Goal: Contribute content: Contribute content

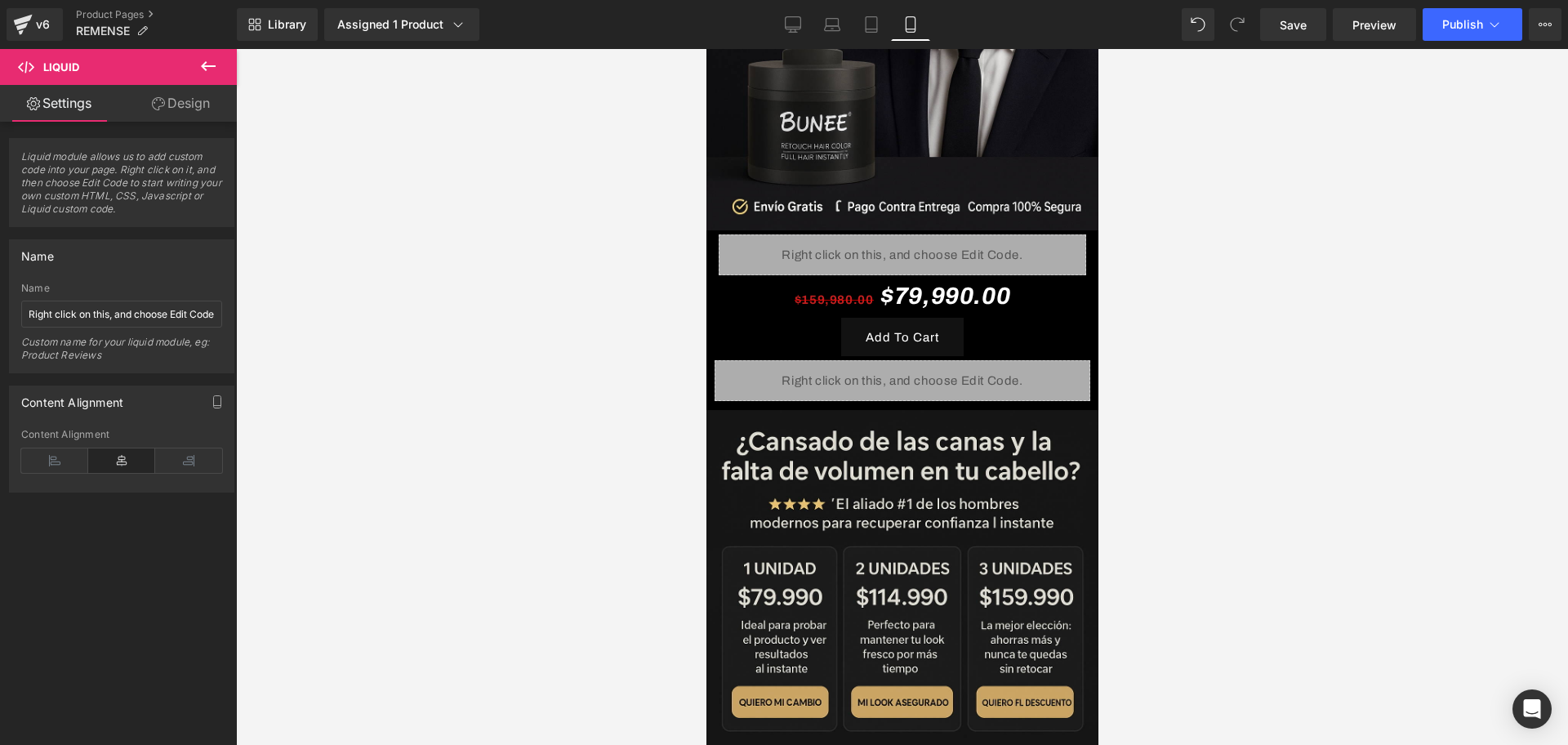
scroll to position [409, 0]
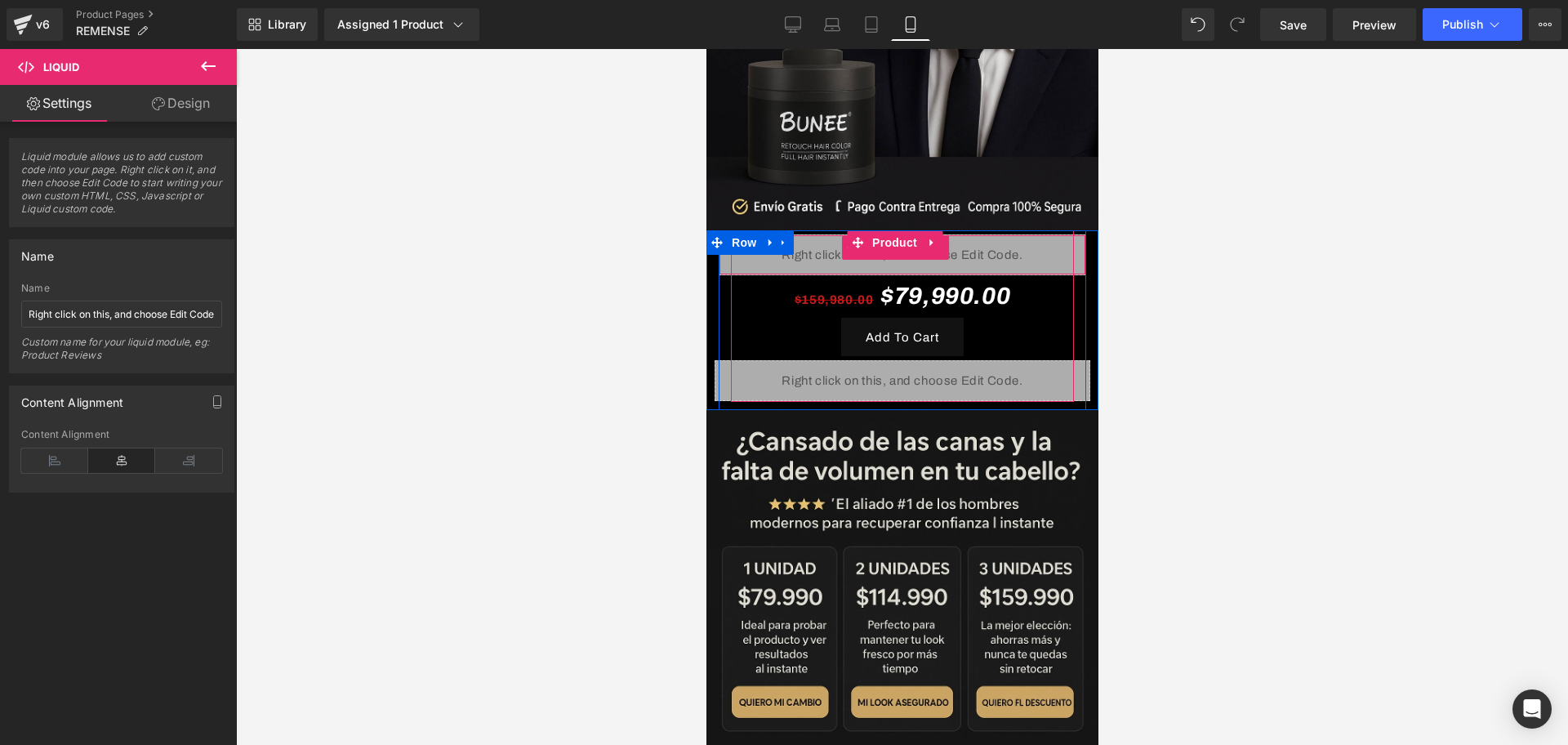
click at [995, 235] on div "Liquid" at bounding box center [901, 255] width 368 height 41
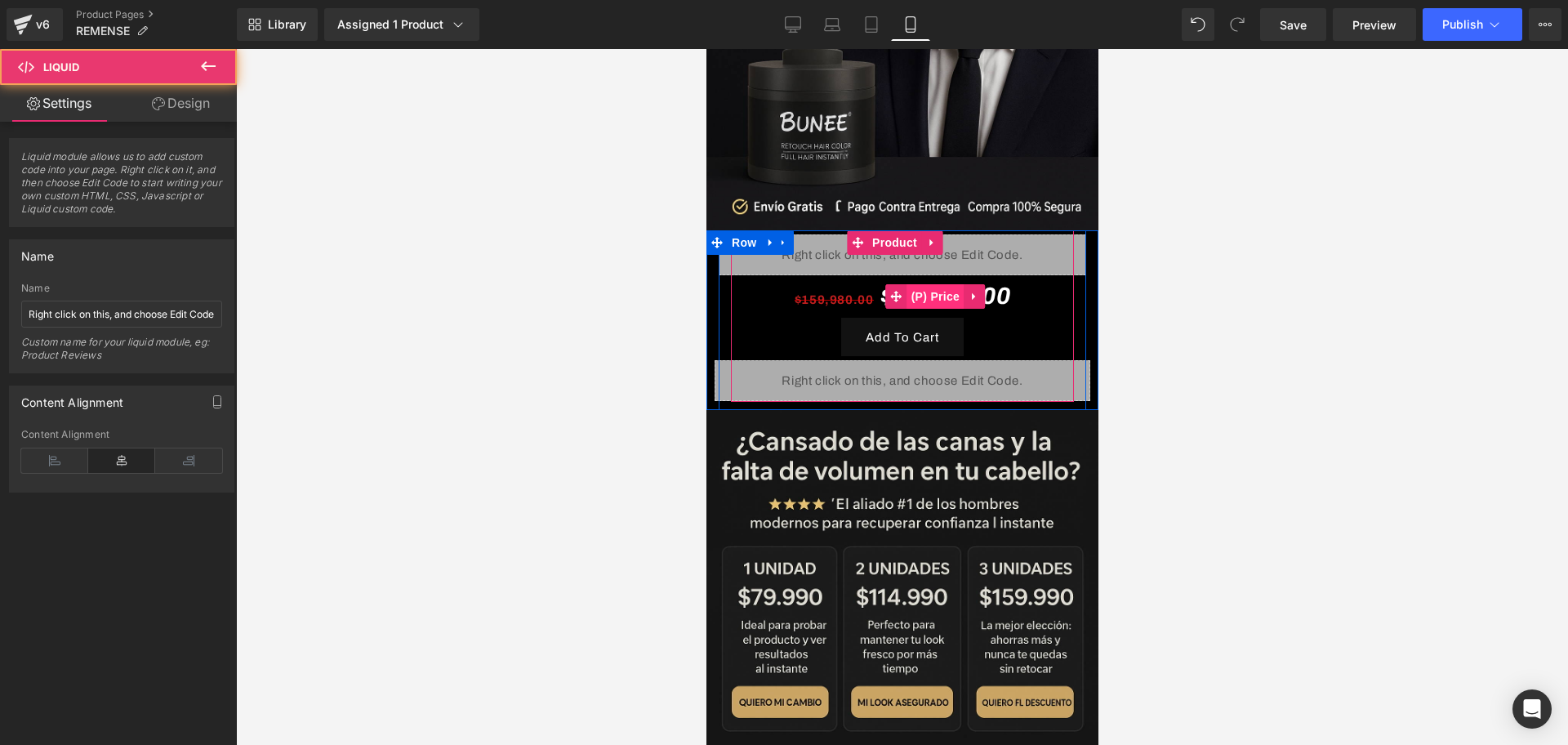
drag, startPoint x: 927, startPoint y: 245, endPoint x: 956, endPoint y: 270, distance: 38.3
click at [956, 270] on div "Liquid $159,980.00 $79,990.00 (P) Price Add To Cart (P) Cart Button Liquid 38px" at bounding box center [902, 318] width 327 height 167
drag, startPoint x: 952, startPoint y: 236, endPoint x: 966, endPoint y: 245, distance: 16.6
click at [966, 245] on div "Liquid" at bounding box center [901, 255] width 368 height 41
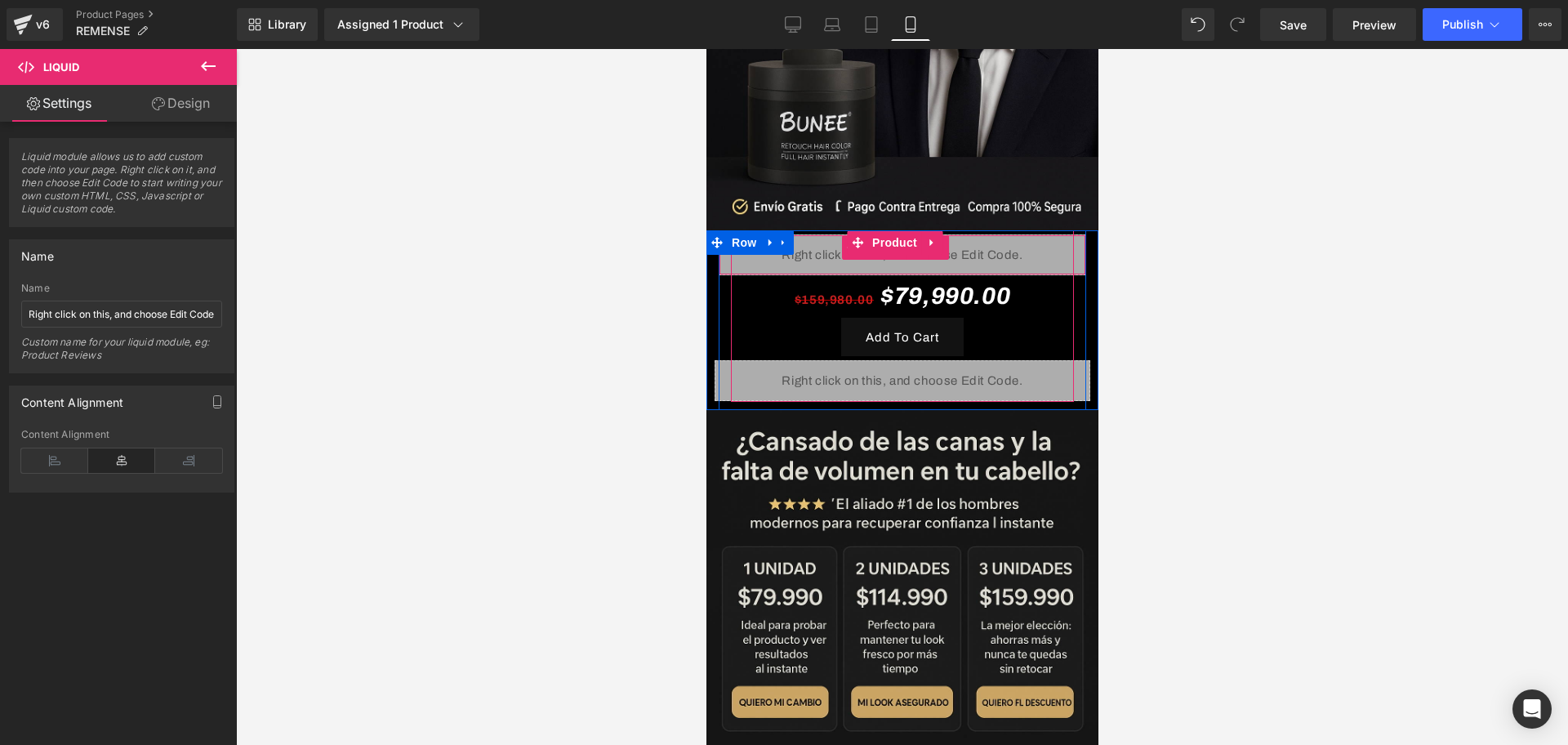
click at [941, 236] on link at bounding box center [938, 248] width 21 height 24
drag, startPoint x: 948, startPoint y: 230, endPoint x: 960, endPoint y: 236, distance: 13.4
click at [948, 236] on link at bounding box center [948, 248] width 21 height 24
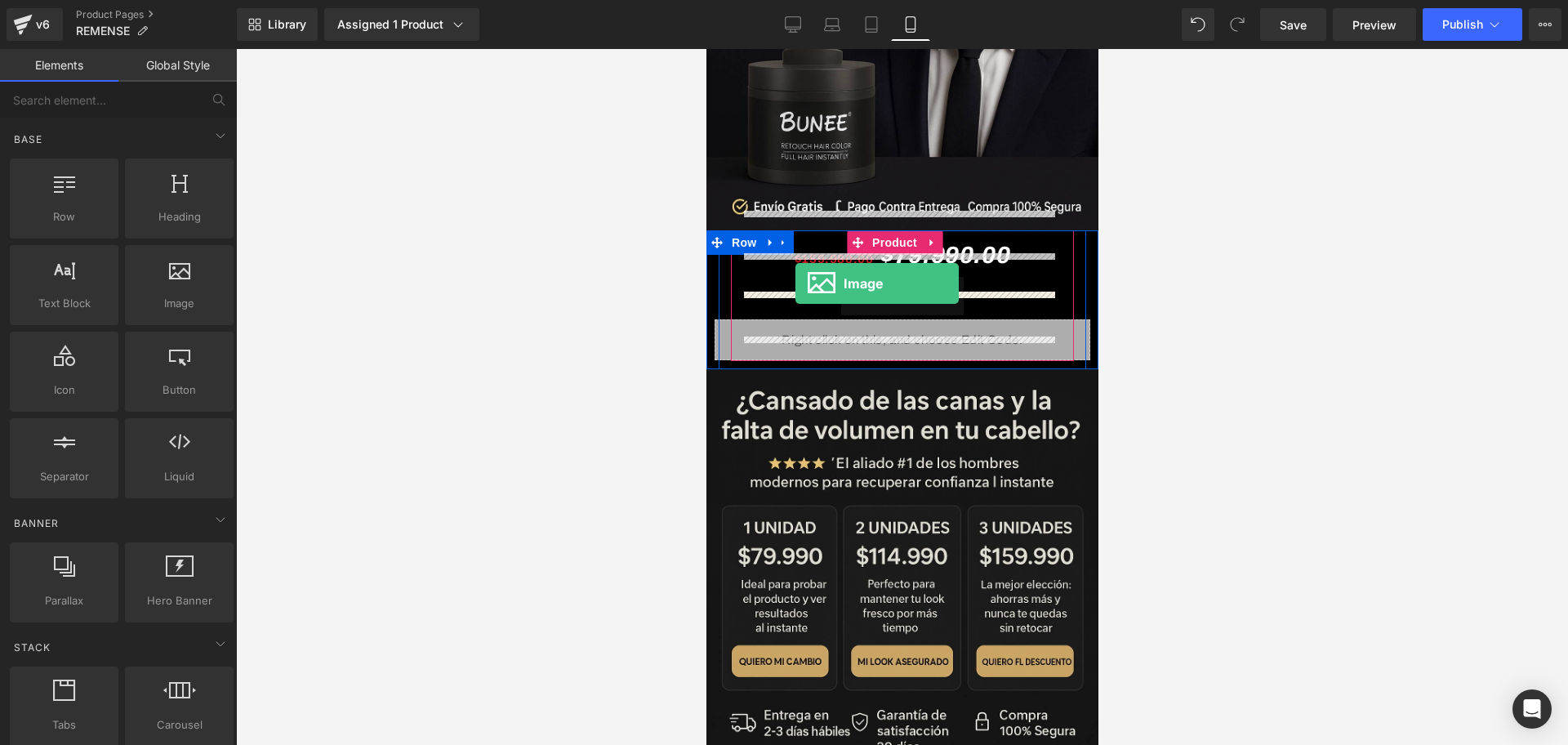
drag, startPoint x: 908, startPoint y: 323, endPoint x: 794, endPoint y: 283, distance: 120.8
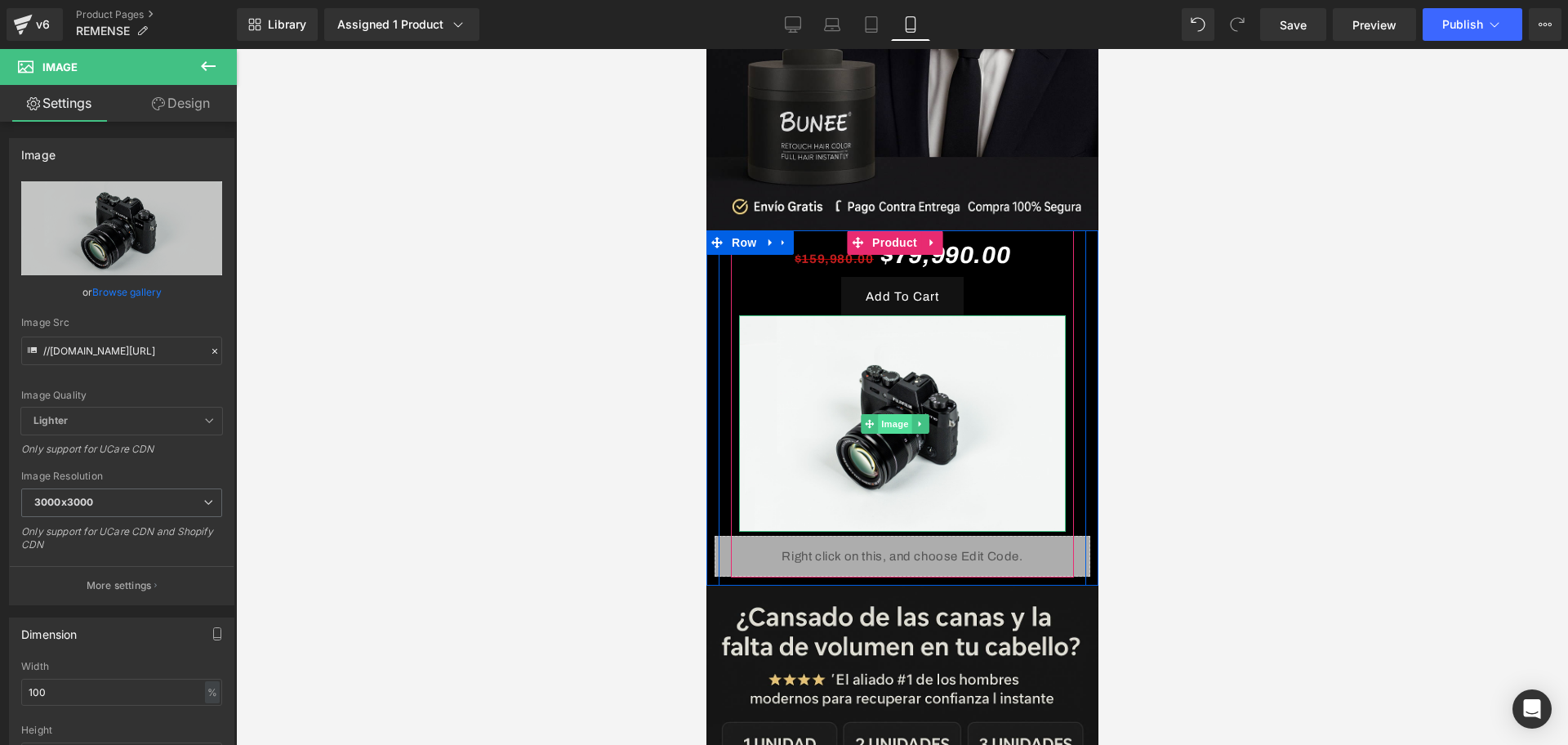
click at [885, 414] on span "Image" at bounding box center [894, 423] width 34 height 20
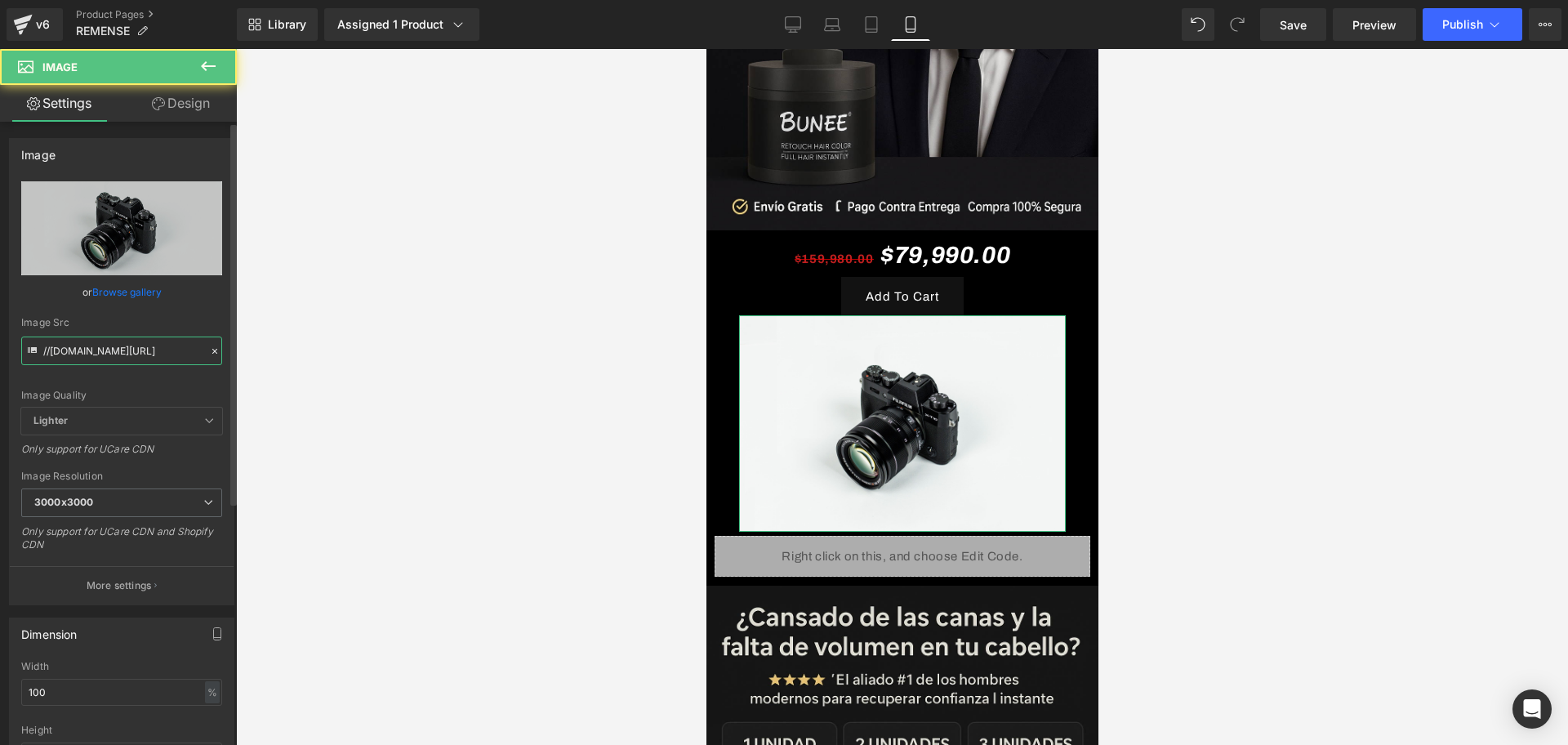
click at [63, 361] on input "//[DOMAIN_NAME][URL]" at bounding box center [121, 350] width 201 height 29
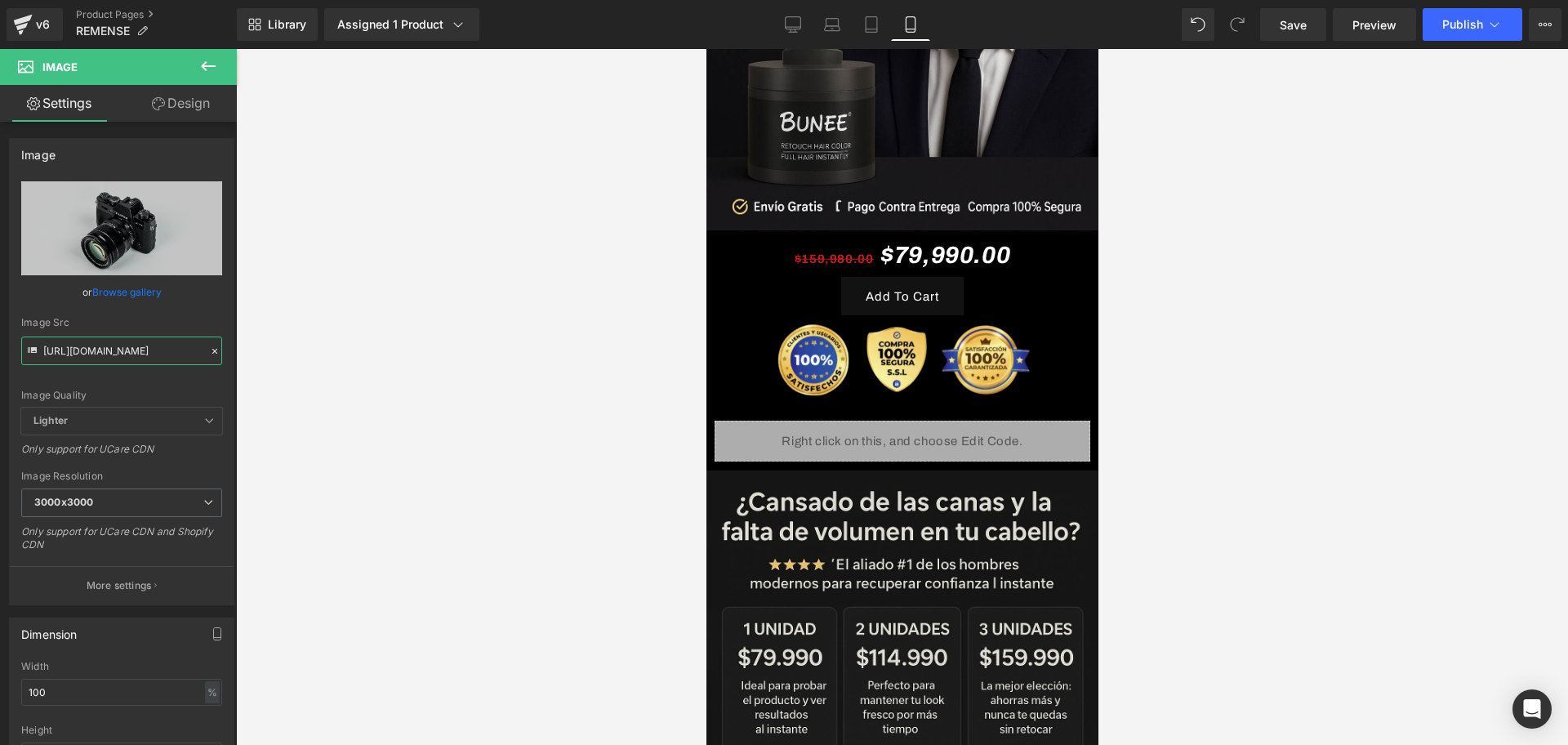
type input "[URL][DOMAIN_NAME]"
click at [1178, 335] on div at bounding box center [902, 396] width 1332 height 696
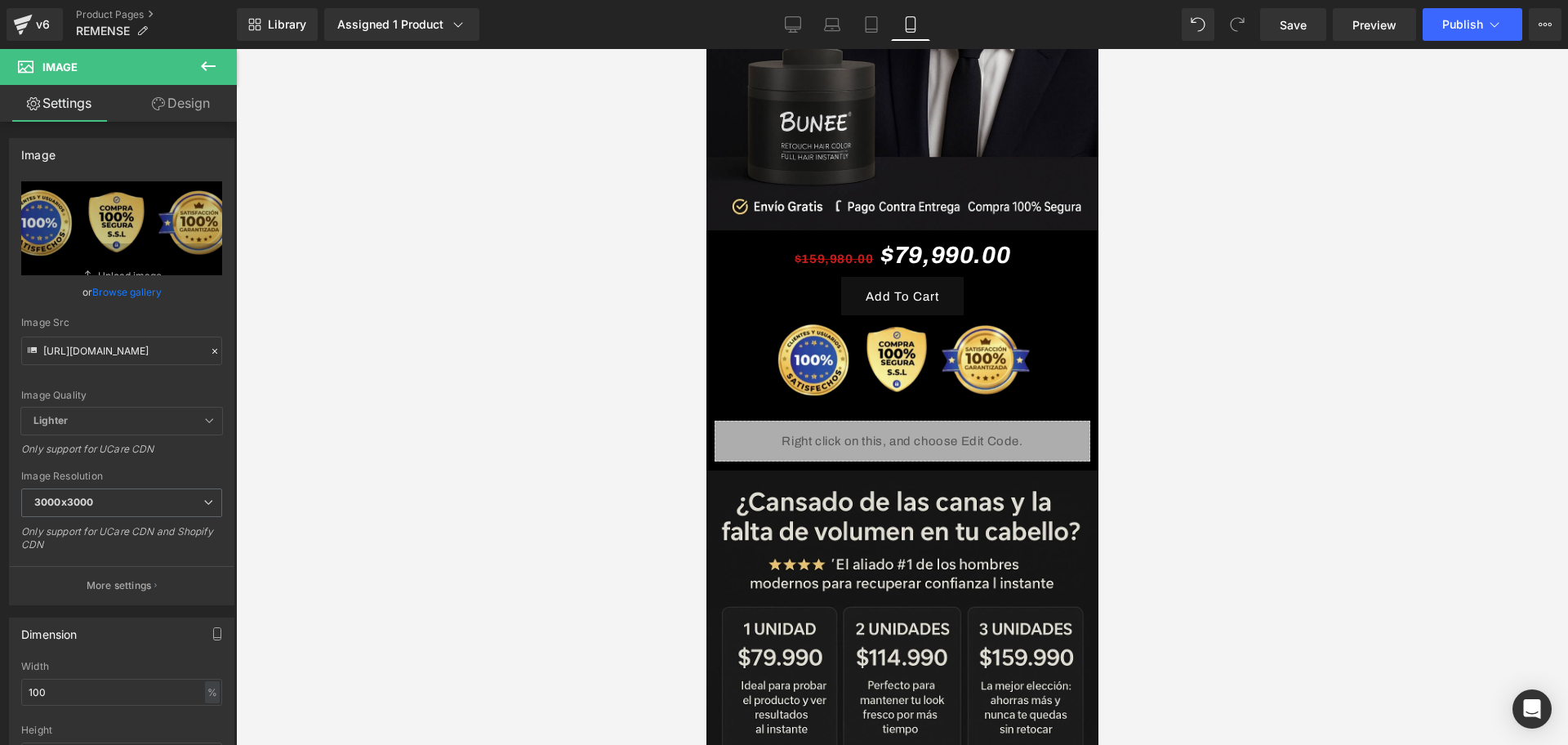
click at [209, 63] on icon at bounding box center [208, 66] width 20 height 20
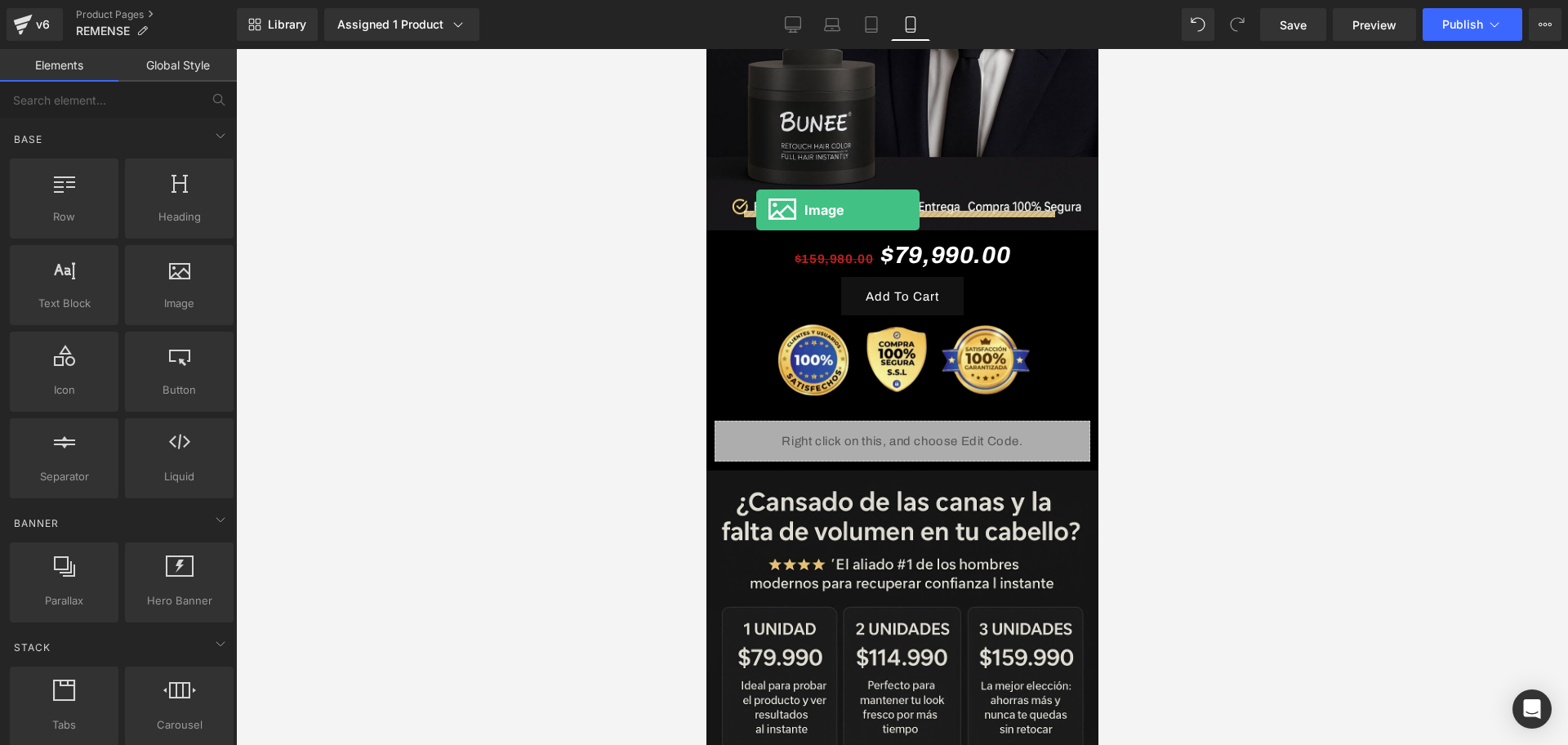
drag, startPoint x: 904, startPoint y: 356, endPoint x: 755, endPoint y: 210, distance: 208.6
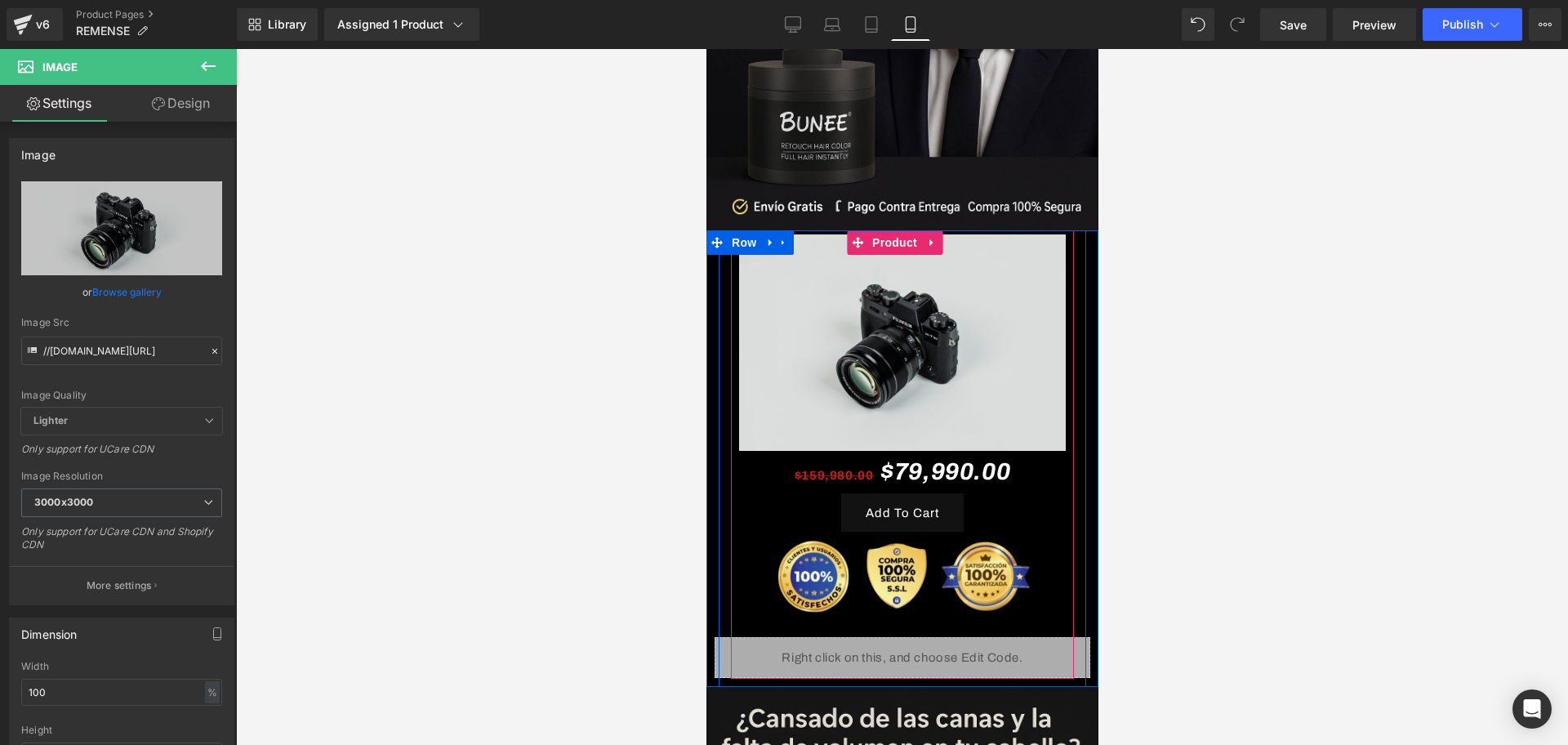
click at [901, 245] on img at bounding box center [902, 343] width 327 height 216
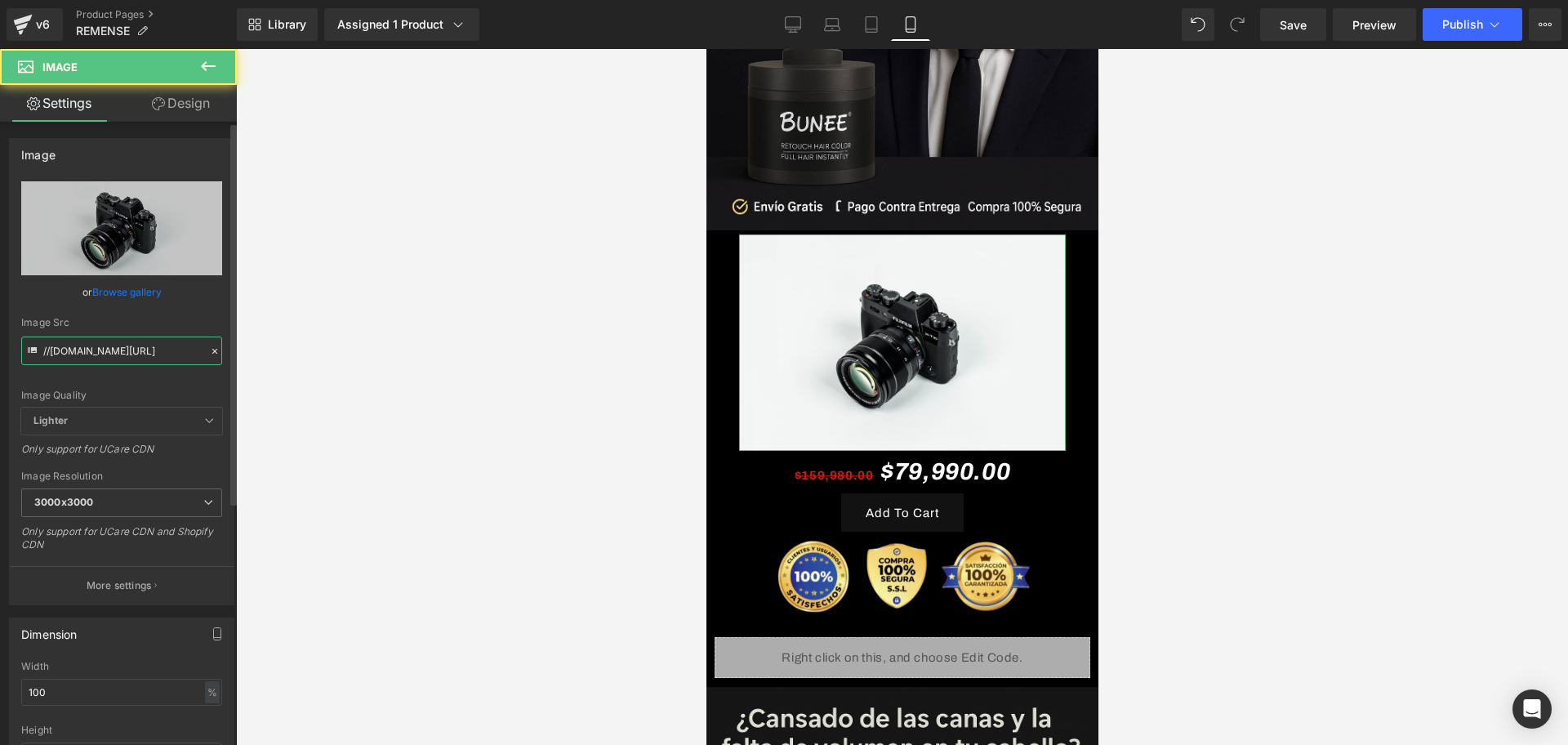
click at [111, 343] on input "//[DOMAIN_NAME][URL]" at bounding box center [121, 350] width 201 height 29
click at [115, 367] on div "Image Quality Lighter Lightest Lighter Lighter Lightest Only support for UCare …" at bounding box center [121, 295] width 201 height 226
click at [100, 345] on input "//[DOMAIN_NAME][URL]" at bounding box center [121, 350] width 201 height 29
click at [101, 344] on input "//[DOMAIN_NAME][URL]" at bounding box center [121, 350] width 201 height 29
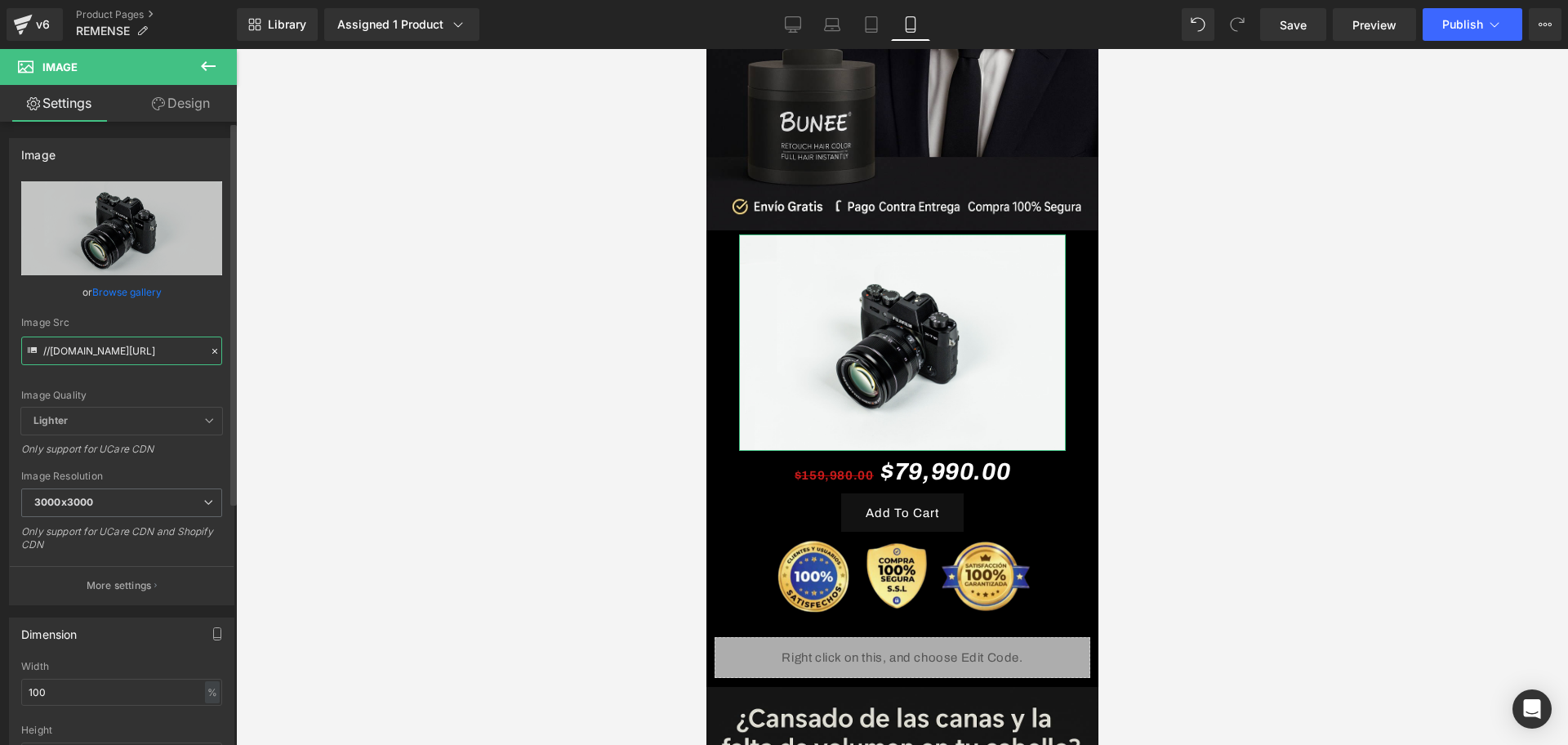
paste input "[URL][DOMAIN_NAME][DOMAIN_NAME]"
type input "[URL][DOMAIN_NAME]"
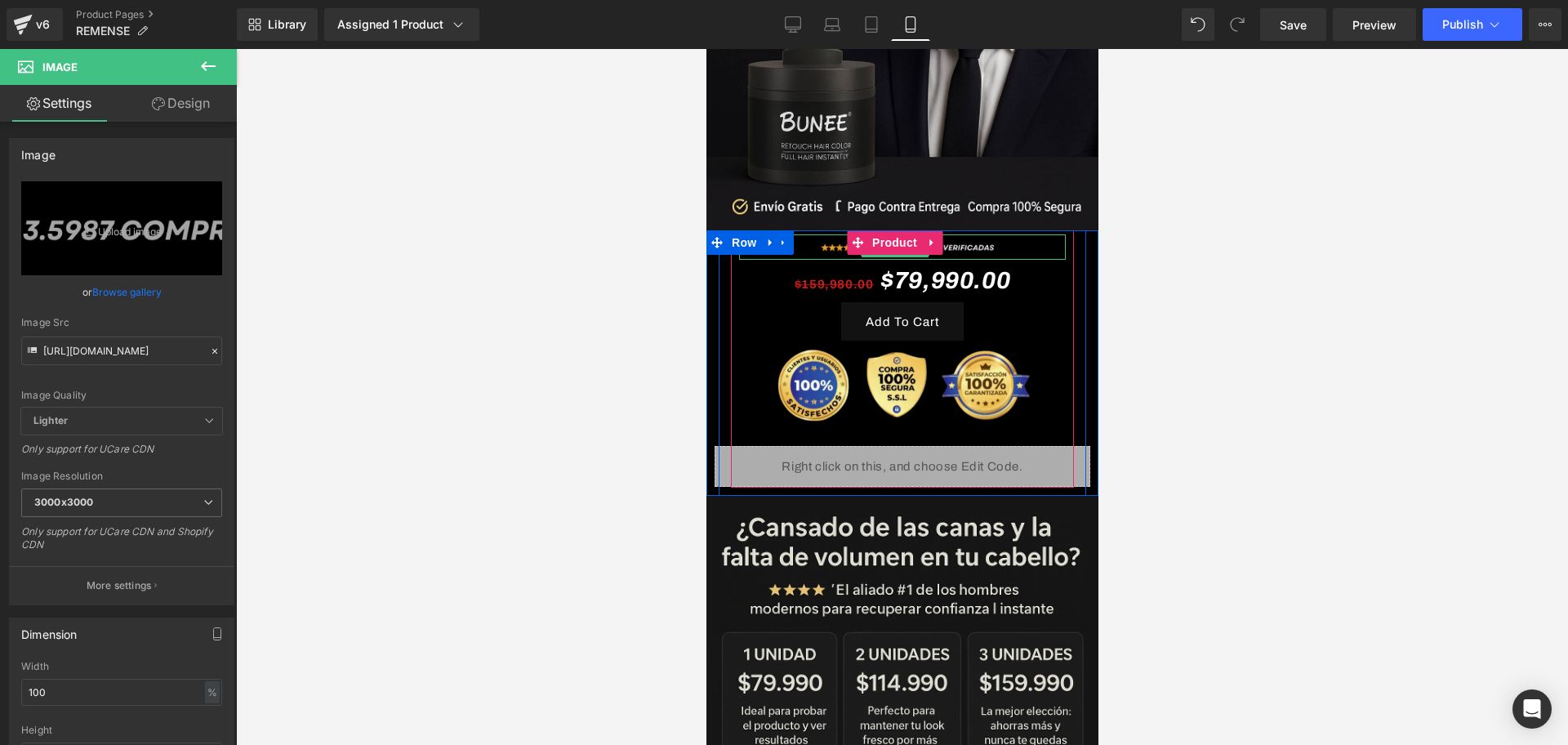
click at [951, 235] on div "Image" at bounding box center [902, 247] width 327 height 25
click at [1200, 269] on div at bounding box center [902, 396] width 1332 height 696
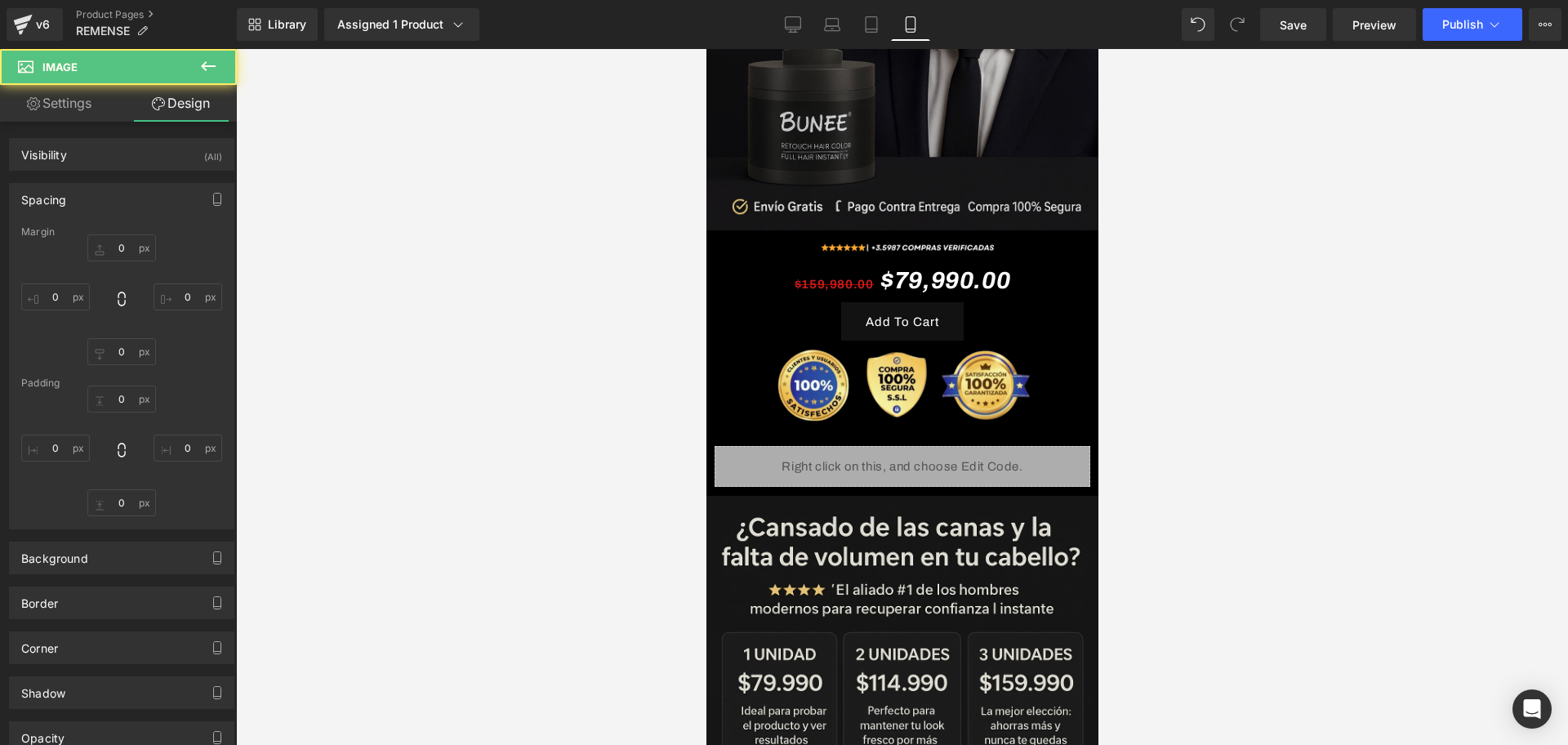
type input "0"
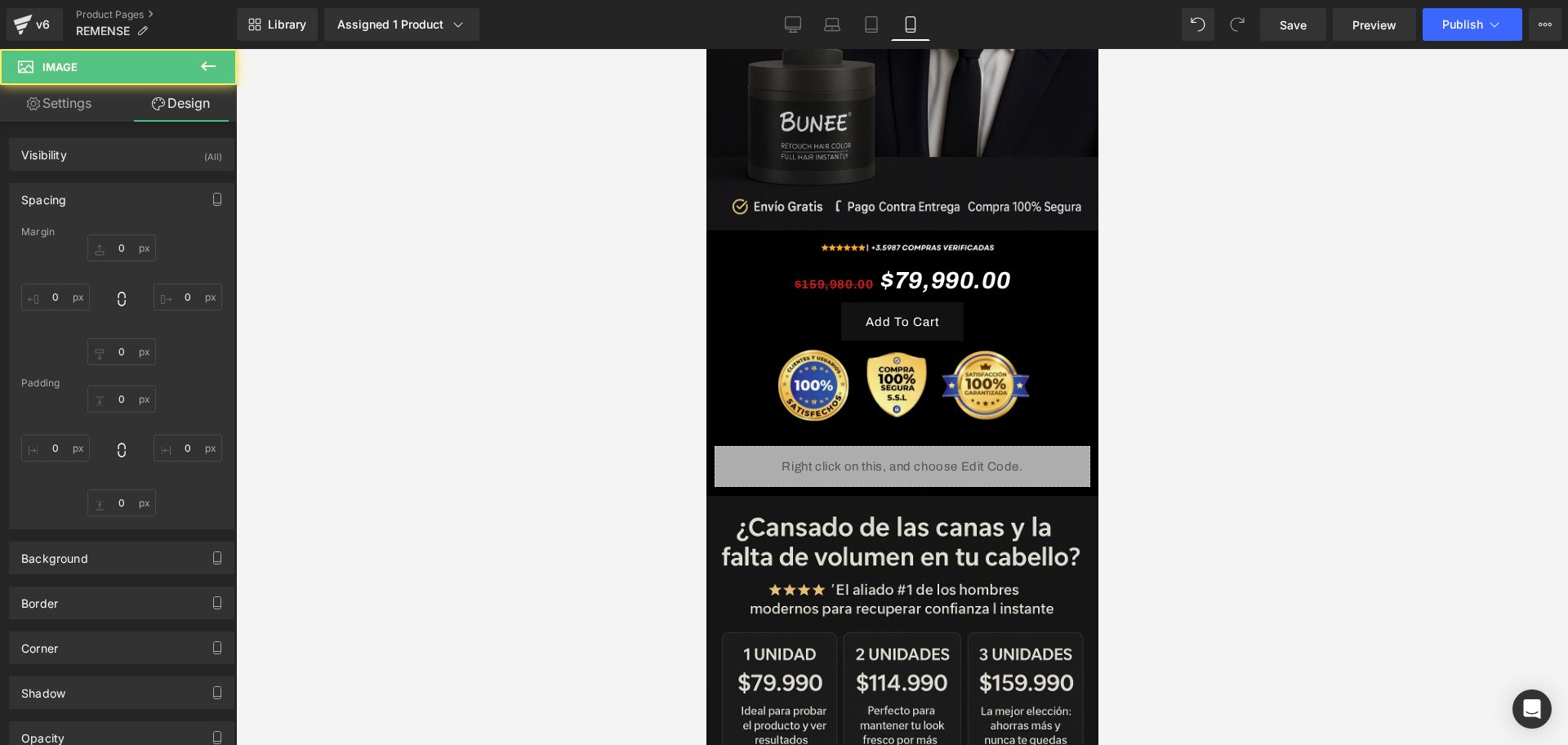
type input "0"
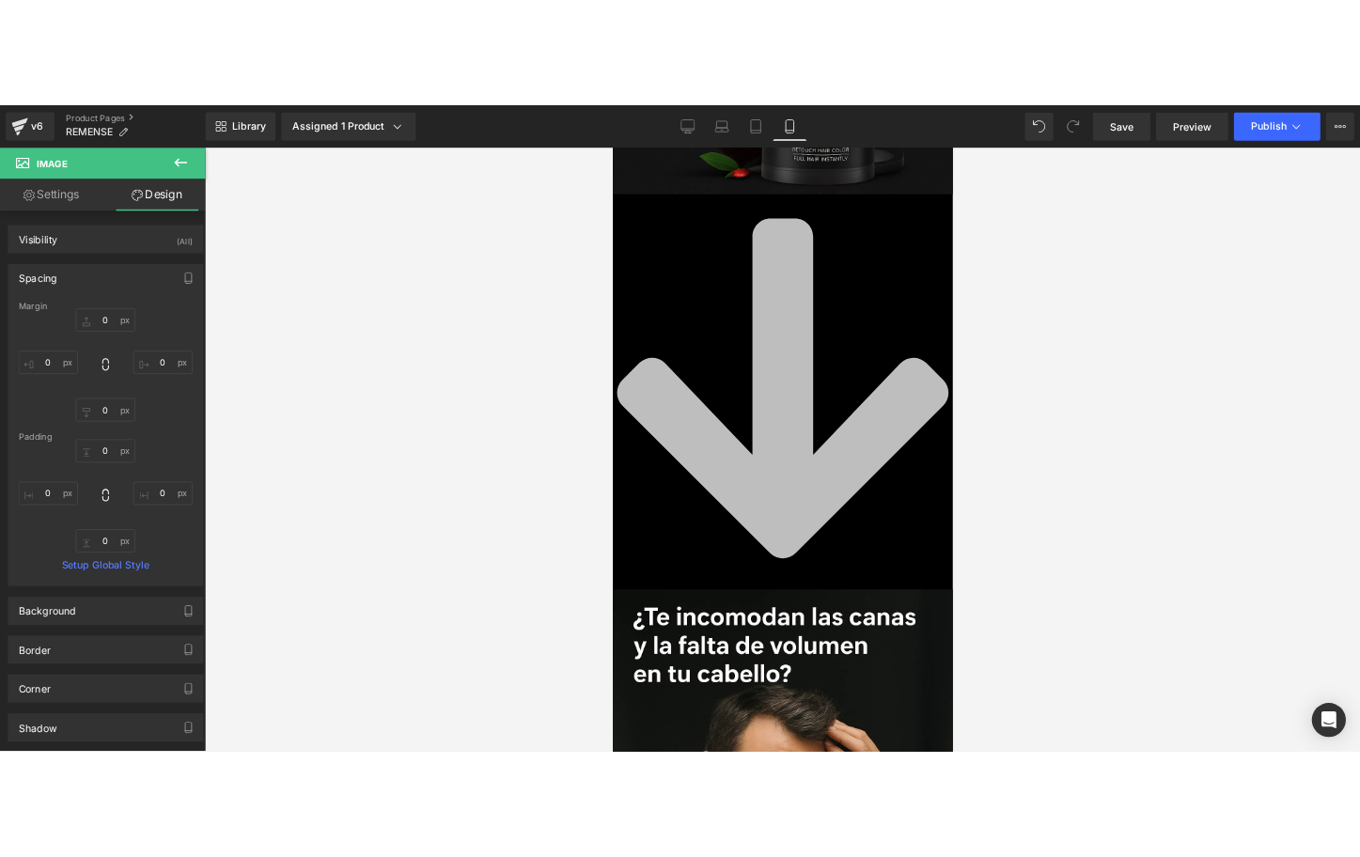
scroll to position [1410, 0]
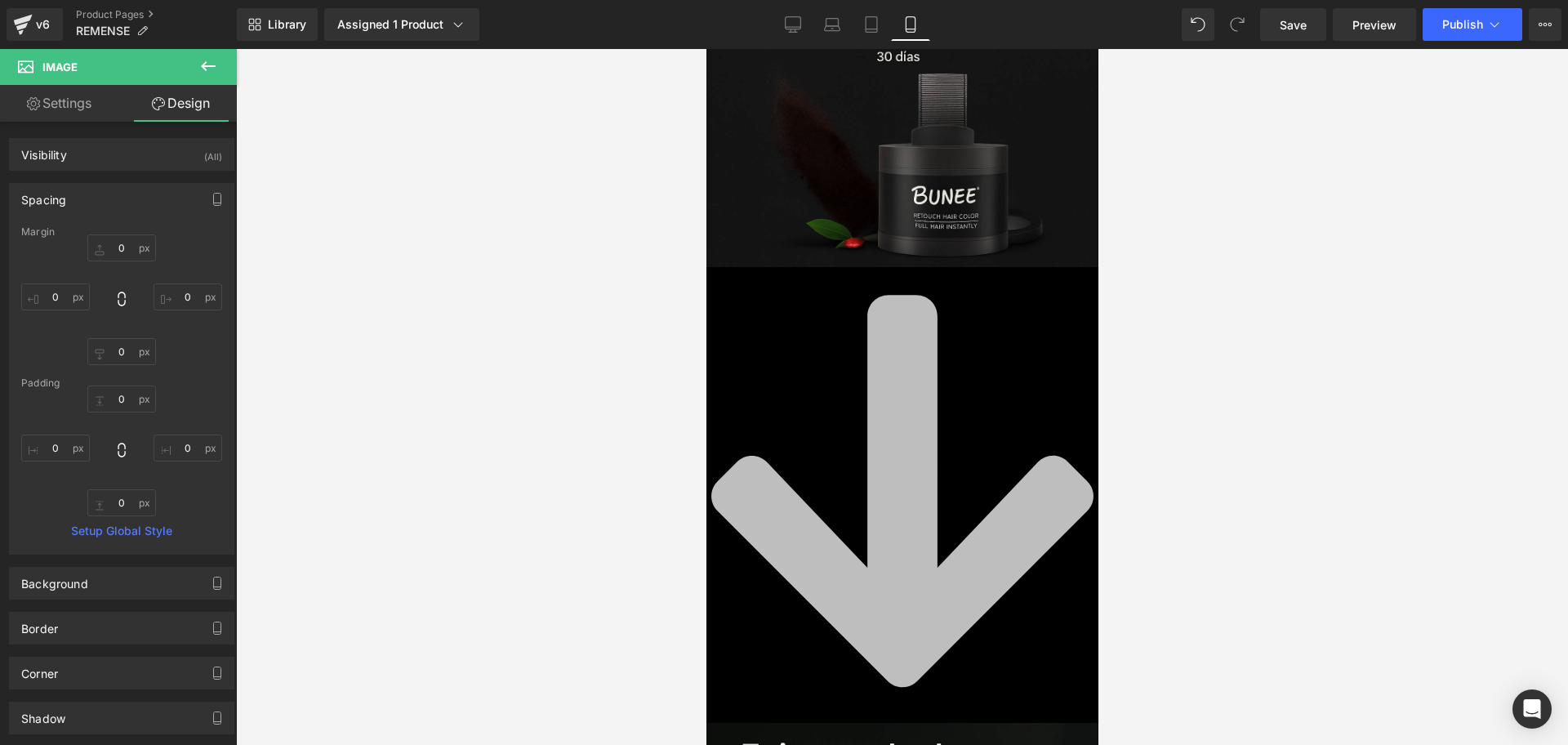
click at [916, 477] on icon at bounding box center [902, 490] width 382 height 392
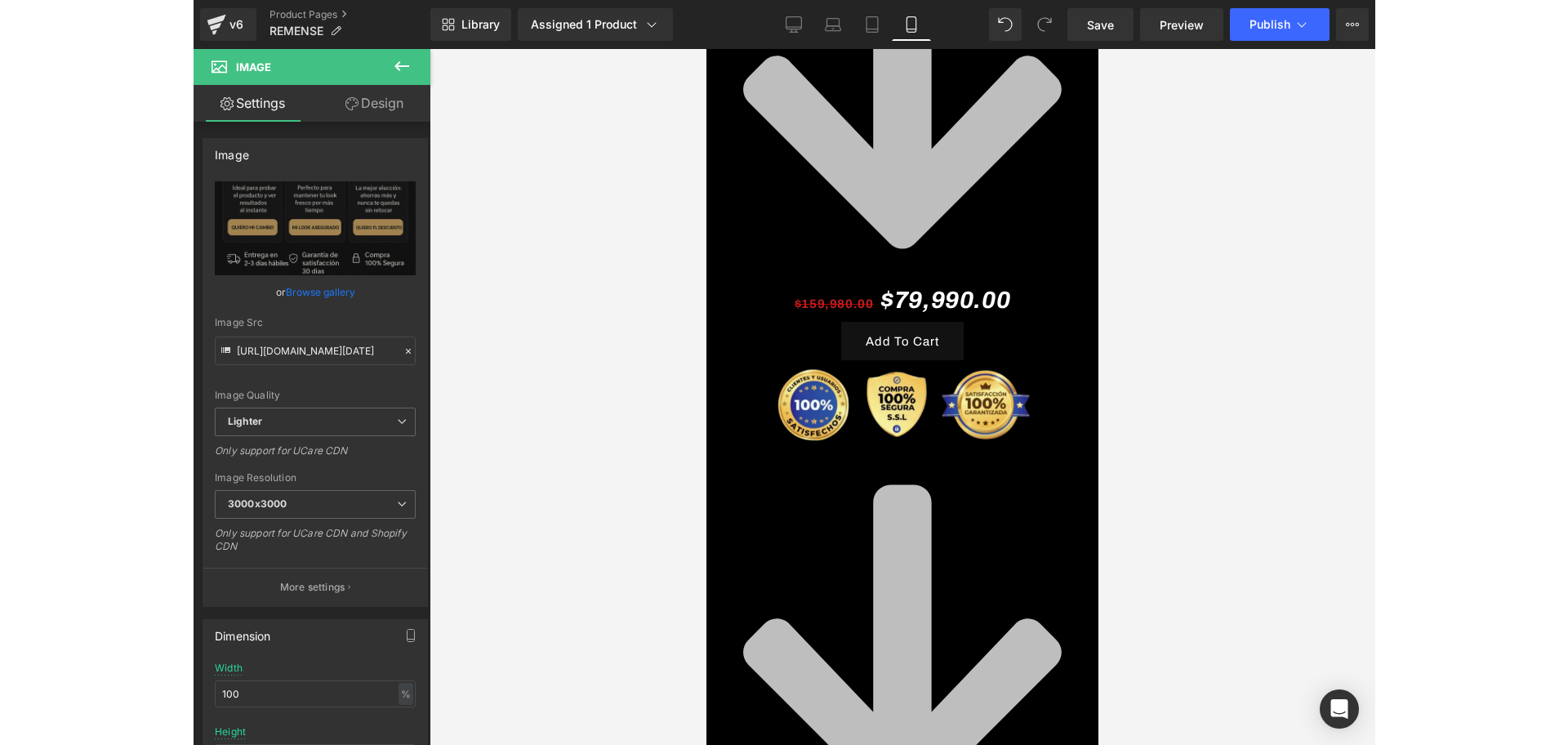
scroll to position [2387, 0]
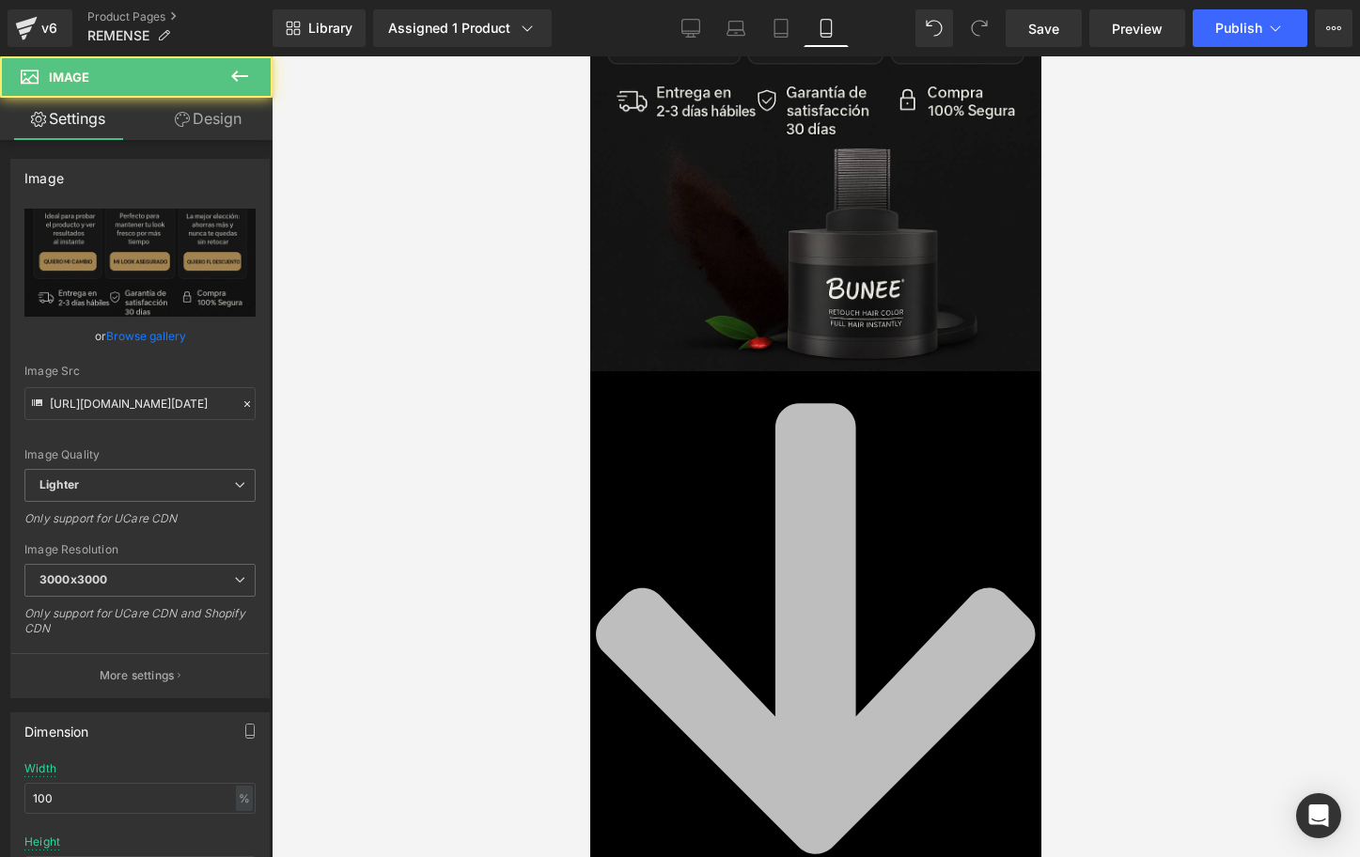
click at [715, 482] on icon at bounding box center [815, 629] width 451 height 516
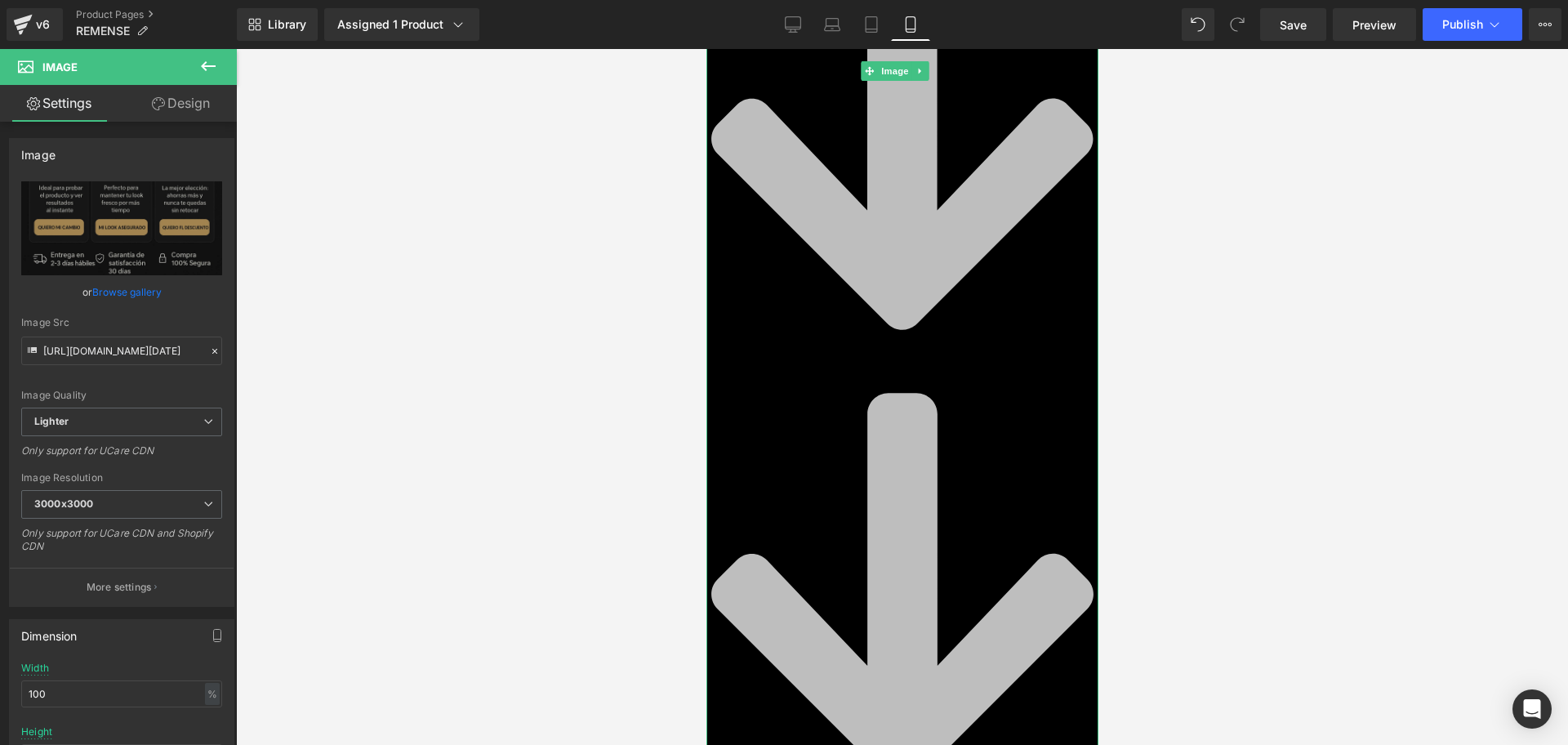
scroll to position [3000, 0]
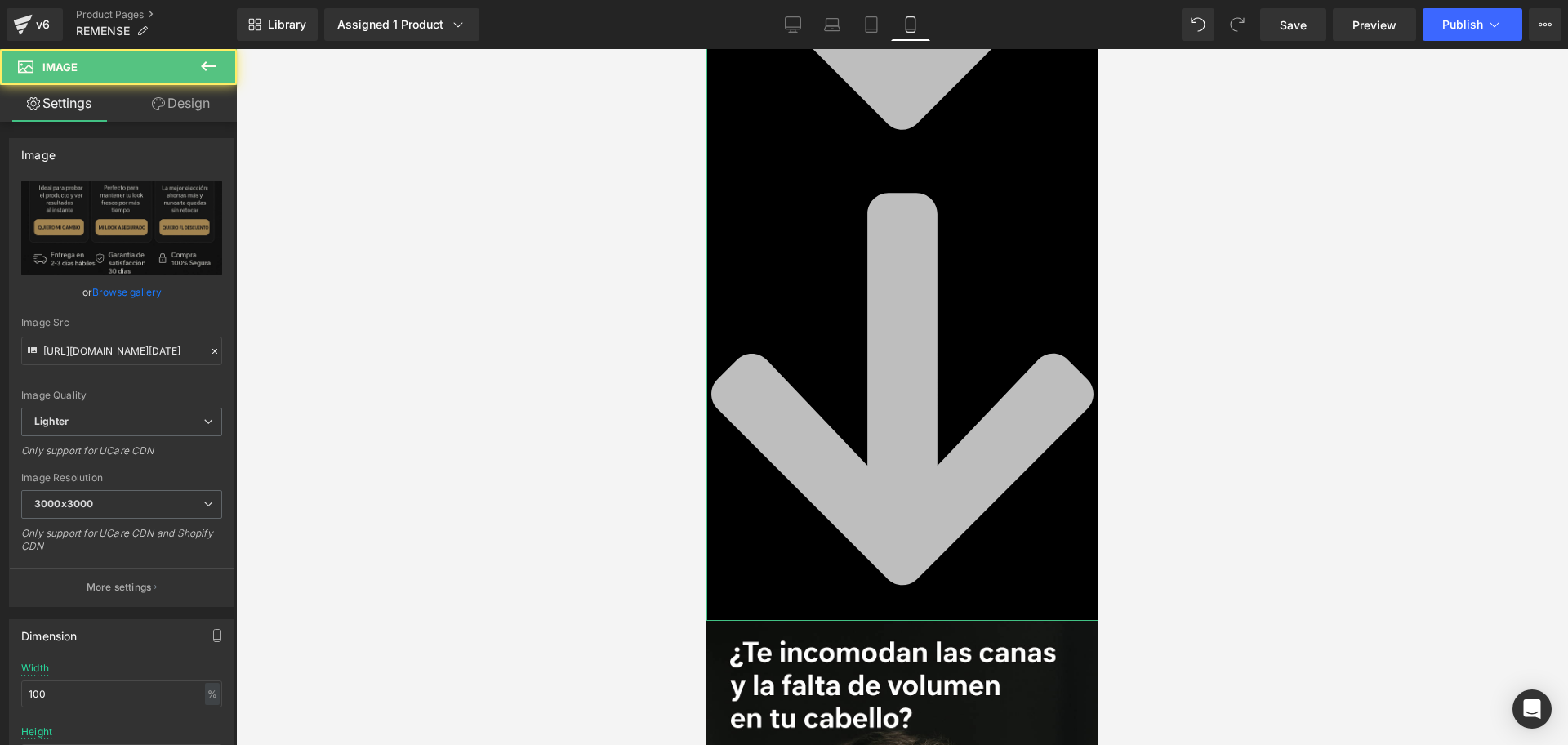
click at [914, 435] on icon at bounding box center [901, 389] width 392 height 449
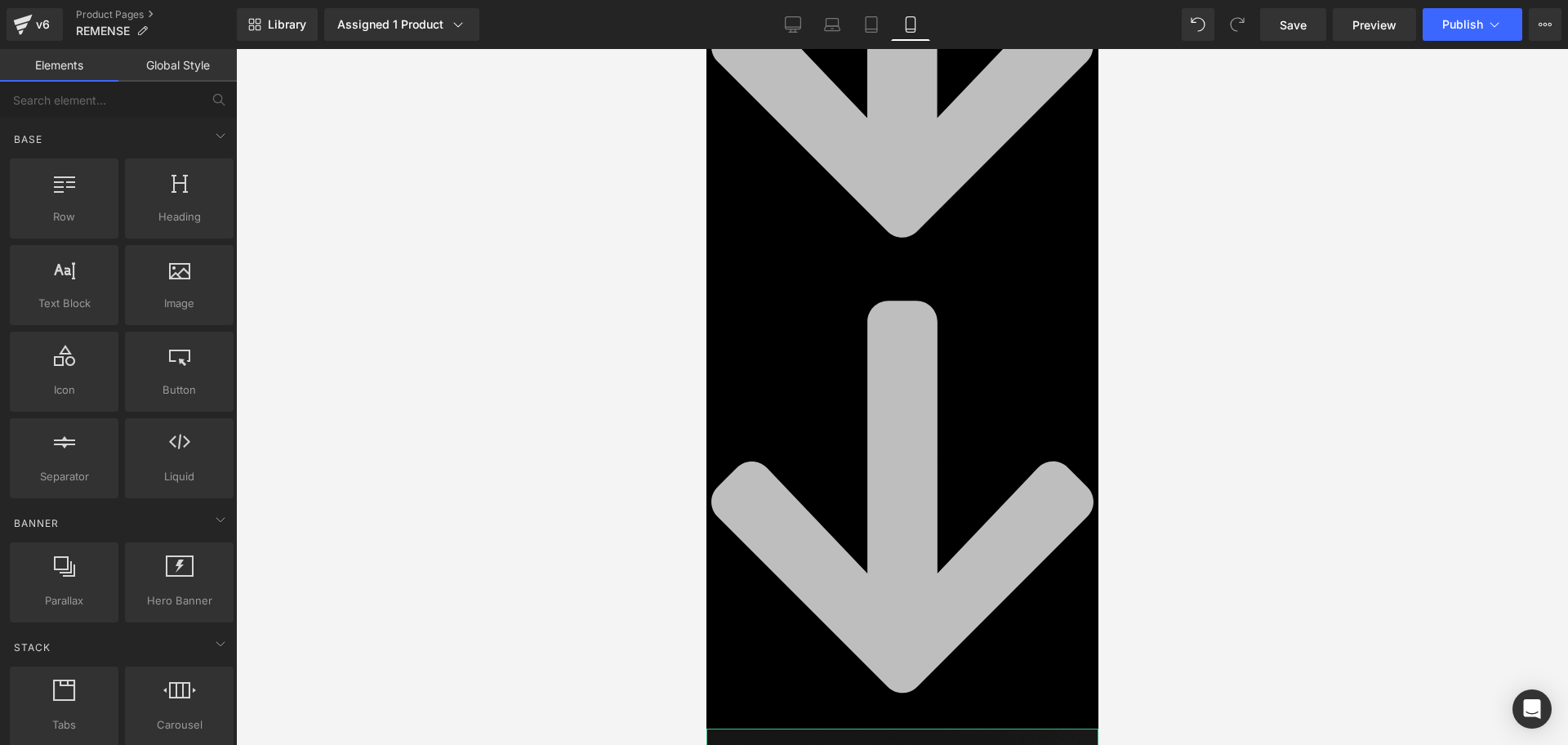
scroll to position [2693, 0]
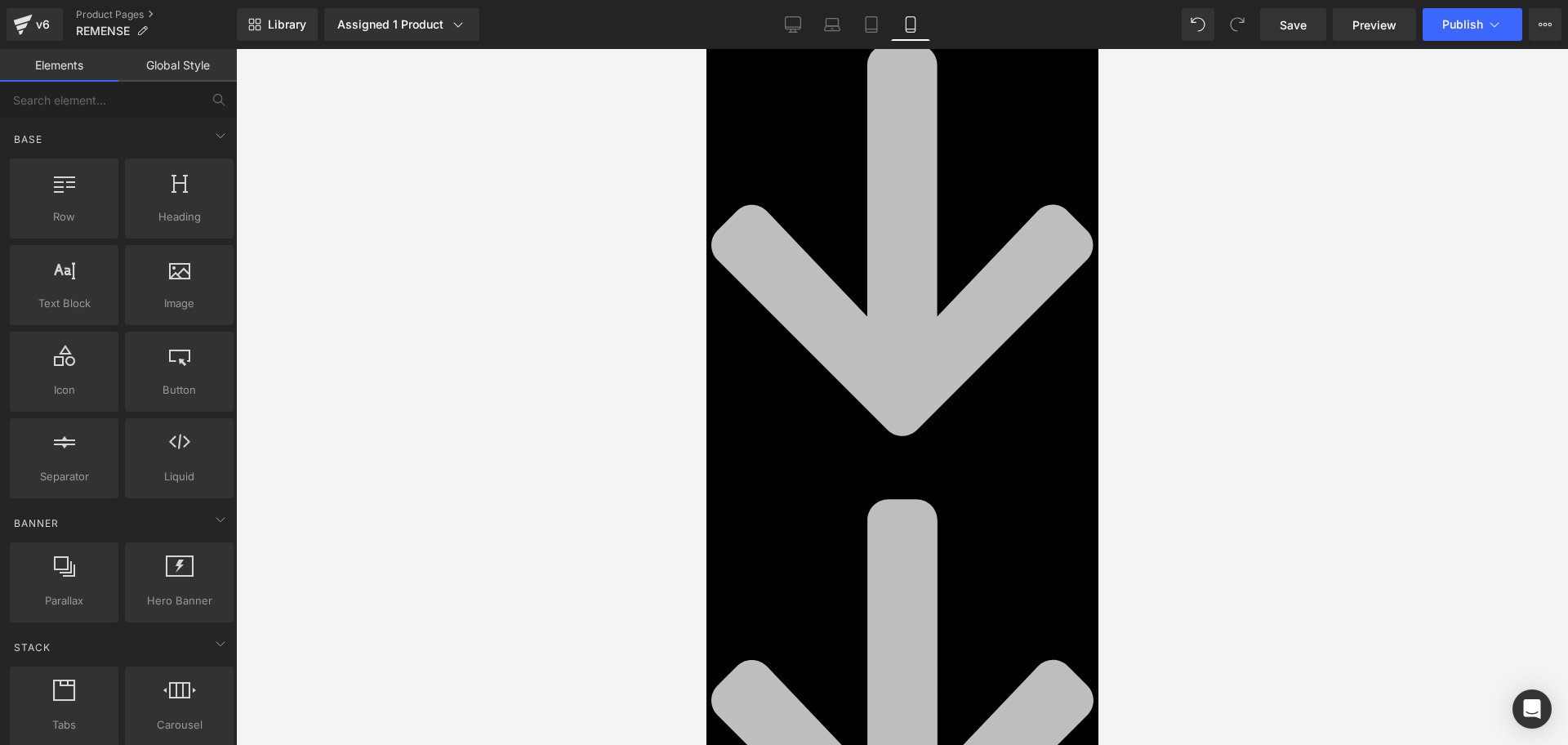
click at [930, 479] on icon at bounding box center [901, 695] width 392 height 449
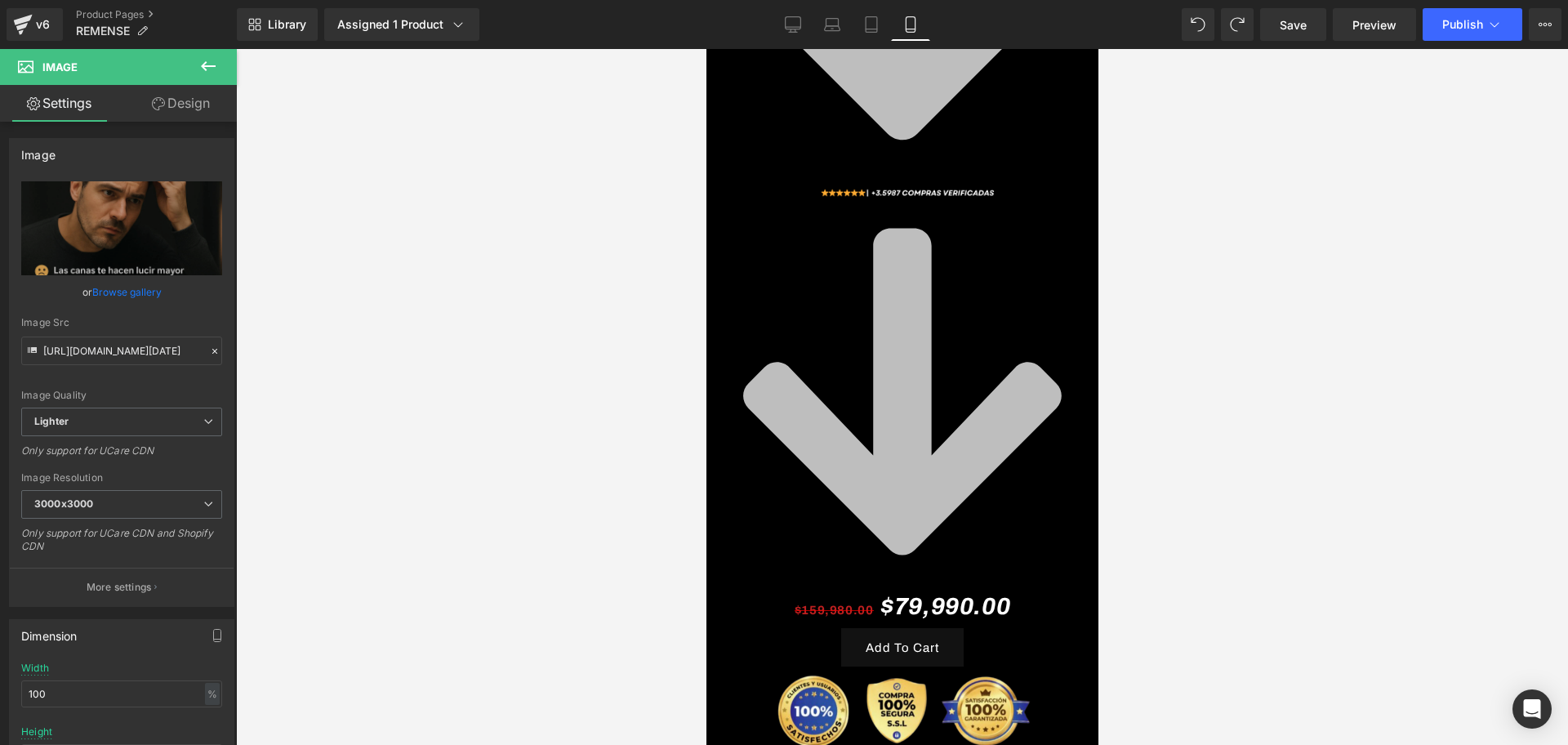
scroll to position [510, 0]
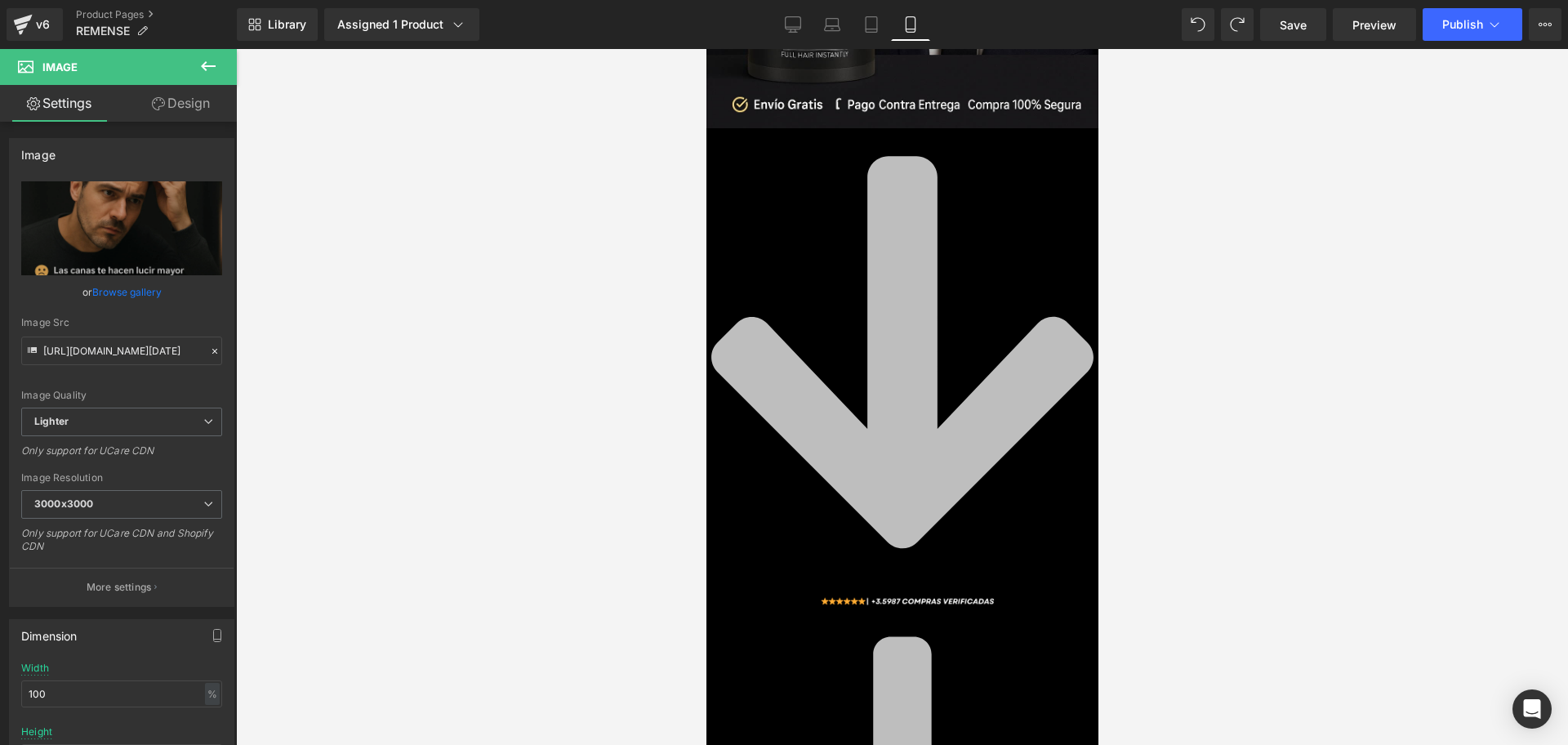
click at [927, 344] on icon at bounding box center [902, 351] width 382 height 392
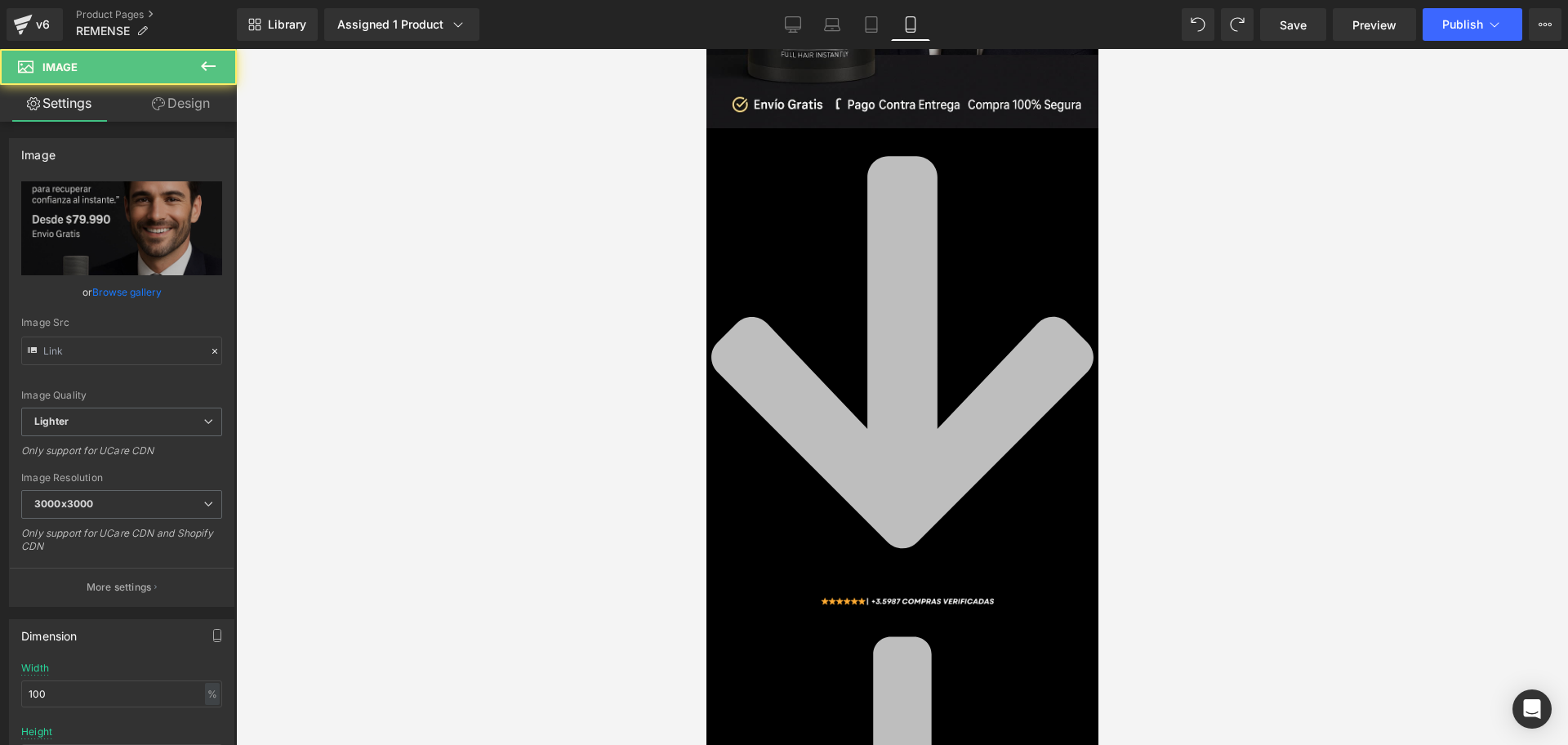
type input "[URL][DOMAIN_NAME][DATE]"
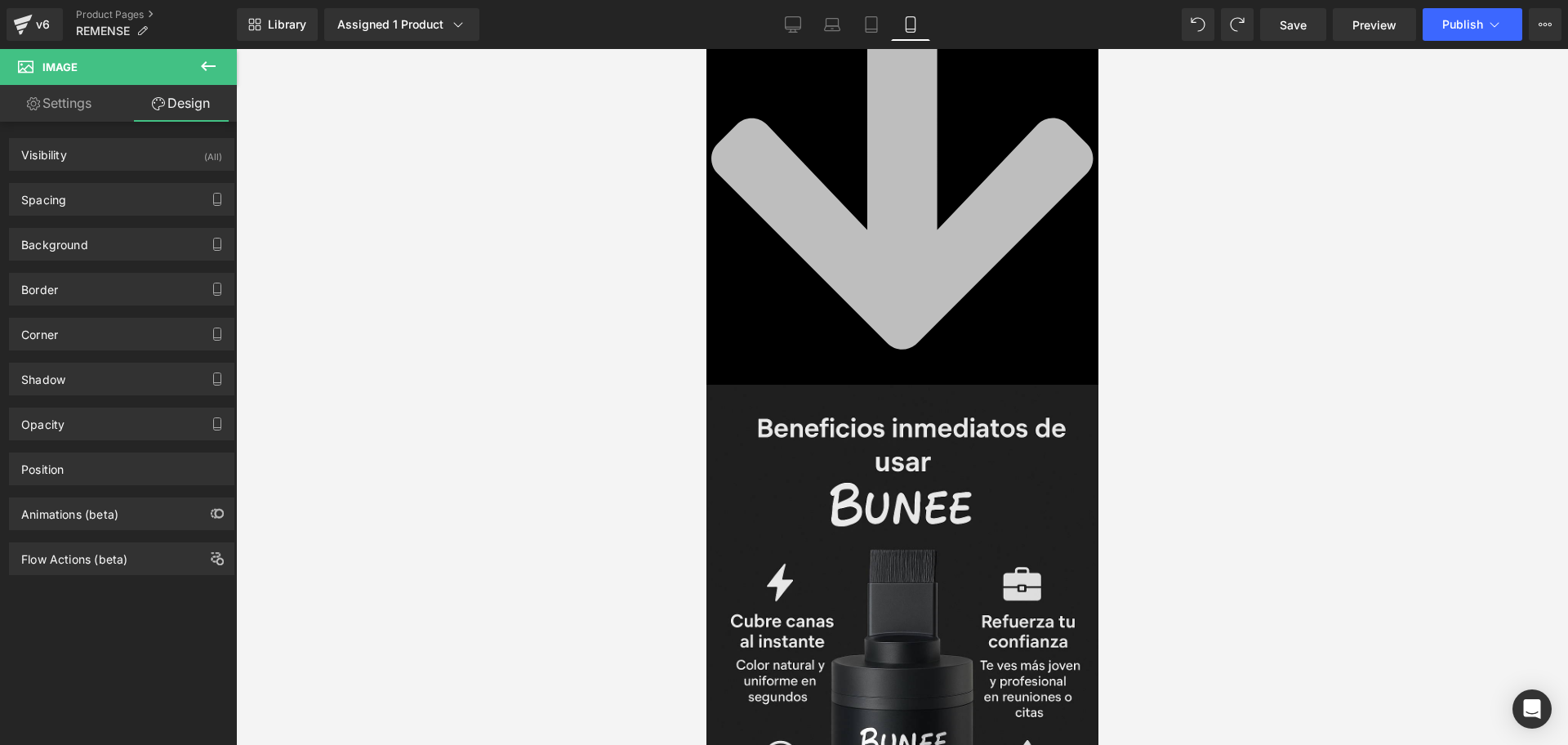
scroll to position [6740, 0]
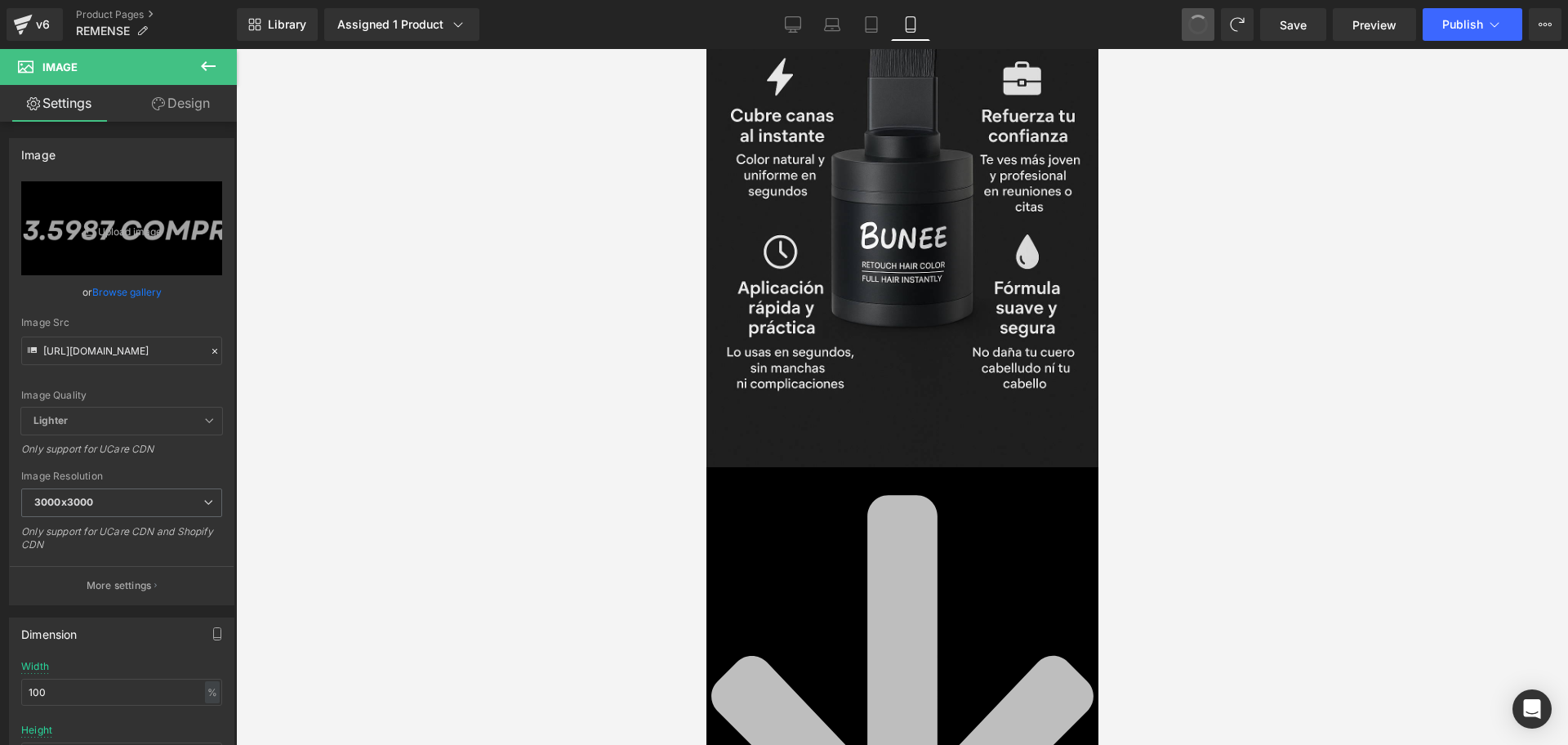
type input "//[DOMAIN_NAME][URL]"
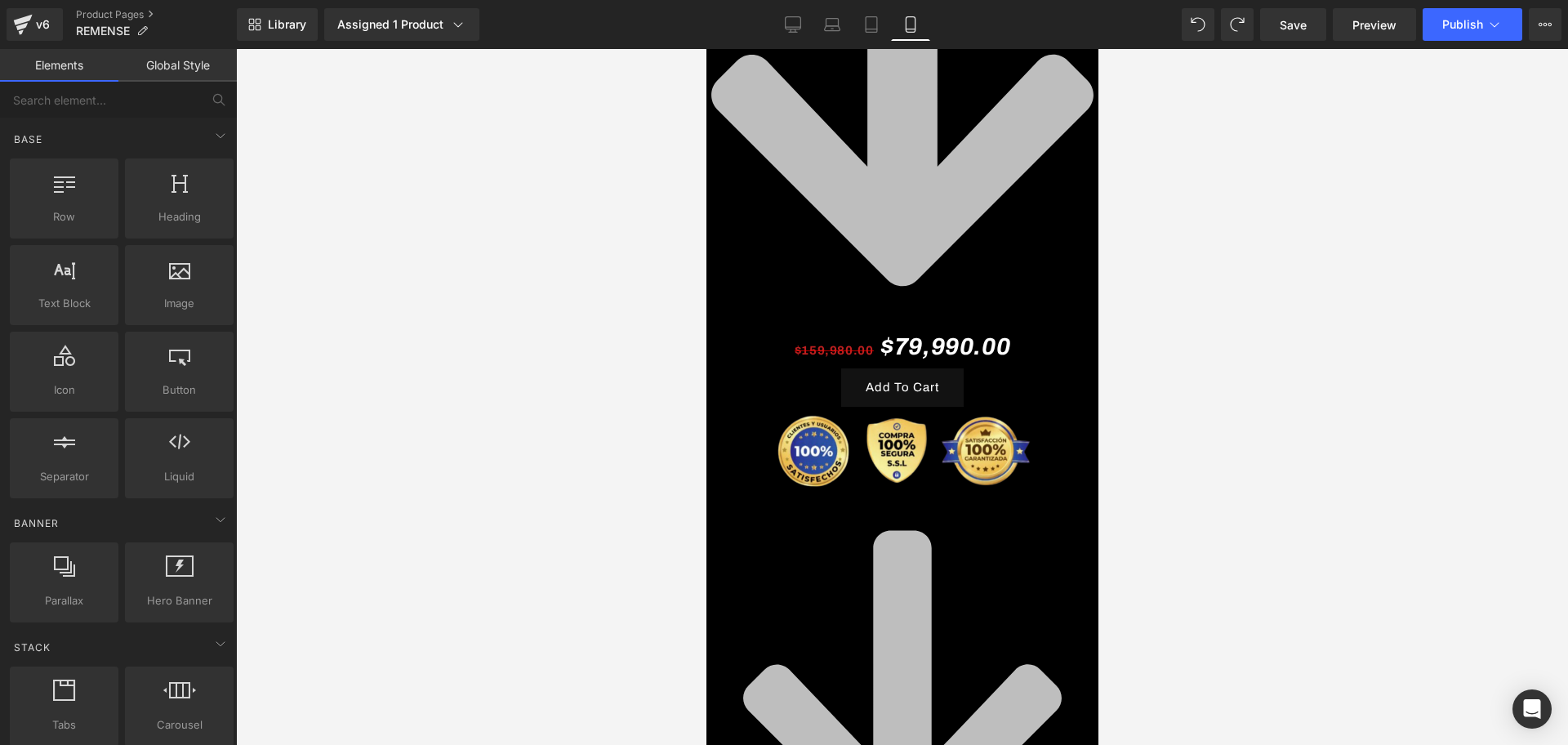
scroll to position [364, 0]
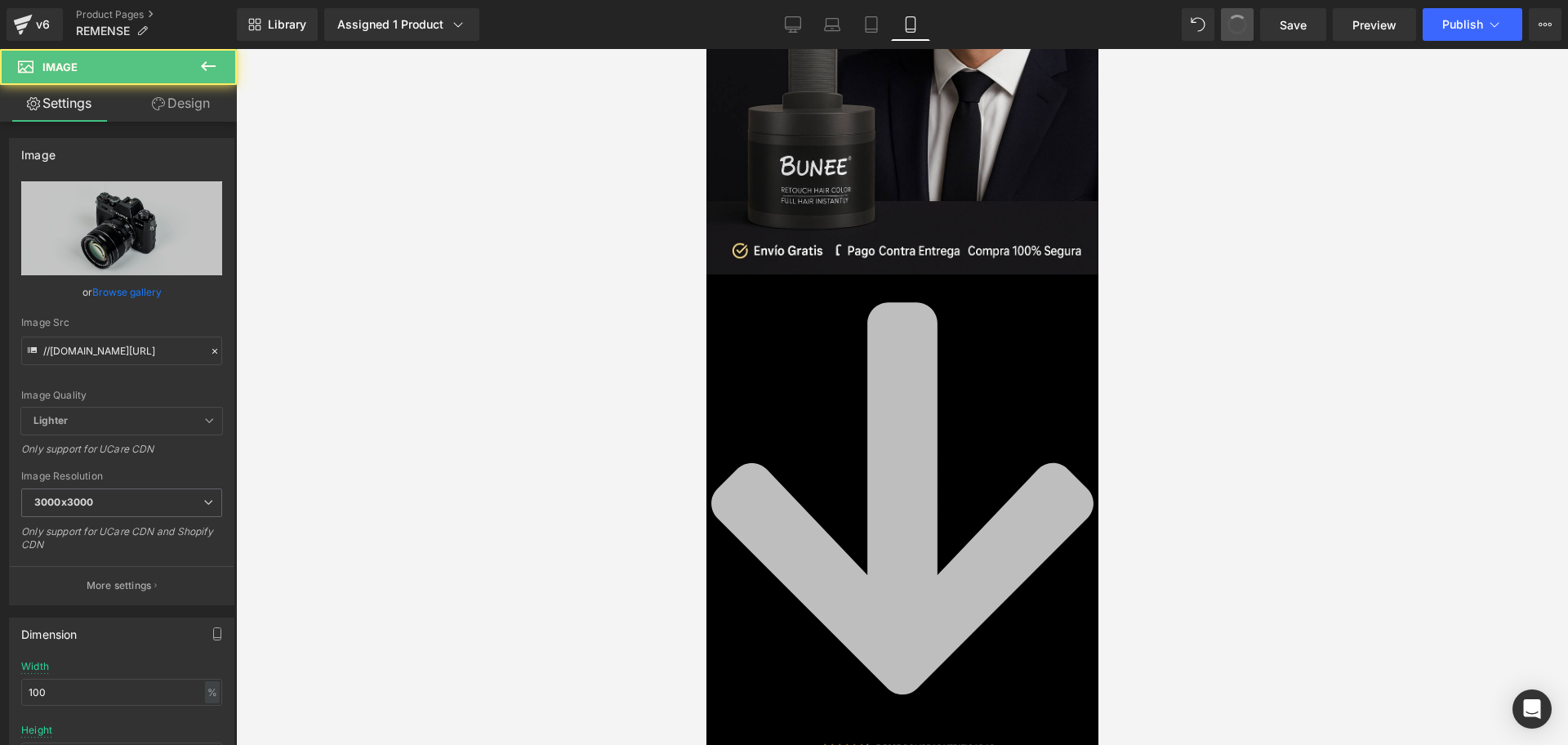
type input "[URL][DOMAIN_NAME]"
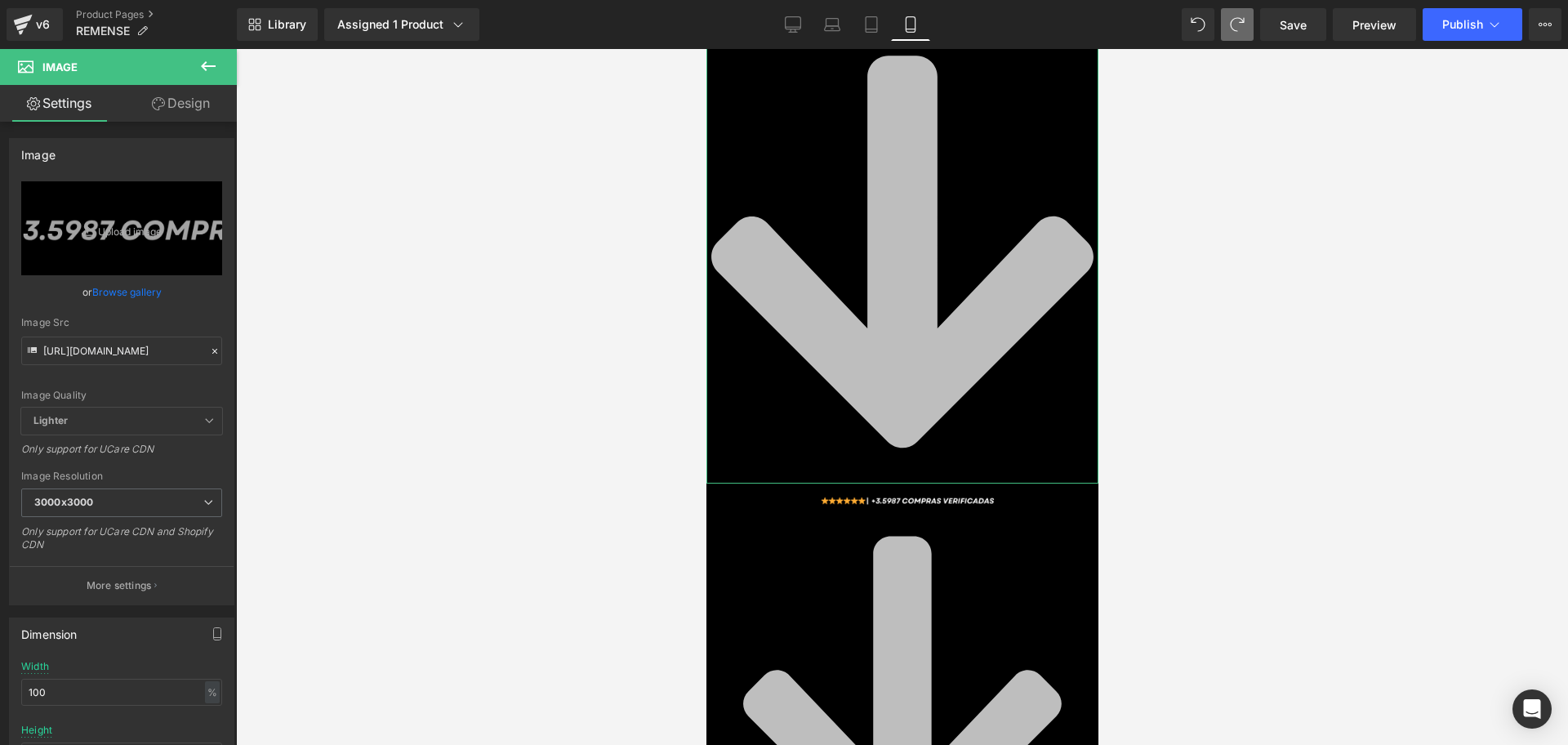
scroll to position [671, 0]
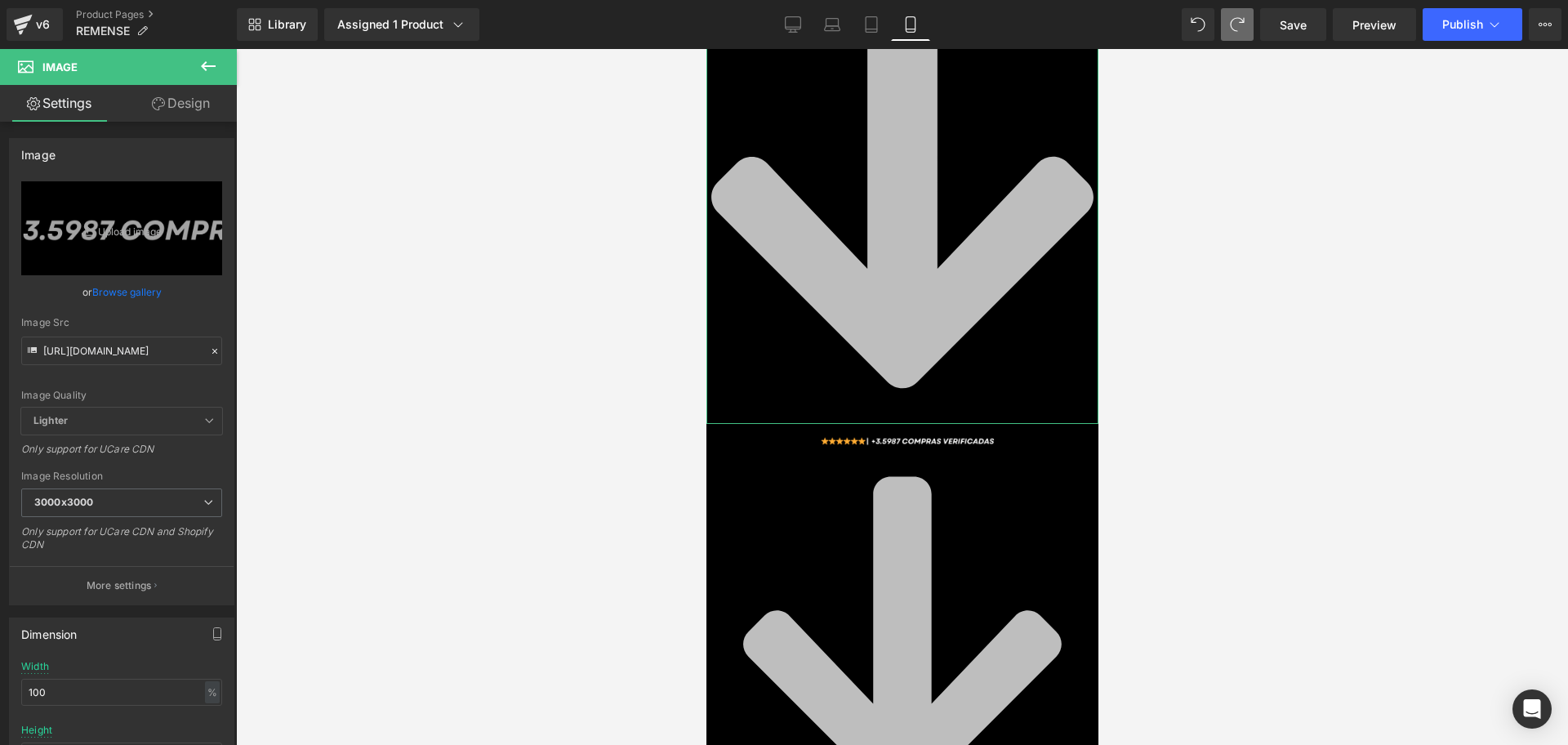
click at [928, 288] on icon at bounding box center [902, 191] width 382 height 392
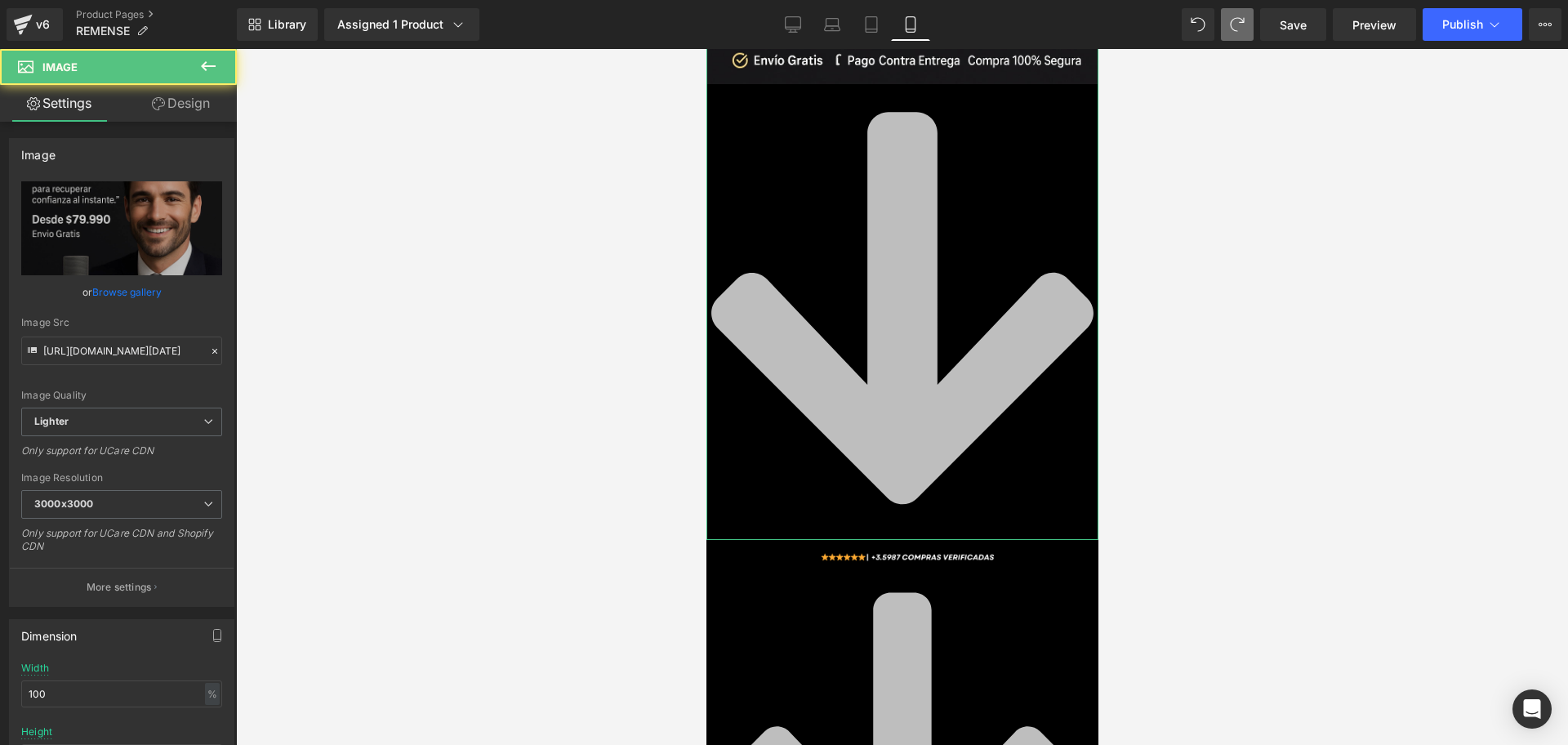
scroll to position [467, 0]
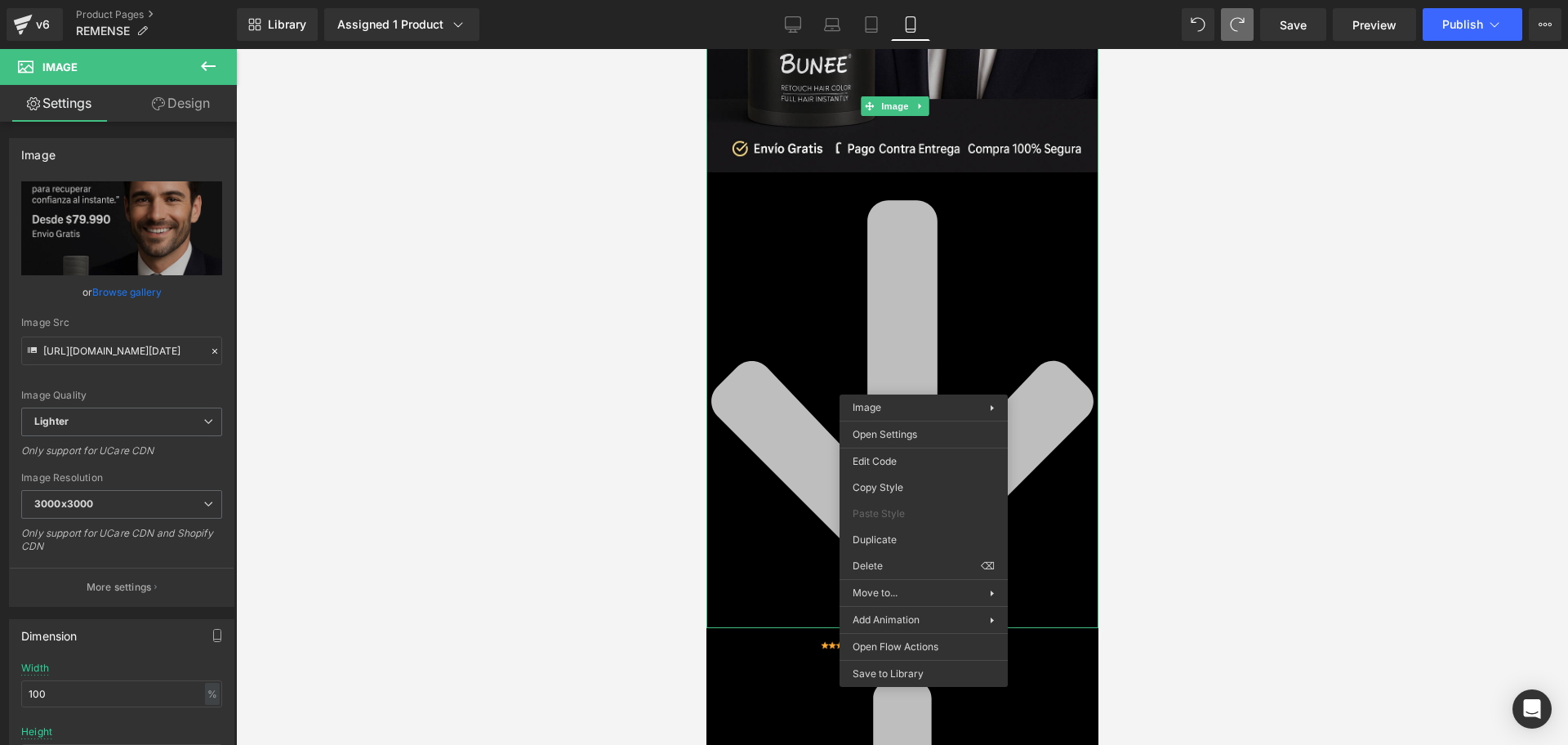
click at [1147, 338] on div at bounding box center [902, 396] width 1332 height 696
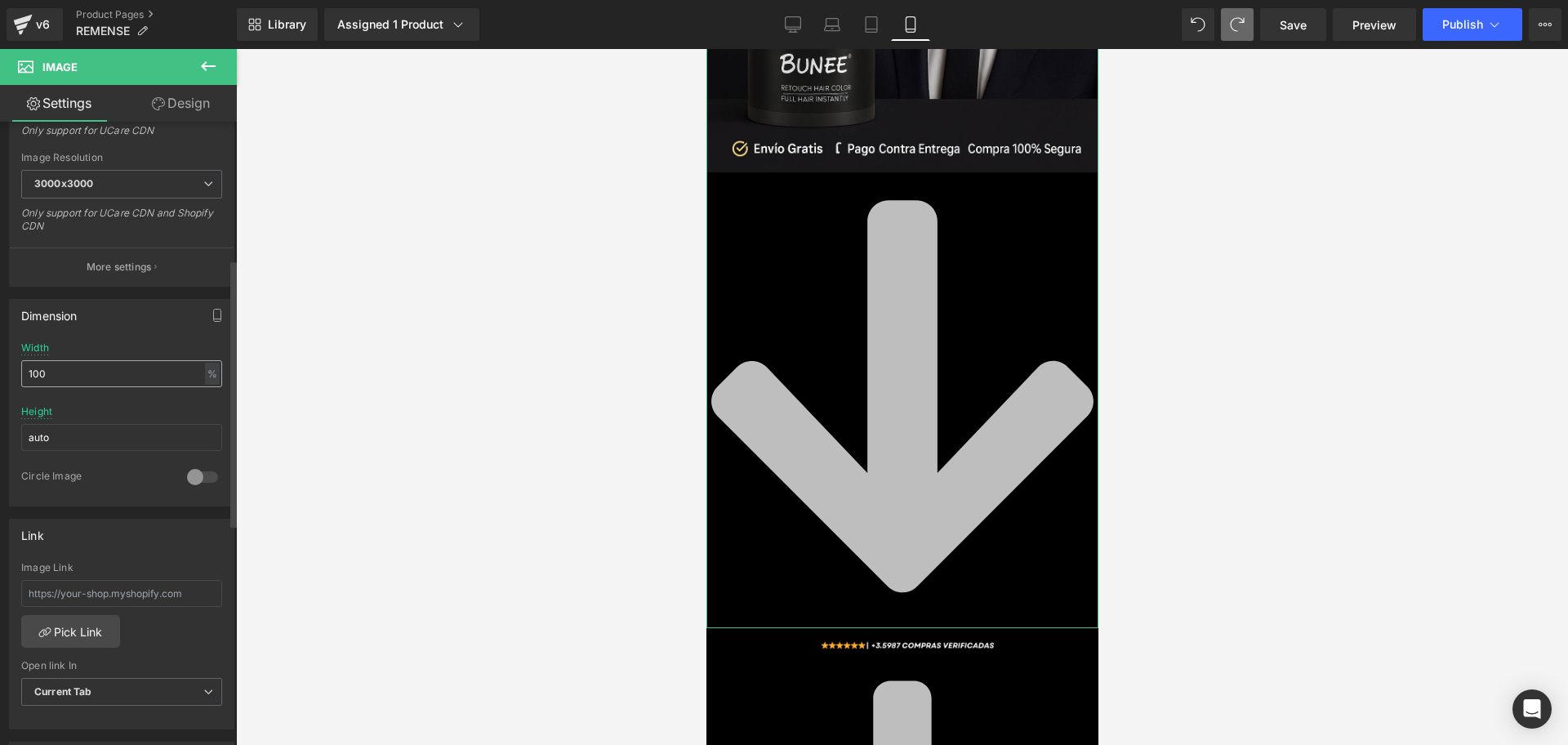
scroll to position [0, 0]
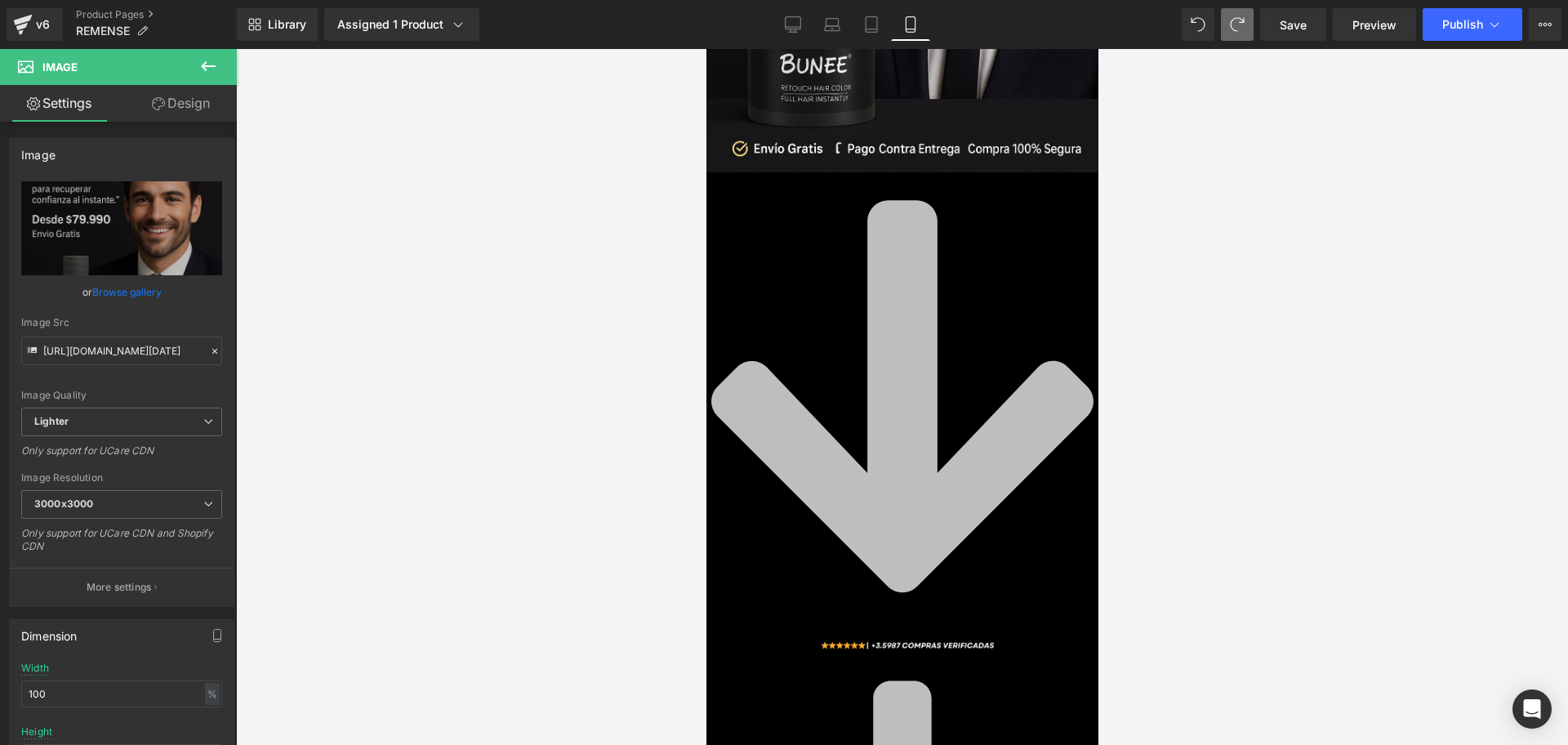
click at [214, 70] on icon at bounding box center [208, 66] width 20 height 20
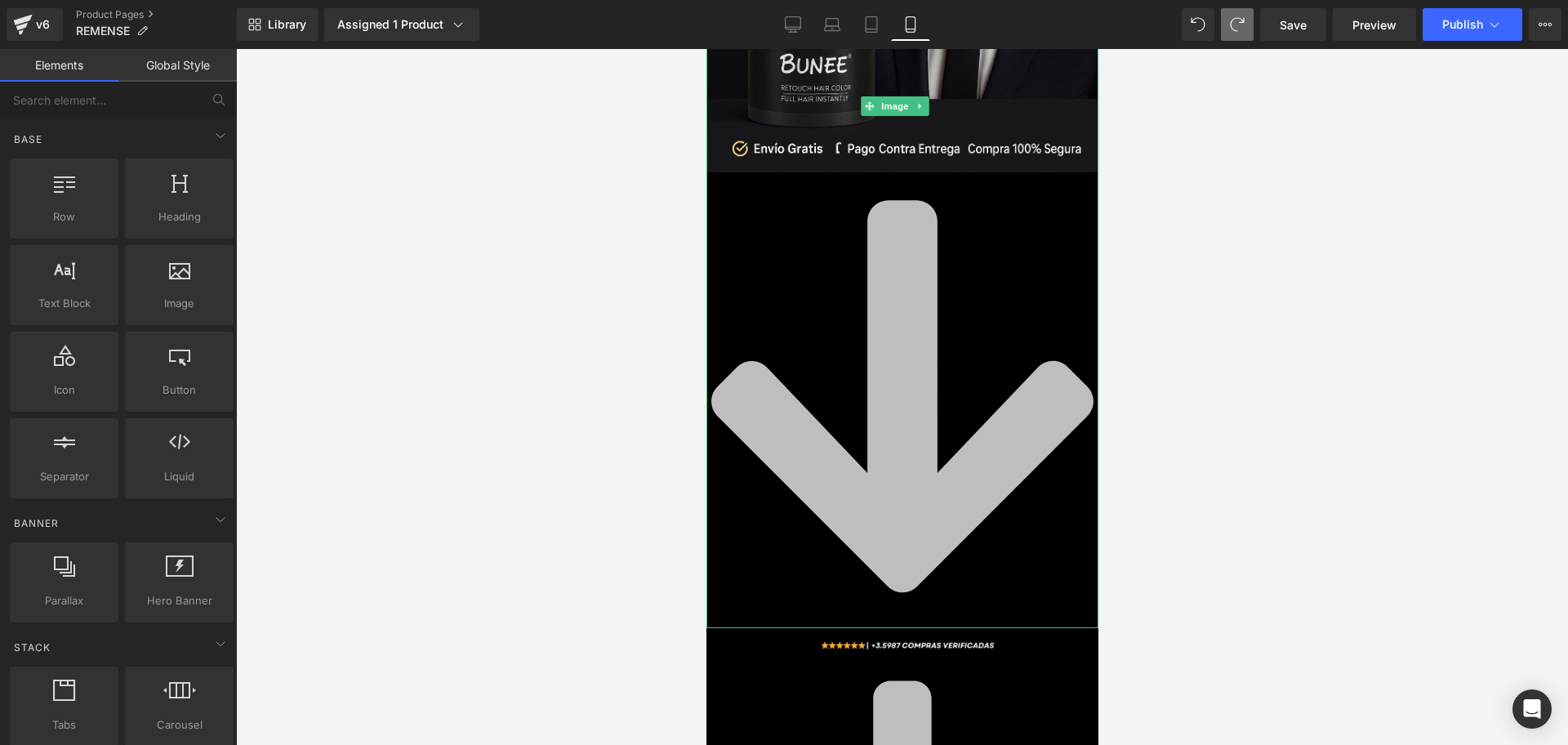
click at [867, 339] on icon at bounding box center [902, 396] width 382 height 392
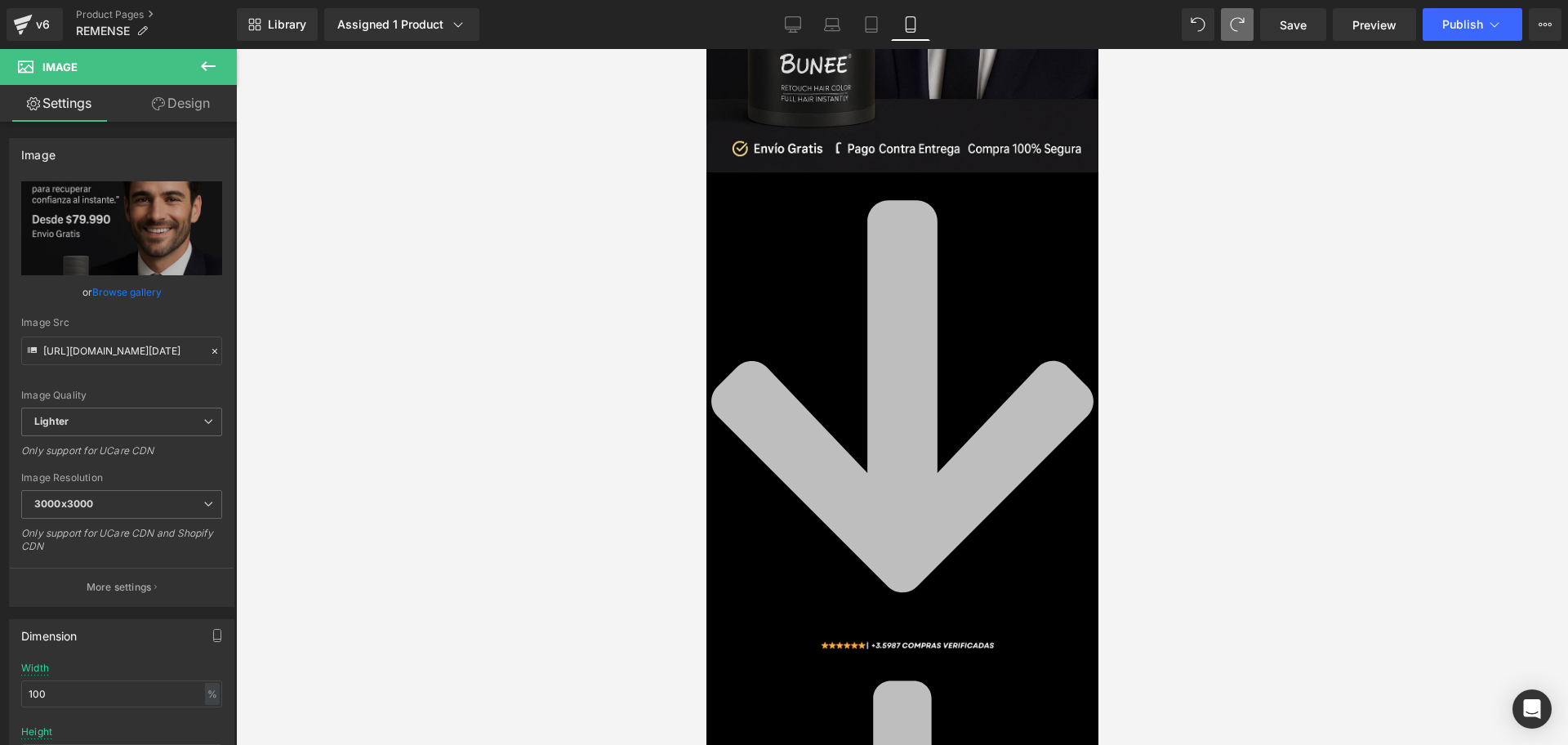
click at [191, 61] on button at bounding box center [209, 66] width 57 height 36
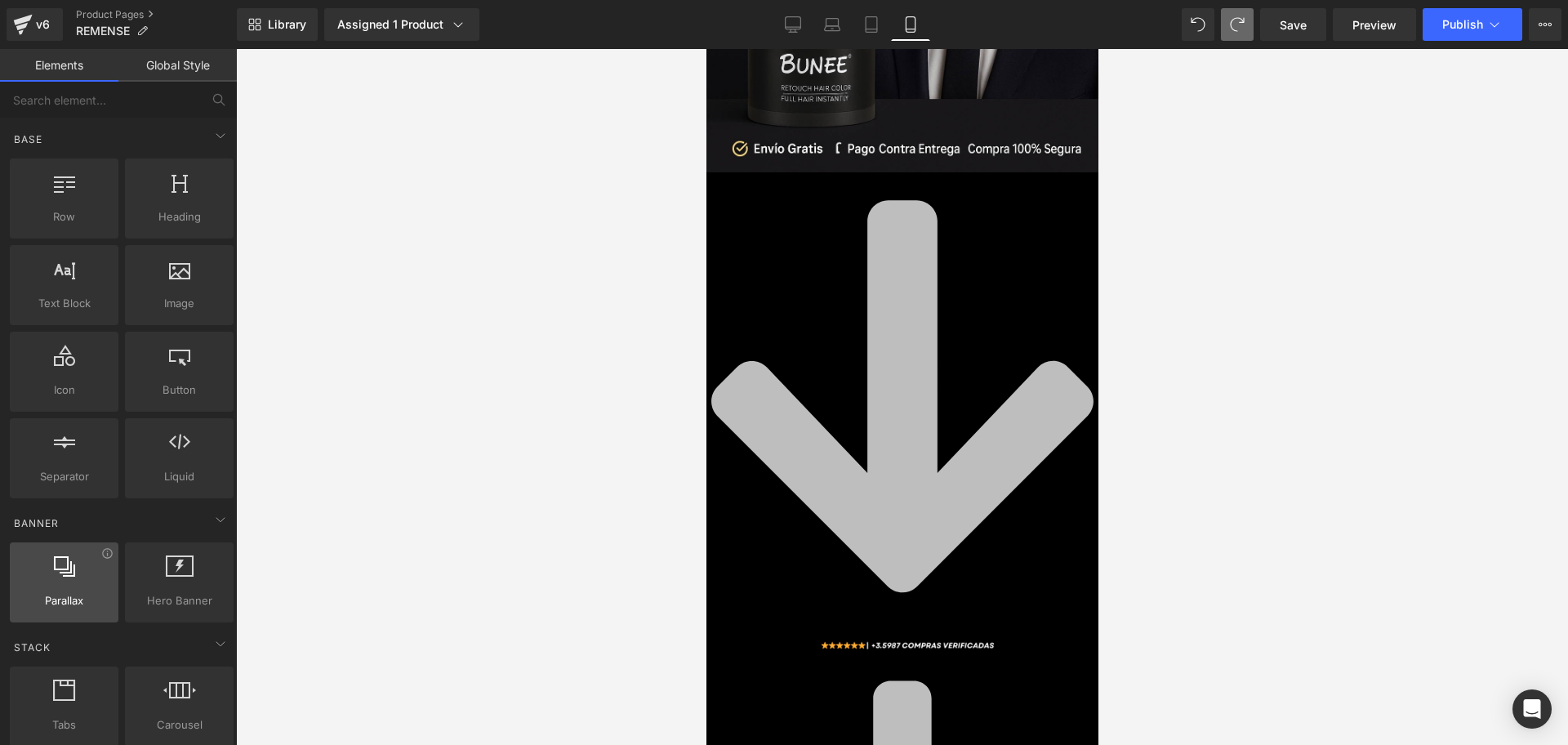
click at [49, 603] on span "Parallax" at bounding box center [64, 601] width 99 height 17
click at [51, 602] on span "Parallax" at bounding box center [64, 601] width 99 height 17
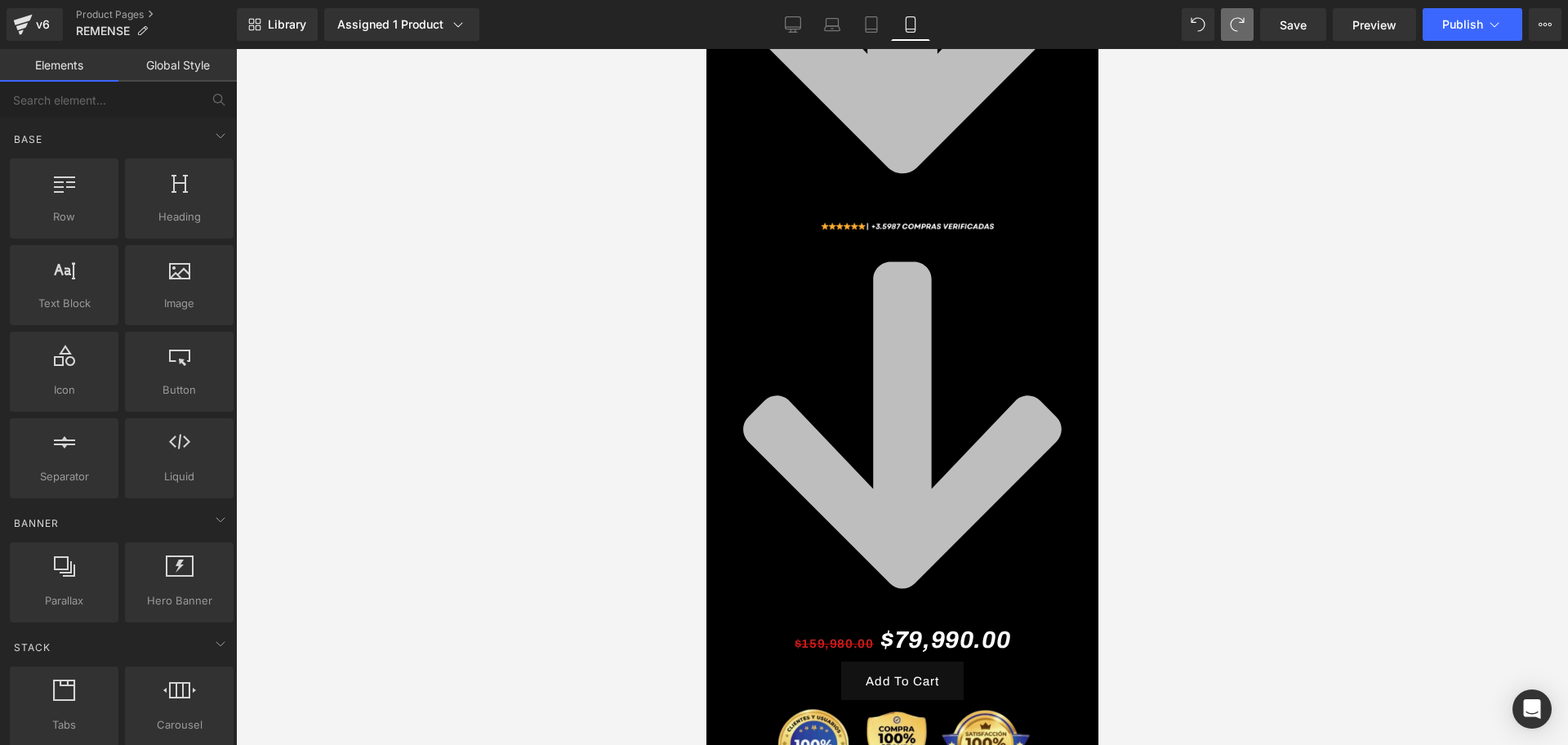
scroll to position [875, 0]
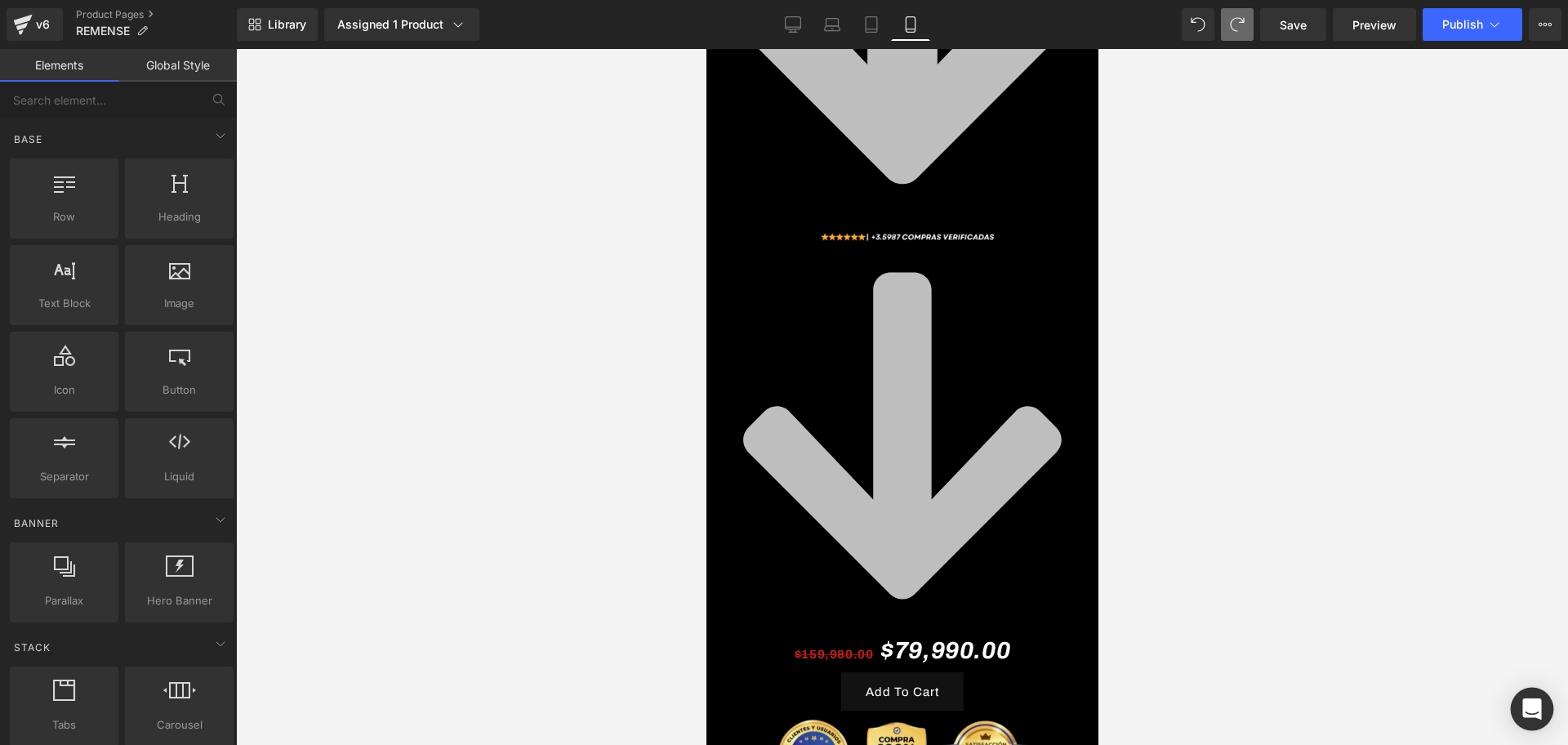
click at [1545, 724] on div "Open Intercom Messenger" at bounding box center [1533, 709] width 43 height 43
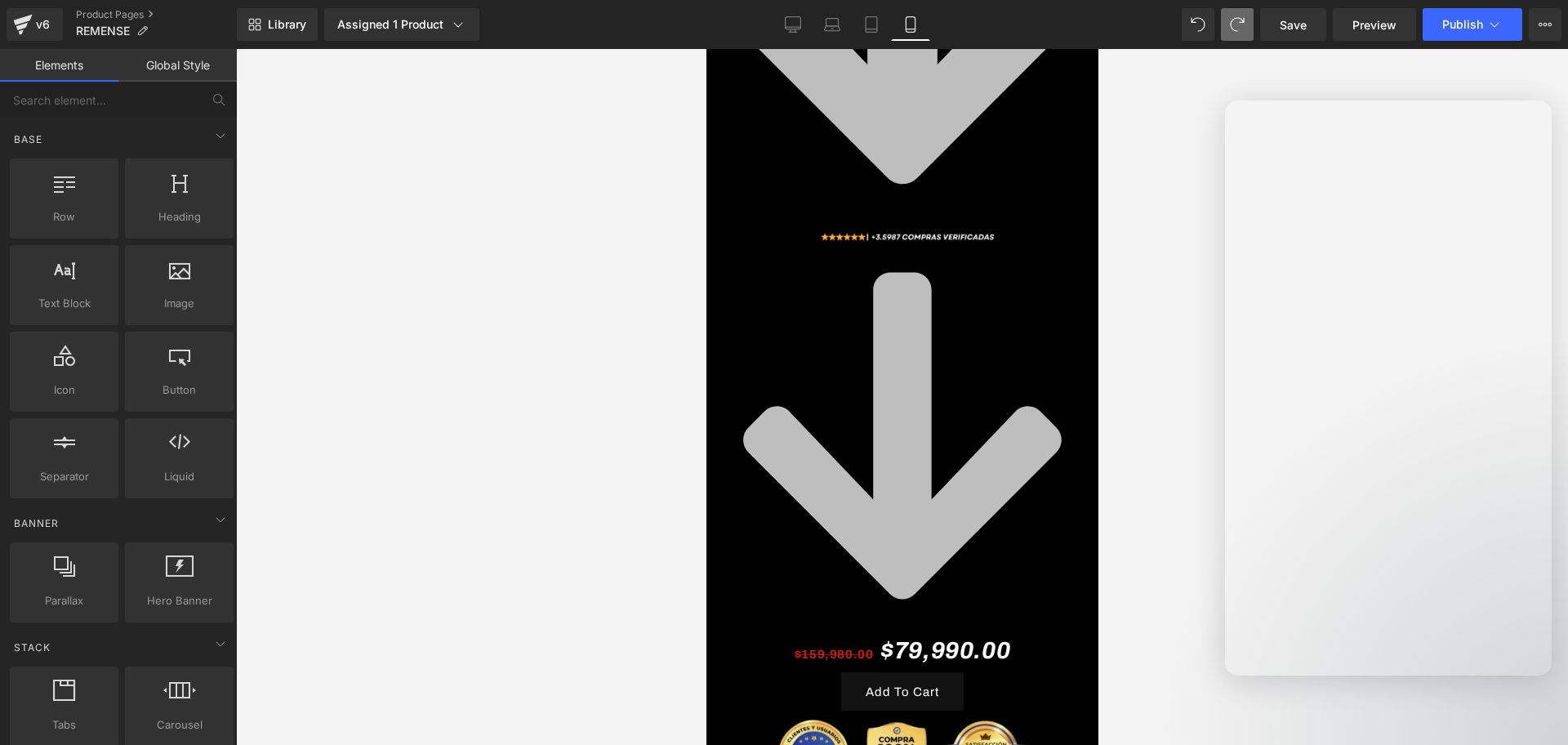
click at [836, 379] on div at bounding box center [784, 348] width 1568 height 696
drag, startPoint x: 853, startPoint y: 493, endPoint x: 867, endPoint y: 488, distance: 14.9
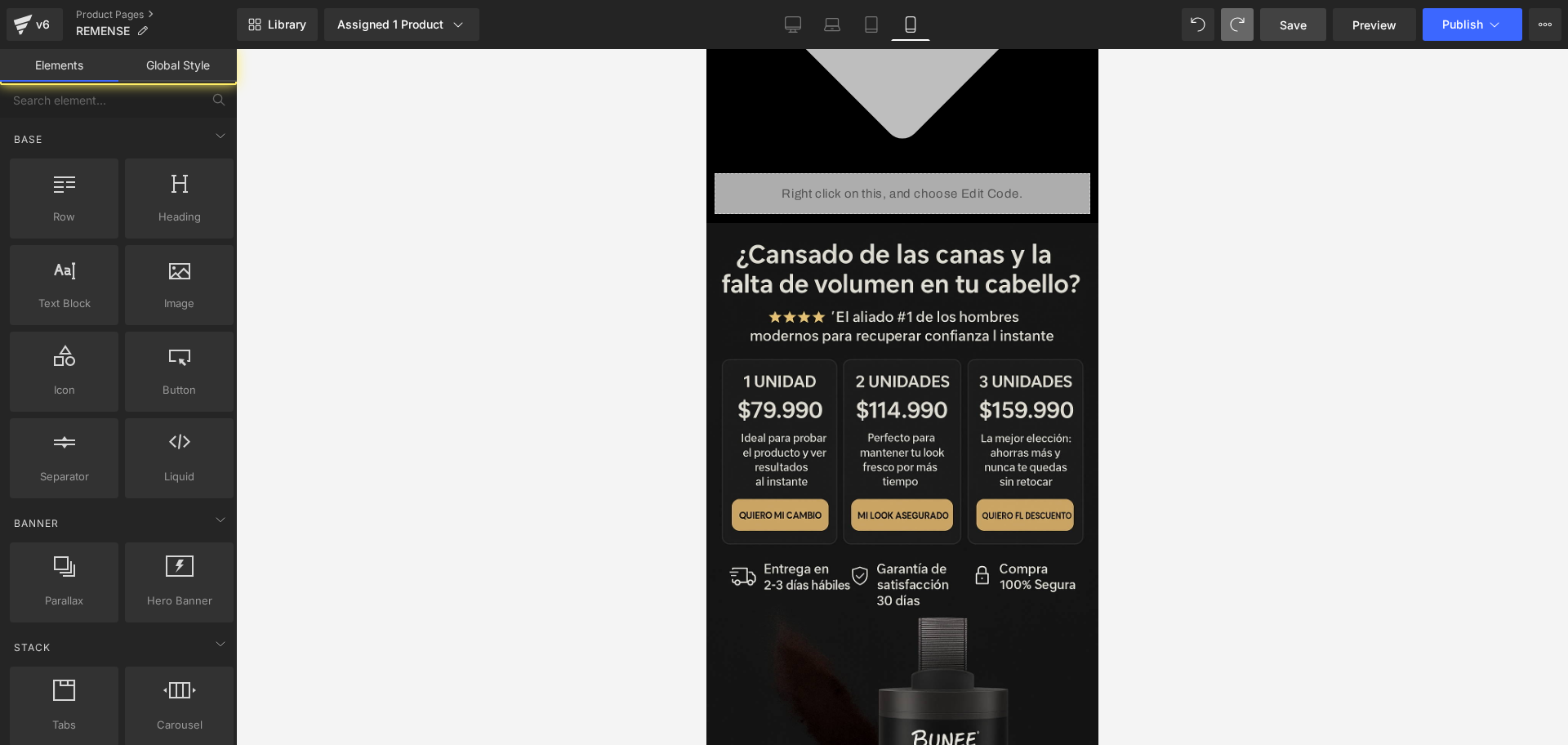
drag, startPoint x: 1323, startPoint y: 13, endPoint x: 338, endPoint y: 291, distance: 1023.5
click at [1323, 13] on link "Save" at bounding box center [1293, 24] width 66 height 33
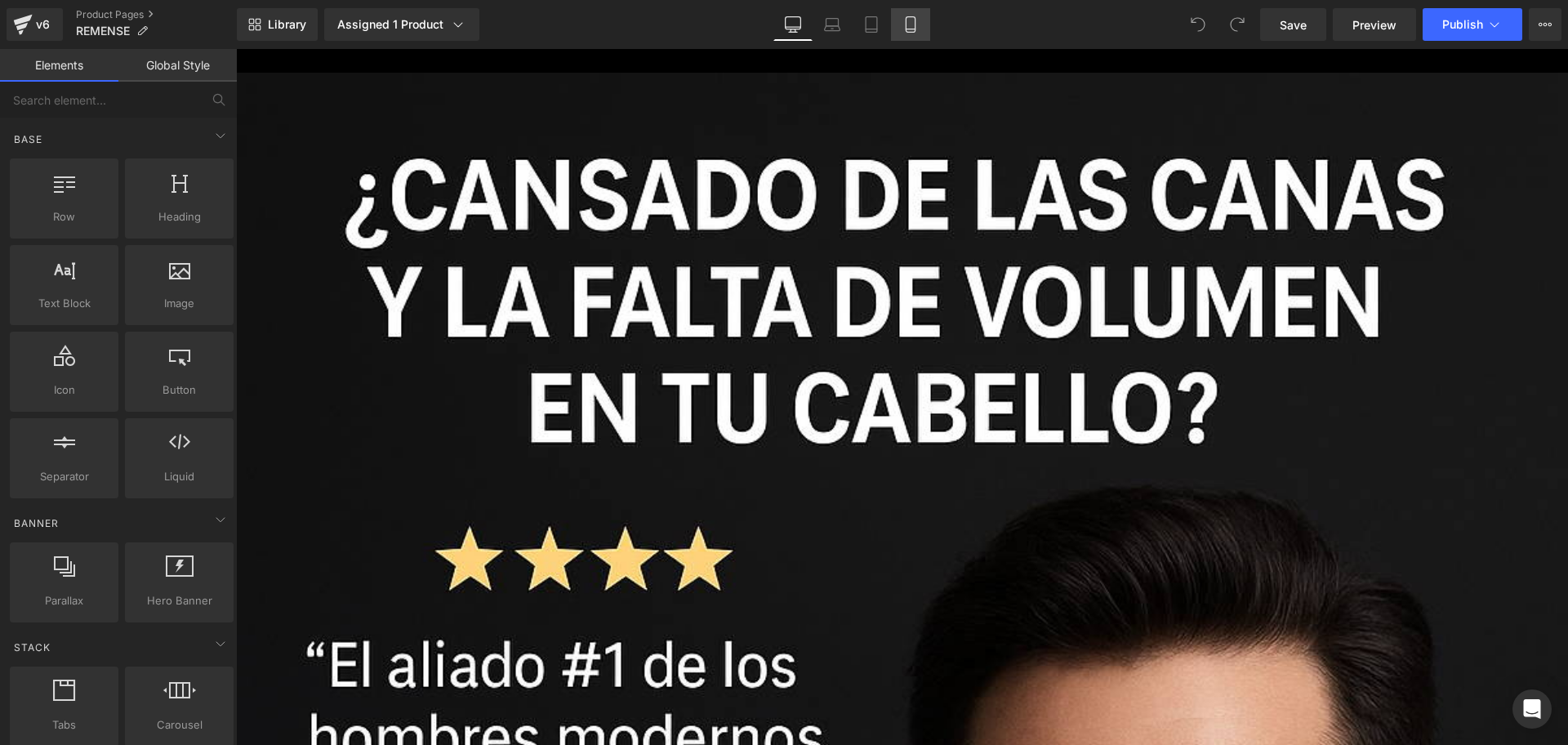
click at [912, 28] on icon at bounding box center [910, 24] width 17 height 17
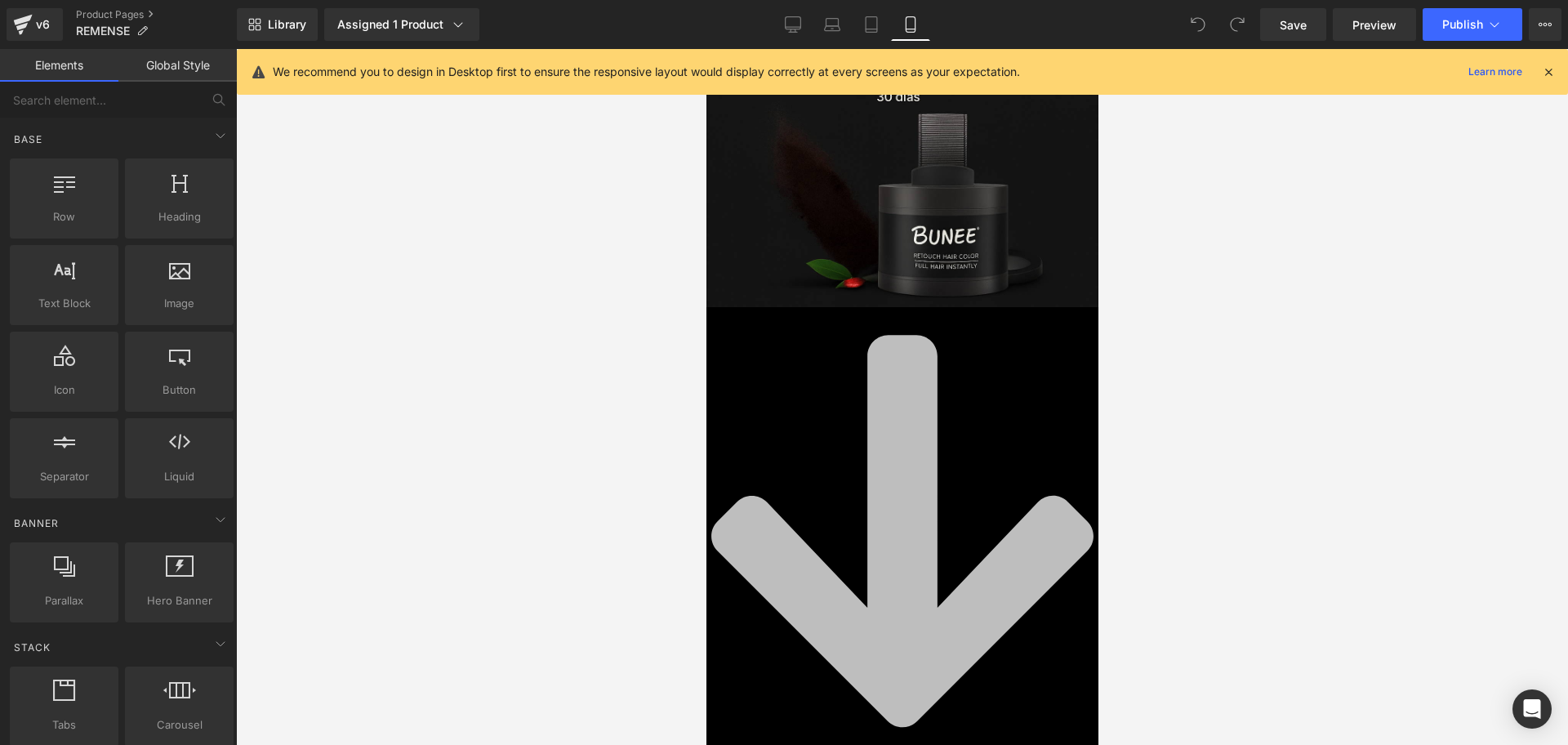
scroll to position [1327, 0]
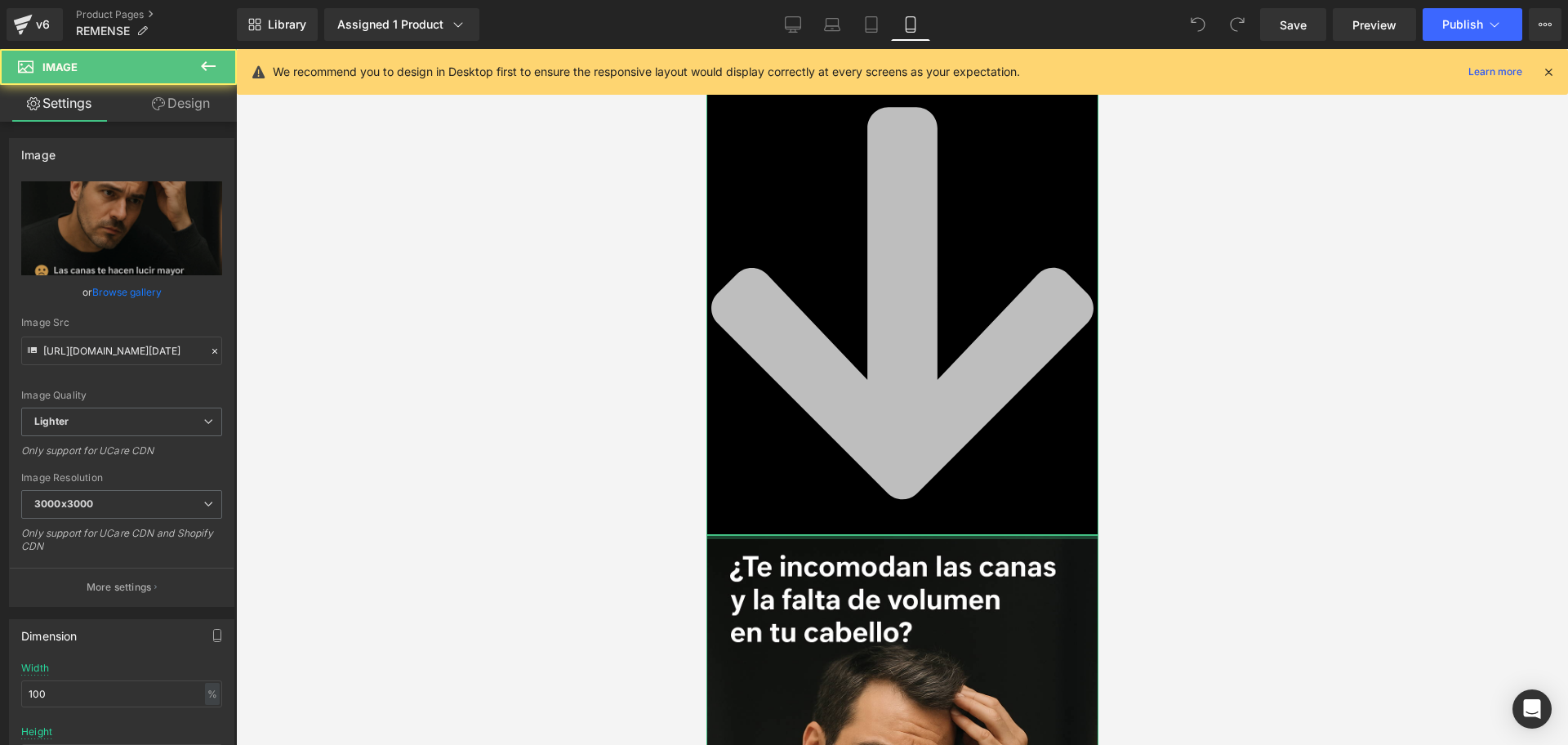
drag, startPoint x: 911, startPoint y: 470, endPoint x: 907, endPoint y: 422, distance: 48.2
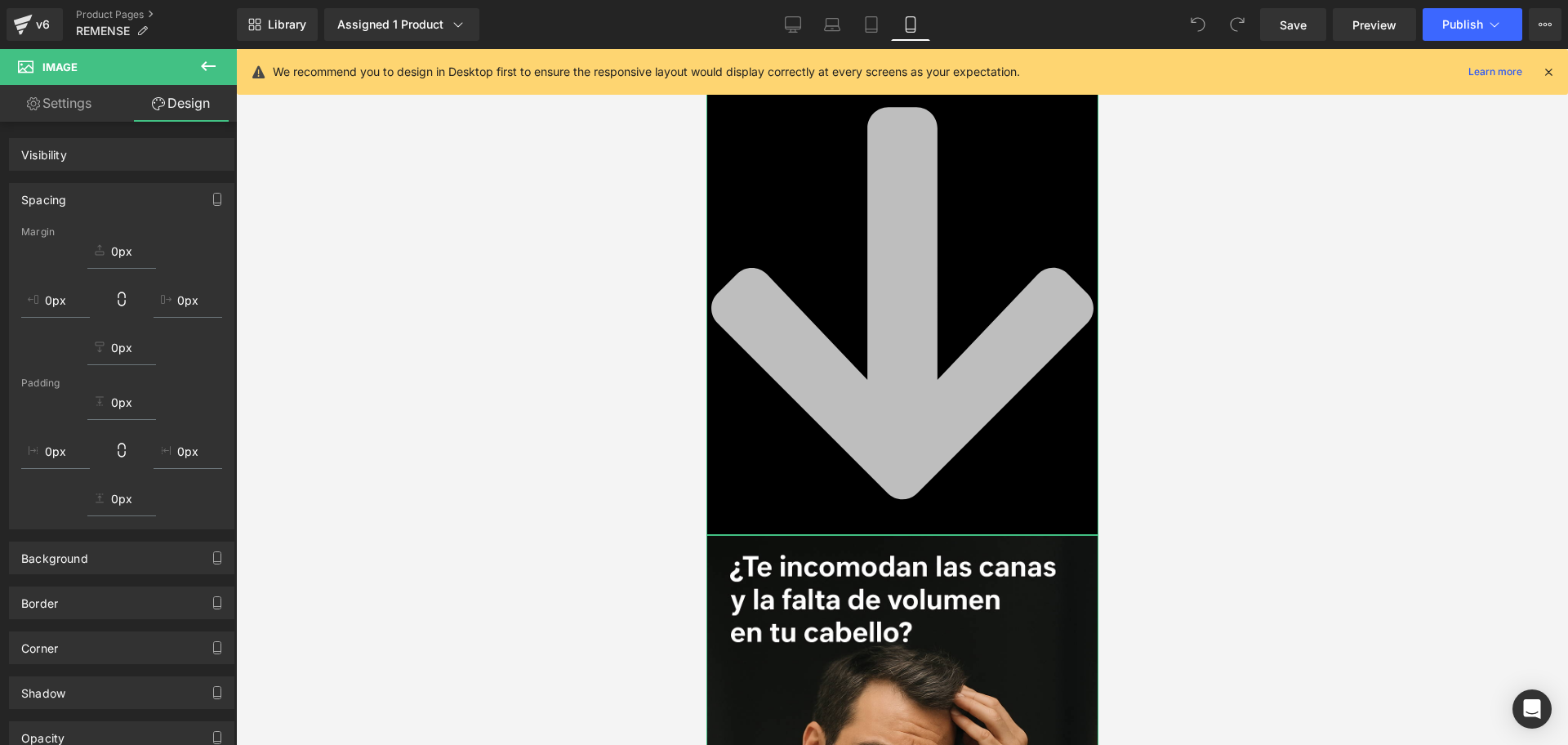
scroll to position [1123, 0]
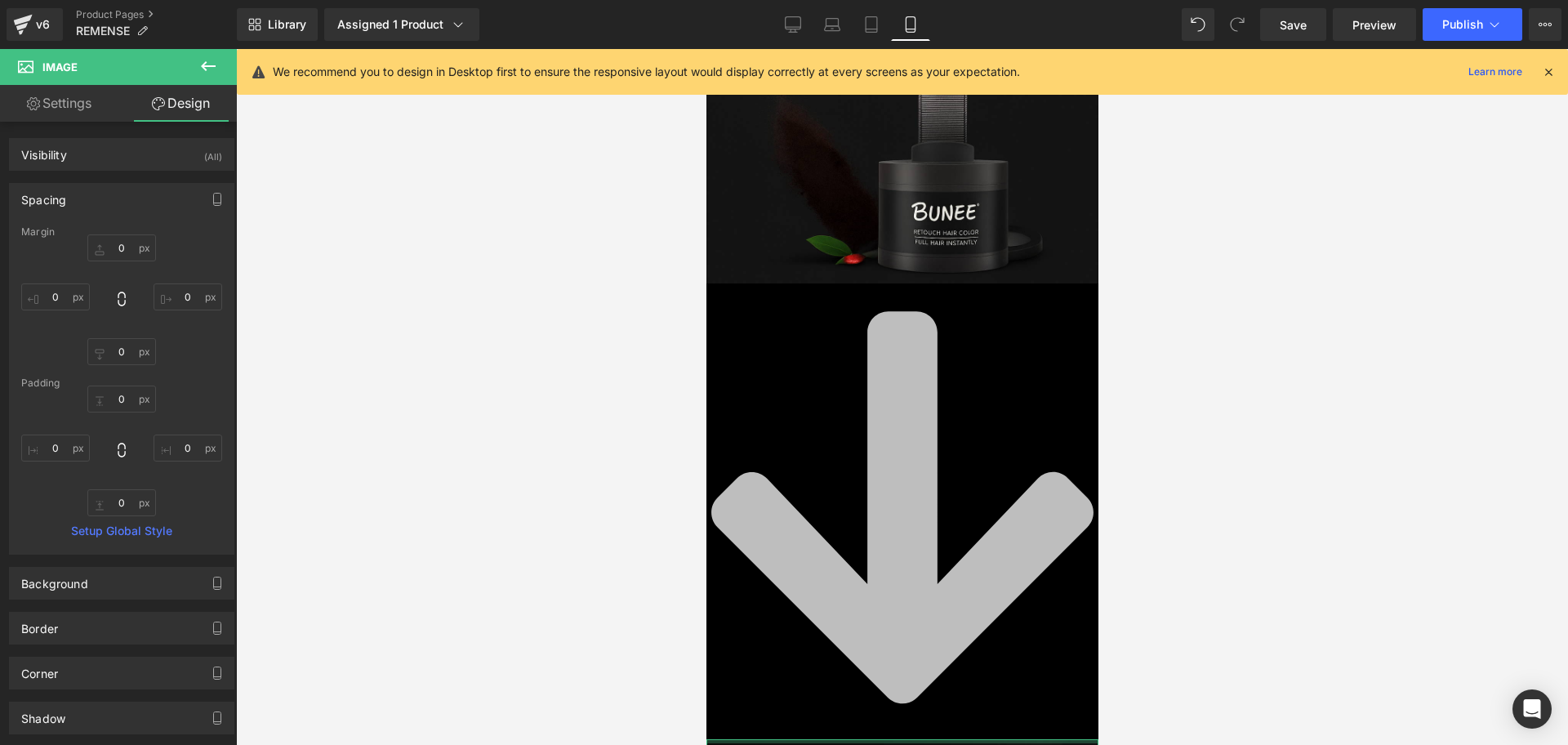
type input "0px"
drag, startPoint x: 912, startPoint y: 675, endPoint x: 890, endPoint y: 652, distance: 31.8
drag, startPoint x: 888, startPoint y: 178, endPoint x: 880, endPoint y: 176, distance: 8.2
click at [889, 208] on span "Image" at bounding box center [894, 217] width 34 height 20
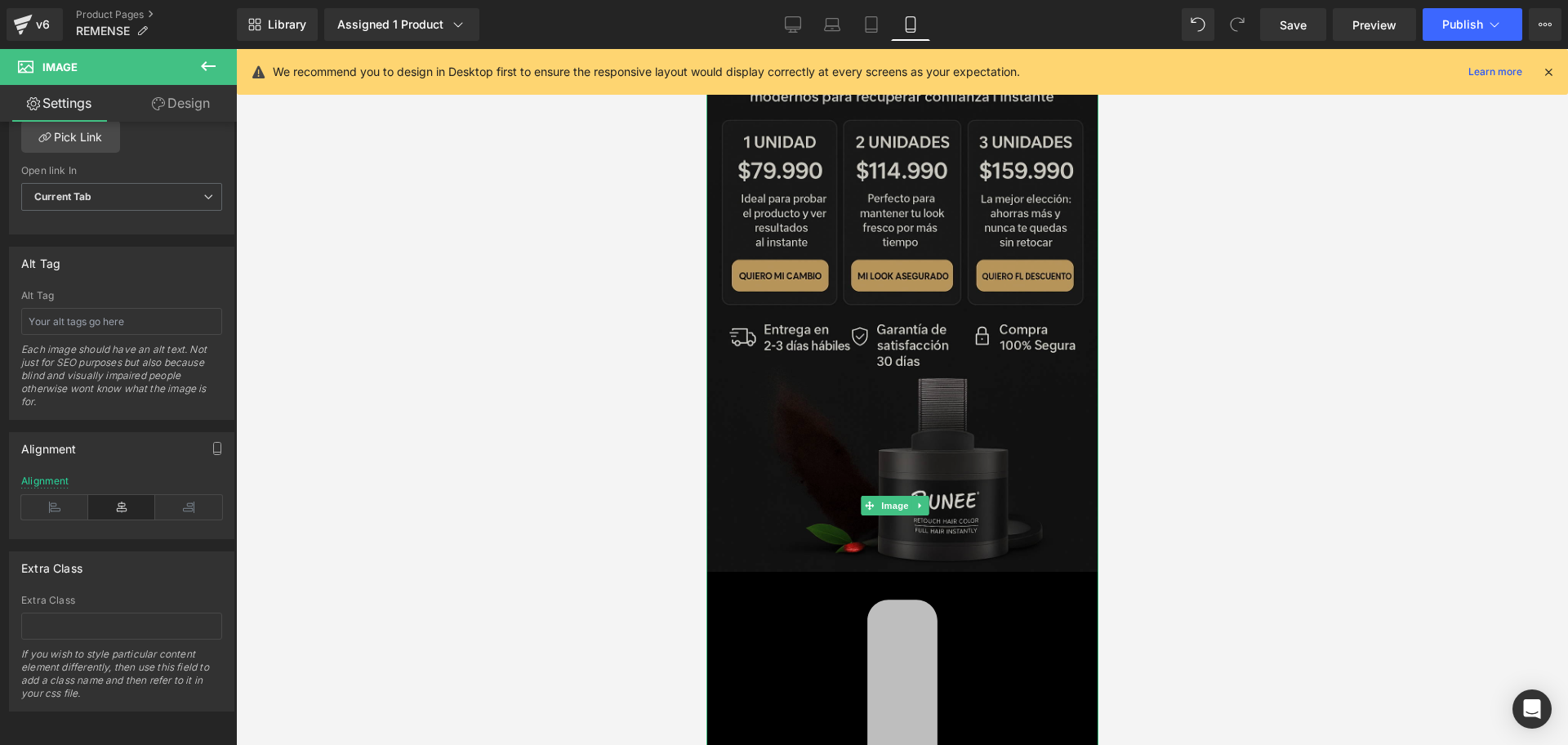
scroll to position [919, 0]
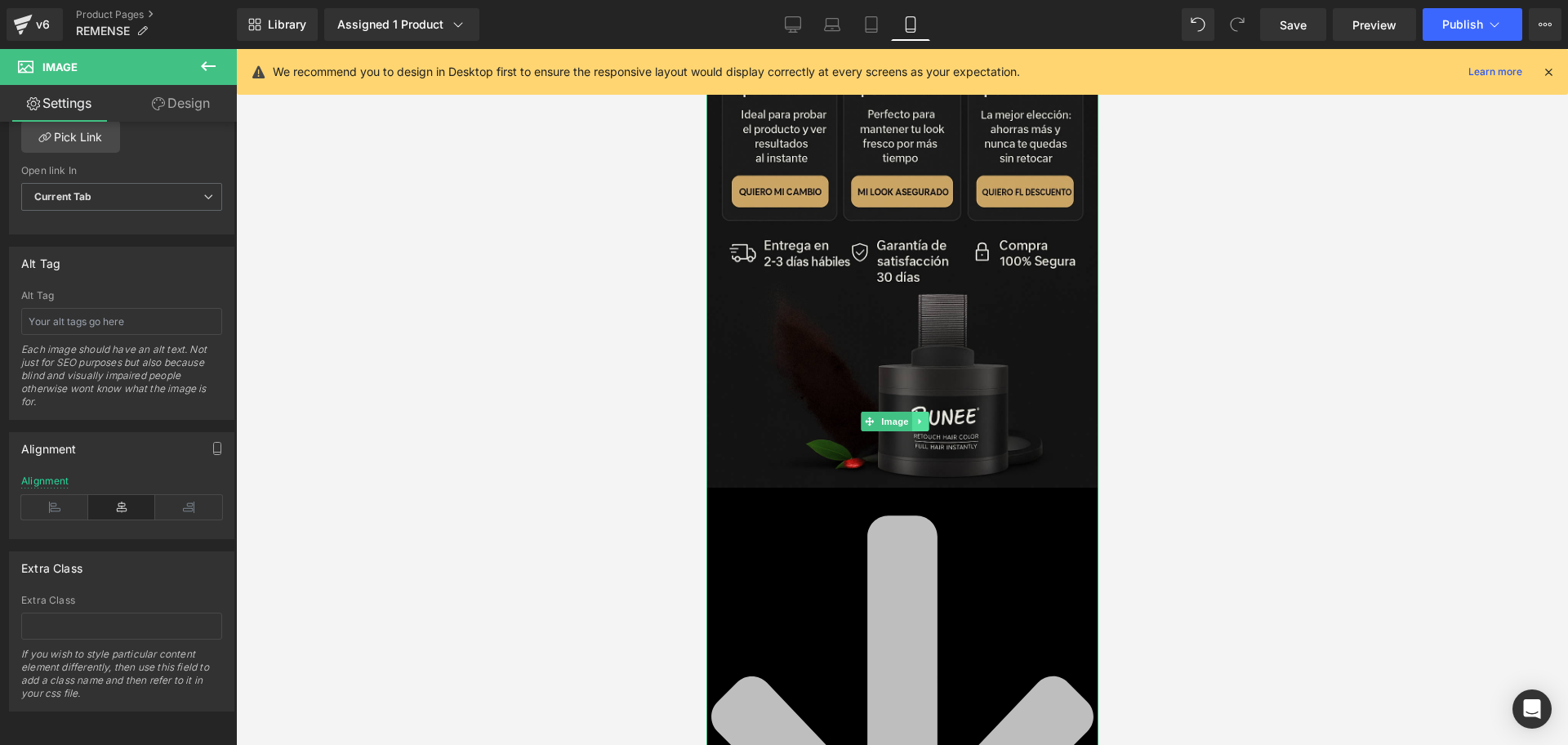
click at [922, 412] on link at bounding box center [920, 422] width 17 height 20
click at [915, 416] on icon at bounding box center [911, 421] width 9 height 10
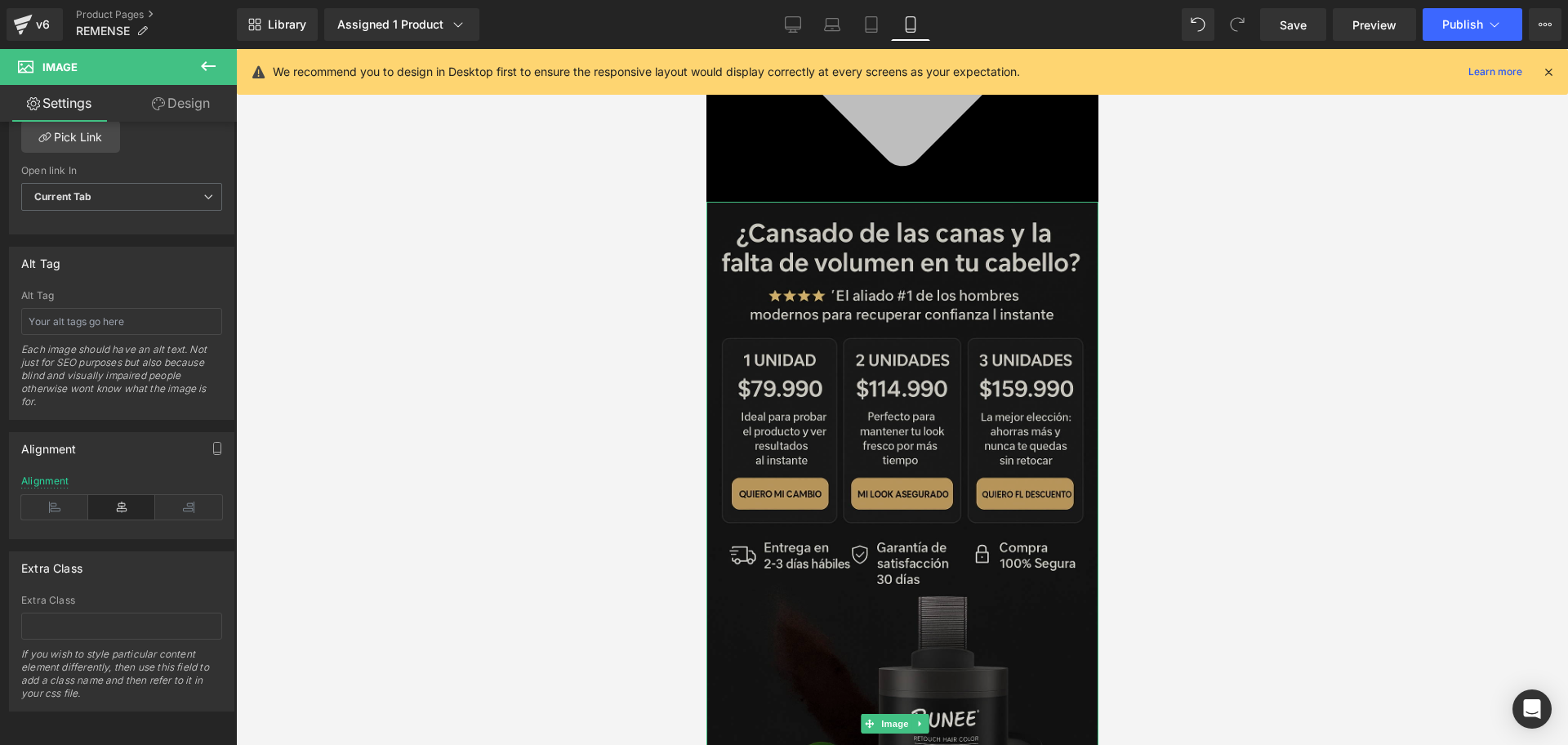
scroll to position [1887, 0]
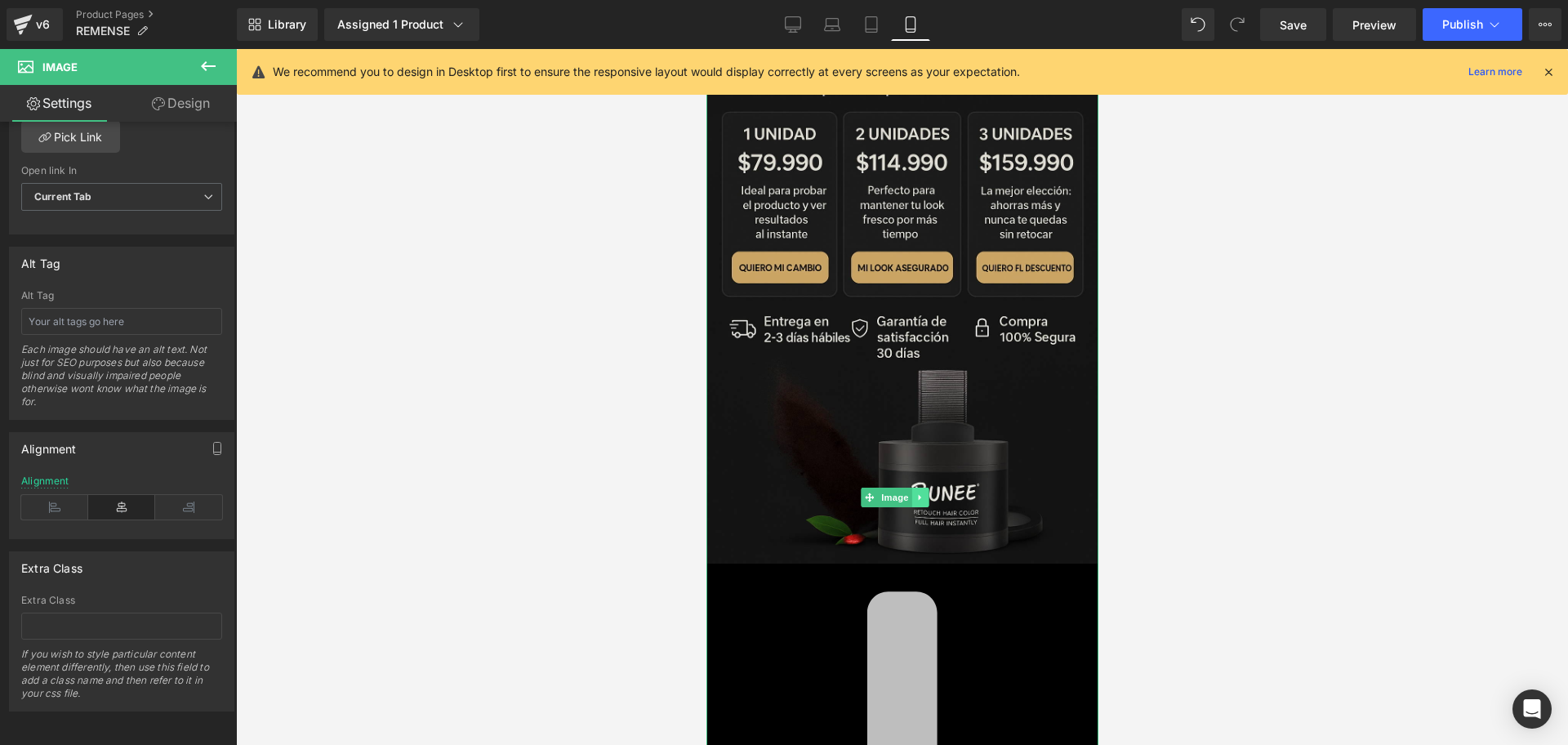
click at [927, 488] on link at bounding box center [920, 497] width 17 height 20
click at [929, 488] on link at bounding box center [928, 497] width 17 height 20
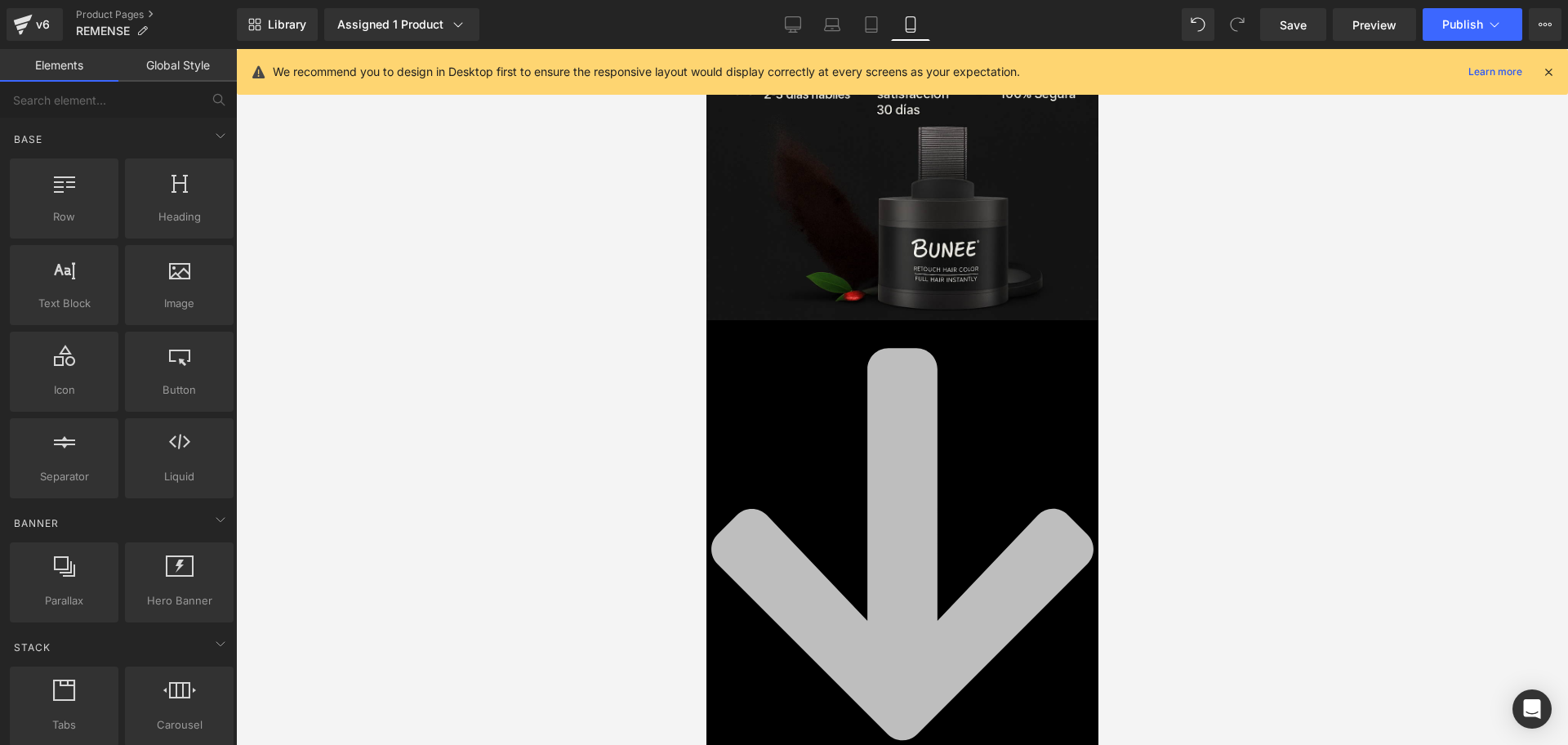
scroll to position [1070, 0]
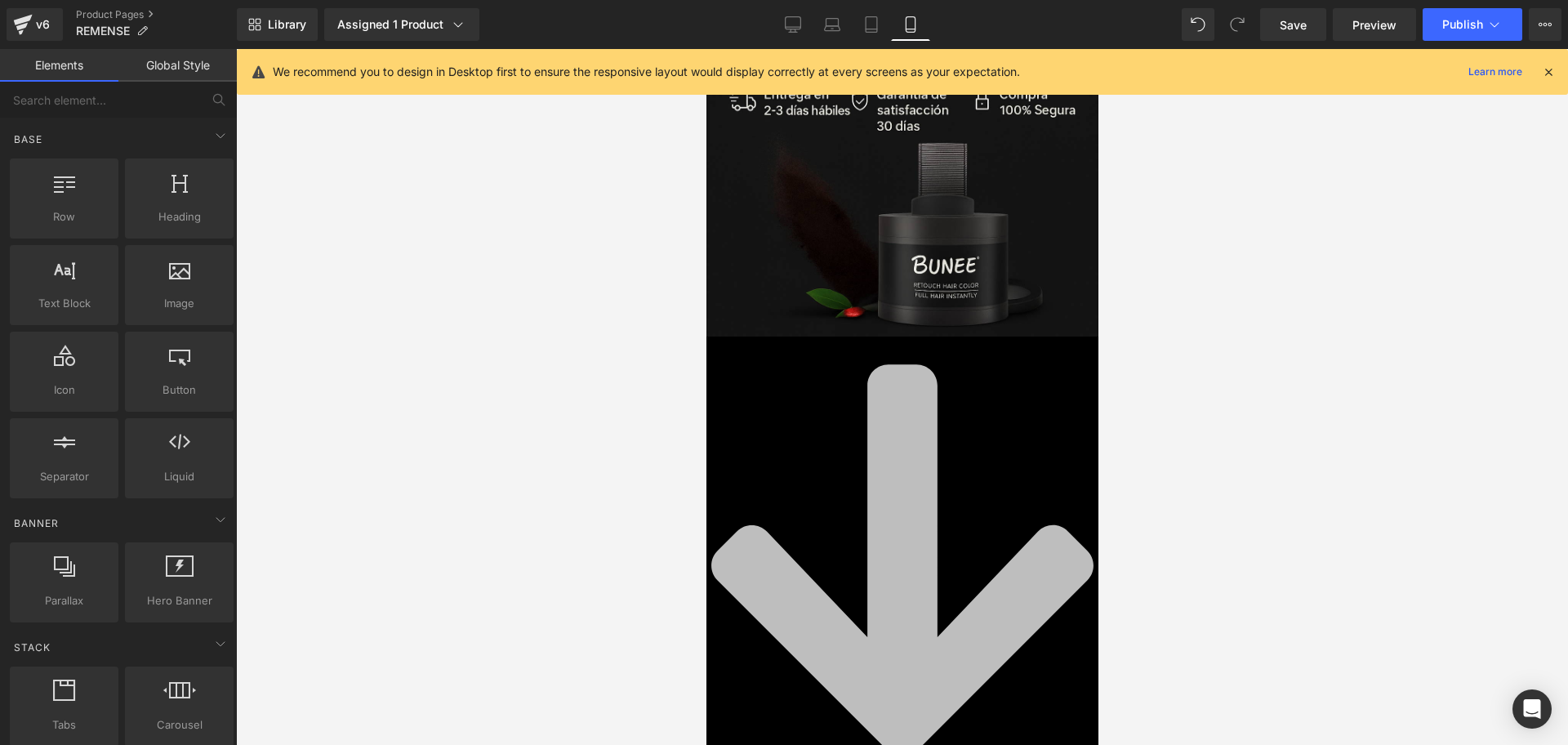
click at [934, 418] on icon at bounding box center [901, 561] width 392 height 449
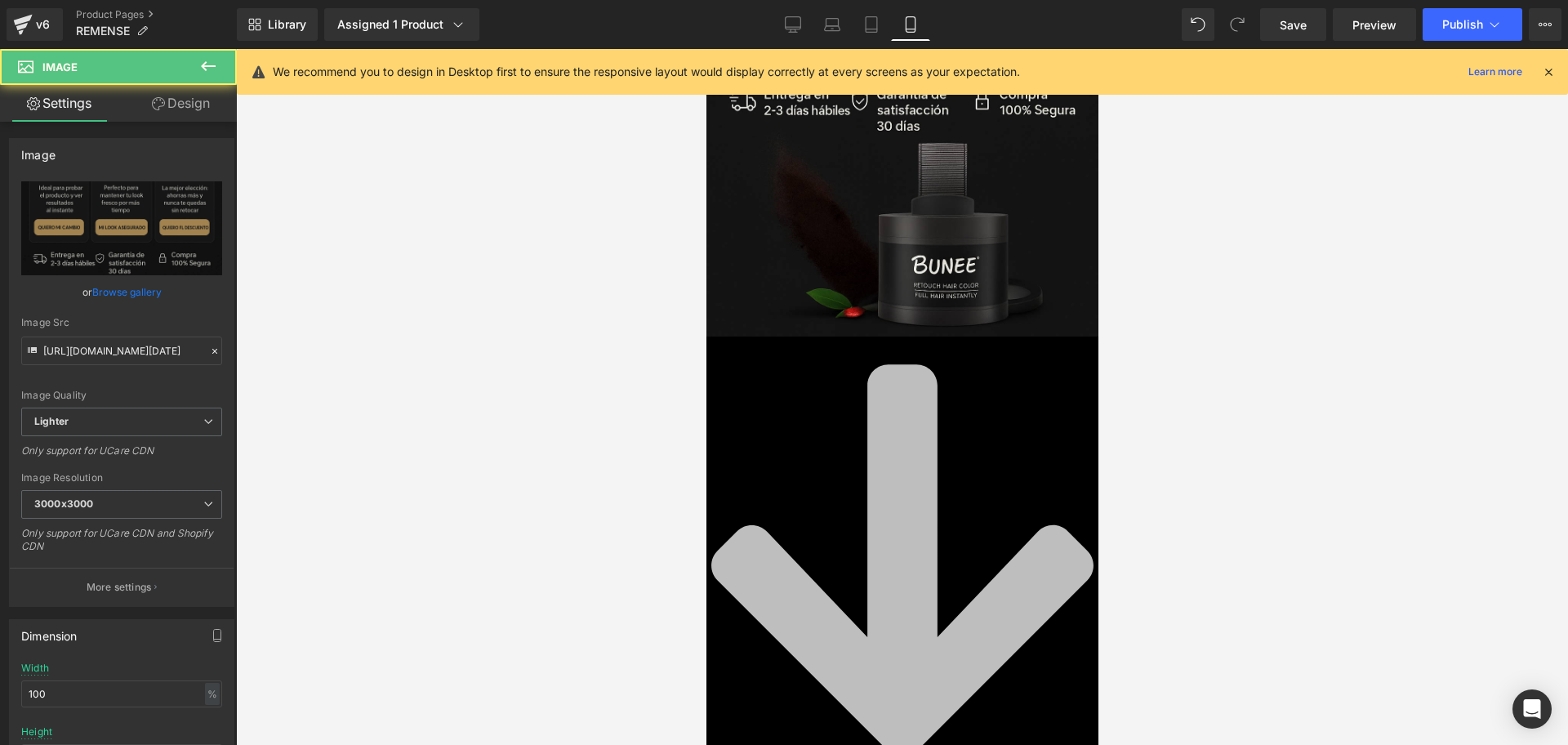
drag, startPoint x: 895, startPoint y: 409, endPoint x: 829, endPoint y: 537, distance: 144.0
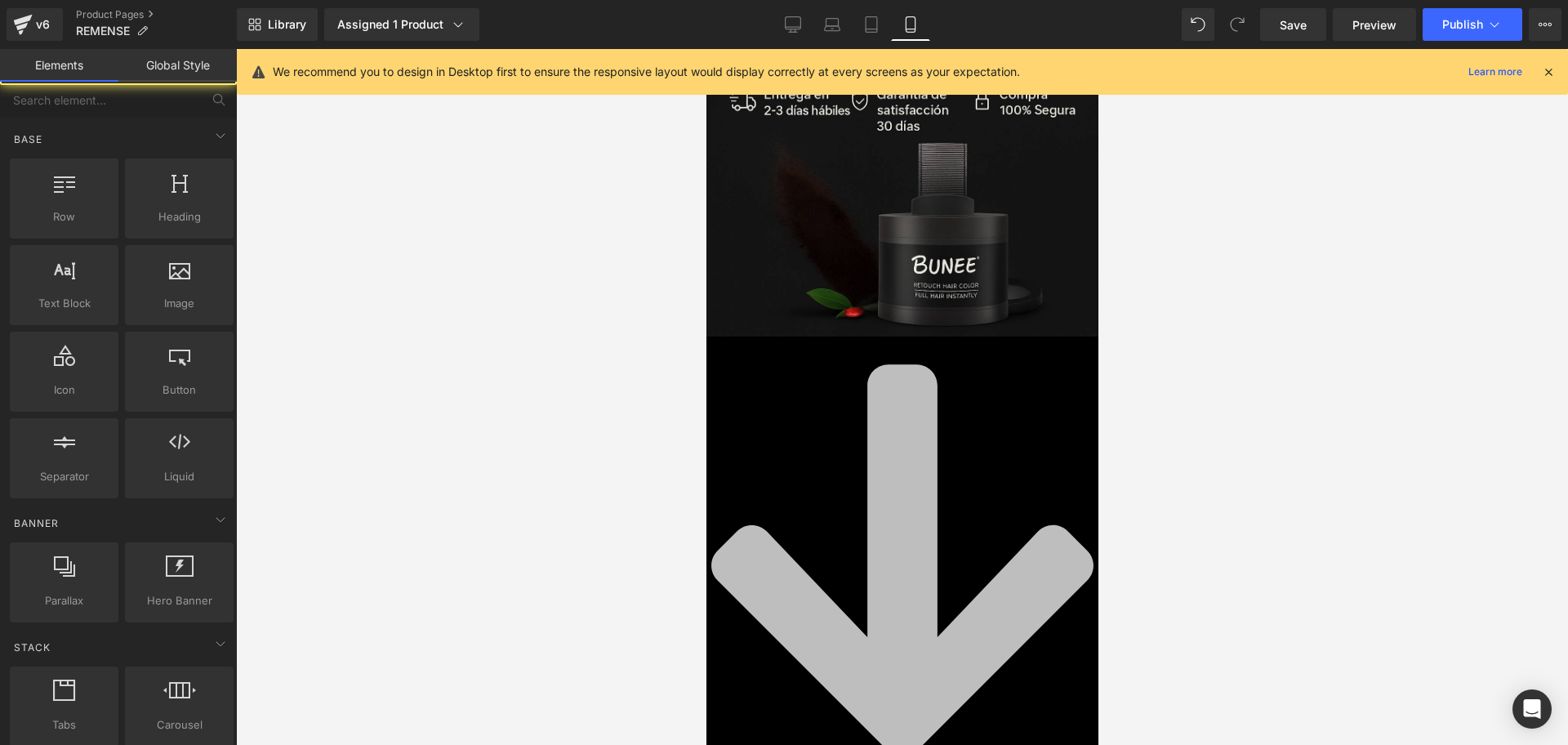
click at [478, 553] on div at bounding box center [902, 396] width 1332 height 696
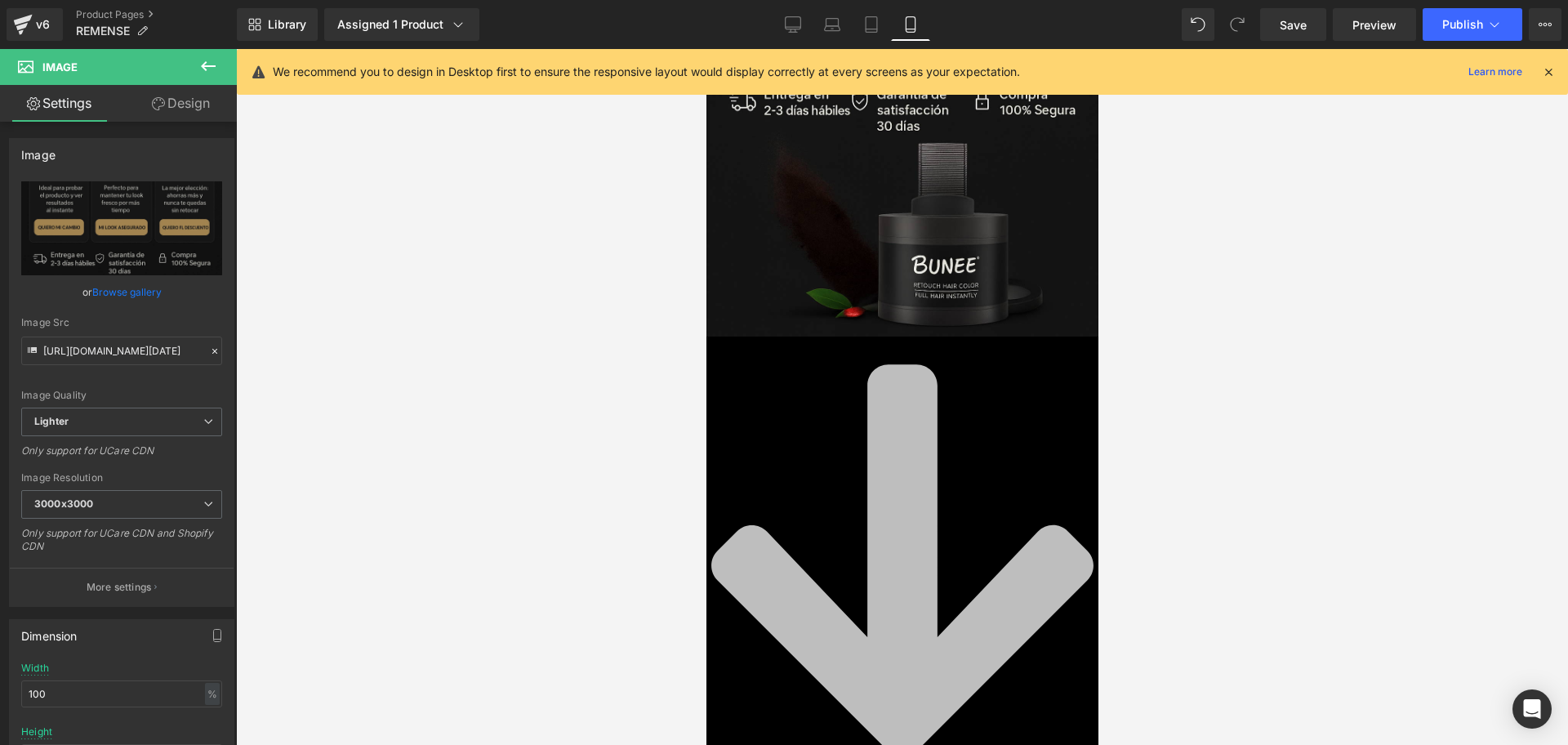
drag, startPoint x: 860, startPoint y: 575, endPoint x: 268, endPoint y: 456, distance: 603.8
drag, startPoint x: 801, startPoint y: 581, endPoint x: 792, endPoint y: 489, distance: 92.4
drag, startPoint x: 861, startPoint y: 453, endPoint x: 1343, endPoint y: 574, distance: 497.0
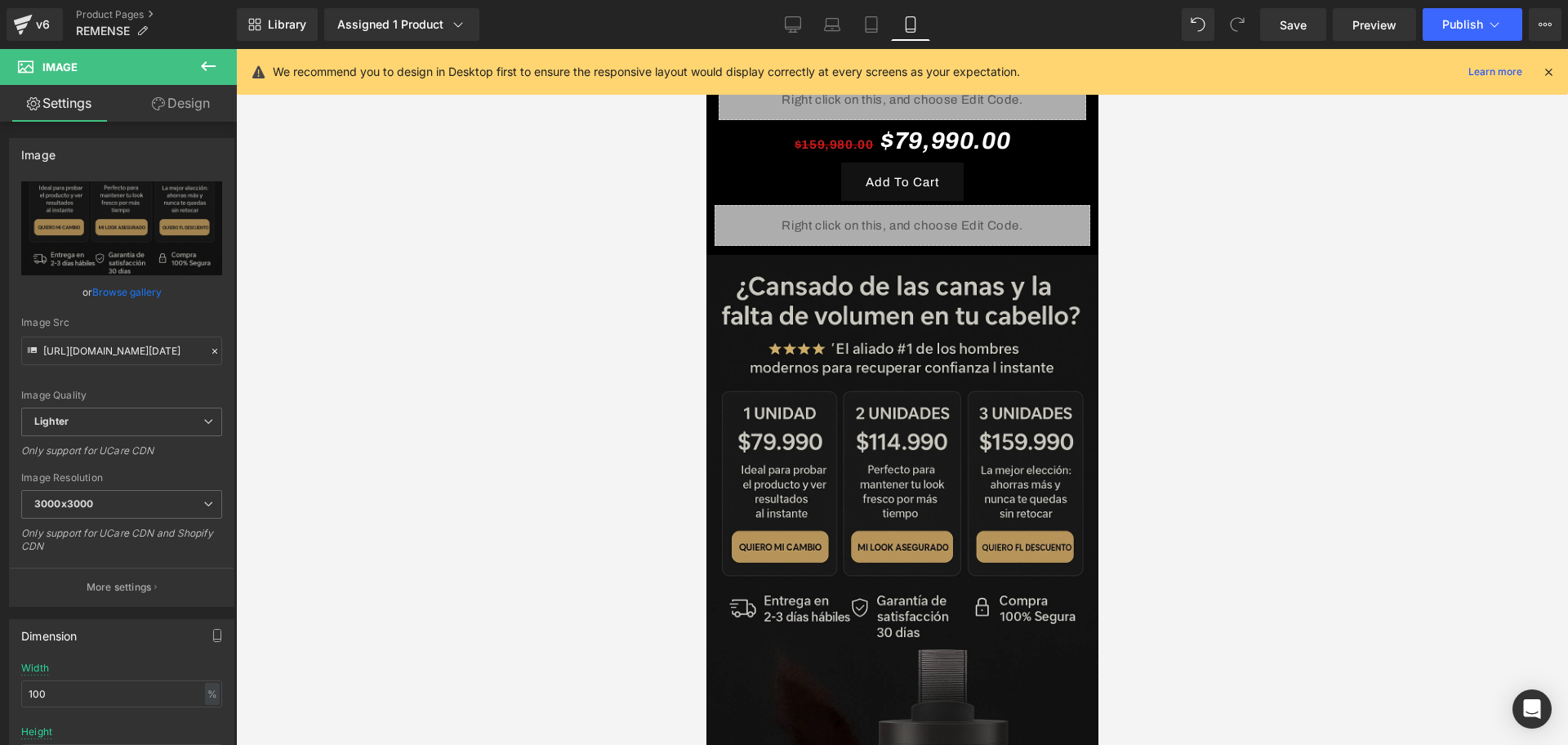
scroll to position [560, 0]
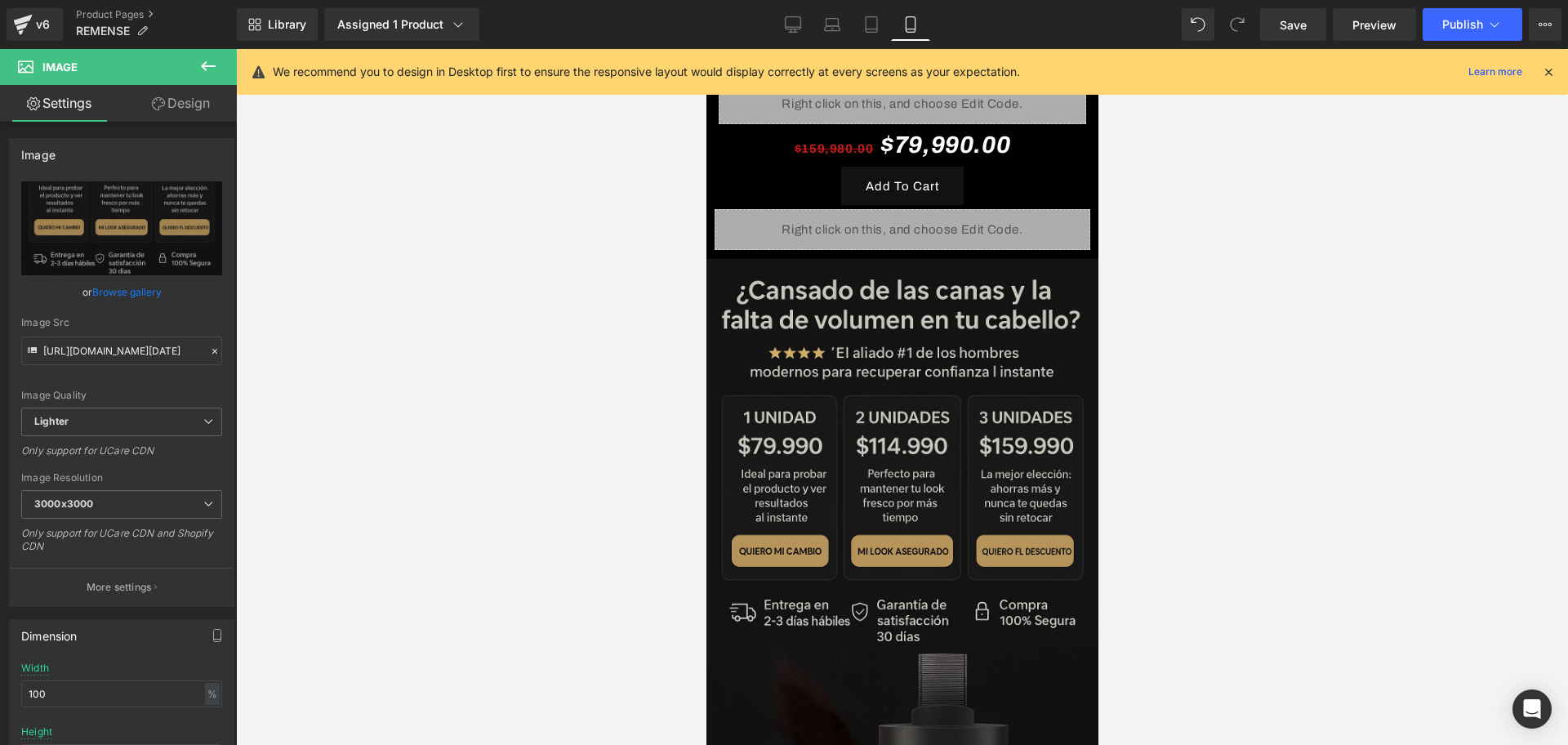
click at [920, 320] on img at bounding box center [901, 553] width 392 height 589
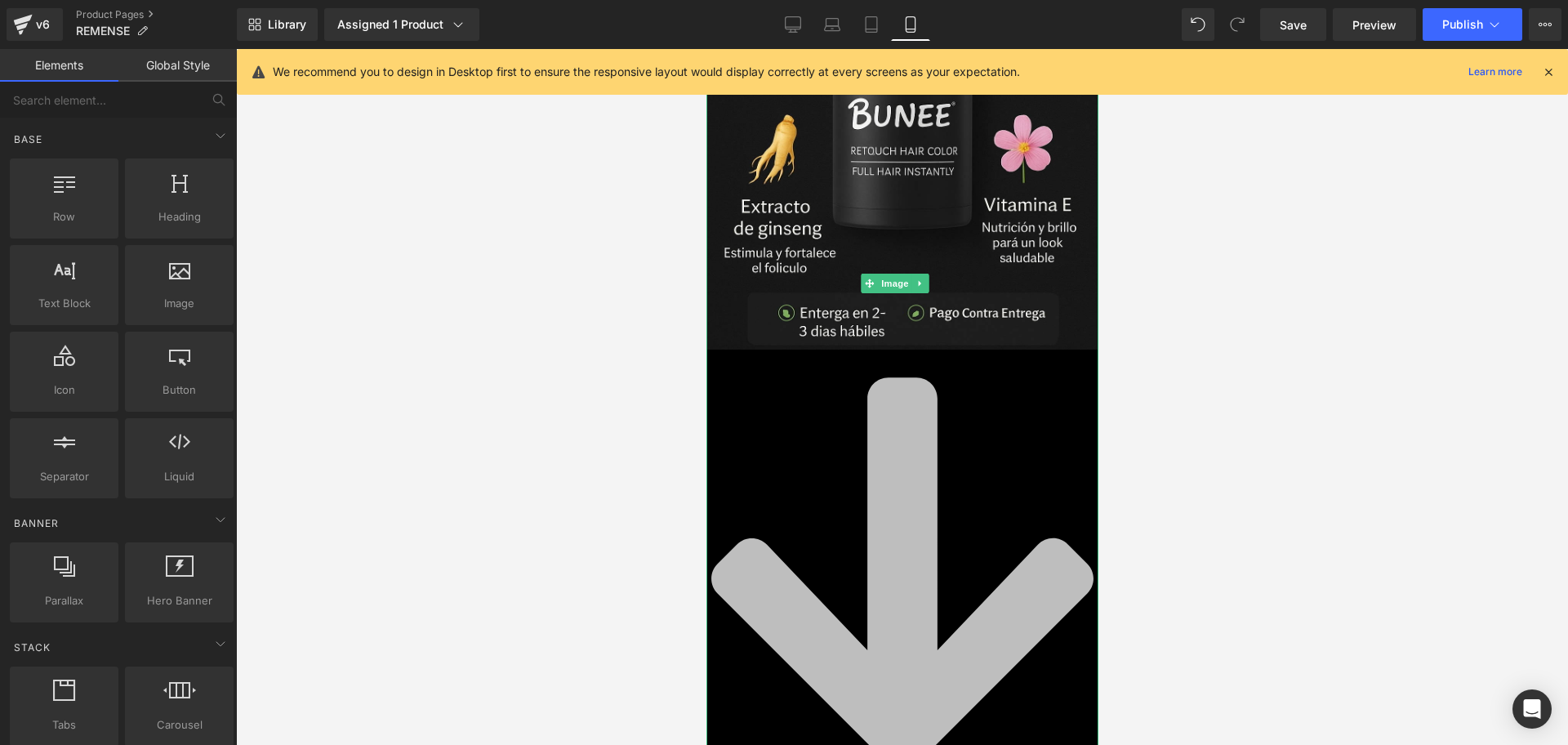
scroll to position [662, 0]
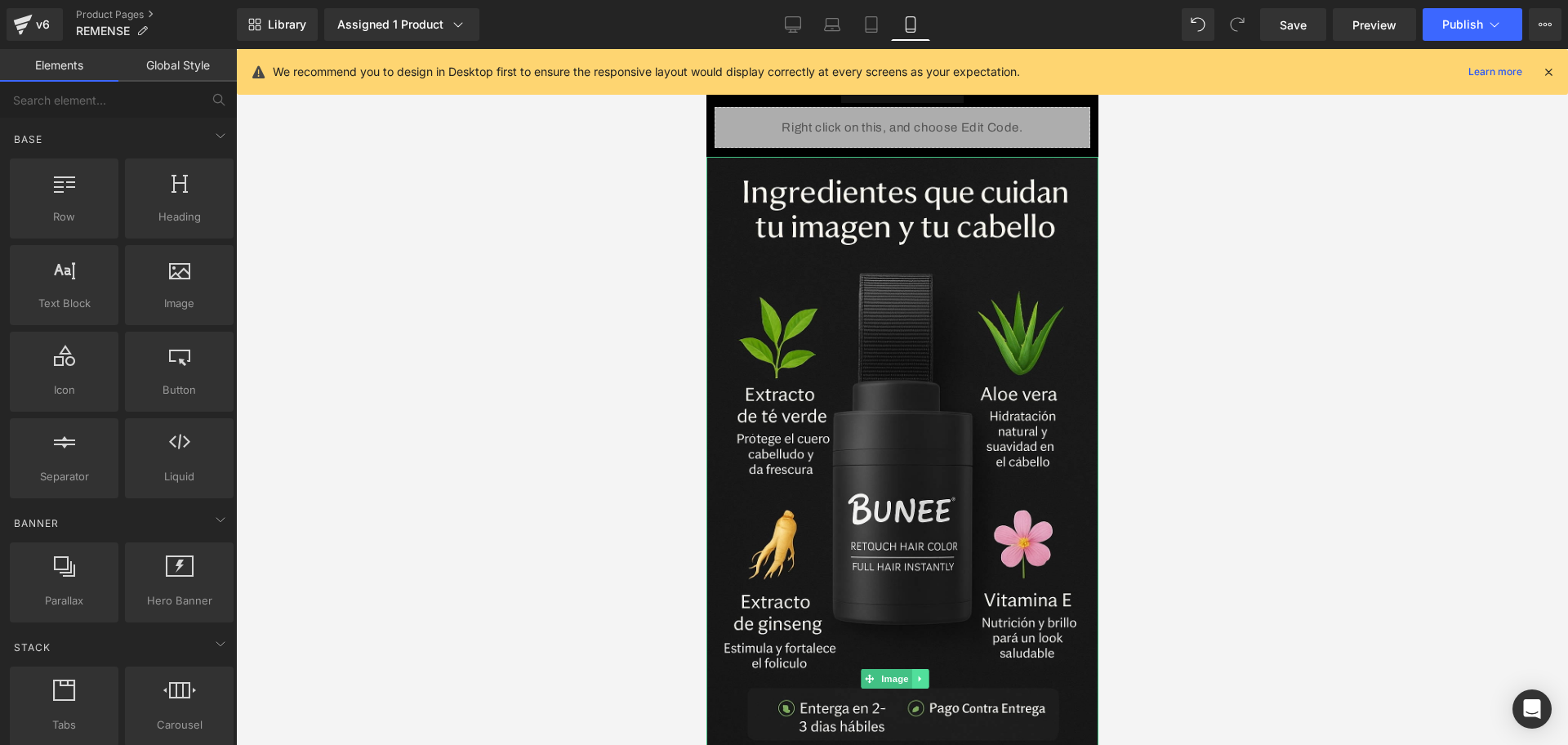
click at [919, 674] on icon at bounding box center [920, 678] width 9 height 10
click at [920, 669] on link at bounding box center [928, 679] width 17 height 20
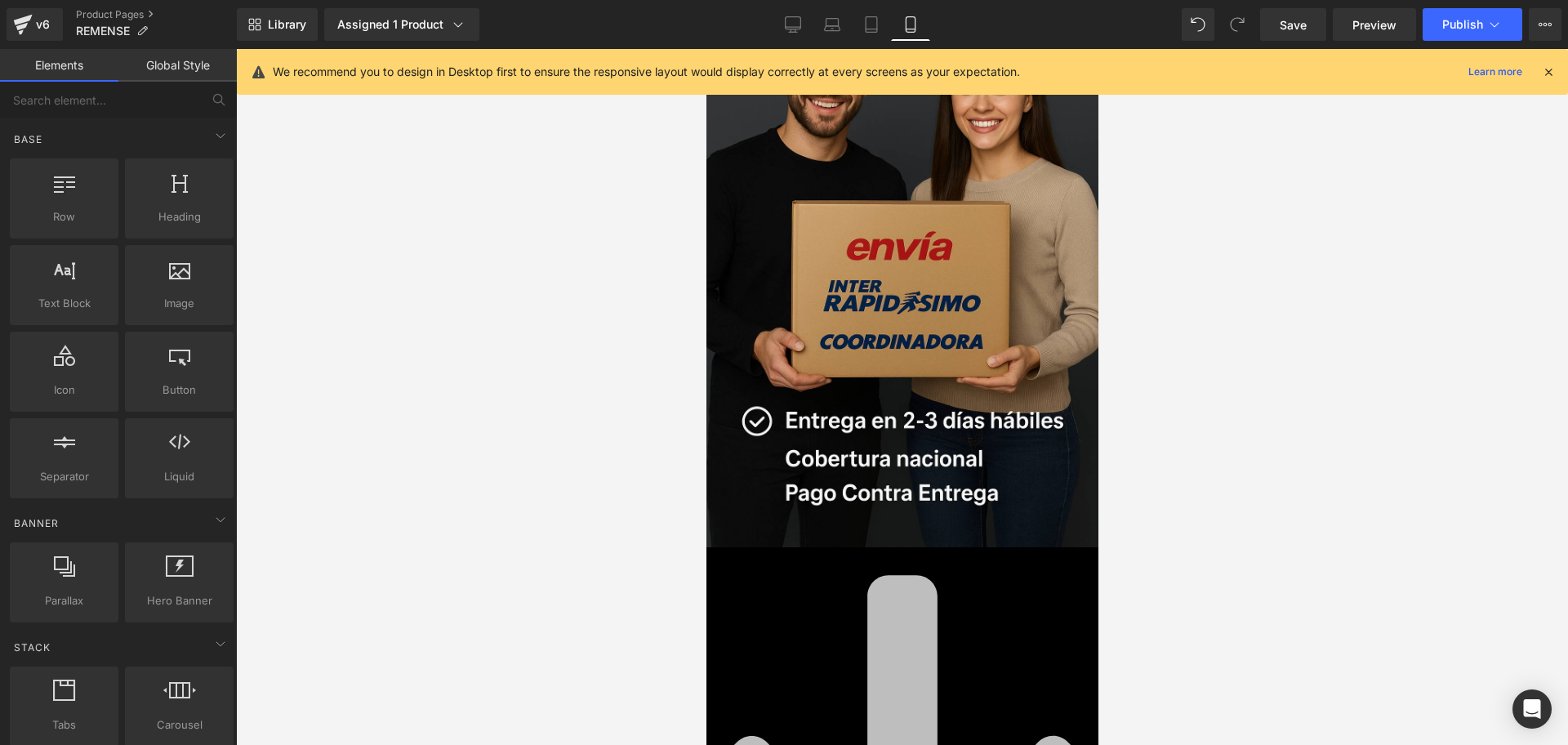
scroll to position [5670, 0]
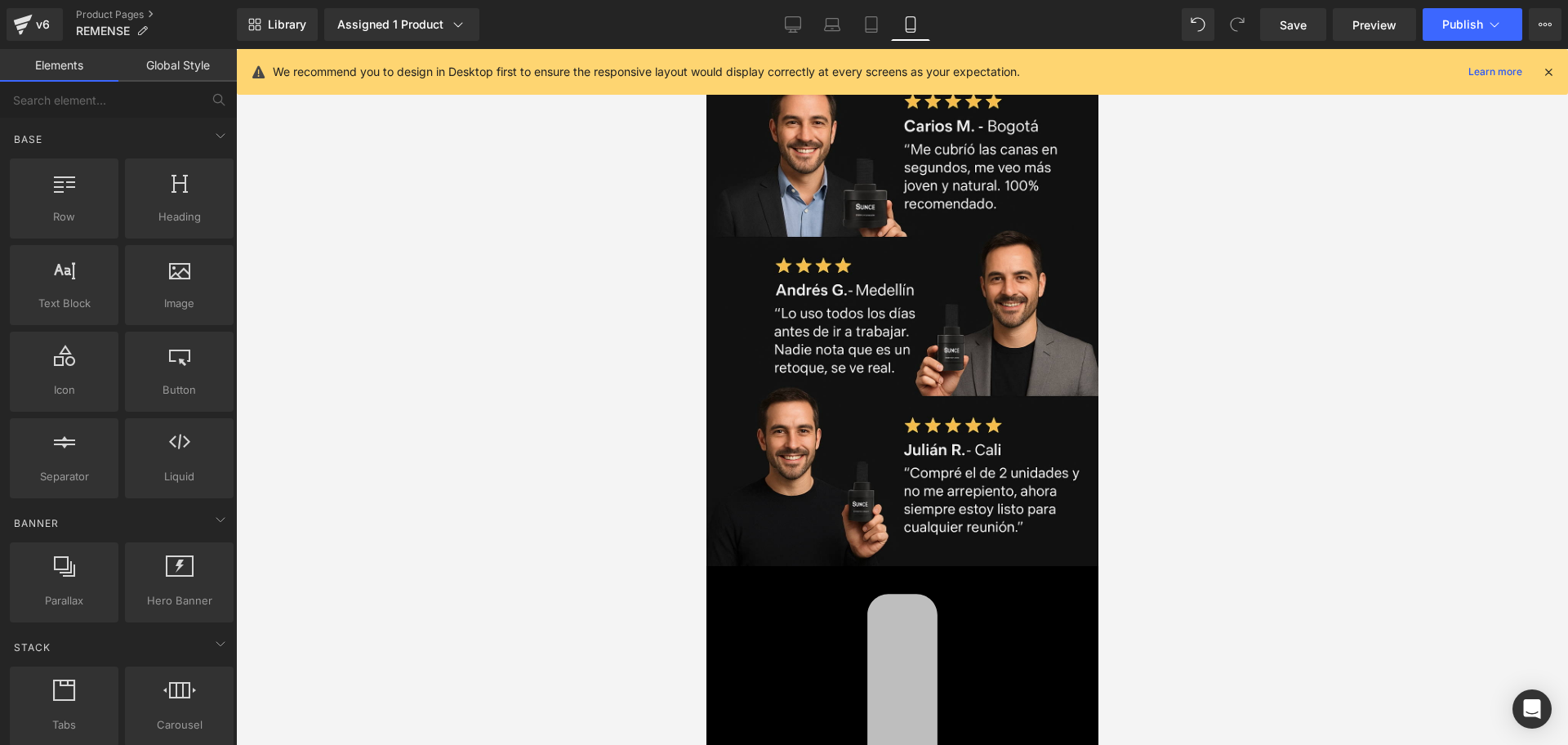
scroll to position [4966, 0]
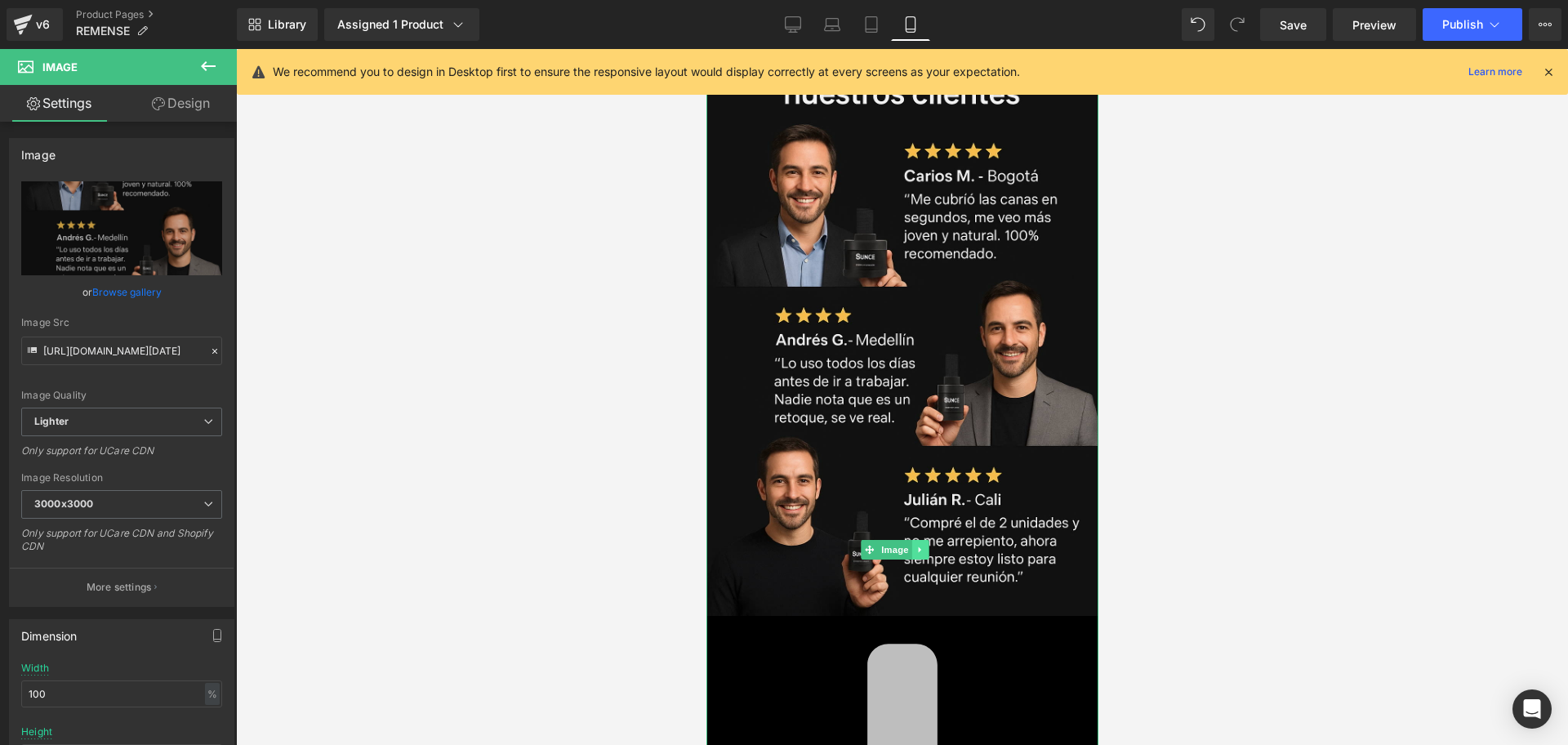
click at [918, 548] on icon at bounding box center [918, 550] width 3 height 6
click at [927, 546] on icon at bounding box center [927, 550] width 9 height 9
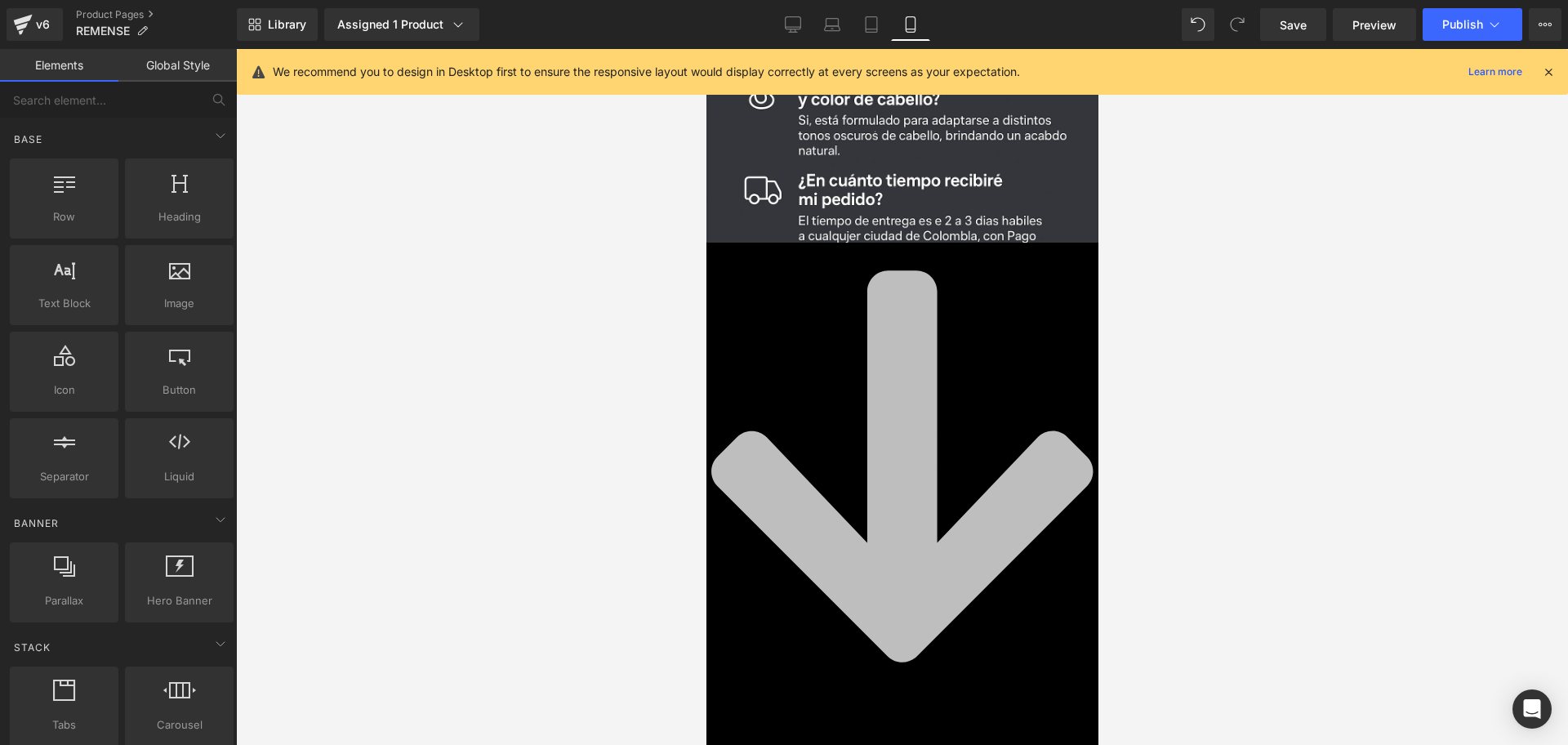
scroll to position [4066, 0]
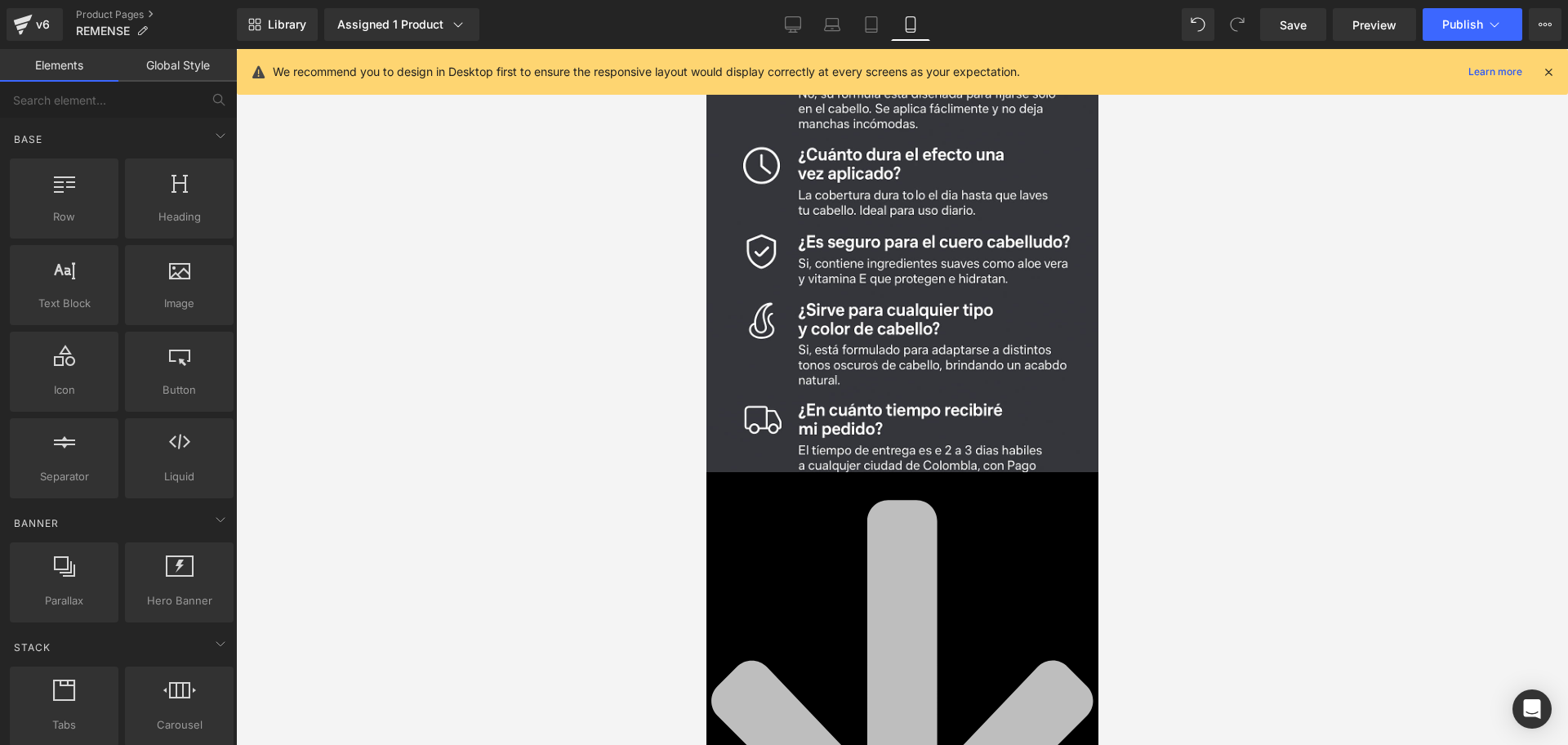
click at [943, 472] on icon at bounding box center [901, 696] width 392 height 449
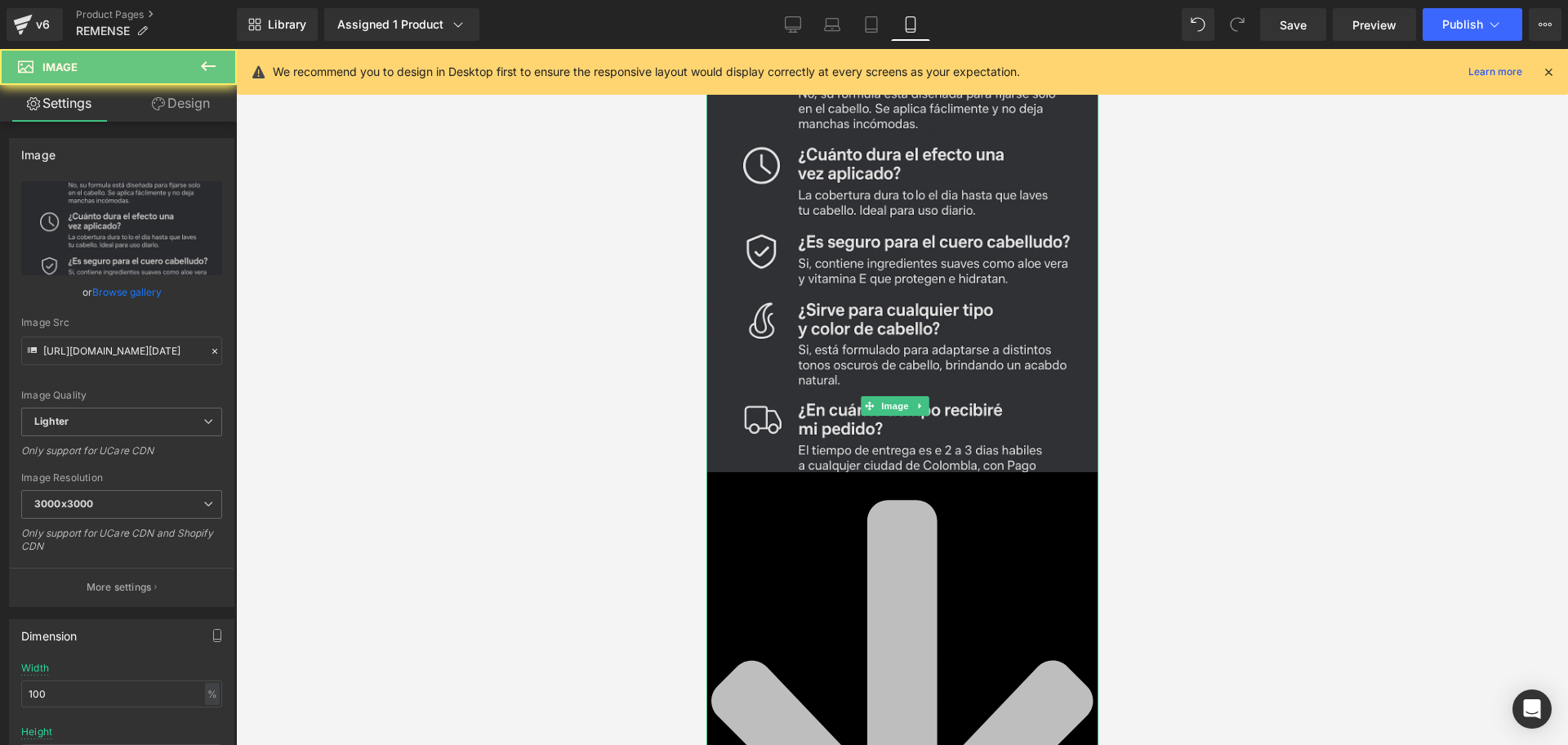
click at [919, 223] on img at bounding box center [901, 178] width 392 height 589
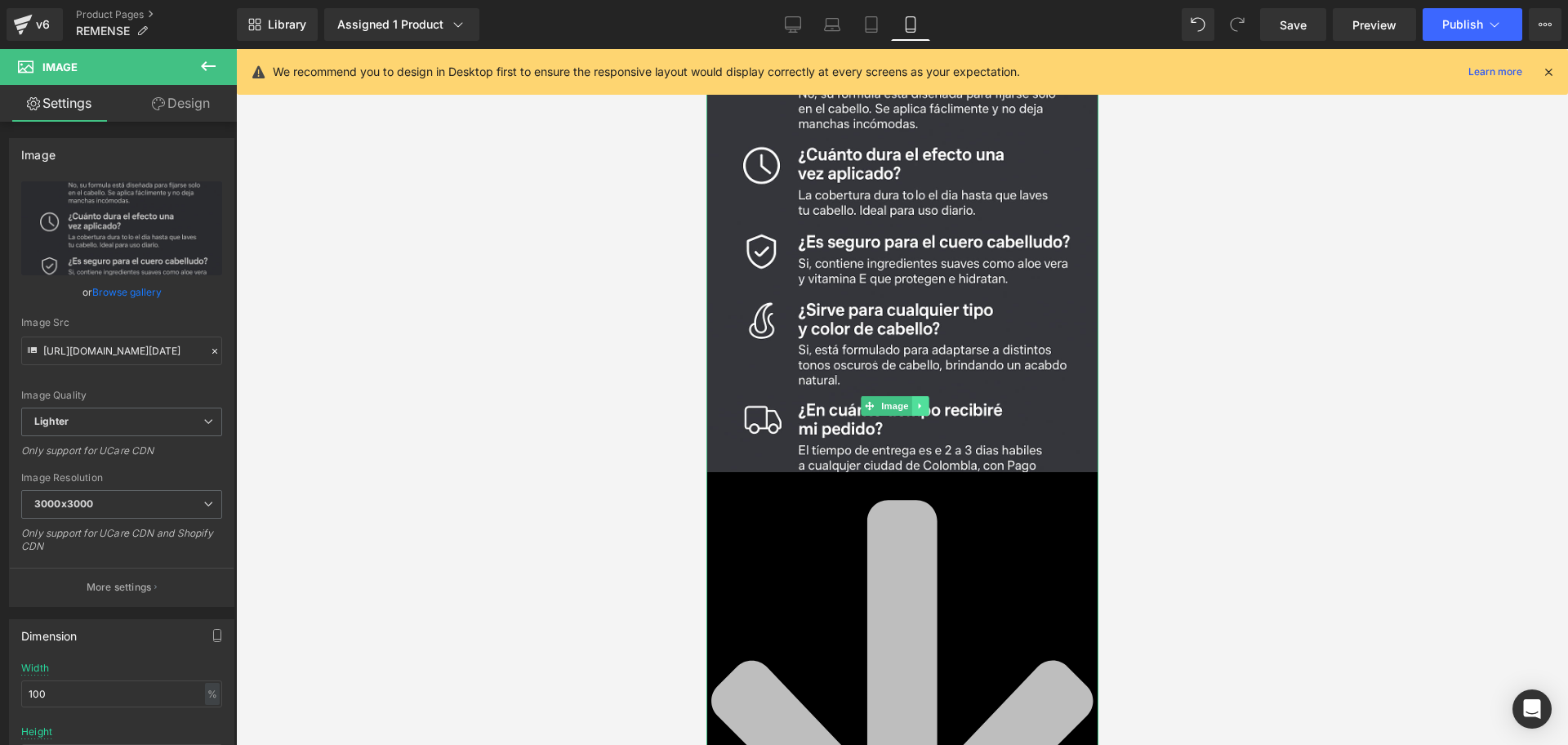
click at [920, 401] on icon at bounding box center [920, 405] width 9 height 10
click at [927, 401] on icon at bounding box center [927, 405] width 9 height 10
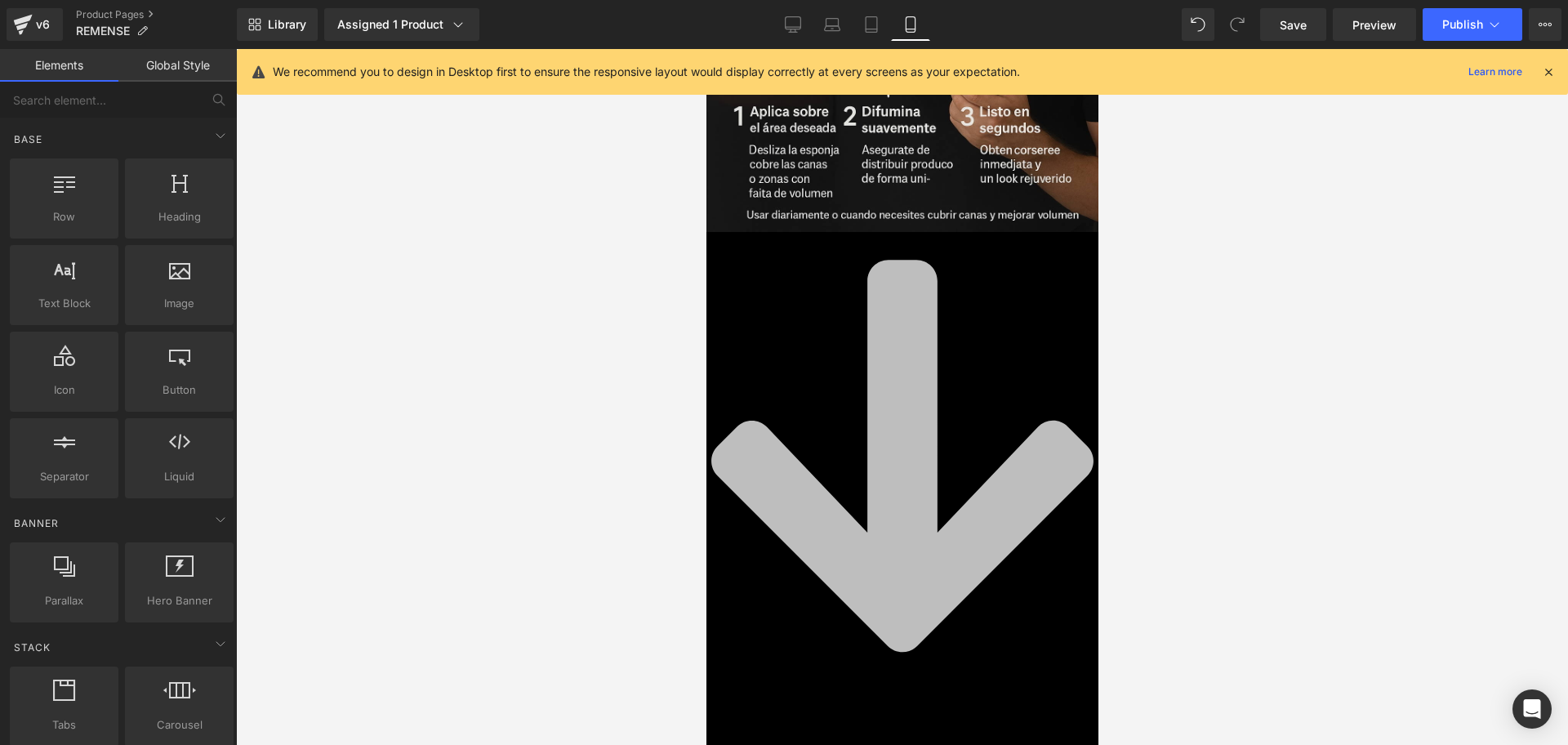
scroll to position [2963, 0]
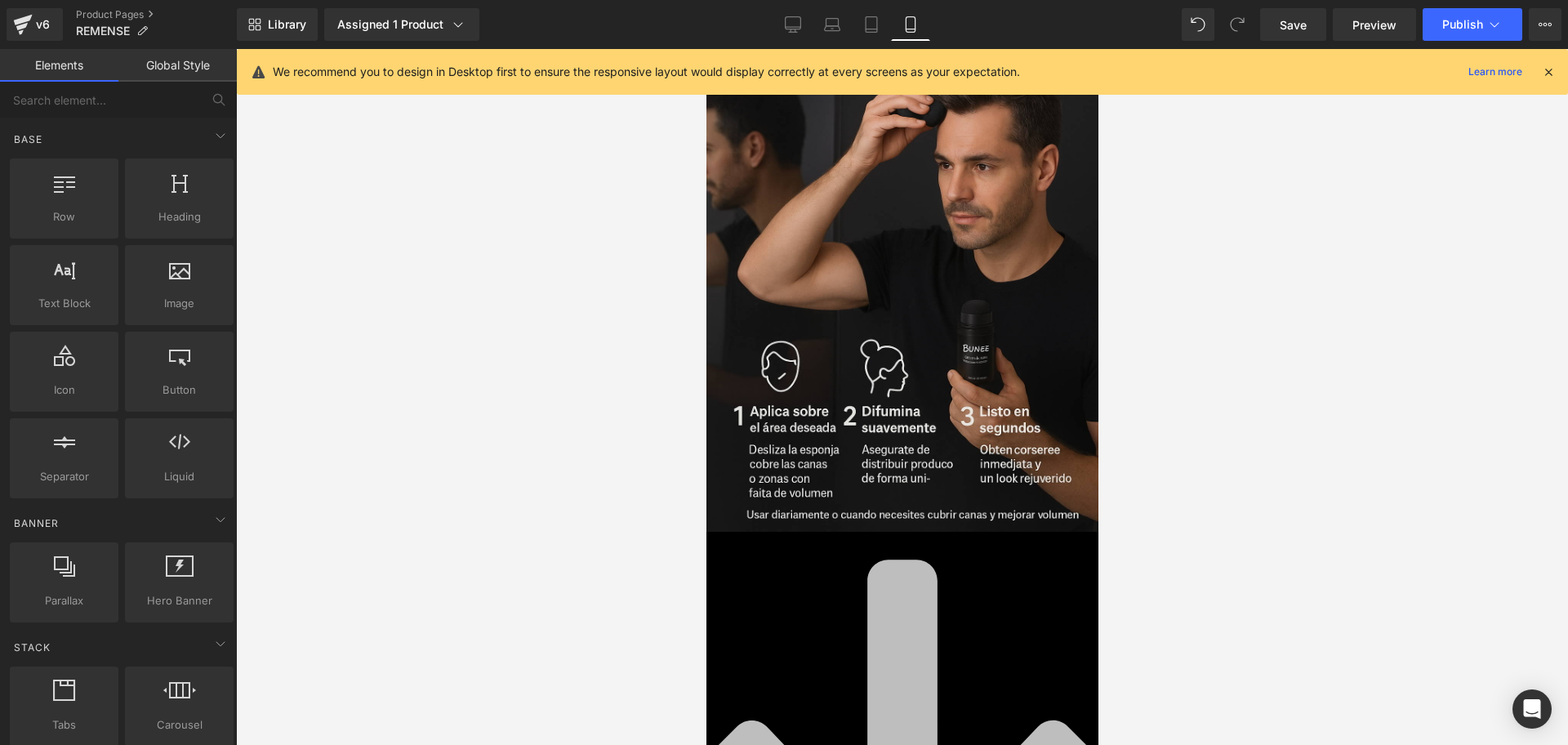
click at [920, 532] on icon at bounding box center [901, 756] width 392 height 449
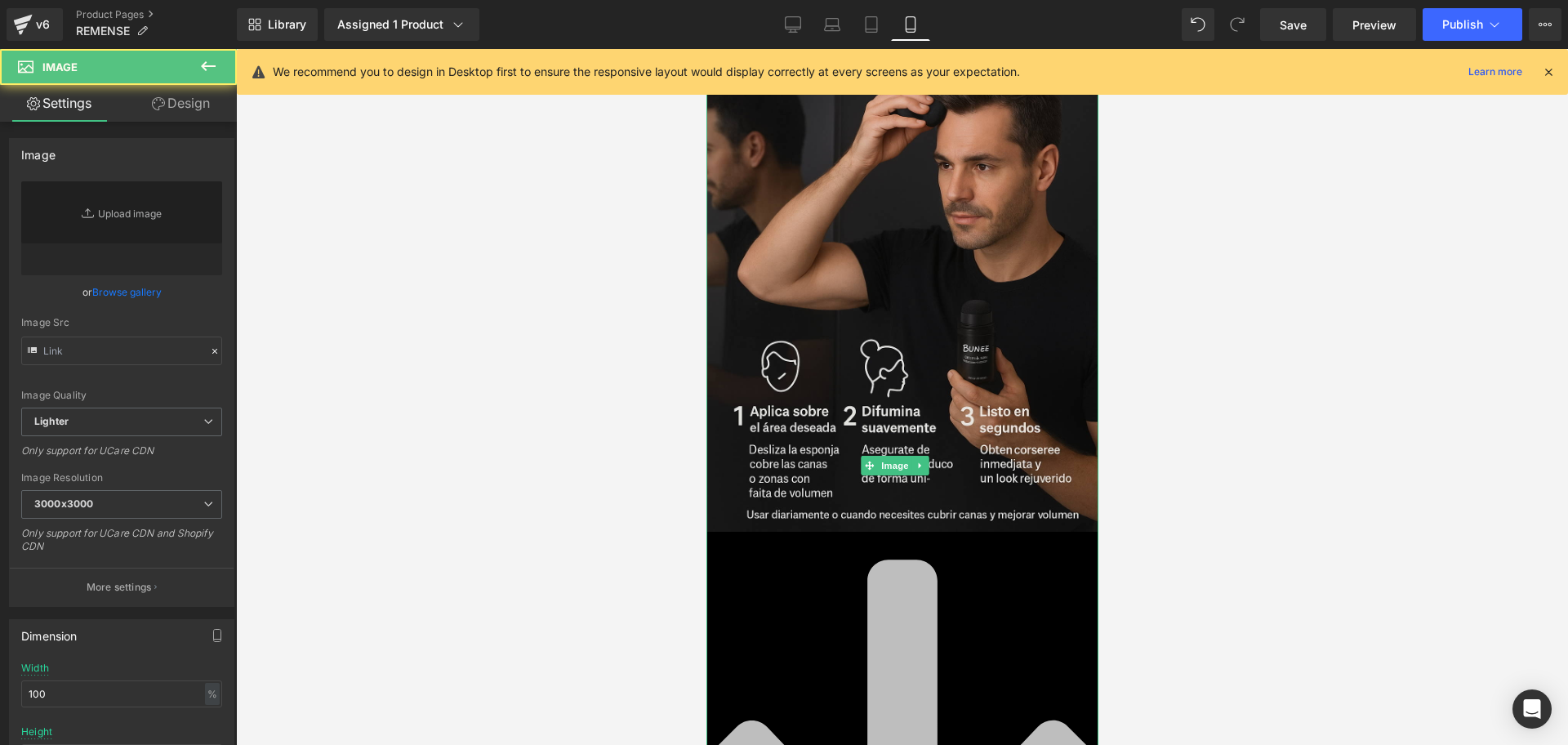
type input "https://ucarecdn.com/ffd429f1-96b4-4735-b60a-fa8d0fd570c3/-/format/auto/-/previ…"
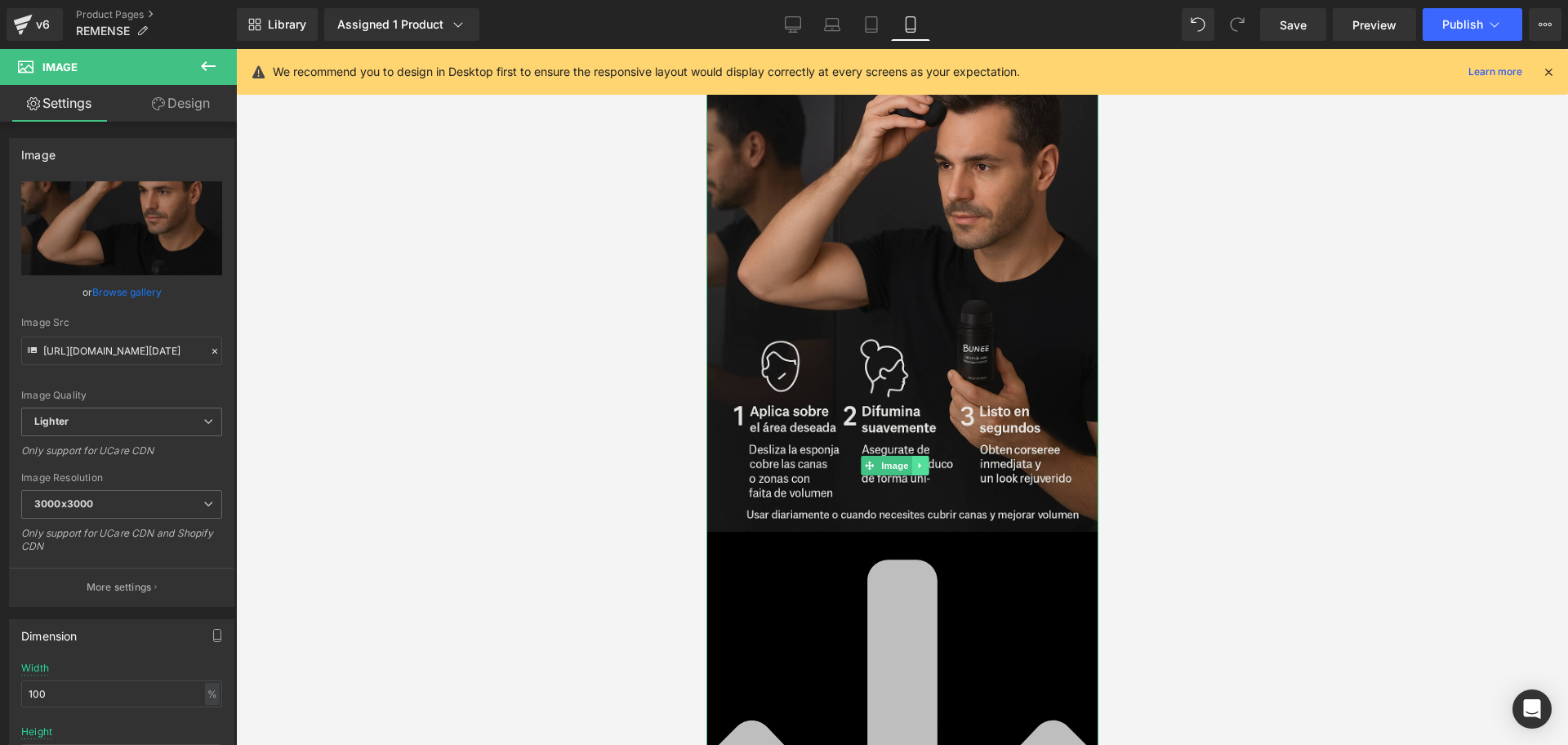
click at [920, 461] on icon at bounding box center [920, 465] width 9 height 10
click at [921, 456] on link at bounding box center [928, 465] width 17 height 20
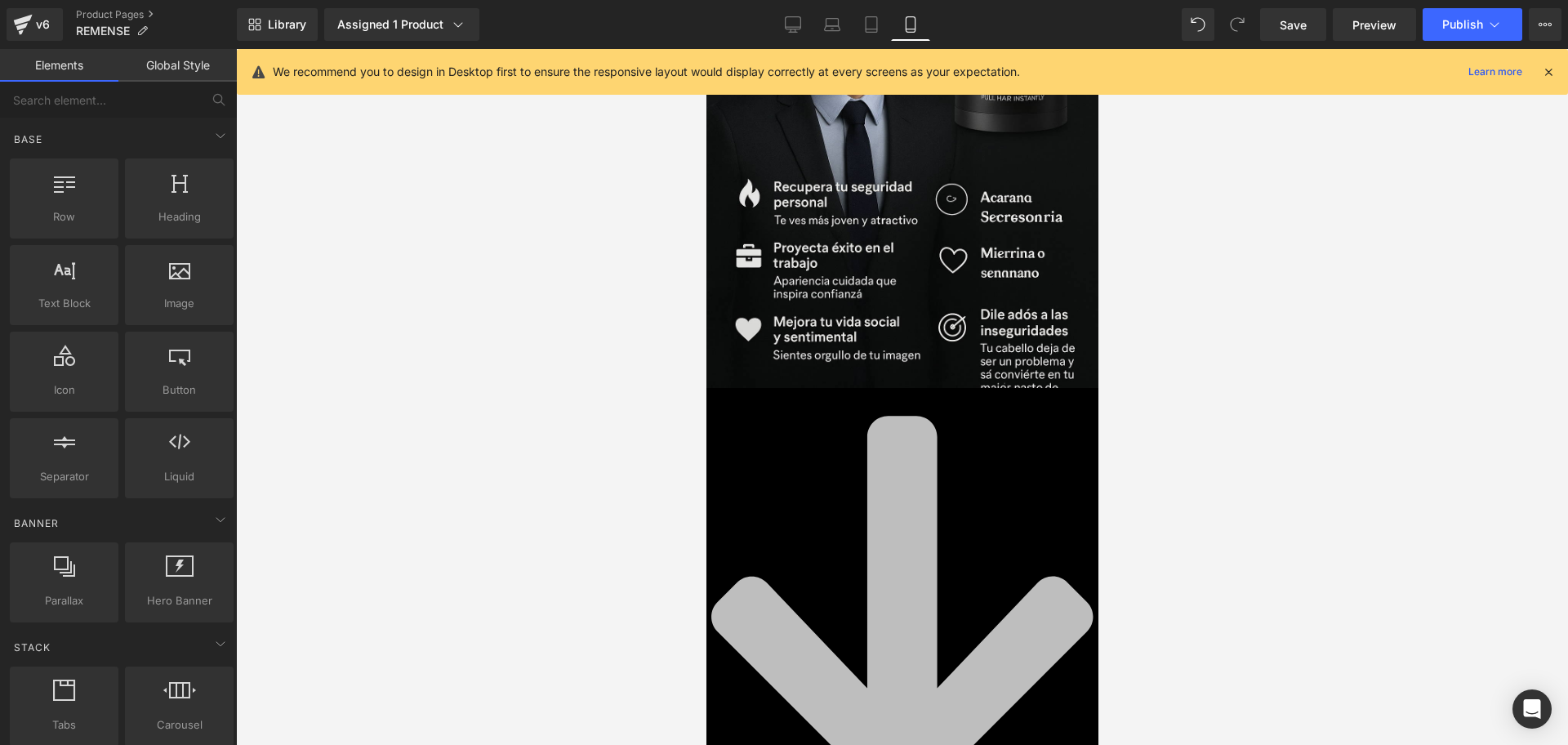
scroll to position [2062, 0]
click at [921, 416] on icon at bounding box center [902, 612] width 382 height 392
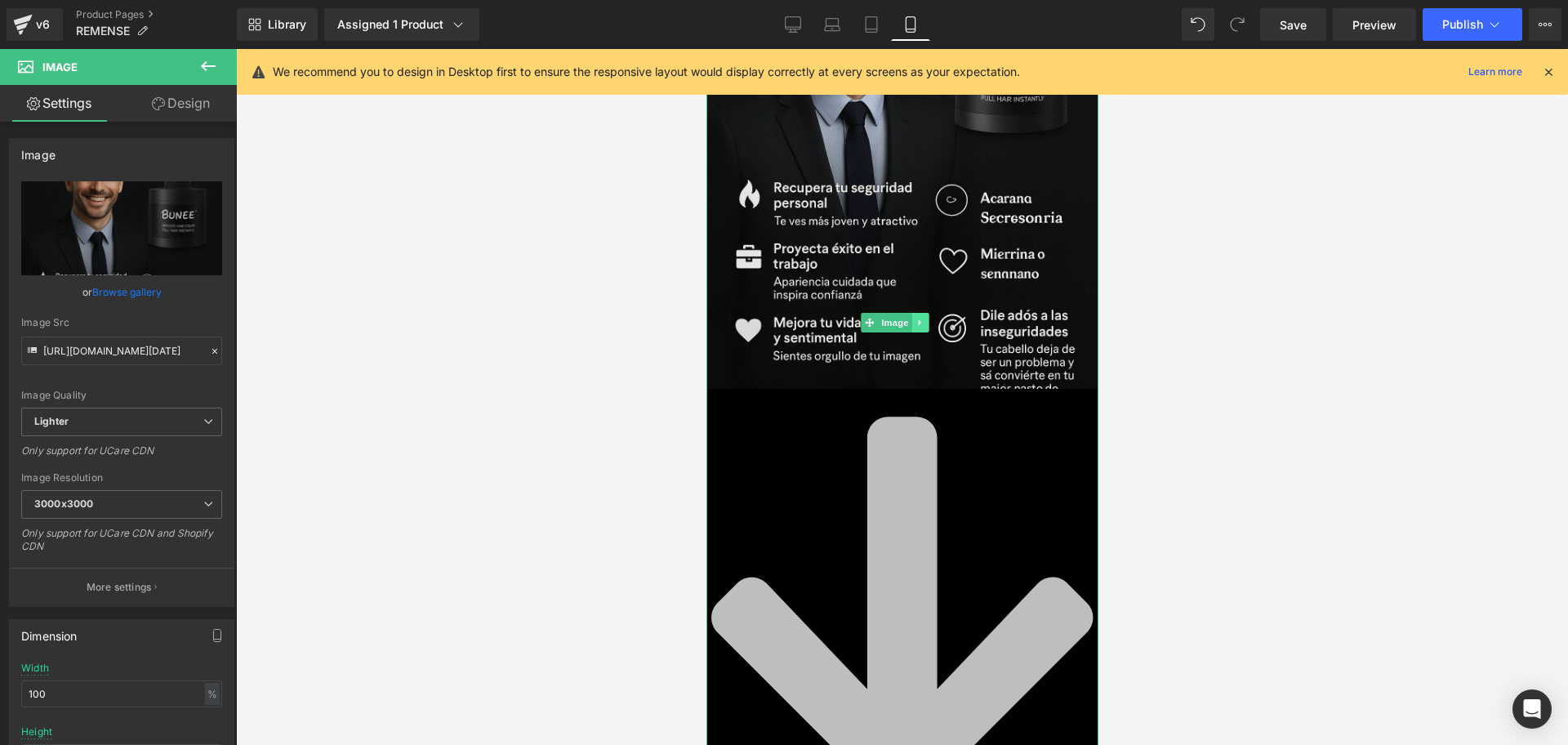
click at [918, 318] on icon at bounding box center [920, 323] width 9 height 10
click at [927, 318] on icon at bounding box center [927, 323] width 9 height 10
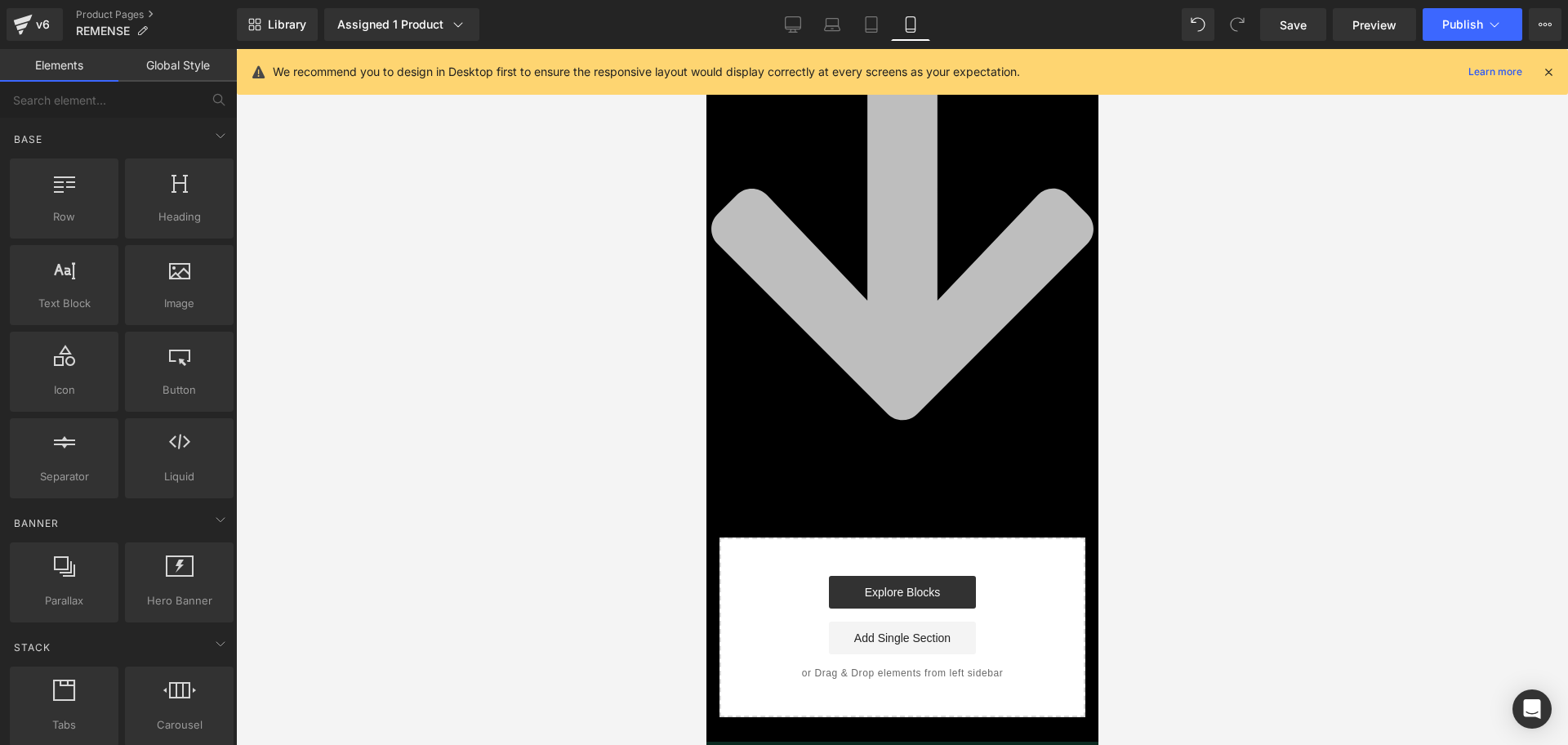
scroll to position [1061, 0]
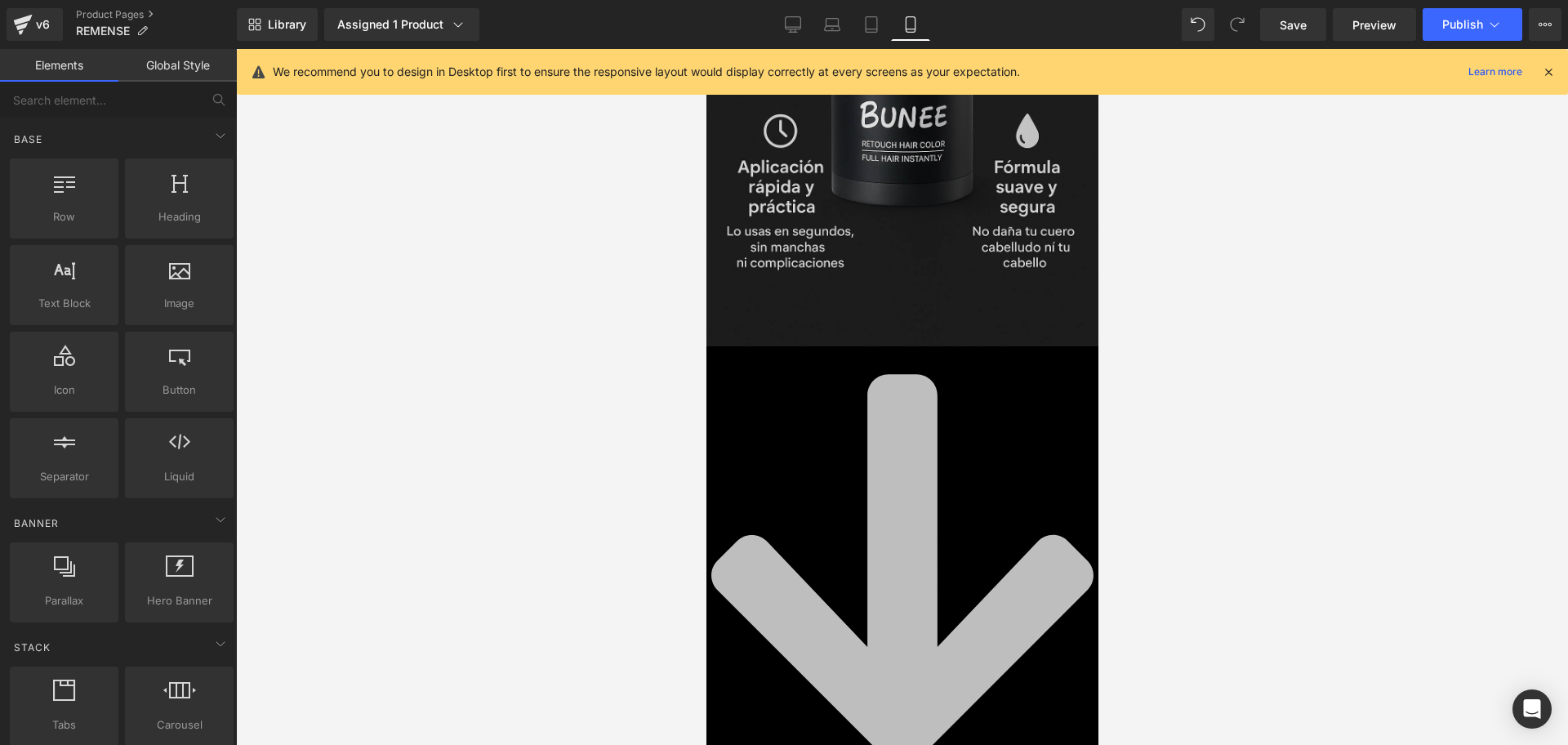
click at [945, 286] on img at bounding box center [901, 52] width 392 height 589
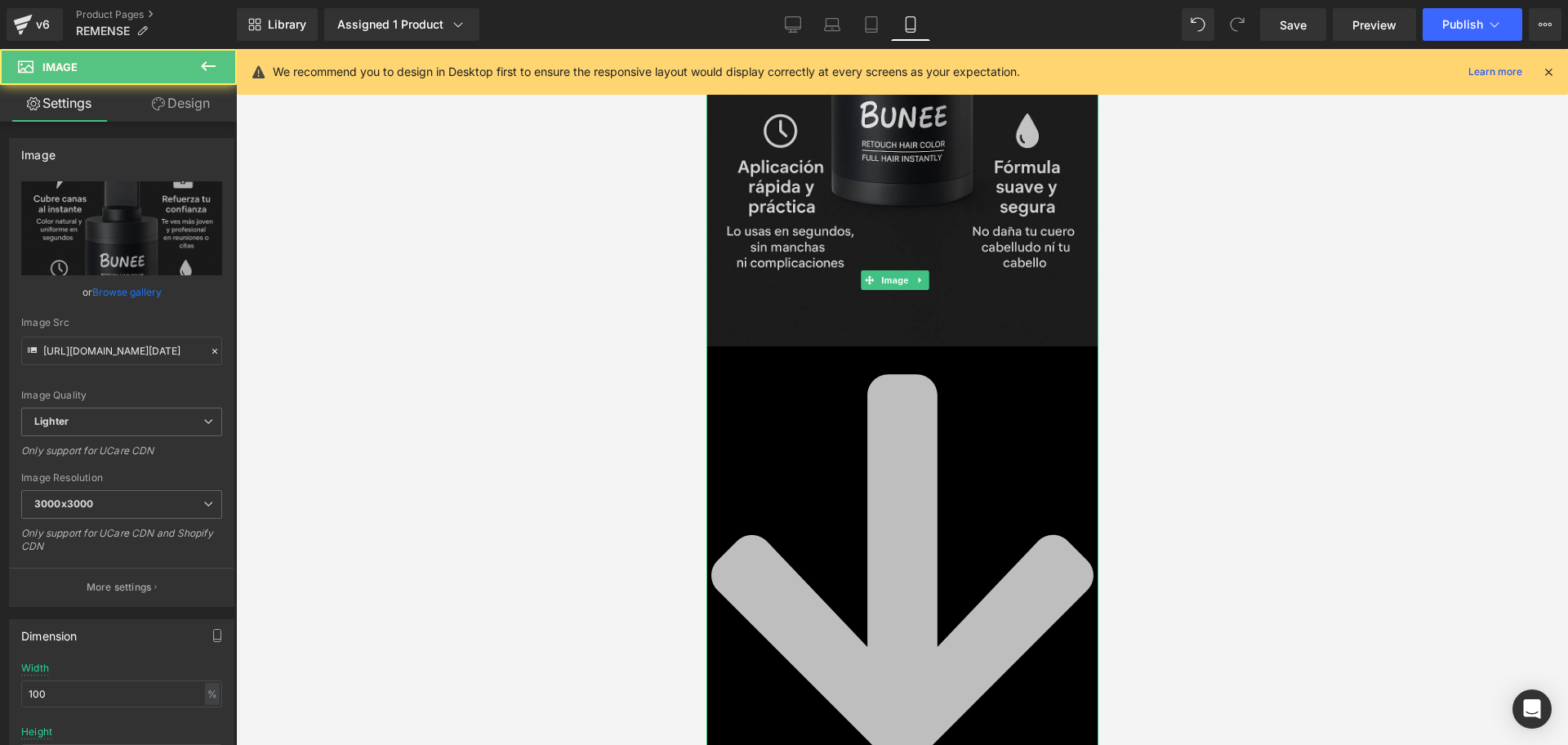
click at [925, 247] on img at bounding box center [901, 52] width 392 height 589
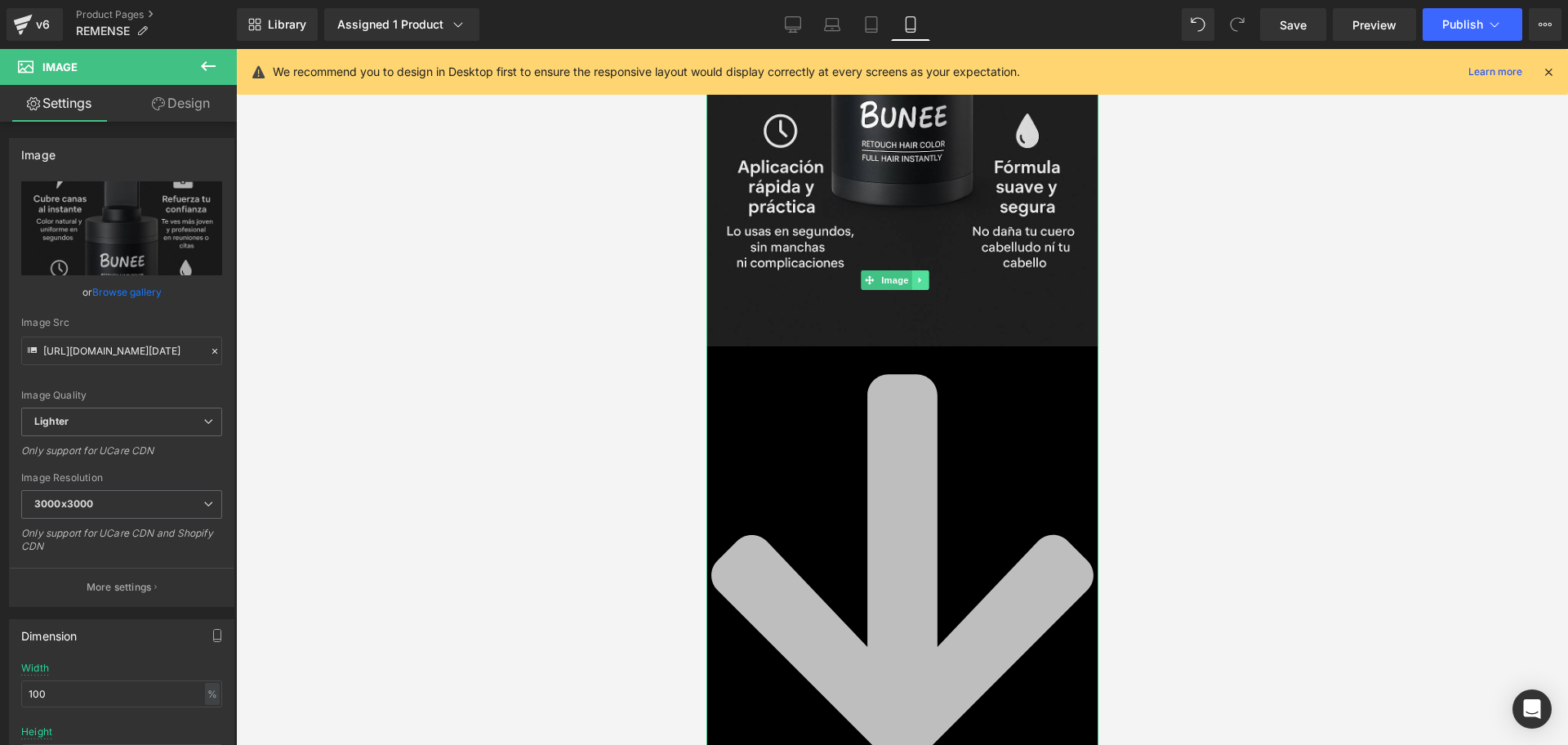
click at [913, 270] on link at bounding box center [920, 280] width 17 height 20
click at [931, 276] on icon at bounding box center [927, 280] width 9 height 9
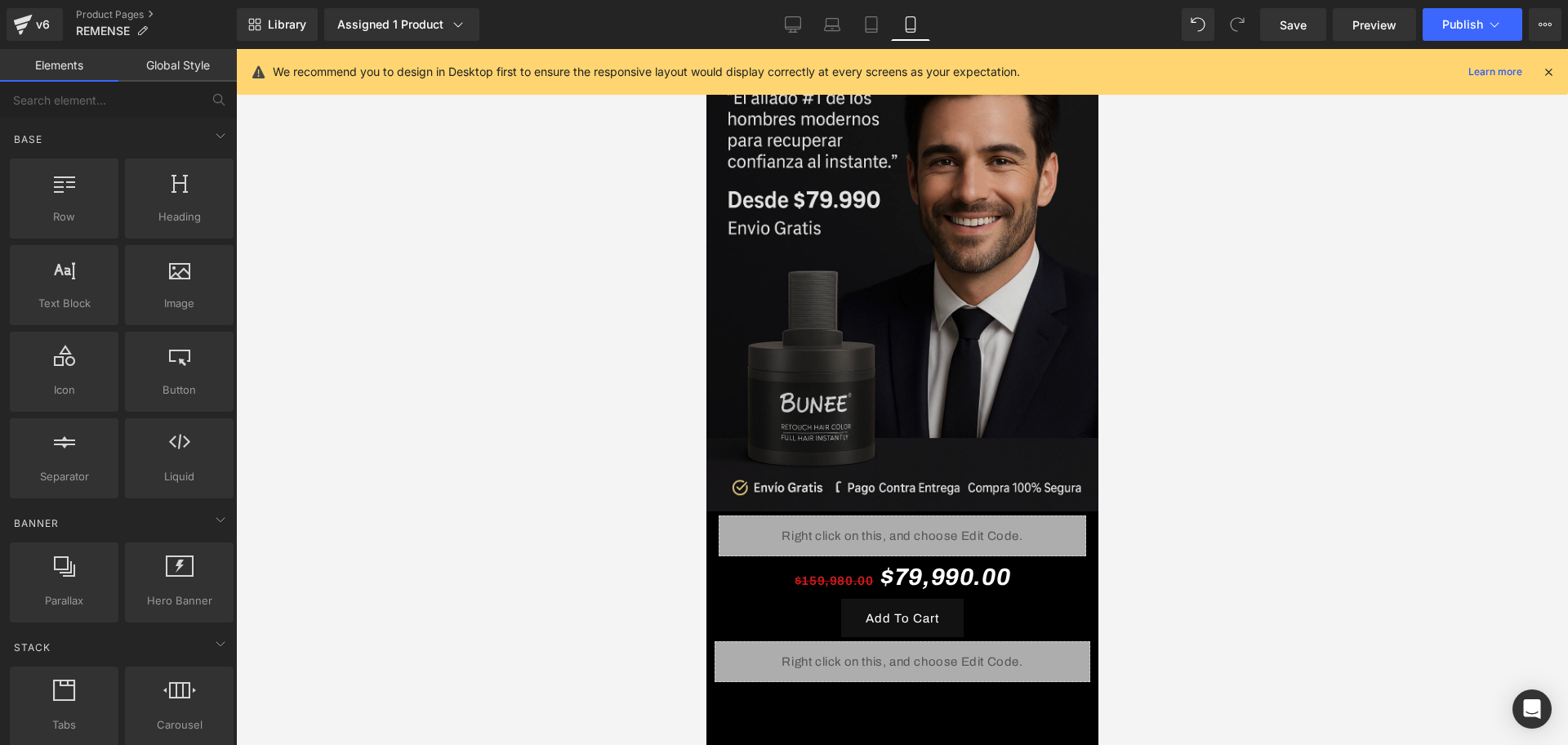
scroll to position [161, 0]
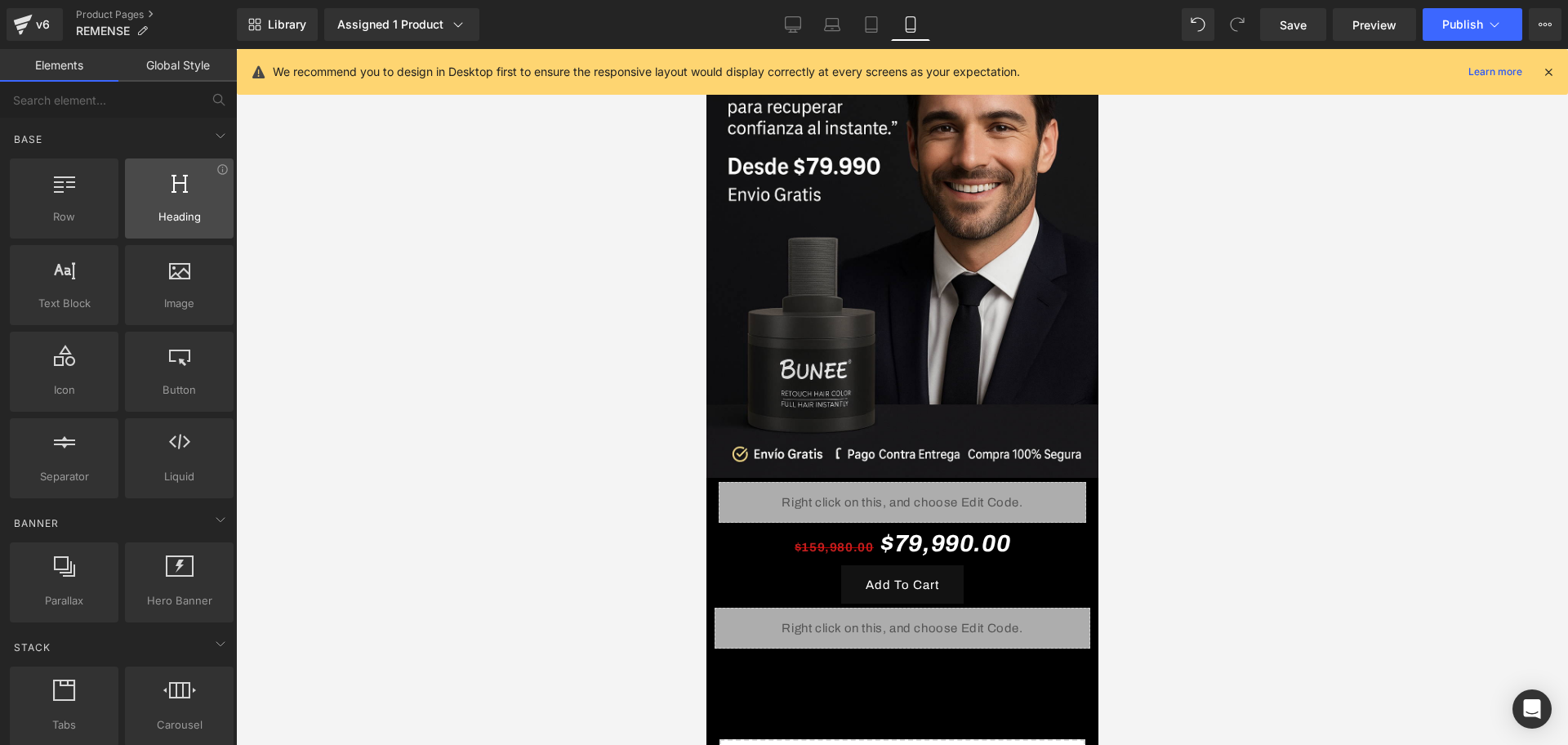
click at [213, 220] on span "Heading" at bounding box center [179, 217] width 99 height 17
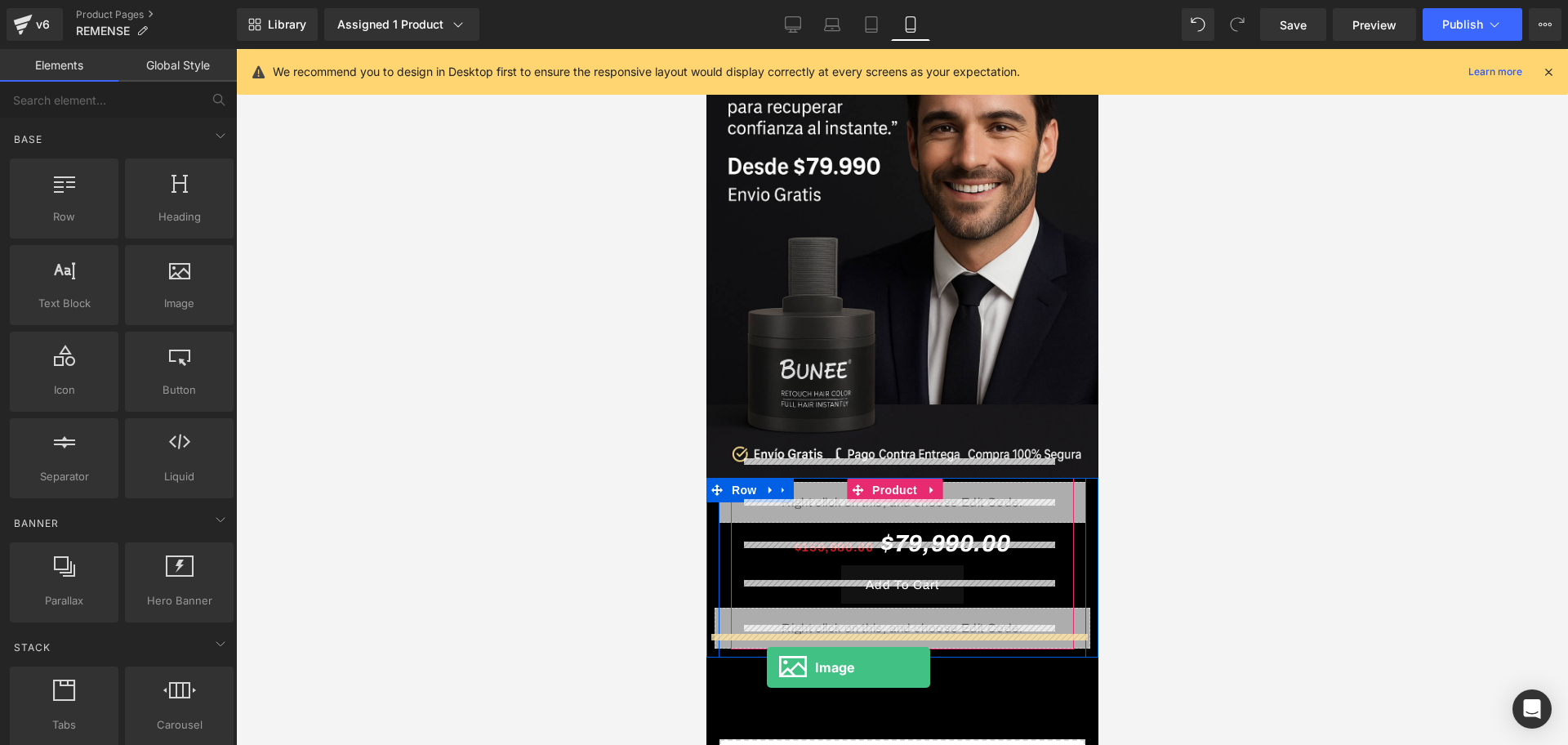
drag, startPoint x: 899, startPoint y: 318, endPoint x: 764, endPoint y: 668, distance: 375.1
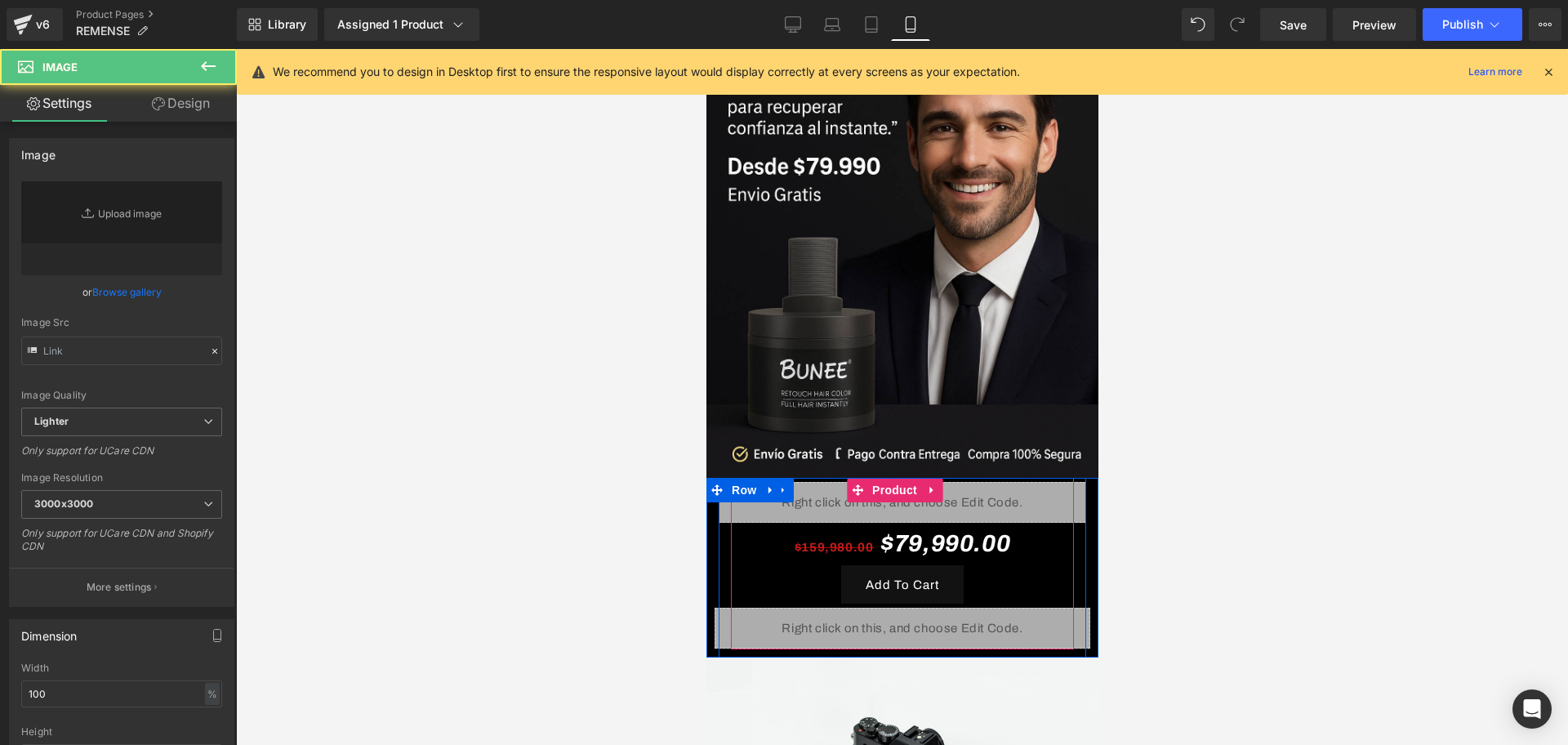
type input "//[DOMAIN_NAME][URL]"
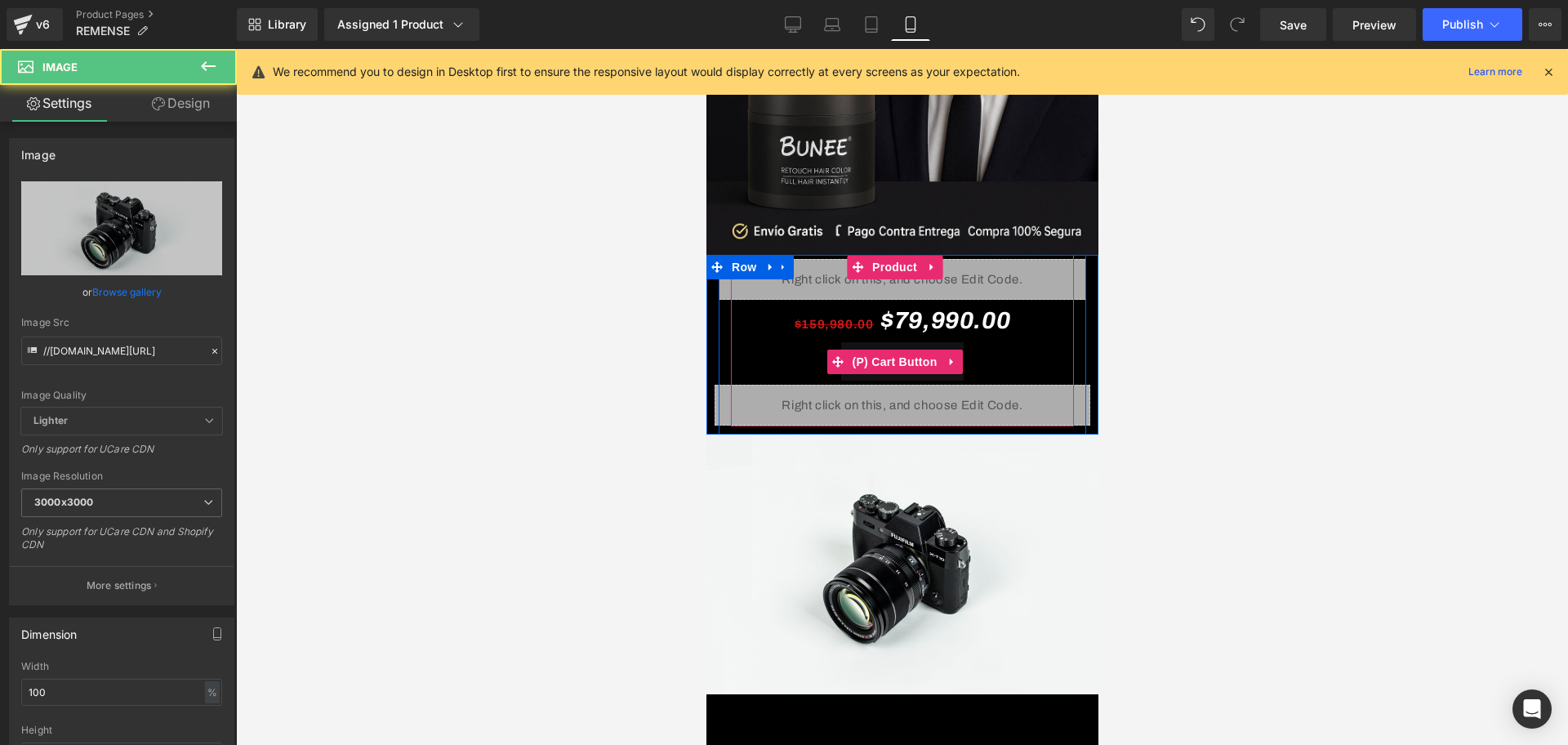
scroll to position [468, 0]
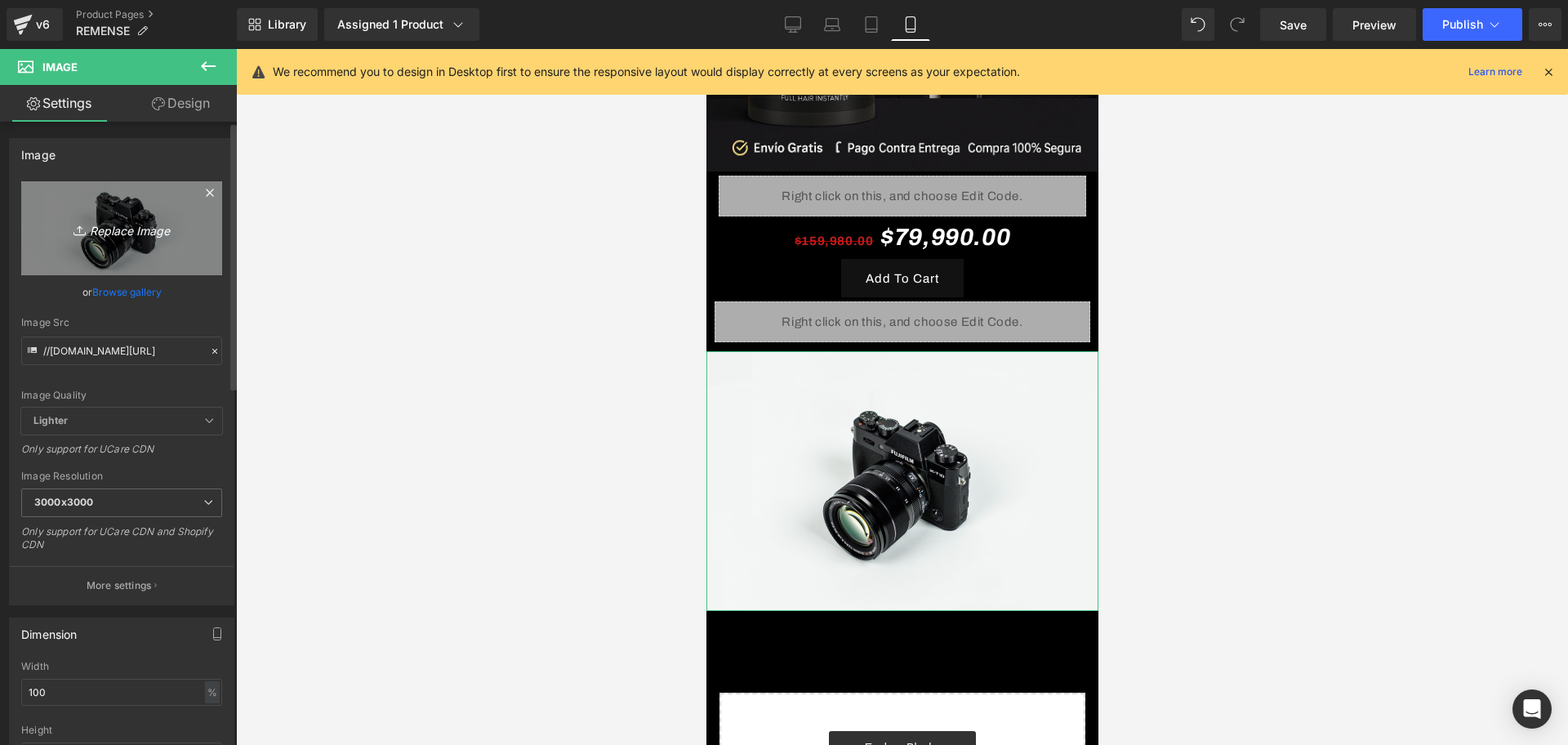
click at [110, 223] on icon "Replace Image" at bounding box center [122, 228] width 130 height 20
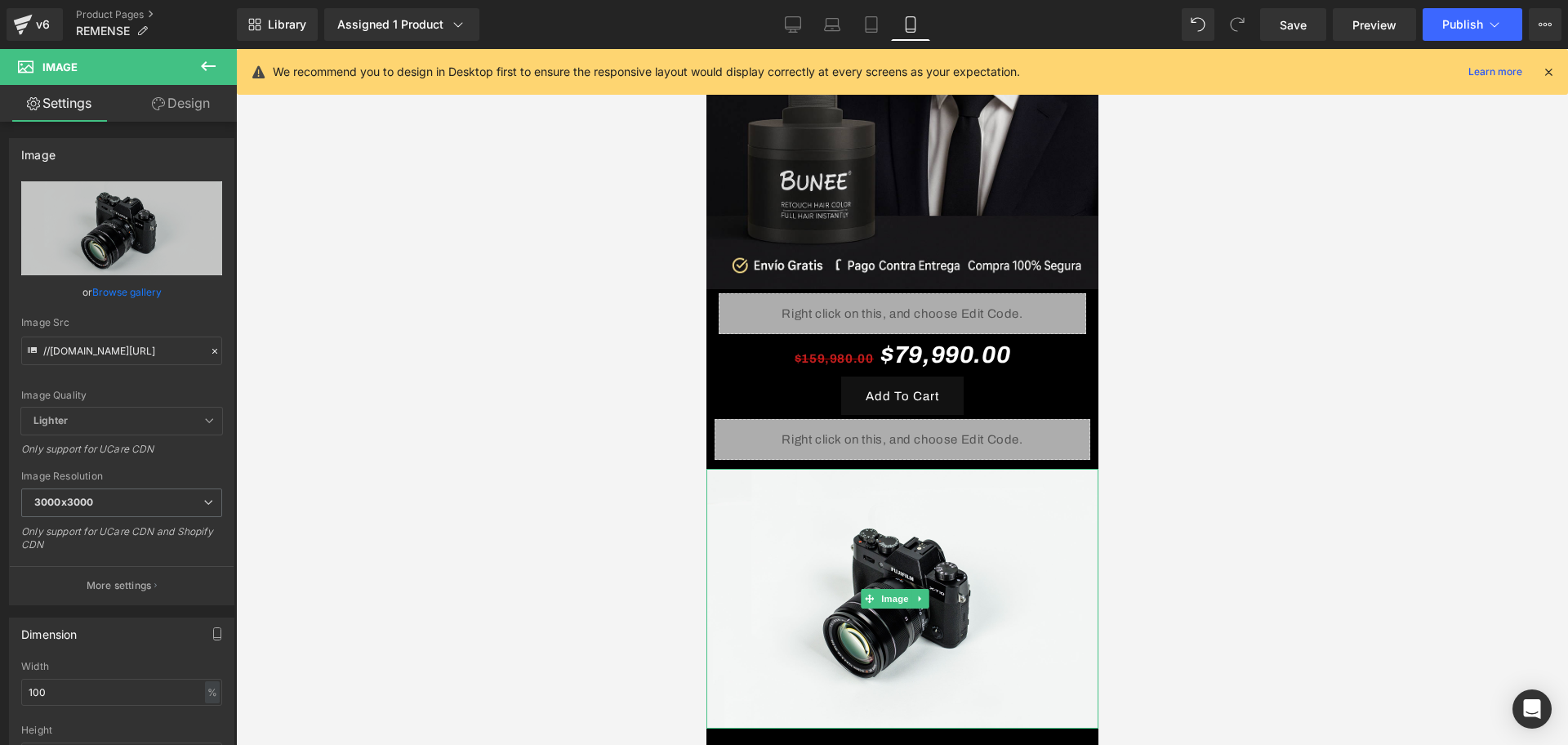
scroll to position [0, 0]
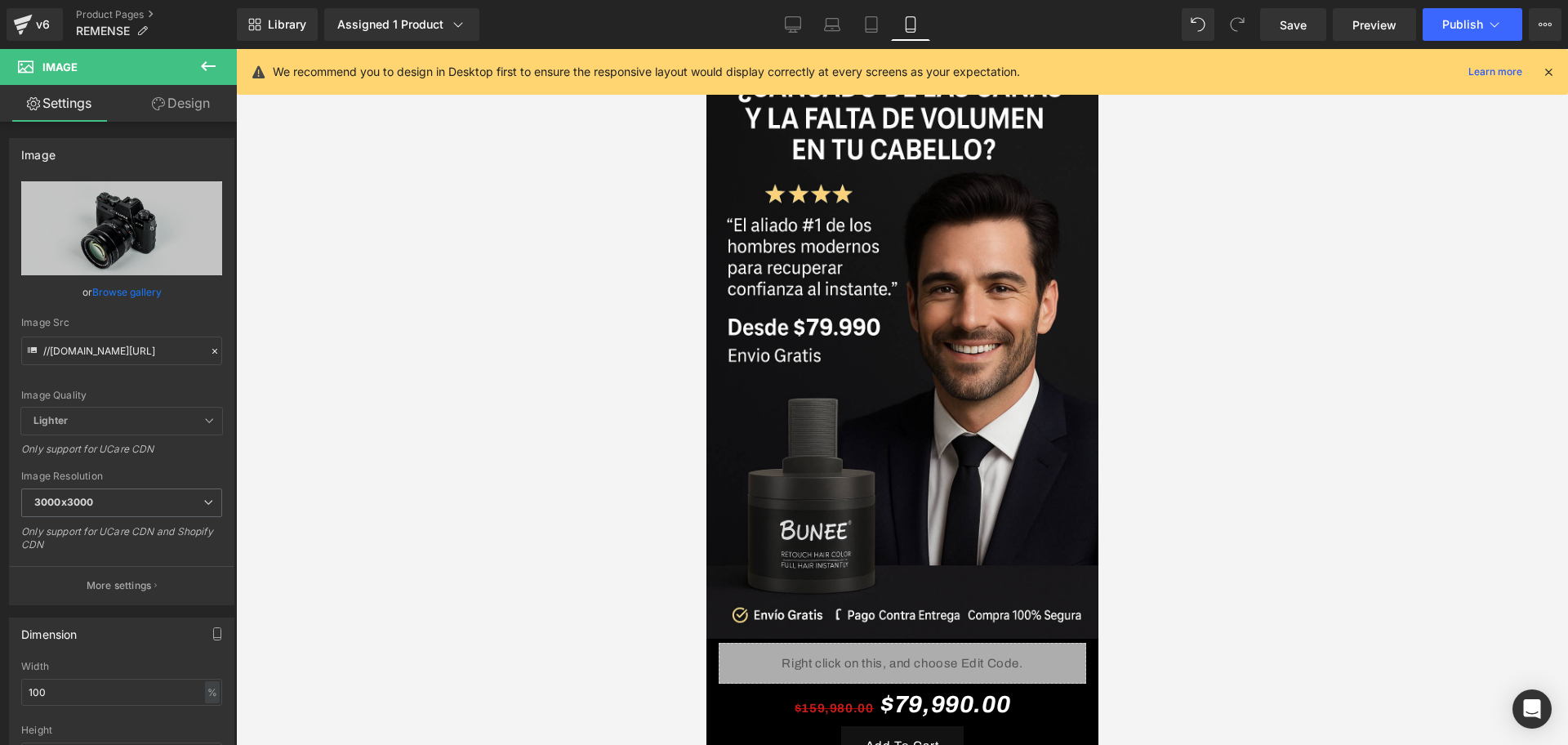
click at [1551, 63] on div at bounding box center [1548, 71] width 13 height 18
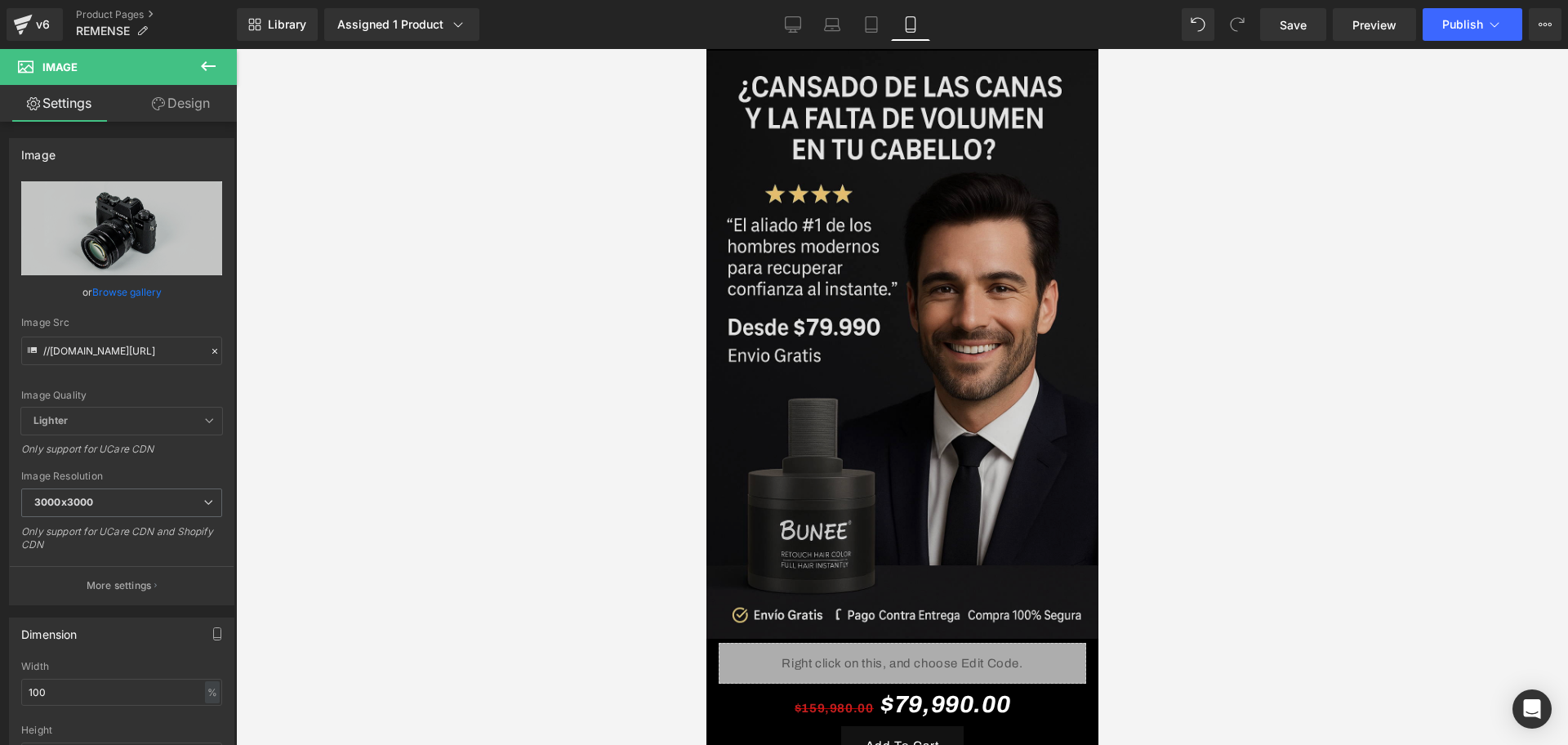
click at [993, 183] on img at bounding box center [901, 344] width 392 height 589
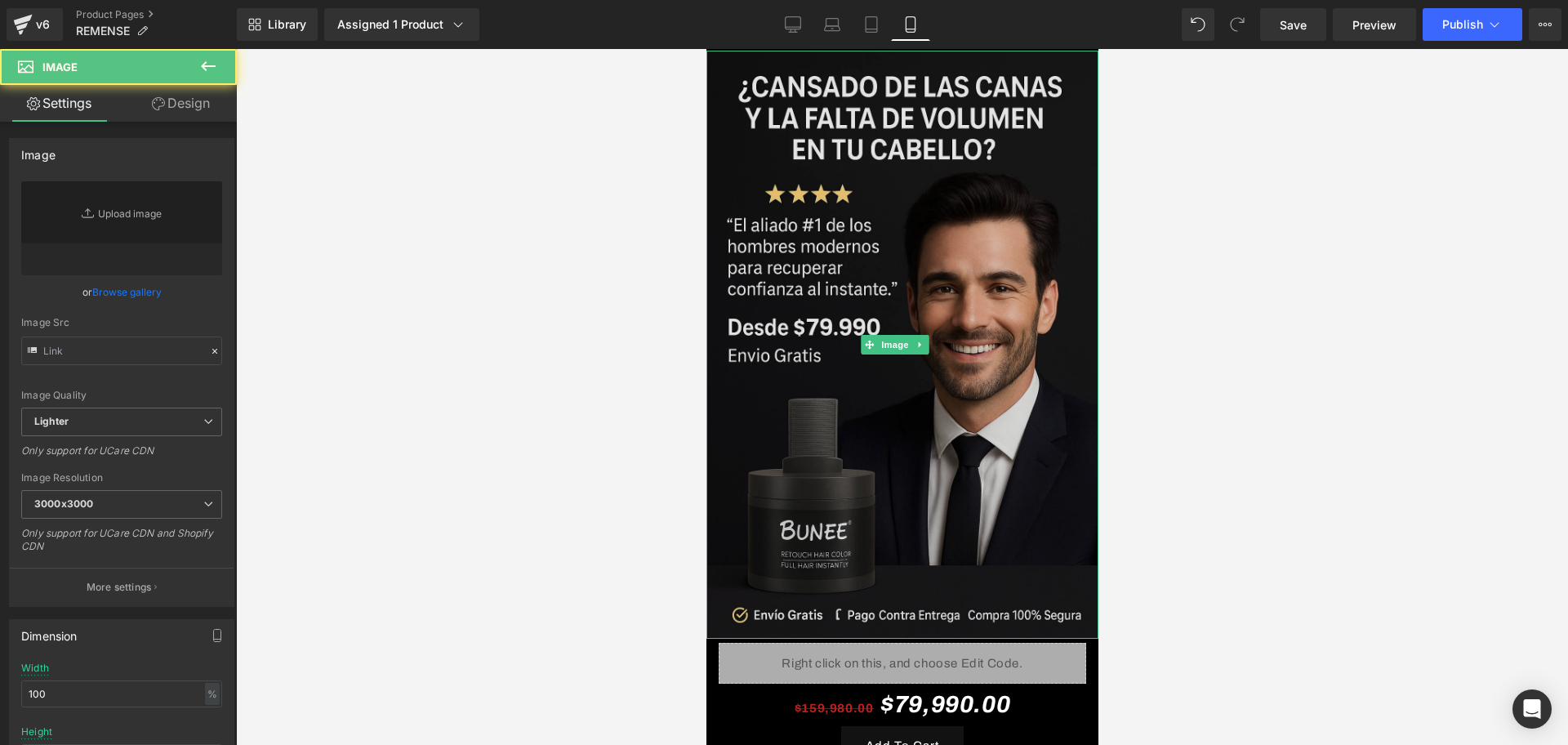
type input "[URL][DOMAIN_NAME][DATE]"
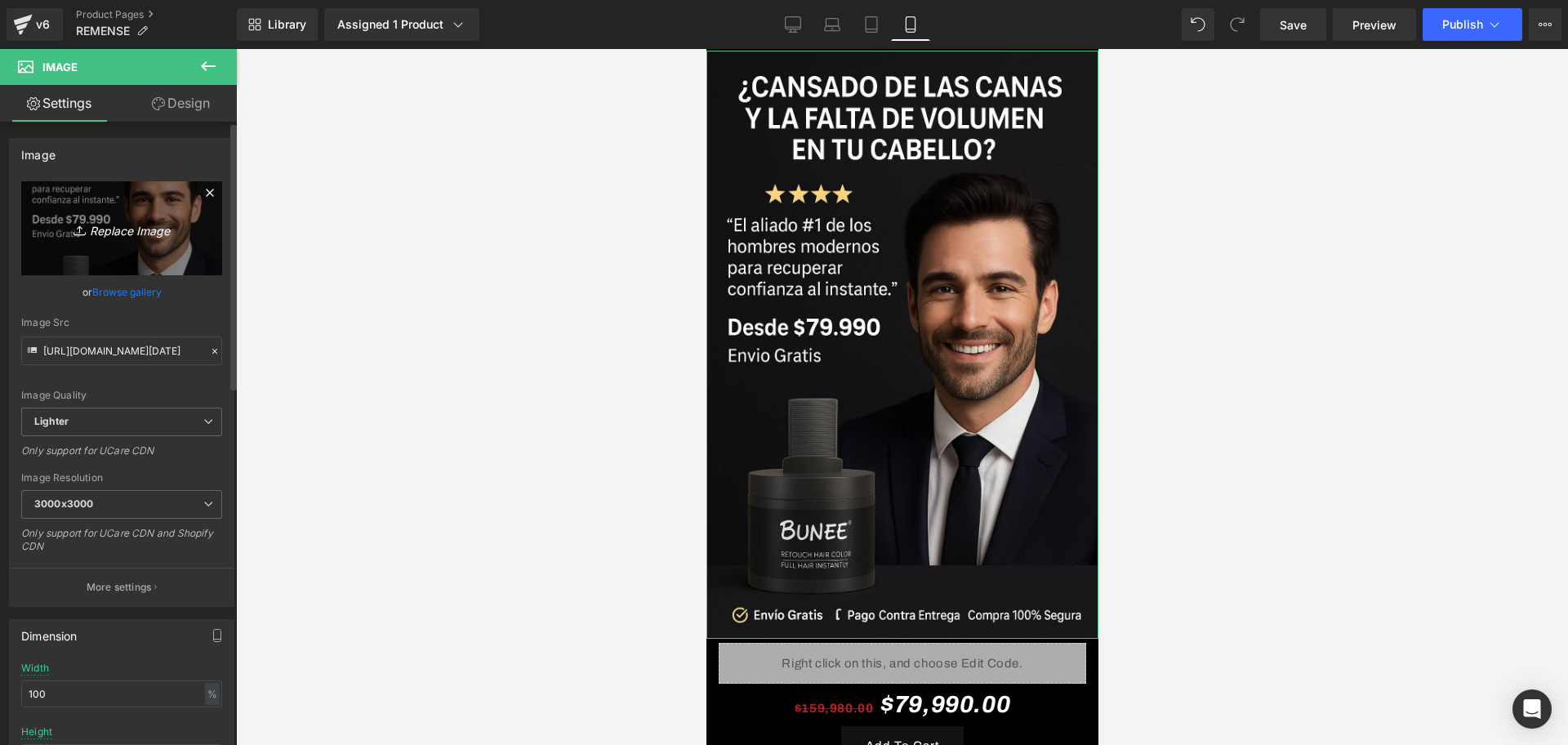
click at [130, 239] on link "Replace Image" at bounding box center [121, 229] width 201 height 94
type input "C:\fakepath\ChatGPT Image 13 sept 2025, 12_55_21 a.m..png"
type input "https://ucarecdn.com/03b4dc25-2a93-4441-9b5a-b37254e883f2/-/format/auto/-/previ…"
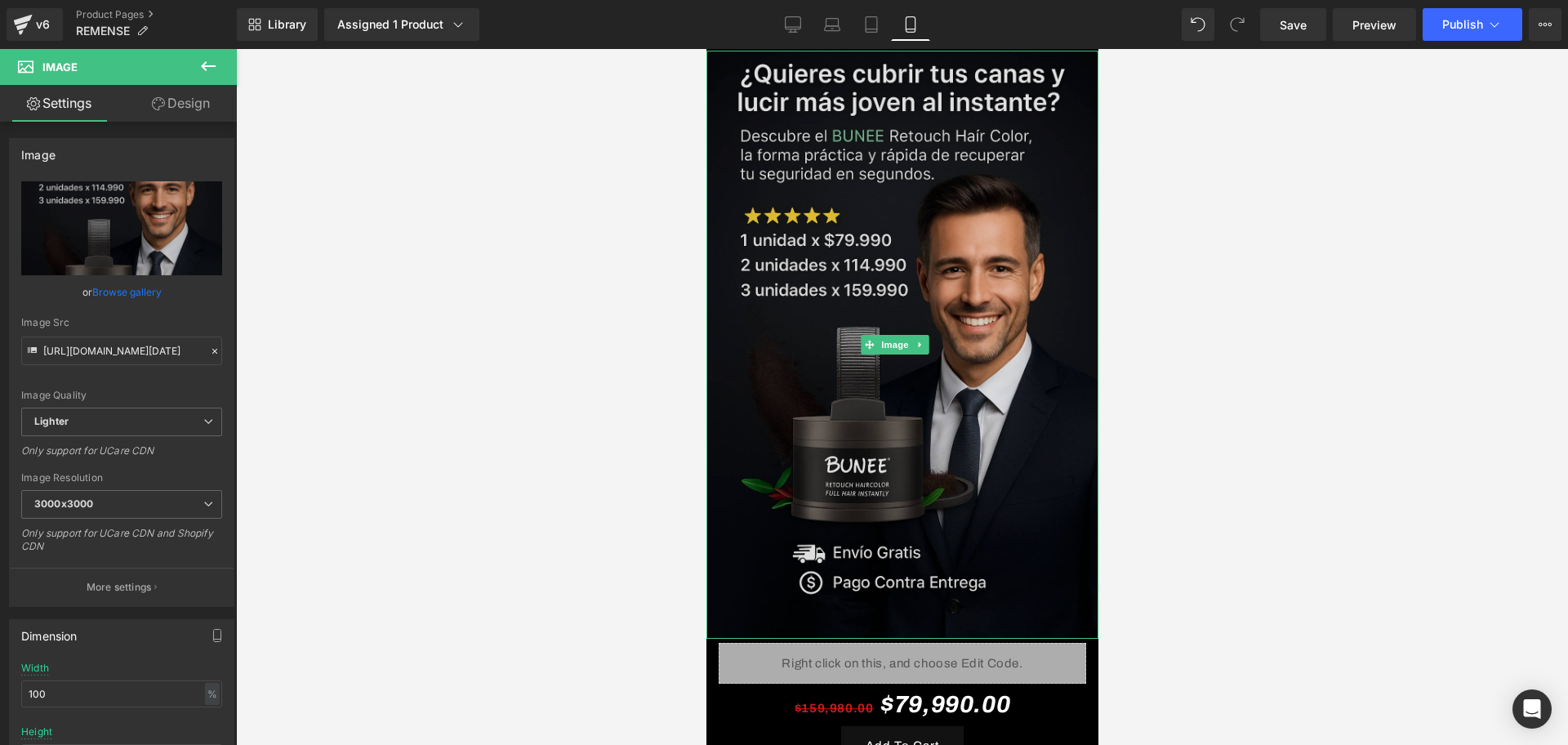
drag, startPoint x: 917, startPoint y: 612, endPoint x: 912, endPoint y: 587, distance: 25.5
click at [912, 587] on div "Image" at bounding box center [901, 344] width 392 height 589
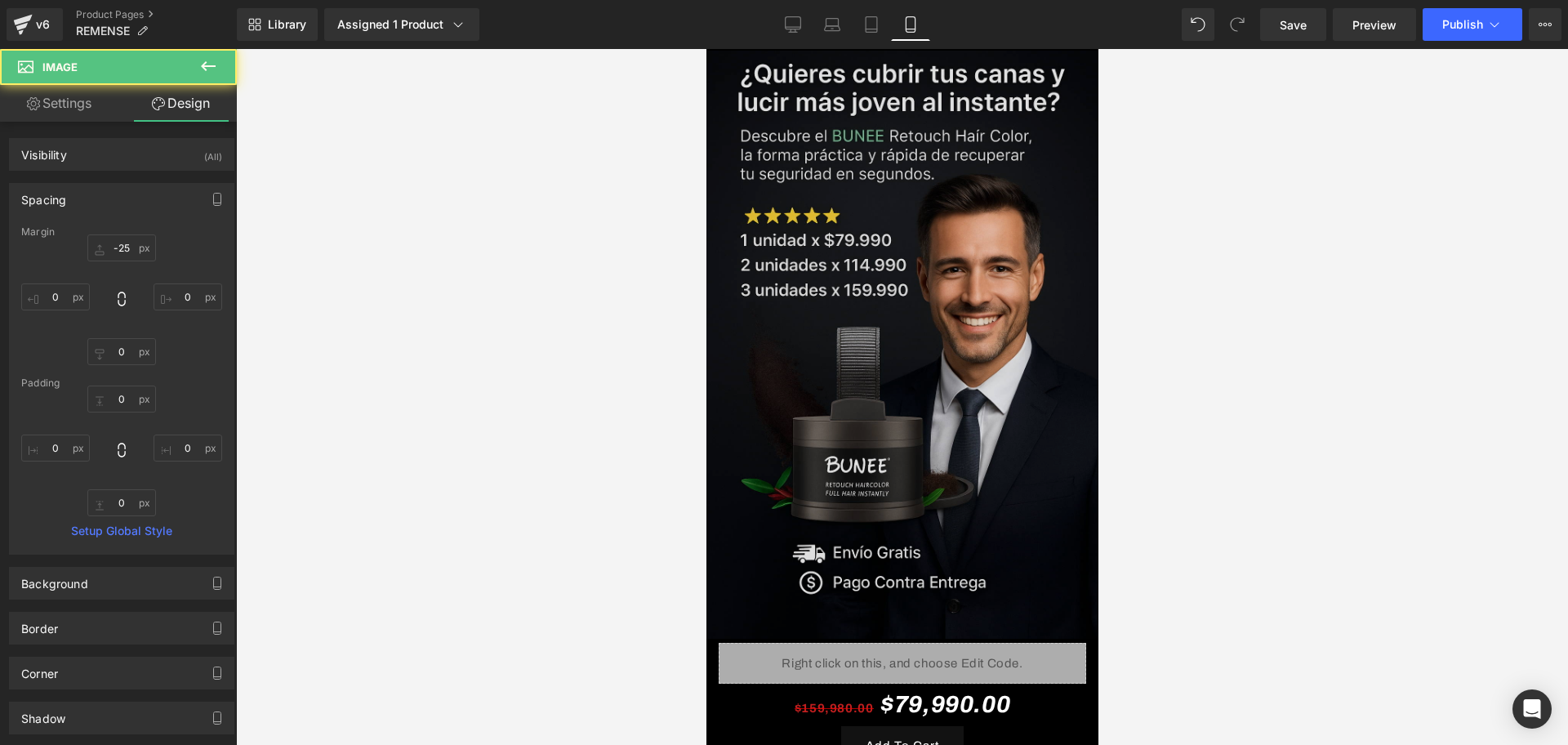
scroll to position [409, 0]
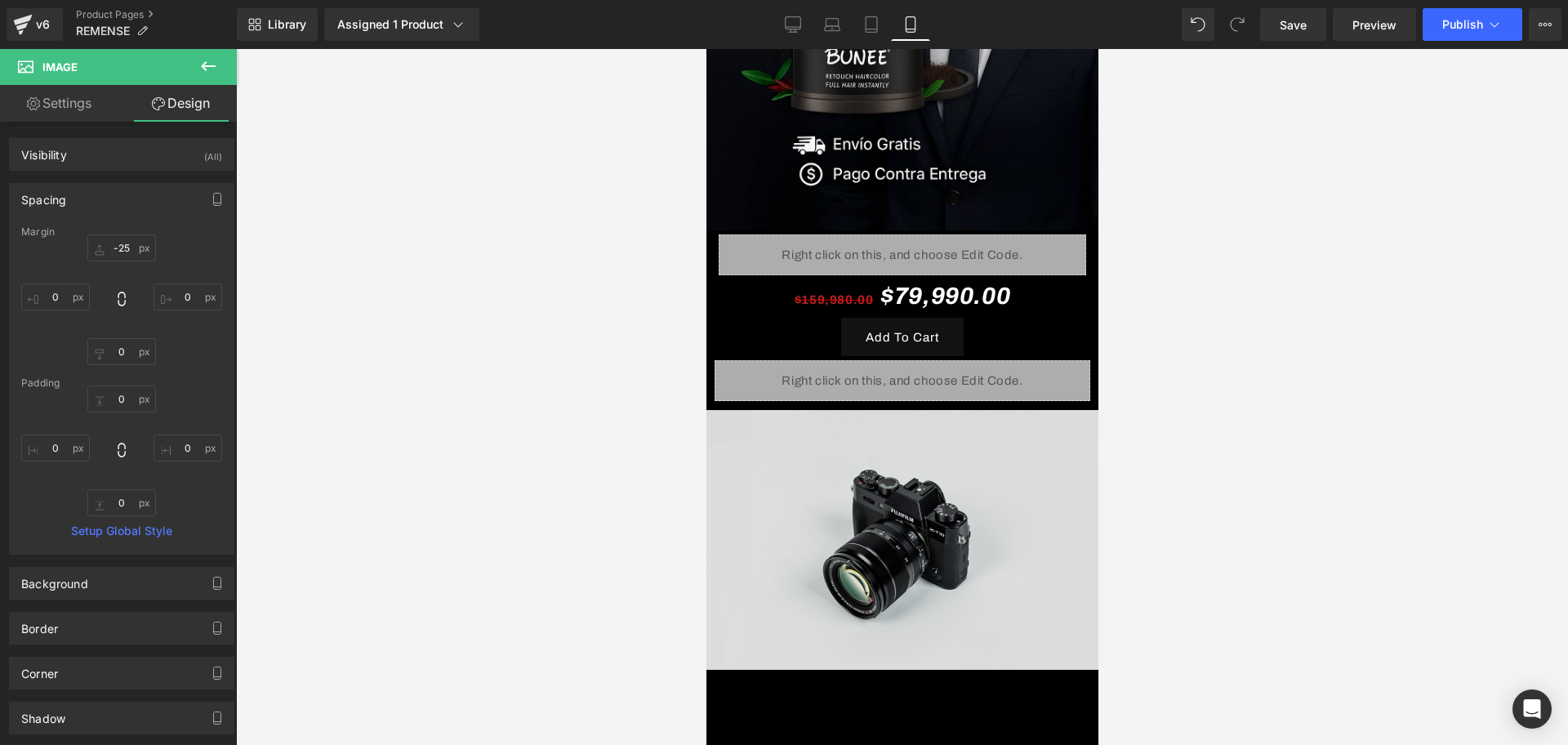
click at [1007, 524] on img at bounding box center [901, 540] width 392 height 260
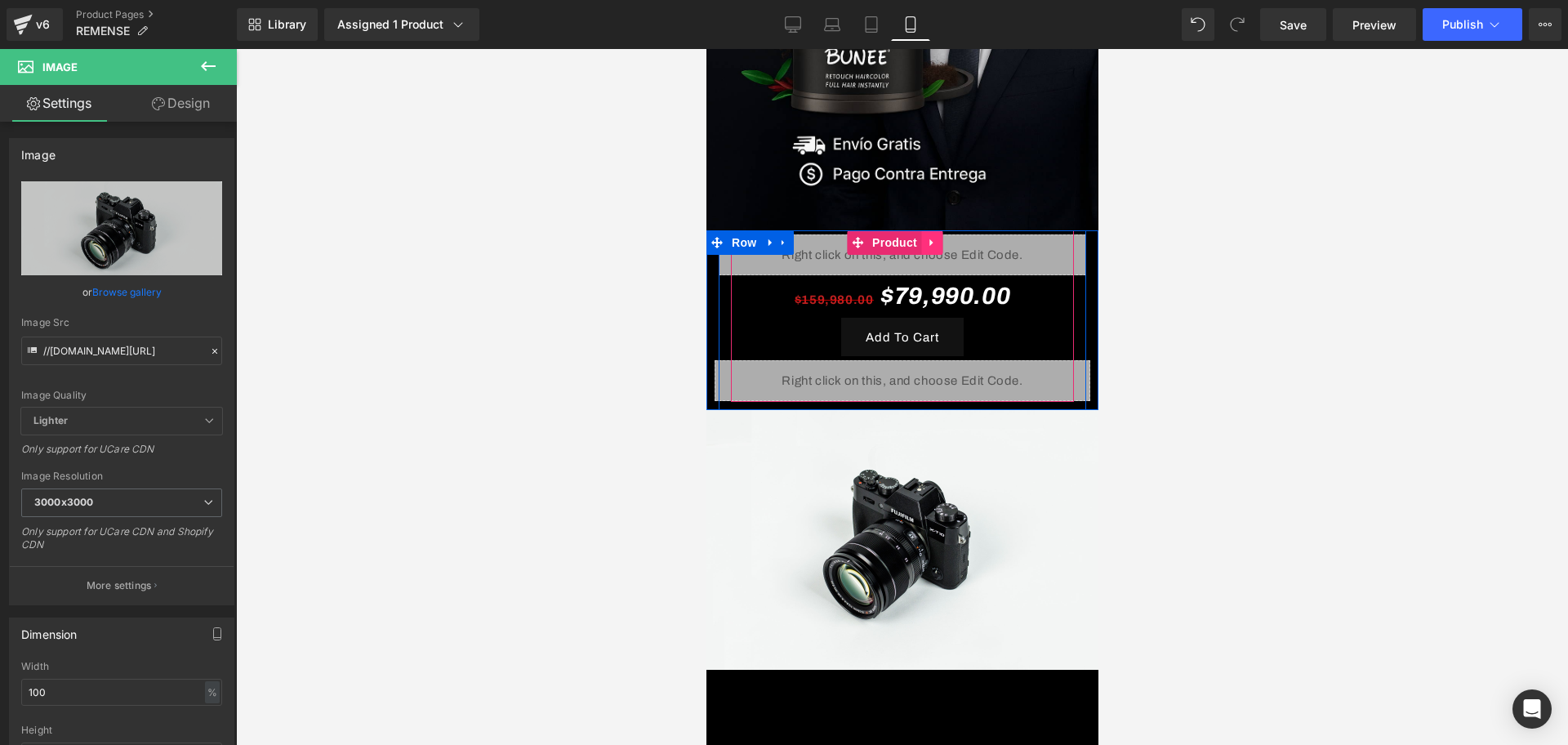
click at [927, 237] on icon at bounding box center [931, 243] width 11 height 12
click at [920, 237] on icon at bounding box center [920, 243] width 11 height 11
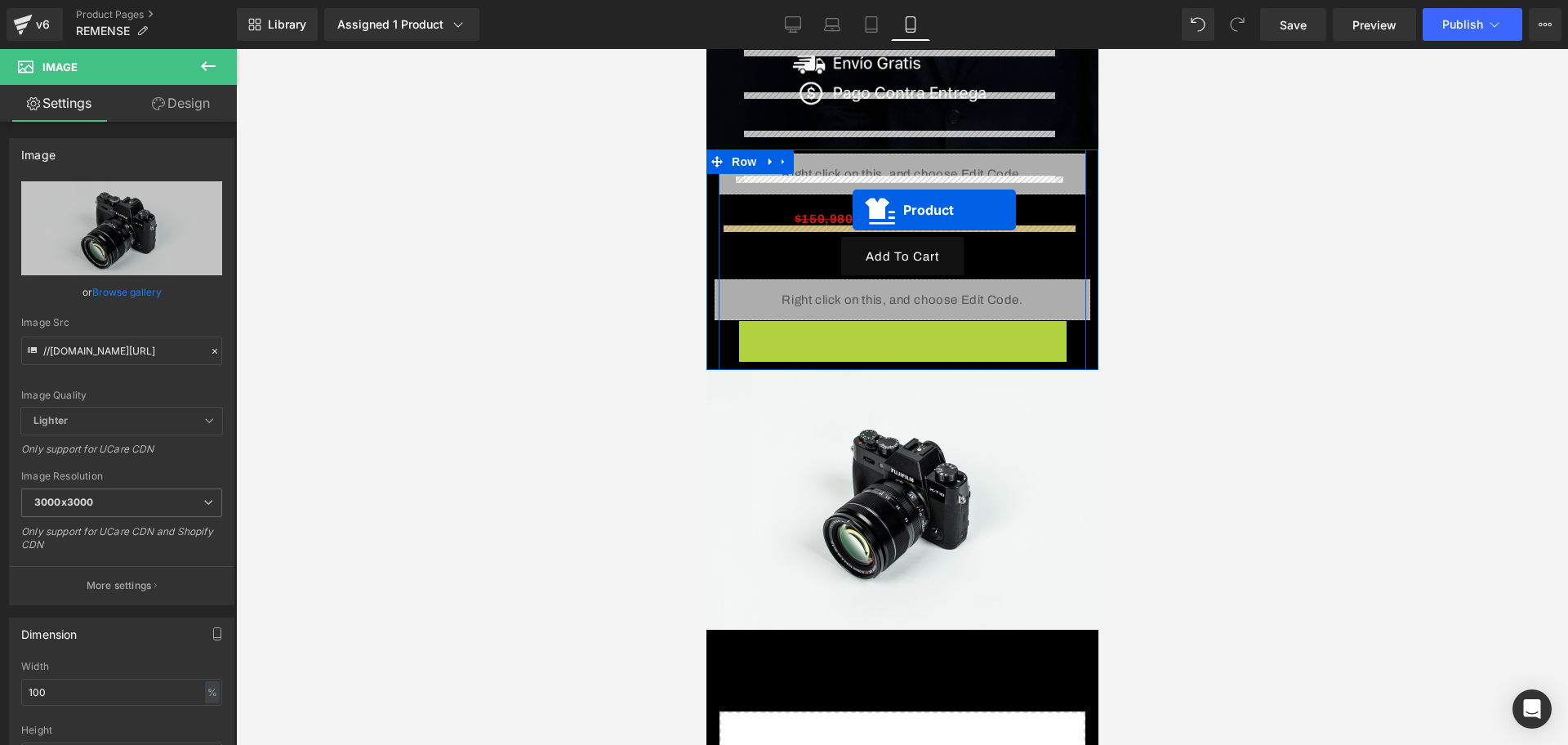
scroll to position [613, 0]
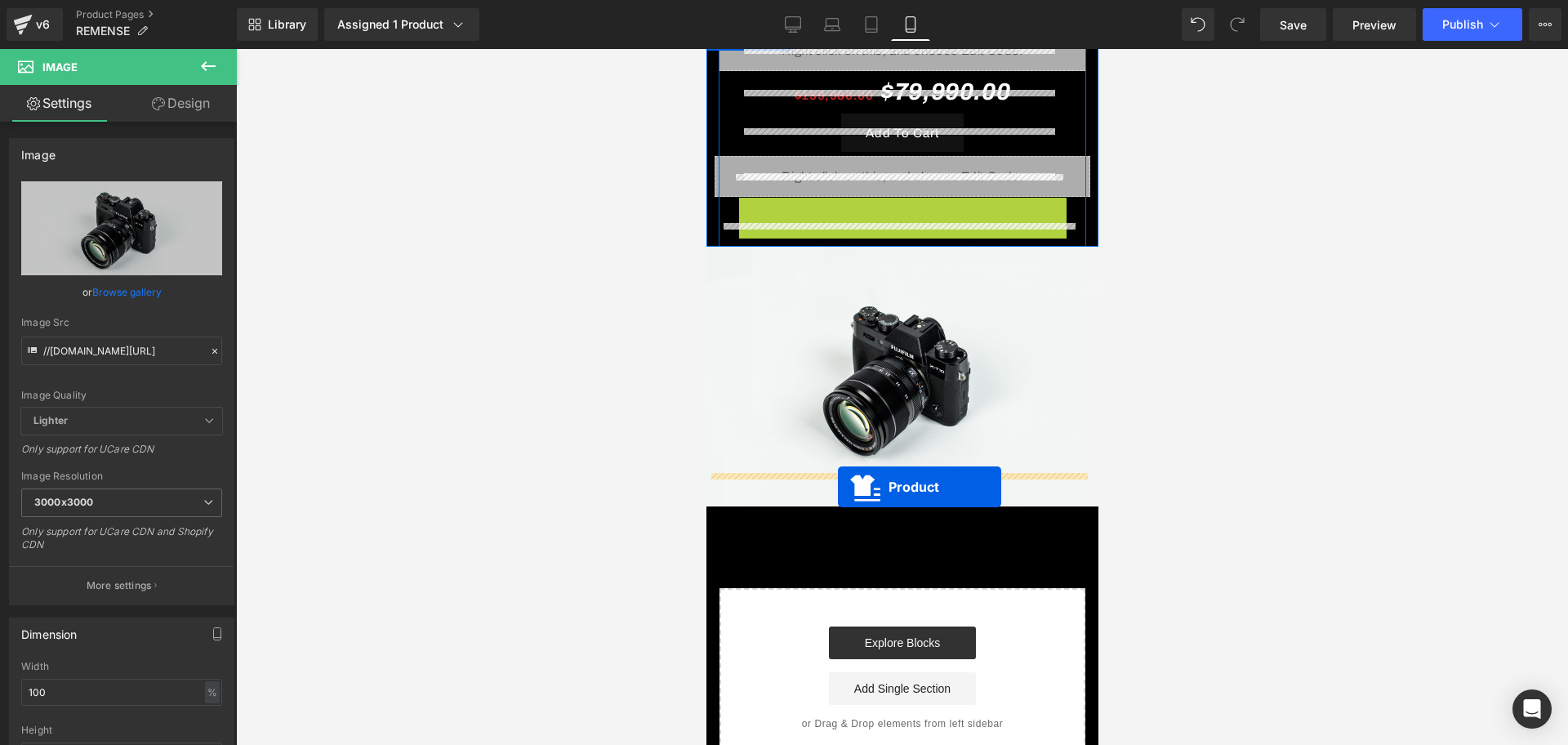
drag, startPoint x: 847, startPoint y: 393, endPoint x: 837, endPoint y: 487, distance: 94.5
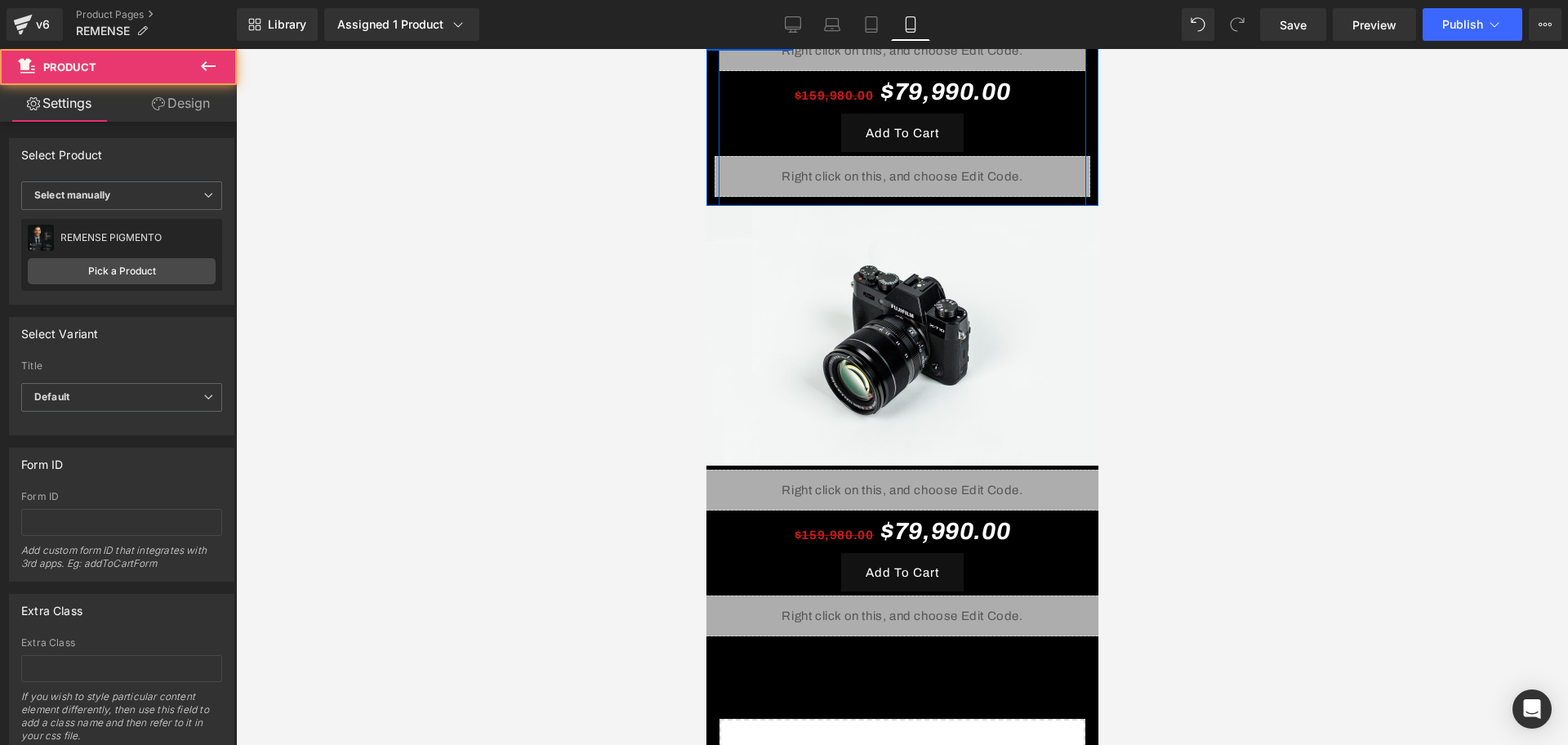
click at [1257, 373] on div at bounding box center [902, 396] width 1332 height 696
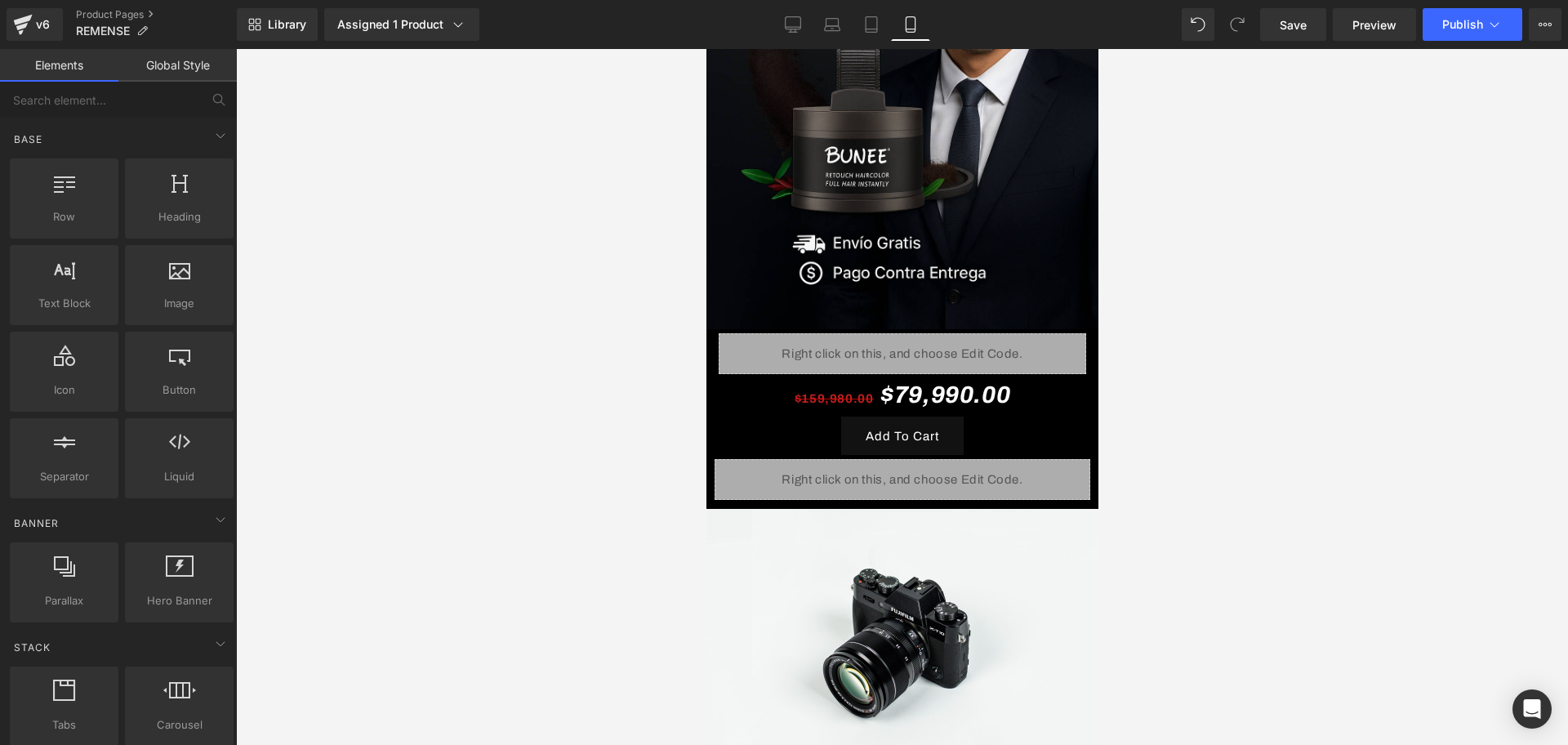
scroll to position [306, 0]
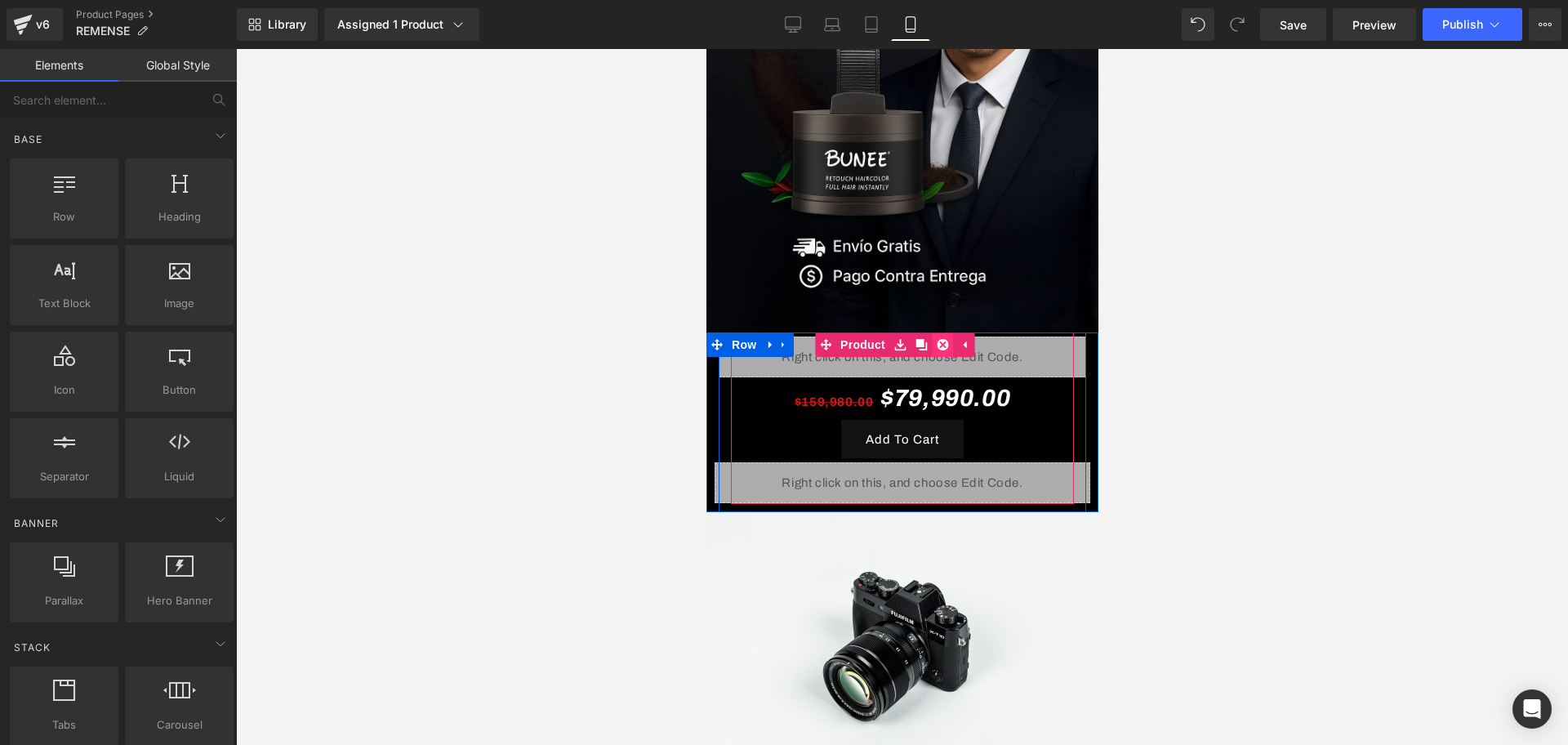
click at [942, 339] on icon at bounding box center [941, 344] width 11 height 11
click at [902, 333] on span "Product" at bounding box center [894, 345] width 53 height 24
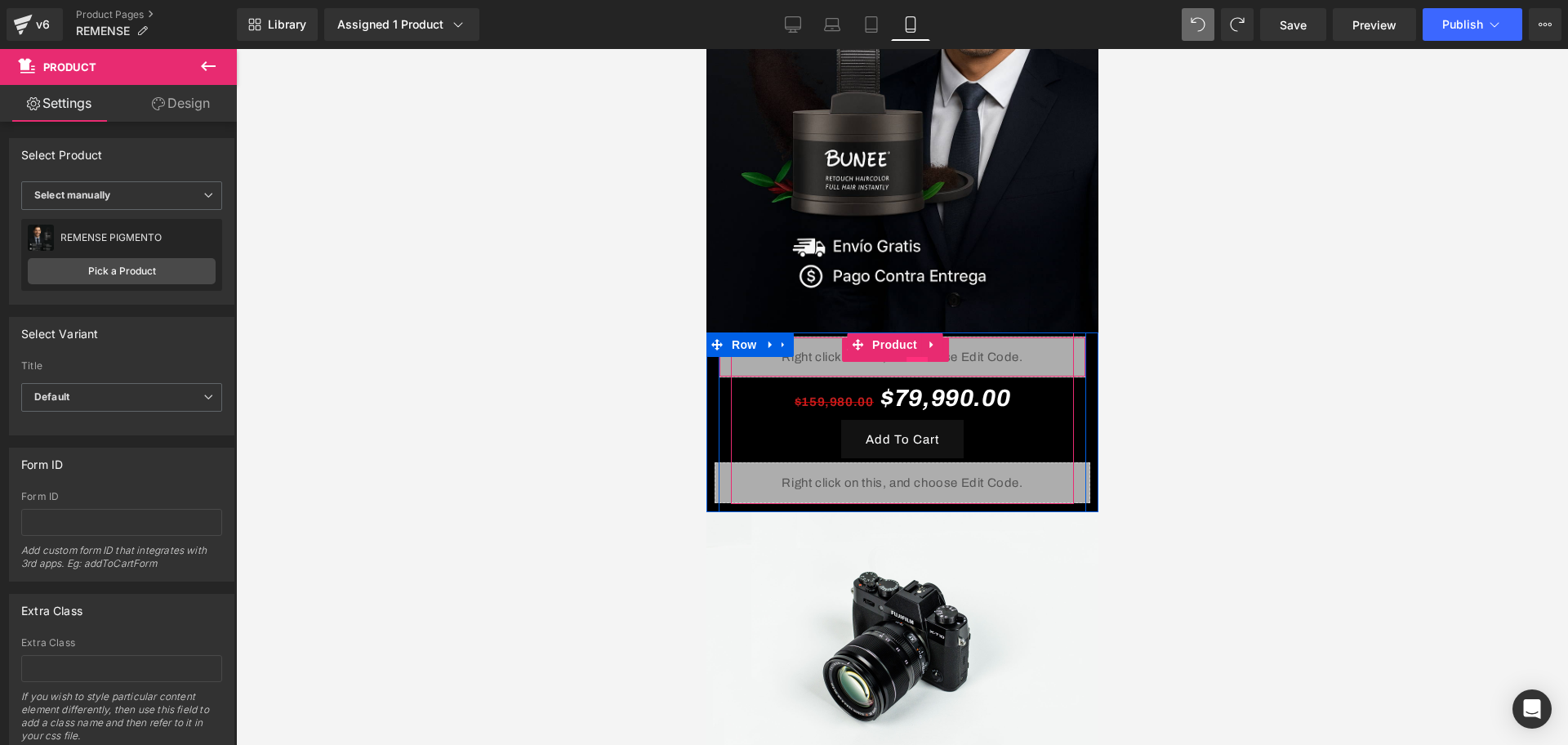
click at [905, 337] on div "Liquid" at bounding box center [901, 356] width 368 height 41
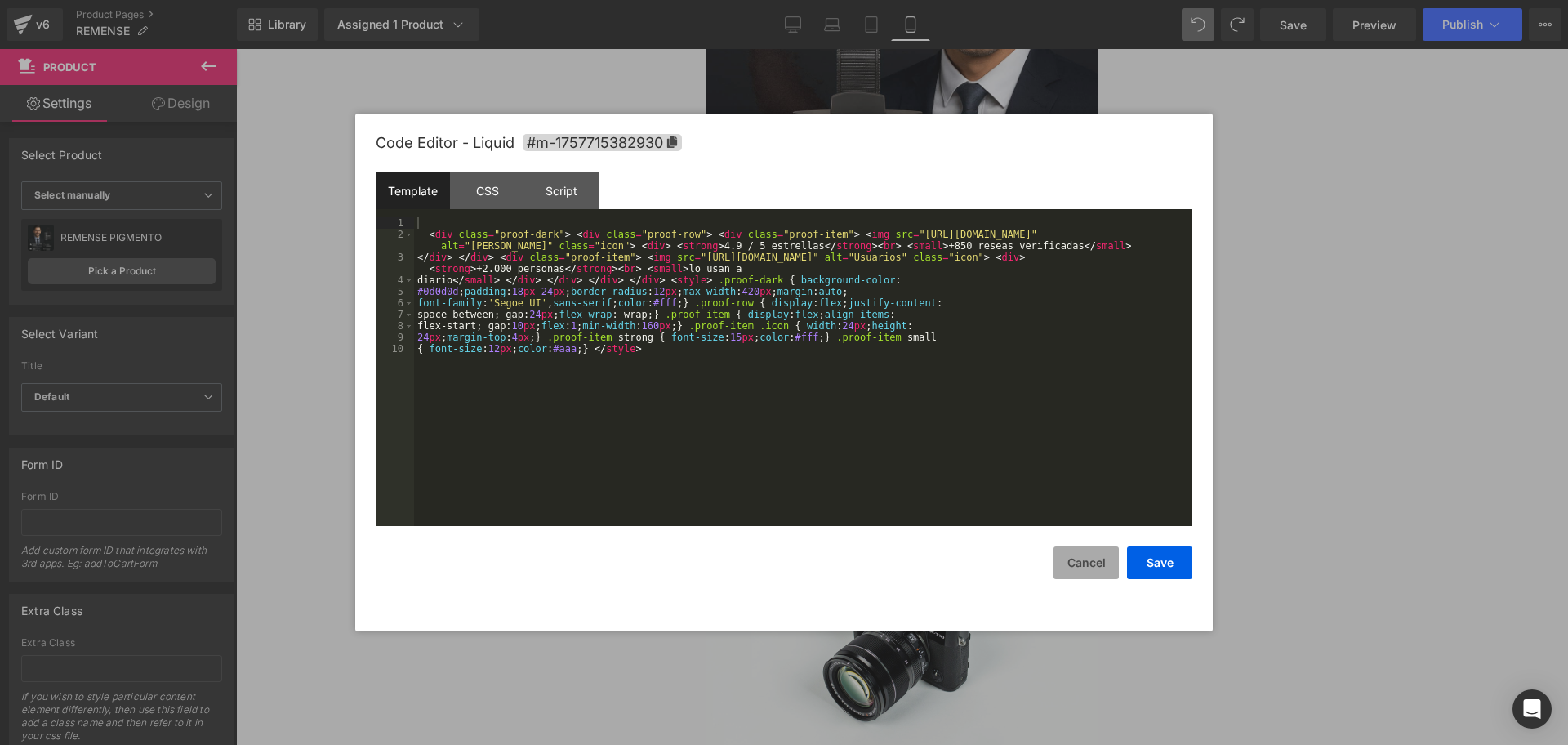
click at [1068, 562] on button "Cancel" at bounding box center [1086, 563] width 65 height 33
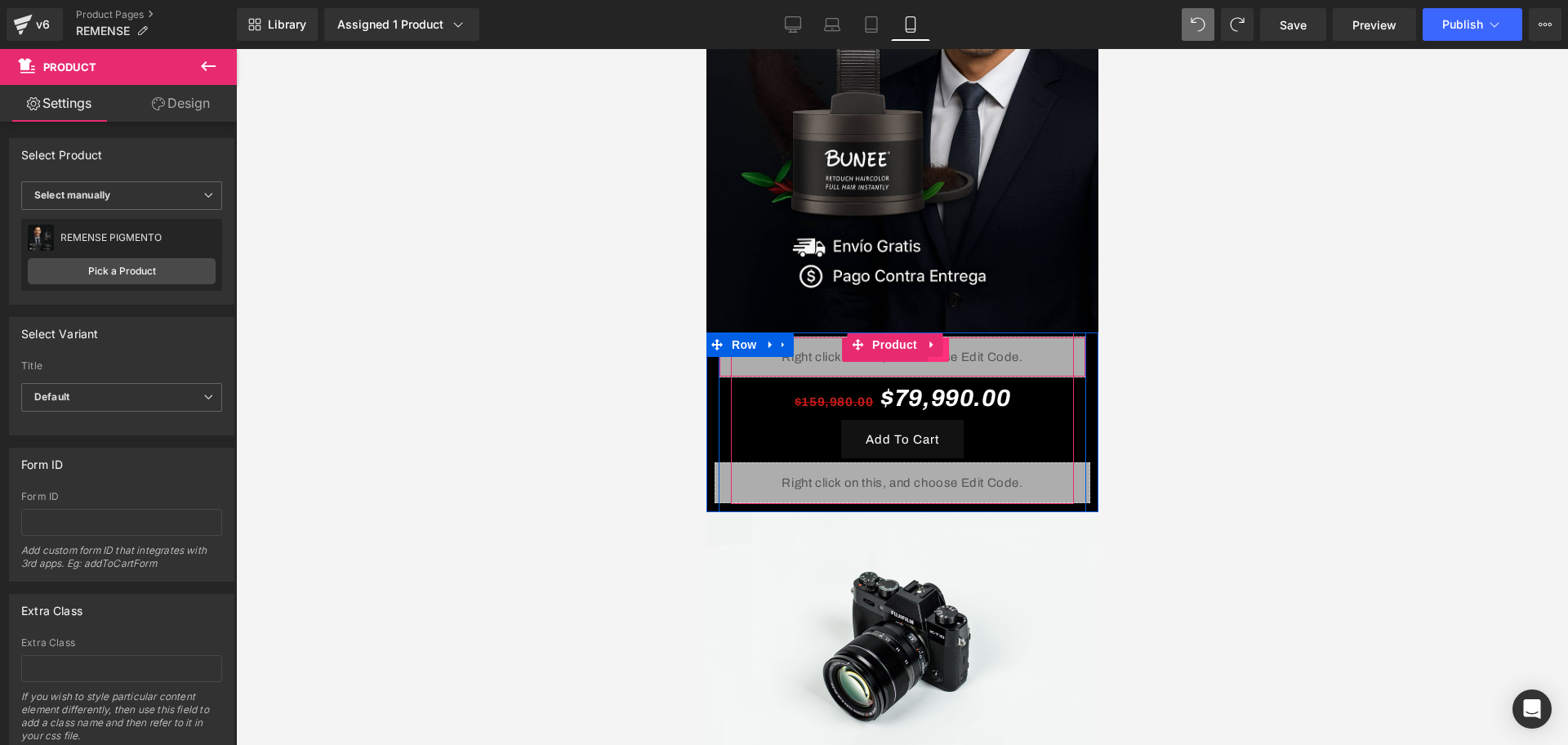
click at [938, 337] on link at bounding box center [938, 349] width 21 height 24
click at [957, 337] on link at bounding box center [948, 349] width 21 height 24
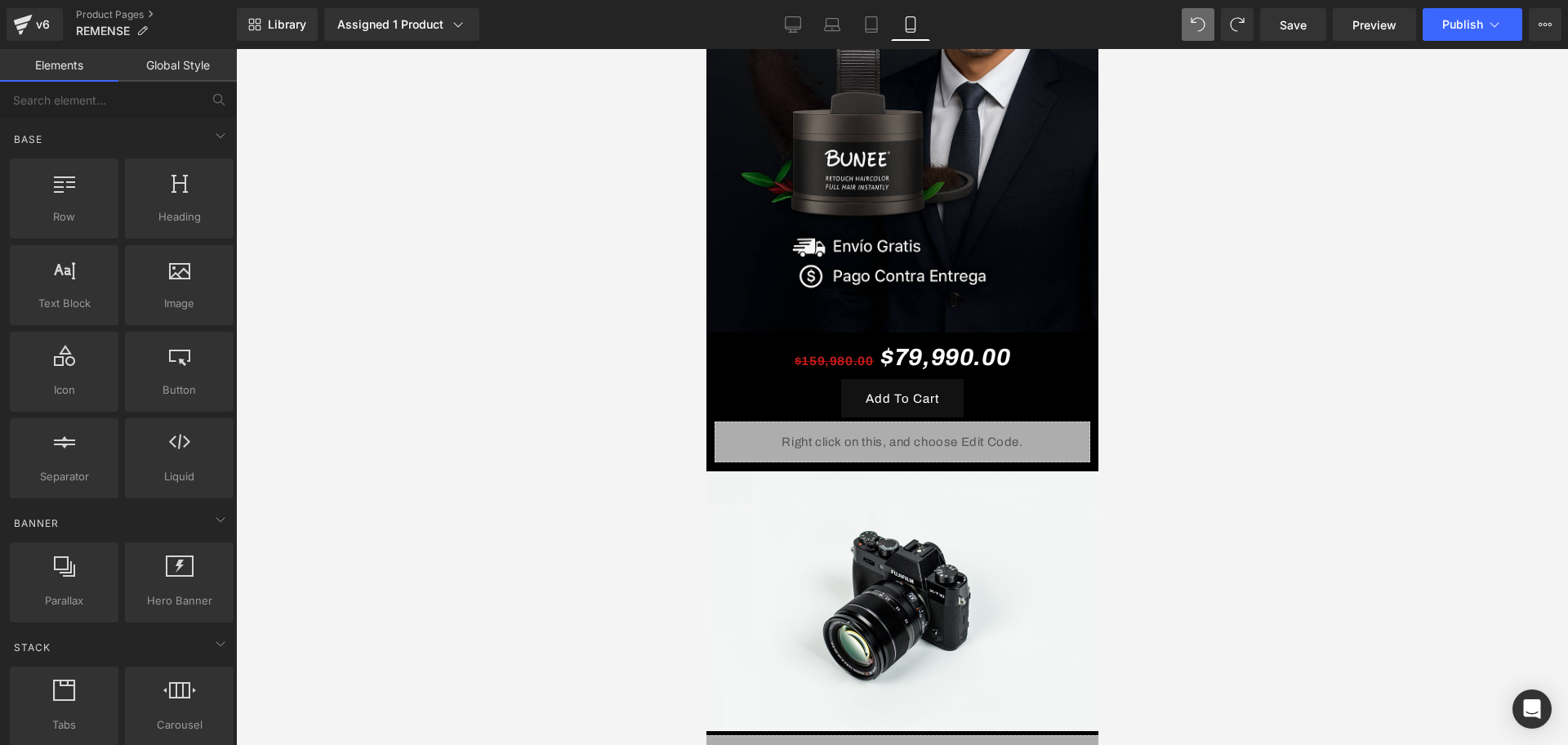
click at [1298, 389] on div at bounding box center [902, 396] width 1332 height 696
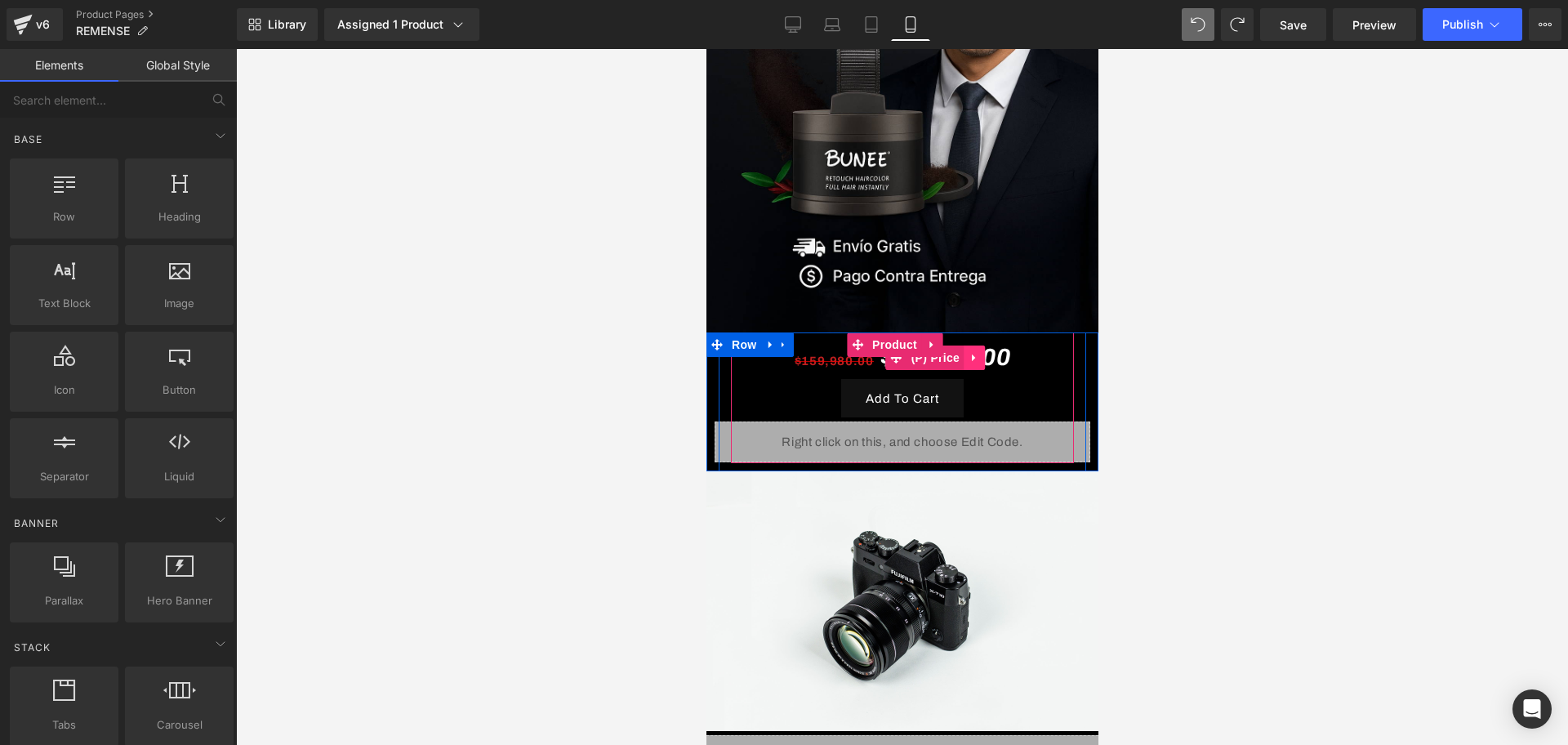
click at [968, 352] on icon at bounding box center [973, 358] width 11 height 12
click at [973, 346] on link at bounding box center [984, 358] width 21 height 24
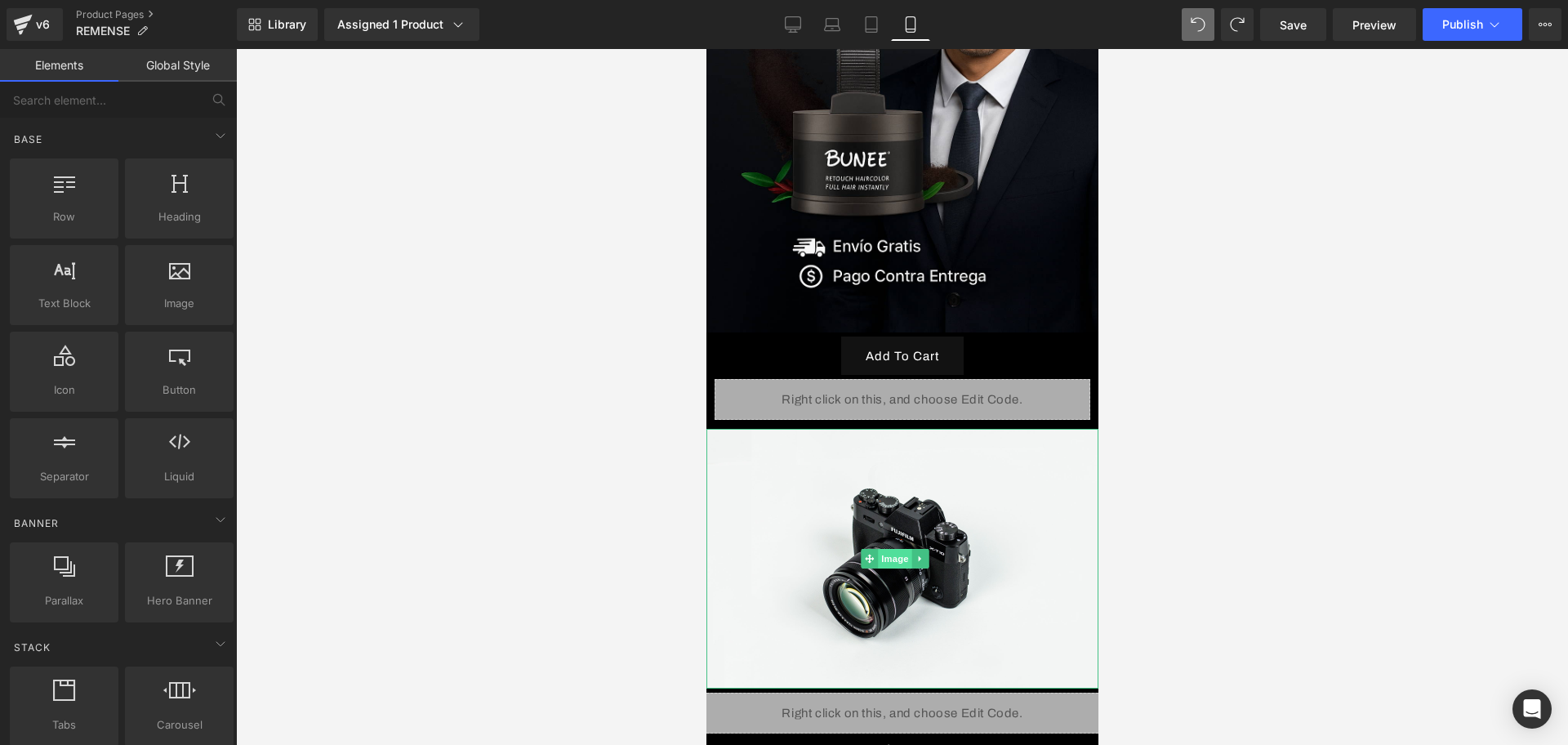
click at [901, 549] on span "Image" at bounding box center [894, 559] width 34 height 20
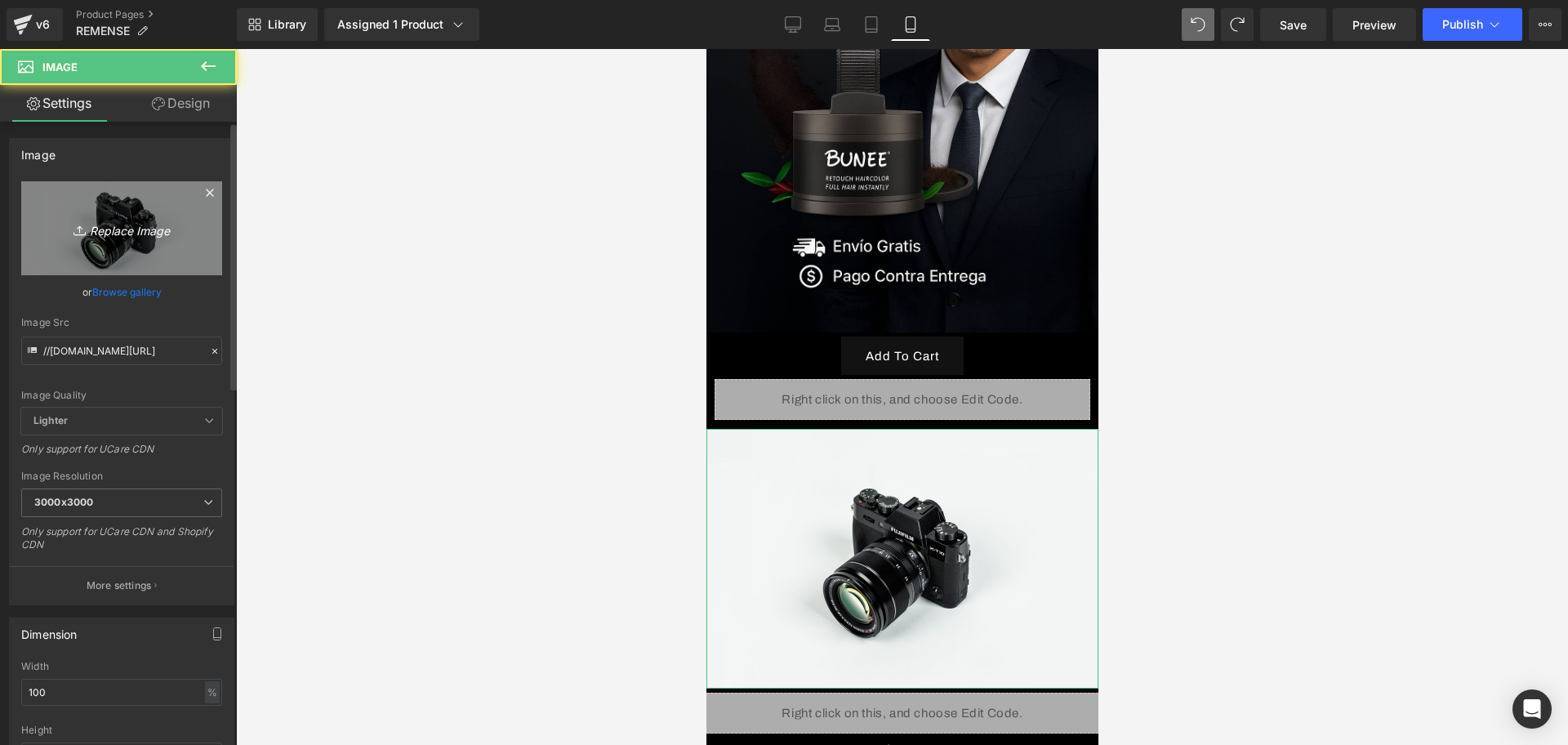
click at [67, 214] on link "Replace Image" at bounding box center [121, 229] width 201 height 94
type input "C:\fakepath\ChatGPT Image 13 sept 2025, 12_58_14 a.m..png"
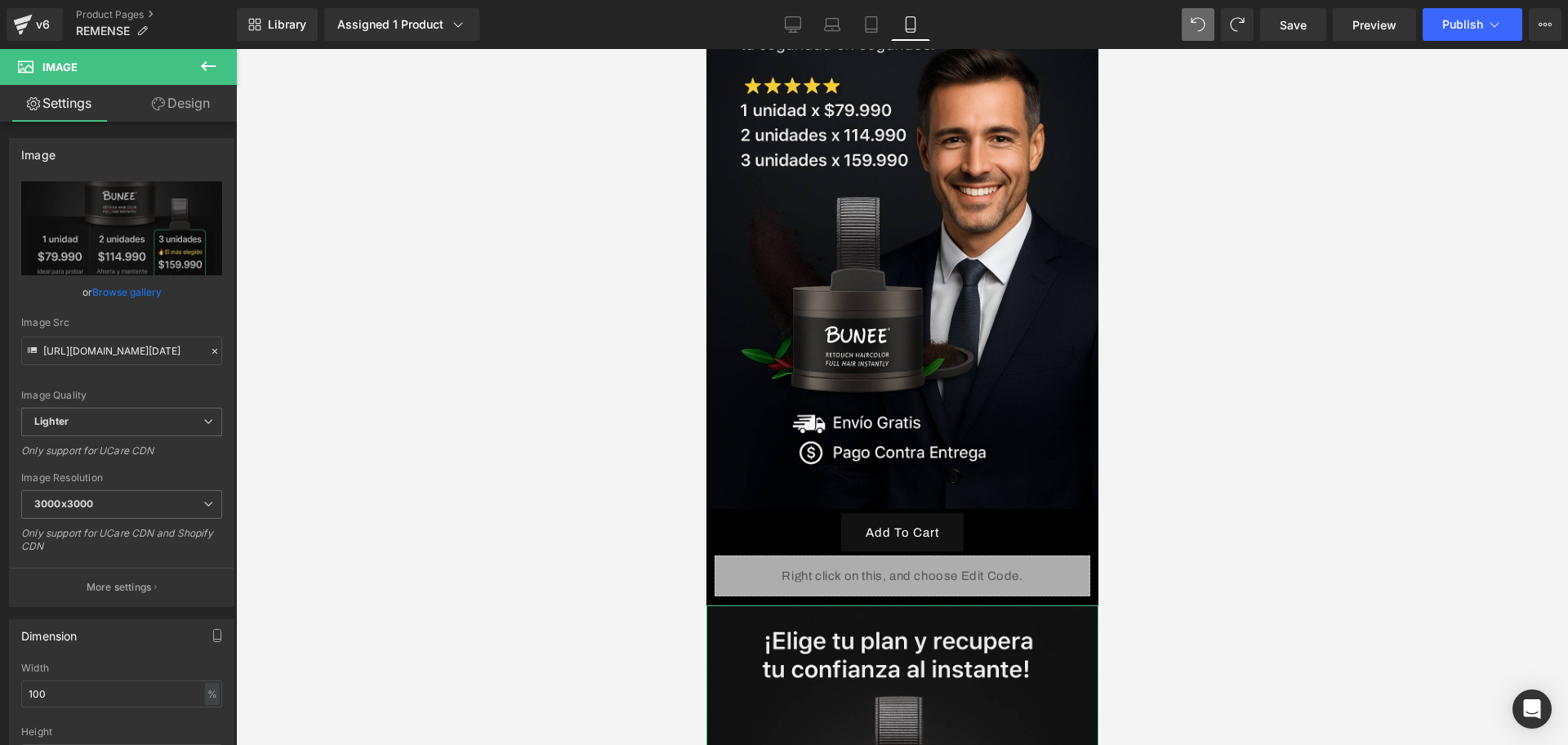
scroll to position [0, 0]
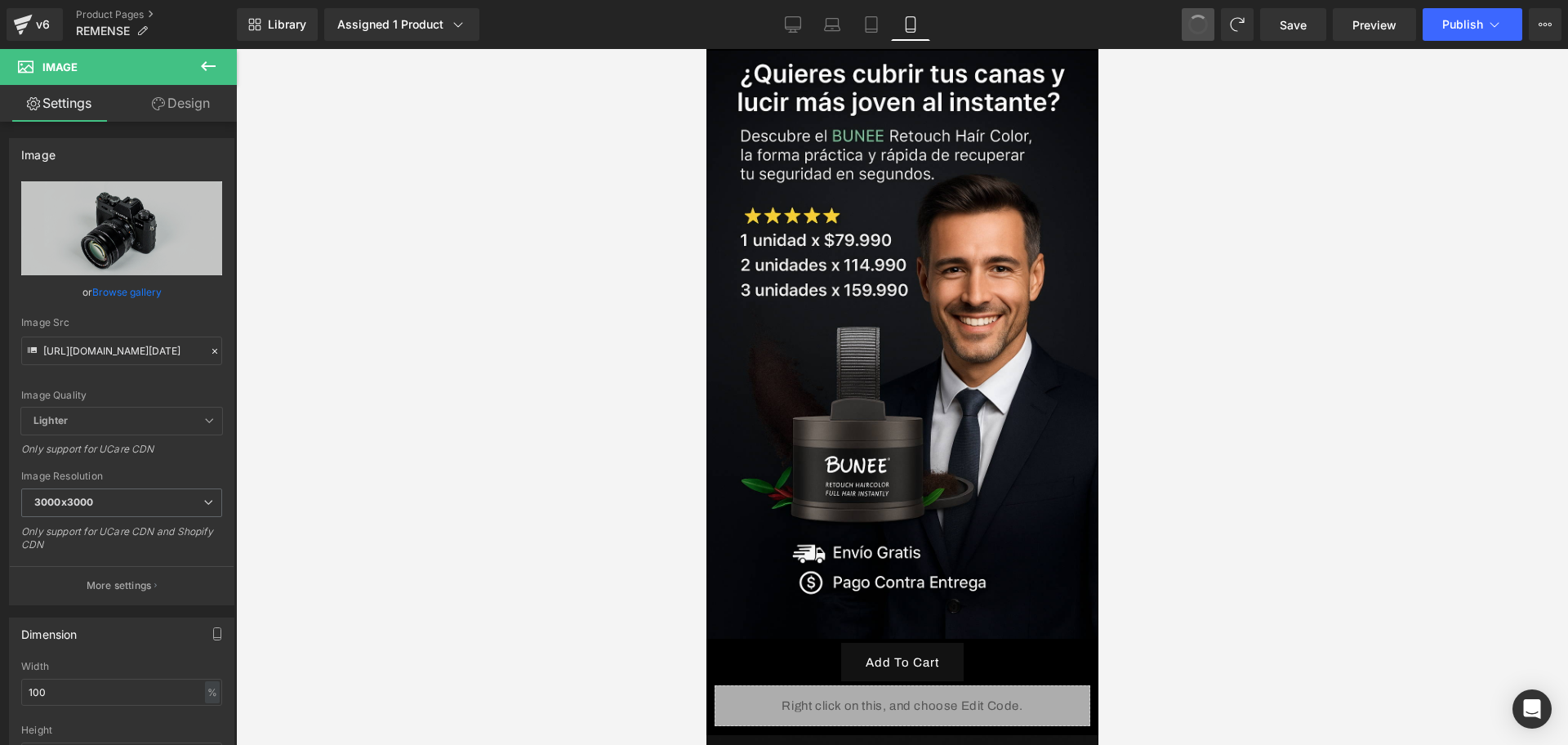
type input "//[DOMAIN_NAME][URL]"
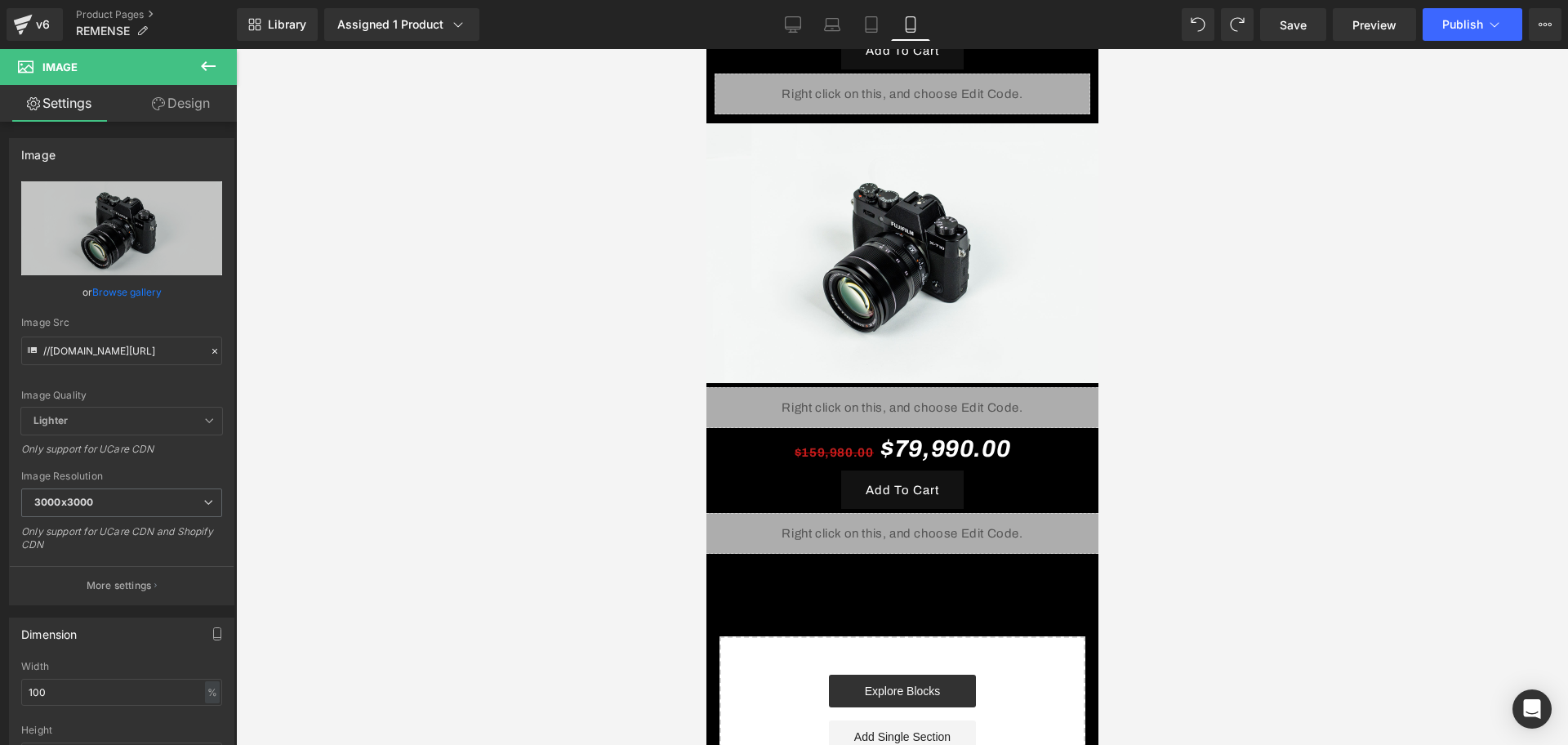
scroll to position [715, 0]
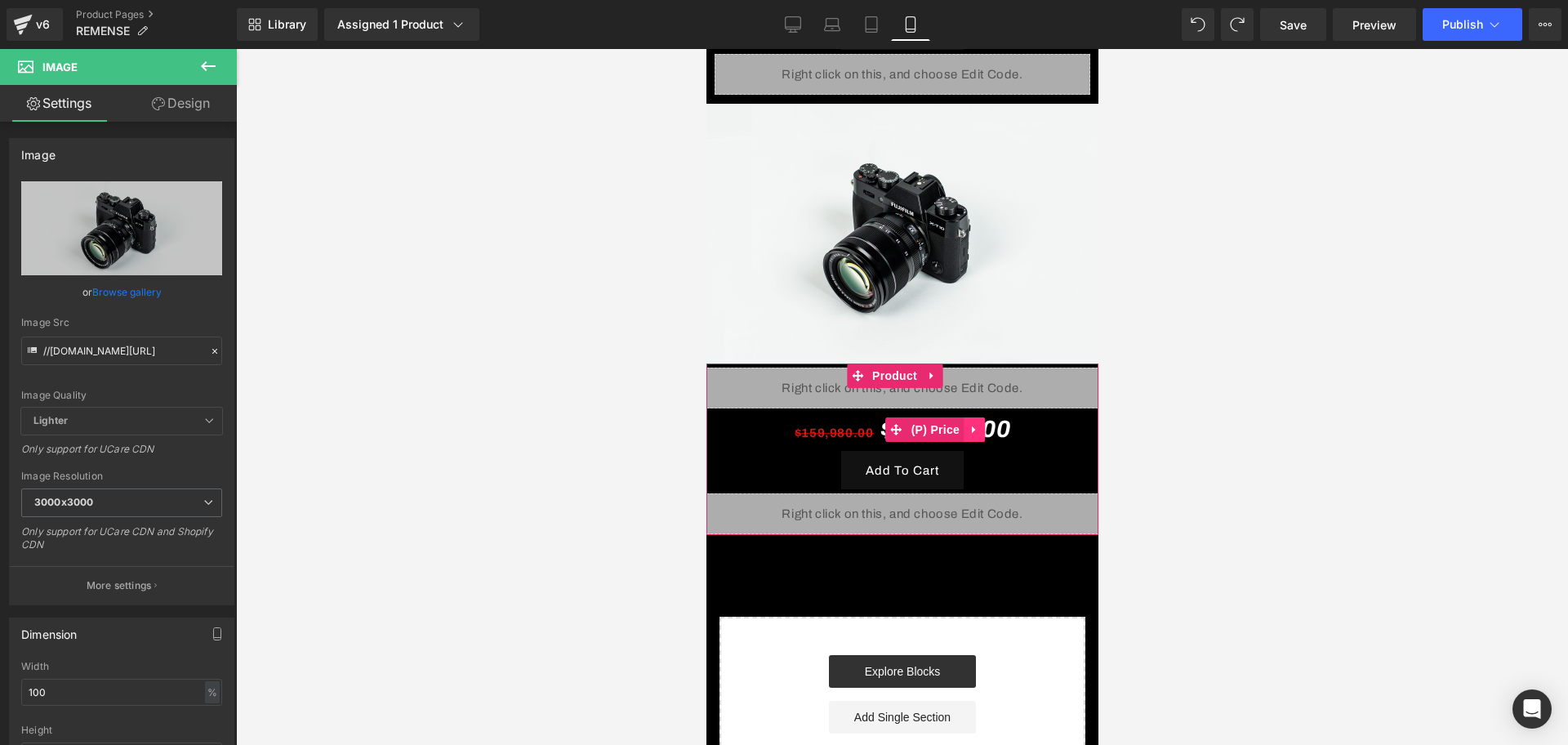
click at [974, 424] on icon at bounding box center [973, 430] width 11 height 12
click at [988, 417] on link at bounding box center [984, 429] width 21 height 24
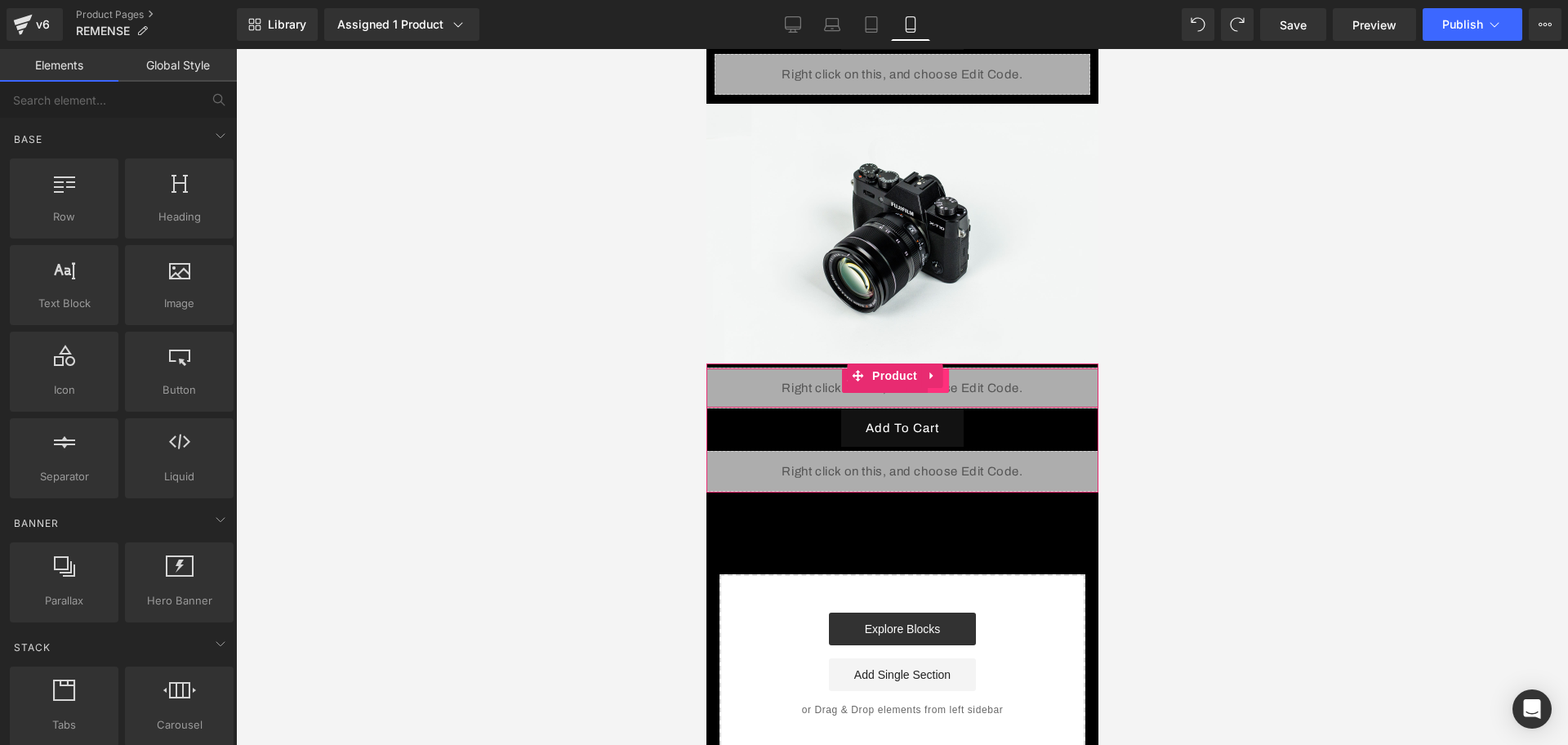
click at [947, 369] on link at bounding box center [938, 381] width 21 height 24
click at [947, 375] on icon at bounding box center [947, 380] width 11 height 11
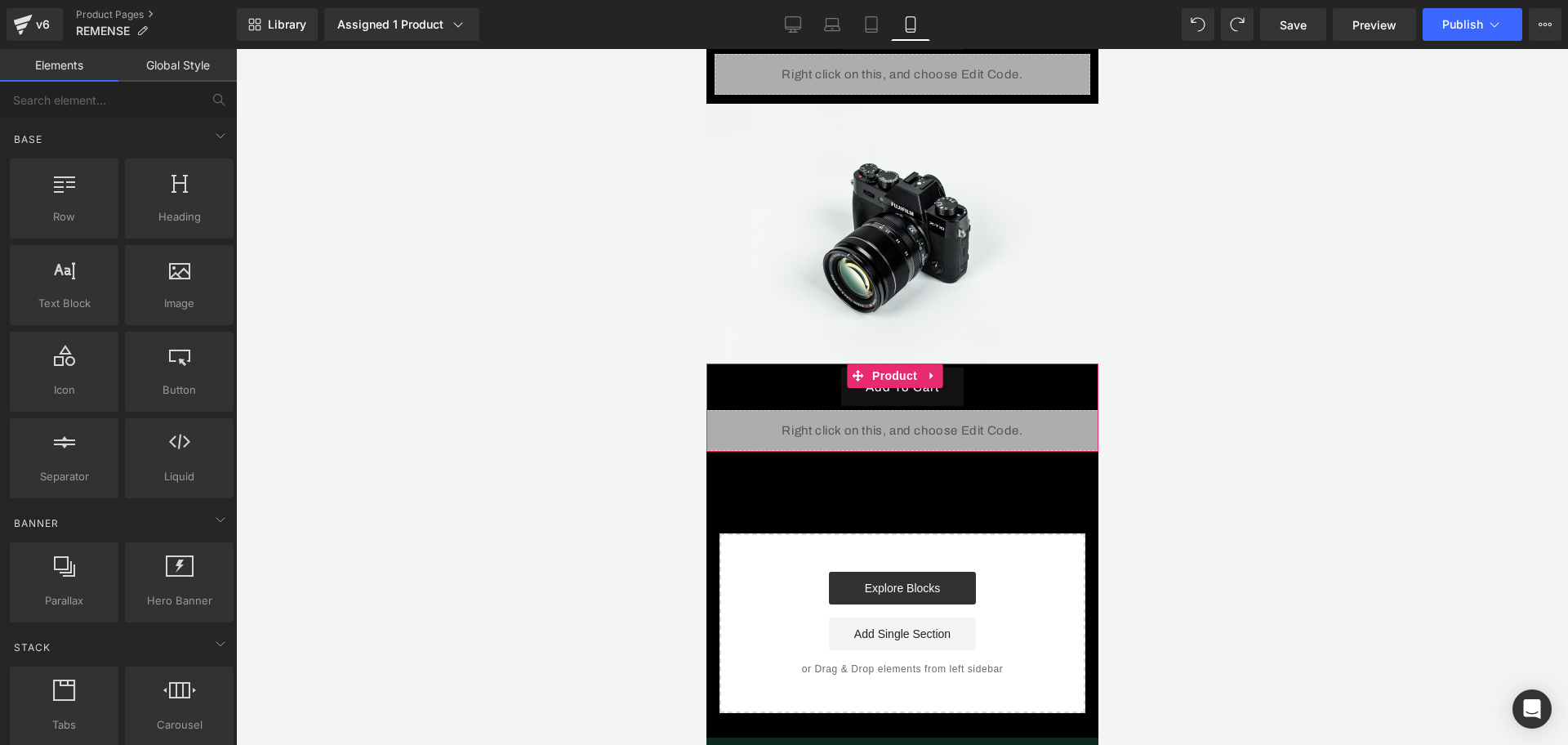
click at [1175, 319] on div at bounding box center [902, 396] width 1332 height 696
click at [879, 223] on span "Image" at bounding box center [894, 233] width 34 height 20
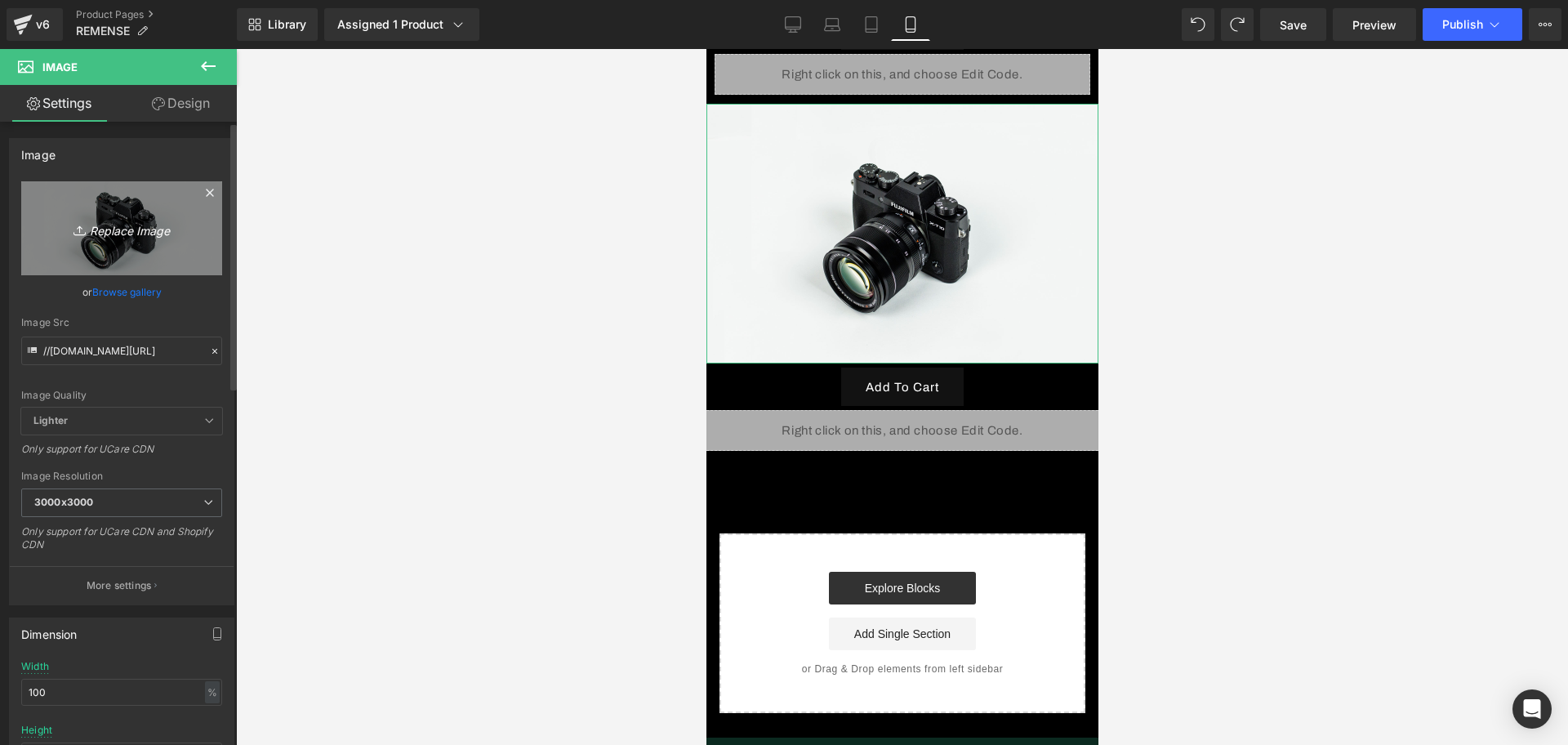
click at [83, 236] on icon at bounding box center [82, 230] width 17 height 17
type input "C:\fakepath\ChatGPT Image 13 sept 2025, 12_58_14 a.m..png"
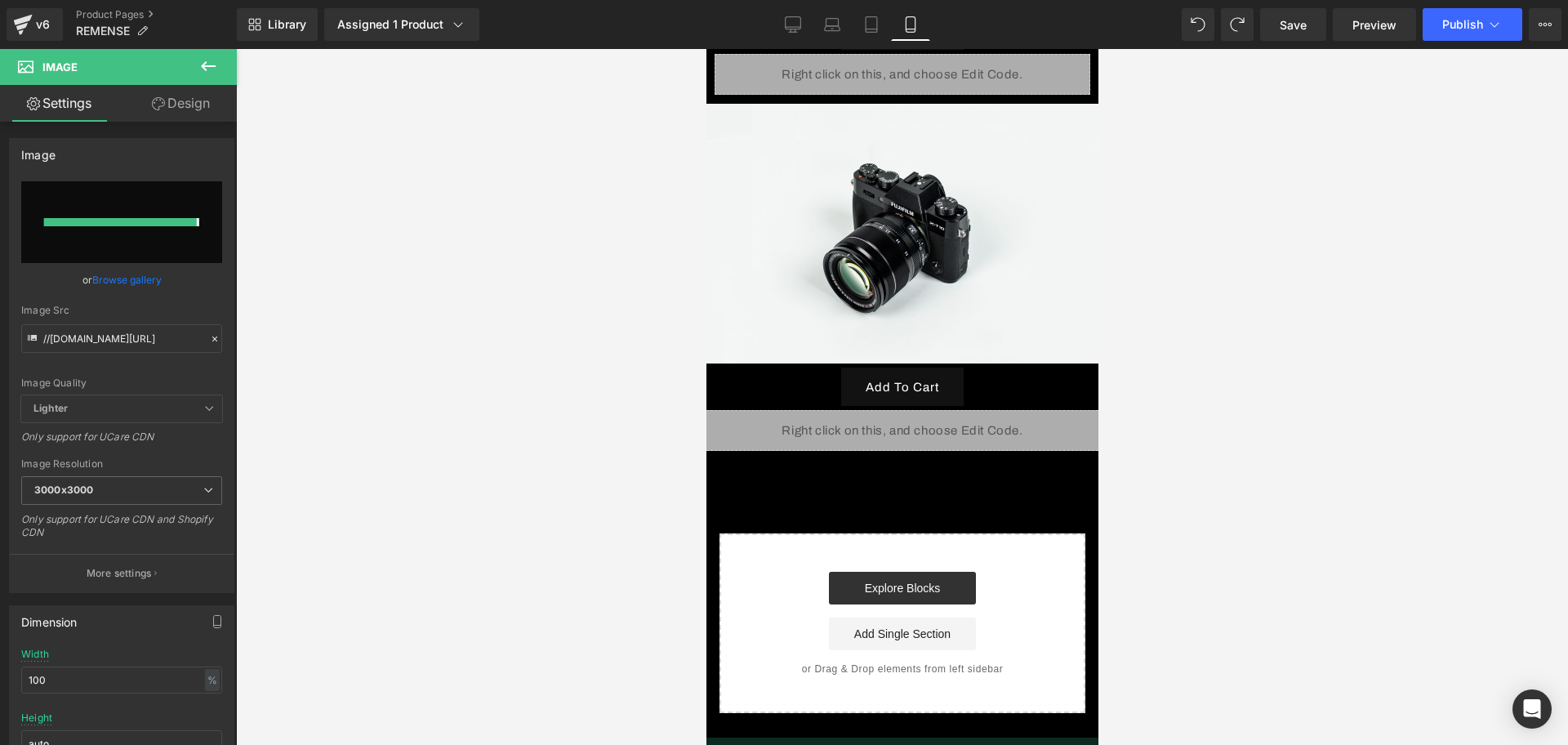
type input "https://ucarecdn.com/a1d5240c-38b9-4343-b227-8ba97953a3ad/-/format/auto/-/previ…"
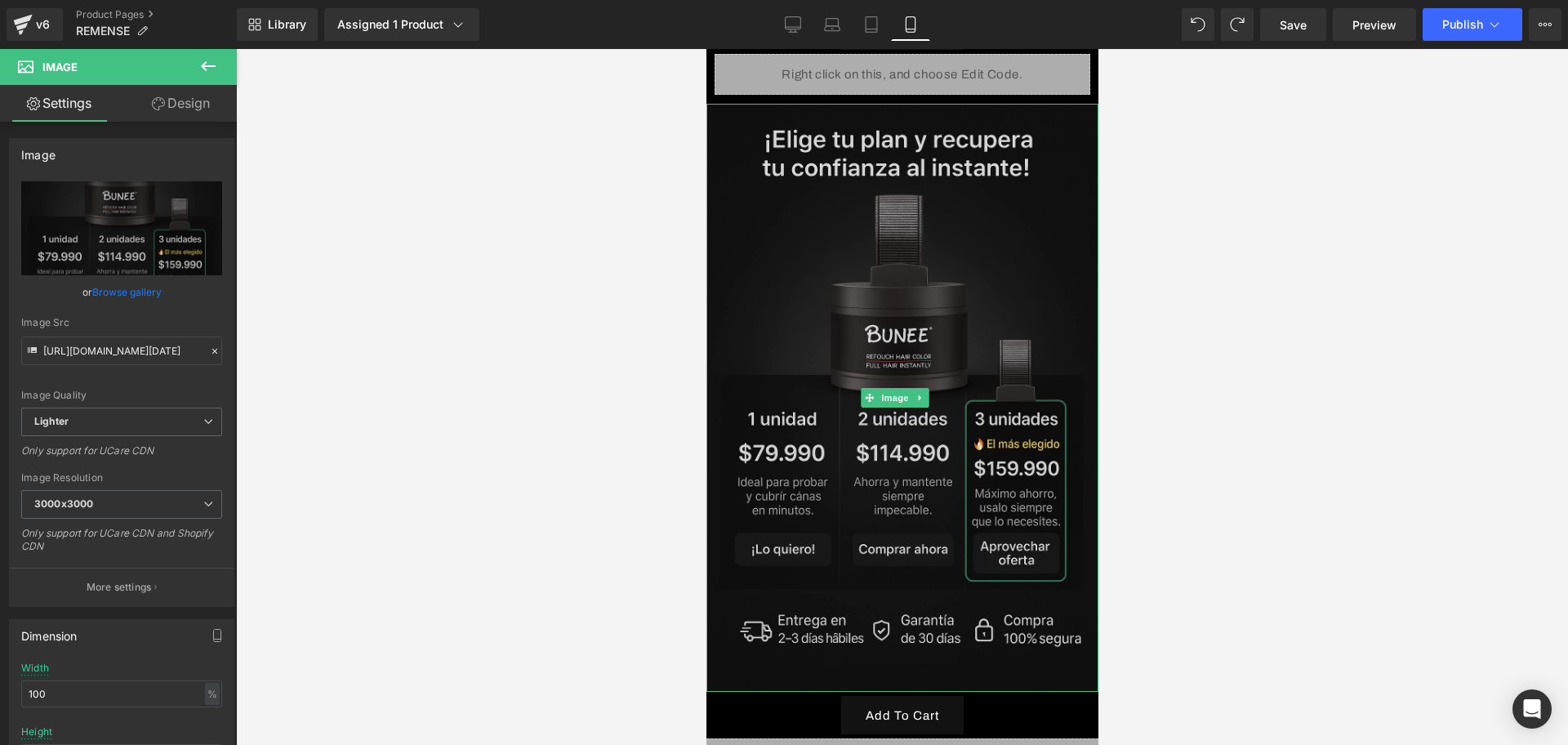
scroll to position [919, 0]
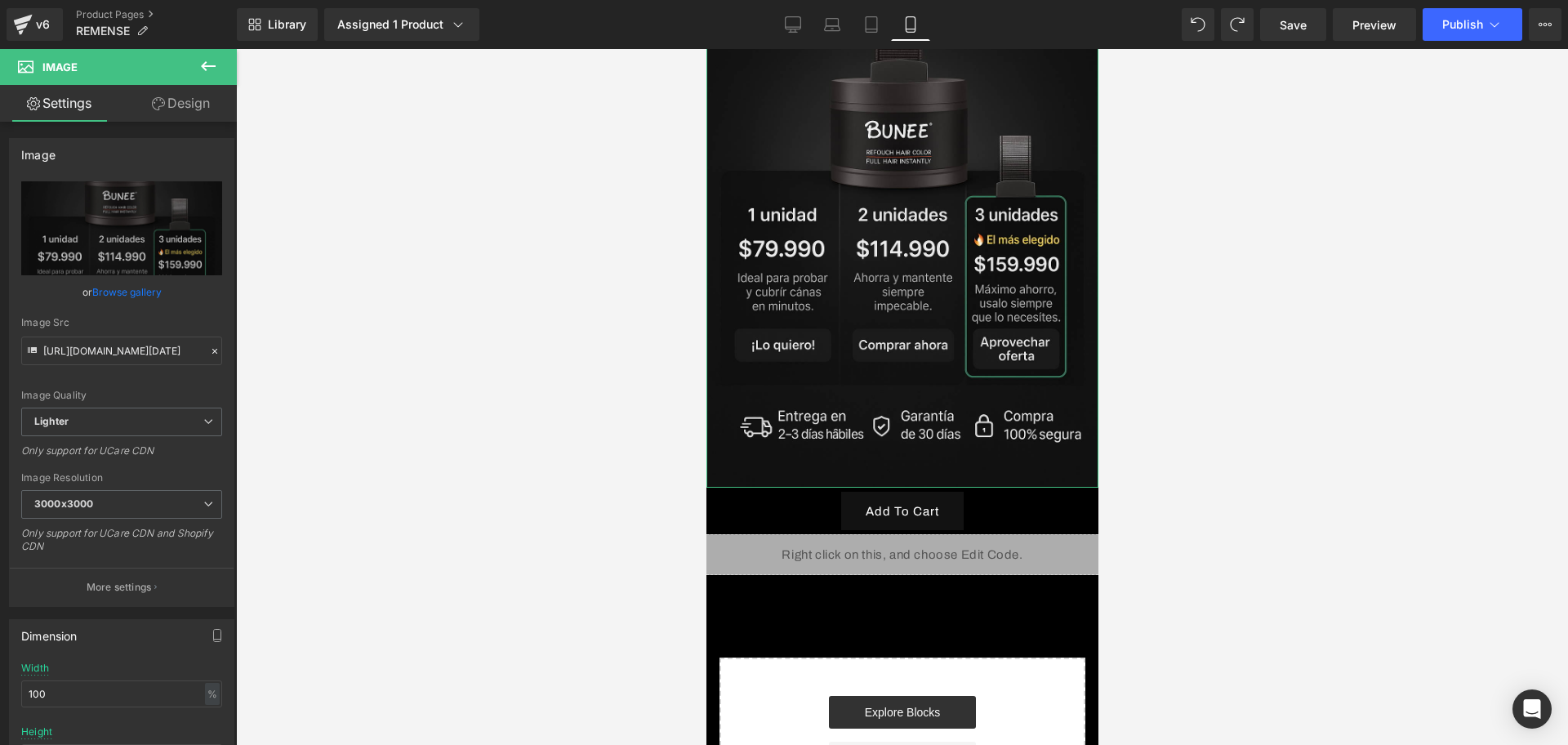
click at [182, 103] on link "Design" at bounding box center [181, 103] width 118 height 37
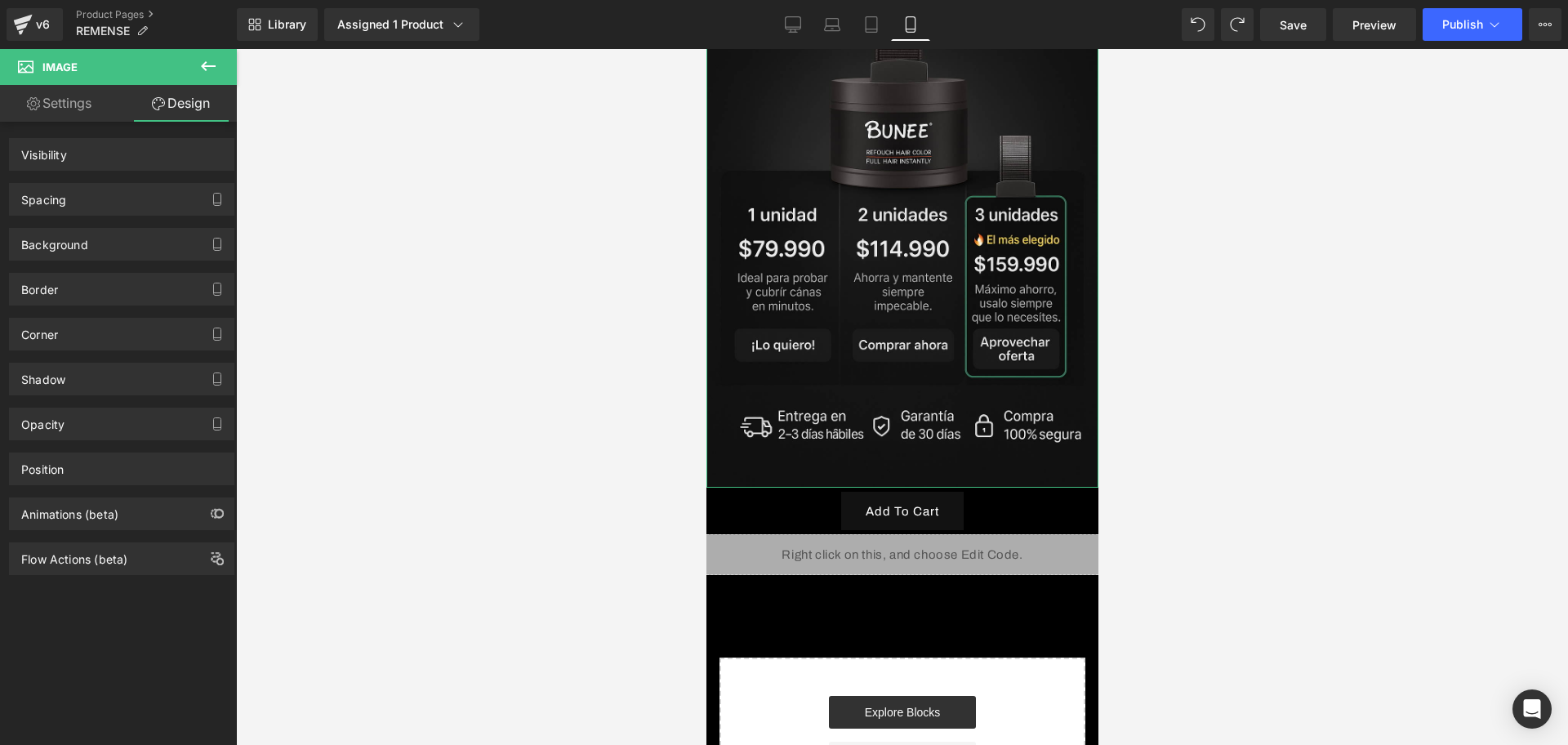
click at [185, 82] on button at bounding box center [209, 66] width 57 height 36
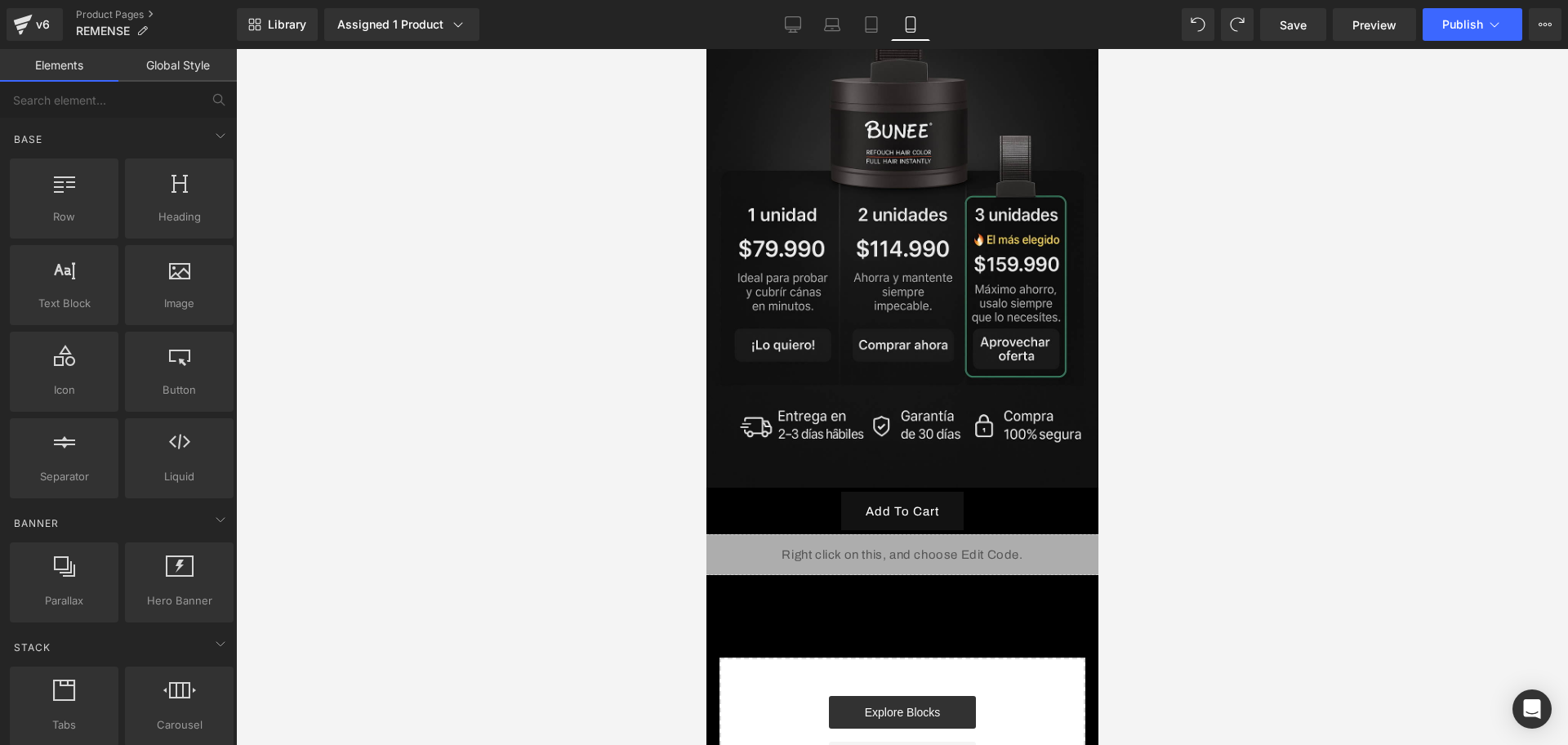
click at [200, 61] on link "Global Style" at bounding box center [177, 65] width 118 height 33
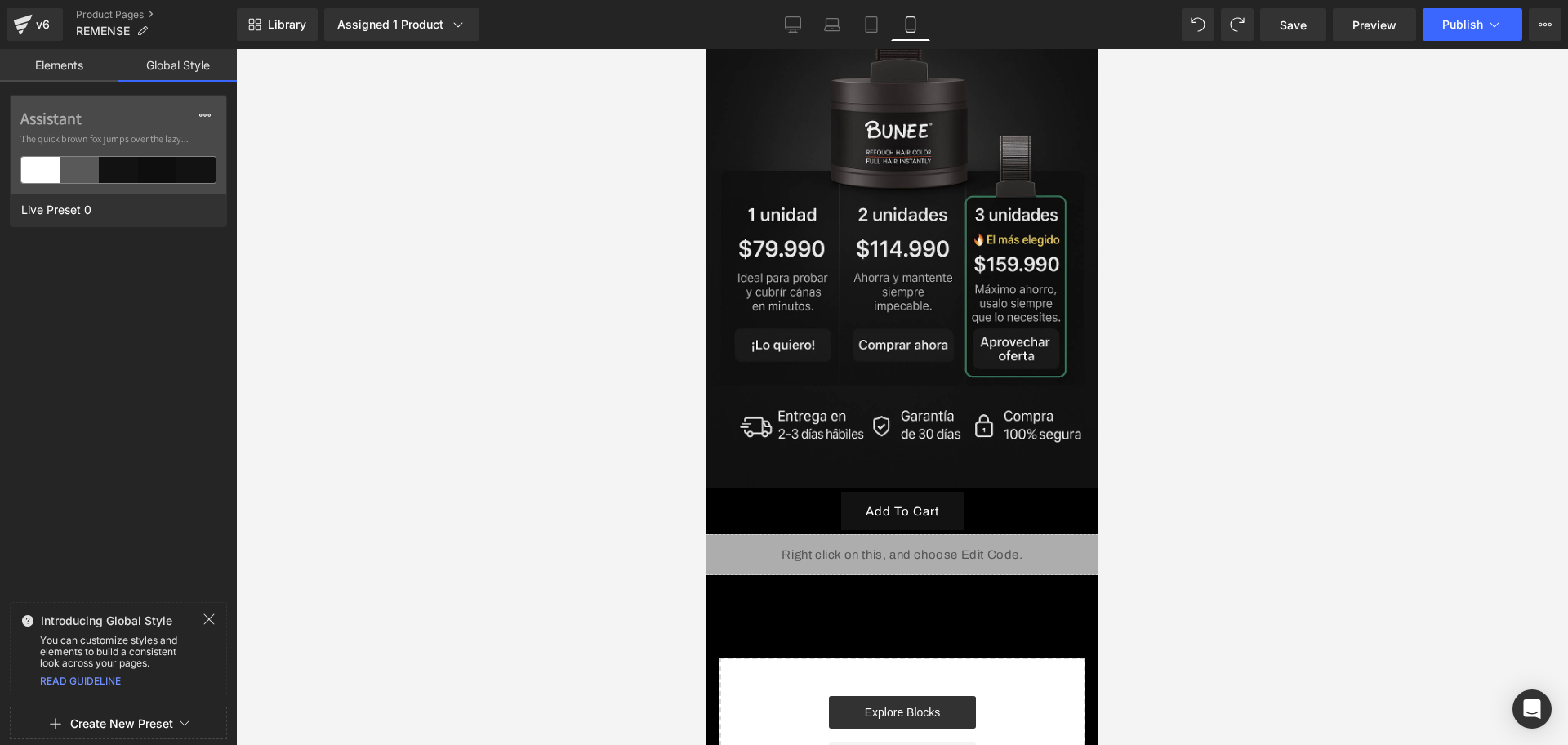
click at [121, 60] on link "Global Style" at bounding box center [177, 65] width 118 height 33
click at [50, 71] on link "Elements" at bounding box center [59, 65] width 118 height 33
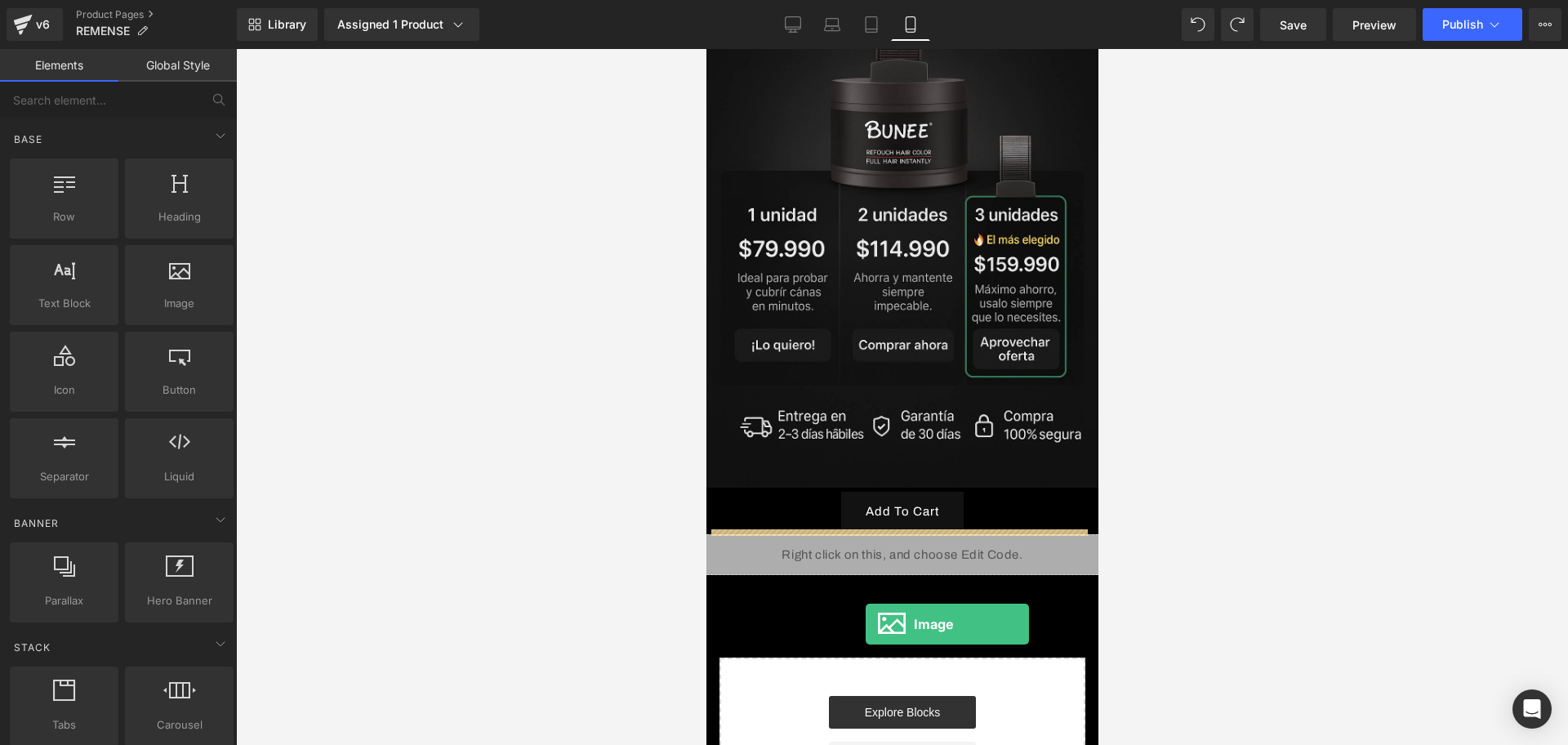
drag, startPoint x: 867, startPoint y: 327, endPoint x: 853, endPoint y: 611, distance: 284.3
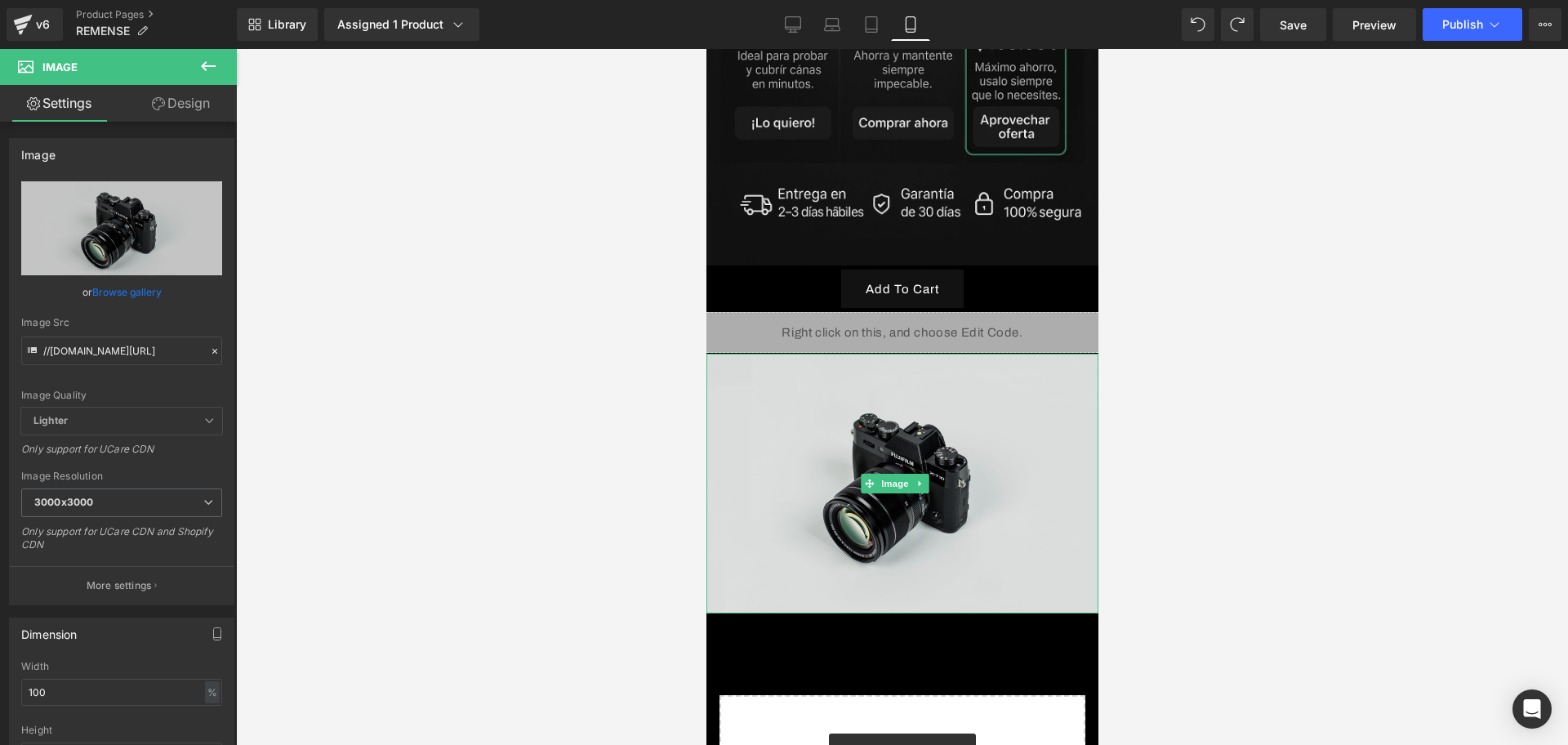
scroll to position [1226, 0]
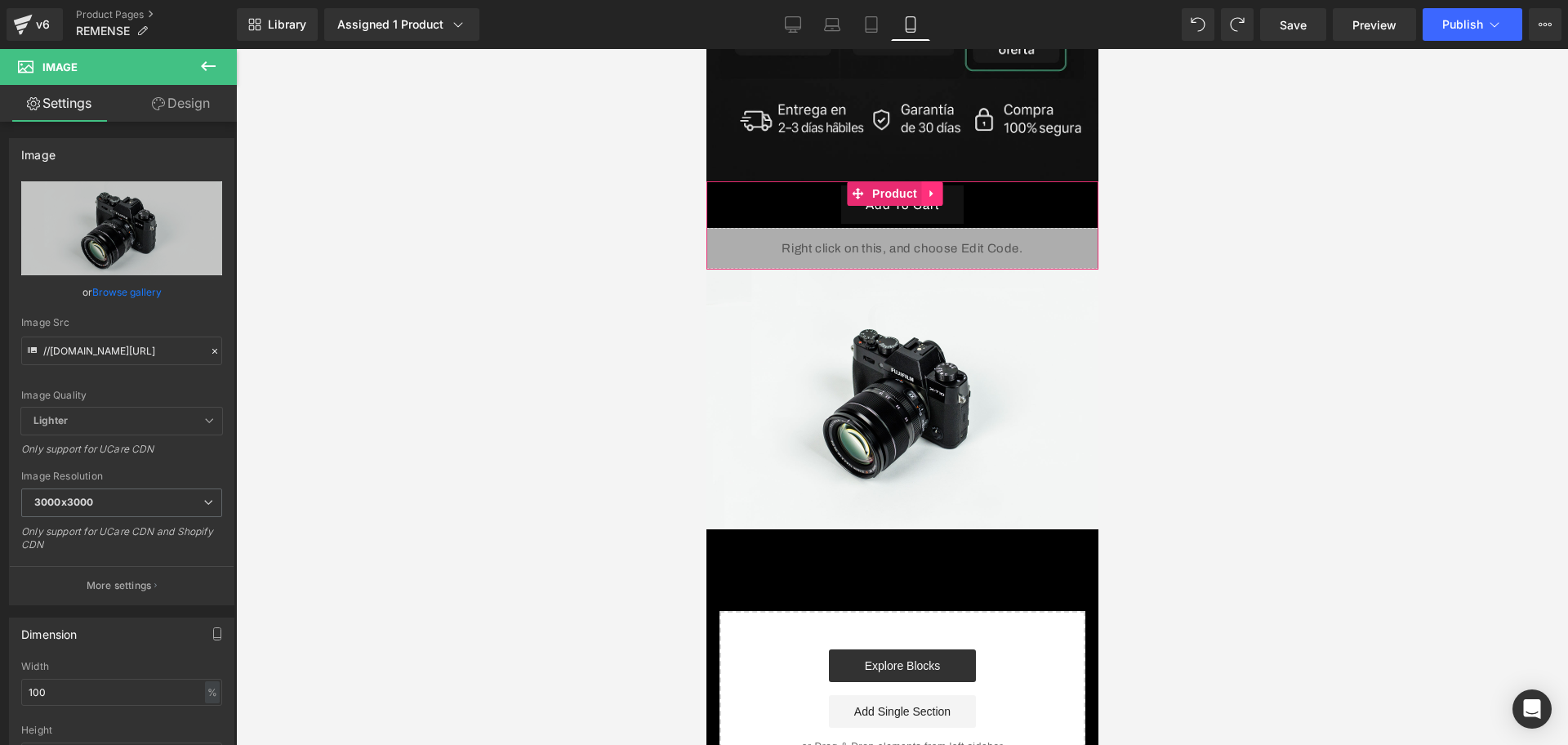
click at [932, 188] on icon at bounding box center [931, 194] width 11 height 12
click at [926, 188] on icon at bounding box center [920, 194] width 11 height 12
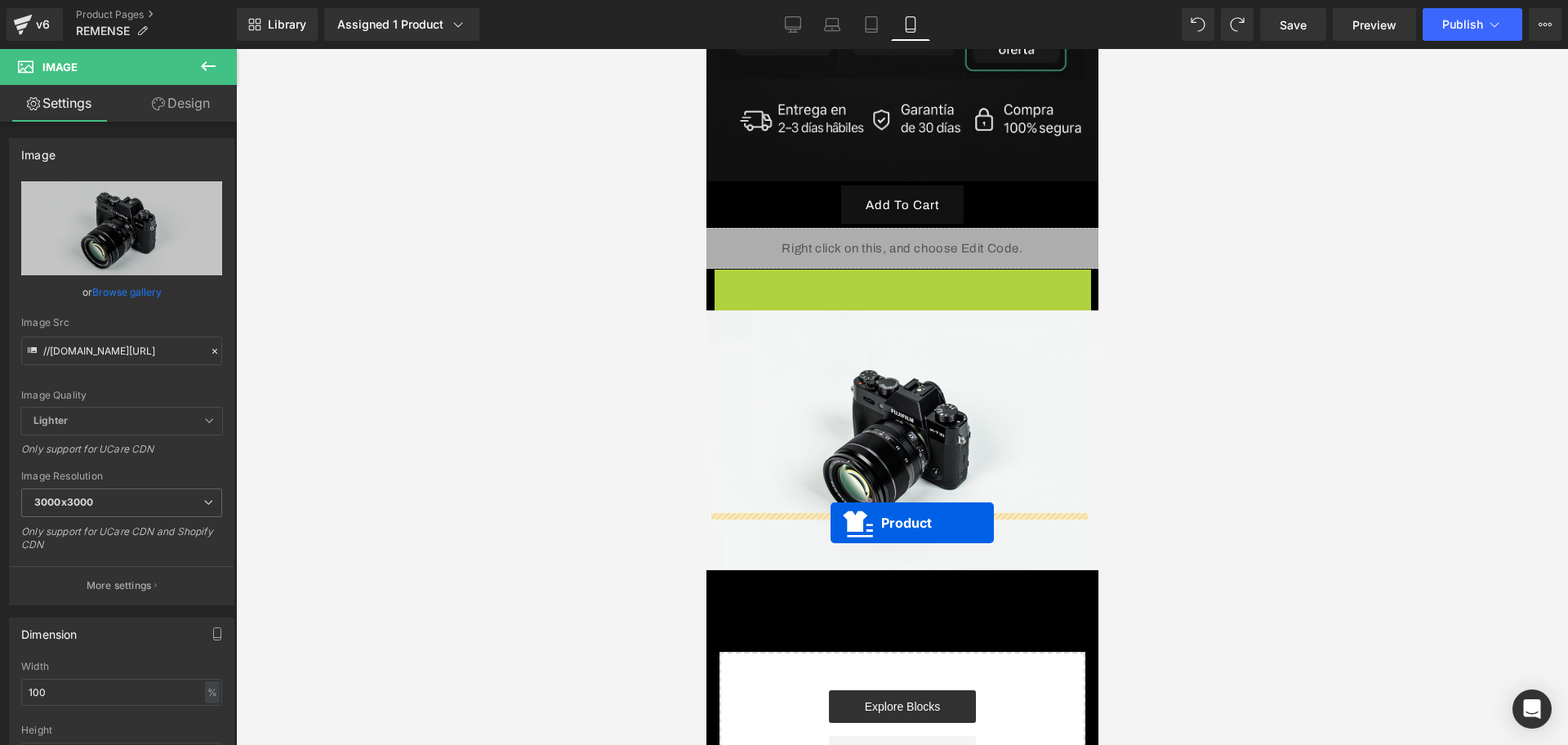
drag, startPoint x: 860, startPoint y: 231, endPoint x: 830, endPoint y: 522, distance: 292.5
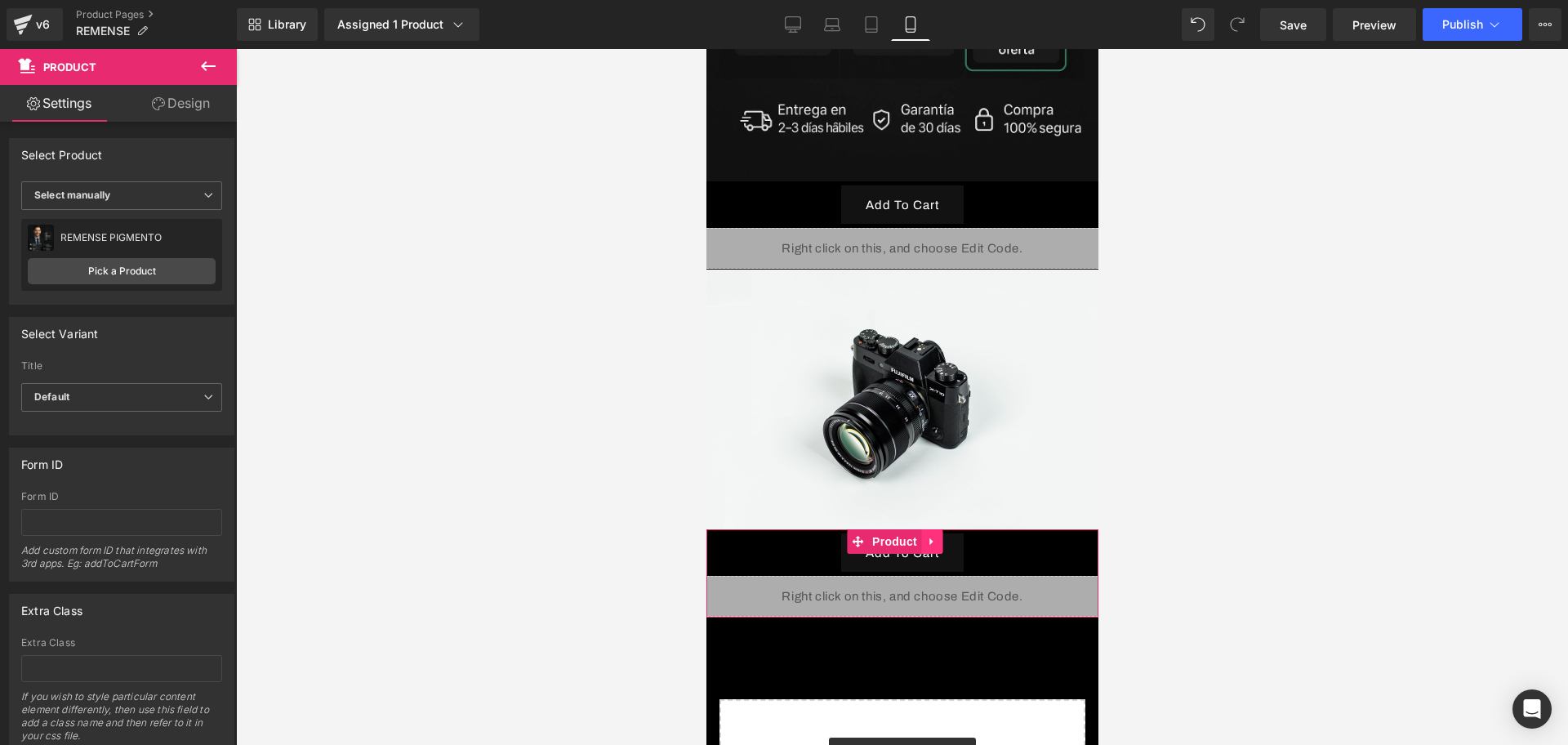
click at [932, 529] on link at bounding box center [931, 542] width 21 height 24
click at [915, 535] on icon at bounding box center [920, 541] width 11 height 11
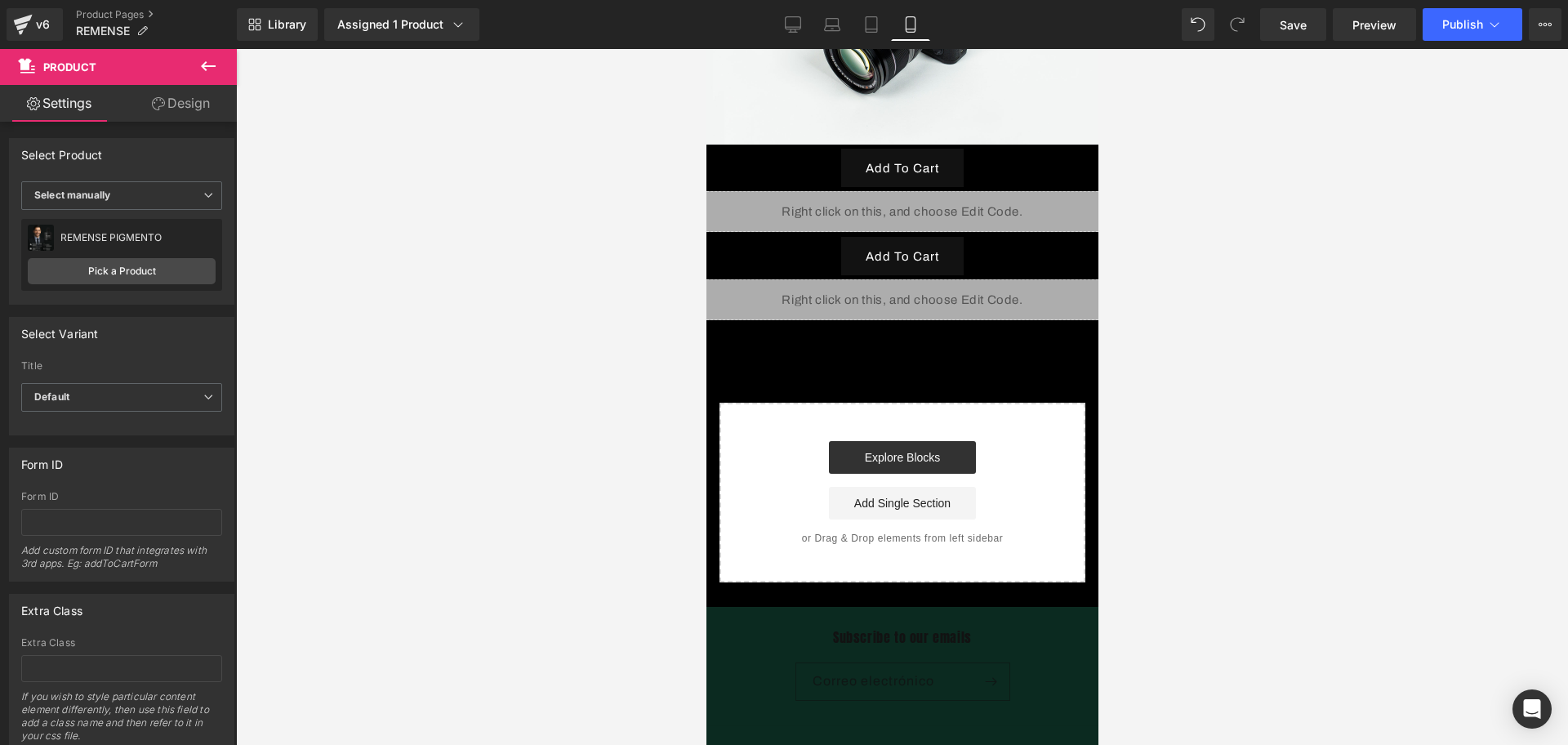
scroll to position [1656, 0]
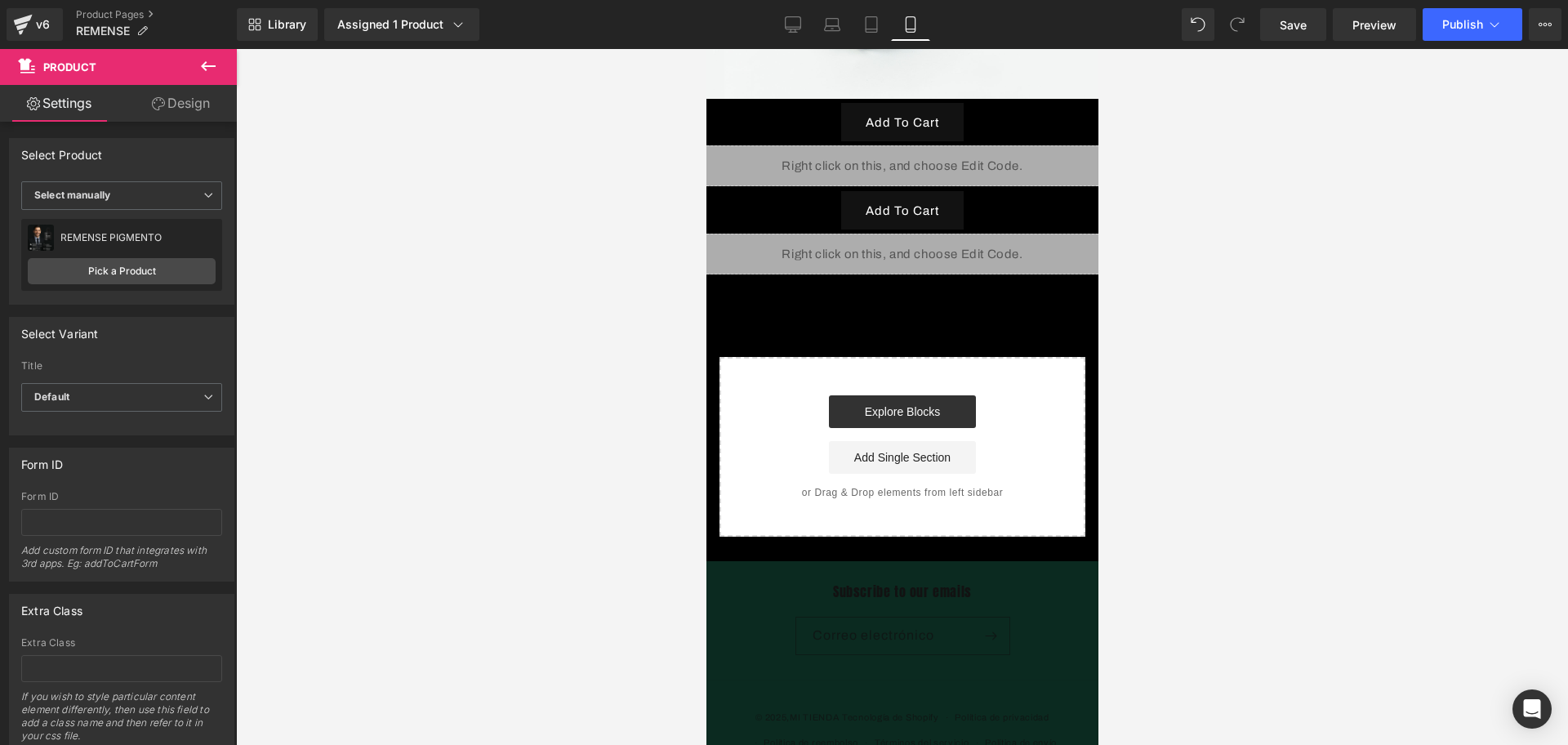
click at [216, 57] on icon at bounding box center [208, 66] width 20 height 20
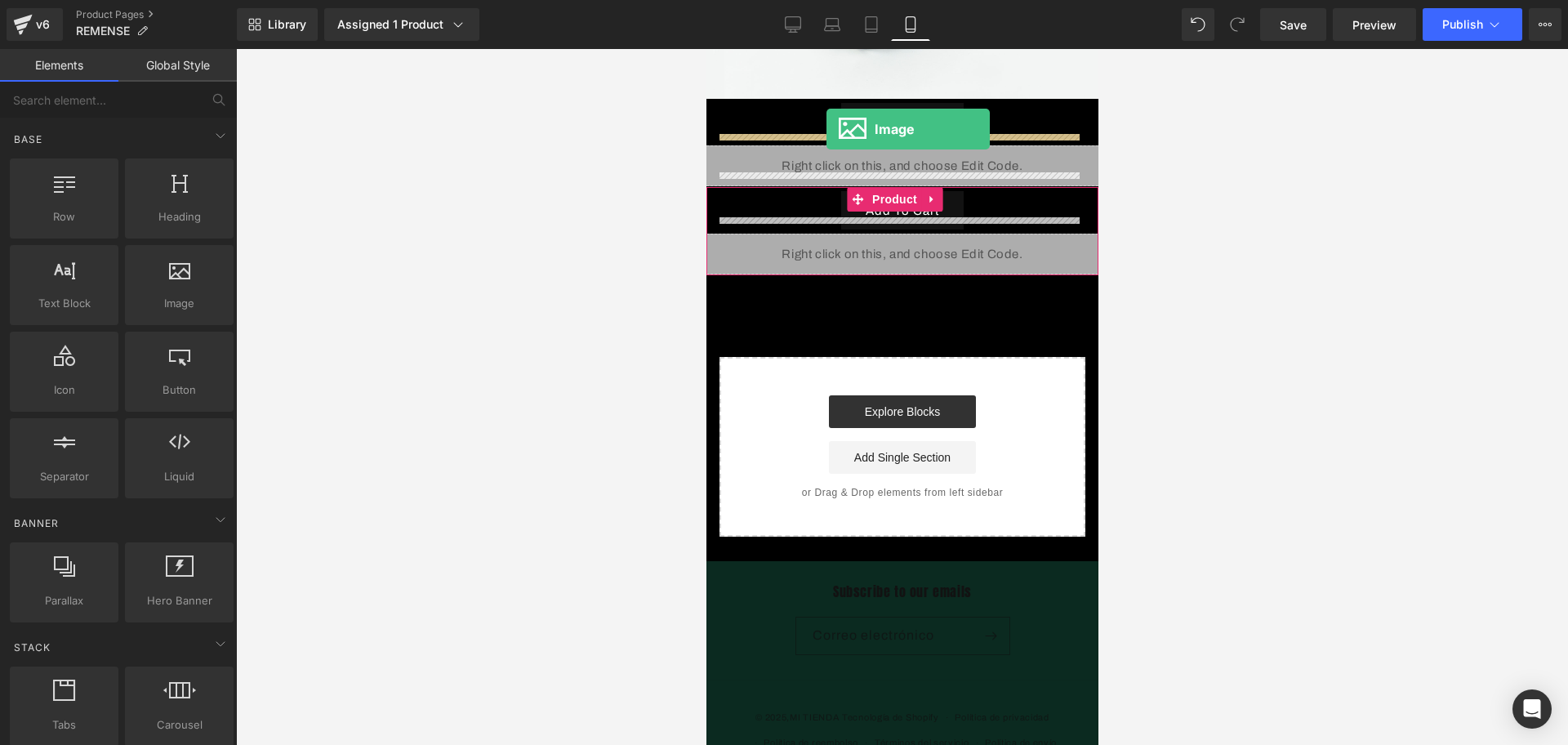
drag, startPoint x: 881, startPoint y: 354, endPoint x: 826, endPoint y: 129, distance: 231.6
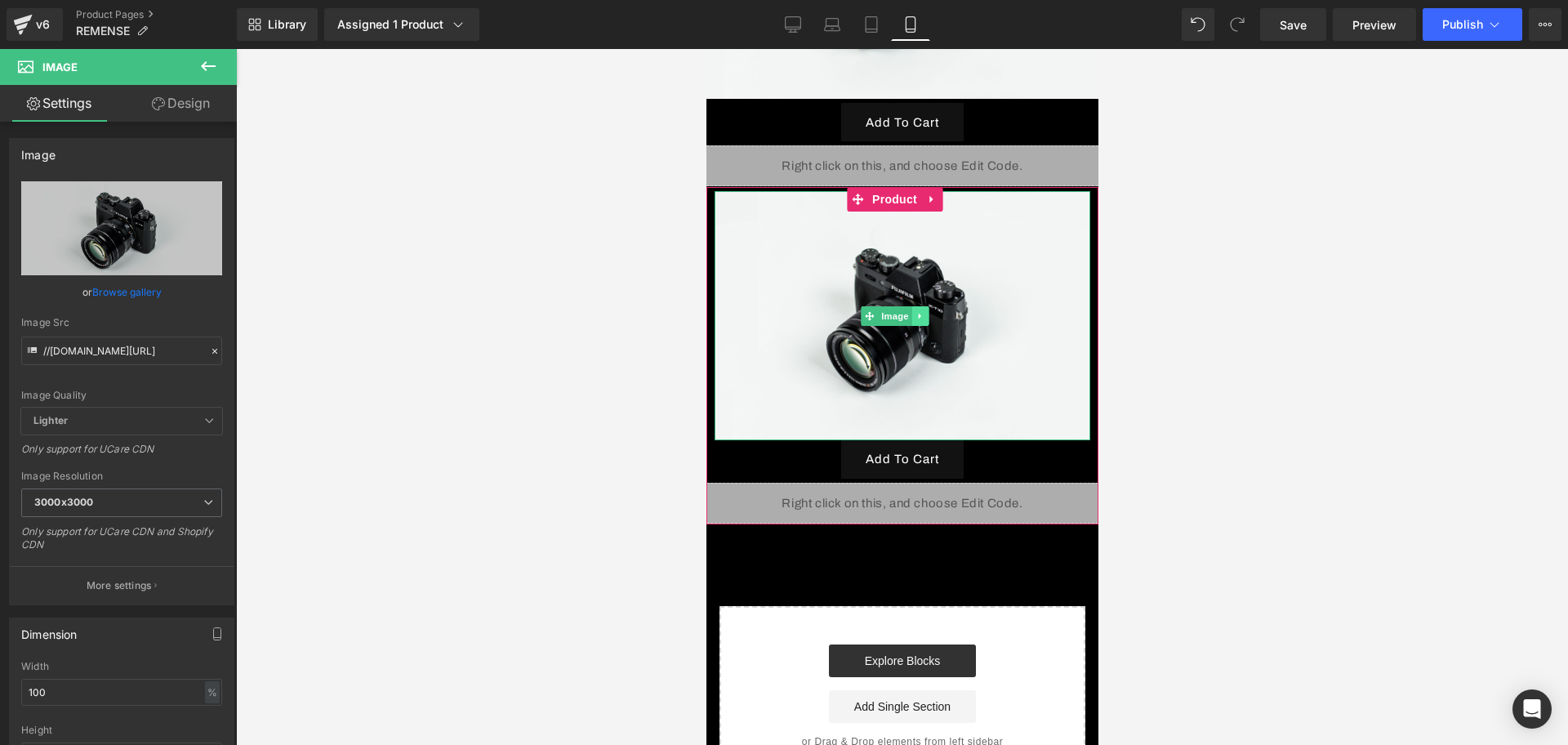
click at [919, 306] on link at bounding box center [920, 316] width 17 height 20
click at [925, 306] on link at bounding box center [928, 316] width 17 height 20
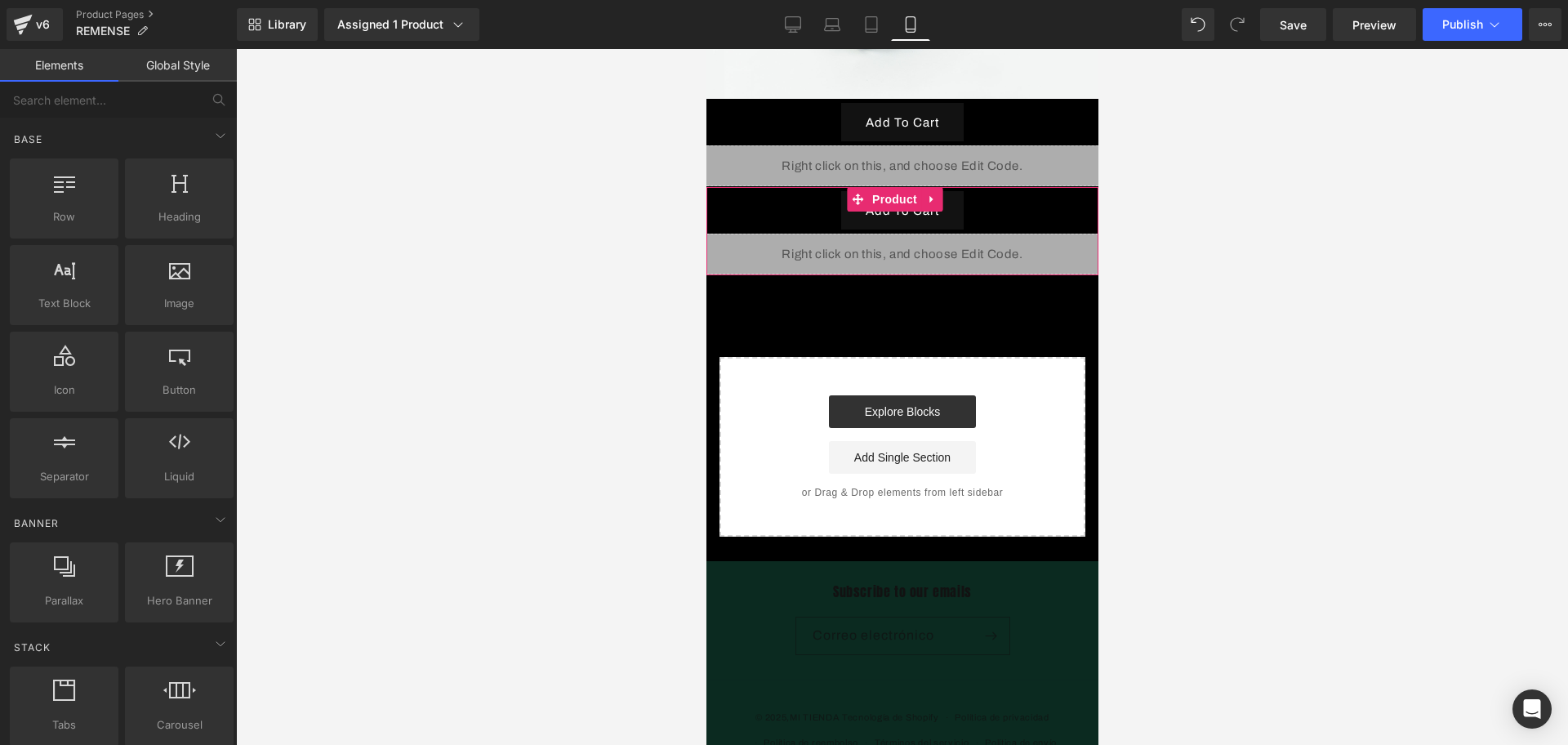
scroll to position [1647, 0]
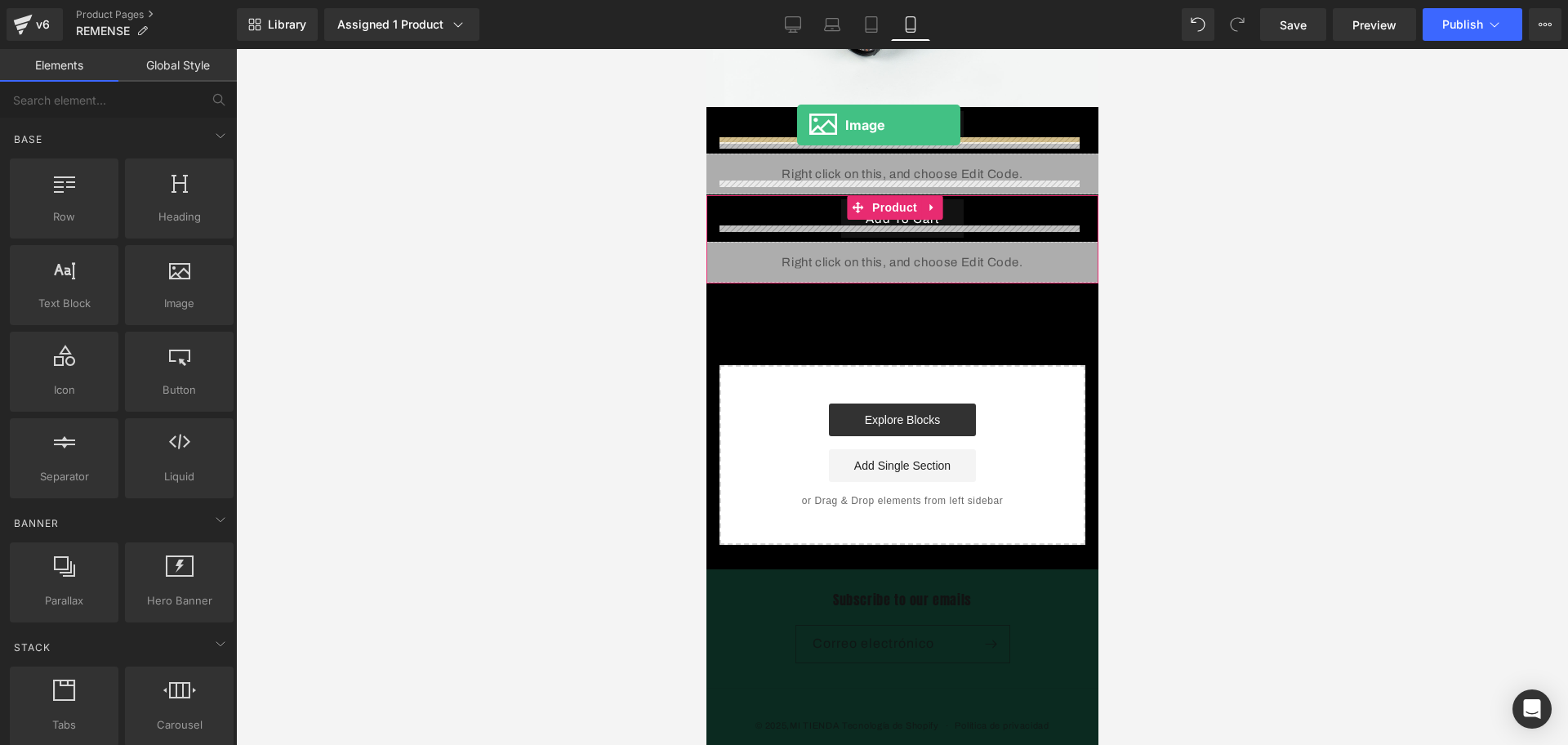
drag, startPoint x: 1111, startPoint y: 285, endPoint x: 796, endPoint y: 125, distance: 353.3
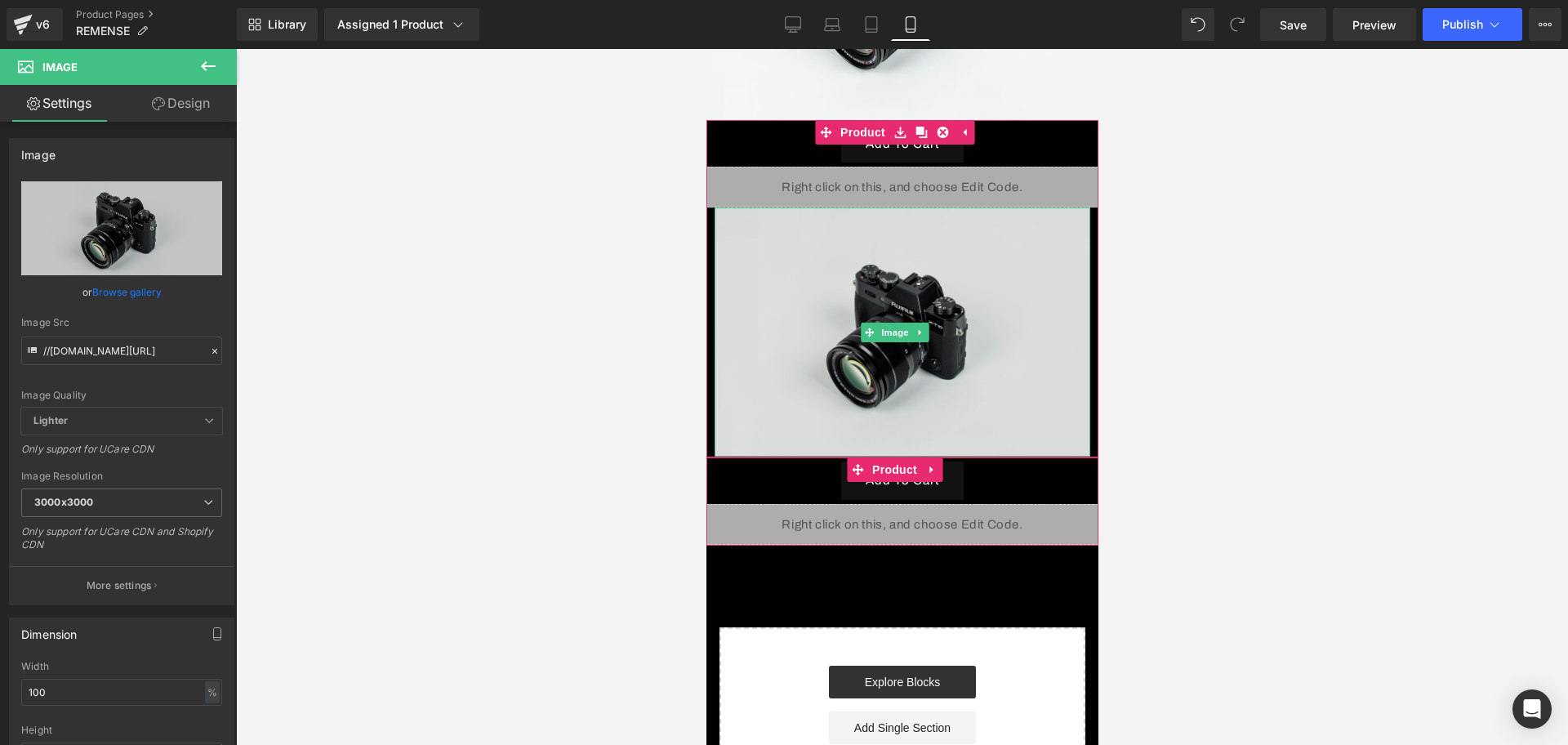
scroll to position [1444, 0]
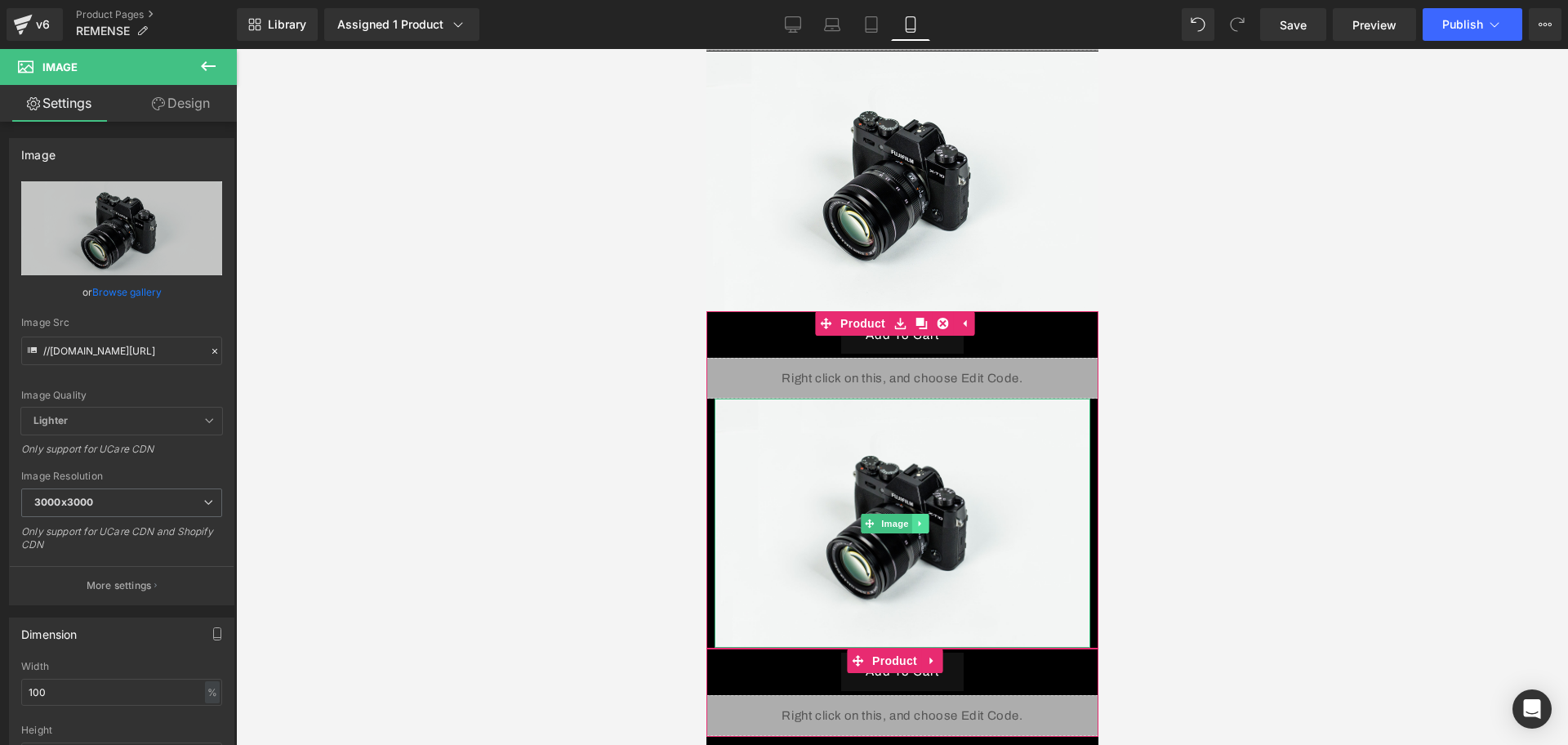
click at [923, 514] on link at bounding box center [920, 523] width 17 height 20
click at [922, 514] on link at bounding box center [928, 523] width 17 height 20
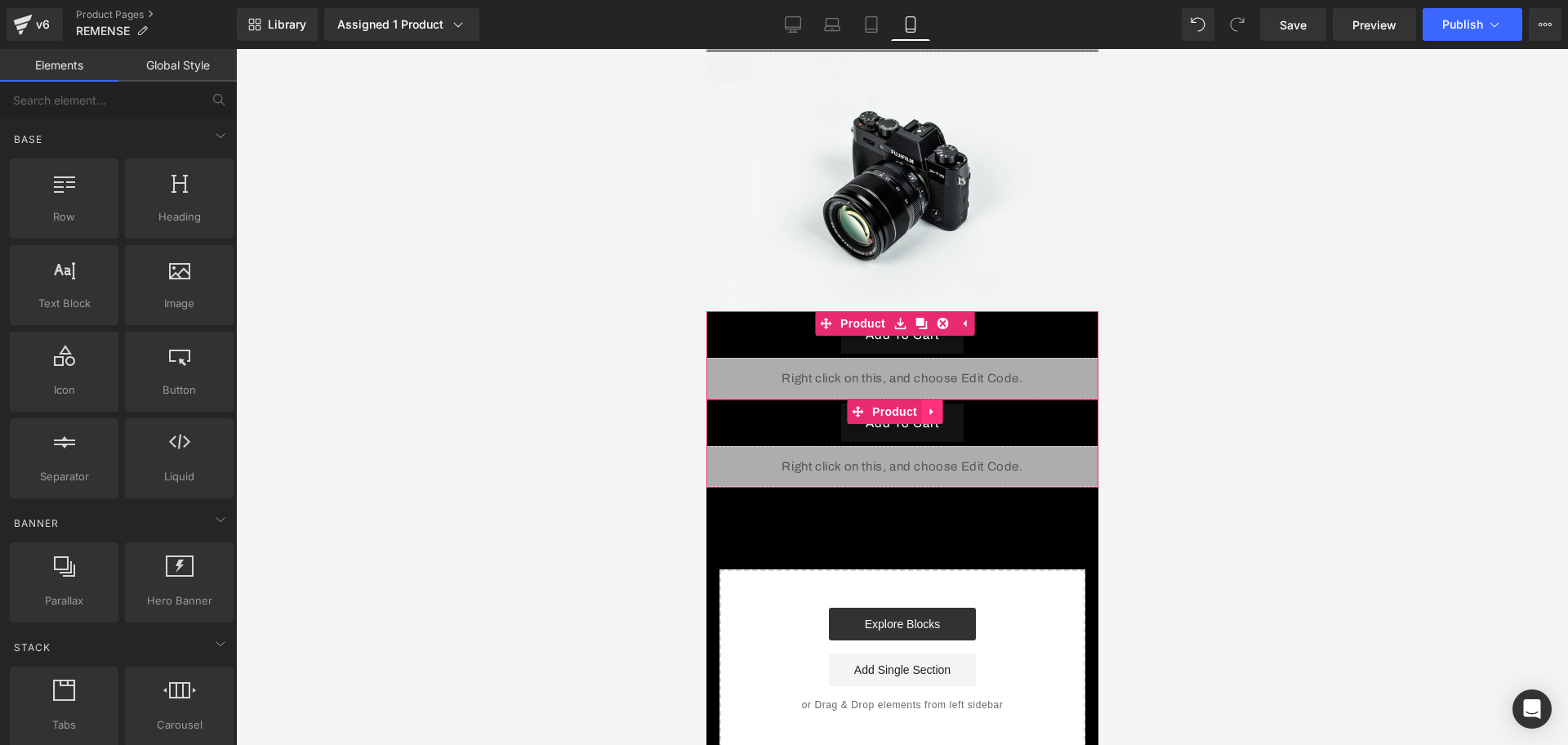
click at [932, 406] on icon at bounding box center [931, 412] width 11 height 12
click at [940, 406] on icon at bounding box center [941, 411] width 11 height 11
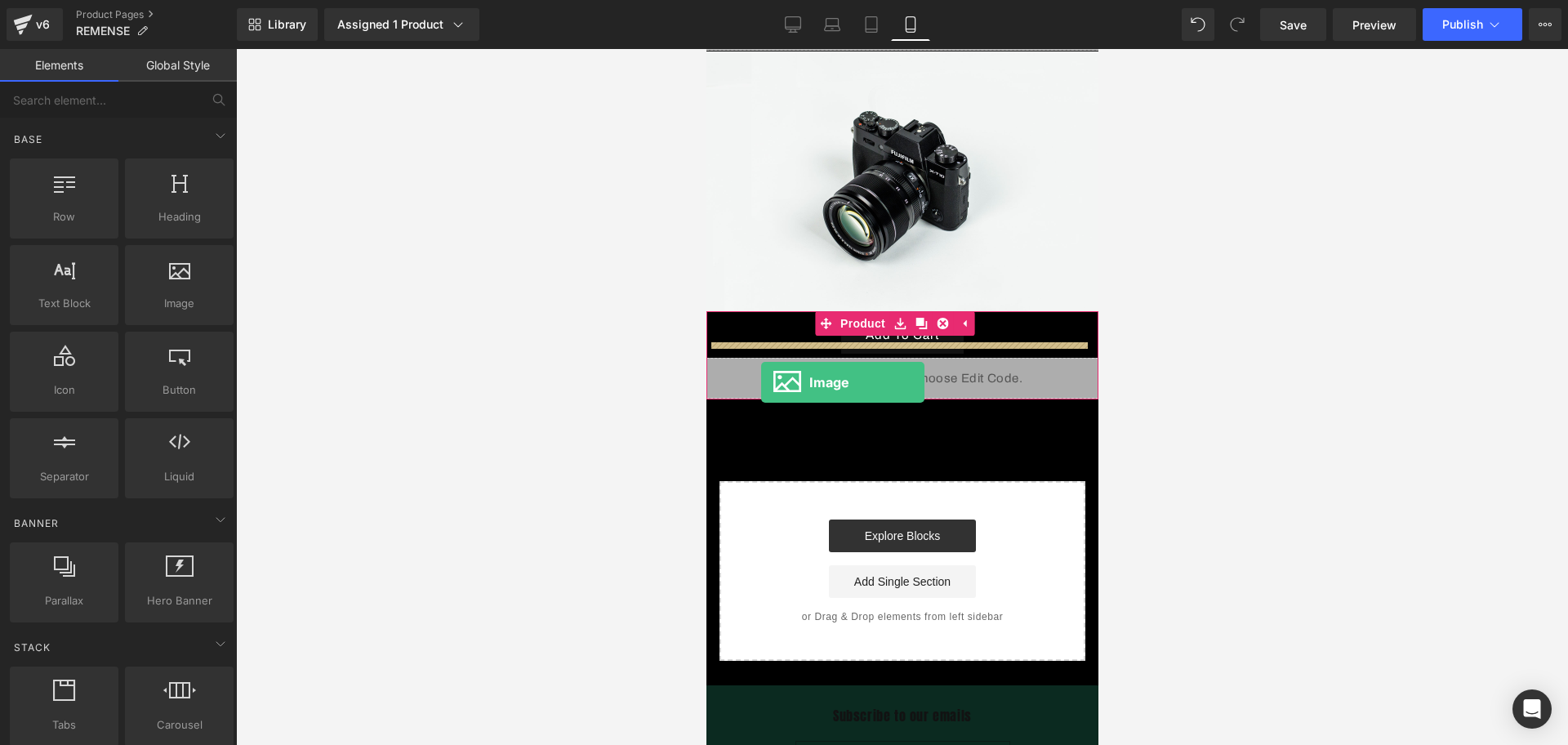
drag, startPoint x: 862, startPoint y: 309, endPoint x: 761, endPoint y: 384, distance: 125.8
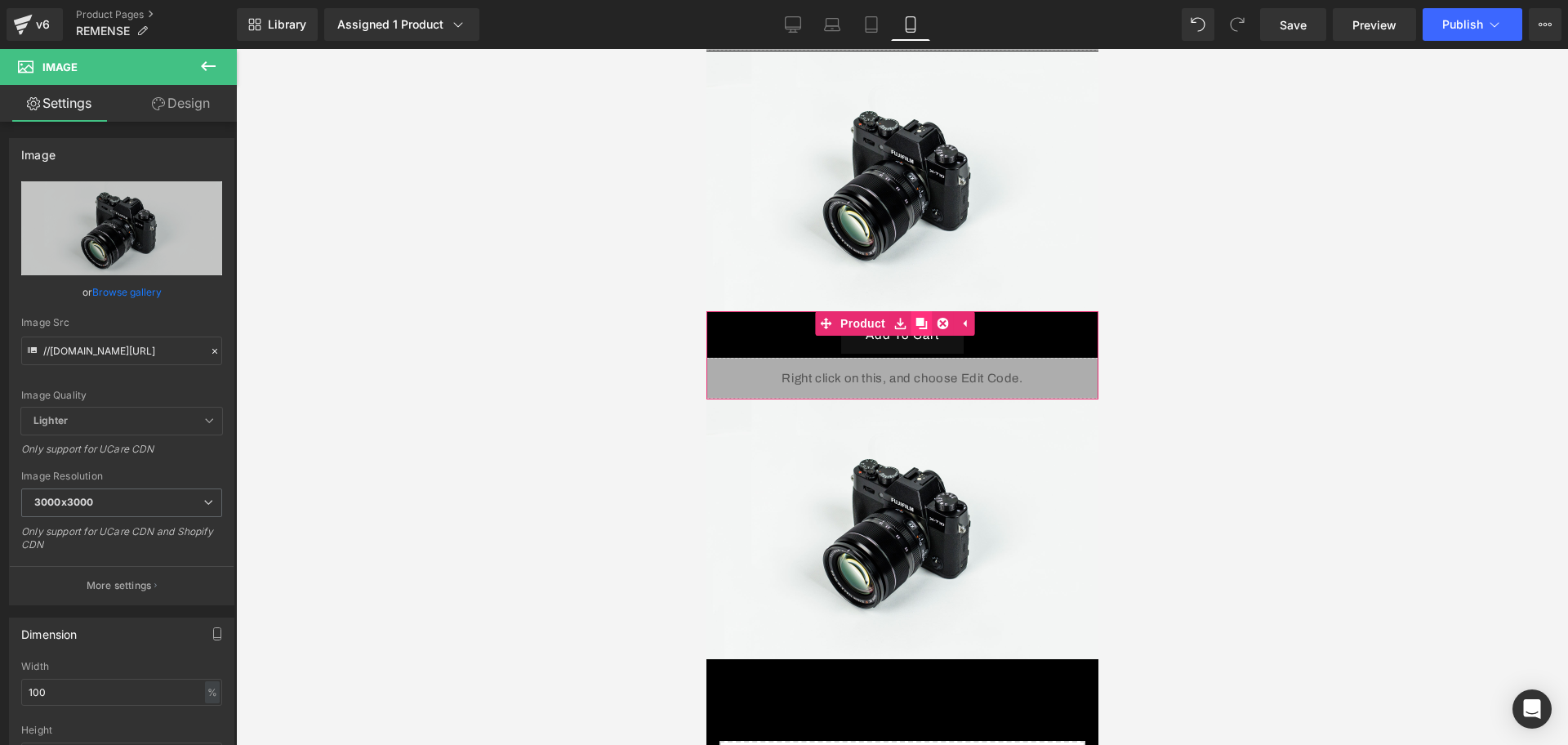
click at [917, 318] on icon at bounding box center [920, 323] width 11 height 11
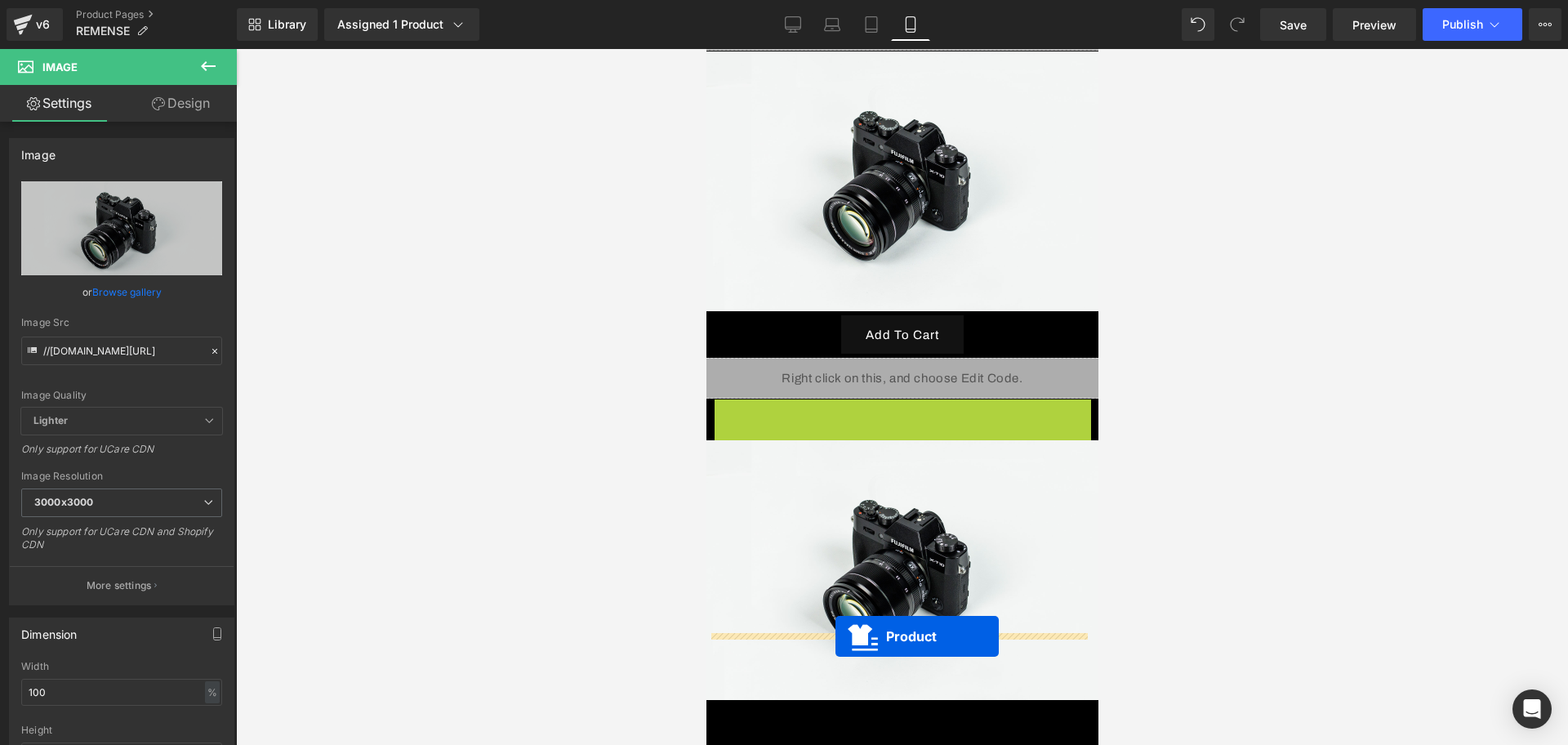
drag, startPoint x: 860, startPoint y: 351, endPoint x: 834, endPoint y: 636, distance: 286.2
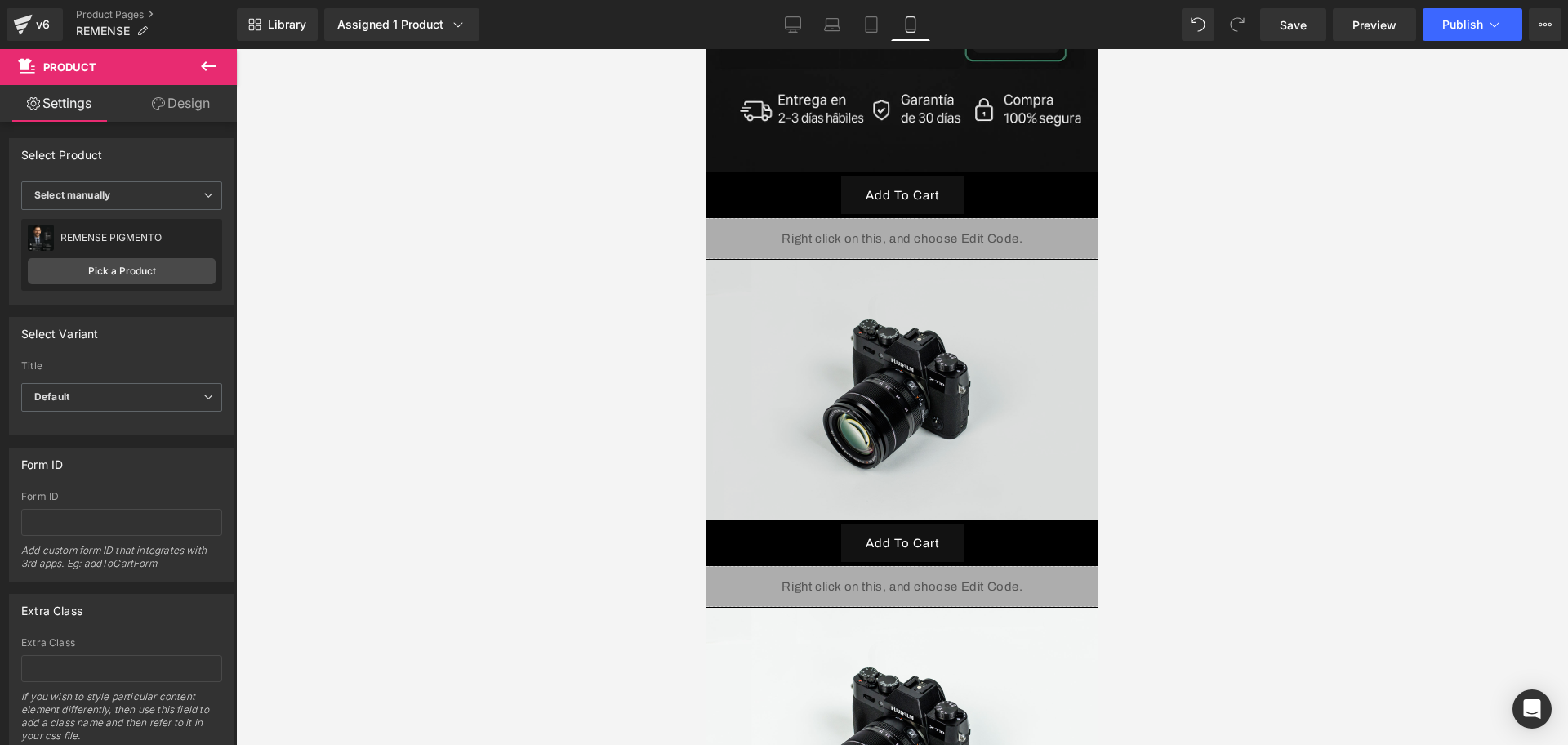
scroll to position [1240, 0]
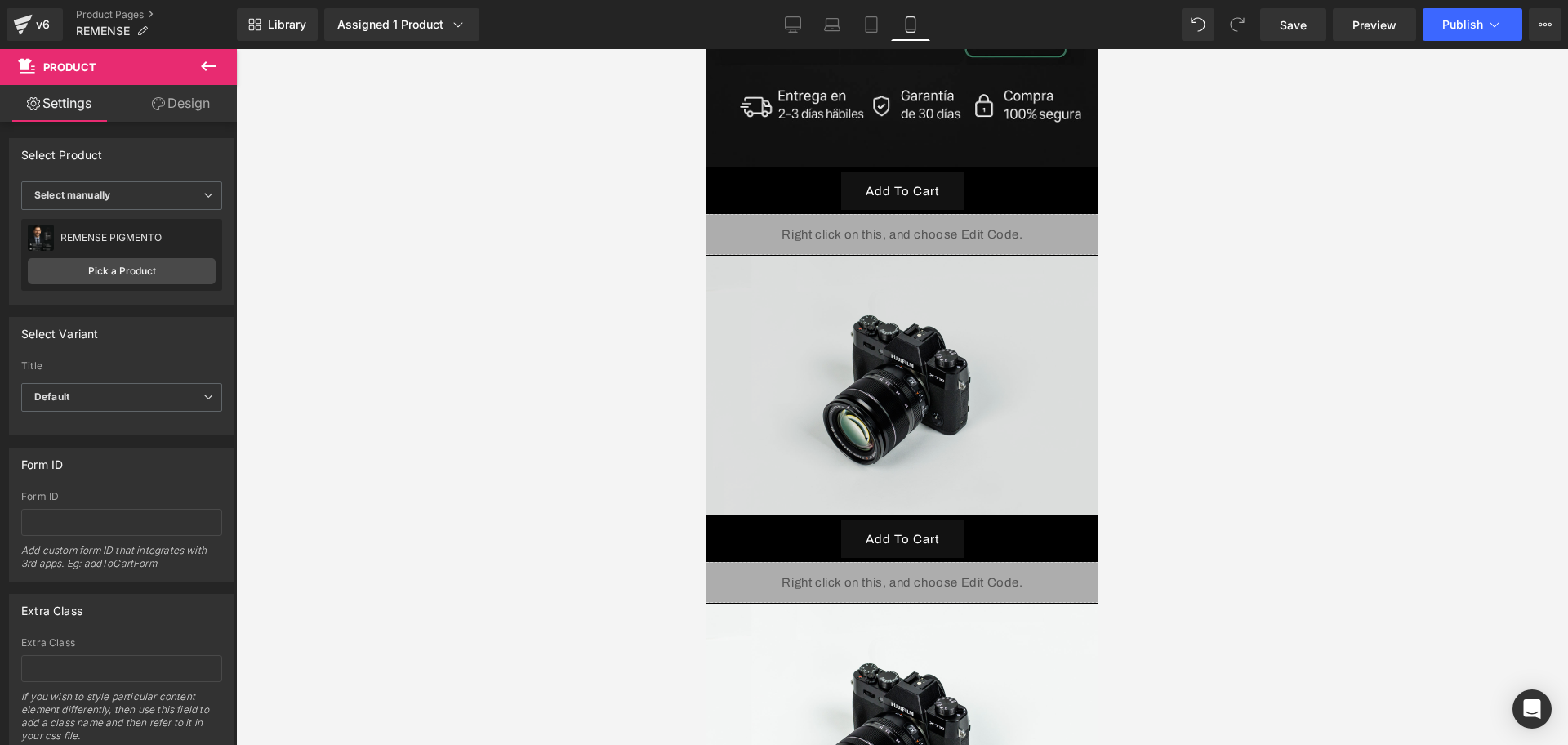
click at [903, 365] on img at bounding box center [901, 385] width 392 height 260
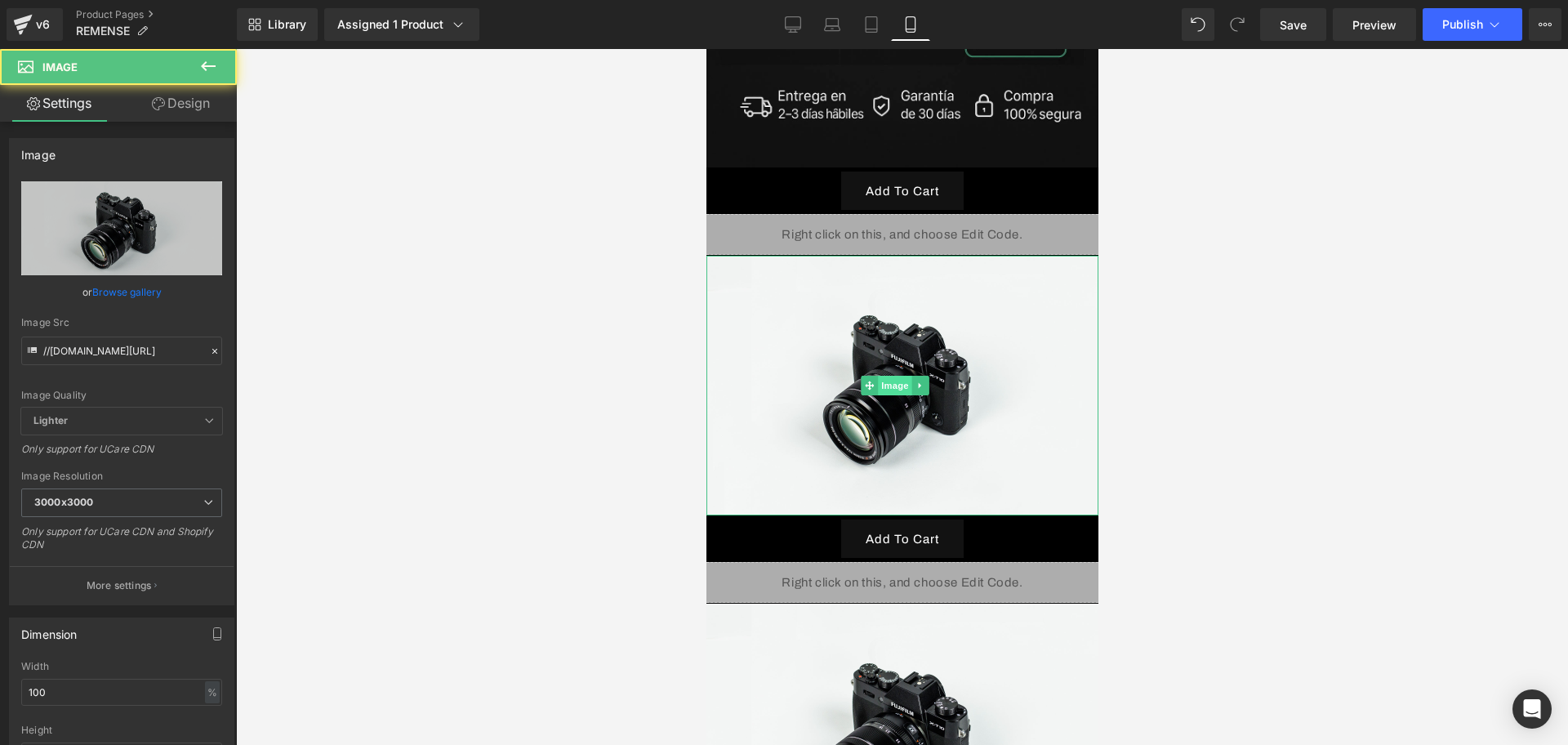
click at [879, 376] on span "Image" at bounding box center [894, 385] width 34 height 20
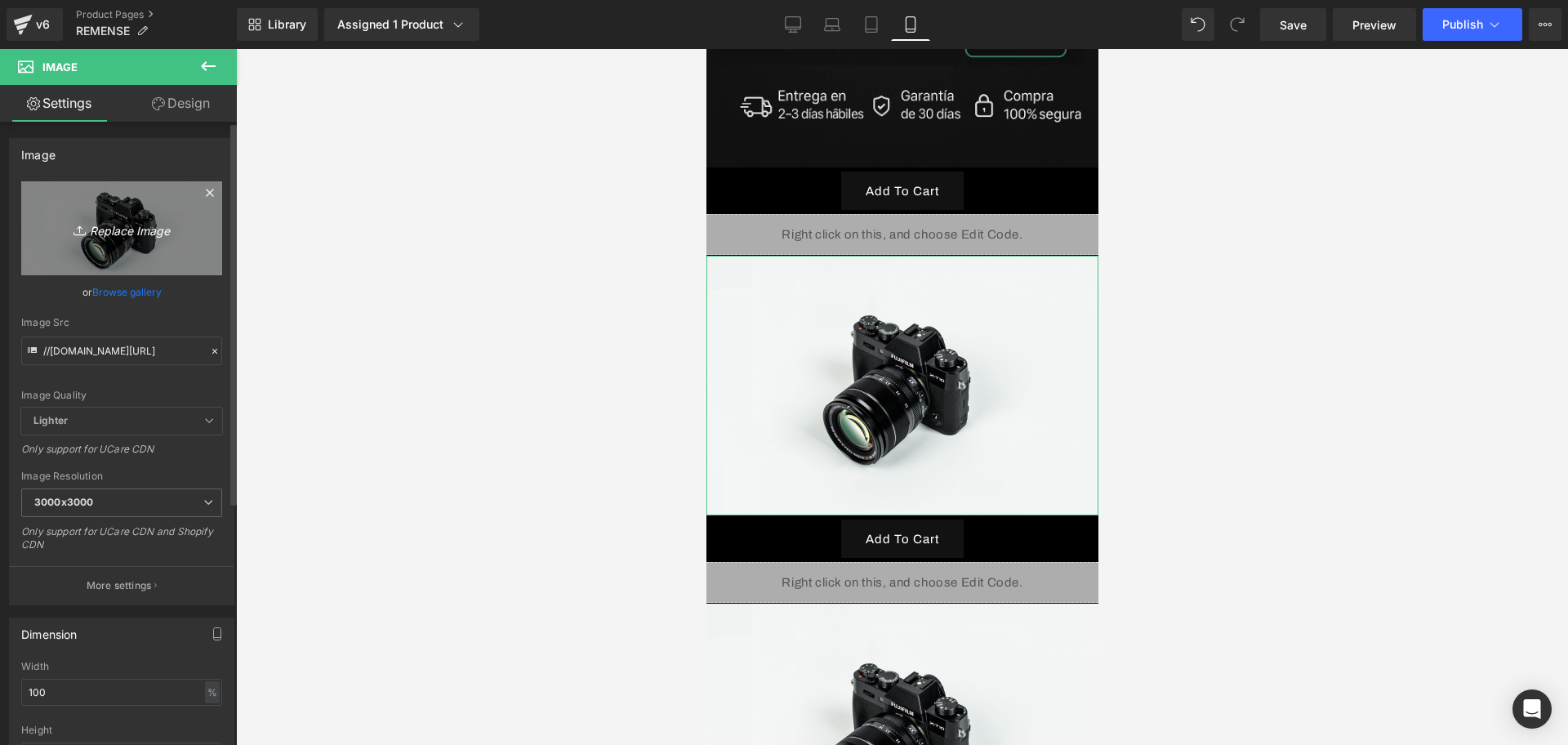
click at [96, 223] on icon "Replace Image" at bounding box center [122, 228] width 130 height 20
type input "C:\fakepath\ChatGPT Image 13 sept 2025, 01_07_55 a.m..png"
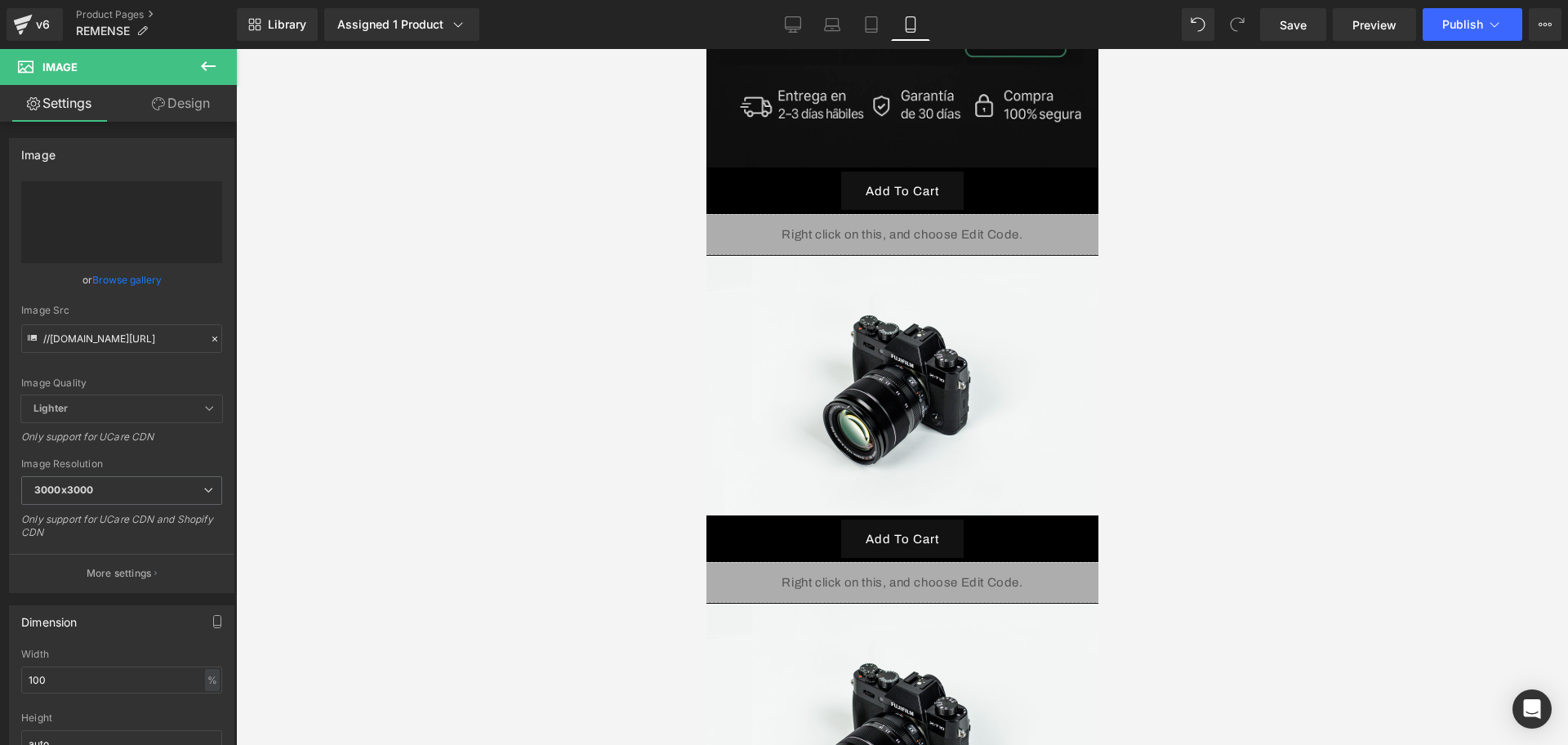
type input "https://ucarecdn.com/7c45ba0e-6e69-4147-a9c9-1c7fa881c1cc/-/format/auto/-/previ…"
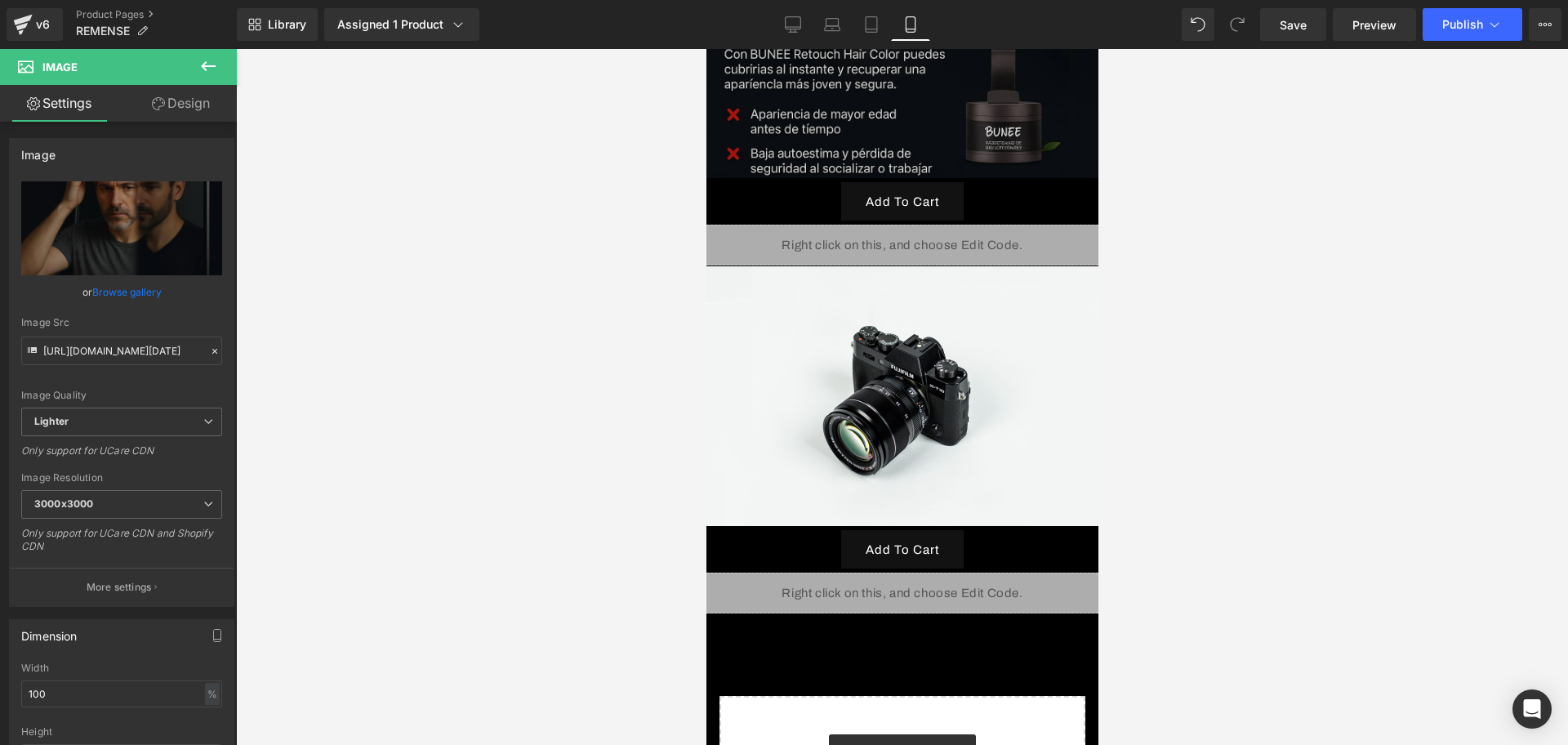
scroll to position [1954, 0]
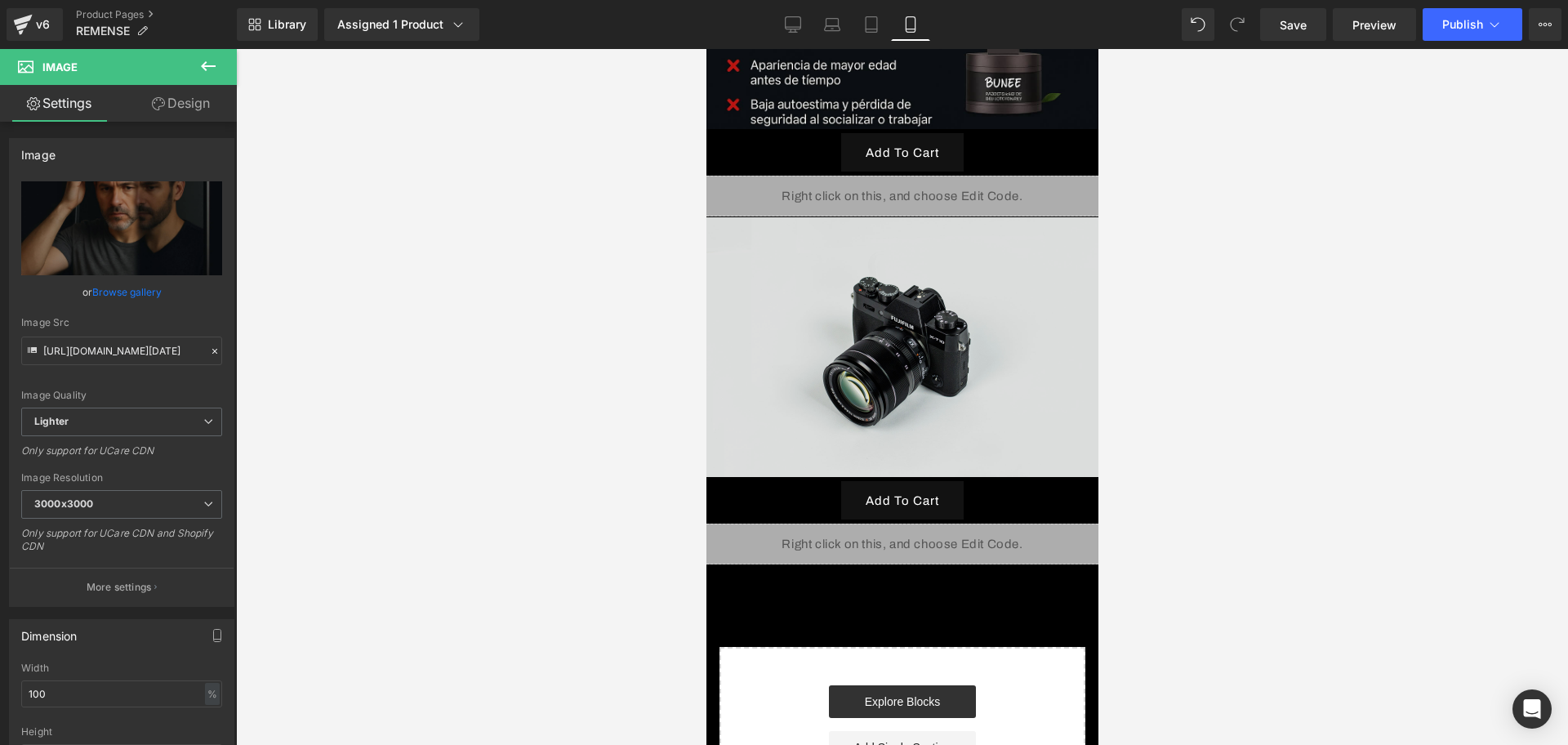
click at [914, 279] on div "Image" at bounding box center [901, 347] width 392 height 260
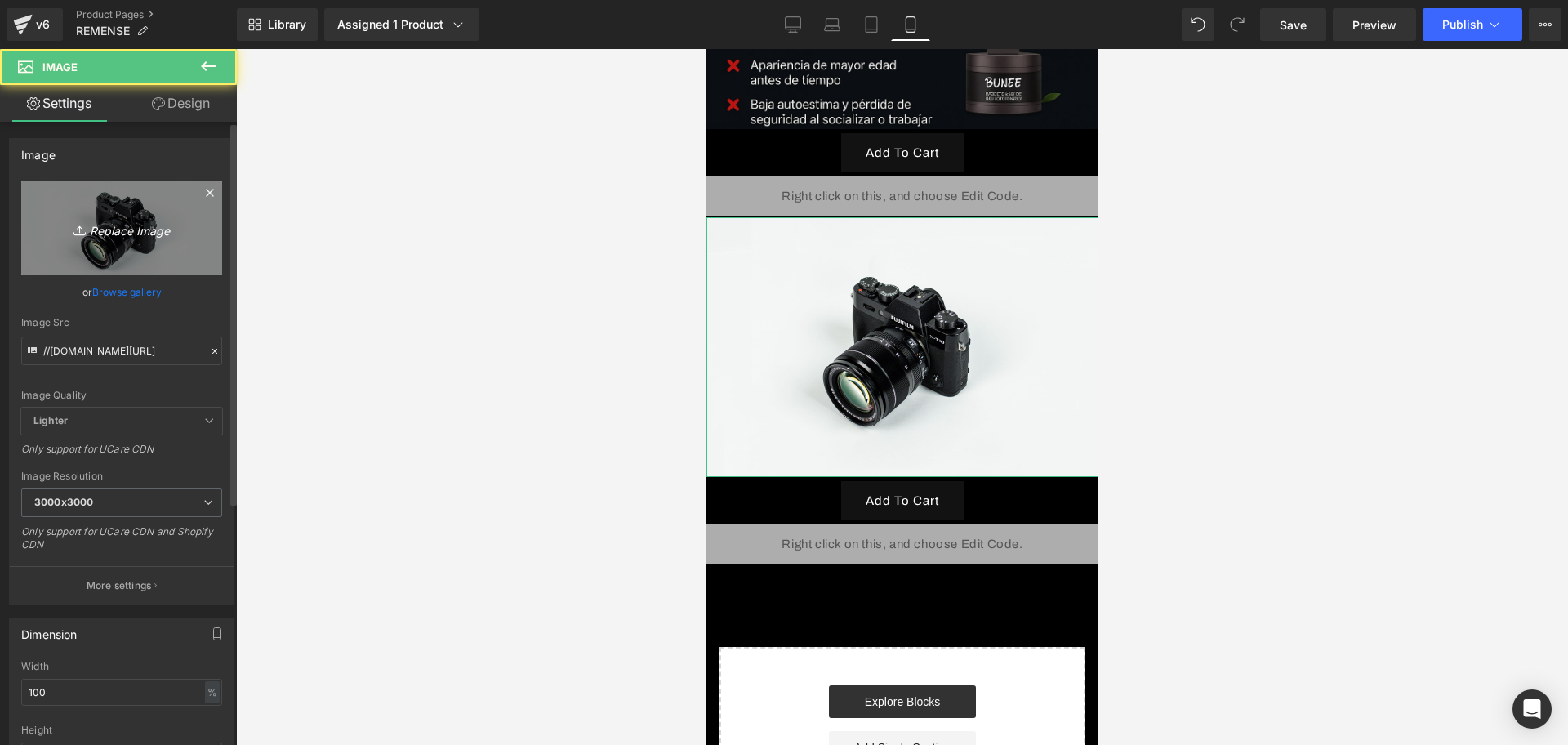
click at [116, 215] on link "Replace Image" at bounding box center [121, 229] width 201 height 94
type input "C:\fakepath\ChatGPT Image 13 sept 2025, 01_09_59 a.m..png"
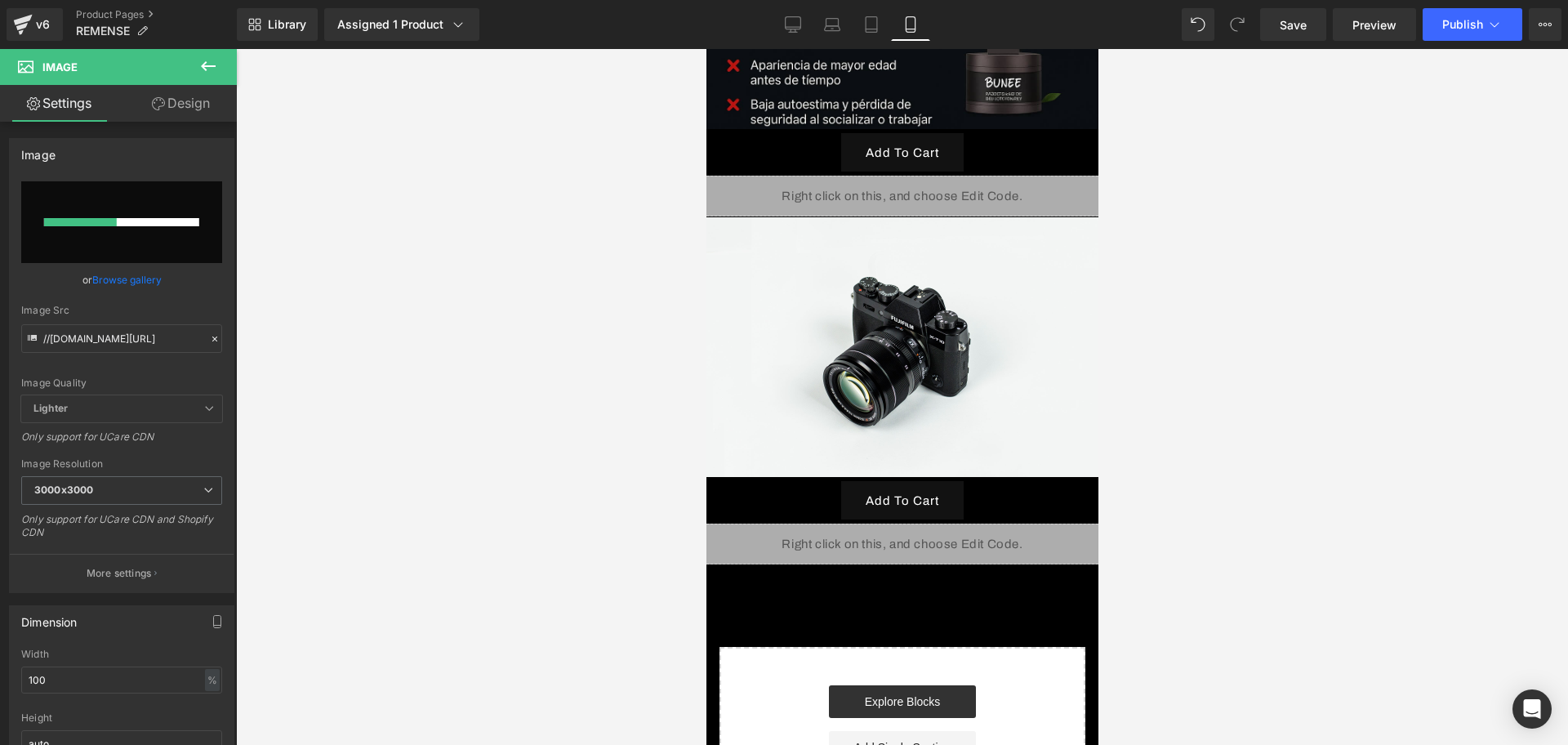
type input "https://ucarecdn.com/b202f97d-023d-4efd-bf40-95aafd92b2db/-/format/auto/-/previ…"
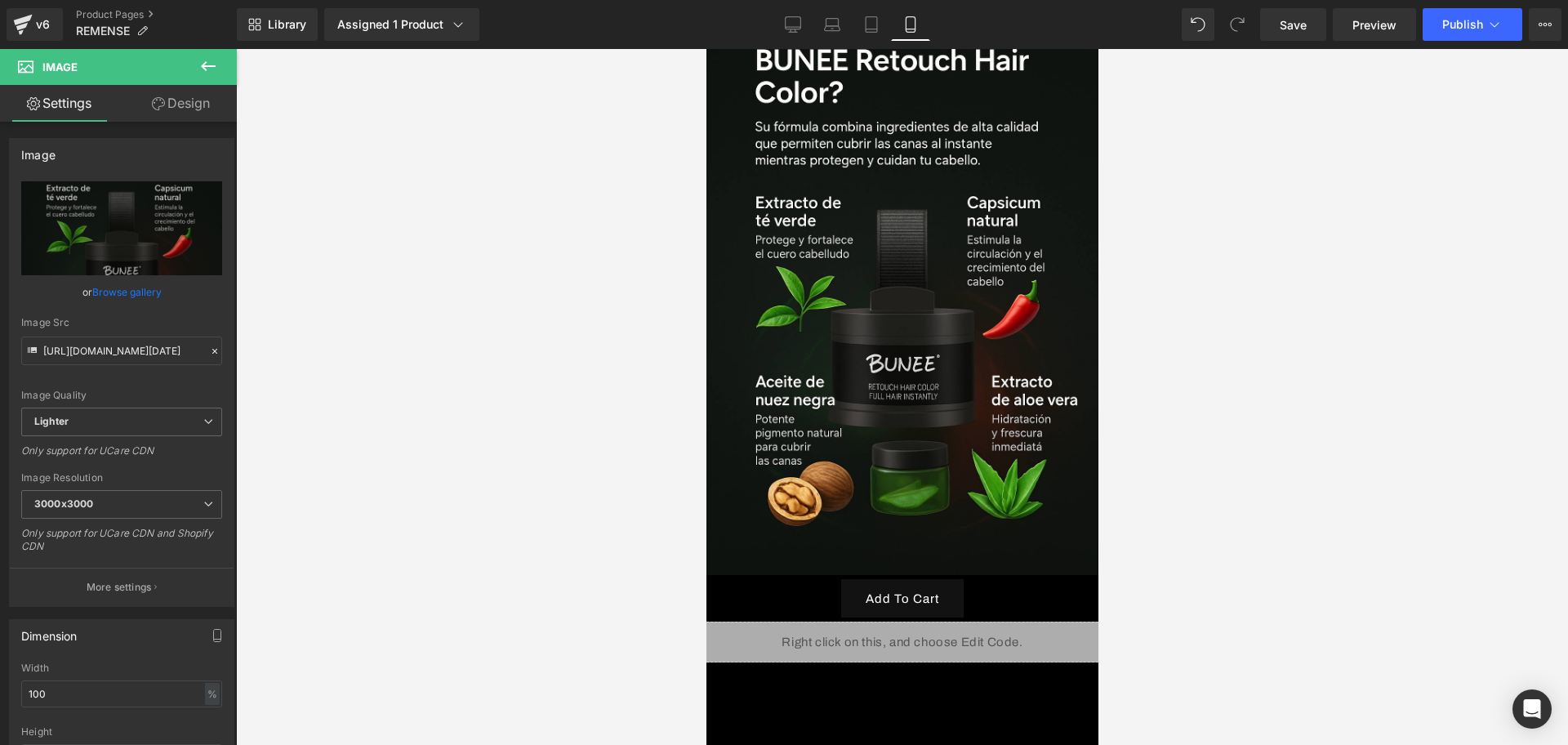
scroll to position [2363, 0]
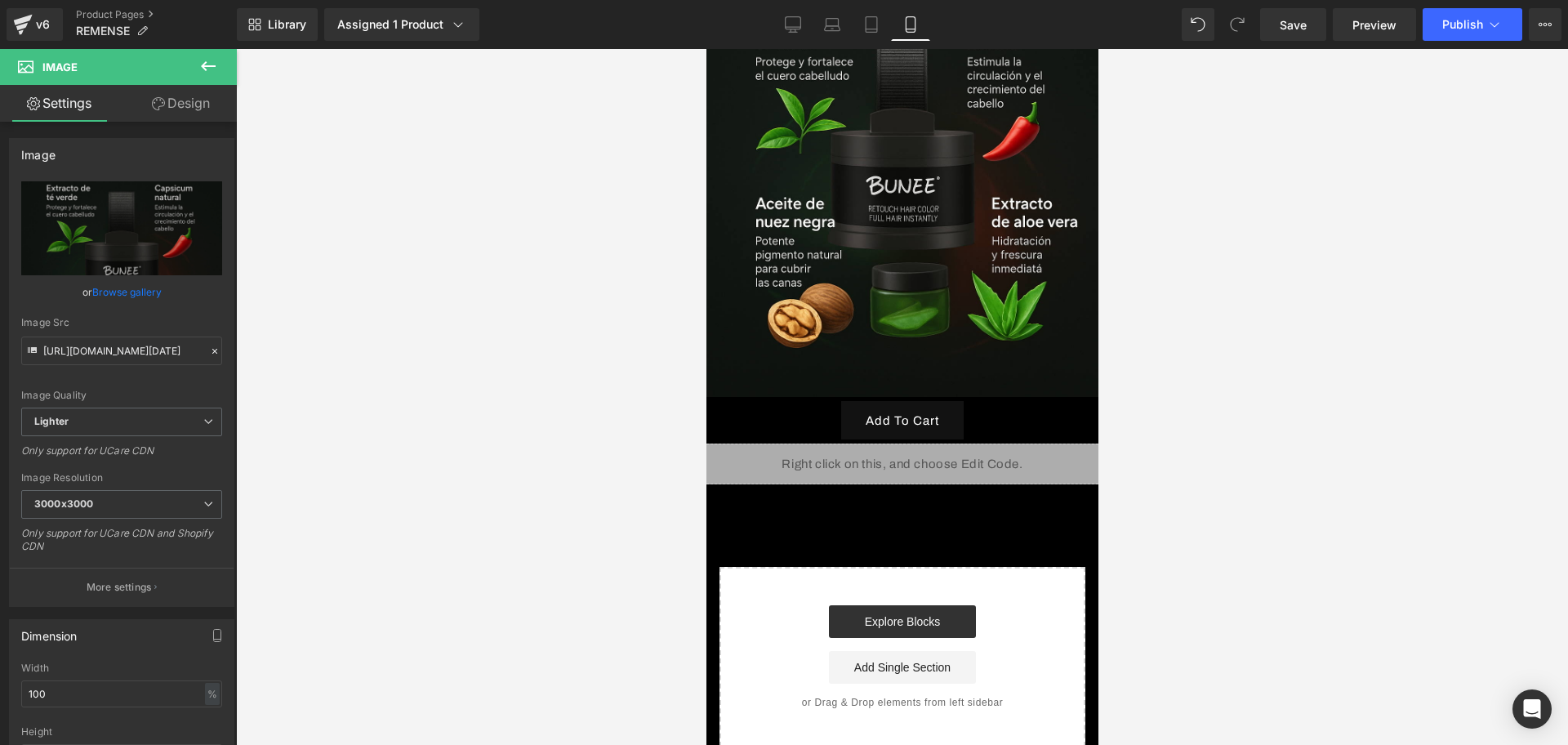
click at [223, 73] on button at bounding box center [209, 66] width 57 height 36
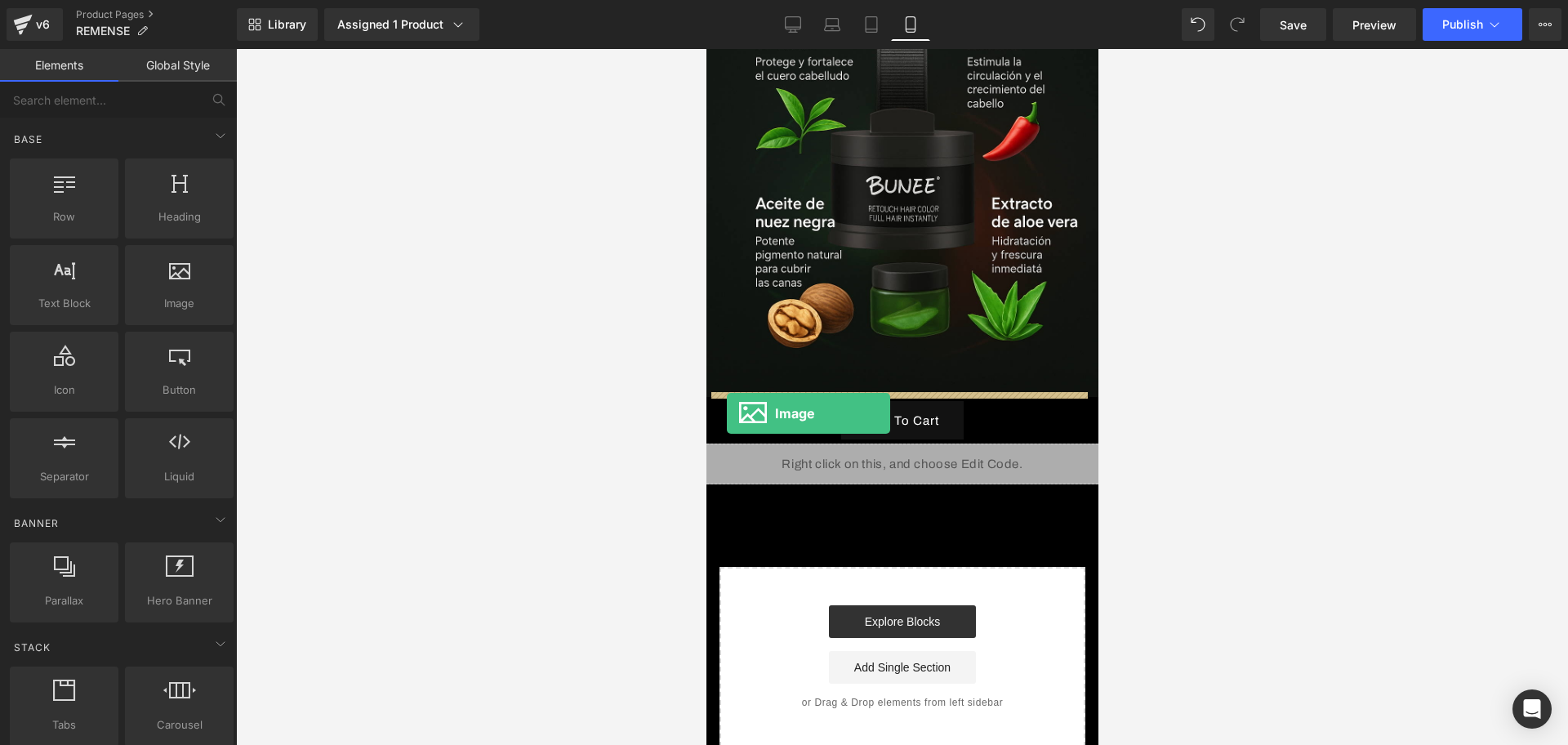
drag, startPoint x: 904, startPoint y: 313, endPoint x: 726, endPoint y: 414, distance: 204.7
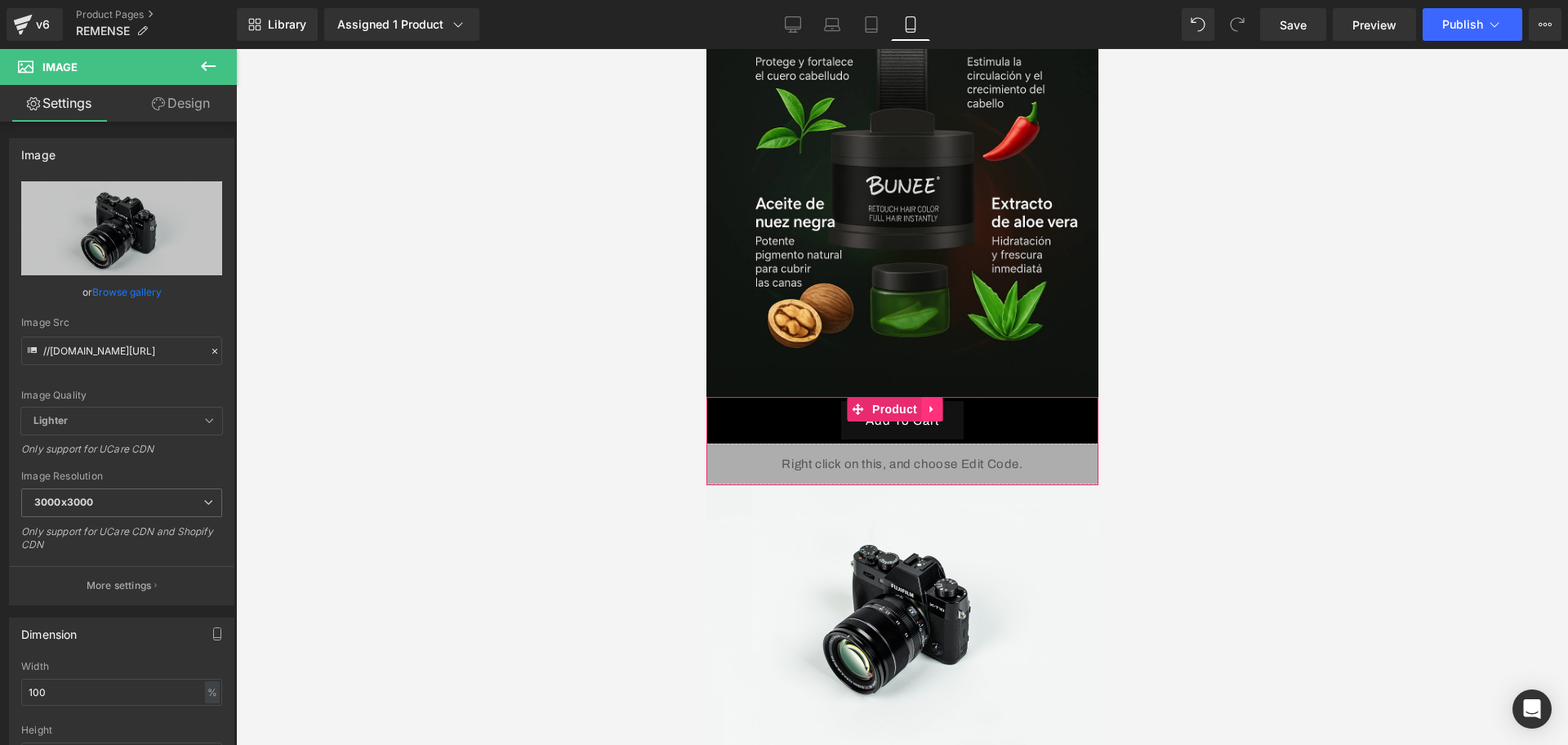
click at [929, 403] on icon at bounding box center [931, 409] width 11 height 12
click at [915, 403] on icon at bounding box center [920, 409] width 11 height 11
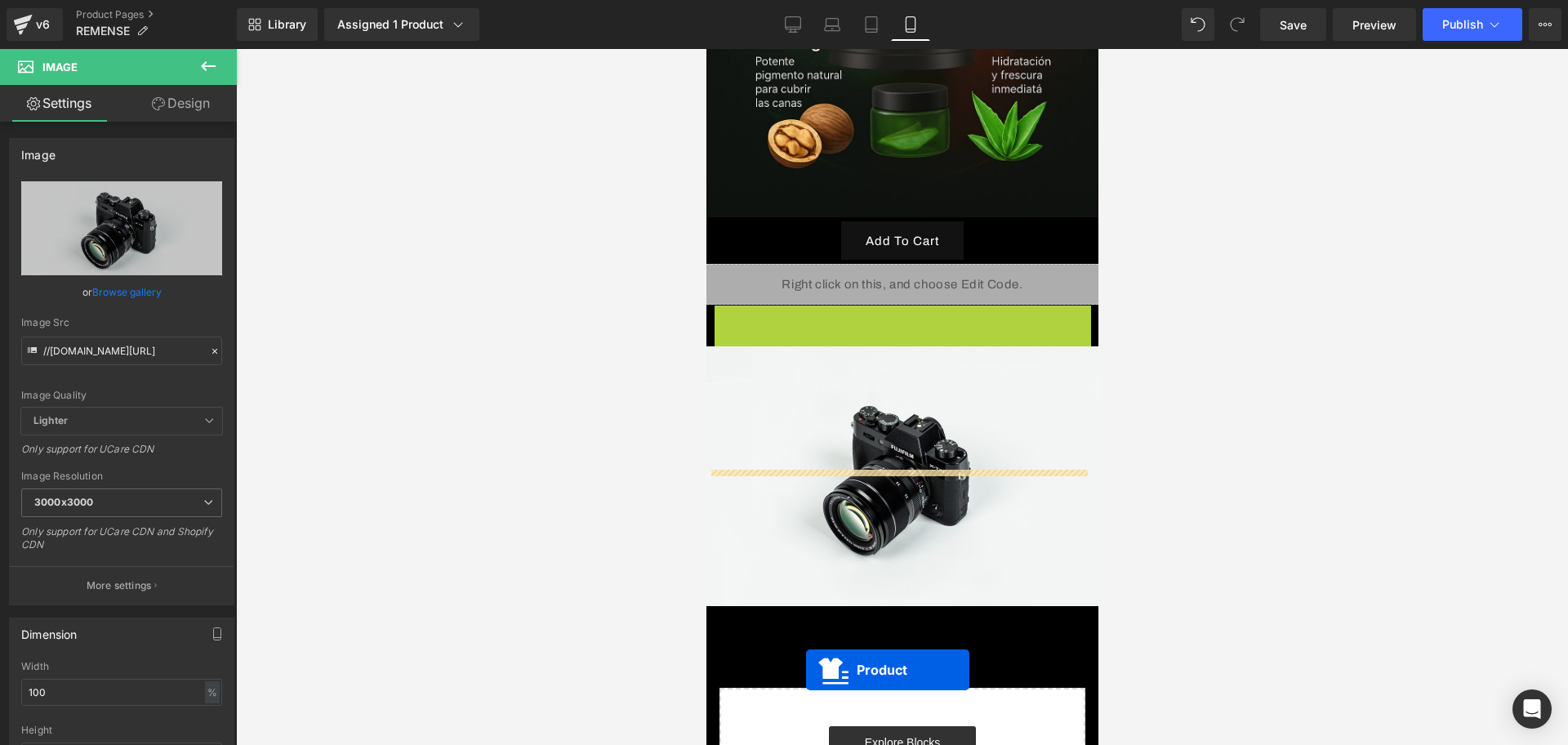
scroll to position [2575, 0]
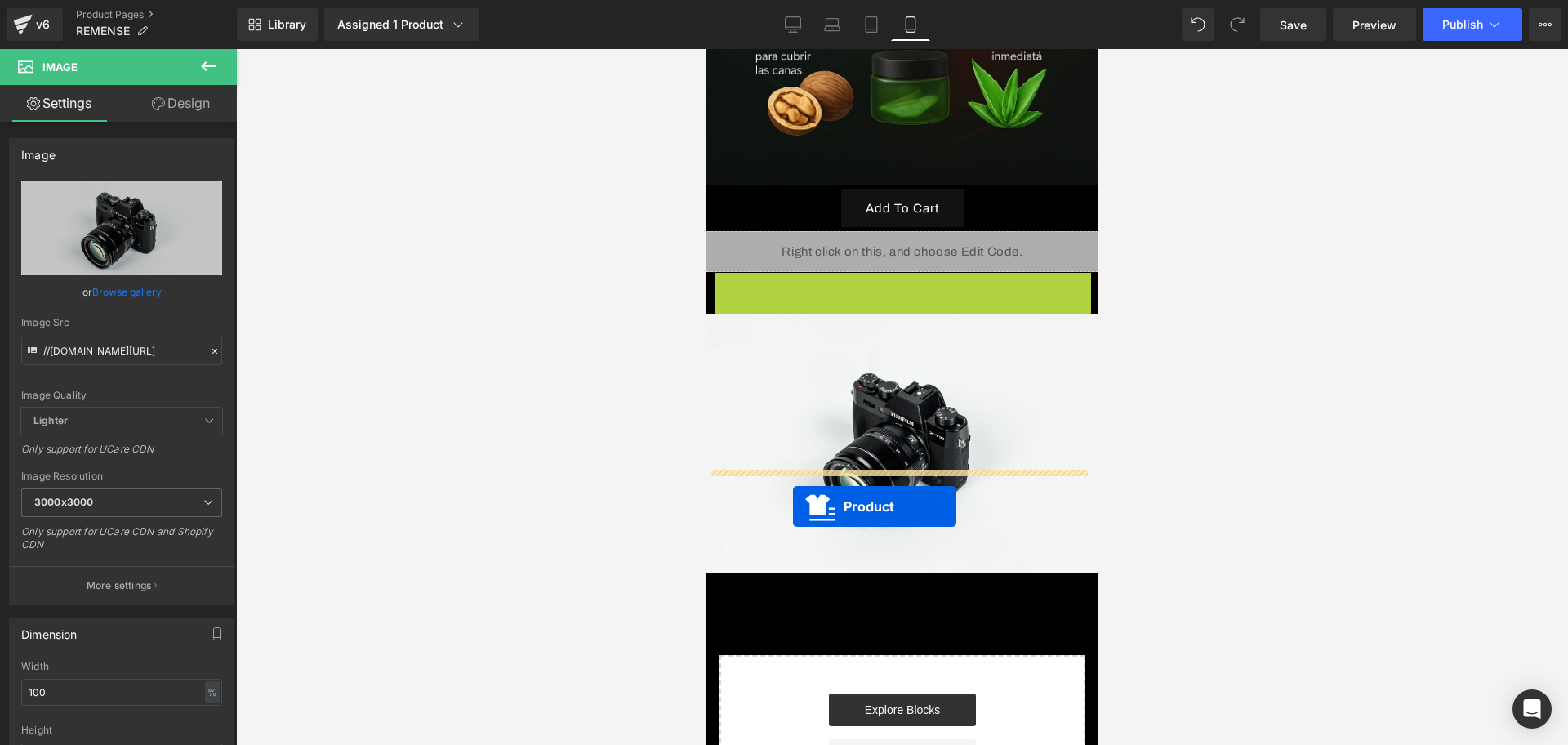
drag, startPoint x: 861, startPoint y: 403, endPoint x: 793, endPoint y: 507, distance: 124.3
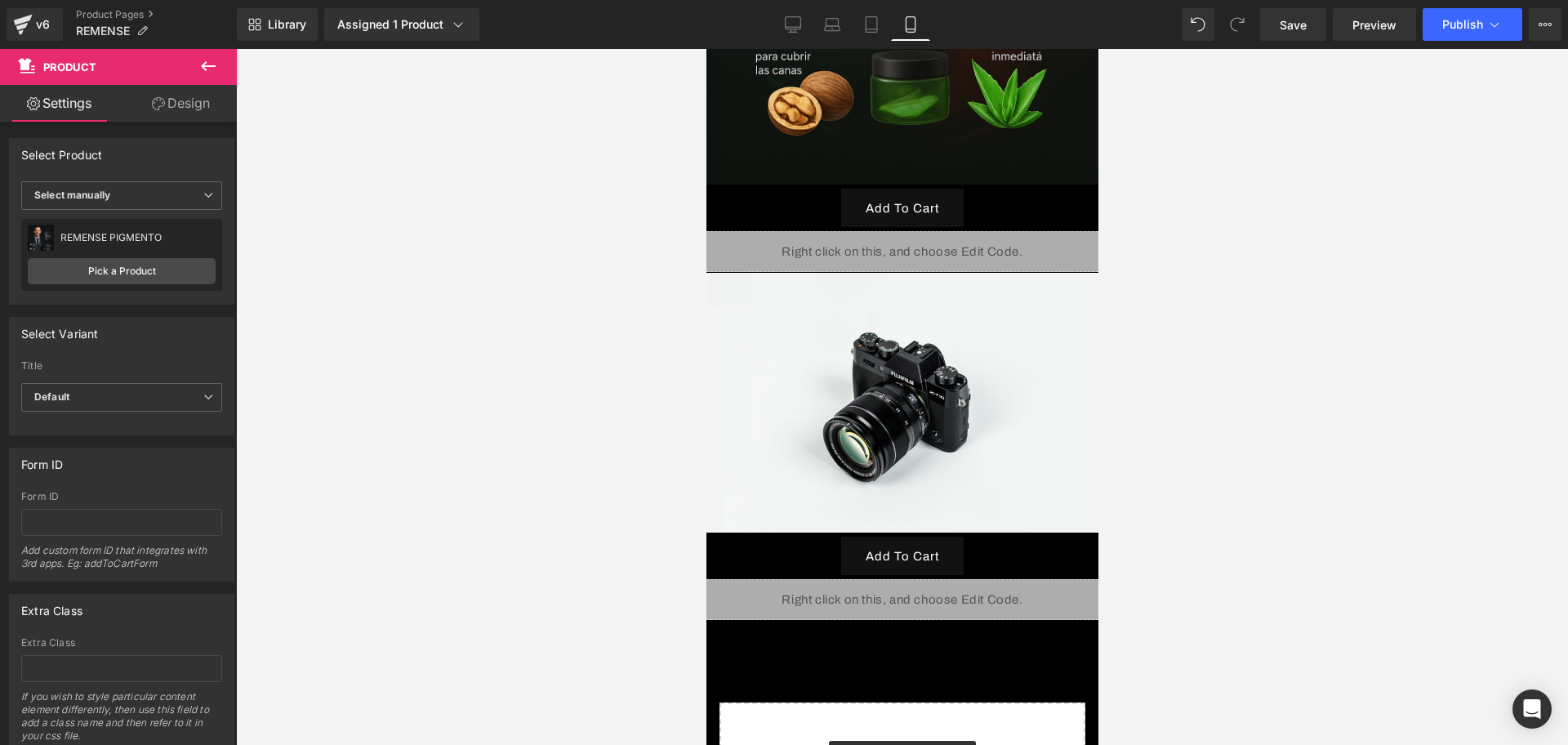
click at [223, 63] on button at bounding box center [209, 66] width 57 height 36
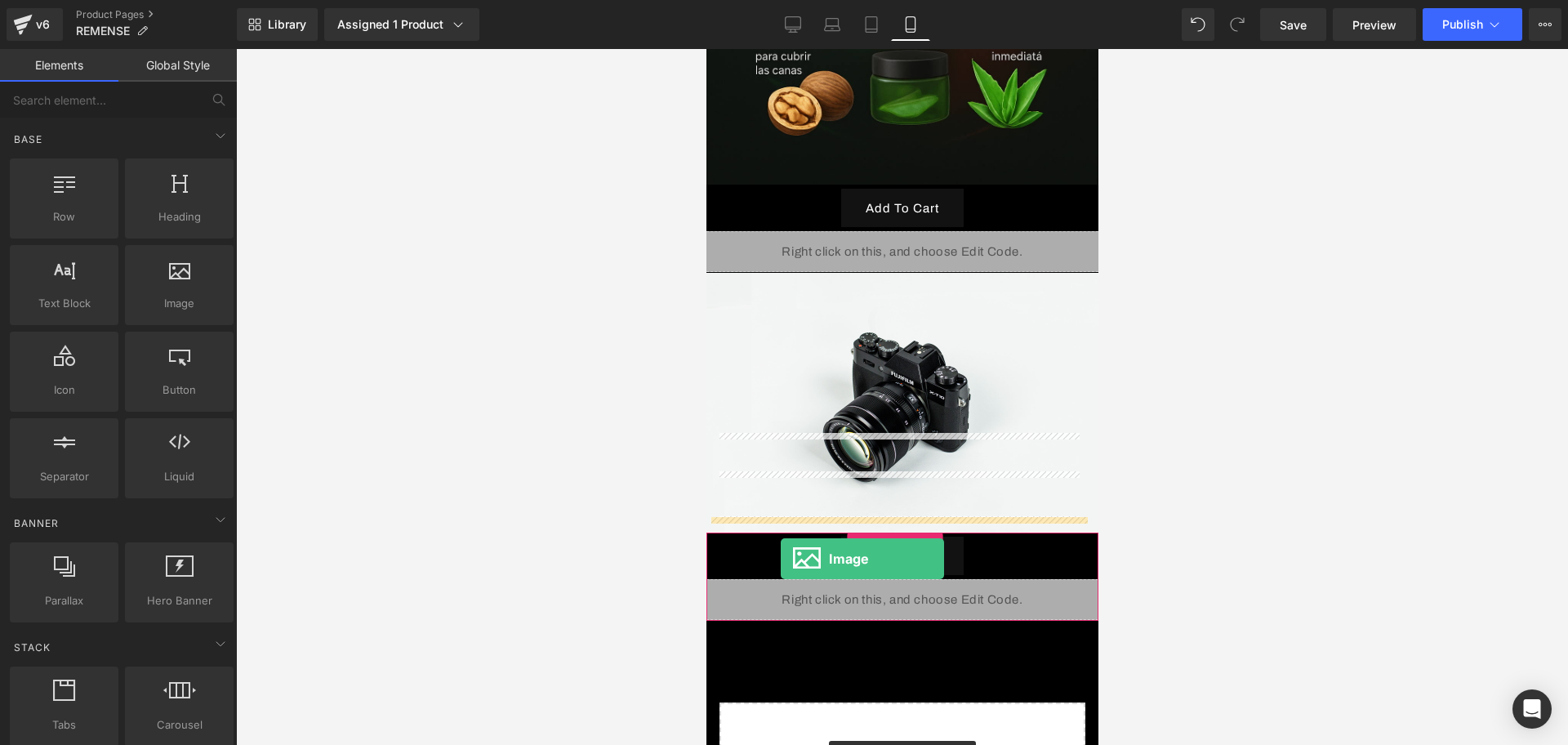
drag, startPoint x: 872, startPoint y: 356, endPoint x: 780, endPoint y: 559, distance: 222.9
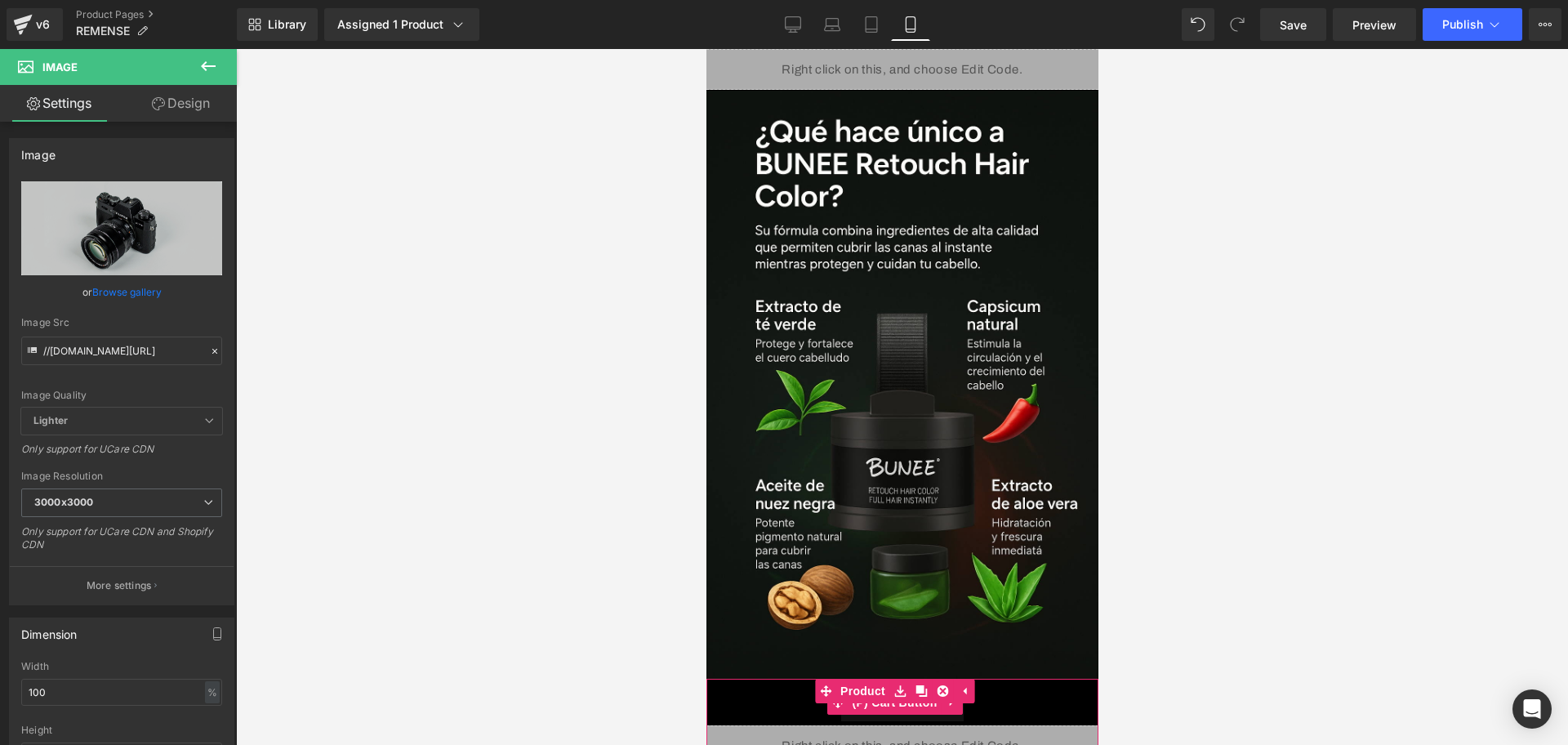
scroll to position [2371, 0]
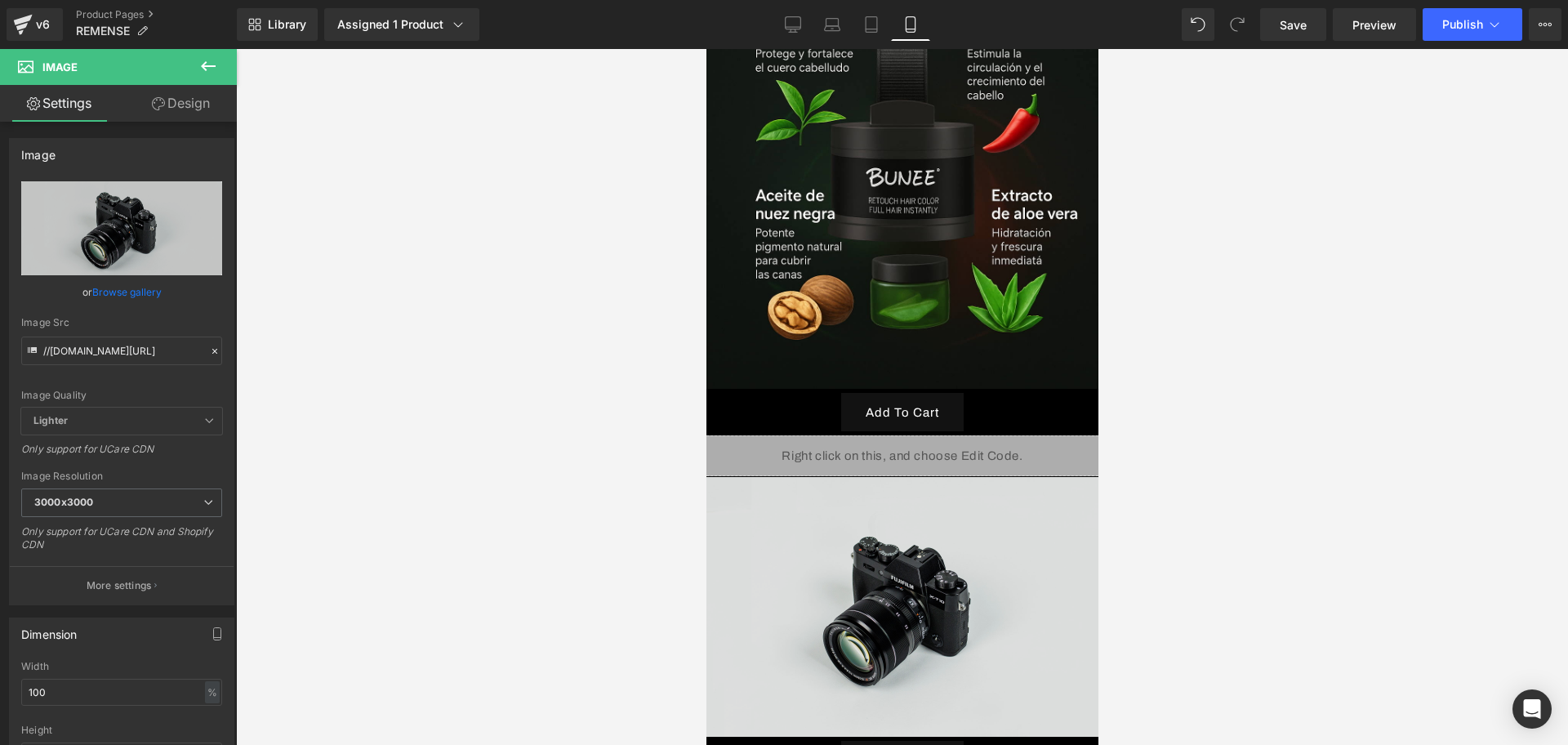
click at [853, 479] on img at bounding box center [901, 607] width 392 height 260
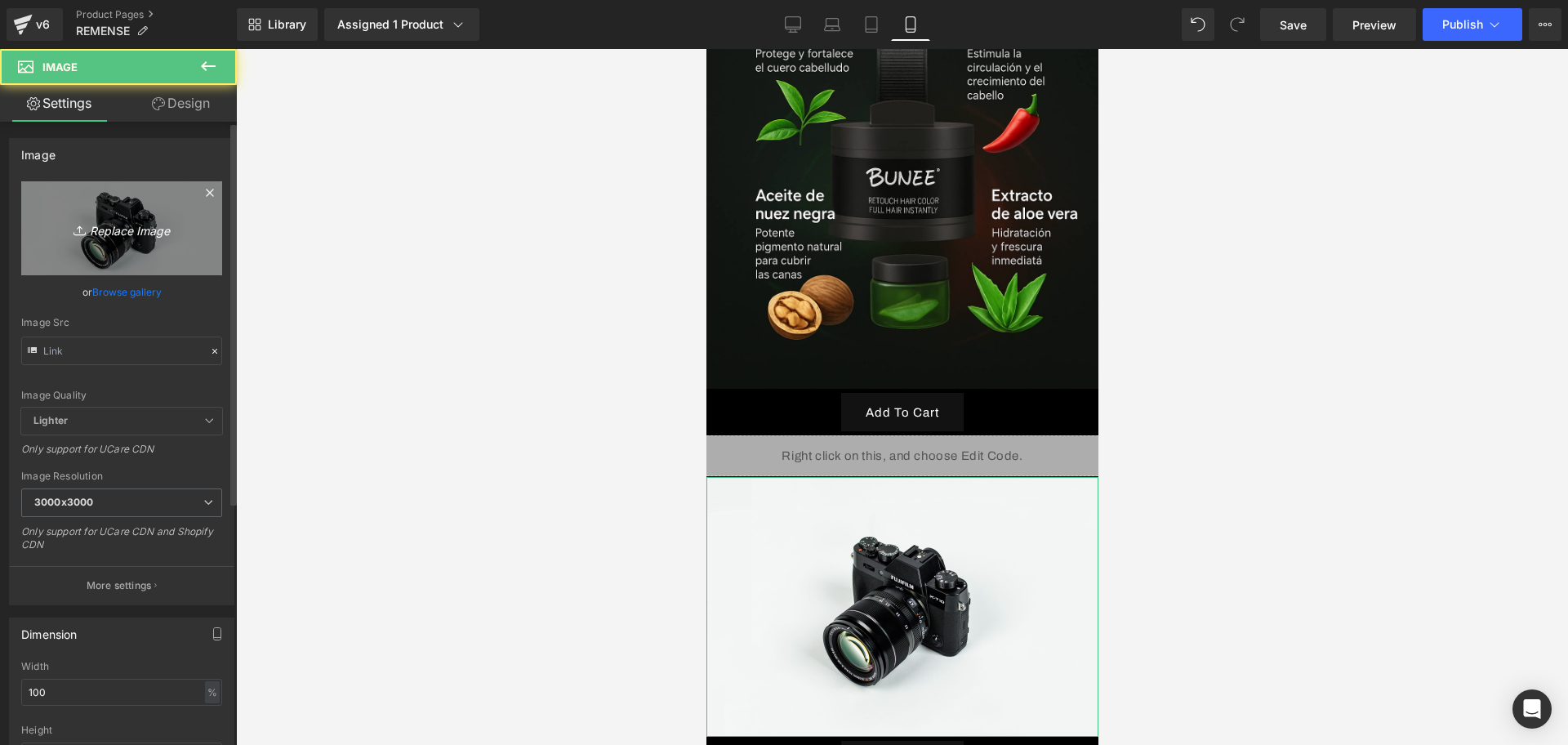
type input "//[DOMAIN_NAME][URL]"
click at [106, 223] on icon "Replace Image" at bounding box center [122, 228] width 130 height 20
type input "C:\fakepath\ChatGPT Image 13 sept 2025, 01_12_31 a.m..png"
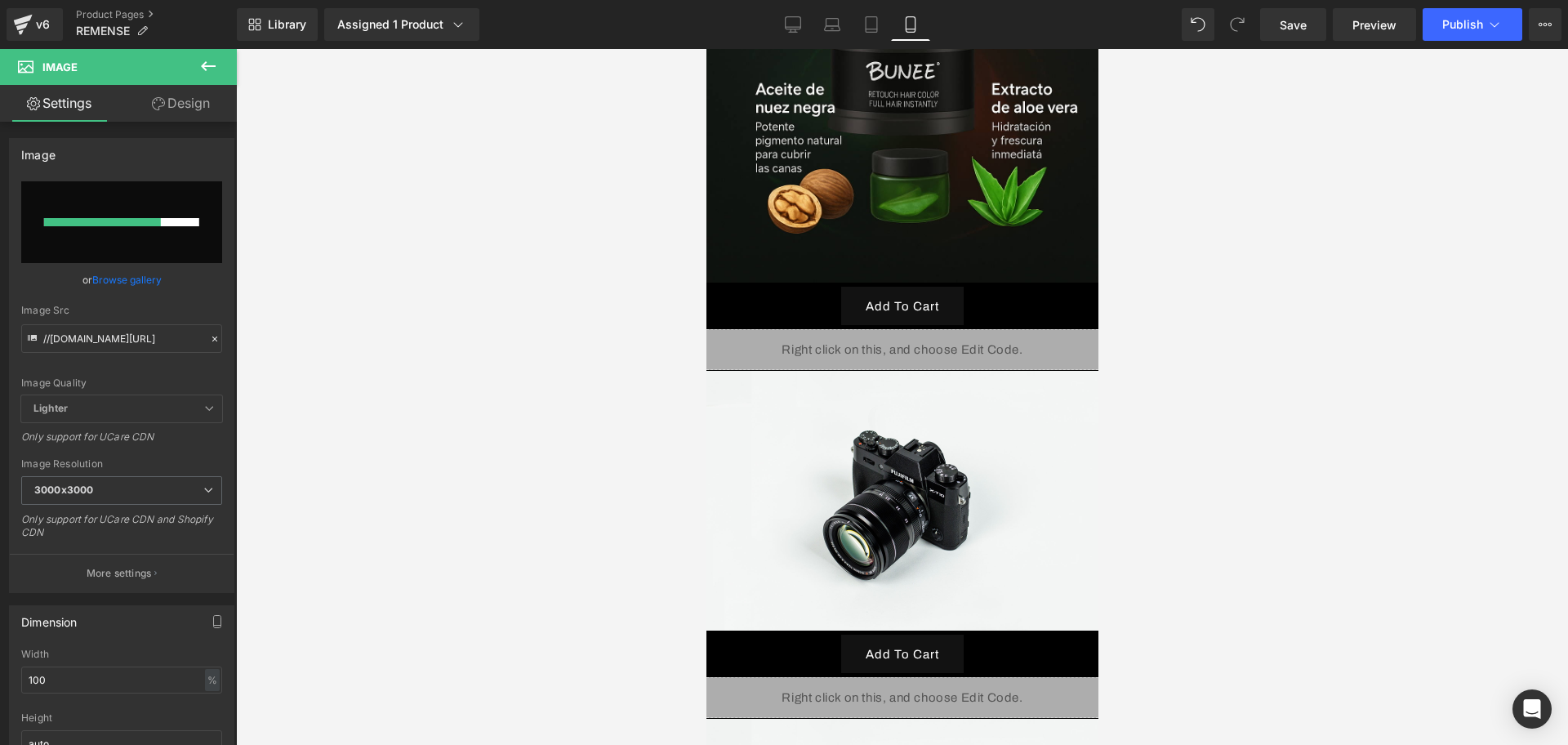
scroll to position [2473, 0]
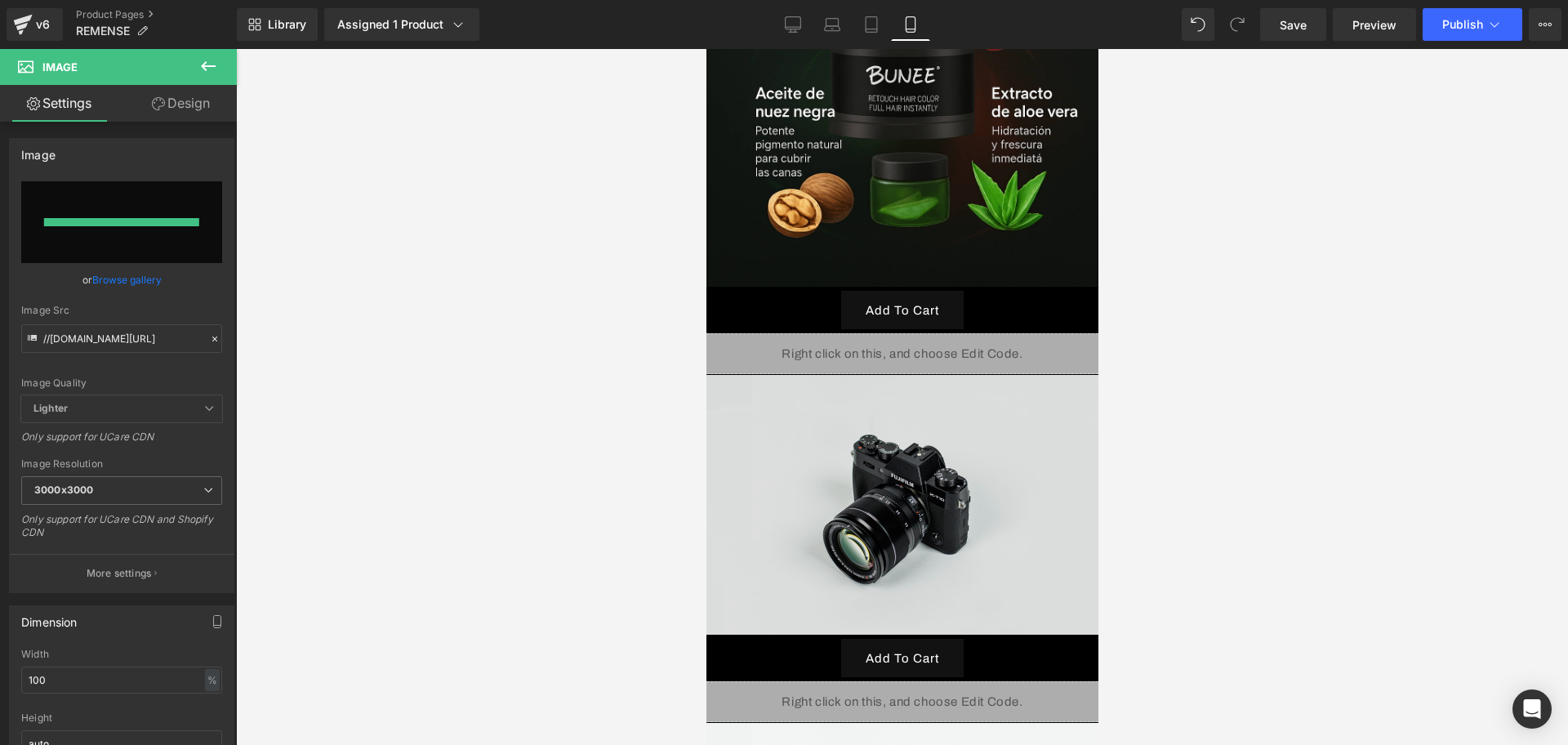
type input "https://ucarecdn.com/147d4d7b-7611-4d08-bf08-289f64dbf52a/-/format/auto/-/previ…"
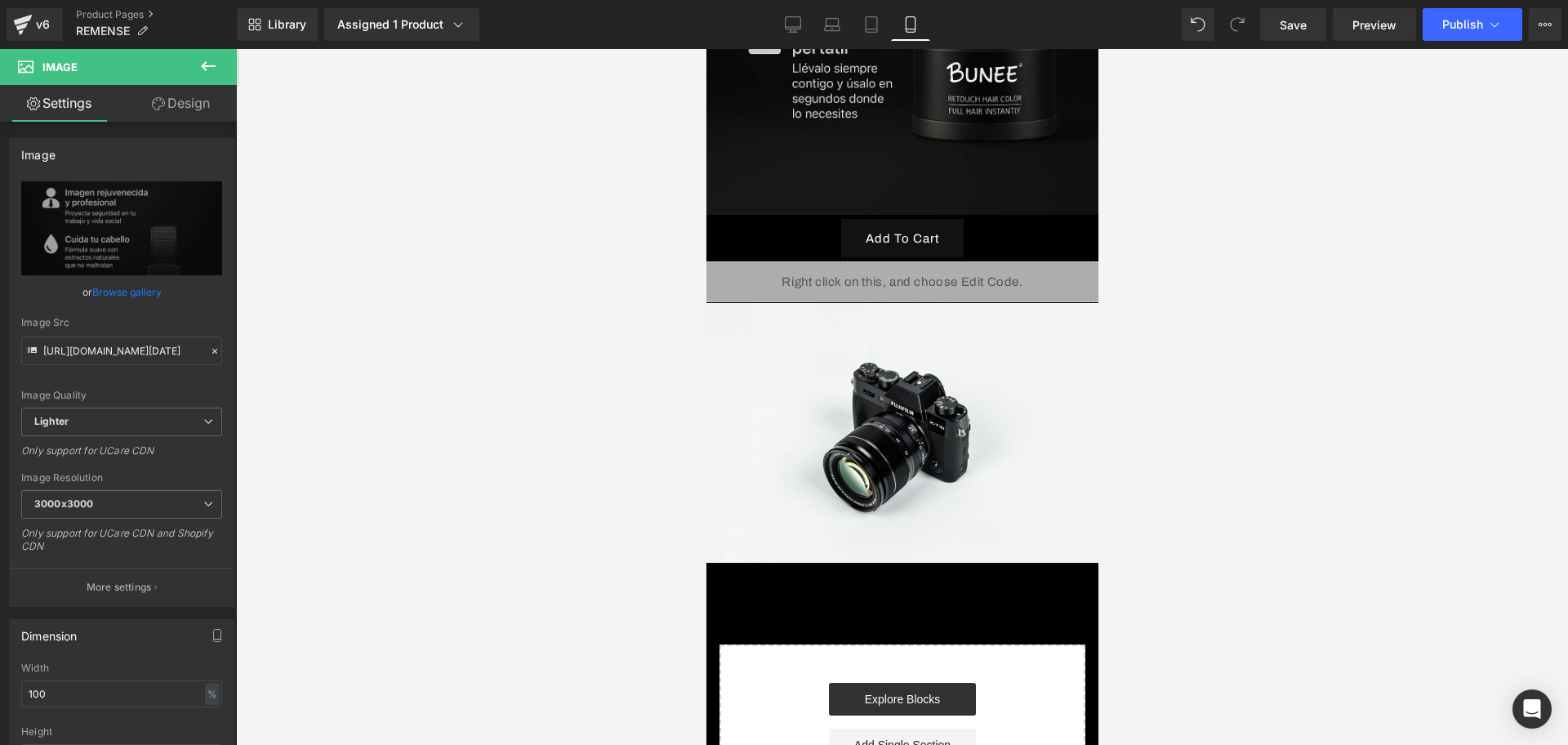
scroll to position [3085, 0]
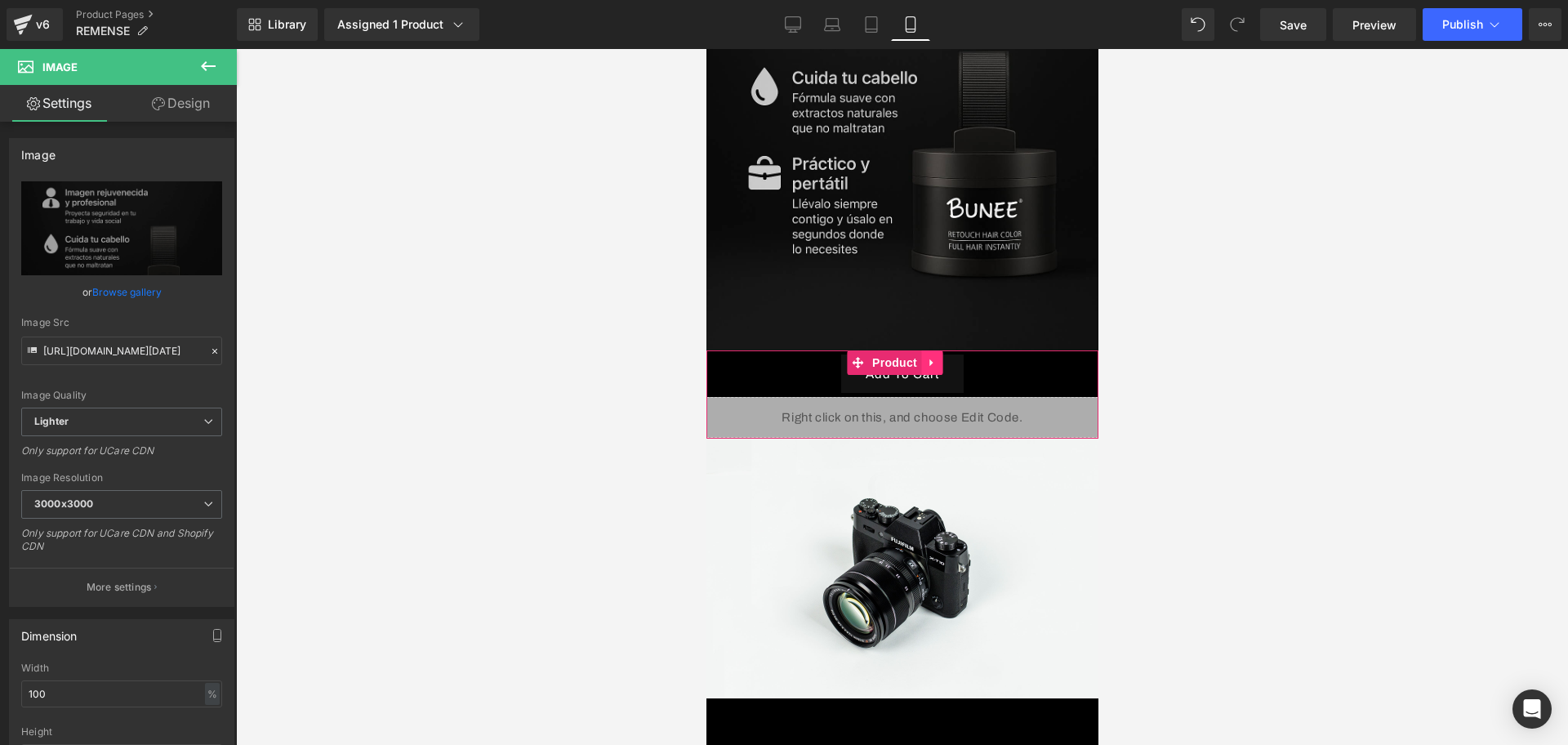
click at [931, 350] on link at bounding box center [931, 363] width 21 height 24
click at [920, 357] on icon at bounding box center [920, 363] width 11 height 11
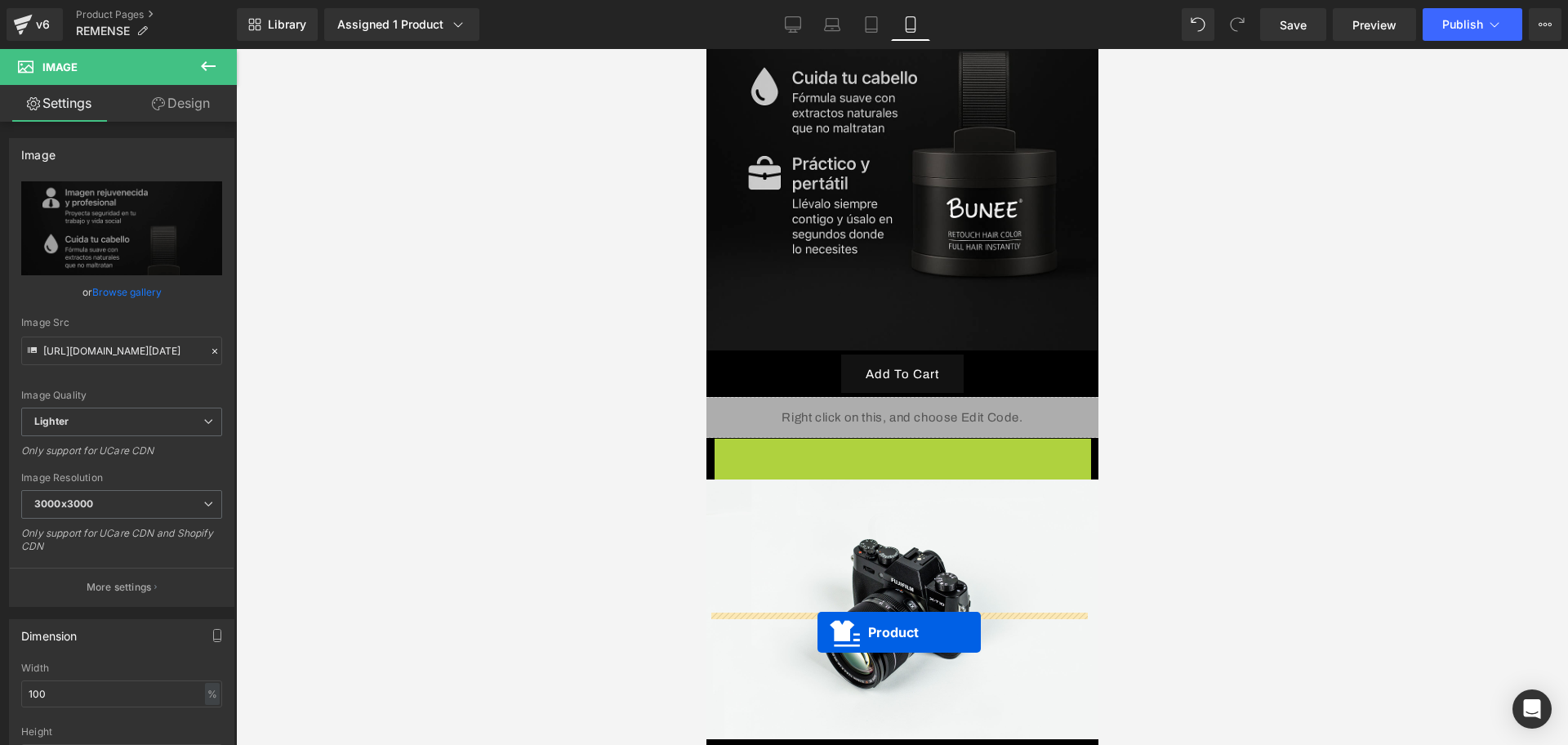
drag, startPoint x: 854, startPoint y: 330, endPoint x: 817, endPoint y: 632, distance: 304.3
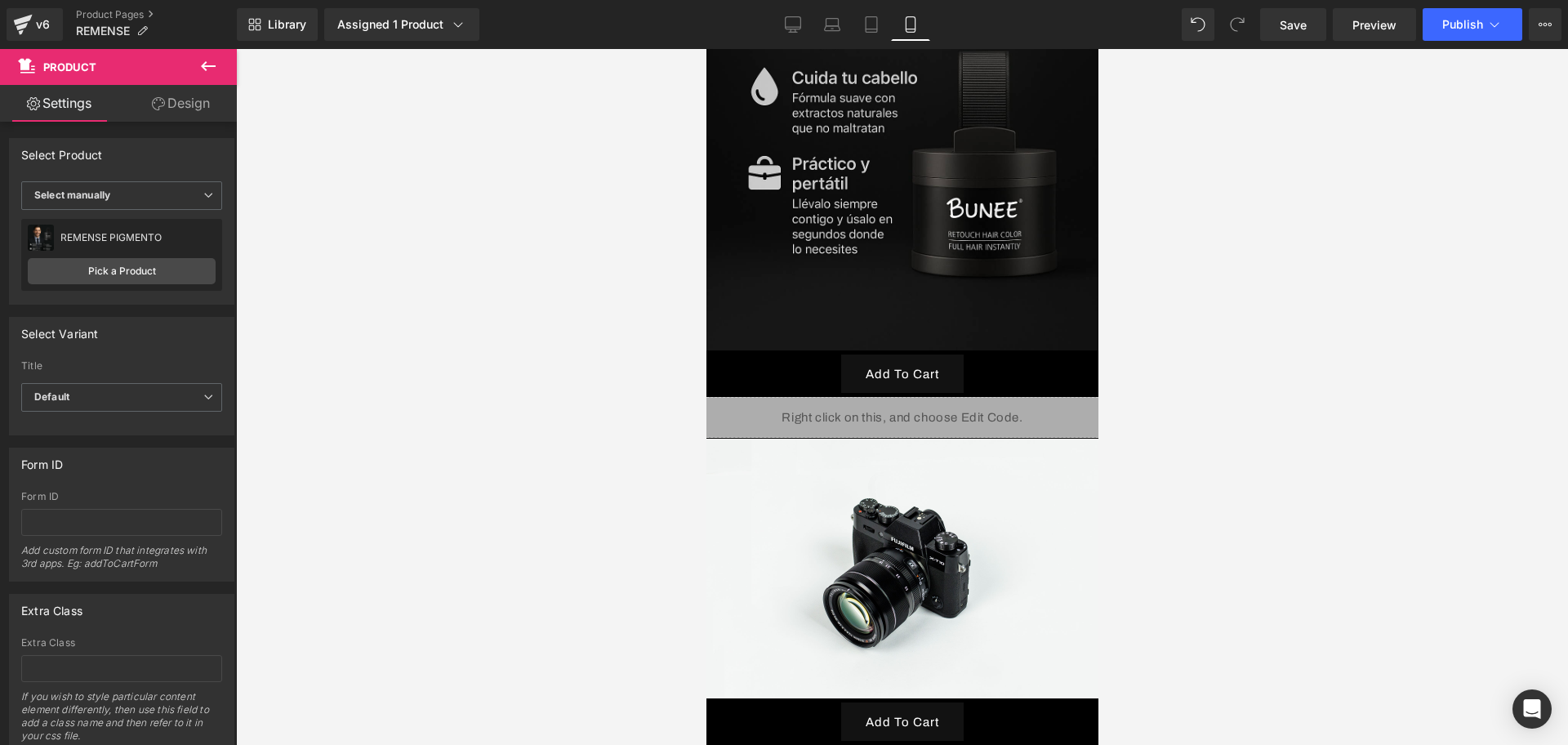
click at [208, 63] on icon at bounding box center [208, 66] width 20 height 20
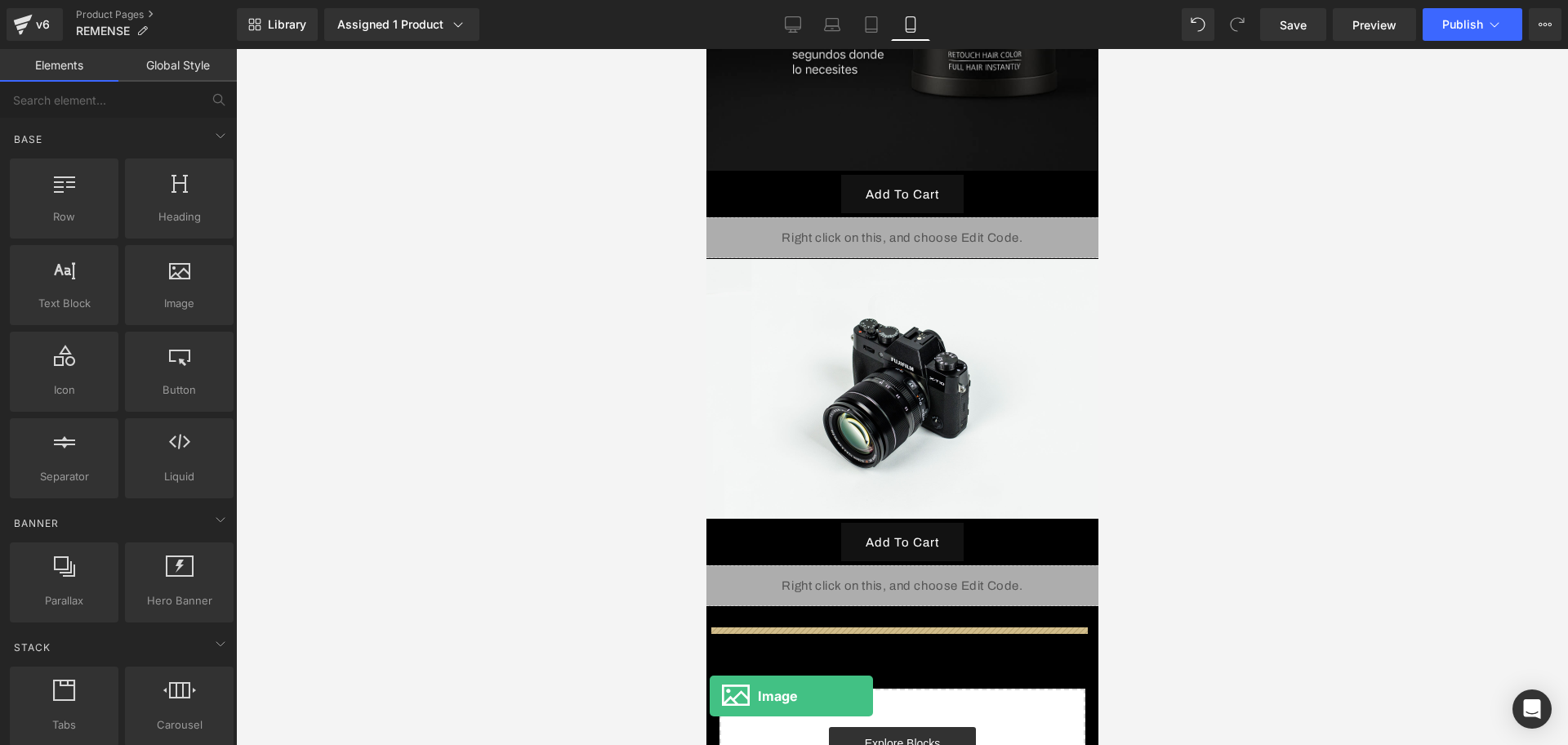
drag, startPoint x: 910, startPoint y: 323, endPoint x: 745, endPoint y: 707, distance: 417.9
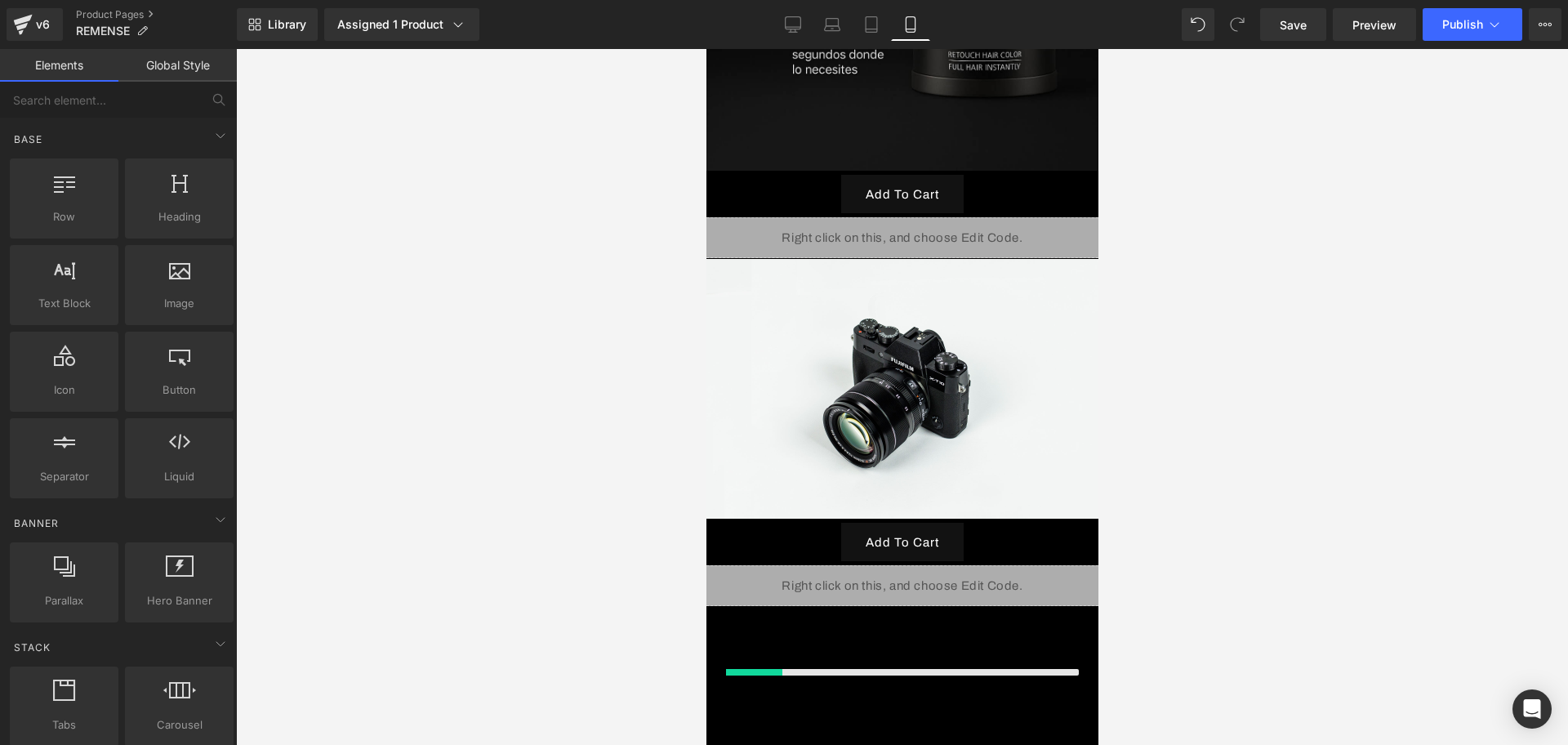
scroll to position [3282, 0]
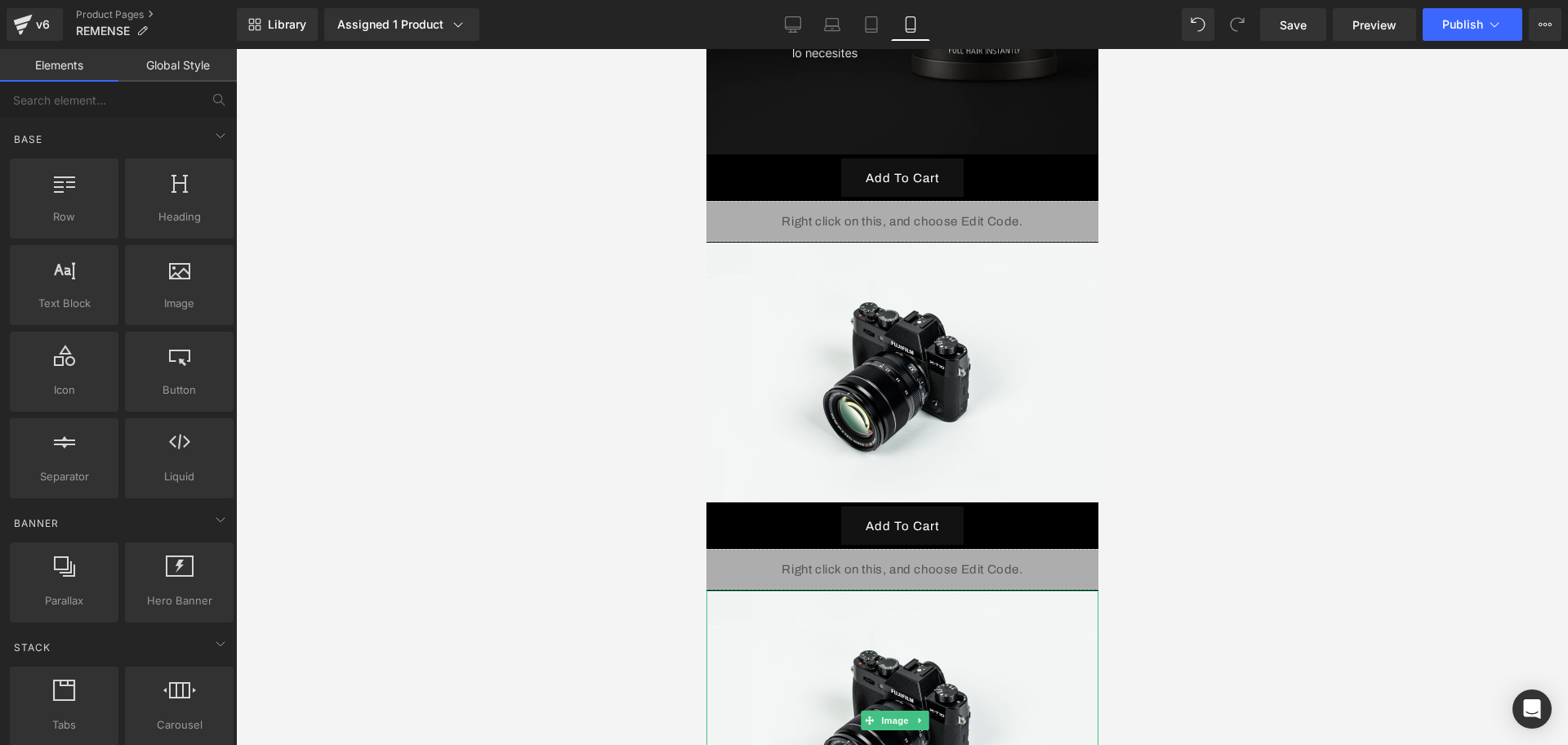
click at [754, 590] on img at bounding box center [901, 720] width 392 height 260
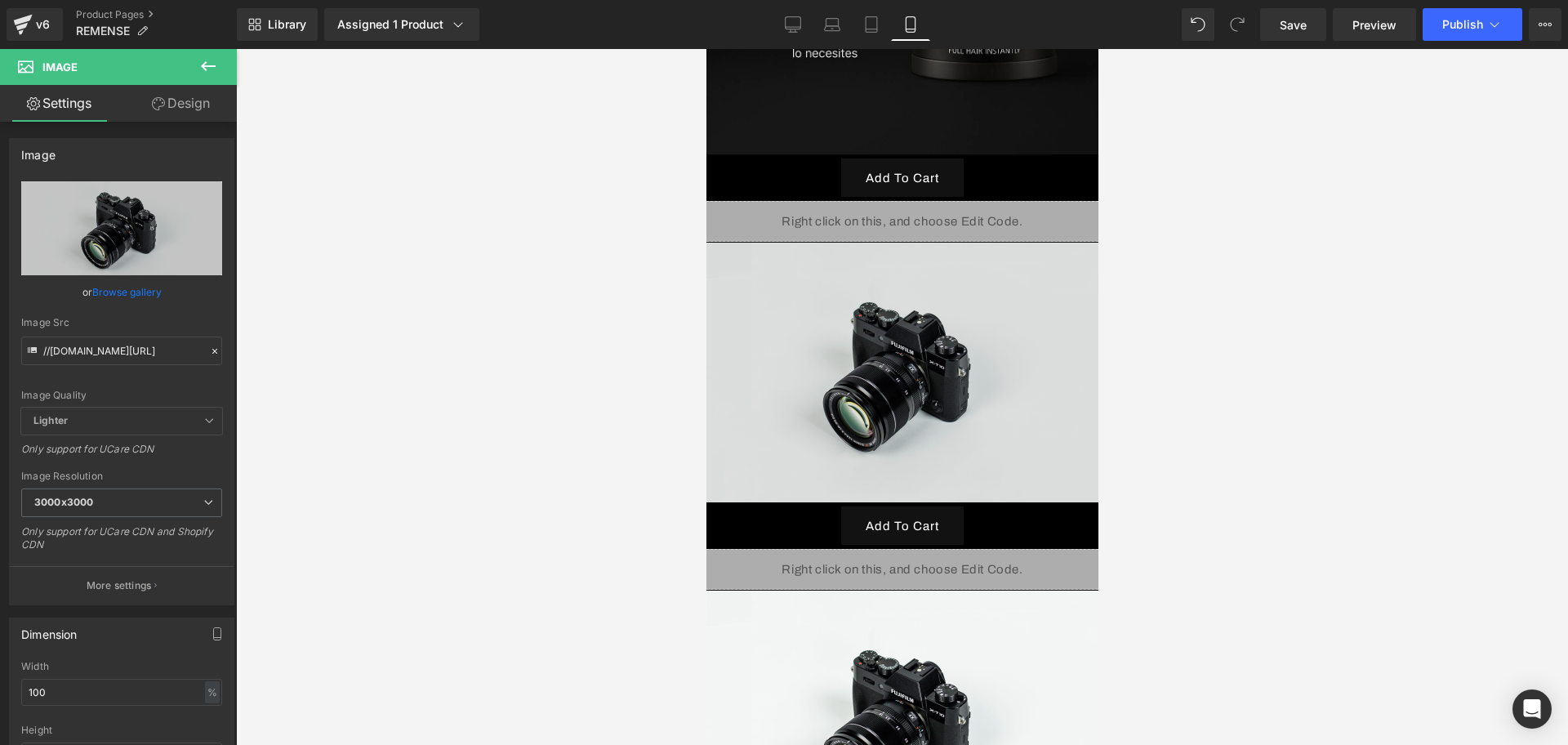
click at [880, 311] on img at bounding box center [901, 372] width 392 height 260
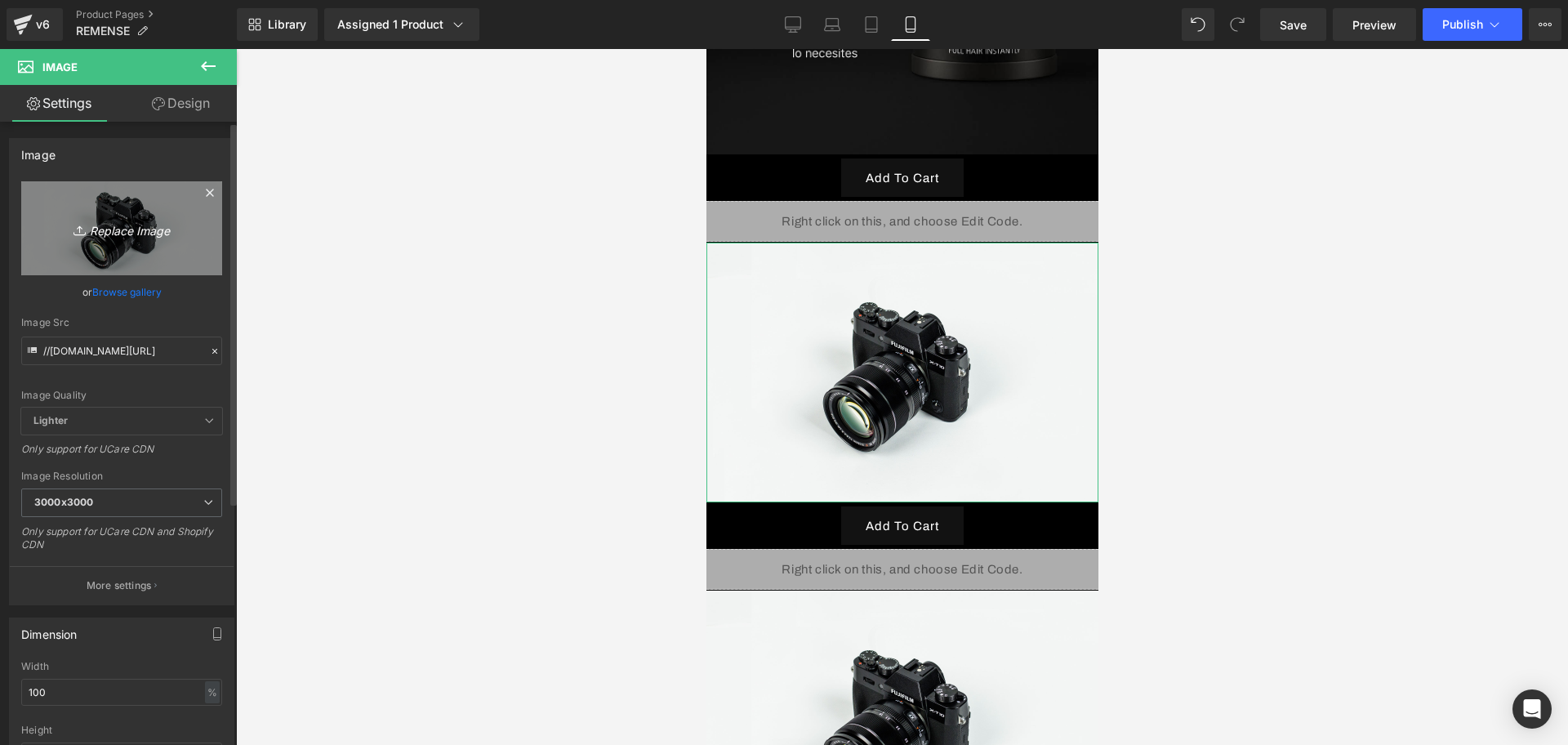
click at [138, 229] on icon "Replace Image" at bounding box center [122, 228] width 130 height 20
type input "C:\fakepath\ChatGPT Image 13 sept 2025, 01_15_49 a.m..png"
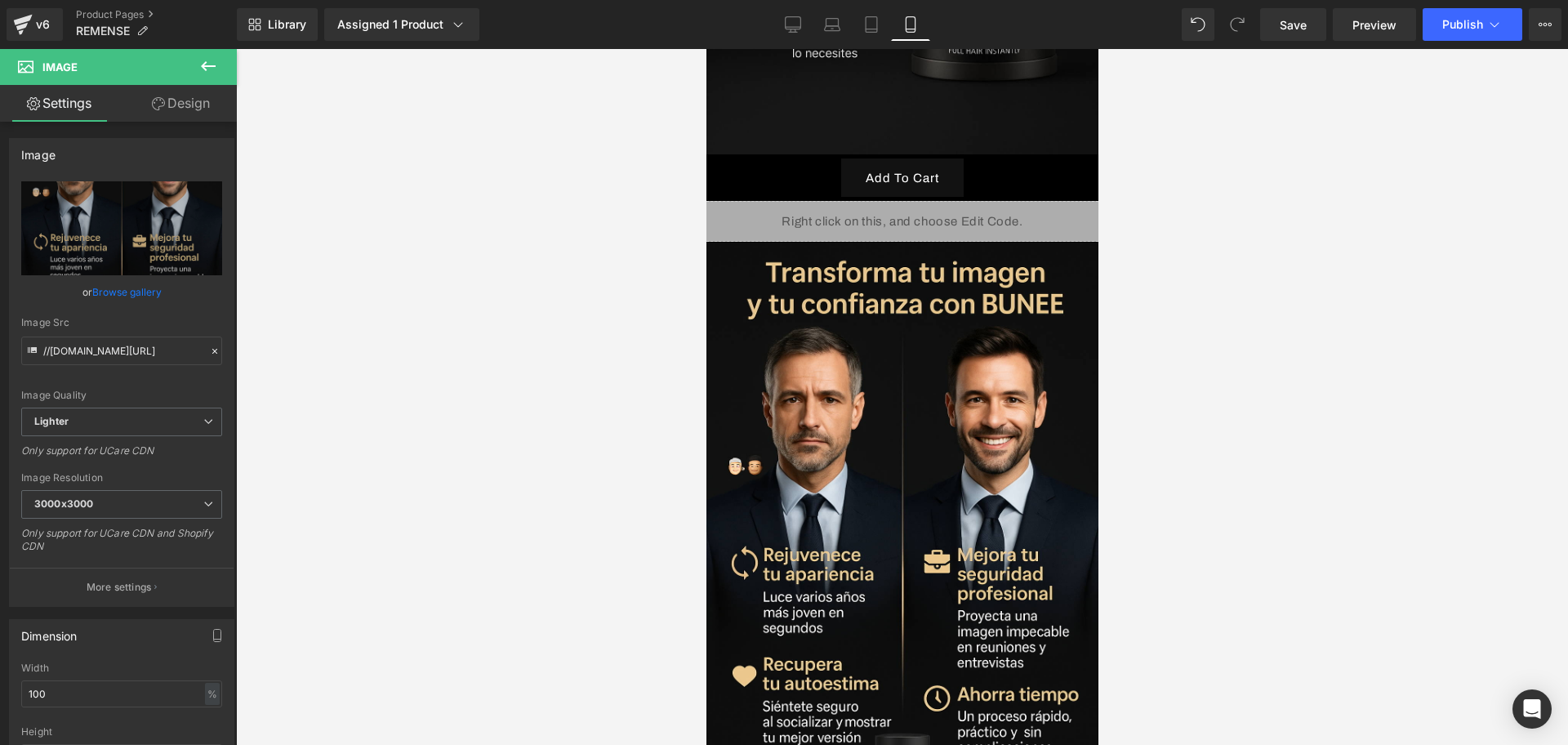
type input "https://ucarecdn.com/854b7a6d-7594-44be-b925-bb4e74ac3225/-/format/auto/-/previ…"
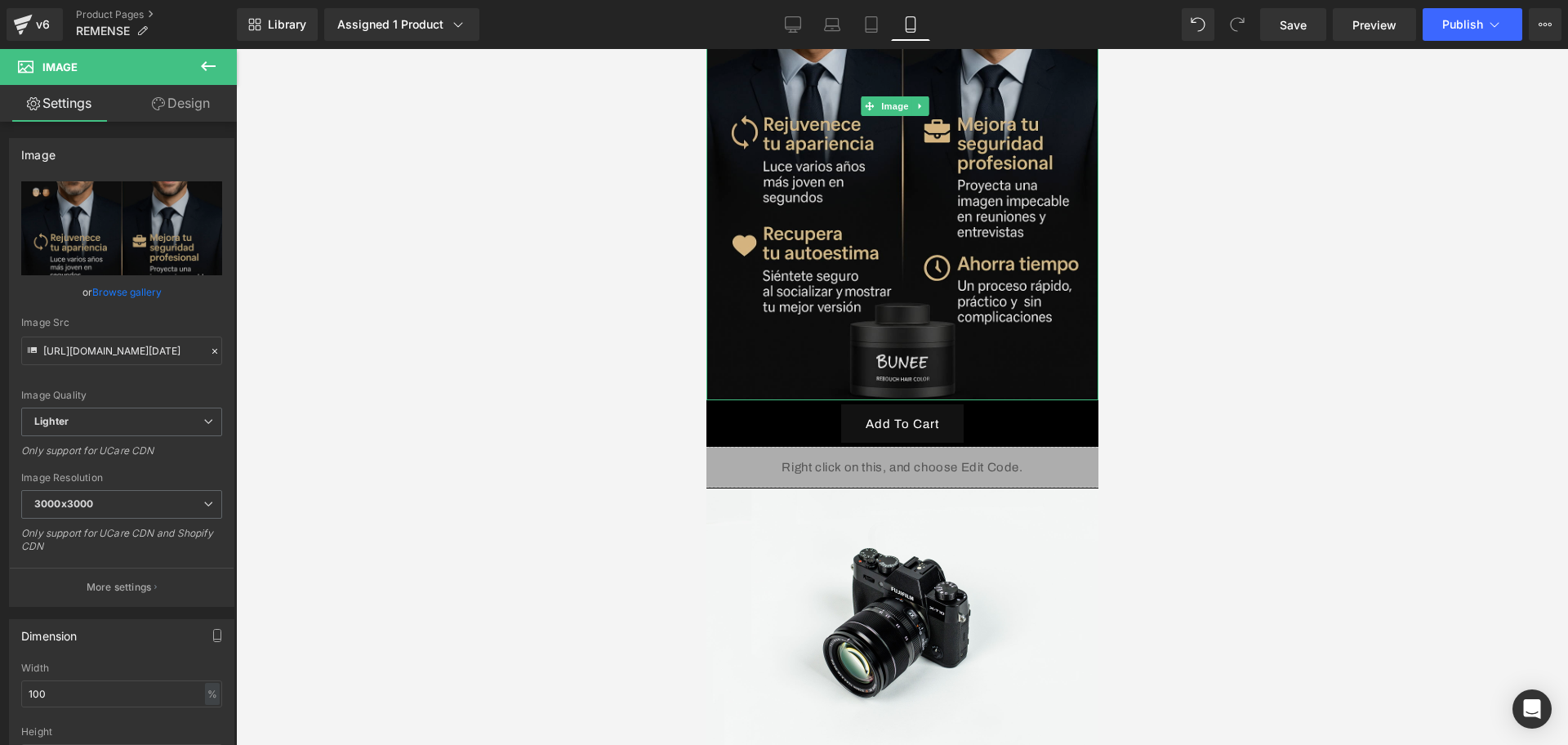
scroll to position [3895, 0]
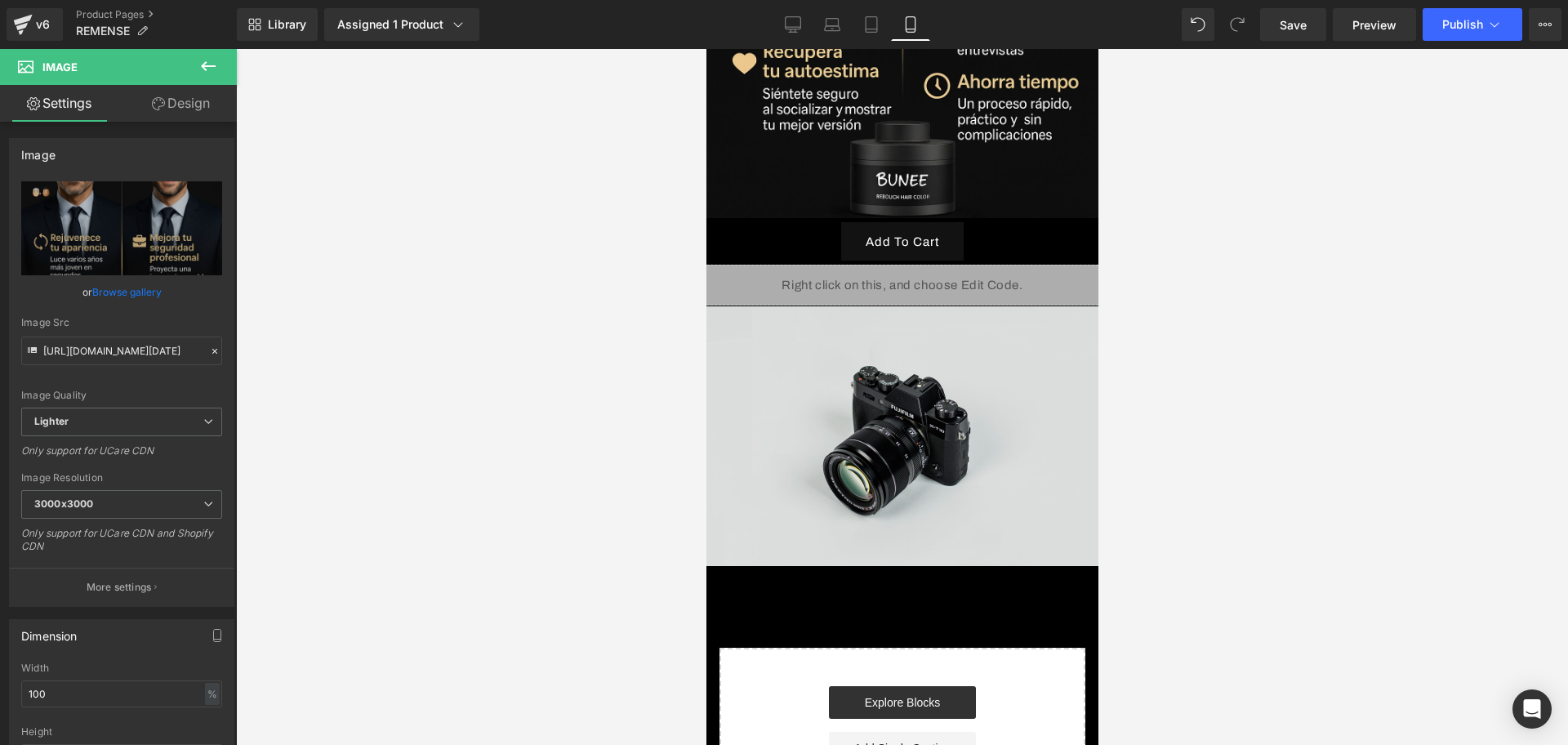
click at [901, 306] on img at bounding box center [901, 436] width 392 height 260
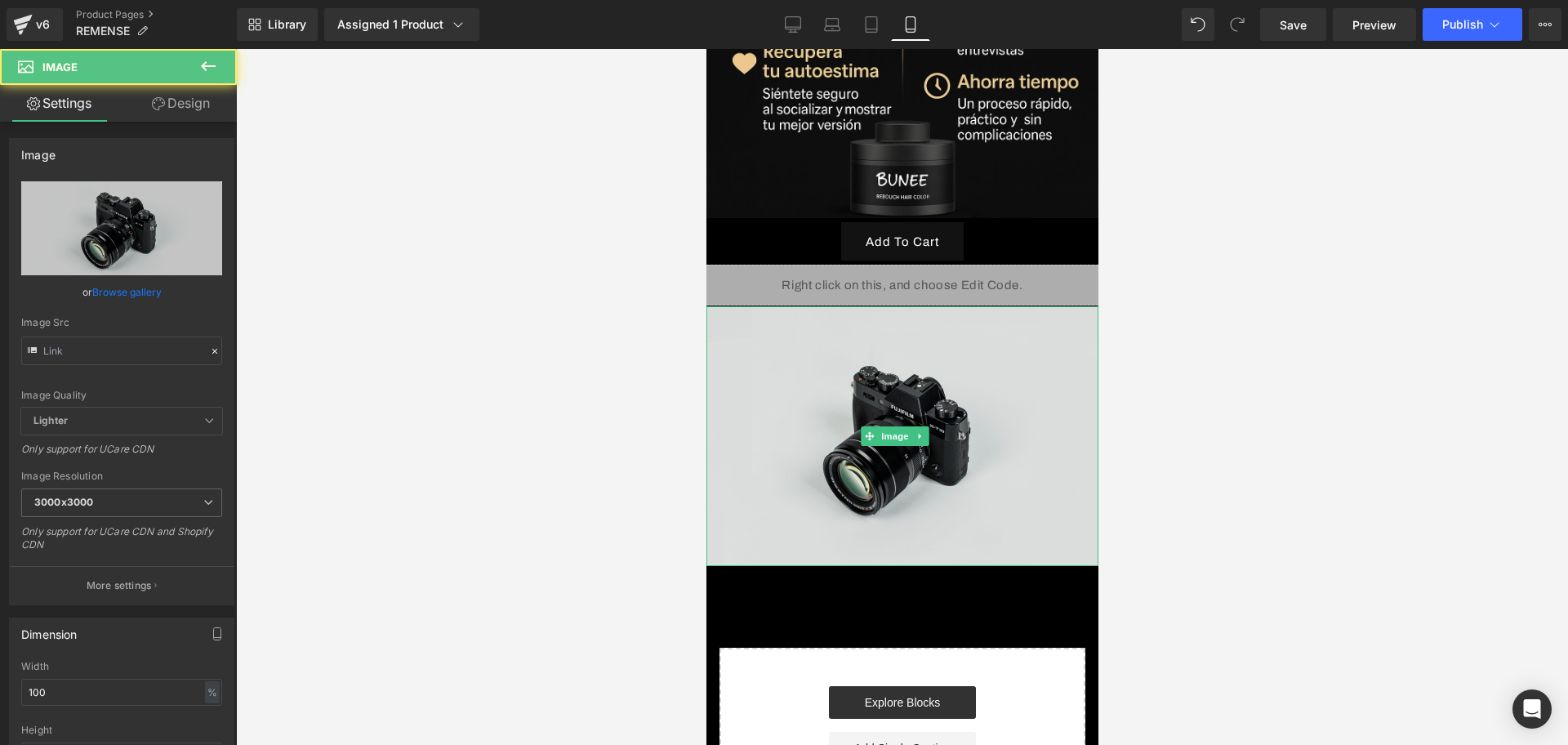
type input "//[DOMAIN_NAME][URL]"
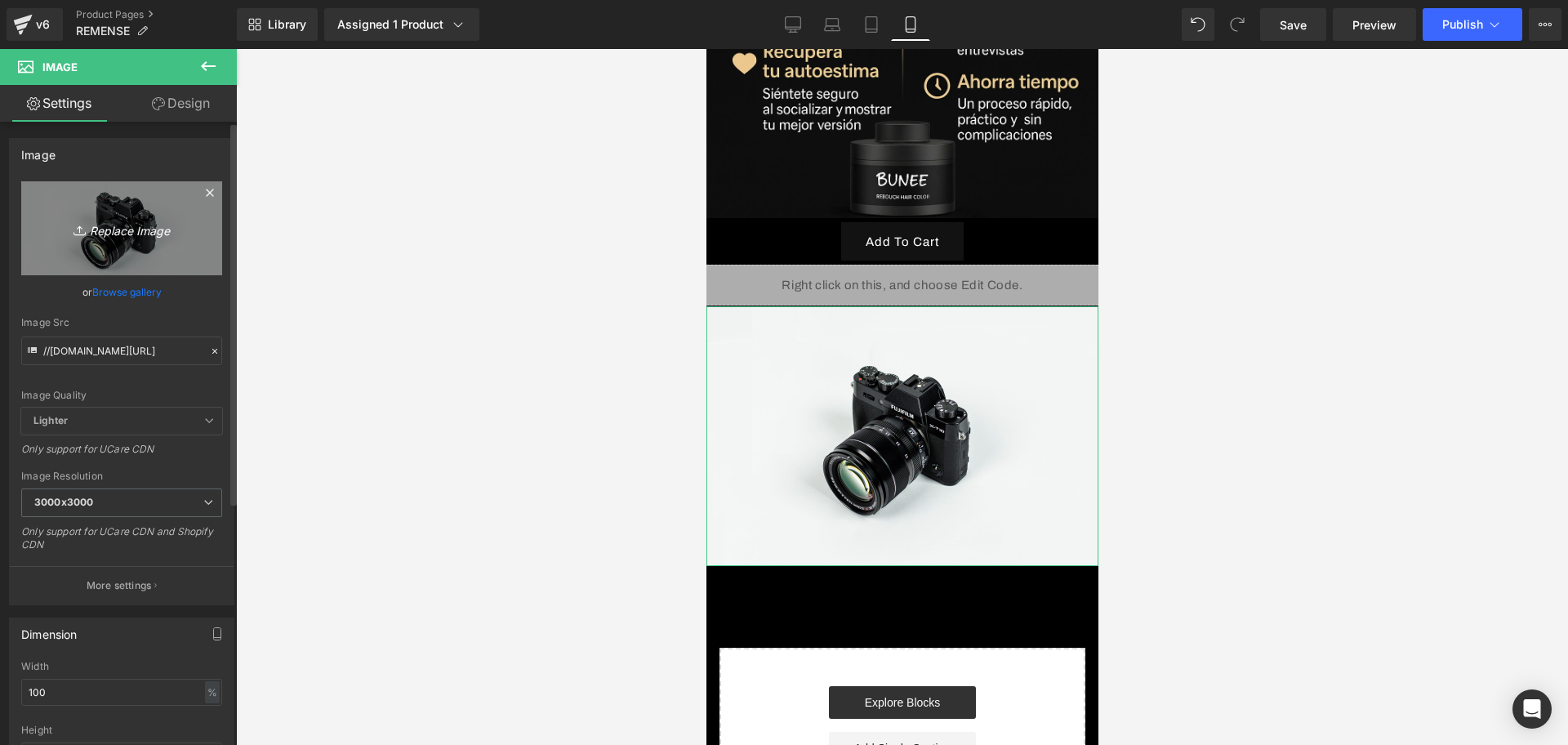
click at [90, 252] on link "Replace Image" at bounding box center [121, 229] width 201 height 94
type input "C:\fakepath\ChatGPT Image 13 sept 2025, 01_19_02 a.m..png"
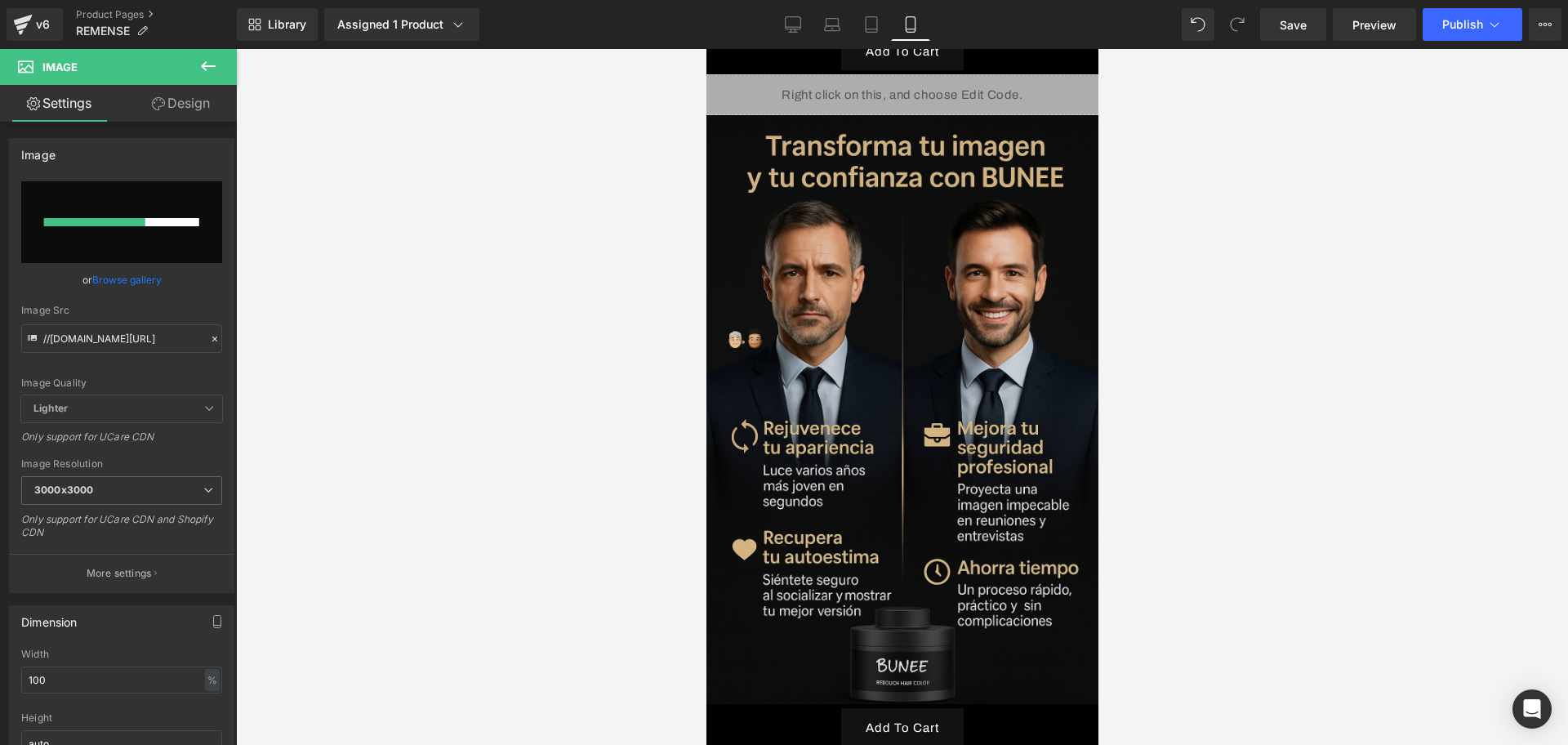
scroll to position [3486, 0]
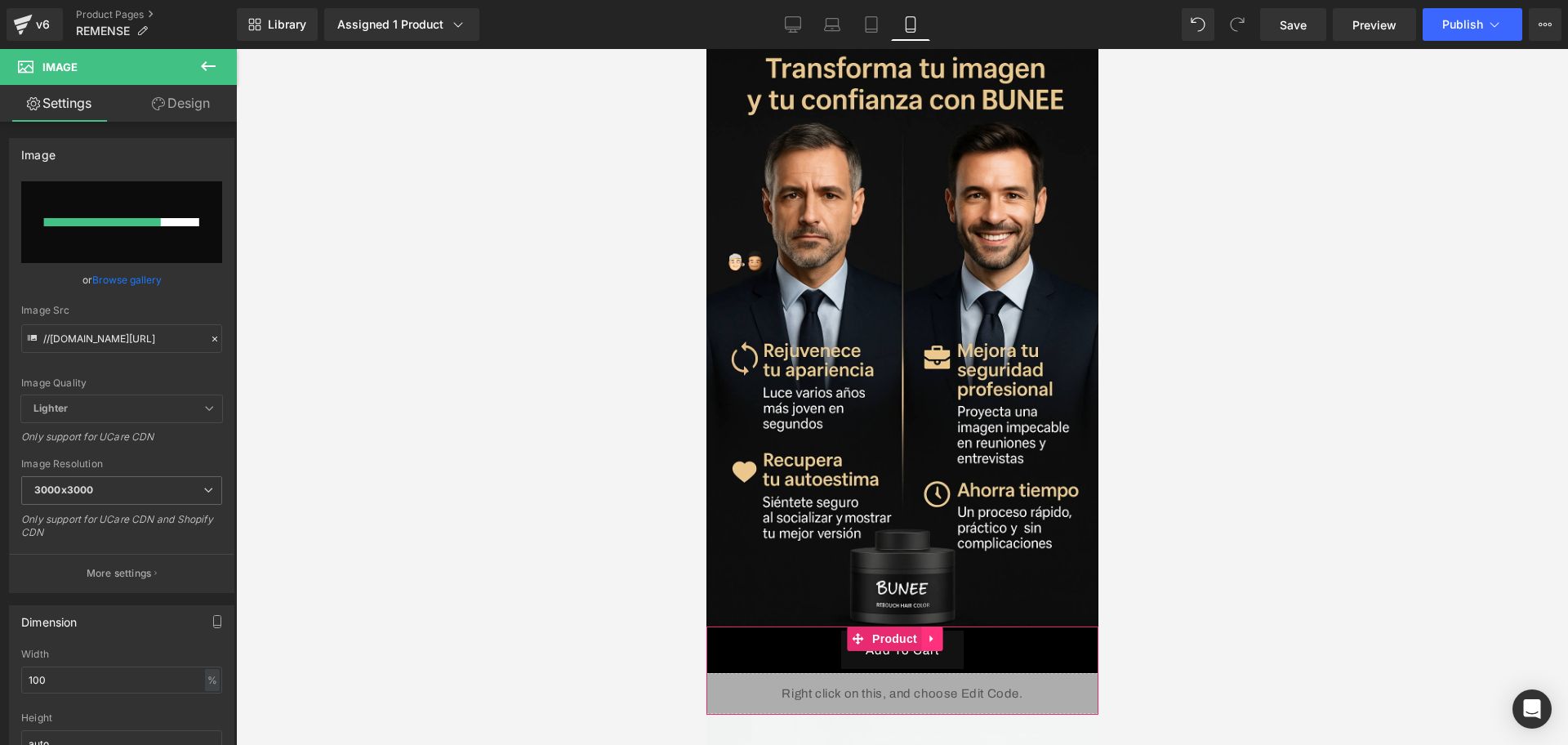
click at [930, 633] on icon at bounding box center [931, 639] width 11 height 12
click at [918, 633] on icon at bounding box center [920, 638] width 11 height 11
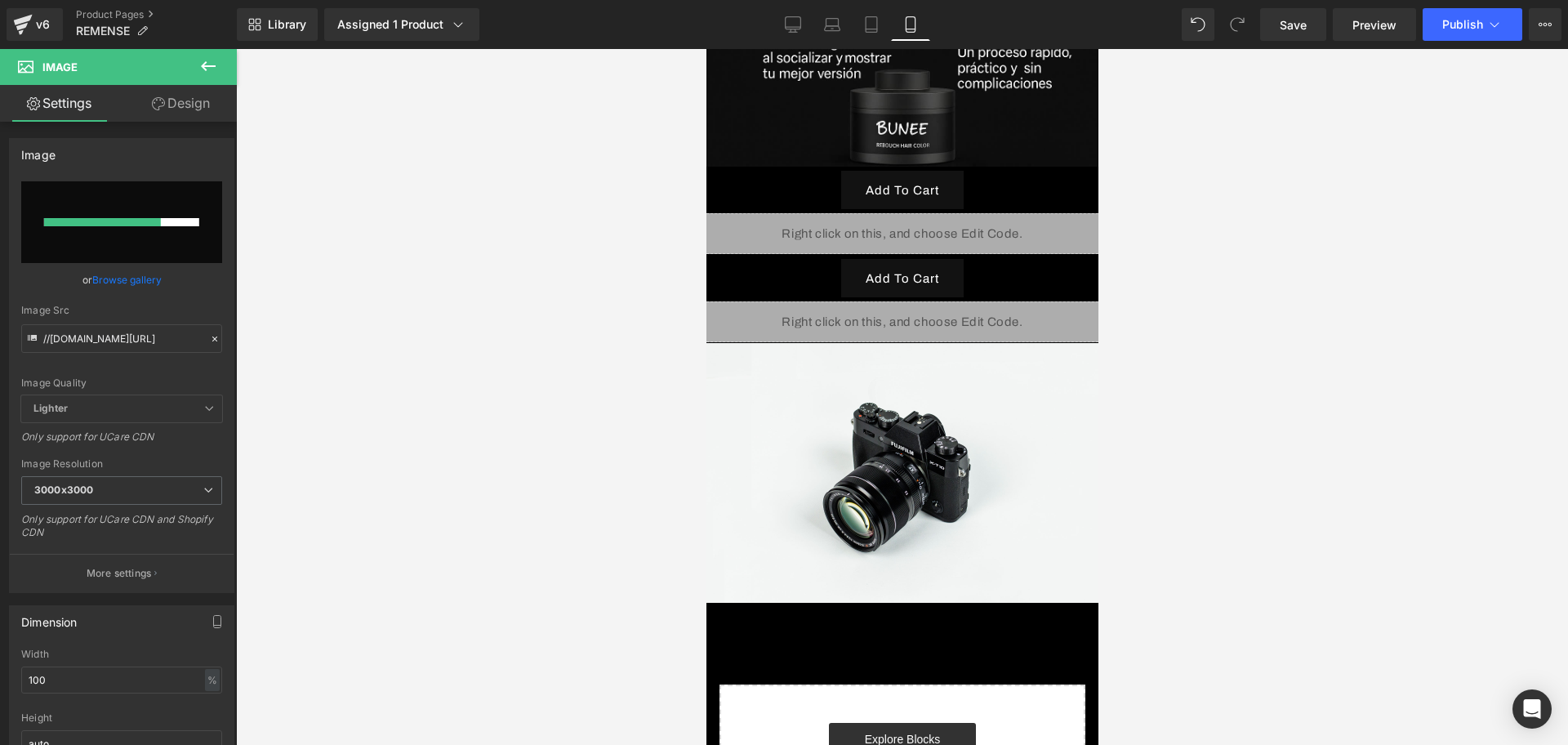
scroll to position [3947, 0]
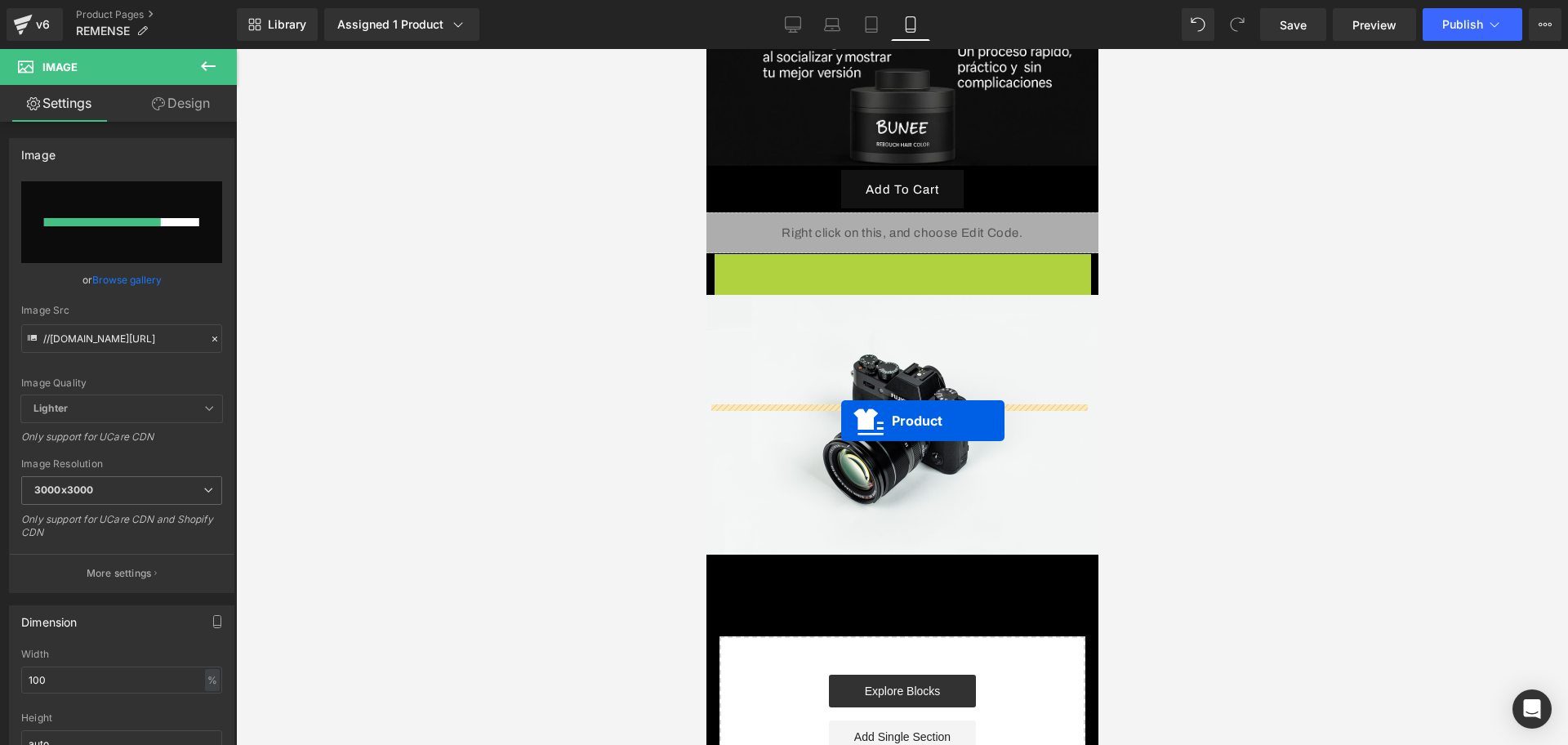
drag, startPoint x: 858, startPoint y: 131, endPoint x: 840, endPoint y: 421, distance: 290.6
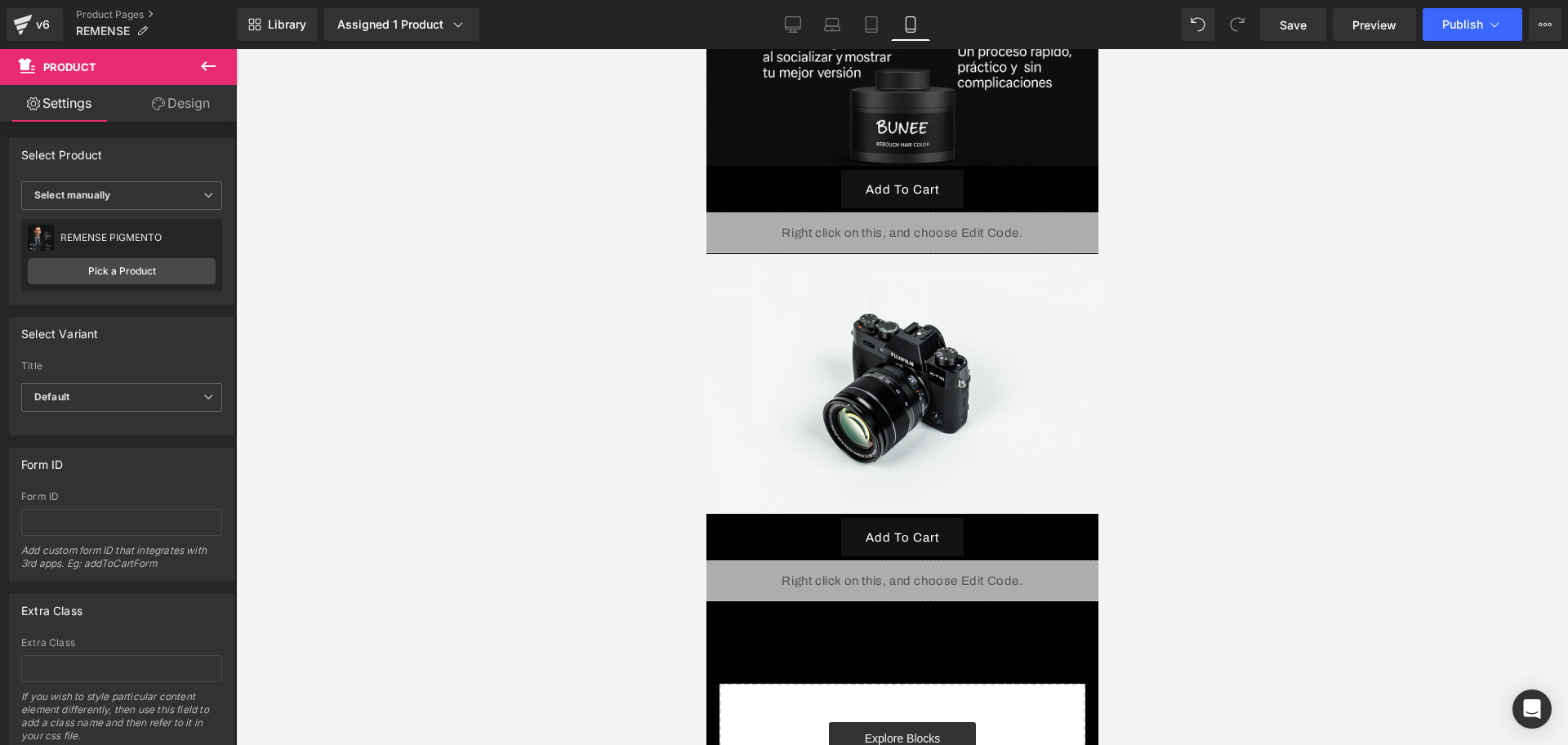
click at [203, 57] on icon at bounding box center [208, 66] width 20 height 20
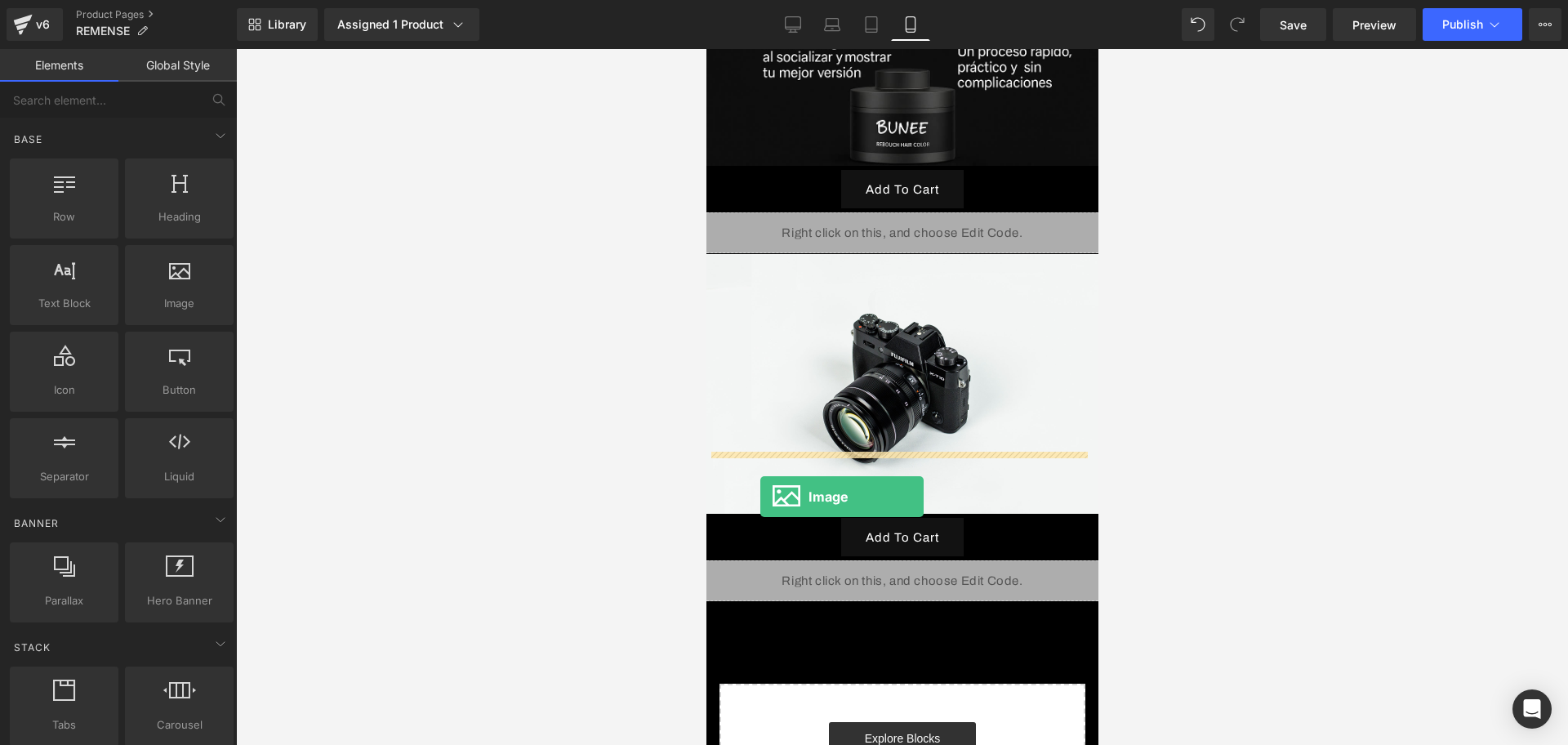
drag, startPoint x: 895, startPoint y: 339, endPoint x: 758, endPoint y: 495, distance: 207.6
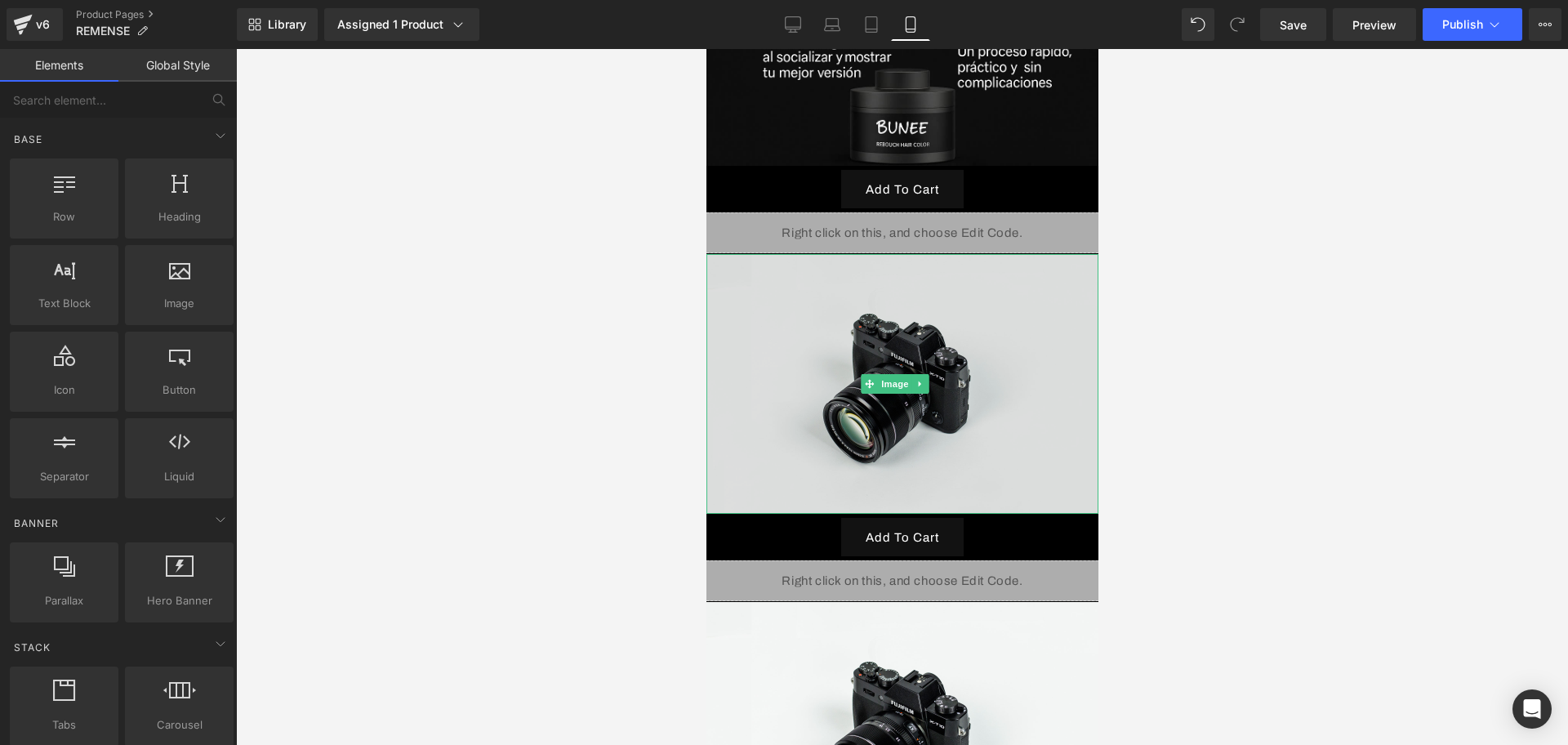
click at [834, 254] on img at bounding box center [901, 383] width 392 height 260
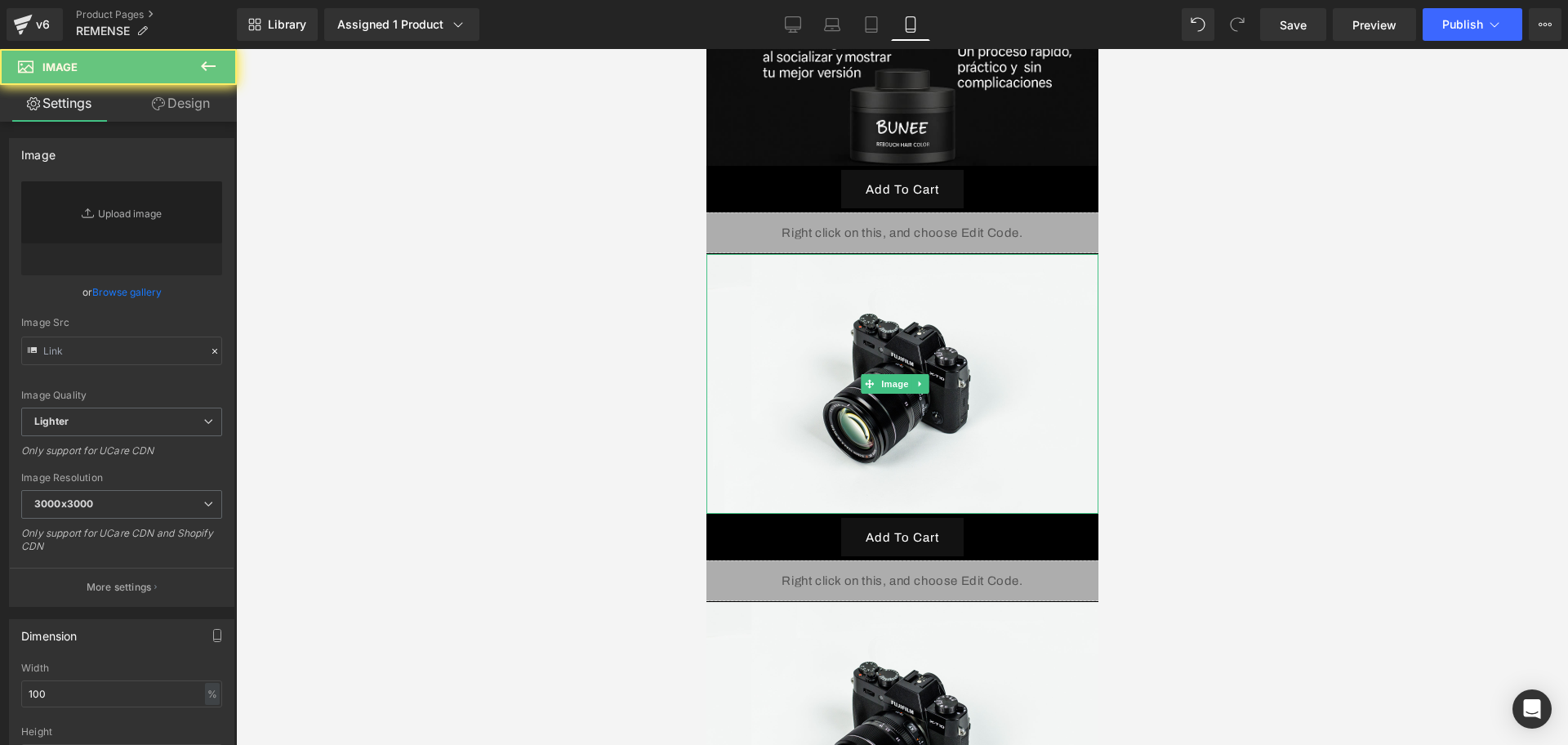
type input "//[DOMAIN_NAME][URL]"
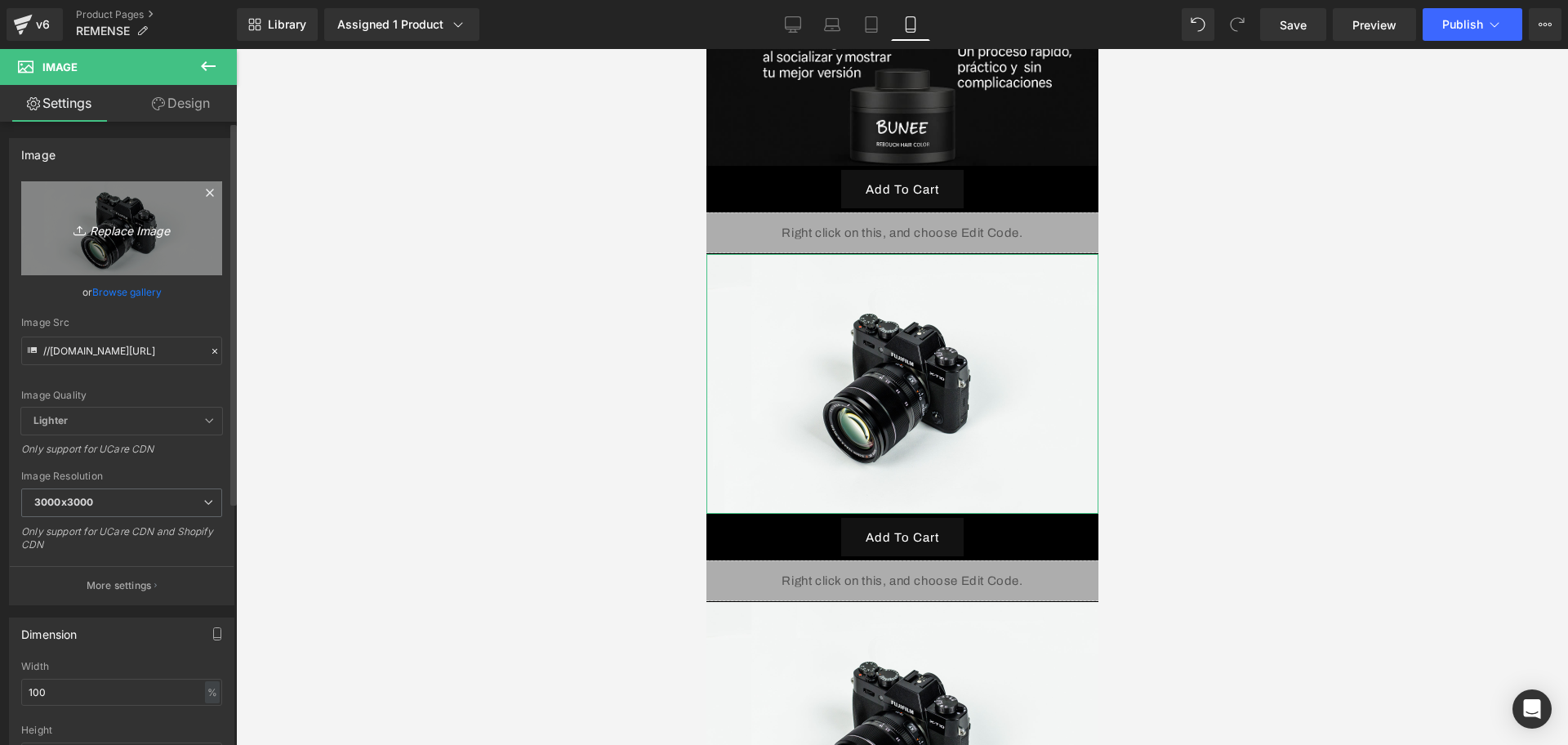
click at [110, 236] on icon "Replace Image" at bounding box center [122, 228] width 130 height 20
type input "C:\fakepath\ChatGPT Image 13 sept 2025, 01_19_02 a.m..png"
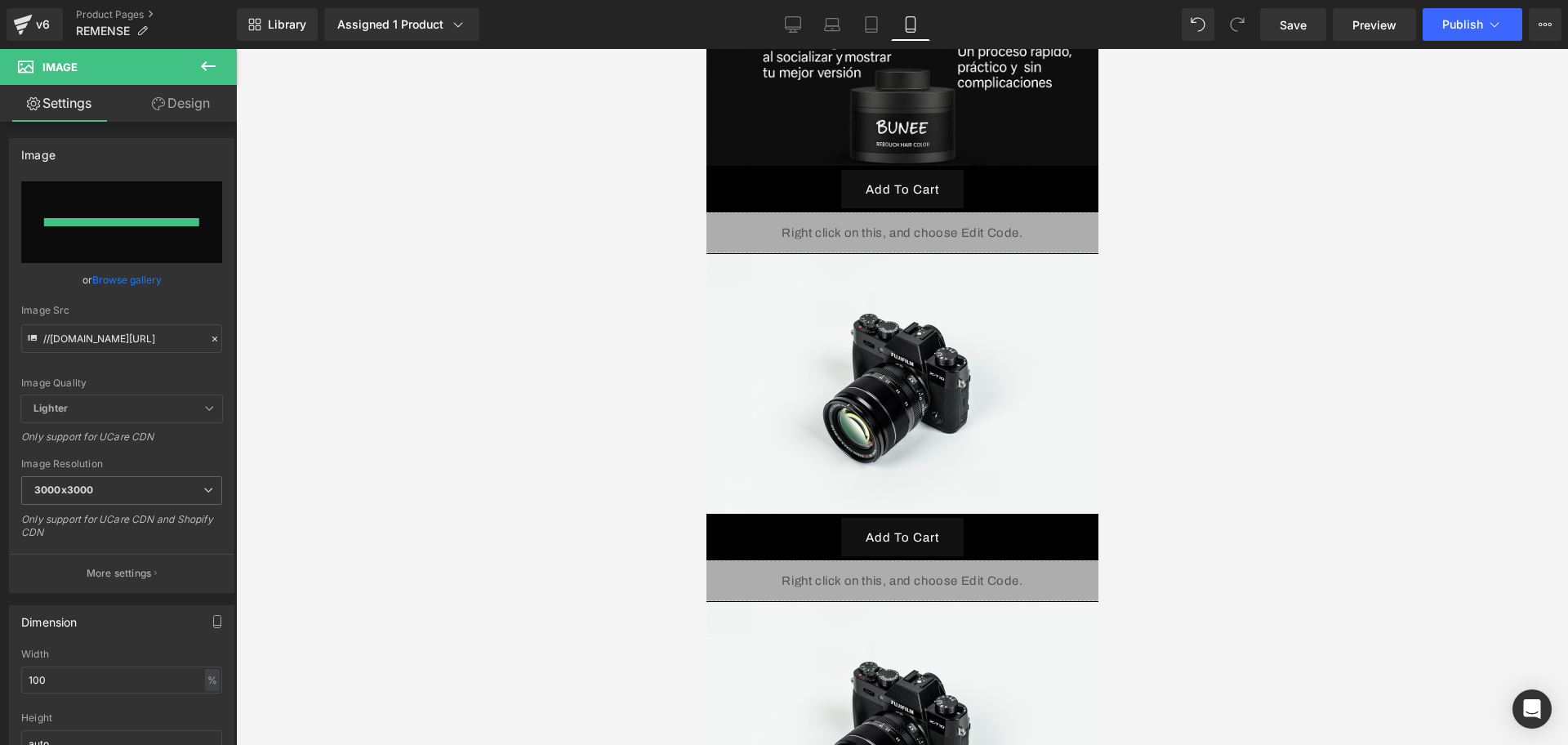
type input "https://ucarecdn.com/76bf15c5-f71e-455a-8912-26e0e32d434d/-/format/auto/-/previ…"
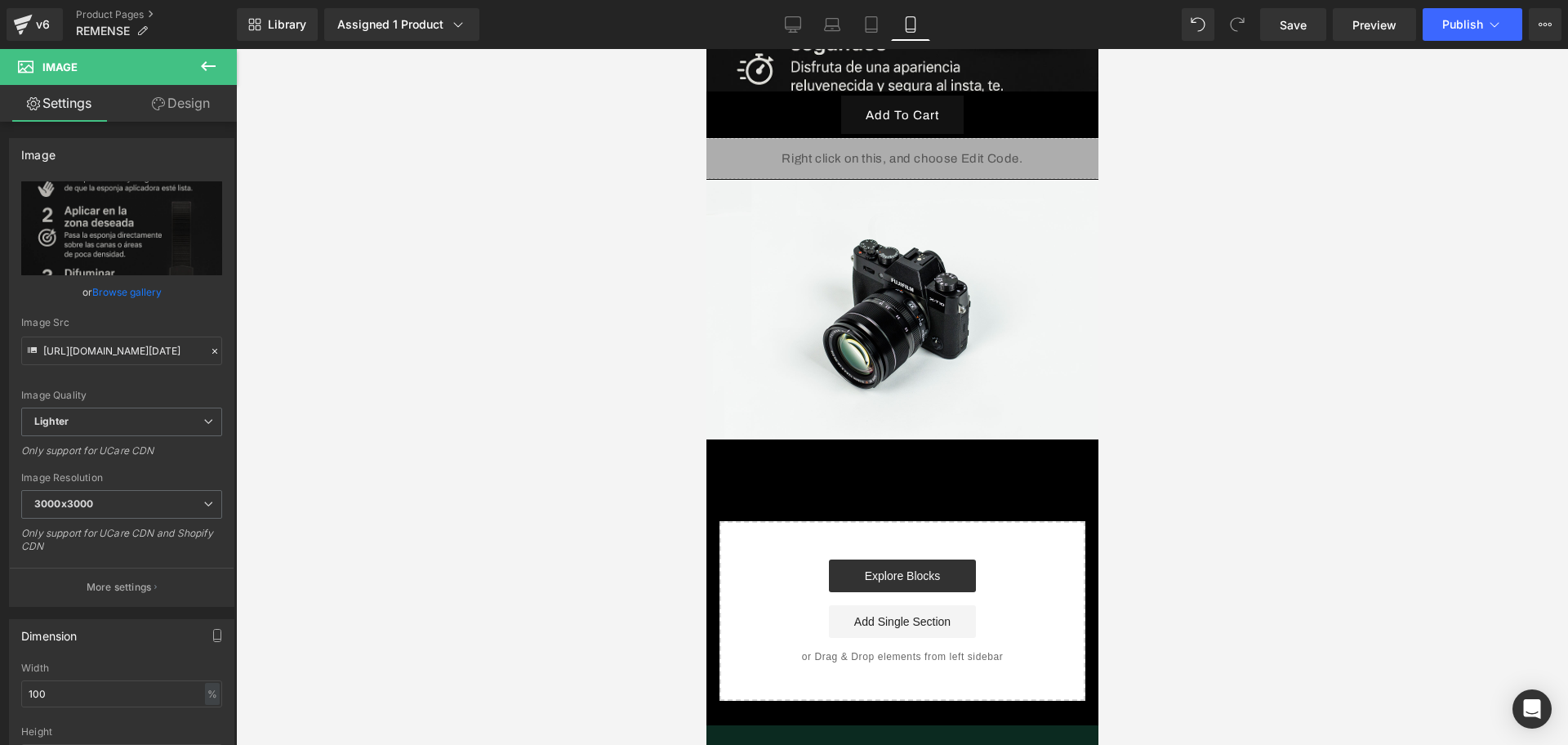
scroll to position [4391, 0]
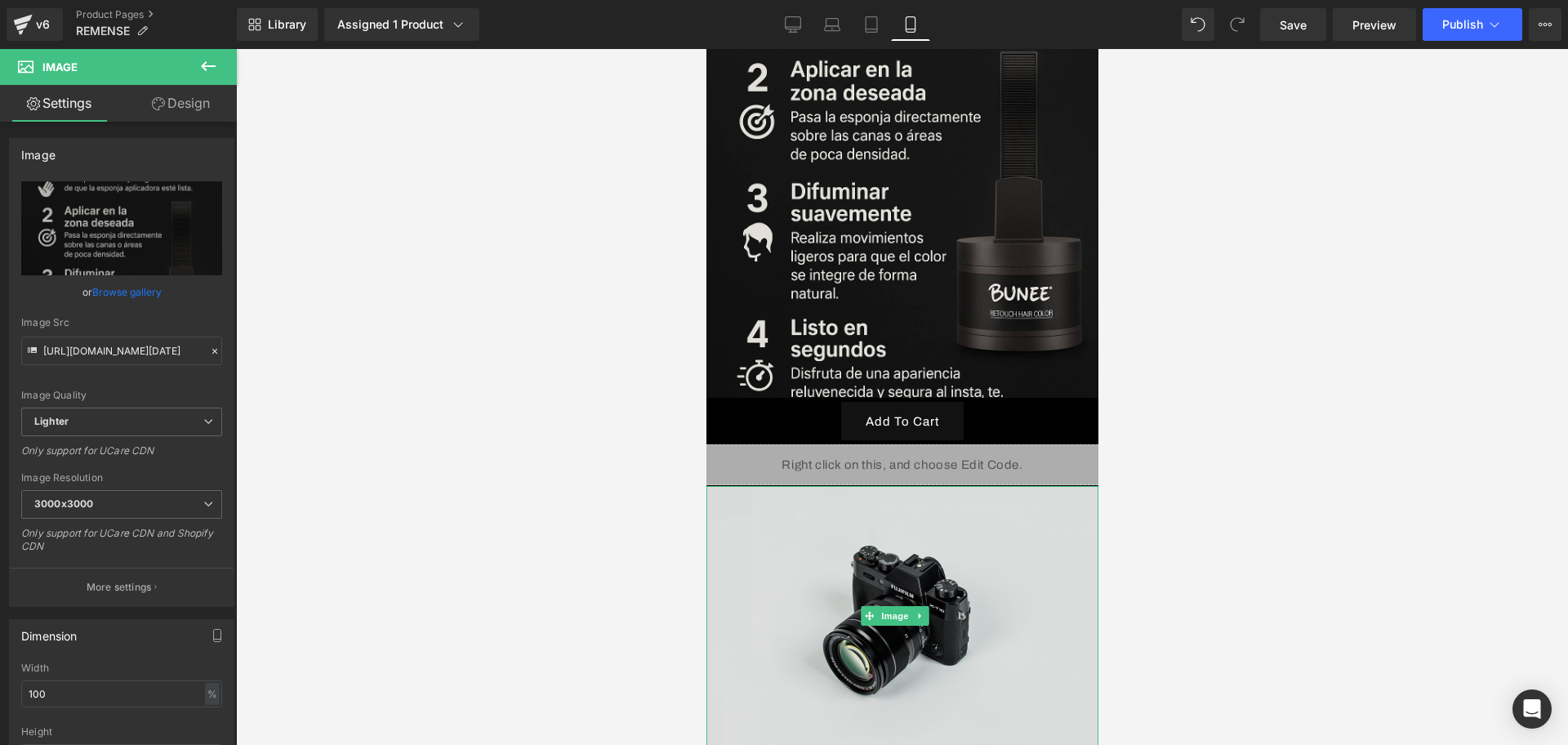
click at [879, 606] on span "Image" at bounding box center [894, 615] width 34 height 20
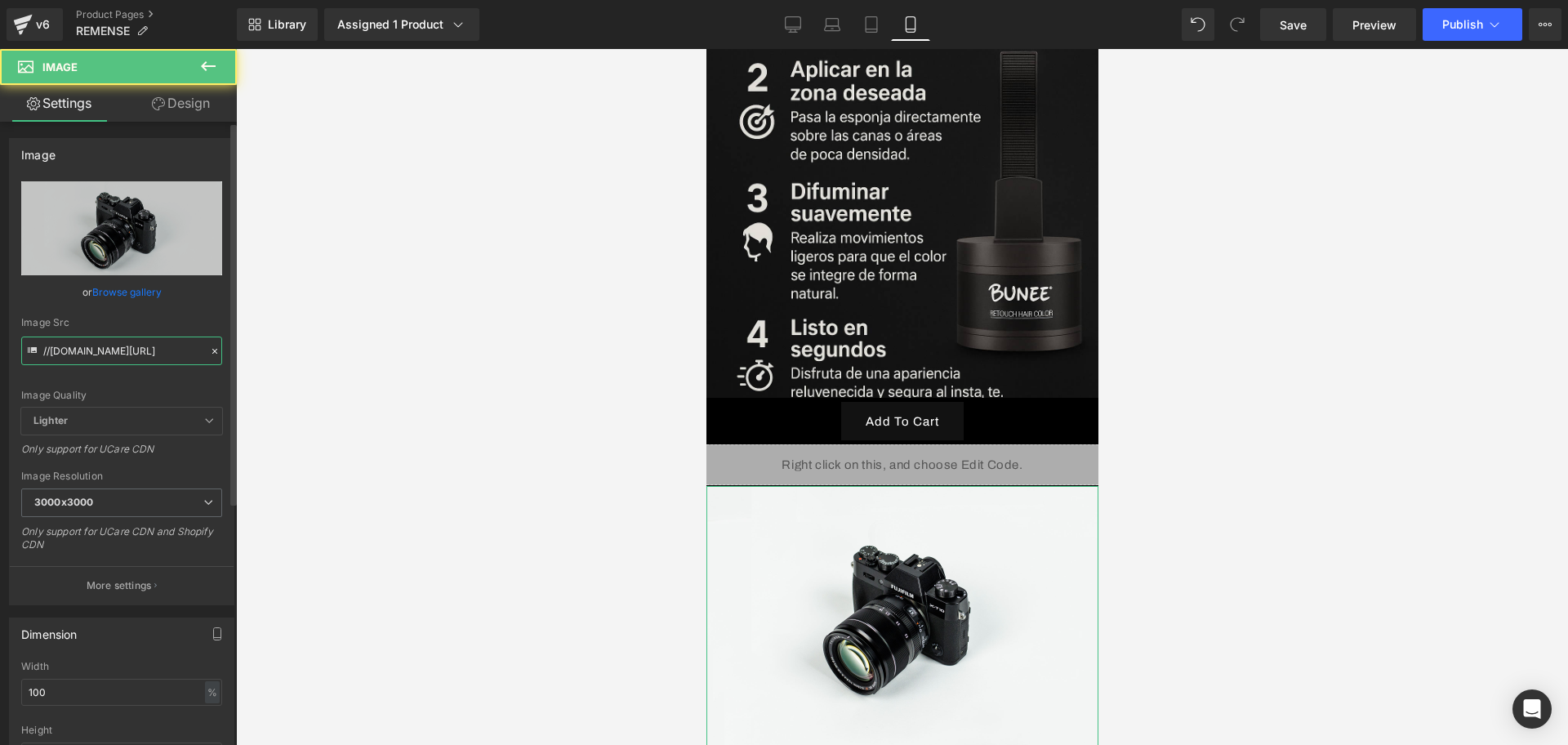
click at [94, 349] on input "//[DOMAIN_NAME][URL]" at bounding box center [121, 350] width 201 height 29
click at [96, 349] on input "//[DOMAIN_NAME][URL]" at bounding box center [121, 350] width 201 height 29
paste input "1 unidad x 79.990 2 unidades x 114.990 3 unidades x 159.990 practicidad, rejuve…"
type input "1 unidad x 79.990 2 unidades x 114.990 3 unidades x 159.990 practicidad, rejuve…"
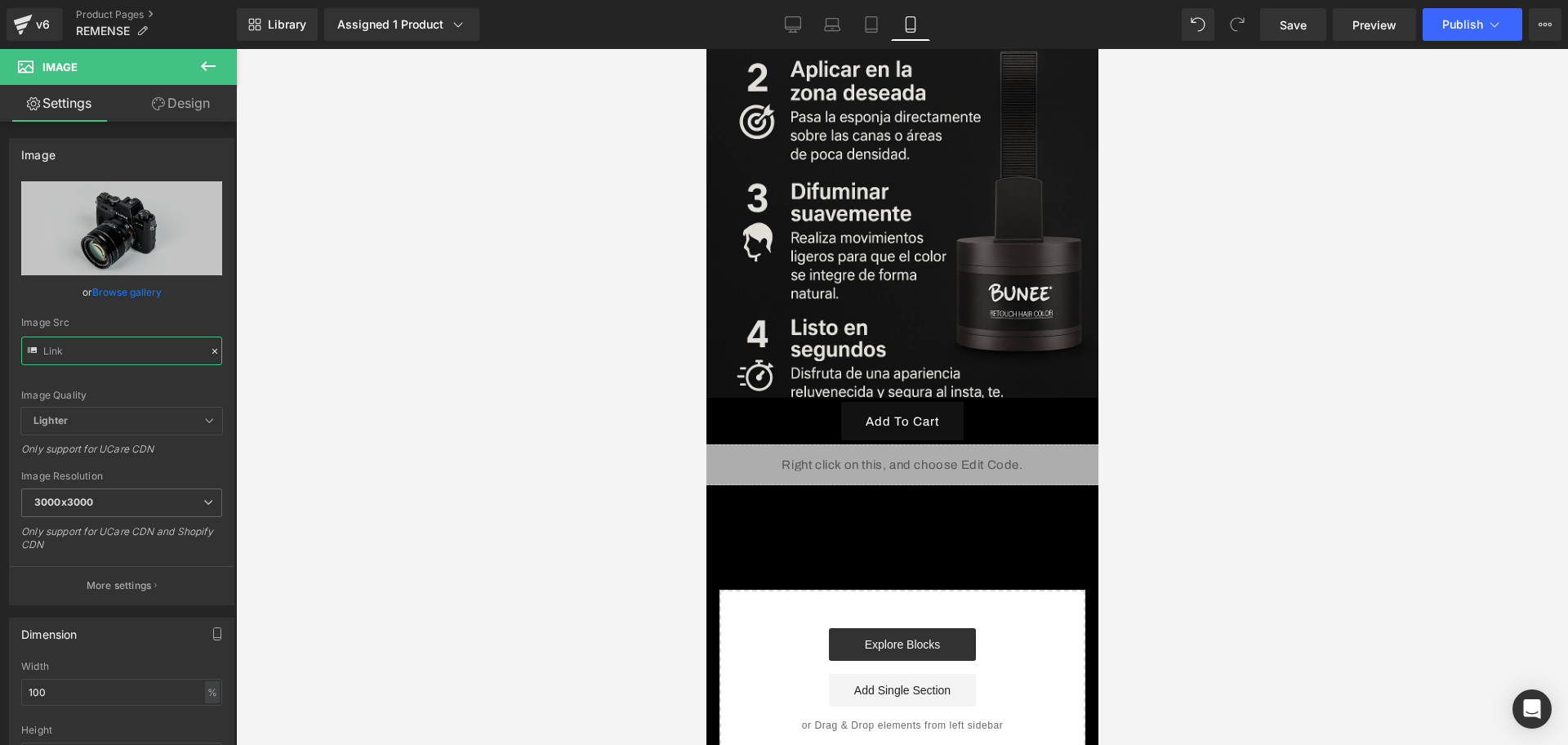
scroll to position [0, 0]
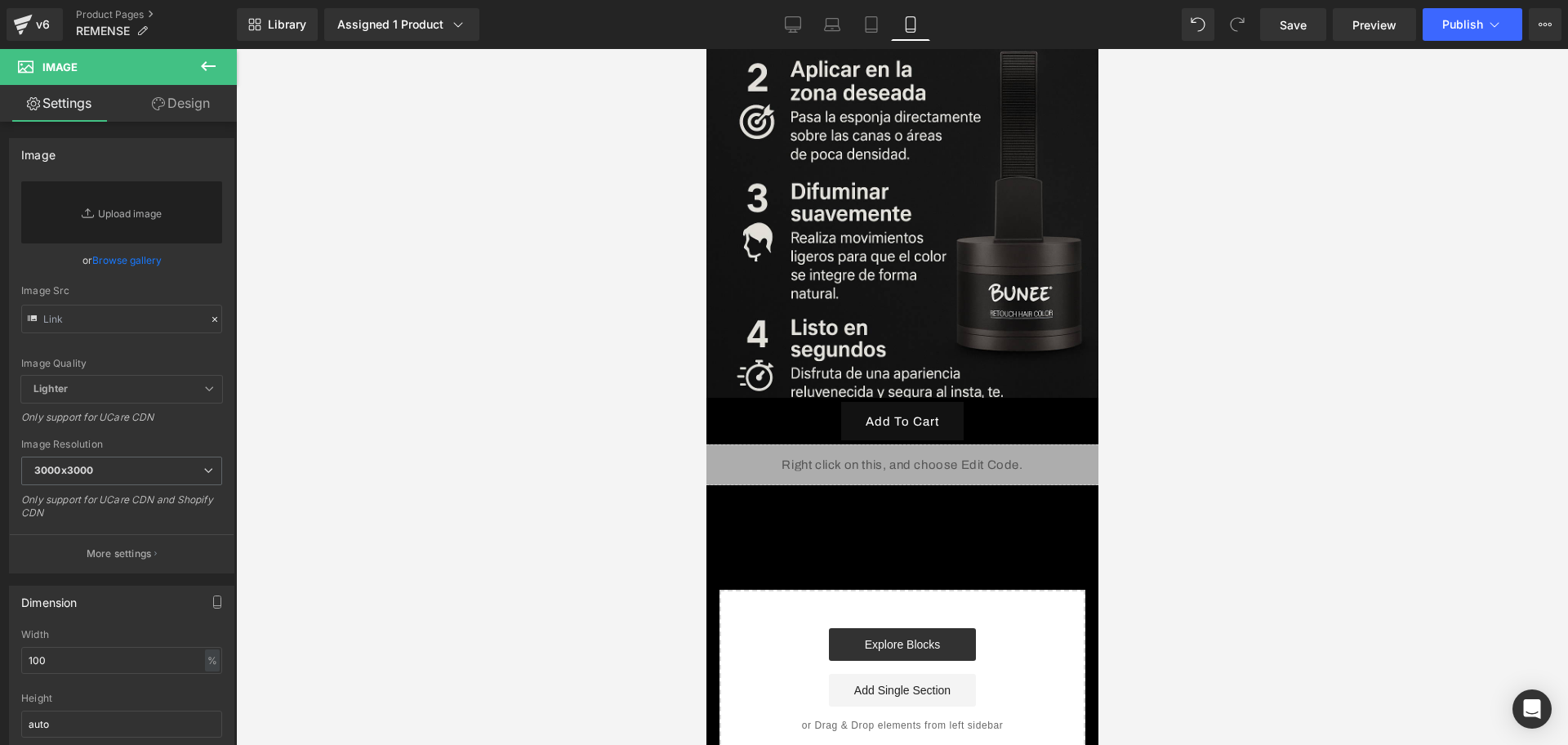
click at [212, 70] on icon at bounding box center [208, 66] width 20 height 20
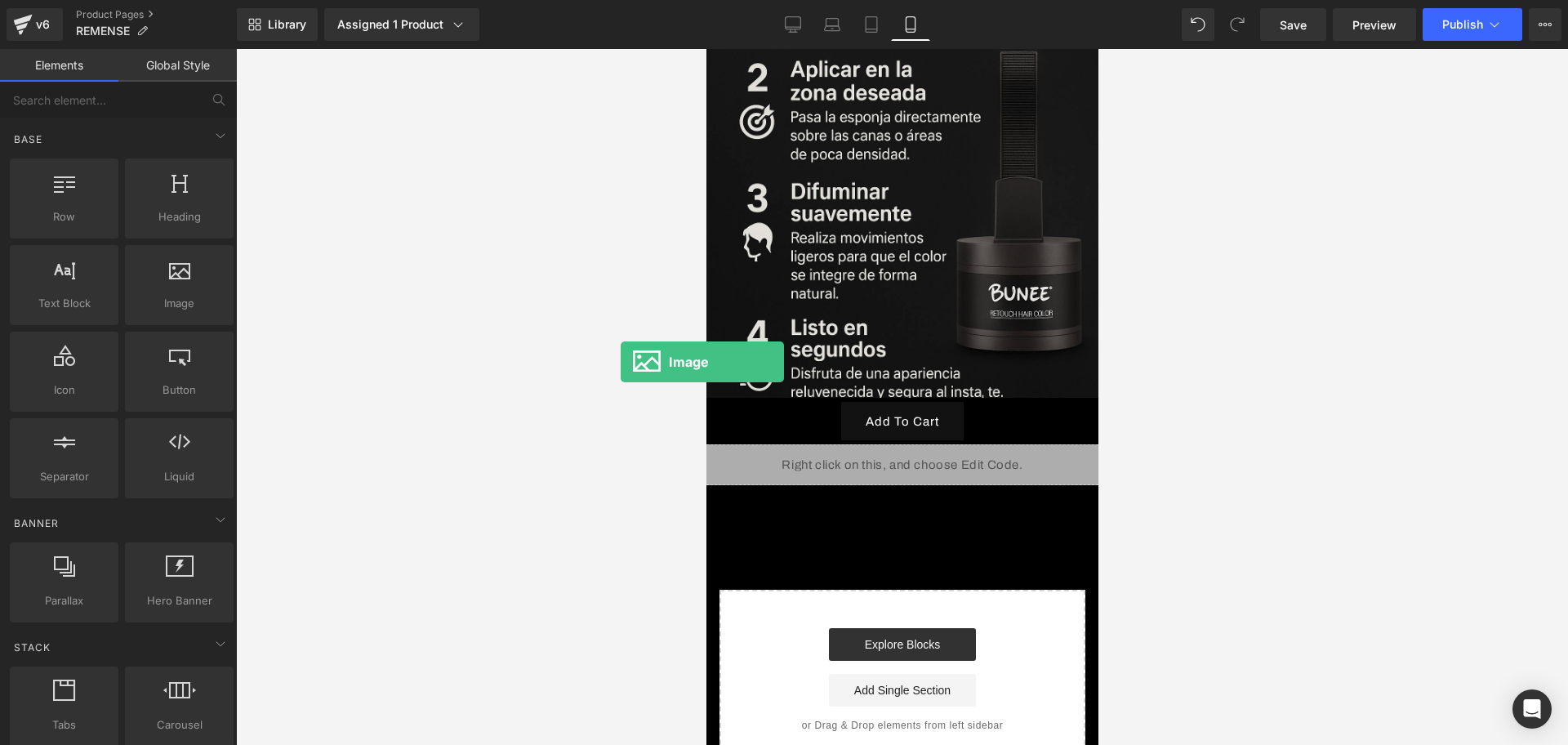
drag, startPoint x: 1176, startPoint y: 392, endPoint x: 718, endPoint y: 373, distance: 458.4
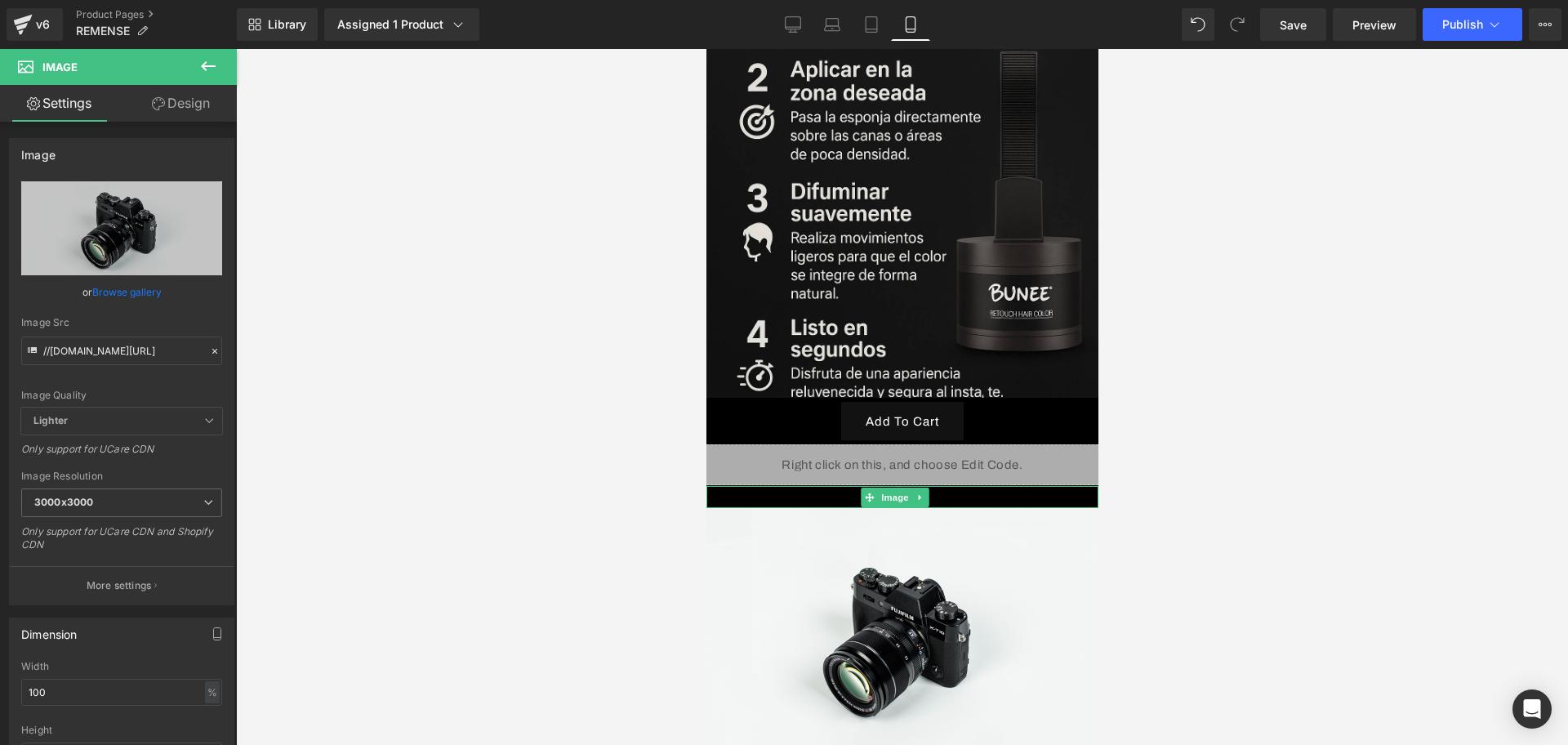
click at [864, 493] on icon at bounding box center [868, 497] width 9 height 10
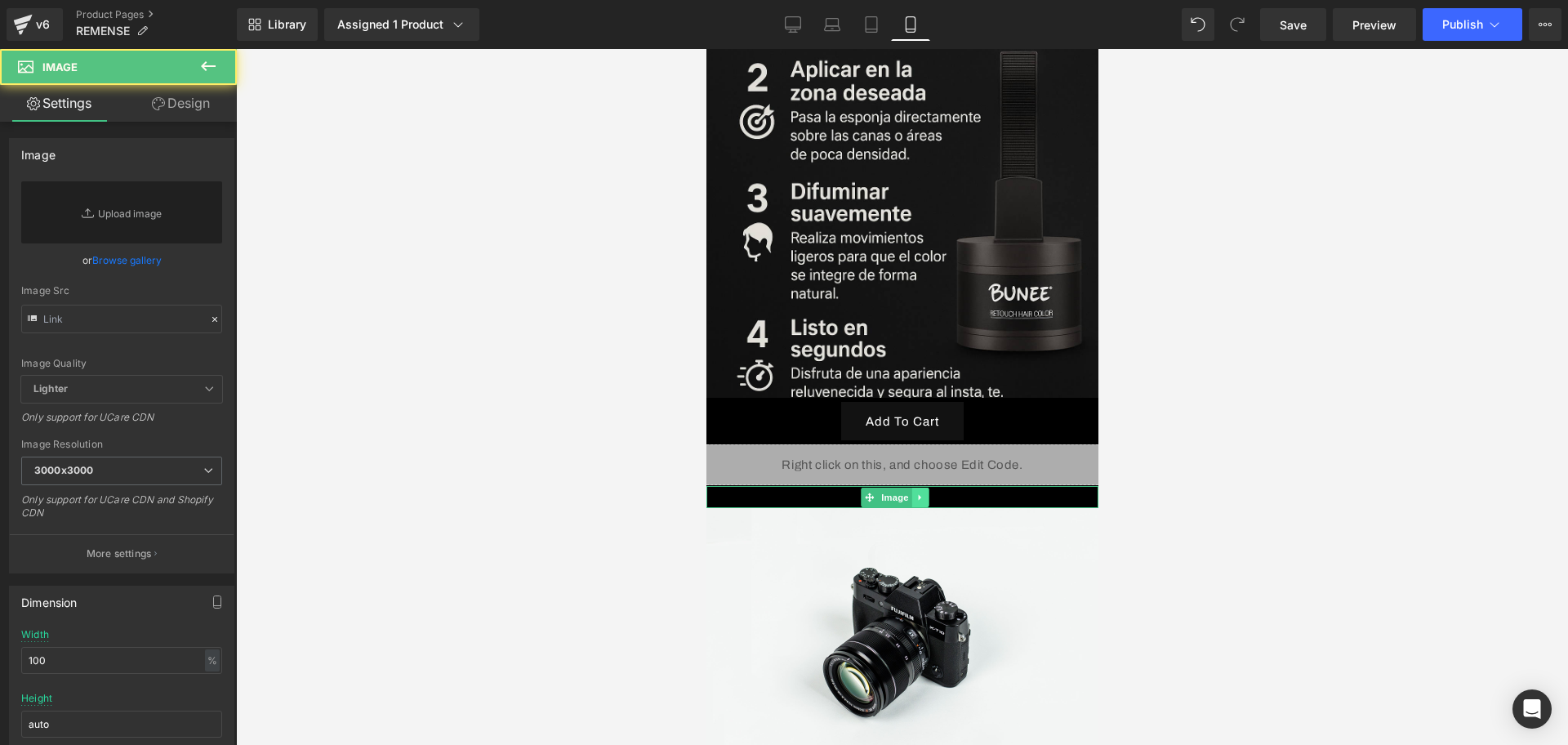
click at [916, 493] on icon at bounding box center [920, 497] width 9 height 10
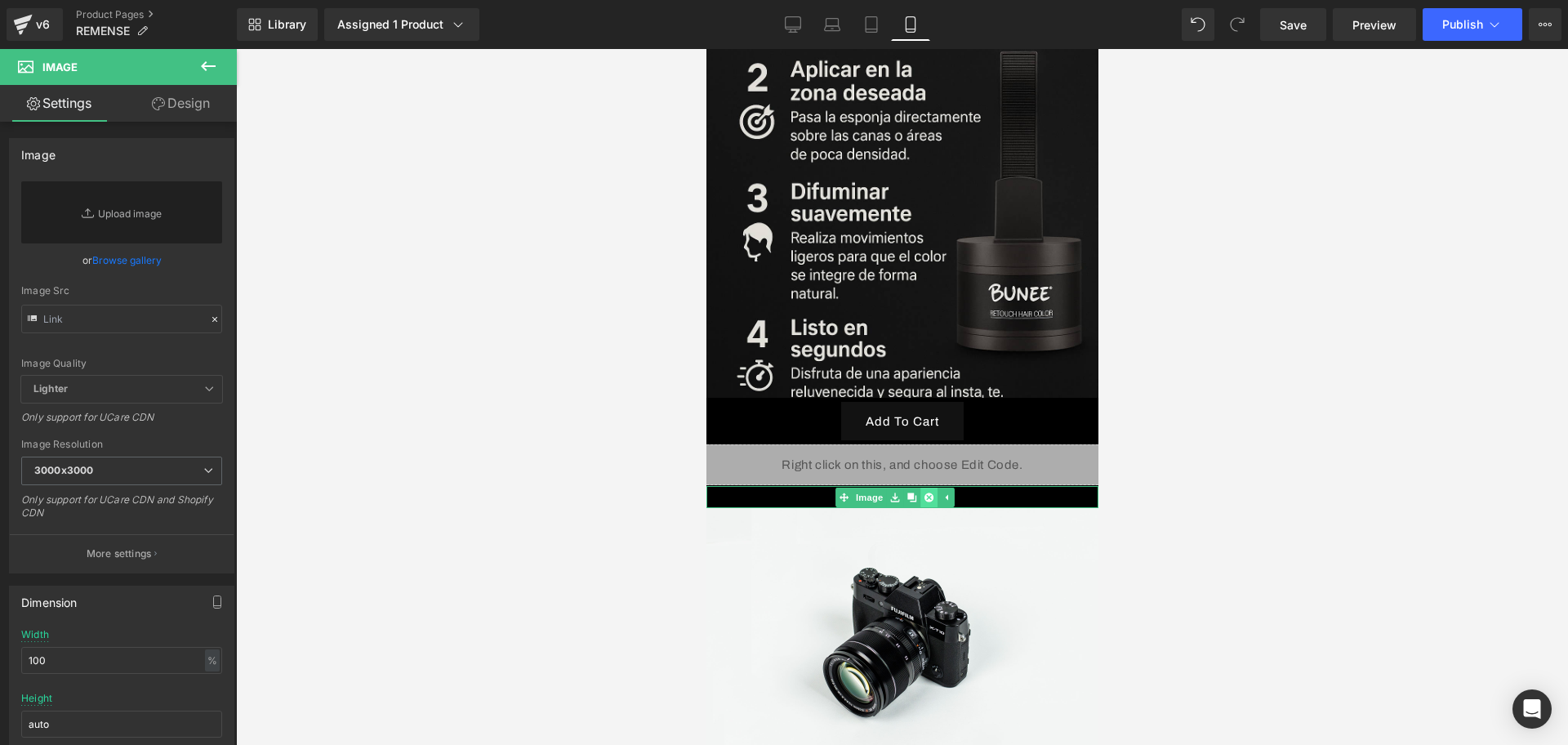
click at [926, 493] on icon at bounding box center [927, 497] width 9 height 9
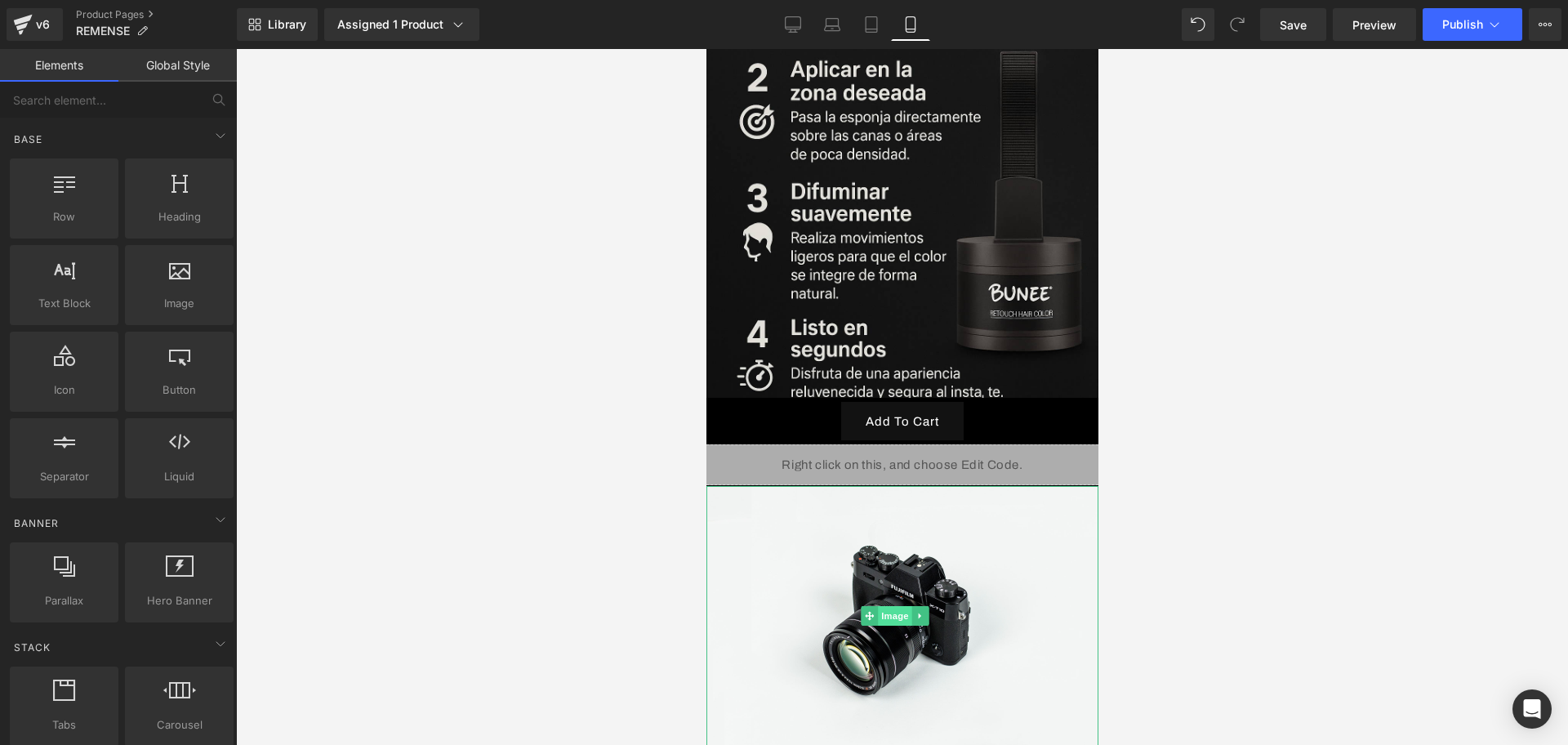
click at [882, 606] on span "Image" at bounding box center [894, 615] width 34 height 20
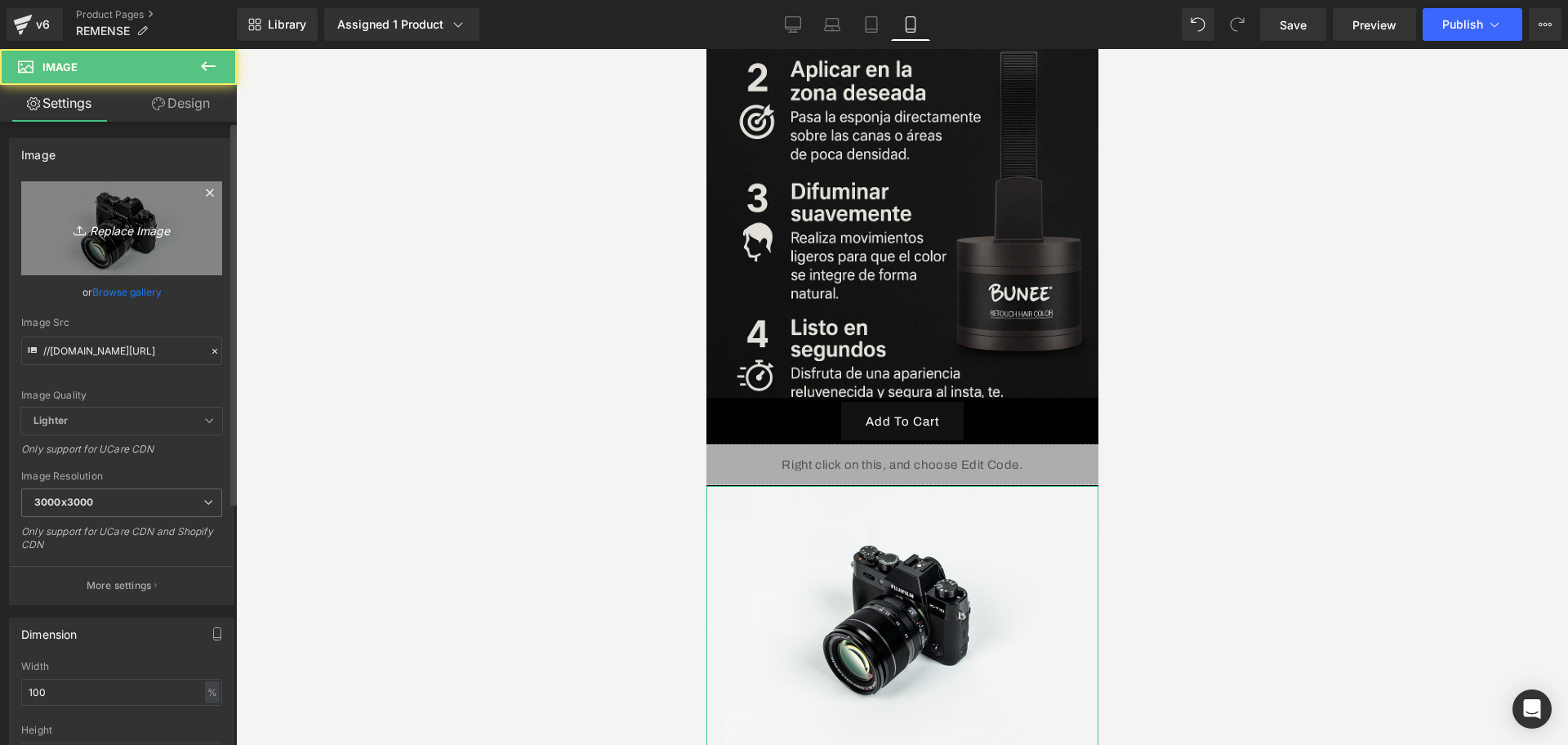
click at [99, 240] on link "Replace Image" at bounding box center [121, 229] width 201 height 94
type input "C:\fakepath\ChatGPT Image 13 sept 2025, 01_22_50 a.m..png"
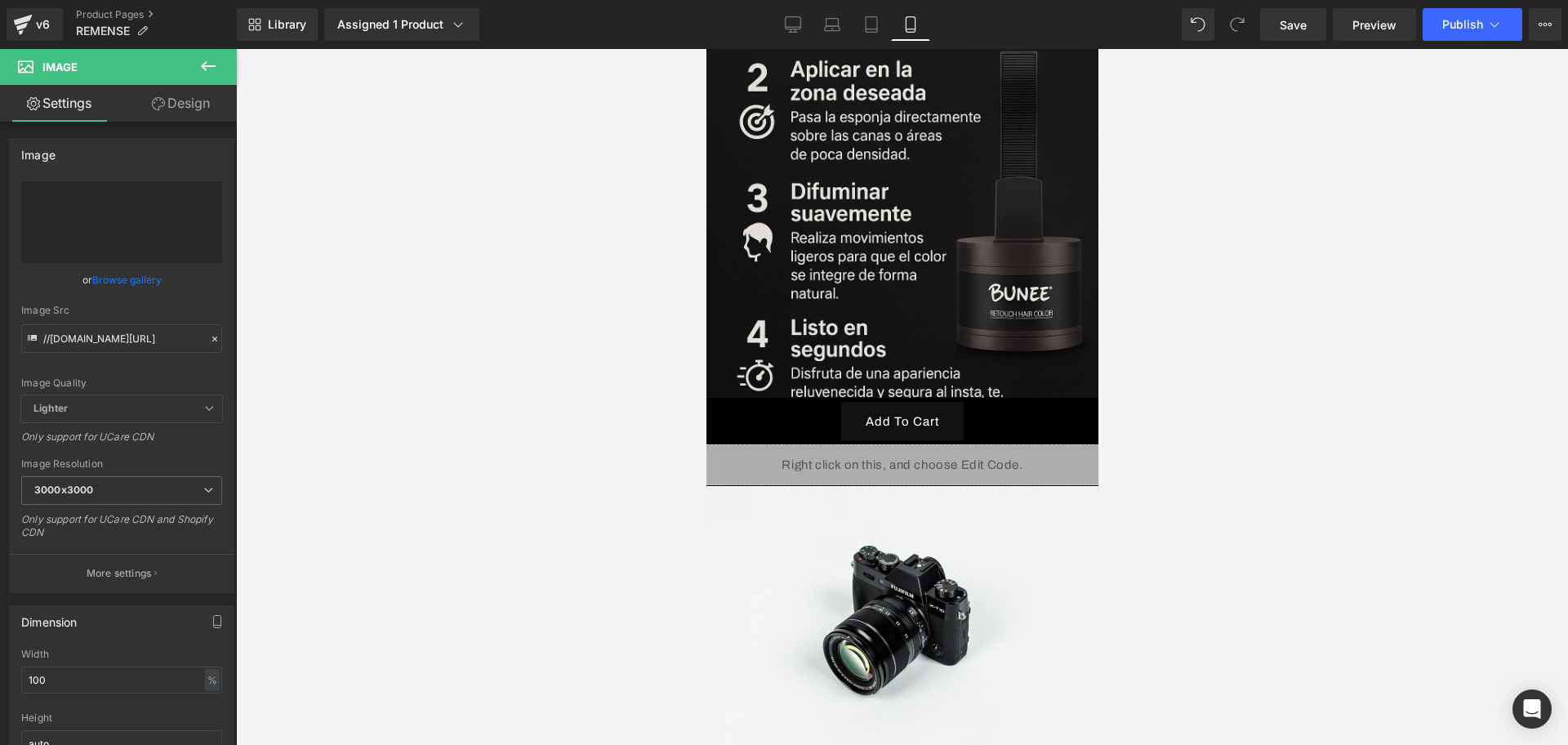
type input "https://ucarecdn.com/56bd62cf-d7e8-4781-86f2-ce59ce2d81f2/-/format/auto/-/previ…"
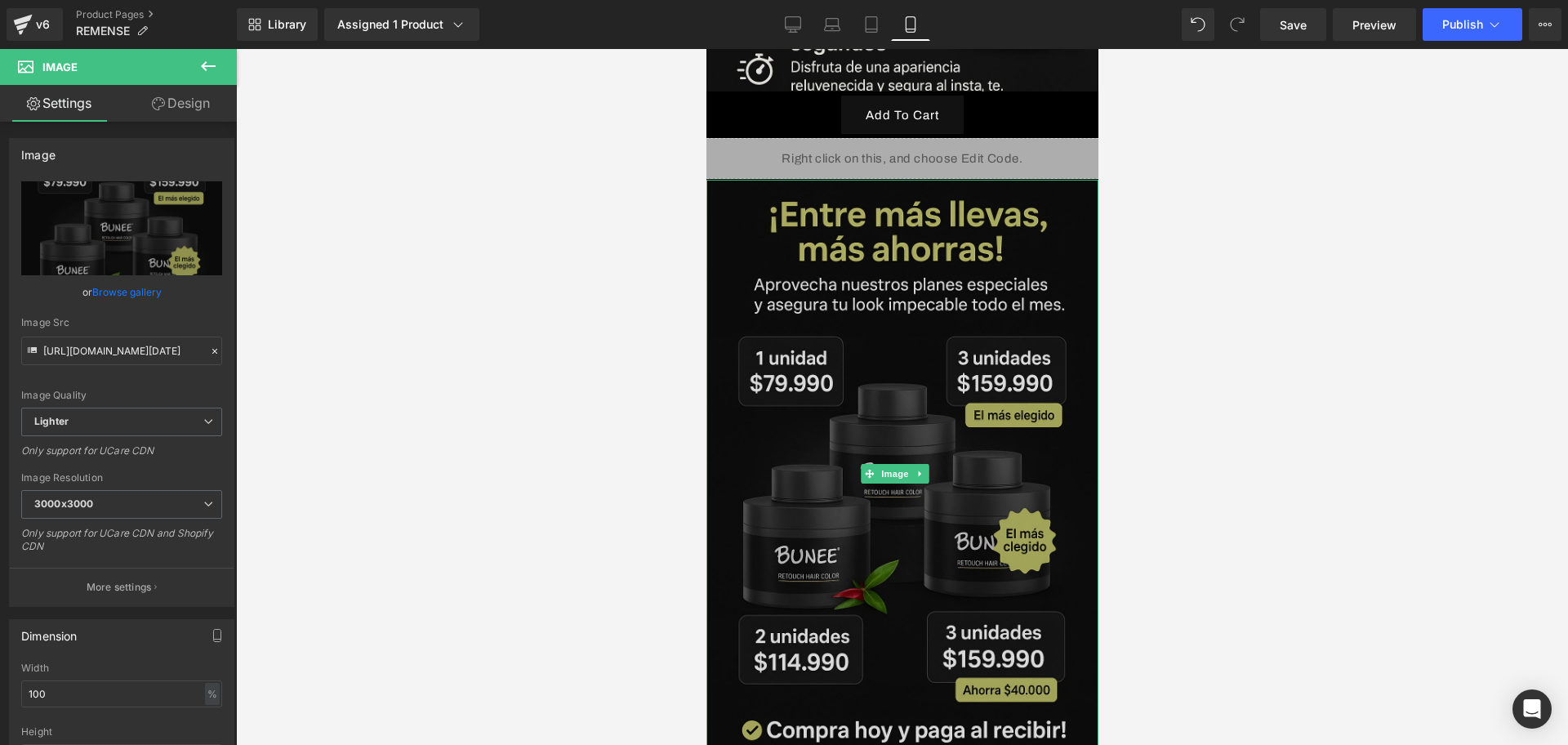
scroll to position [4391, 0]
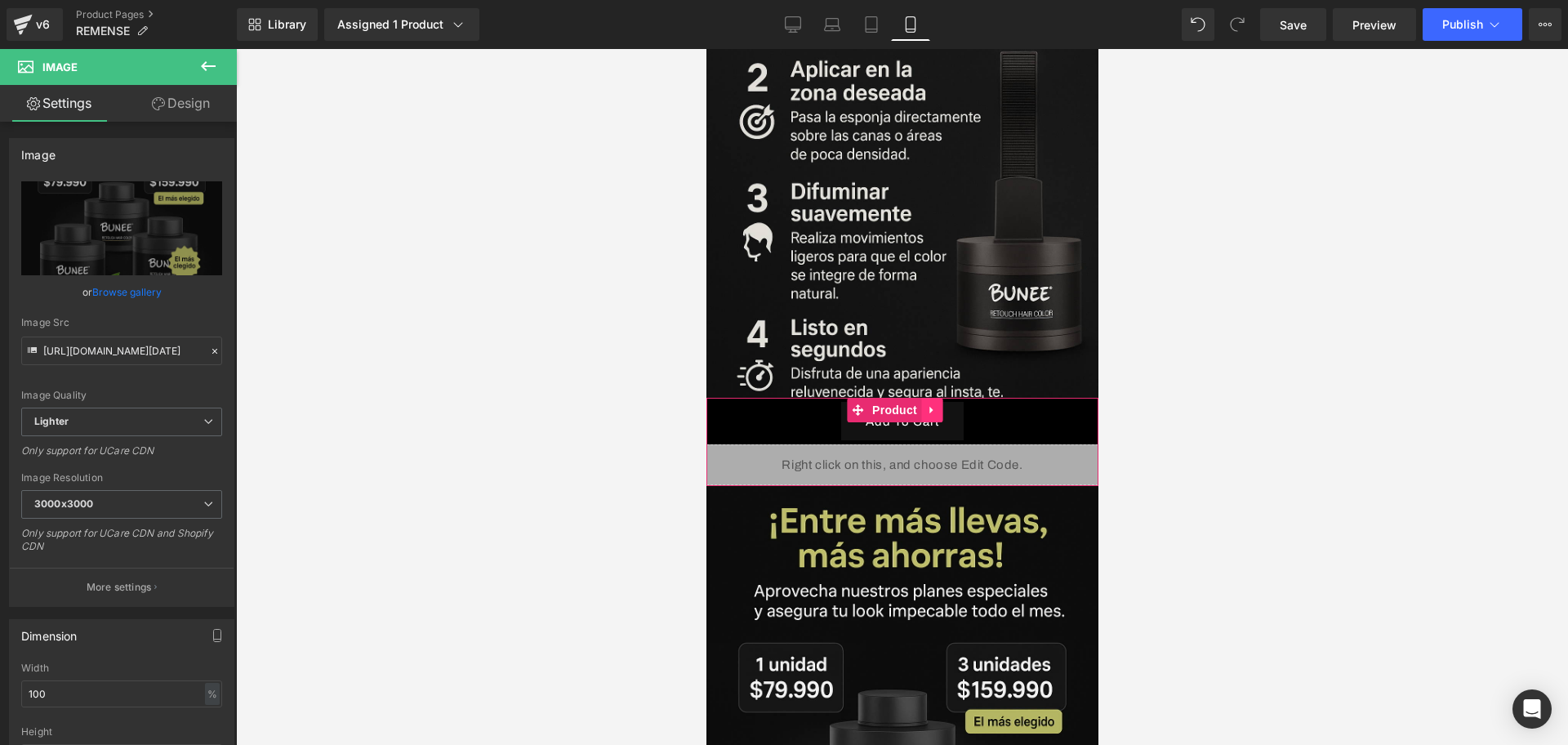
click at [941, 398] on link at bounding box center [931, 410] width 21 height 24
click at [915, 404] on icon at bounding box center [920, 409] width 11 height 11
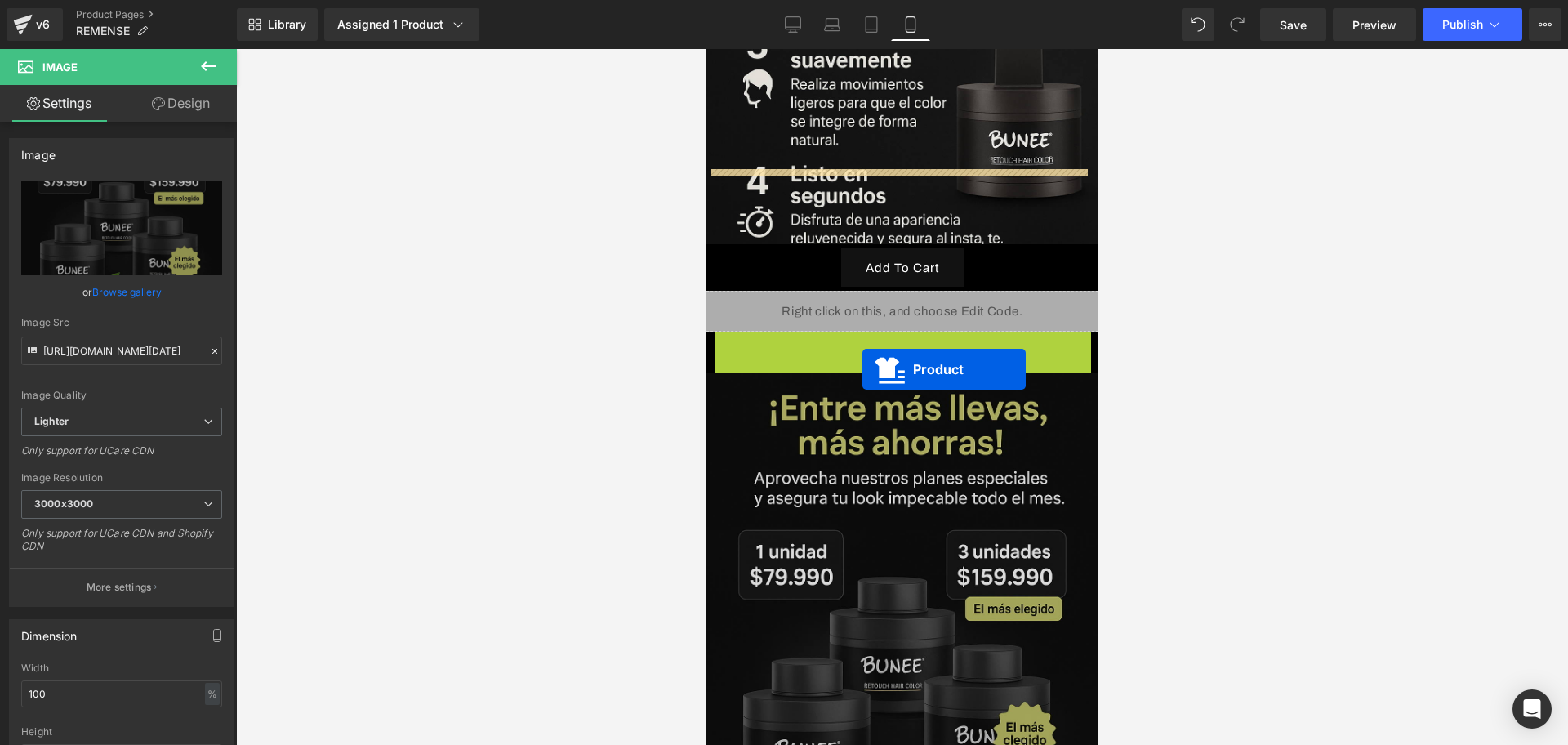
scroll to position [4698, 0]
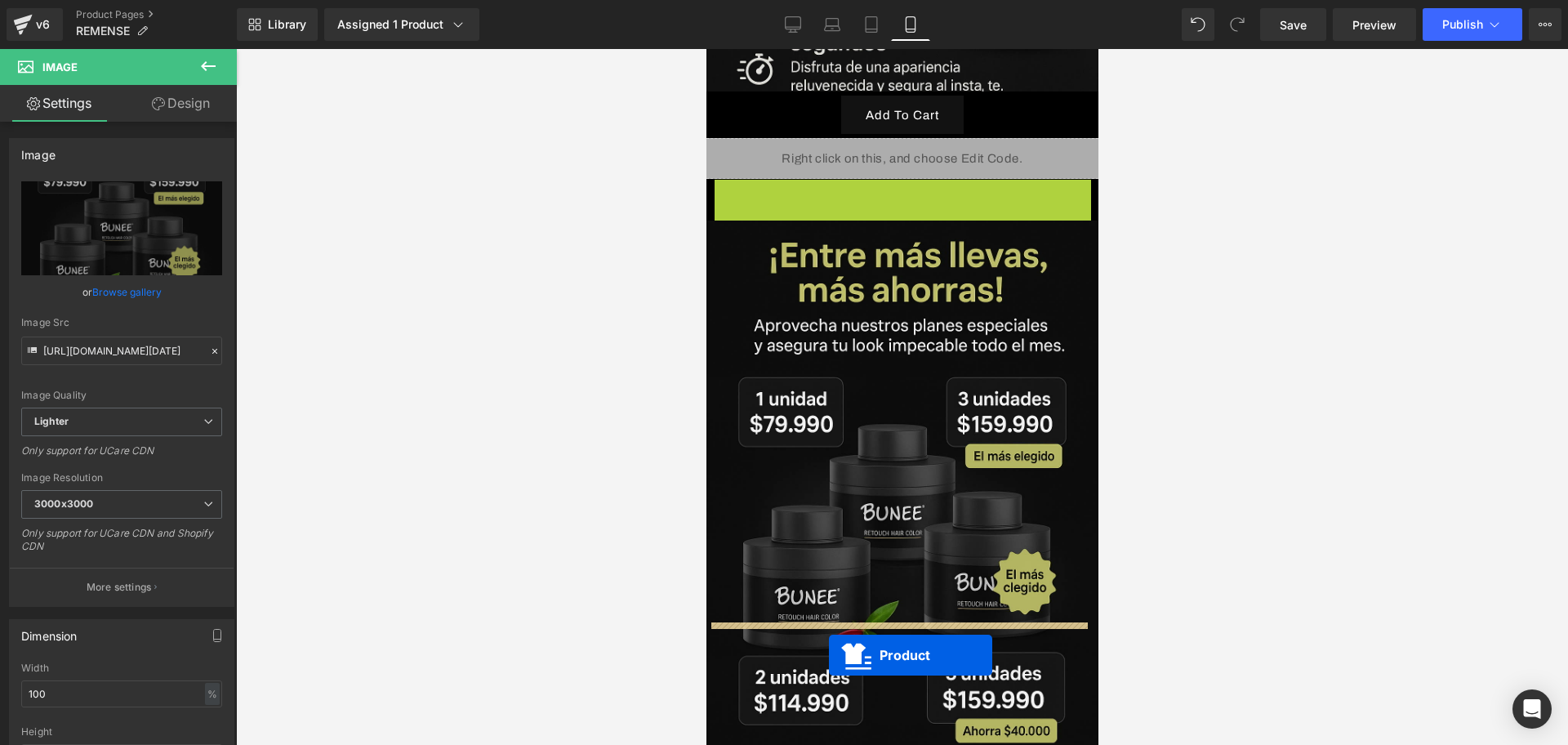
drag, startPoint x: 856, startPoint y: 334, endPoint x: 828, endPoint y: 653, distance: 320.2
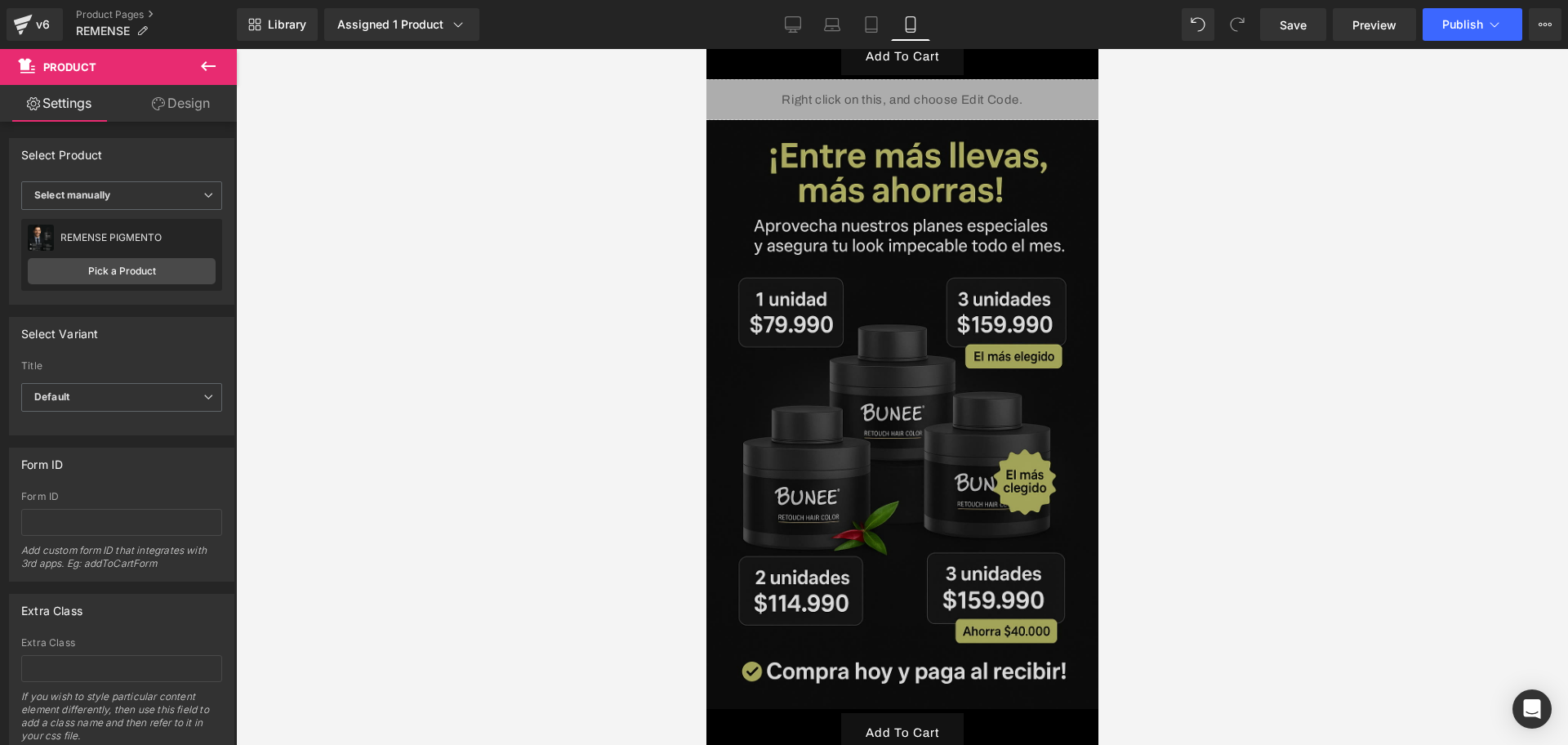
scroll to position [5149, 0]
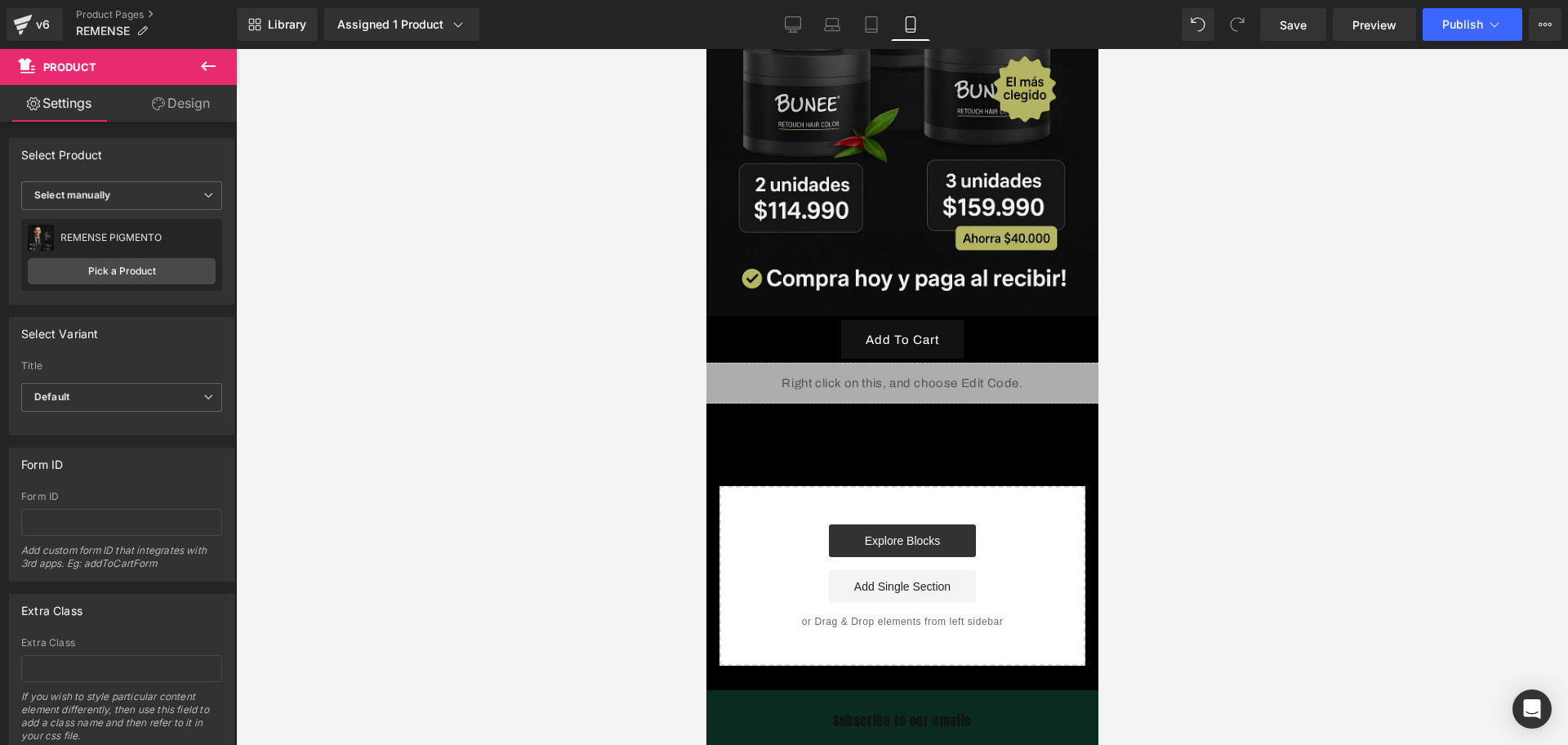
click at [194, 59] on button at bounding box center [209, 66] width 57 height 36
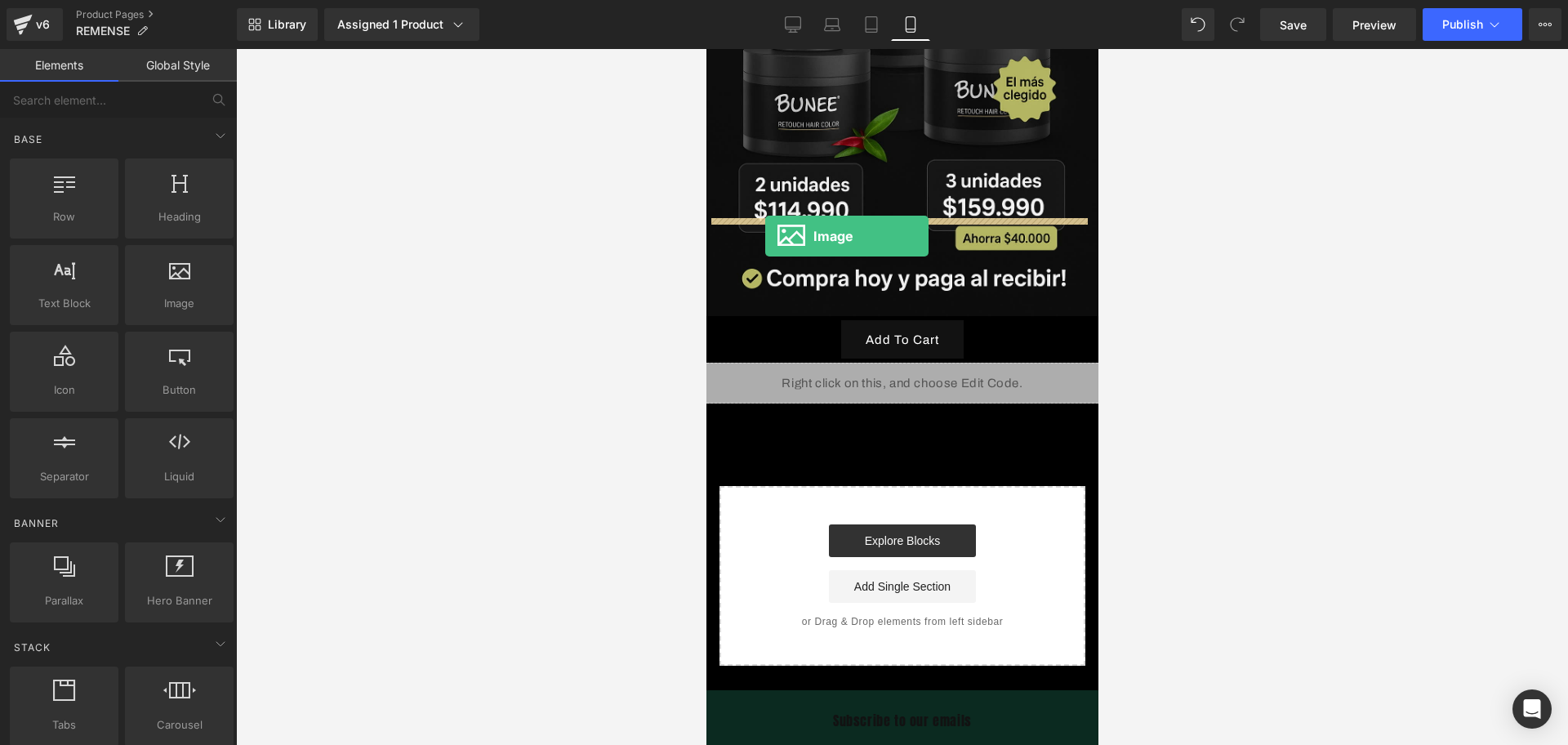
drag, startPoint x: 875, startPoint y: 321, endPoint x: 765, endPoint y: 236, distance: 139.0
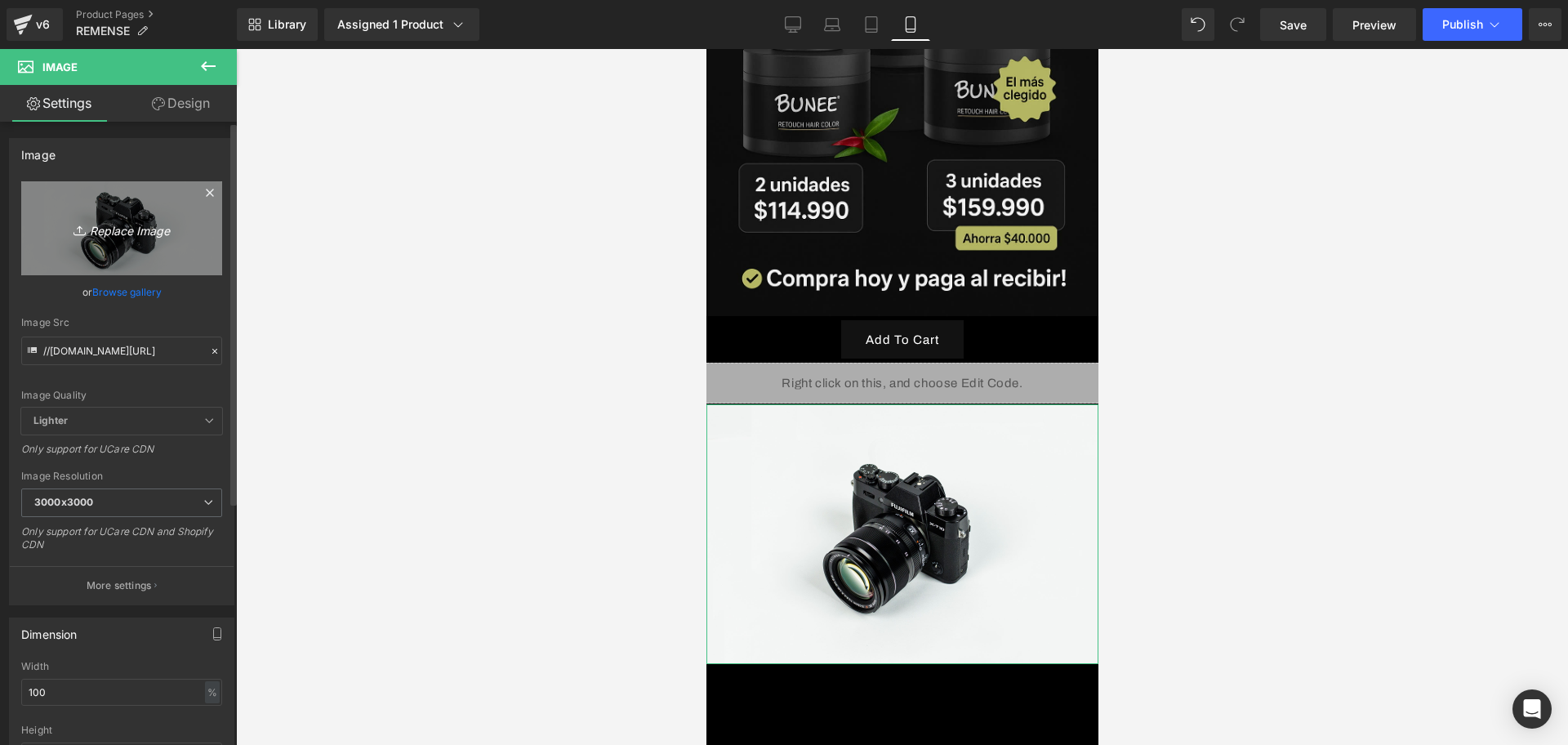
click at [116, 210] on link "Replace Image" at bounding box center [121, 229] width 201 height 94
type input "C:\fakepath\ChatGPT Image 13 sept 2025, 01_26_44 a.m..png"
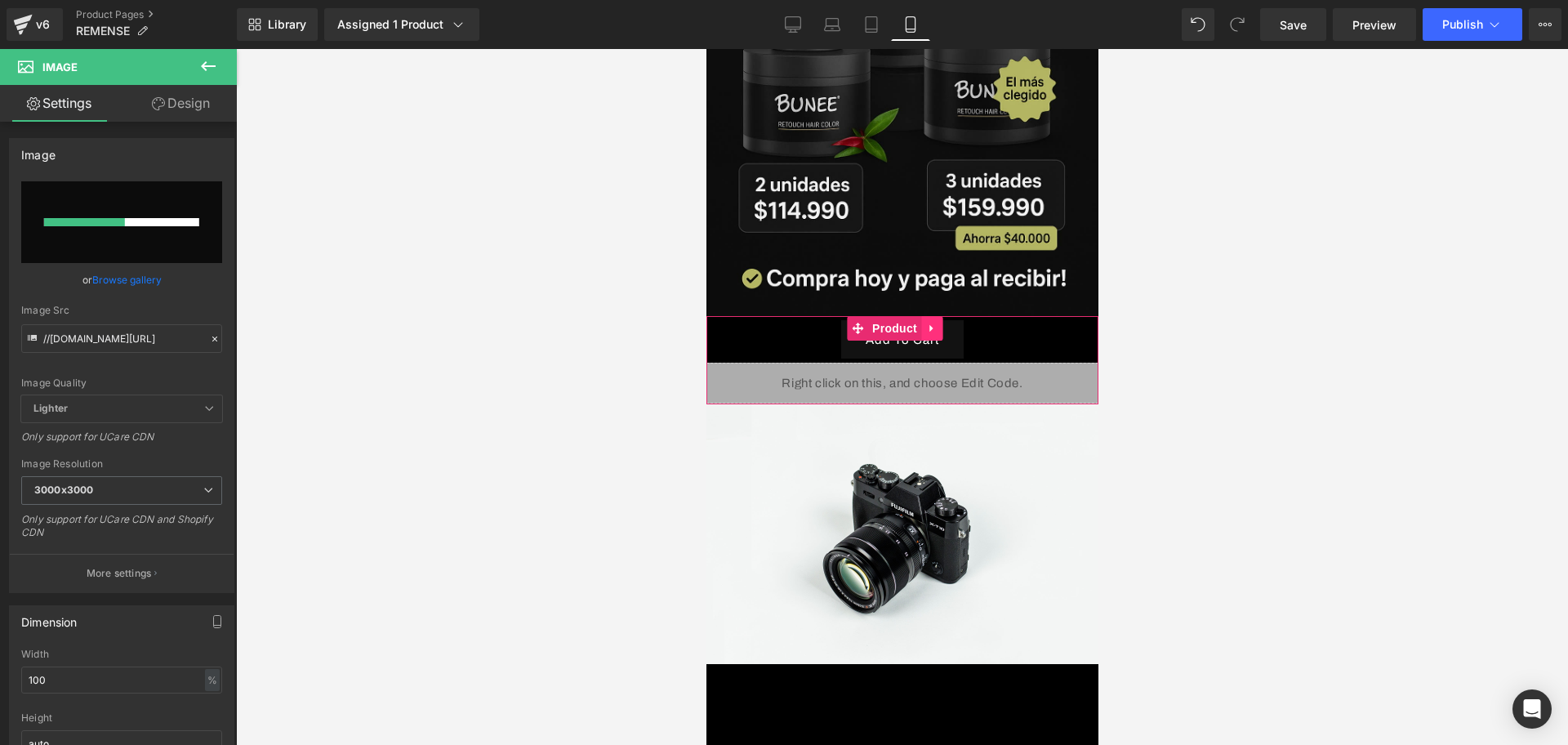
click at [933, 323] on icon at bounding box center [931, 329] width 11 height 12
click at [919, 323] on icon at bounding box center [920, 328] width 11 height 11
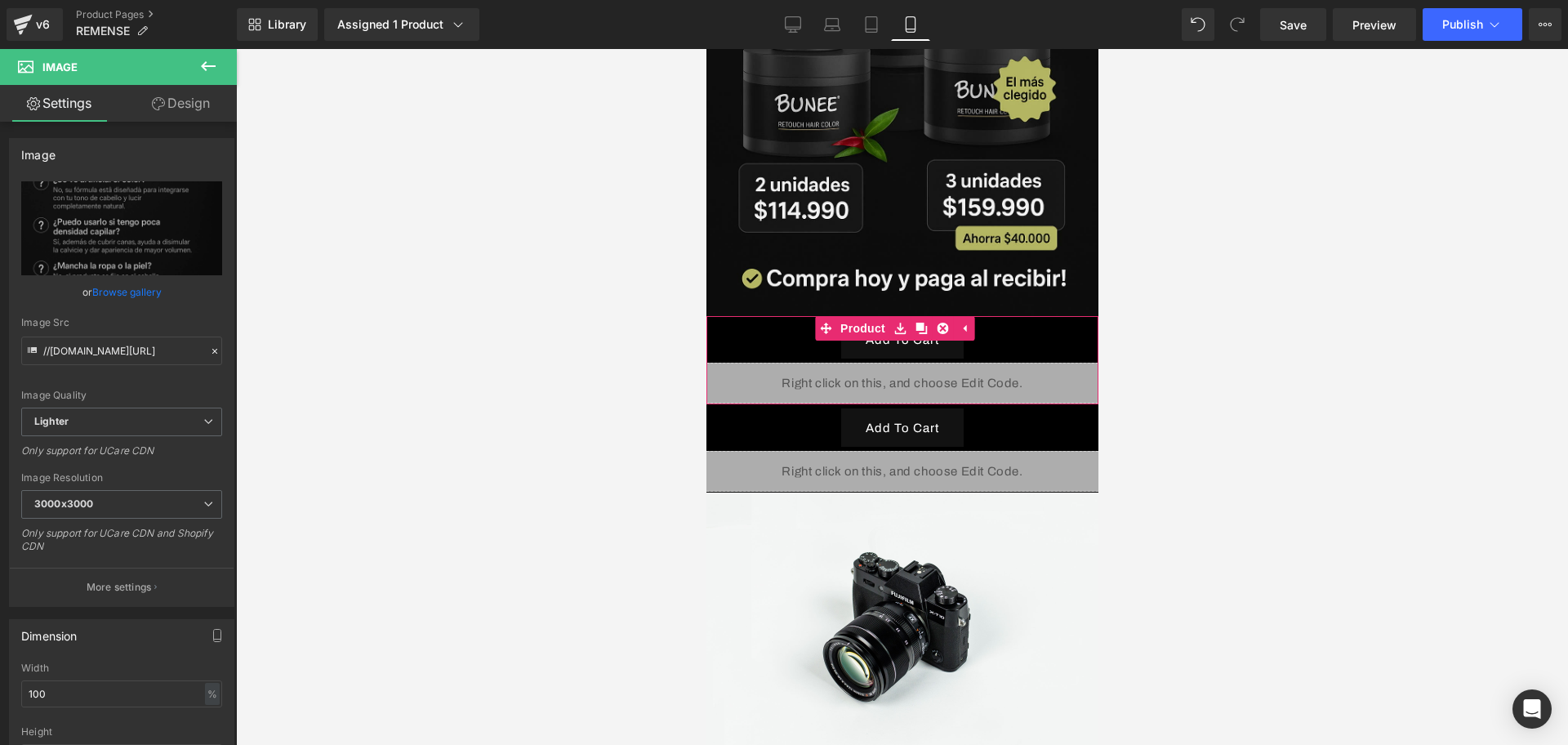
type input "https://ucarecdn.com/0c55da2c-17a4-4ec0-86c3-7fc8418ac03e/-/format/auto/-/previ…"
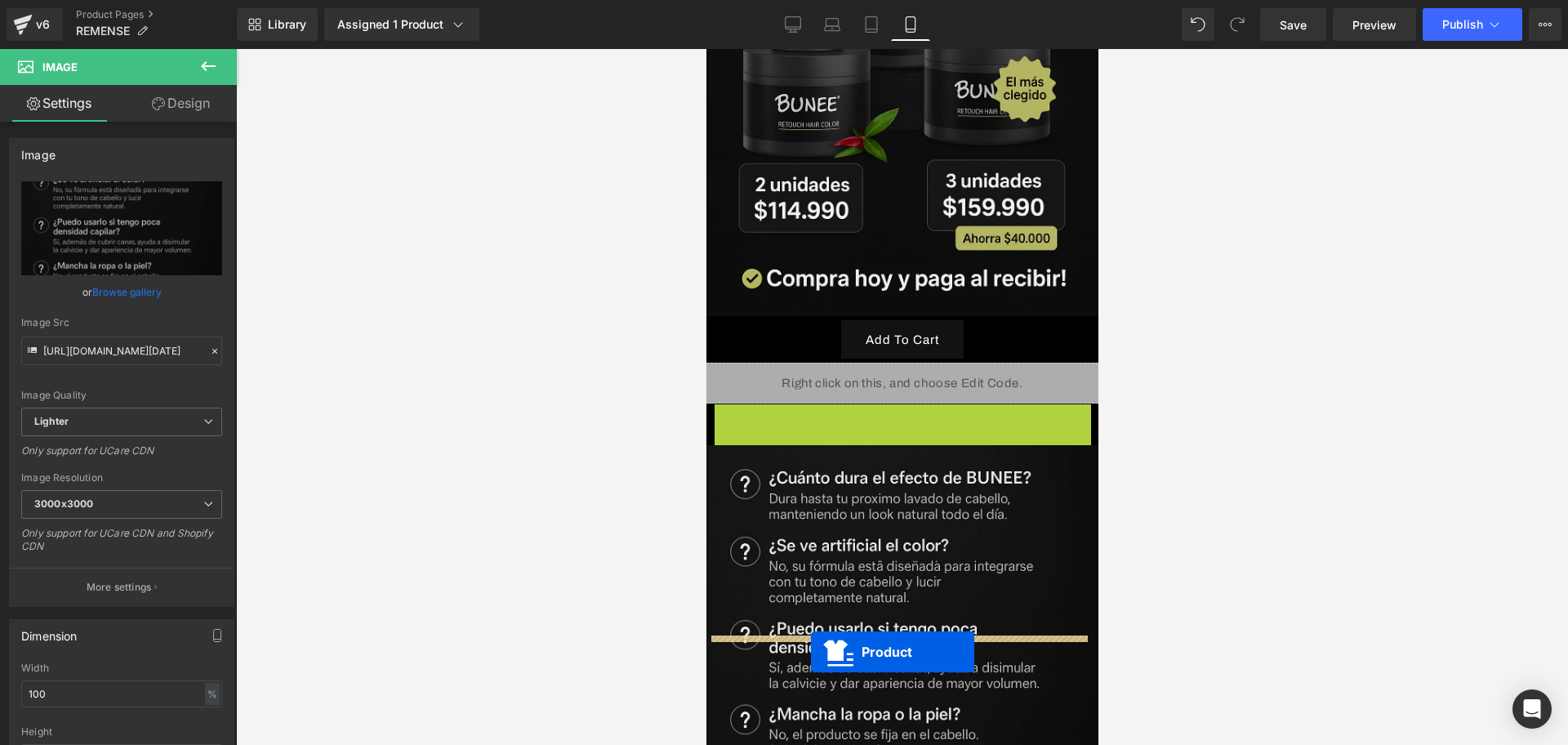
drag, startPoint x: 861, startPoint y: 224, endPoint x: 810, endPoint y: 652, distance: 431.0
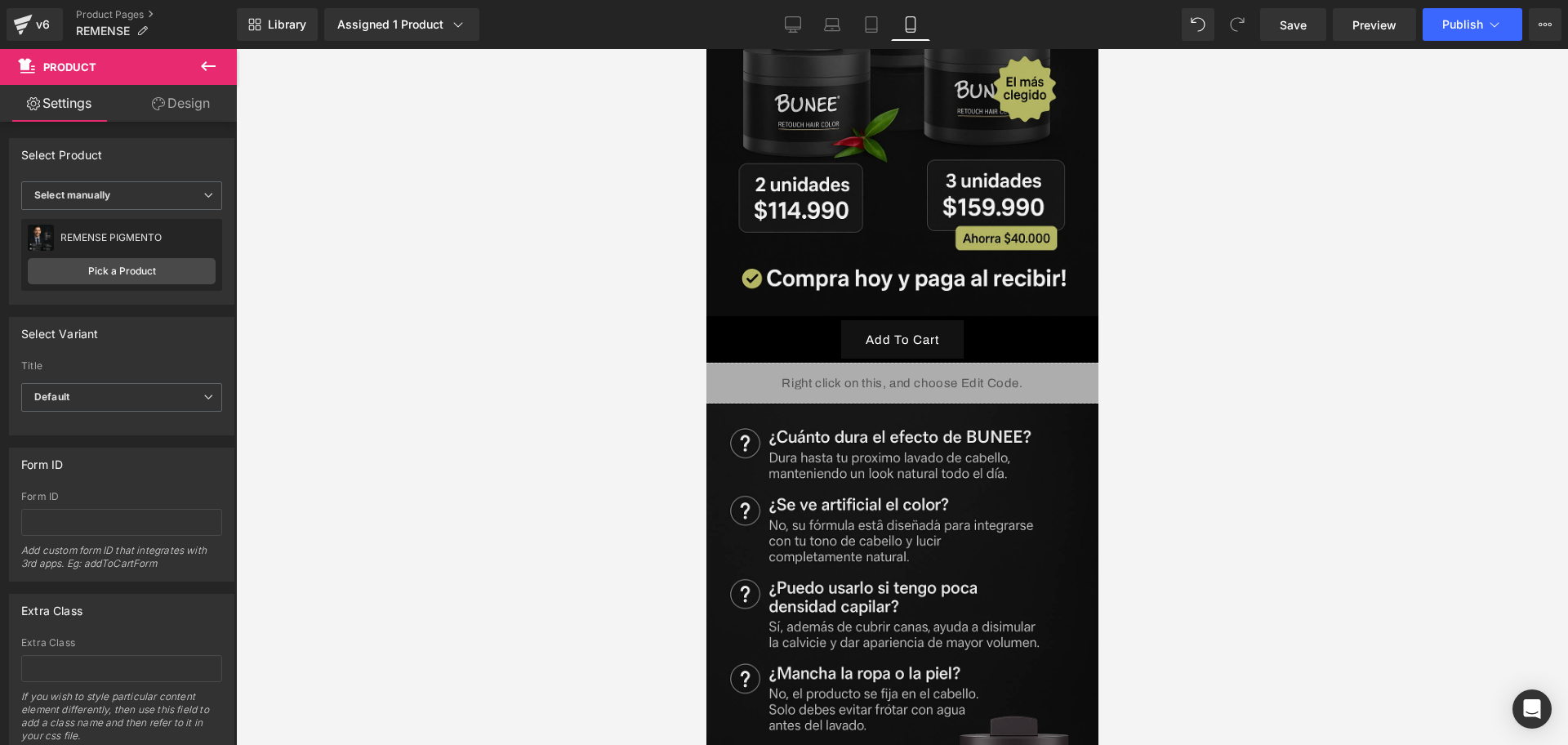
click at [193, 76] on button at bounding box center [209, 66] width 57 height 36
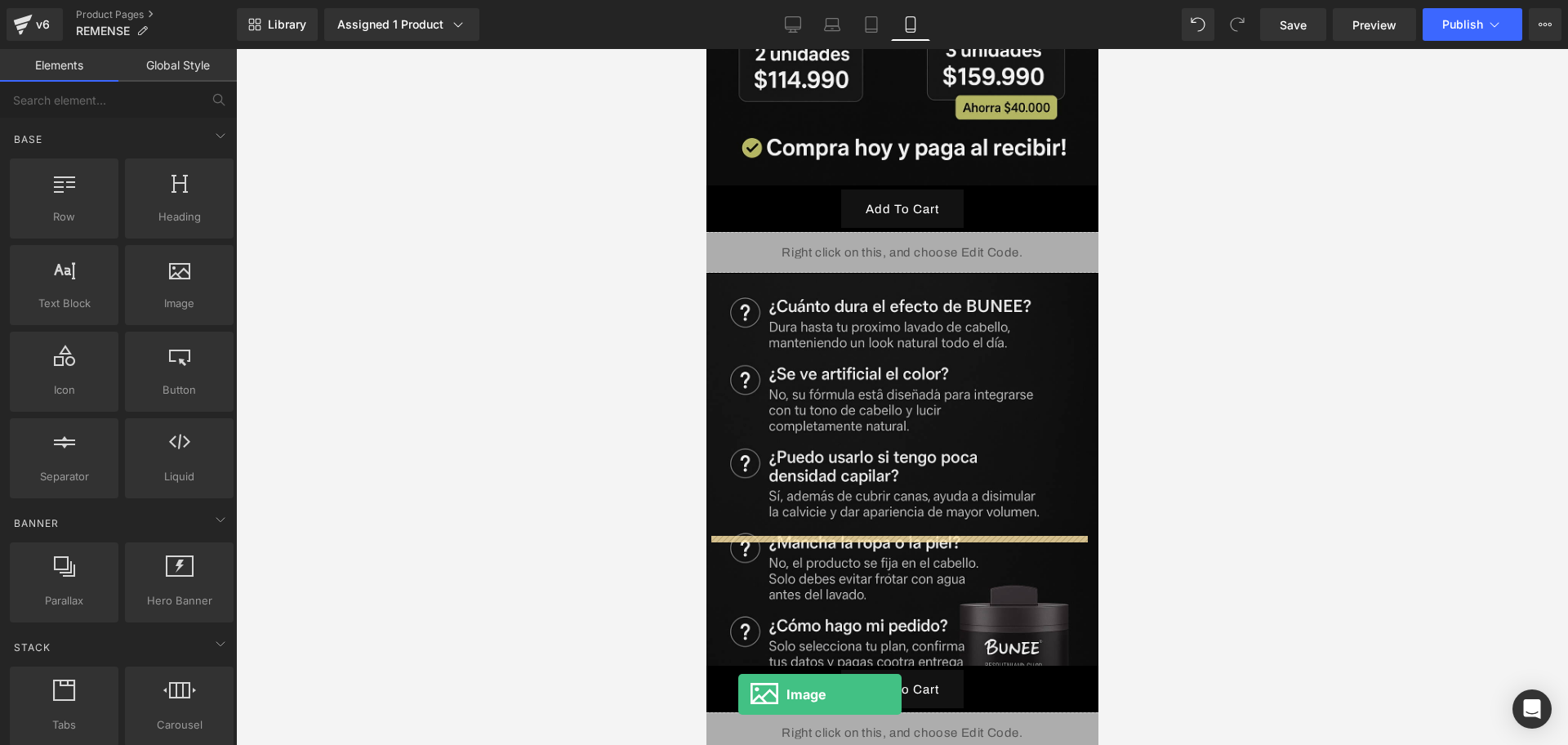
scroll to position [5362, 0]
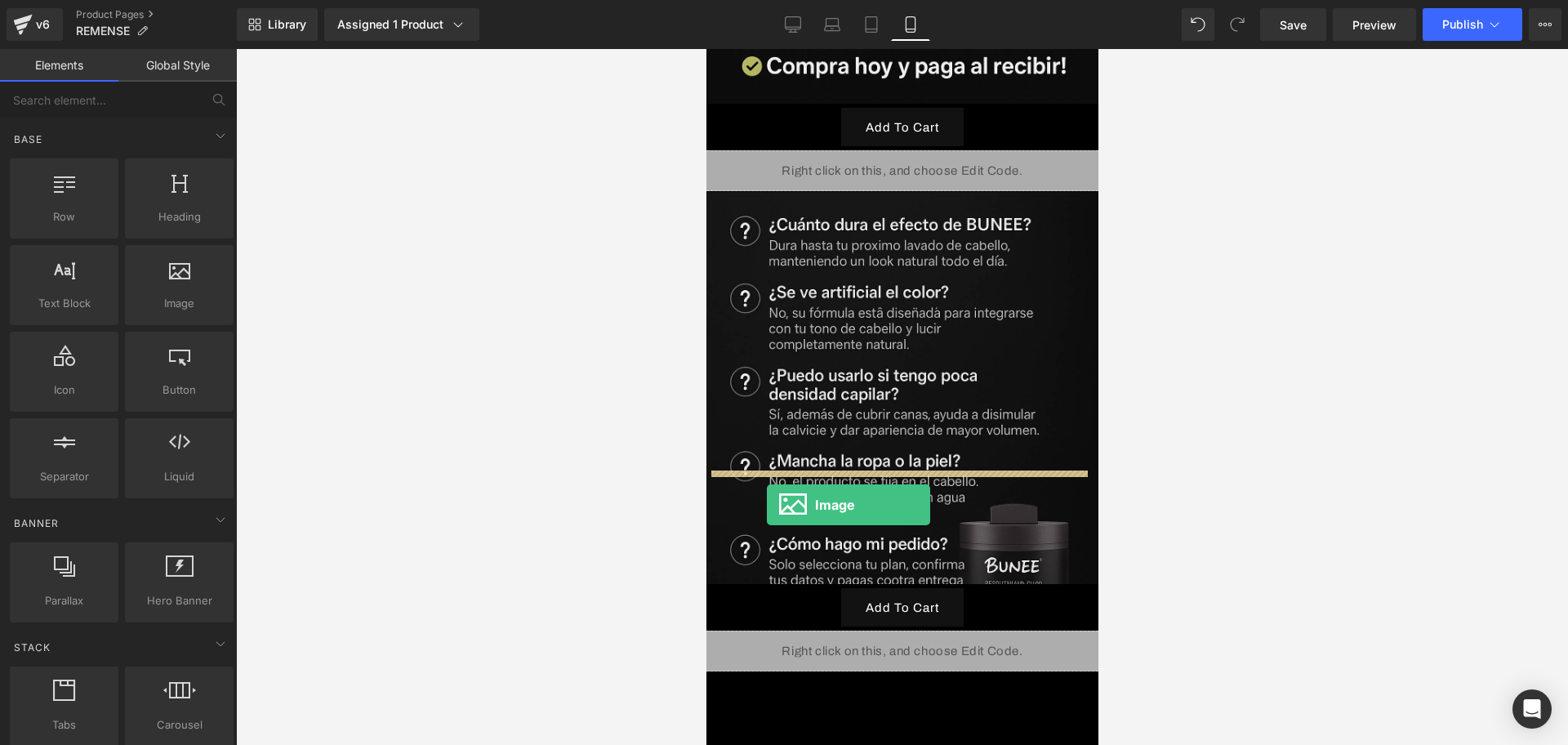
drag, startPoint x: 902, startPoint y: 342, endPoint x: 766, endPoint y: 505, distance: 212.3
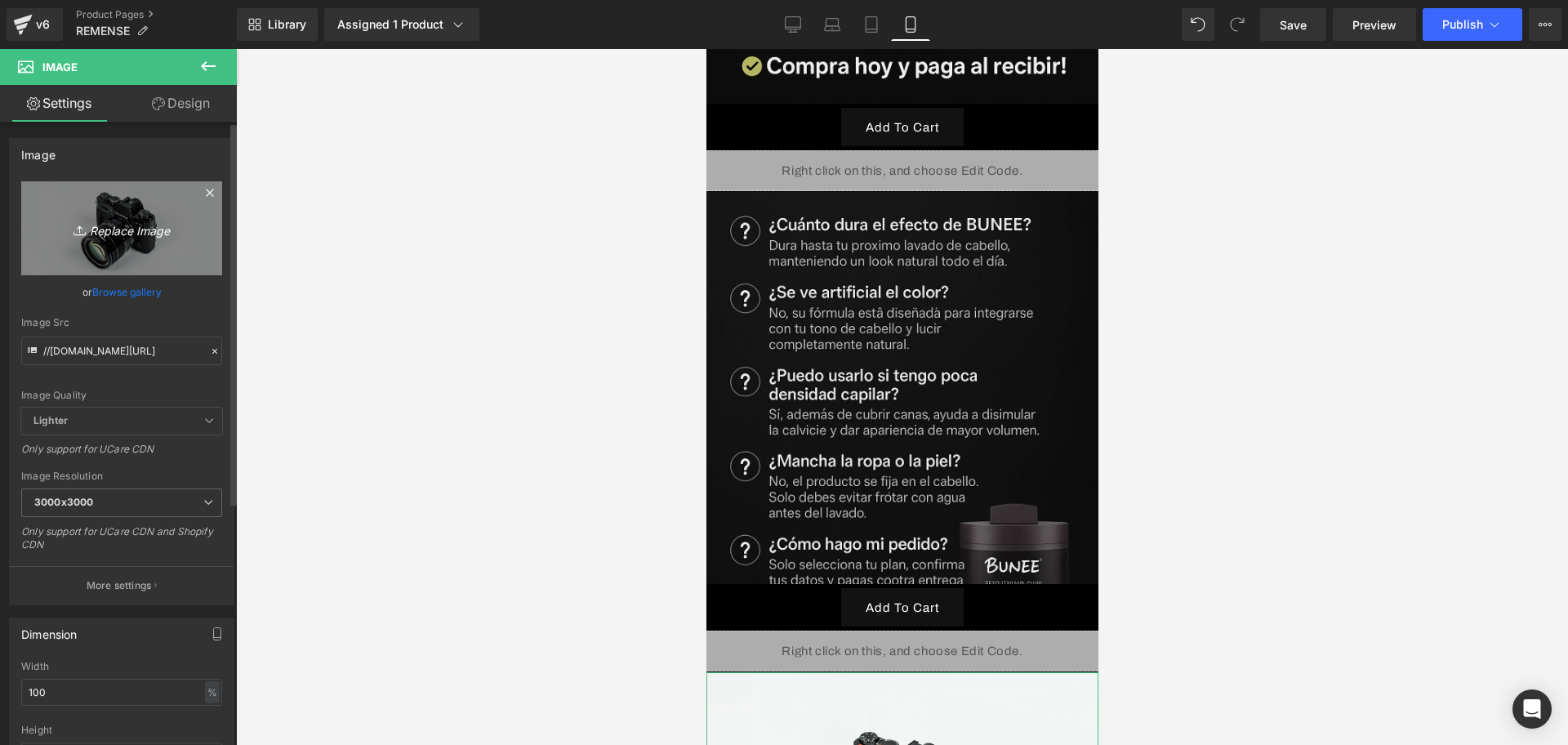
click at [103, 231] on icon "Replace Image" at bounding box center [122, 228] width 130 height 20
type input "C:\fakepath\ChatGPT Image 13 sept 2025, 01_28_10 a.m..png"
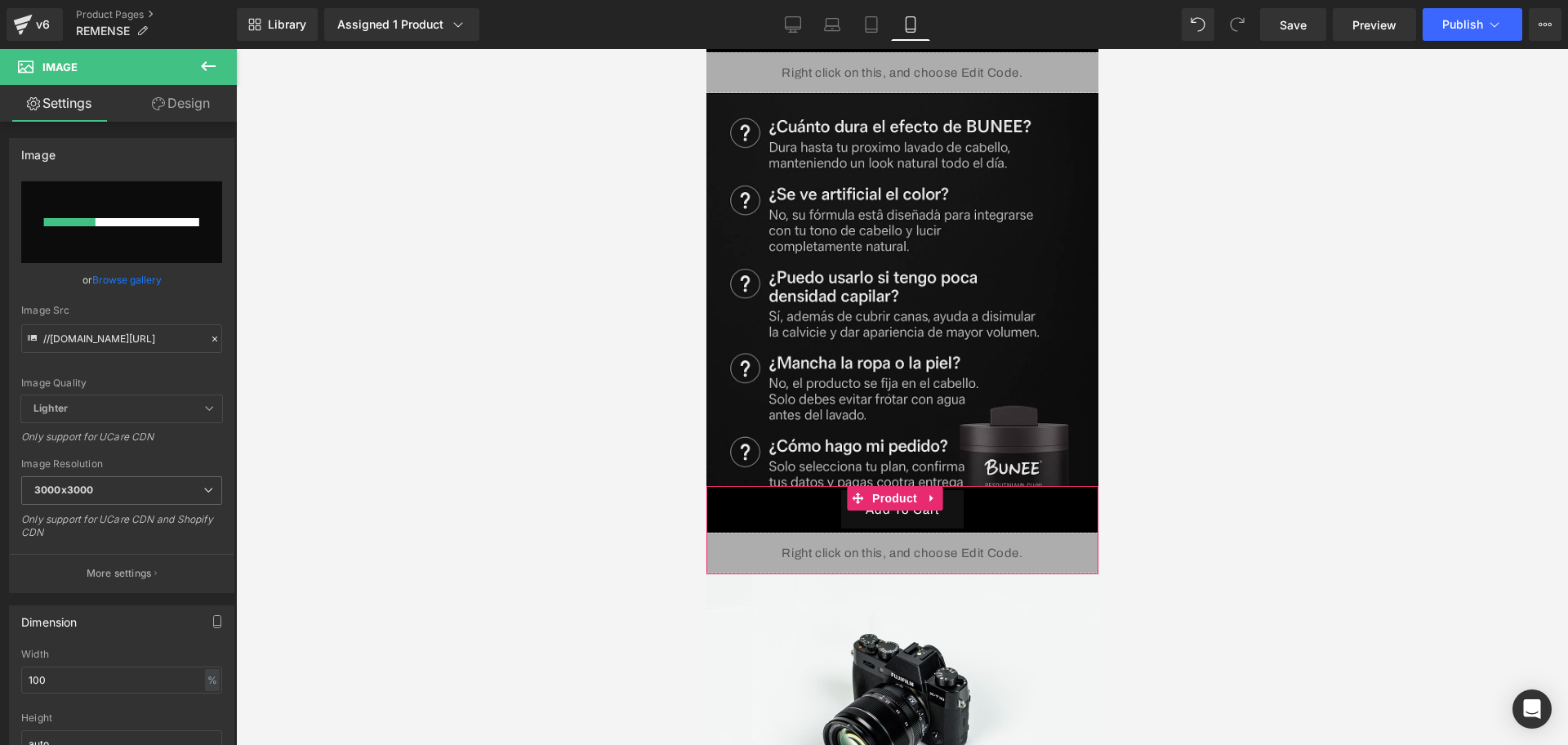
scroll to position [5566, 0]
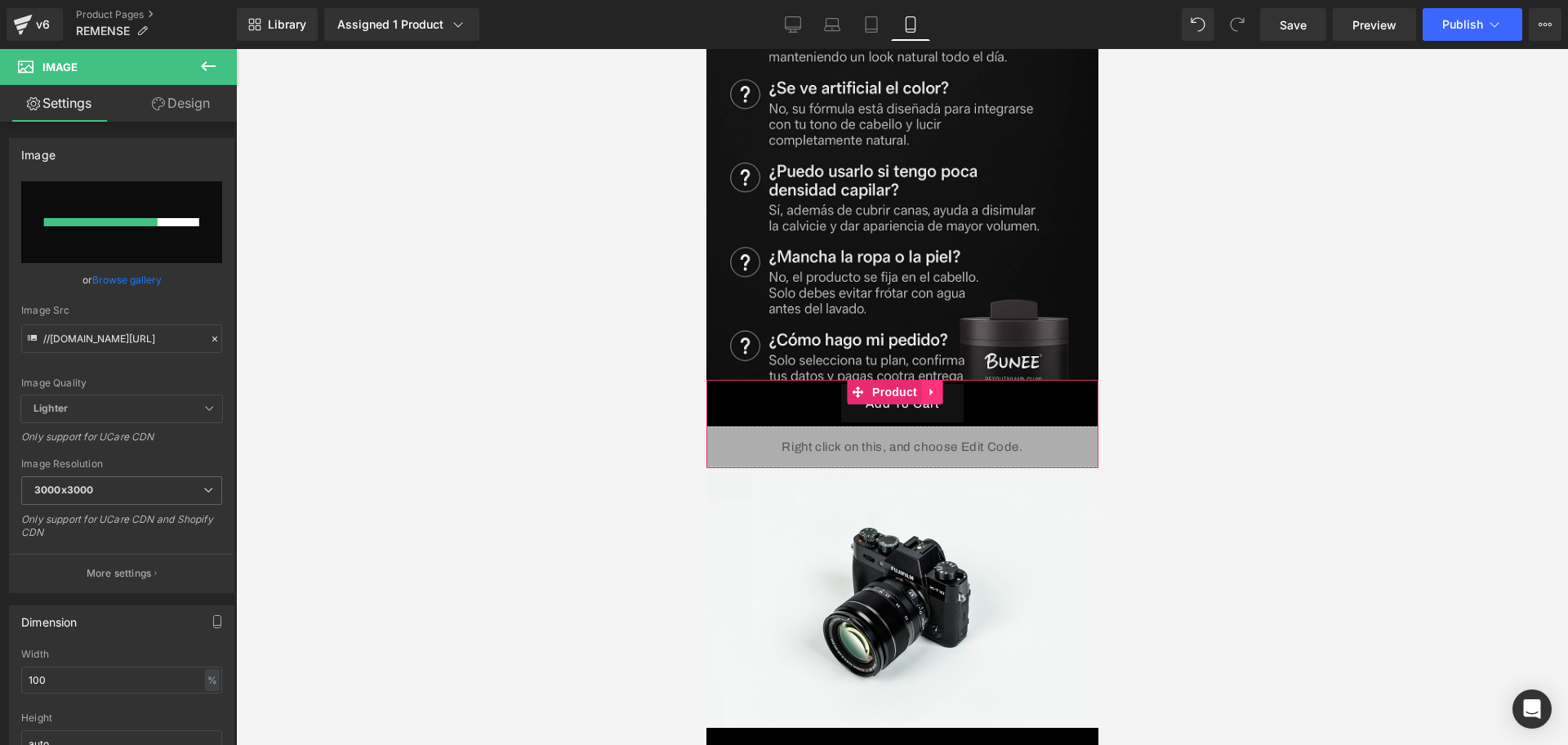
click at [931, 387] on icon at bounding box center [931, 393] width 11 height 12
click at [928, 380] on link at bounding box center [920, 392] width 21 height 24
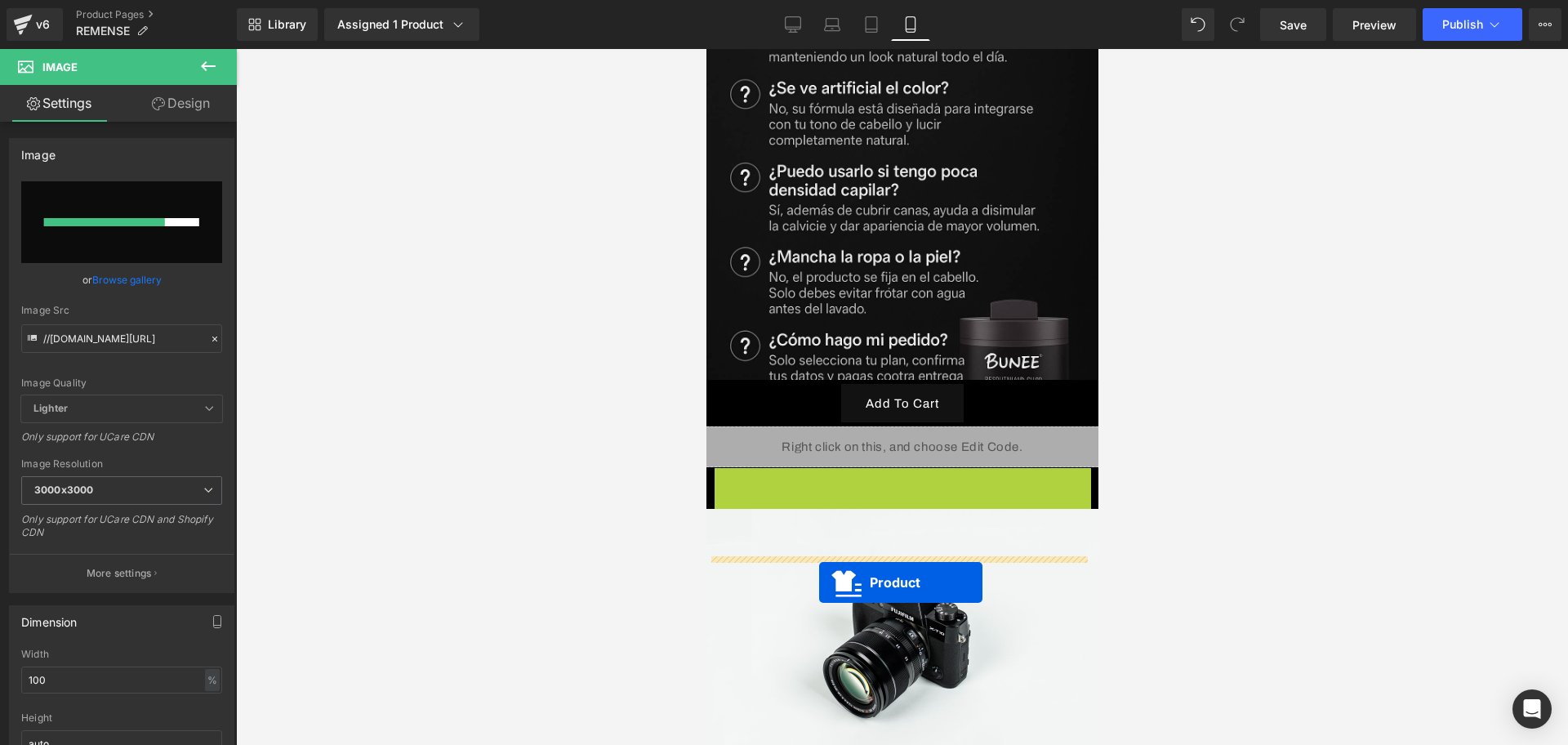
drag, startPoint x: 863, startPoint y: 274, endPoint x: 819, endPoint y: 582, distance: 311.1
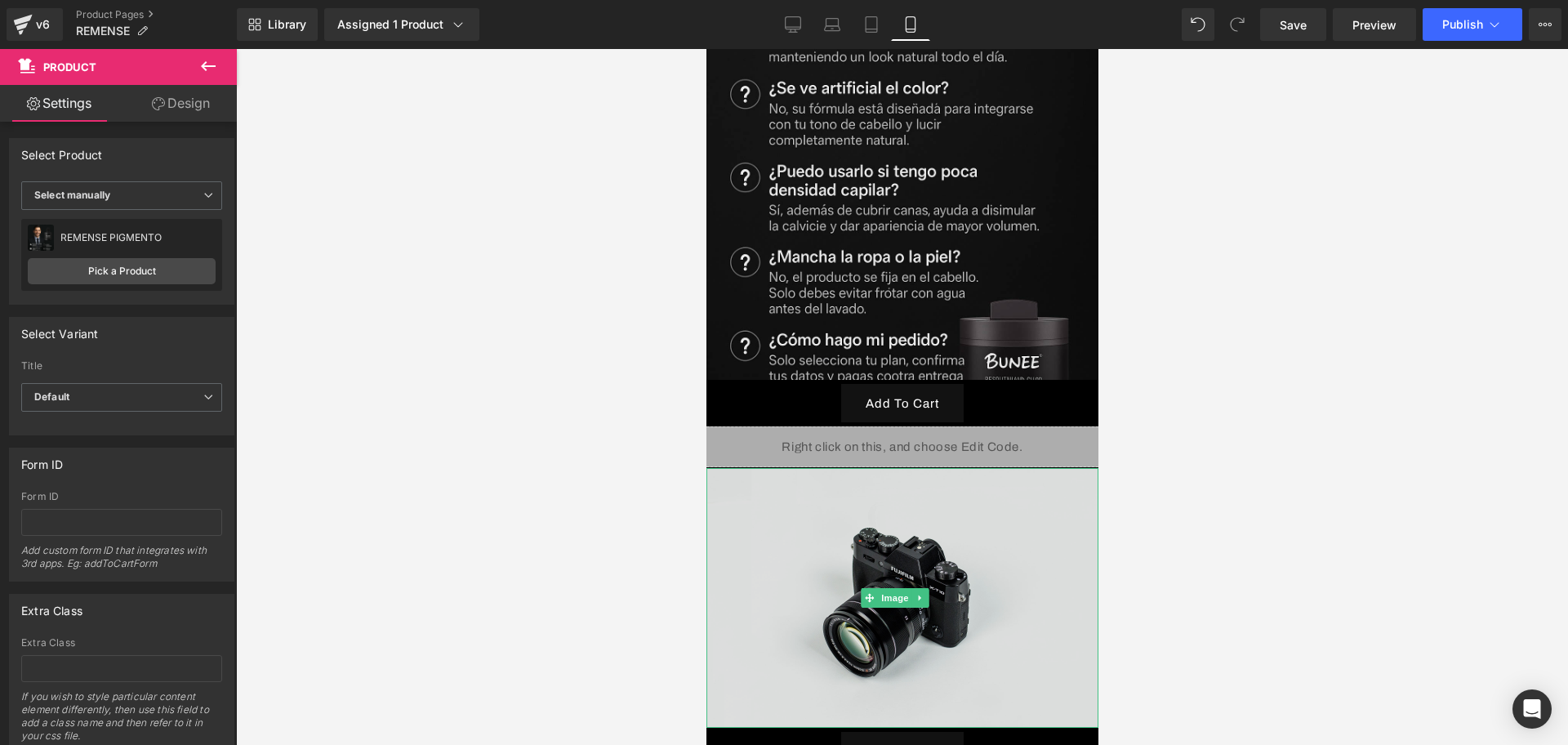
click at [887, 468] on img at bounding box center [901, 597] width 392 height 260
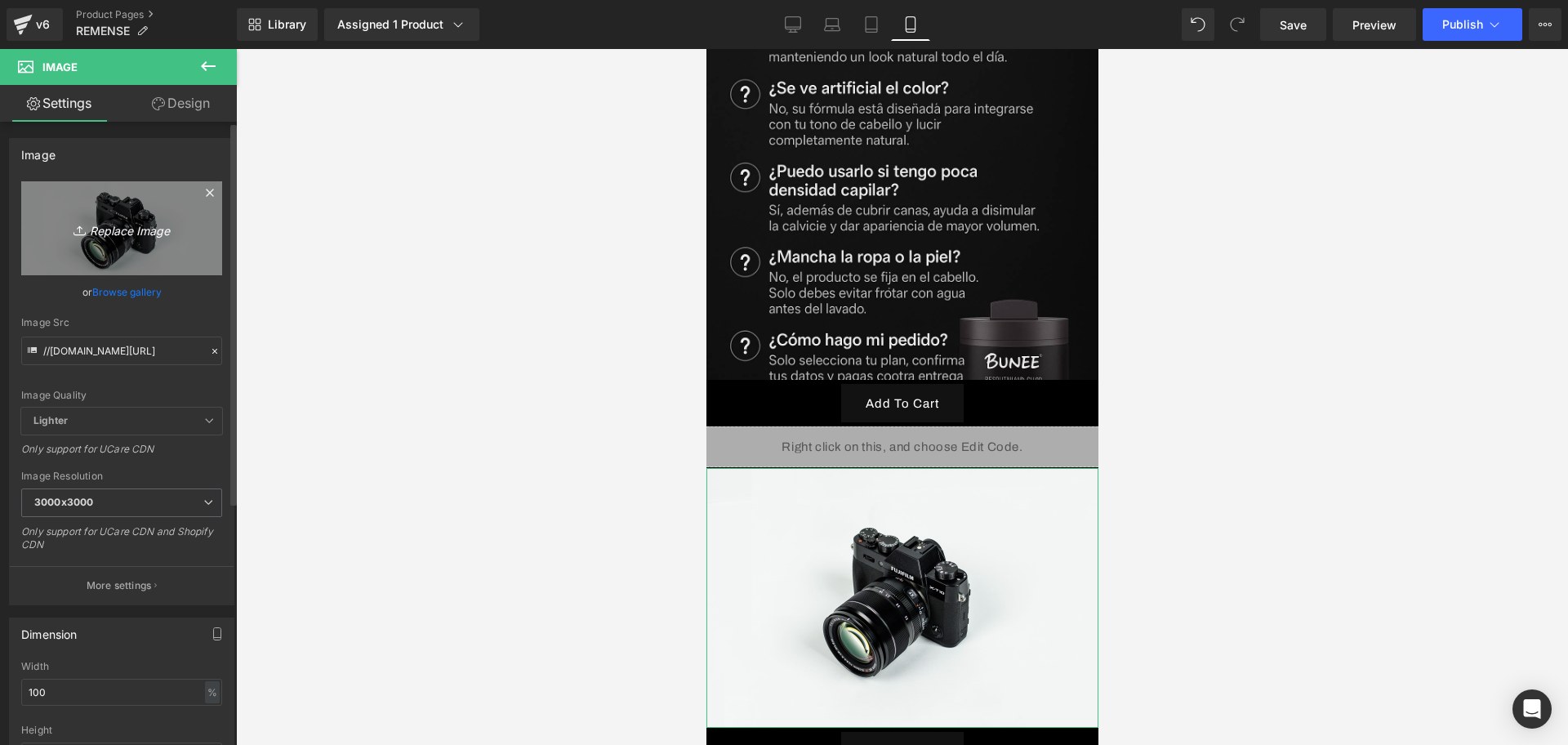
click at [139, 217] on link "Replace Image" at bounding box center [121, 229] width 201 height 94
type input "C:\fakepath\ChatGPT Image 13 sept 2025, 01_28_10 a.m..png"
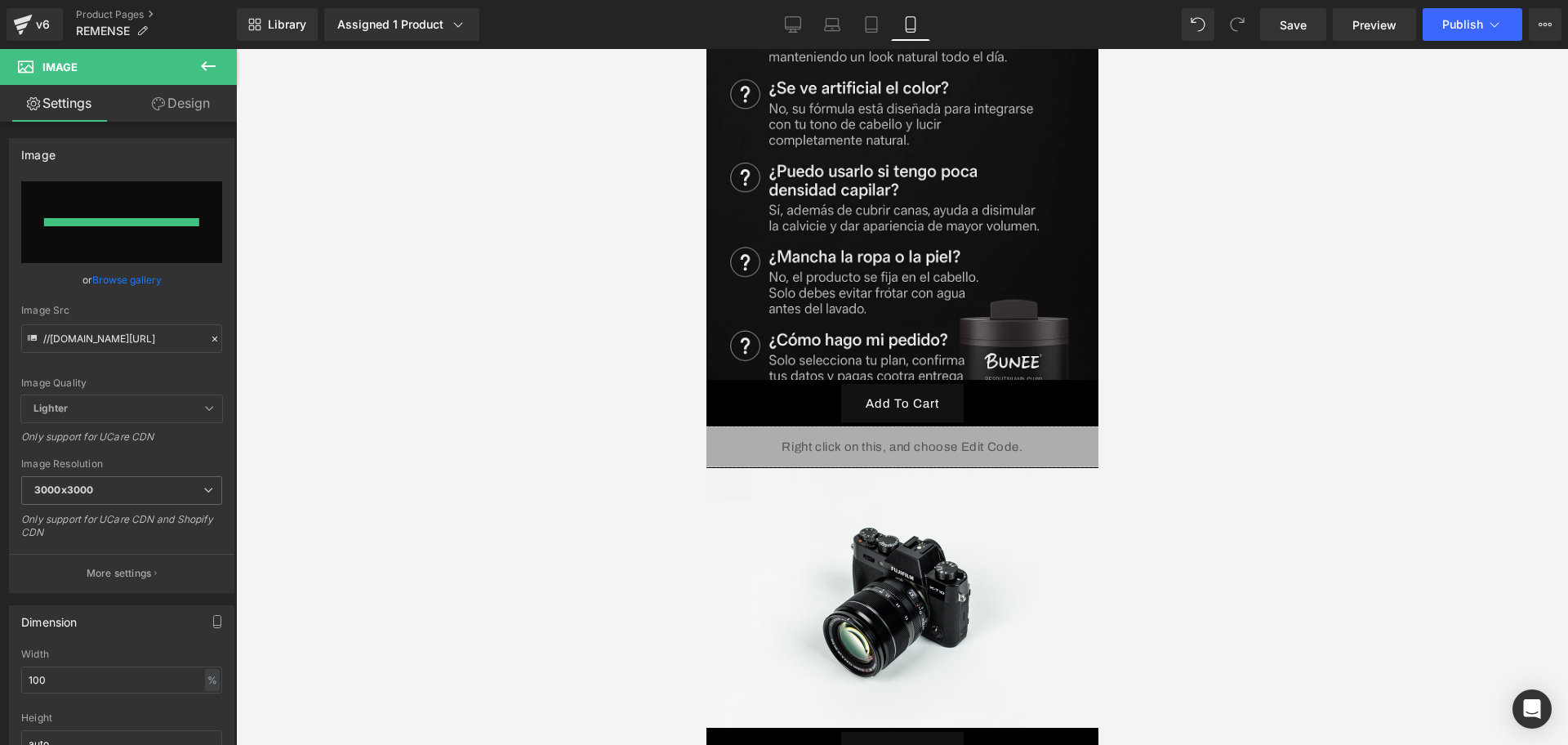
type input "https://ucarecdn.com/2ed6b1a3-4f98-49ef-813c-f1970c8cf7f7/-/format/auto/-/previ…"
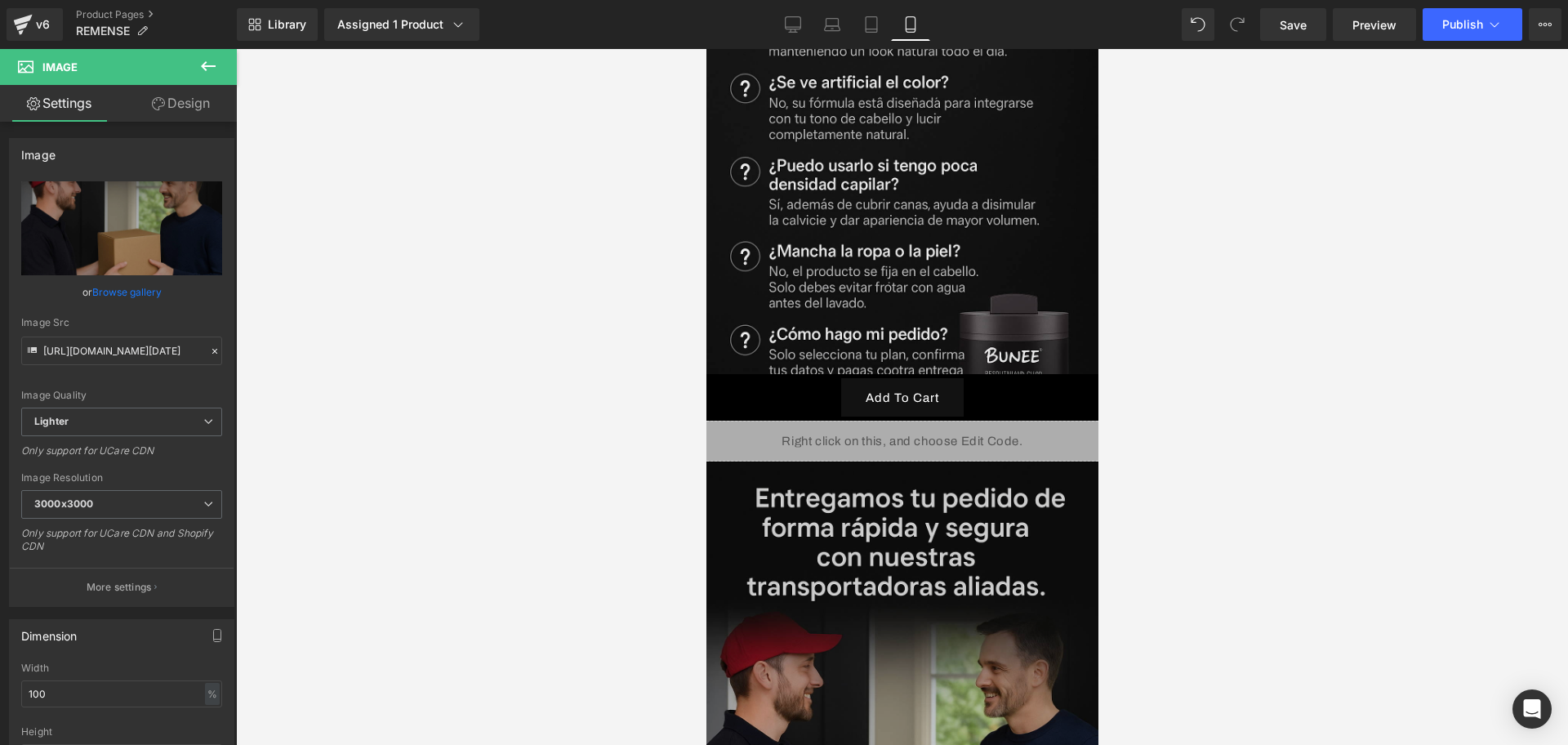
scroll to position [5974, 0]
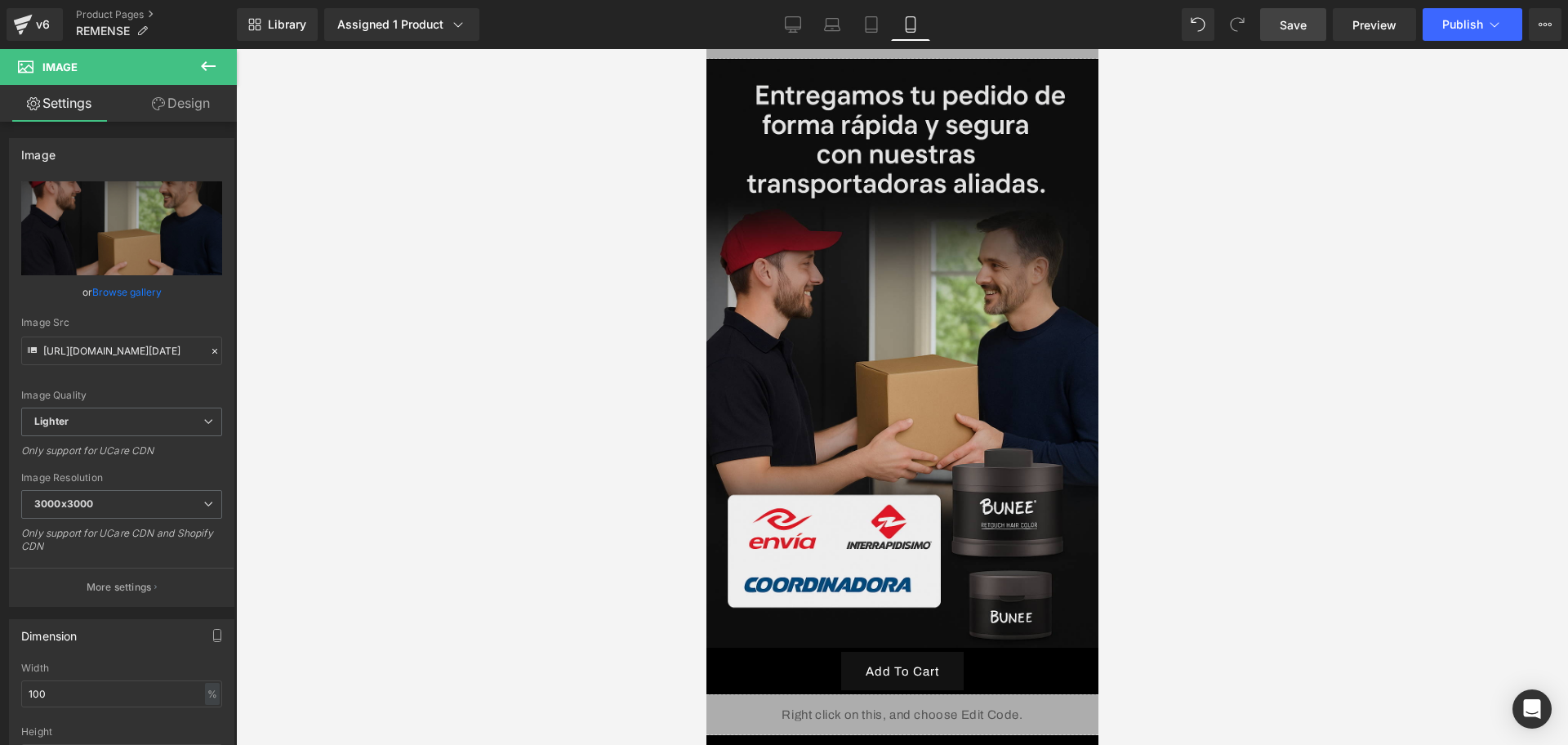
click at [1290, 18] on span "Save" at bounding box center [1293, 25] width 27 height 17
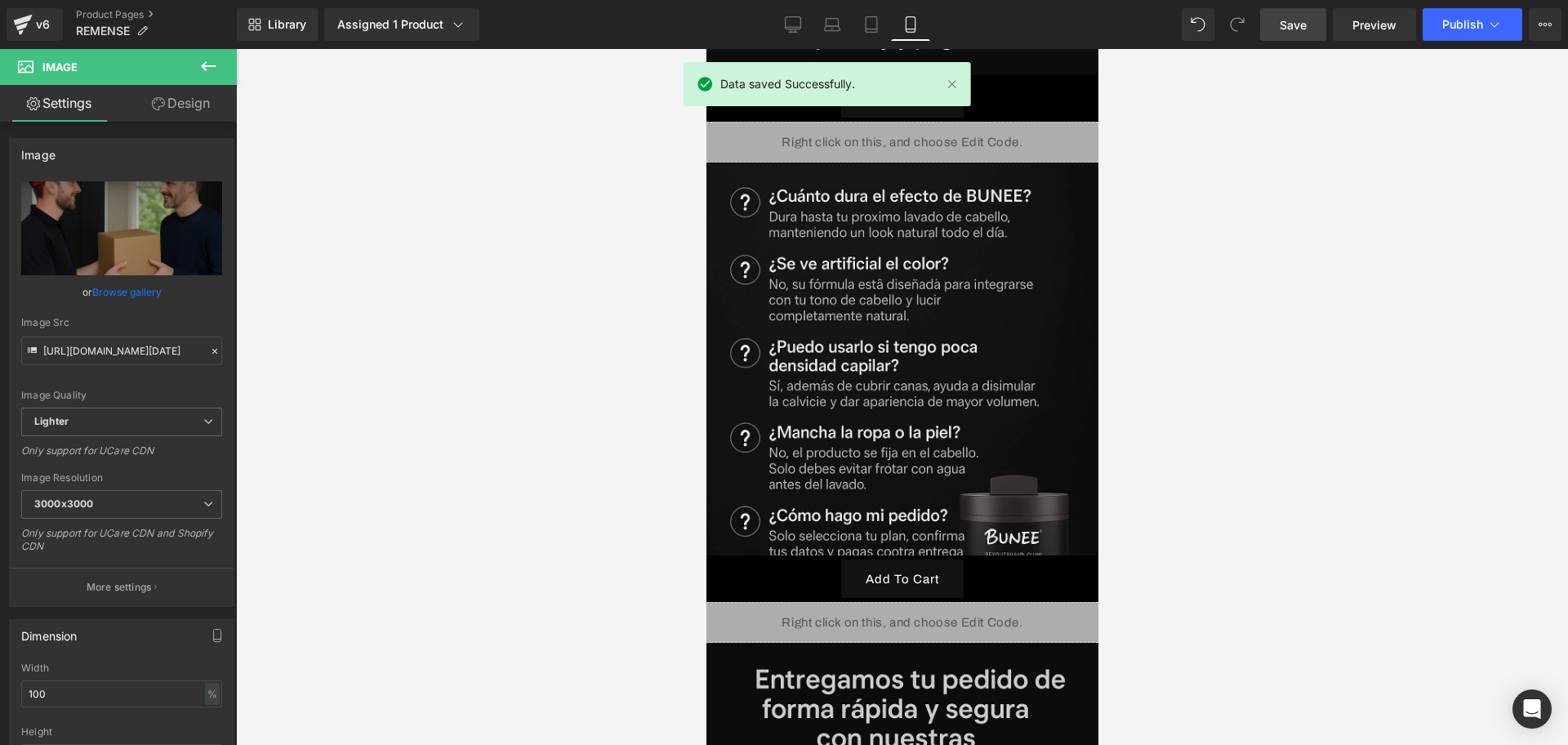
scroll to position [5362, 0]
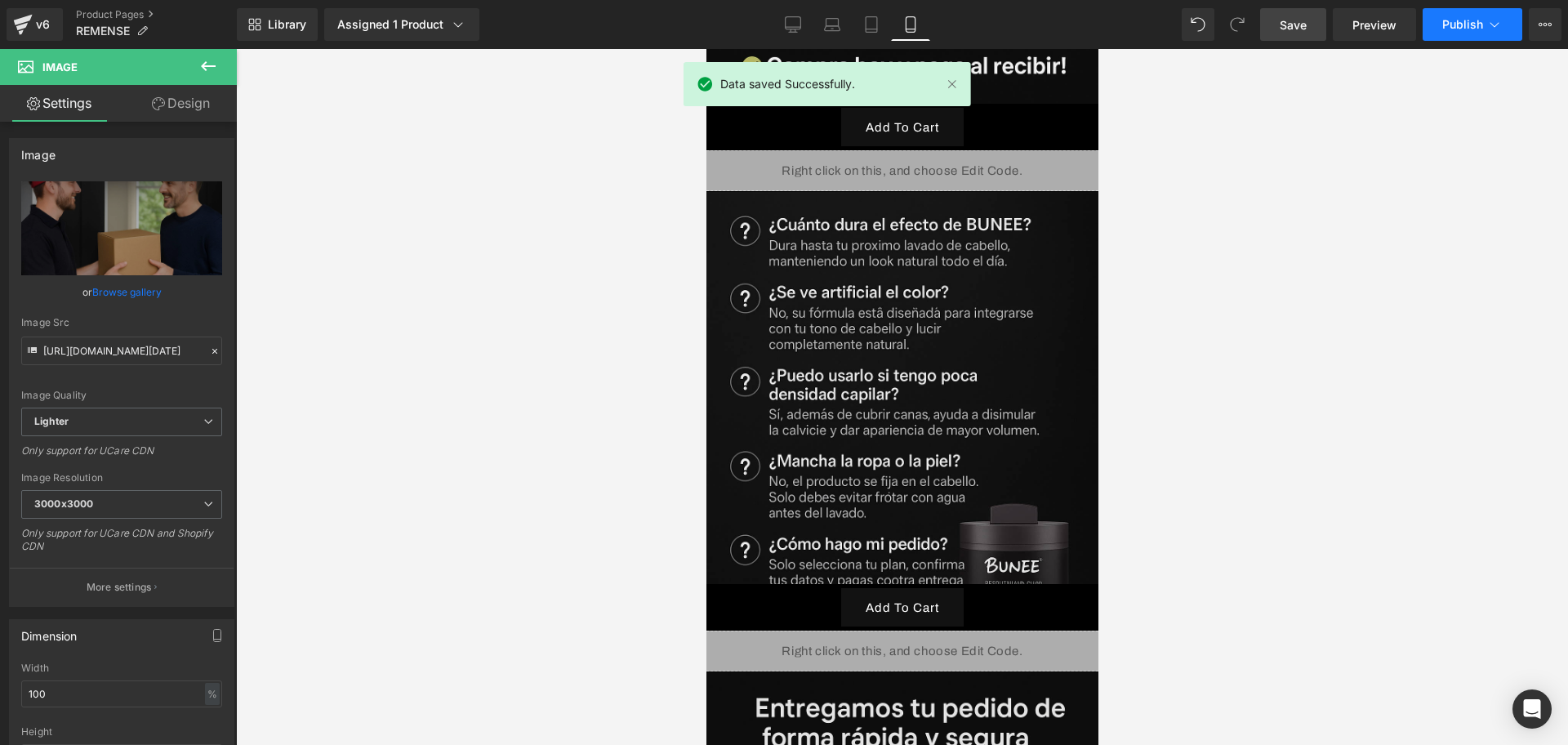
click at [1458, 32] on button "Publish" at bounding box center [1472, 24] width 100 height 33
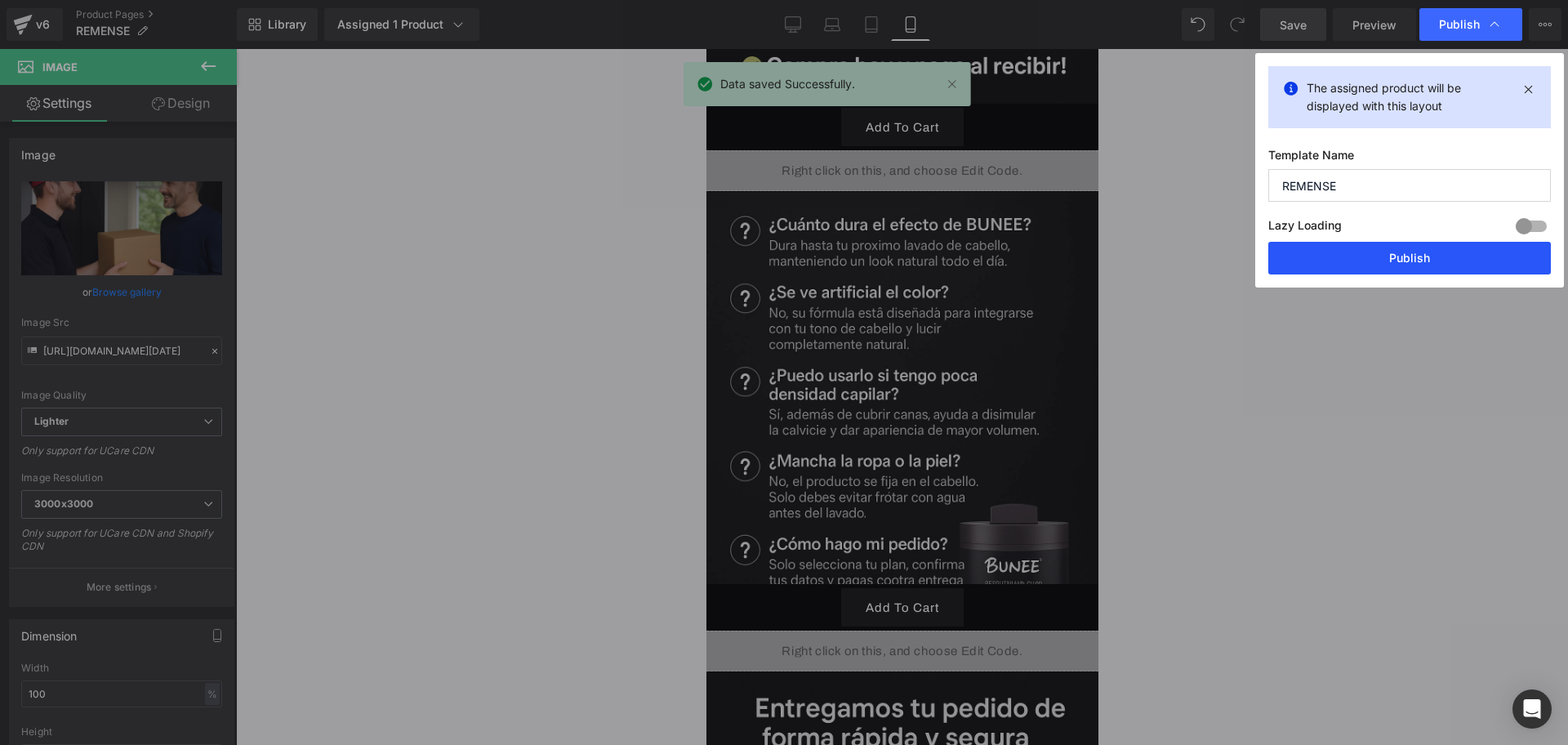
click at [1372, 260] on button "Publish" at bounding box center [1409, 258] width 282 height 33
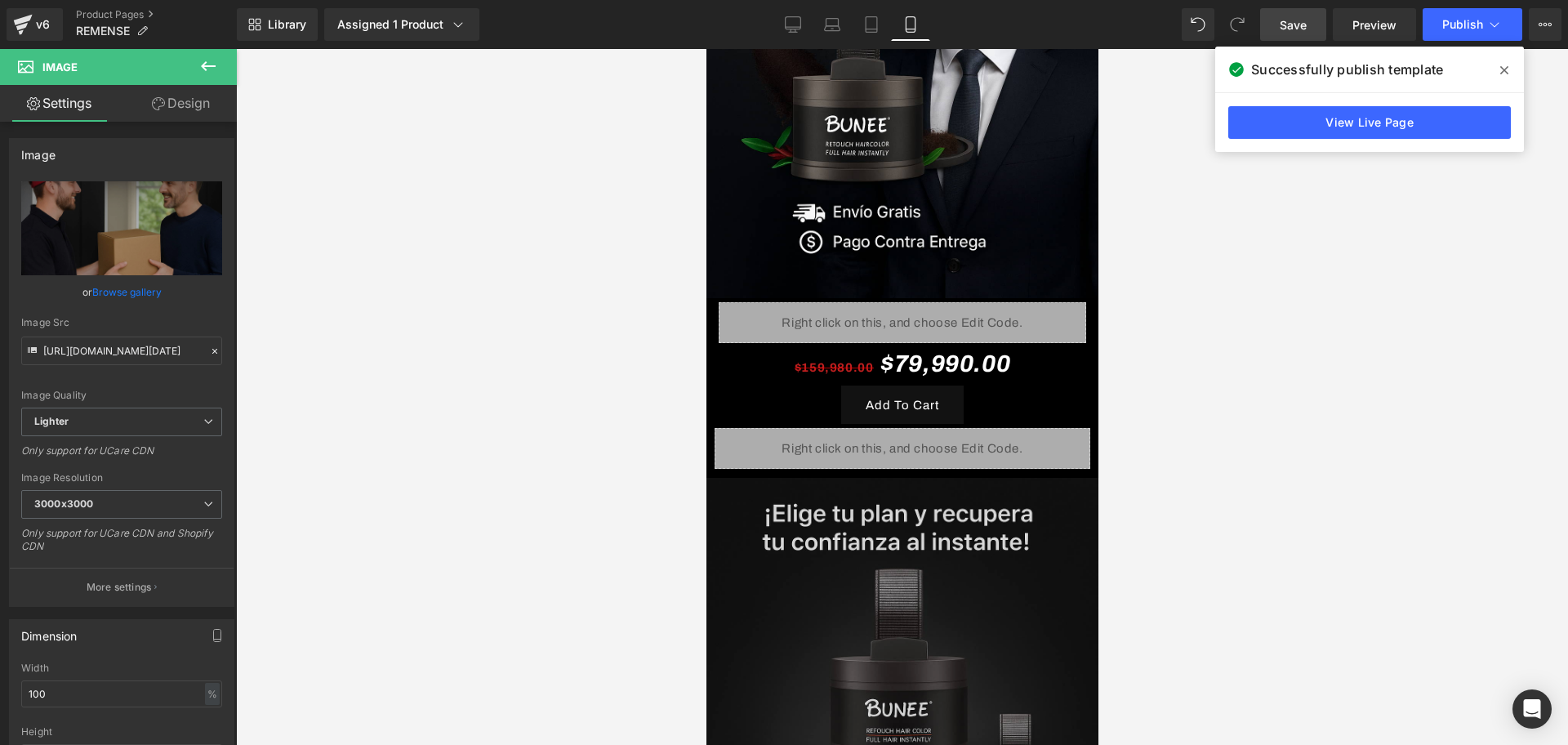
scroll to position [0, 0]
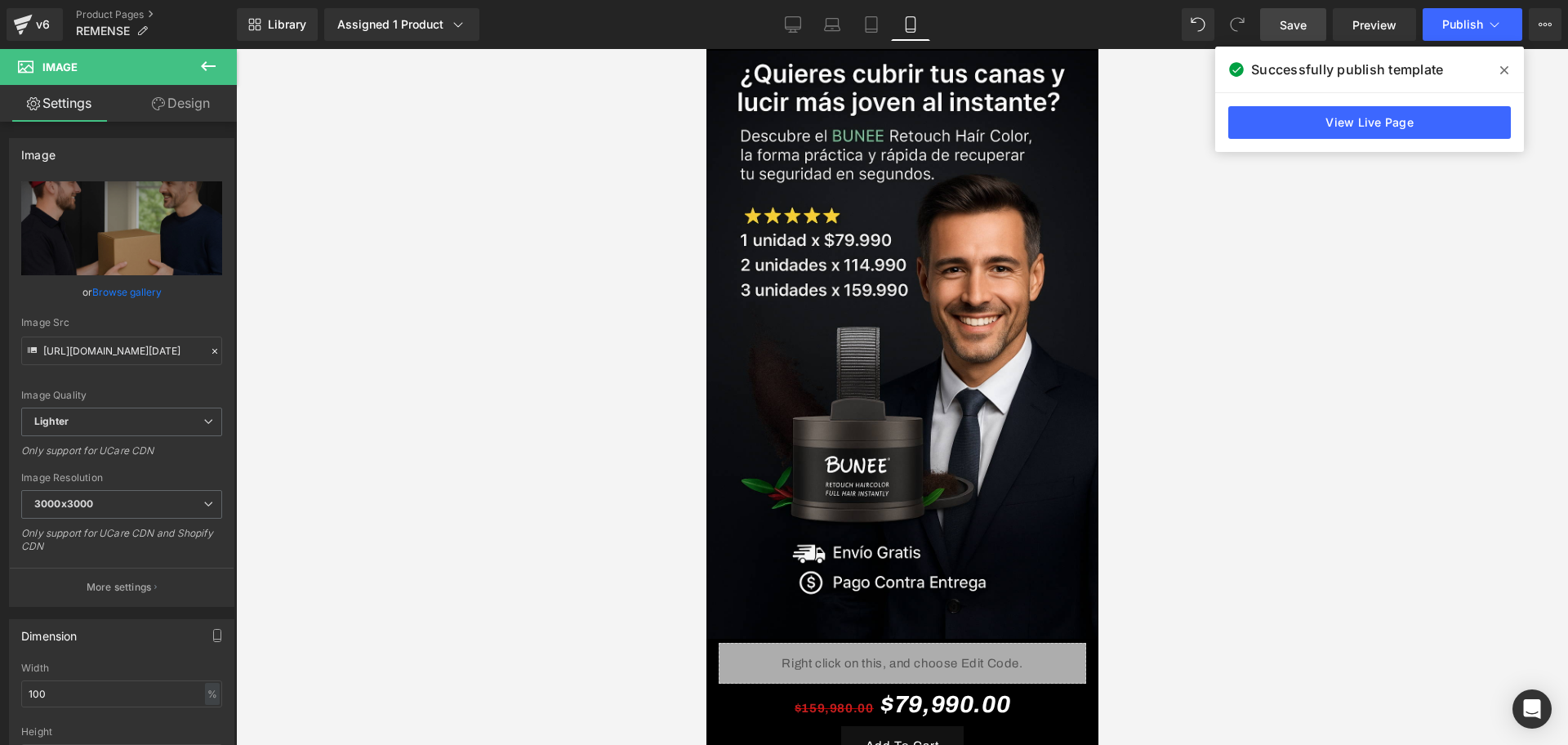
click at [915, 685] on div "$159,980.00 $79,990.00 (P) Price" at bounding box center [902, 705] width 327 height 43
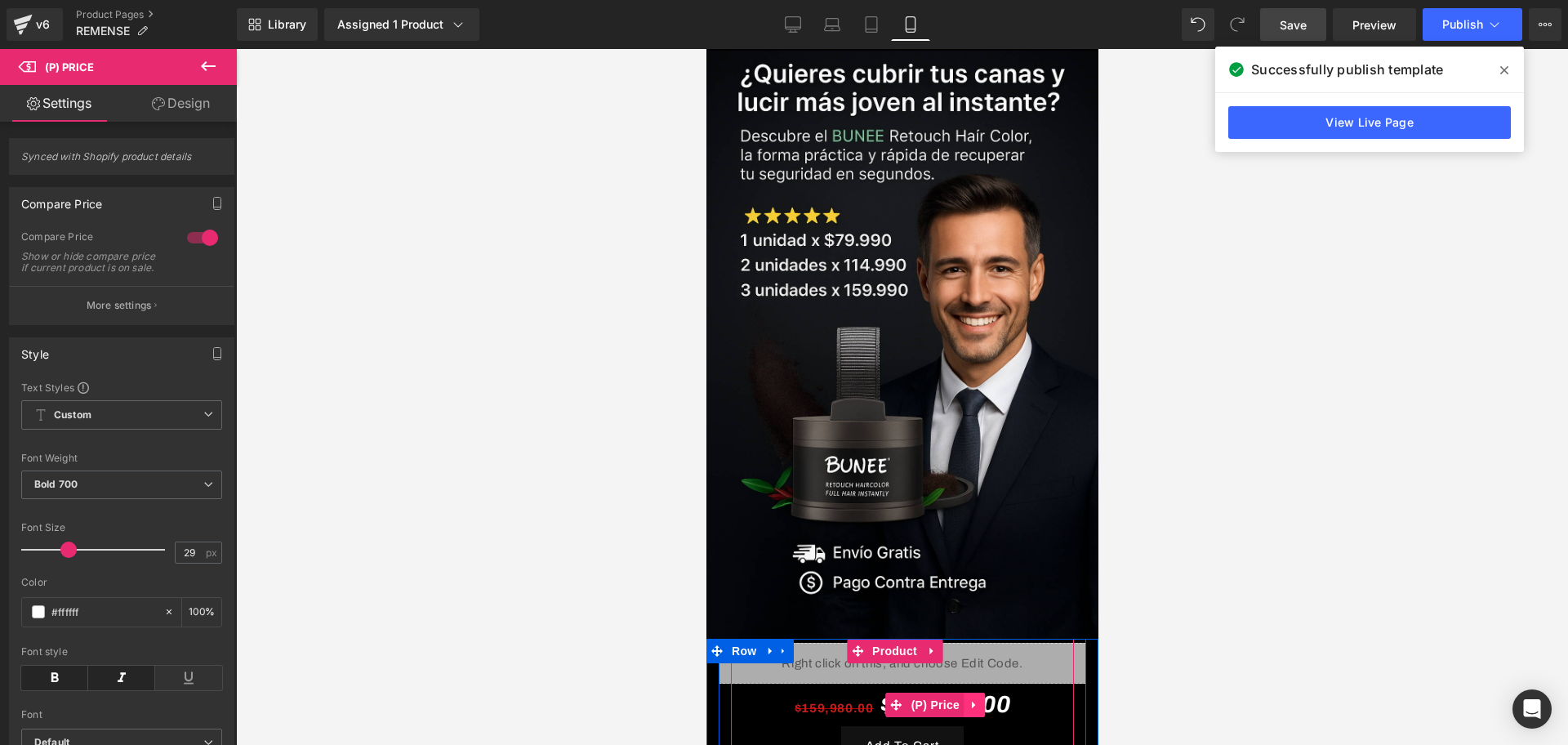
click at [973, 699] on icon at bounding box center [973, 705] width 11 height 12
click at [980, 699] on icon at bounding box center [984, 705] width 11 height 12
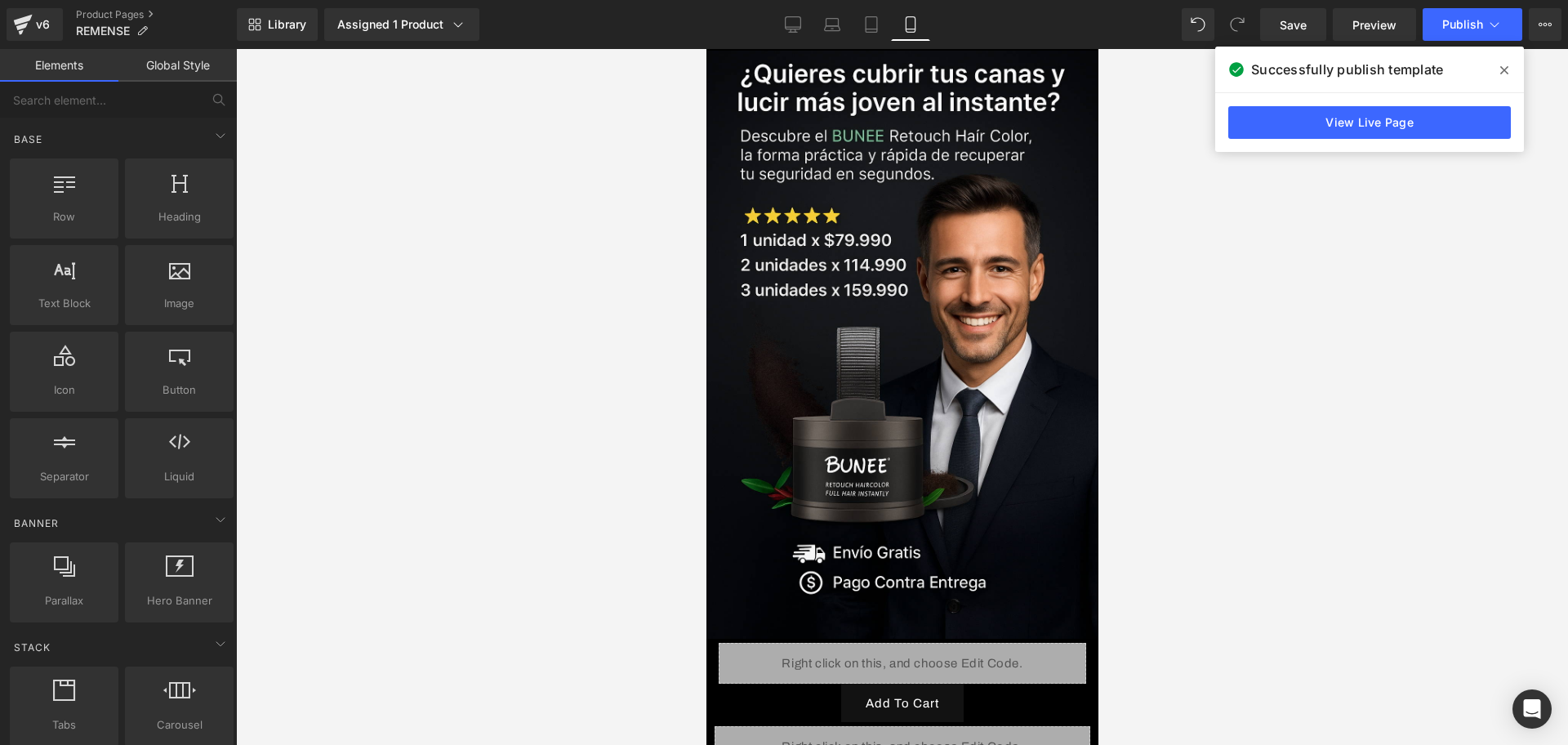
drag, startPoint x: 1294, startPoint y: 32, endPoint x: 1272, endPoint y: 67, distance: 41.3
click at [1294, 32] on span "Save" at bounding box center [1293, 25] width 27 height 17
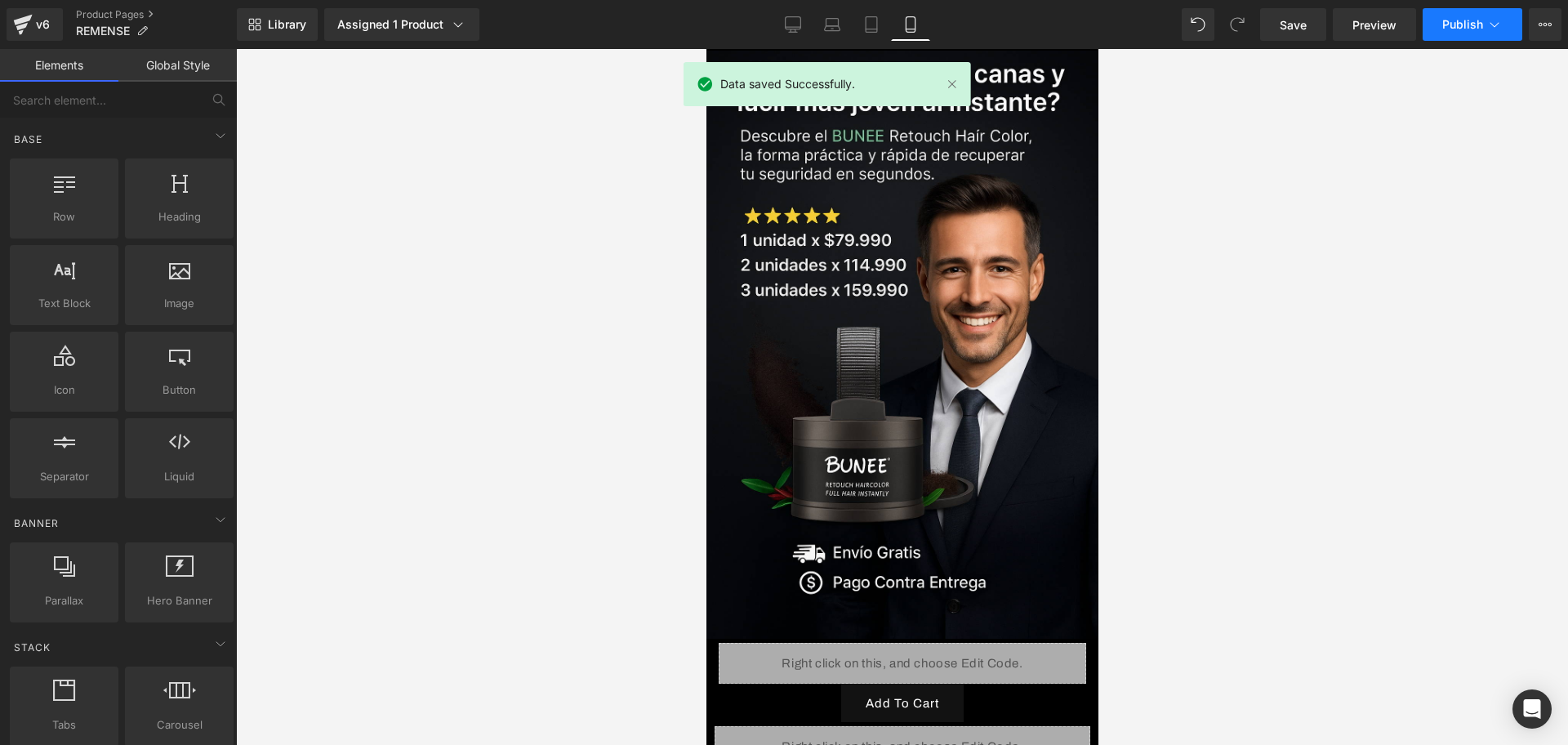
click at [1457, 35] on button "Publish" at bounding box center [1472, 24] width 100 height 33
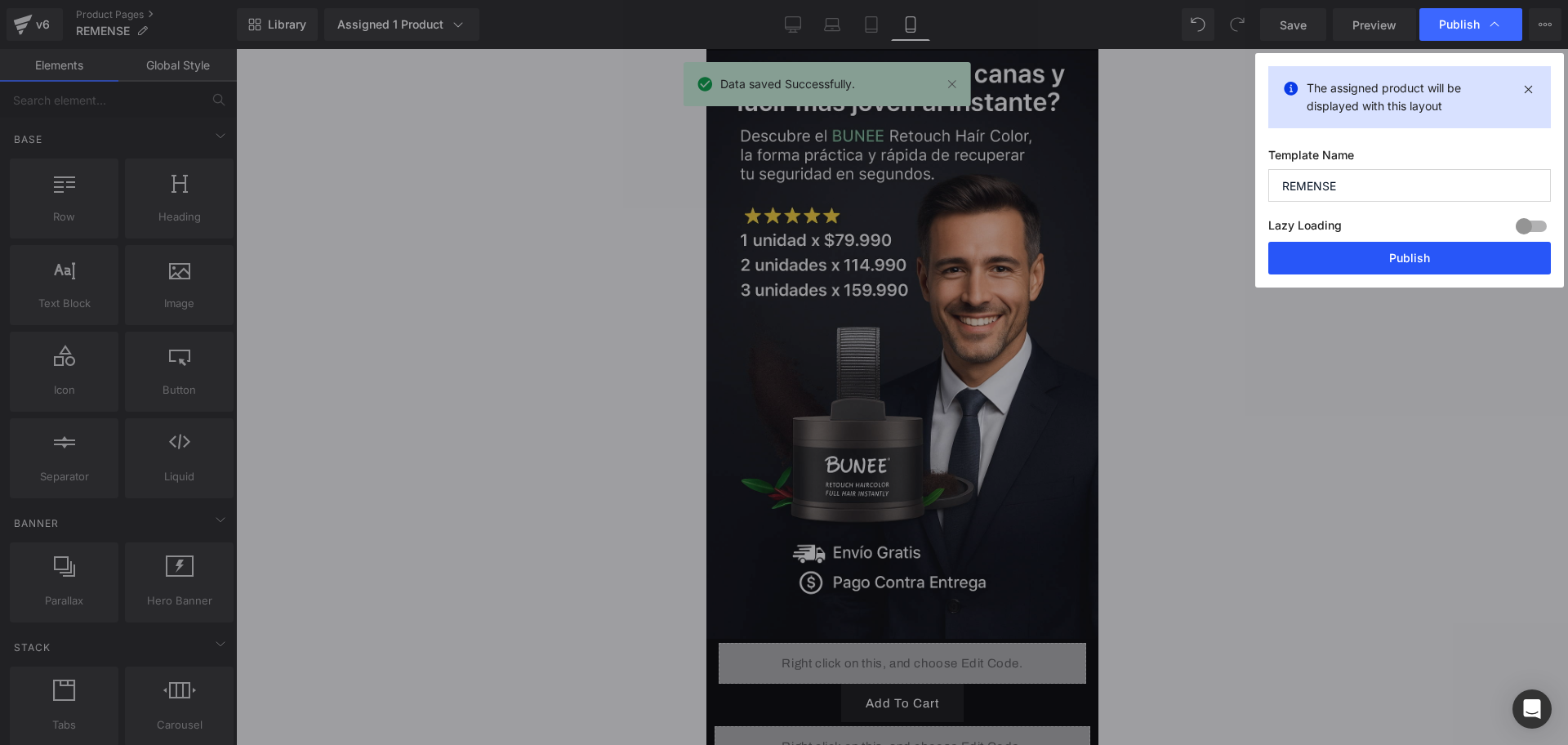
click at [1295, 269] on button "Publish" at bounding box center [1409, 258] width 282 height 33
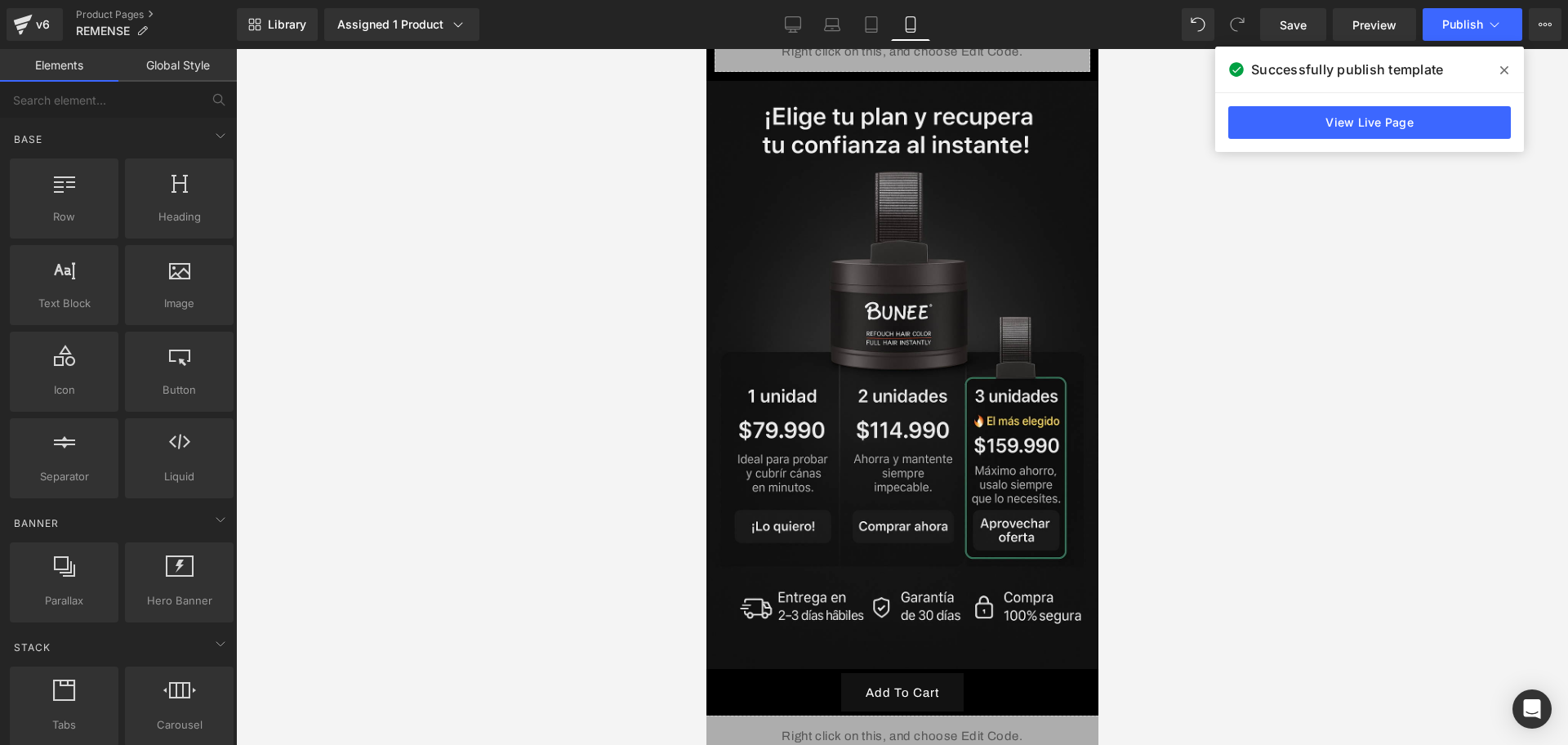
scroll to position [919, 0]
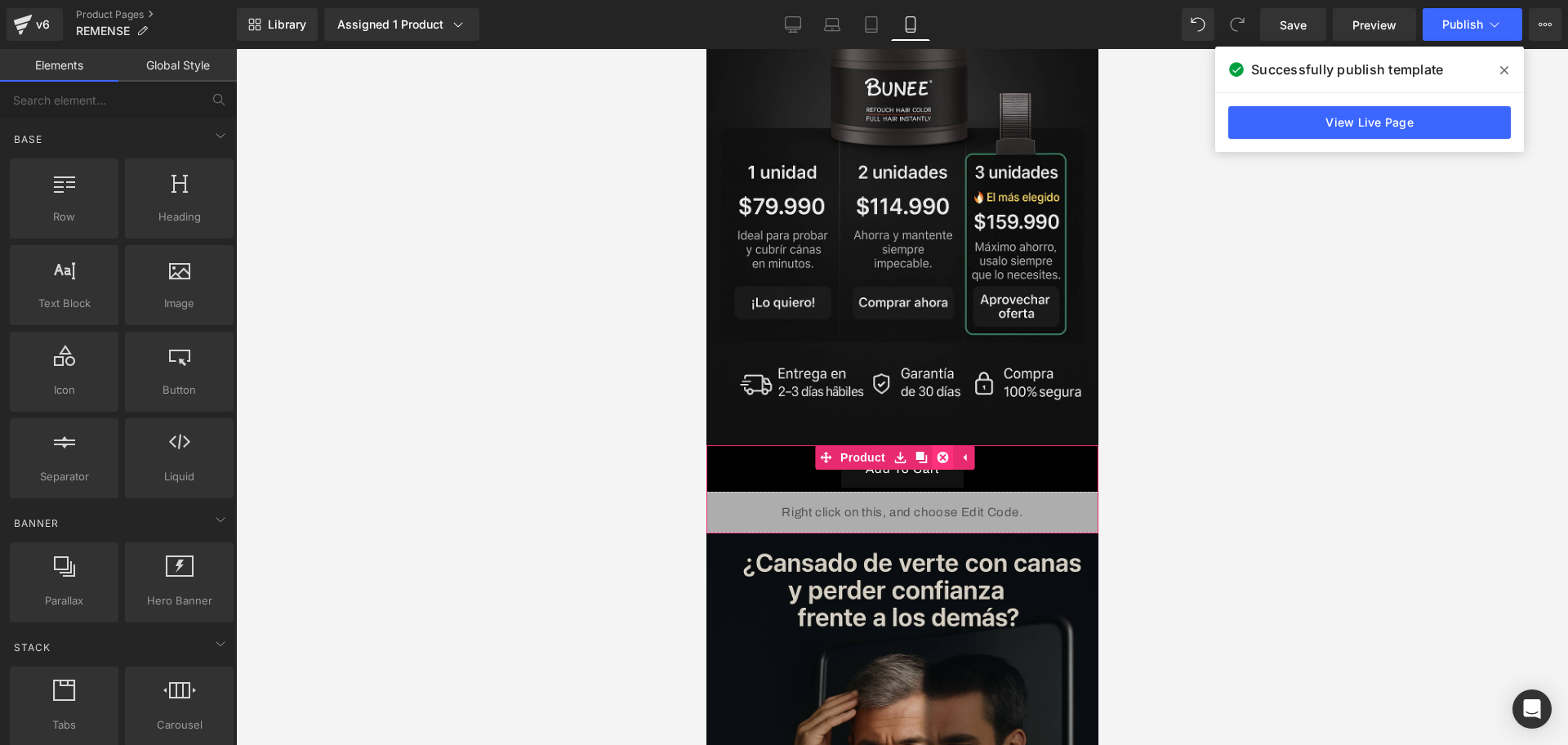
click at [947, 445] on link at bounding box center [941, 457] width 21 height 24
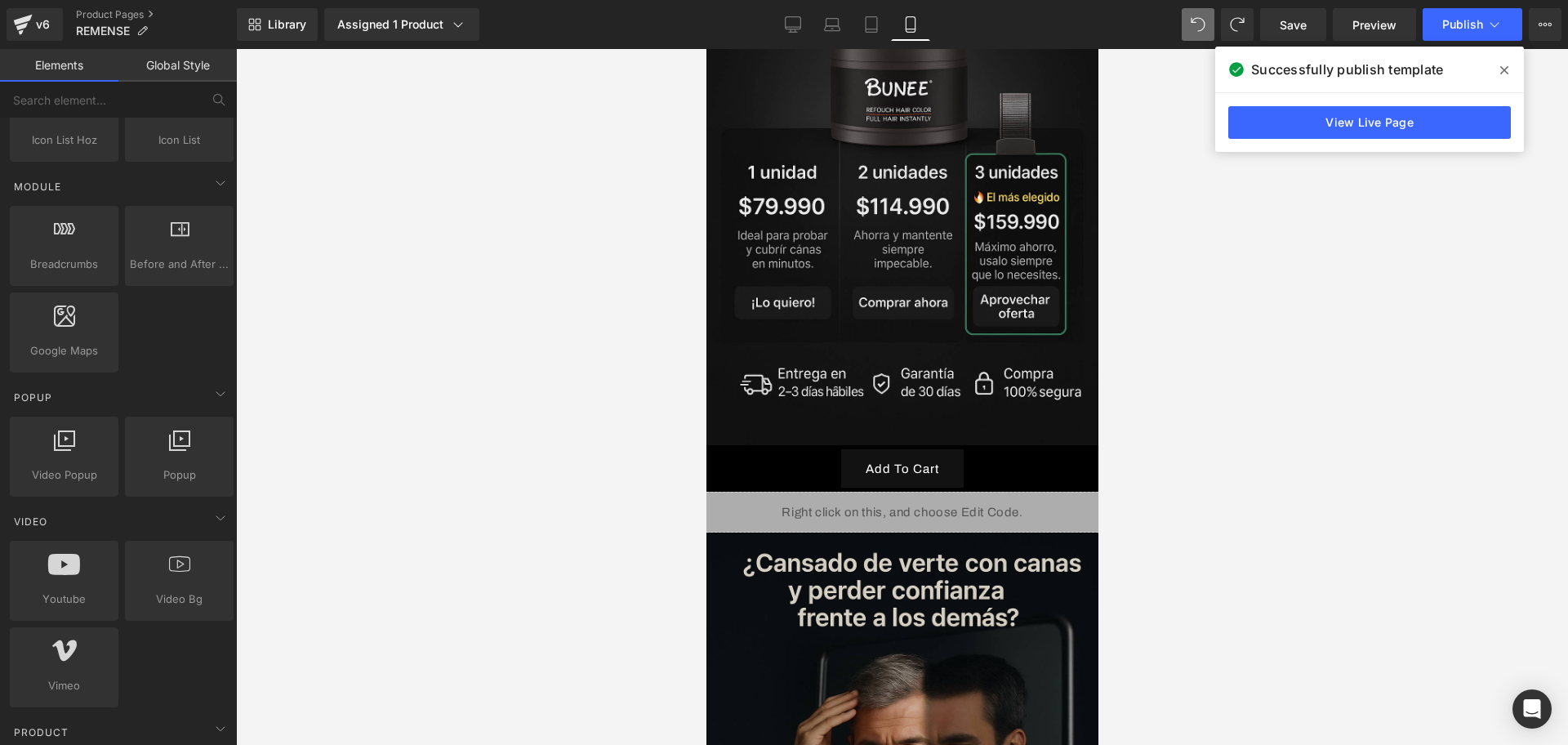
scroll to position [1021, 0]
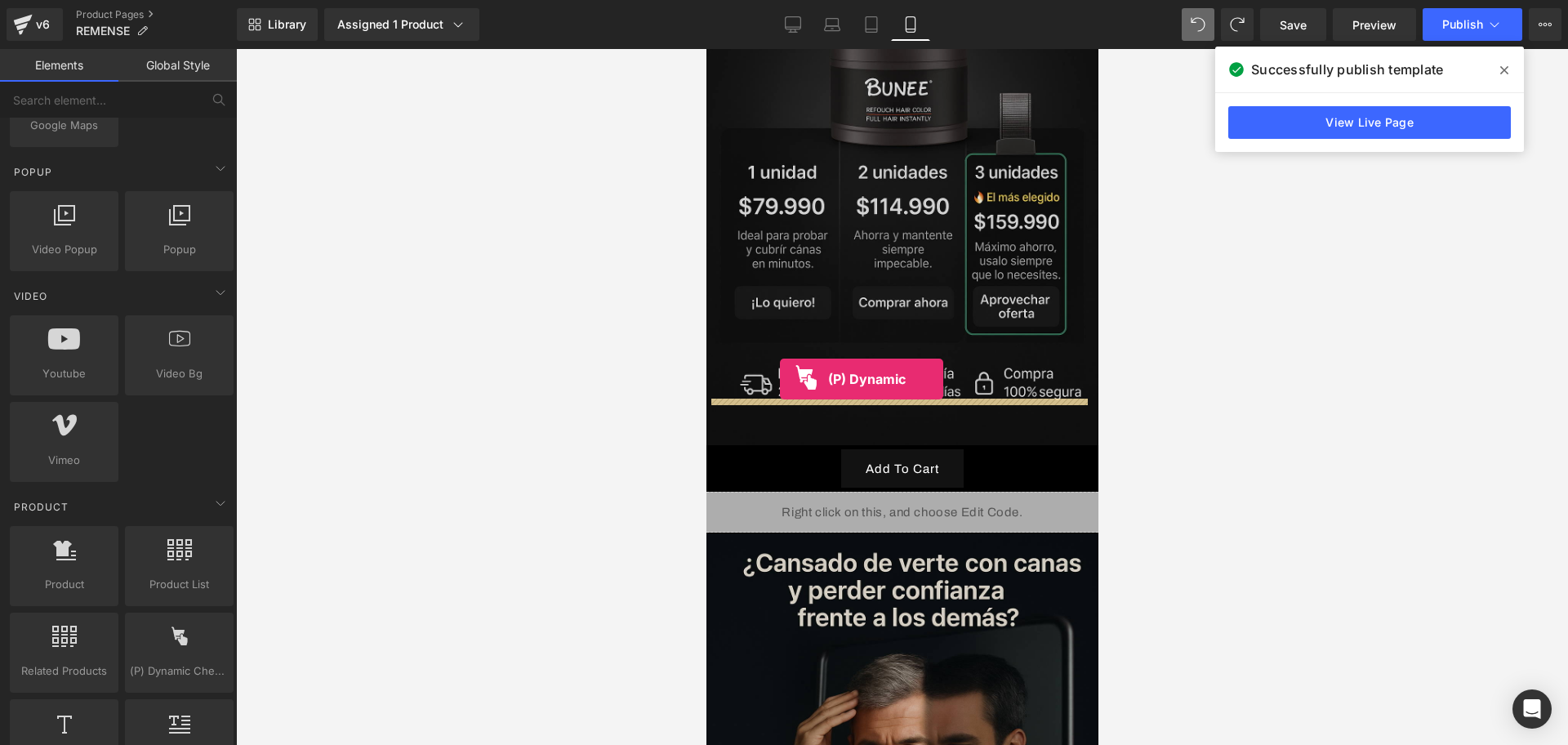
drag, startPoint x: 878, startPoint y: 722, endPoint x: 782, endPoint y: 378, distance: 357.1
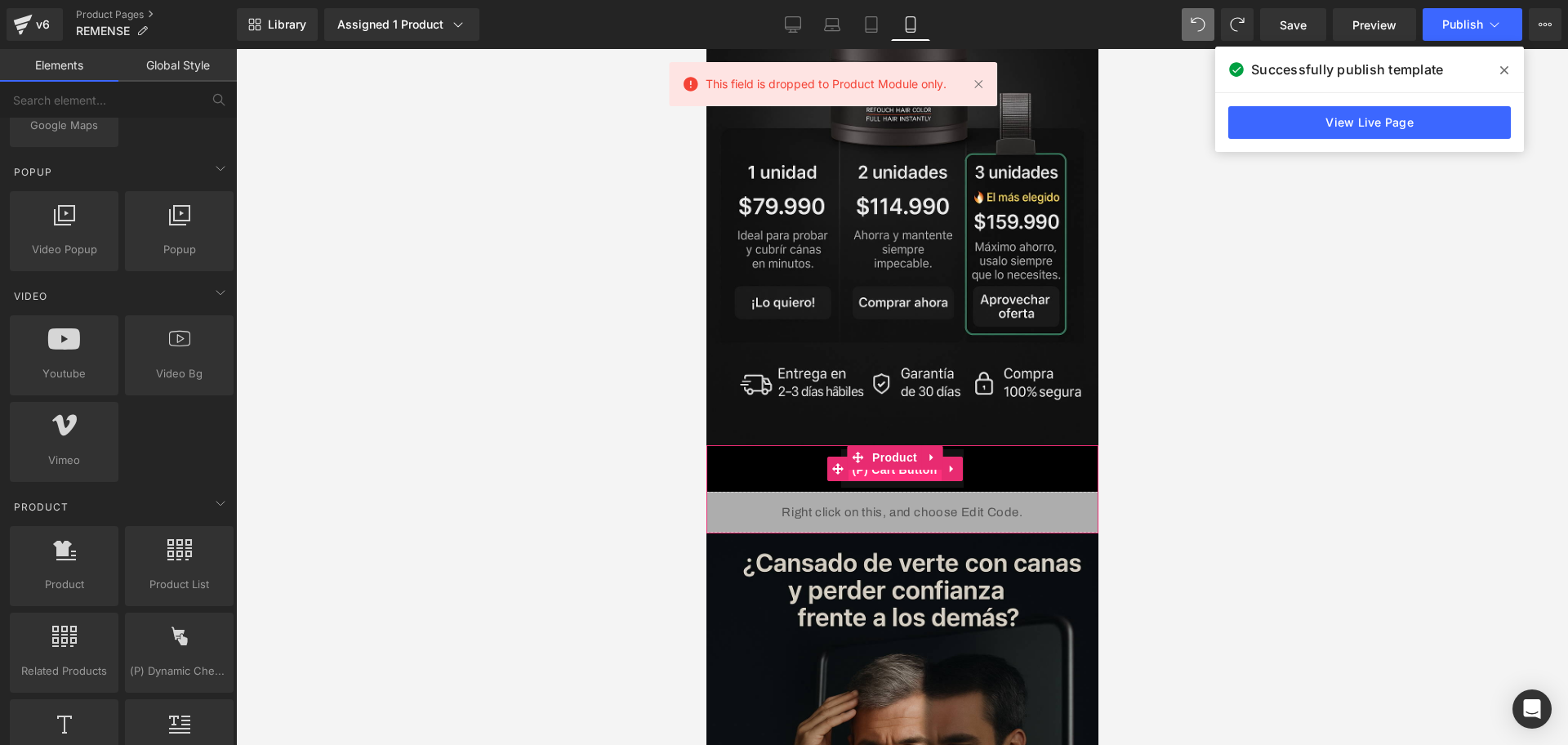
click at [877, 457] on span "(P) Cart Button" at bounding box center [894, 469] width 93 height 24
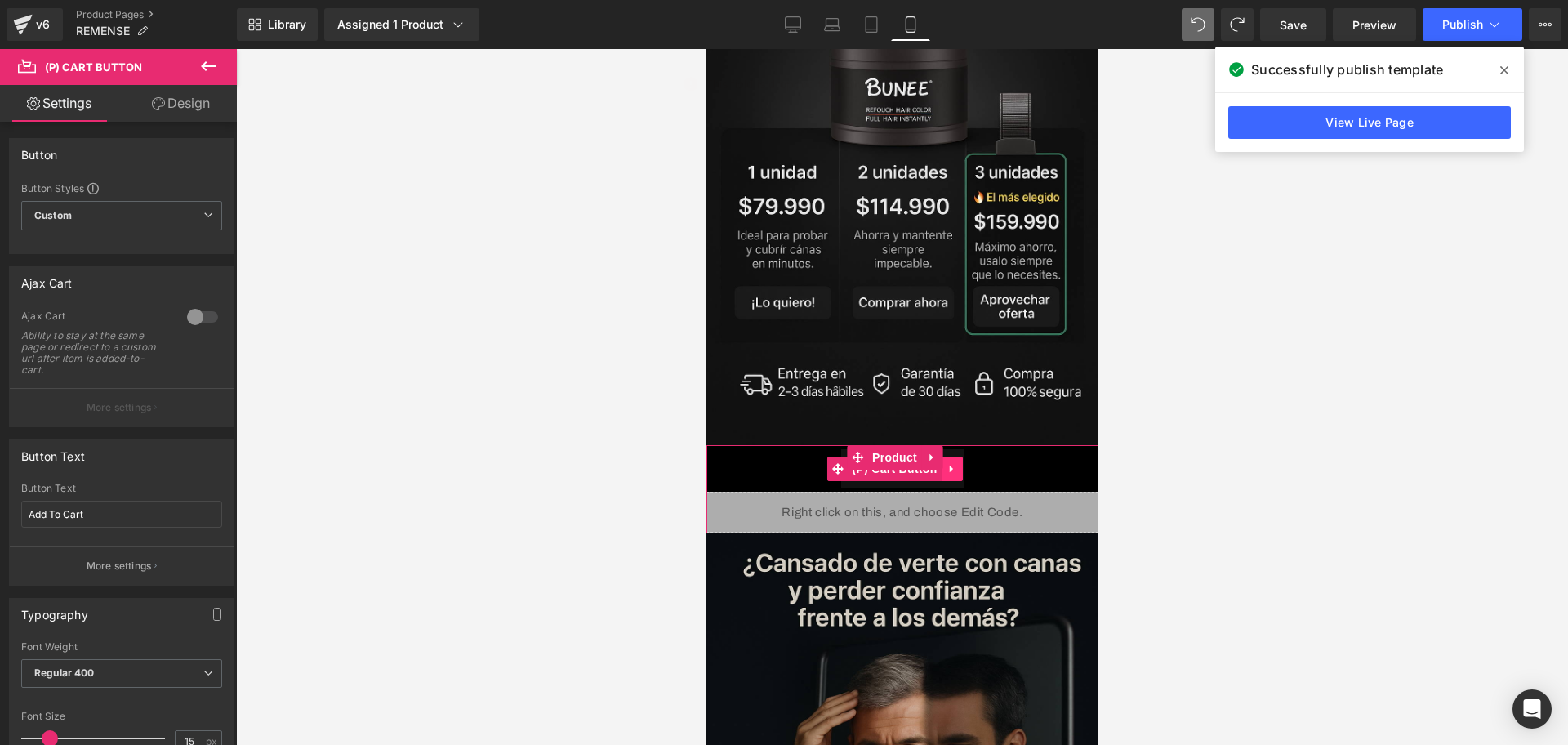
click at [958, 456] on link at bounding box center [952, 469] width 21 height 24
click at [958, 463] on icon at bounding box center [961, 469] width 11 height 11
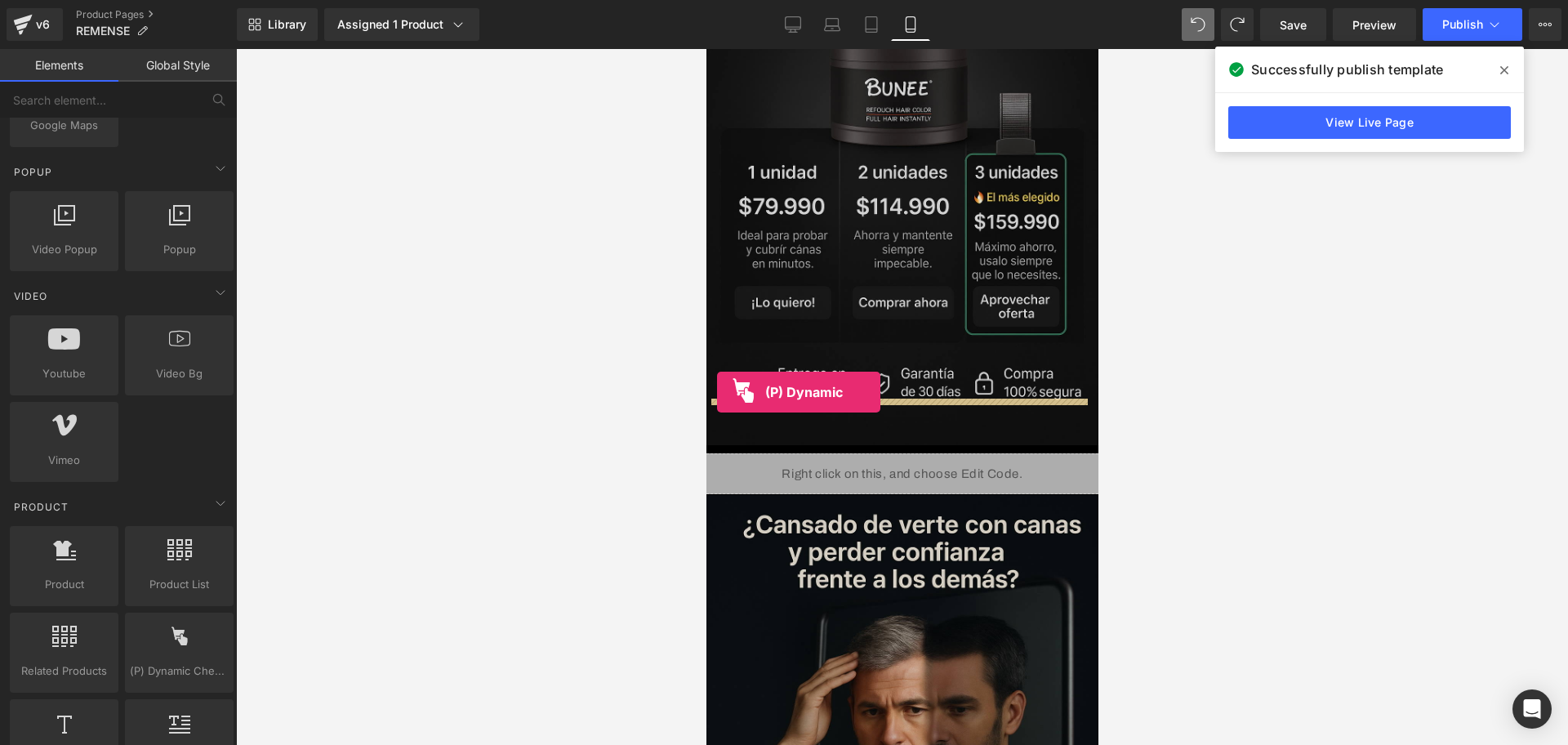
drag, startPoint x: 896, startPoint y: 708, endPoint x: 731, endPoint y: 387, distance: 360.9
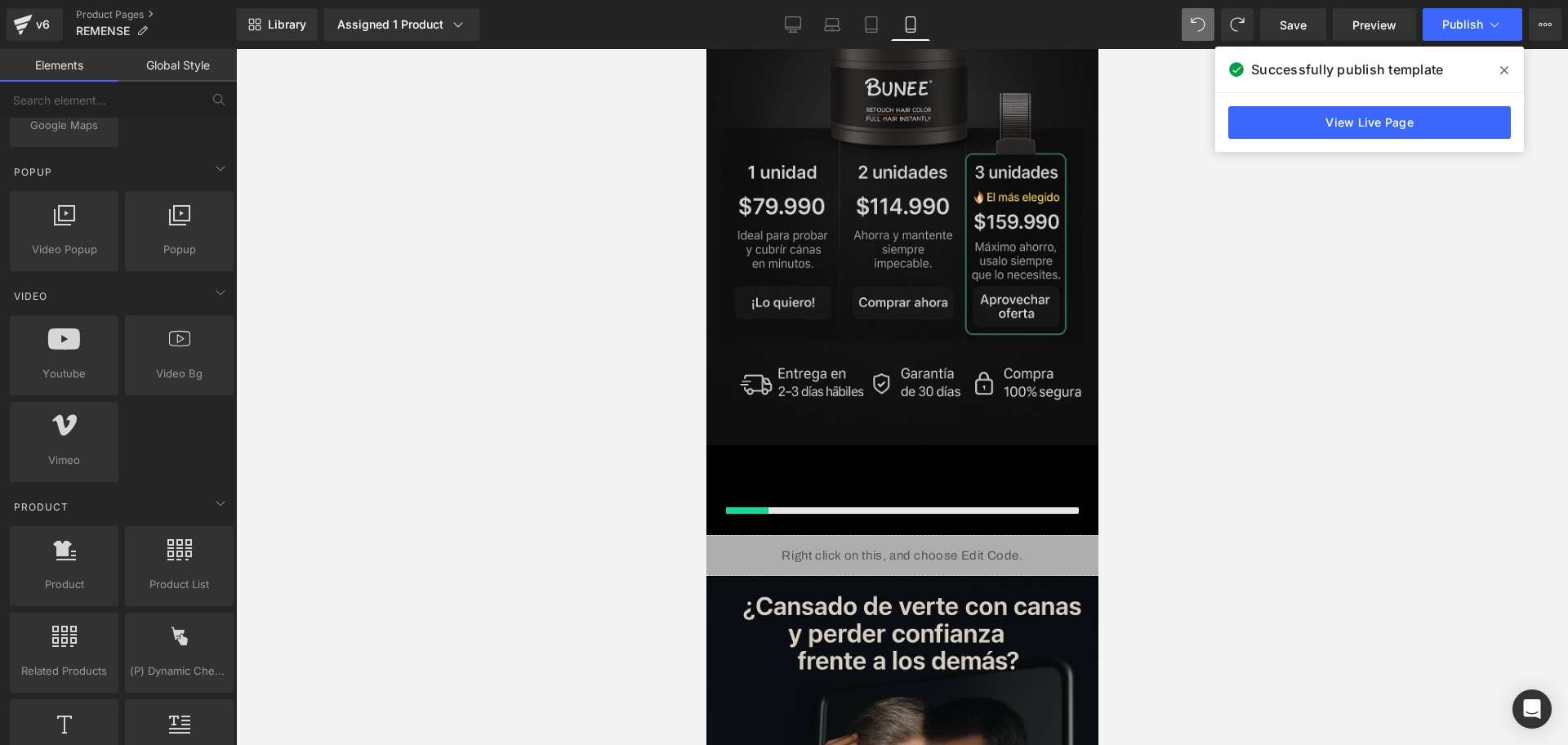
click at [731, 387] on img at bounding box center [901, 151] width 392 height 589
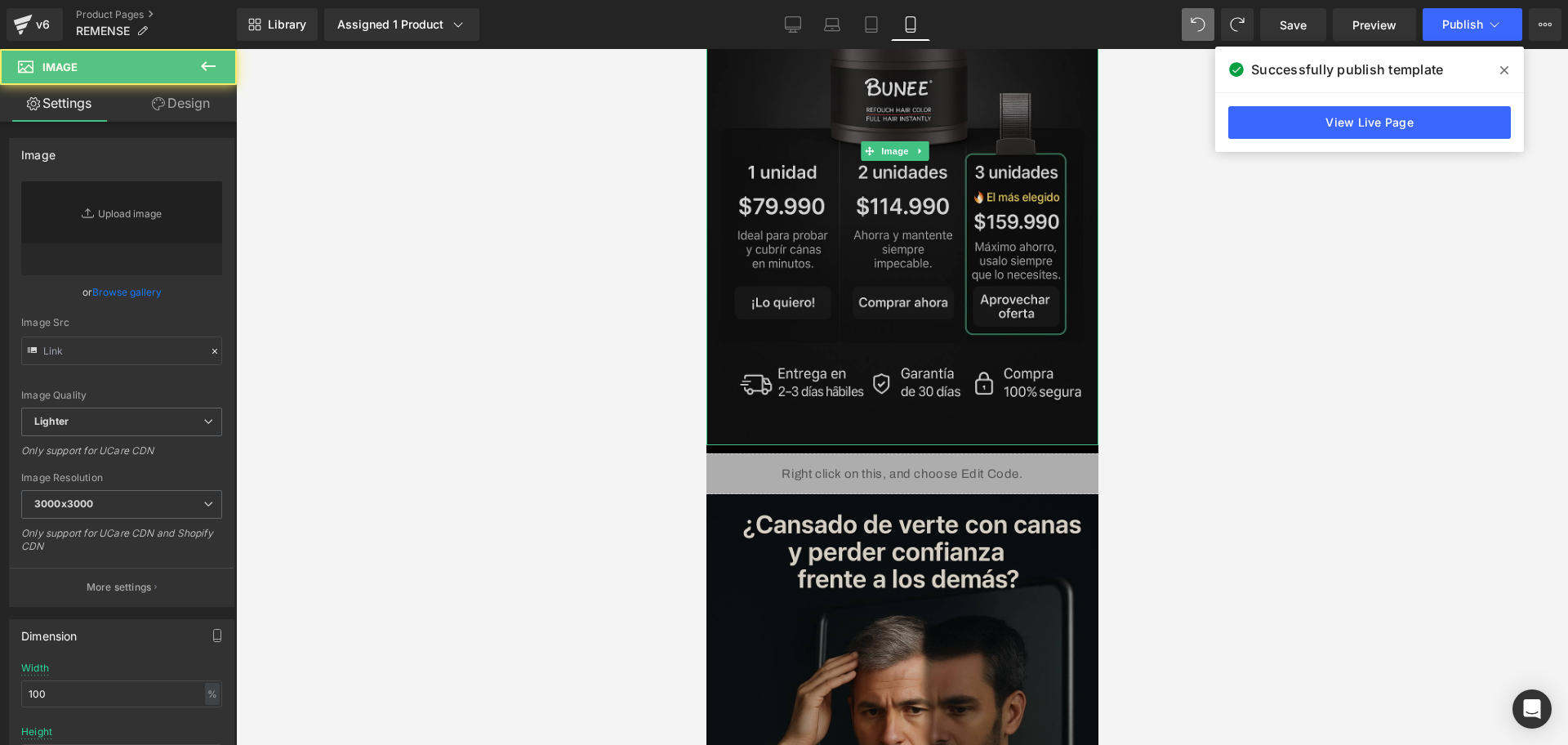
type input "https://ucarecdn.com/a1d5240c-38b9-4343-b227-8ba97953a3ad/-/format/auto/-/previ…"
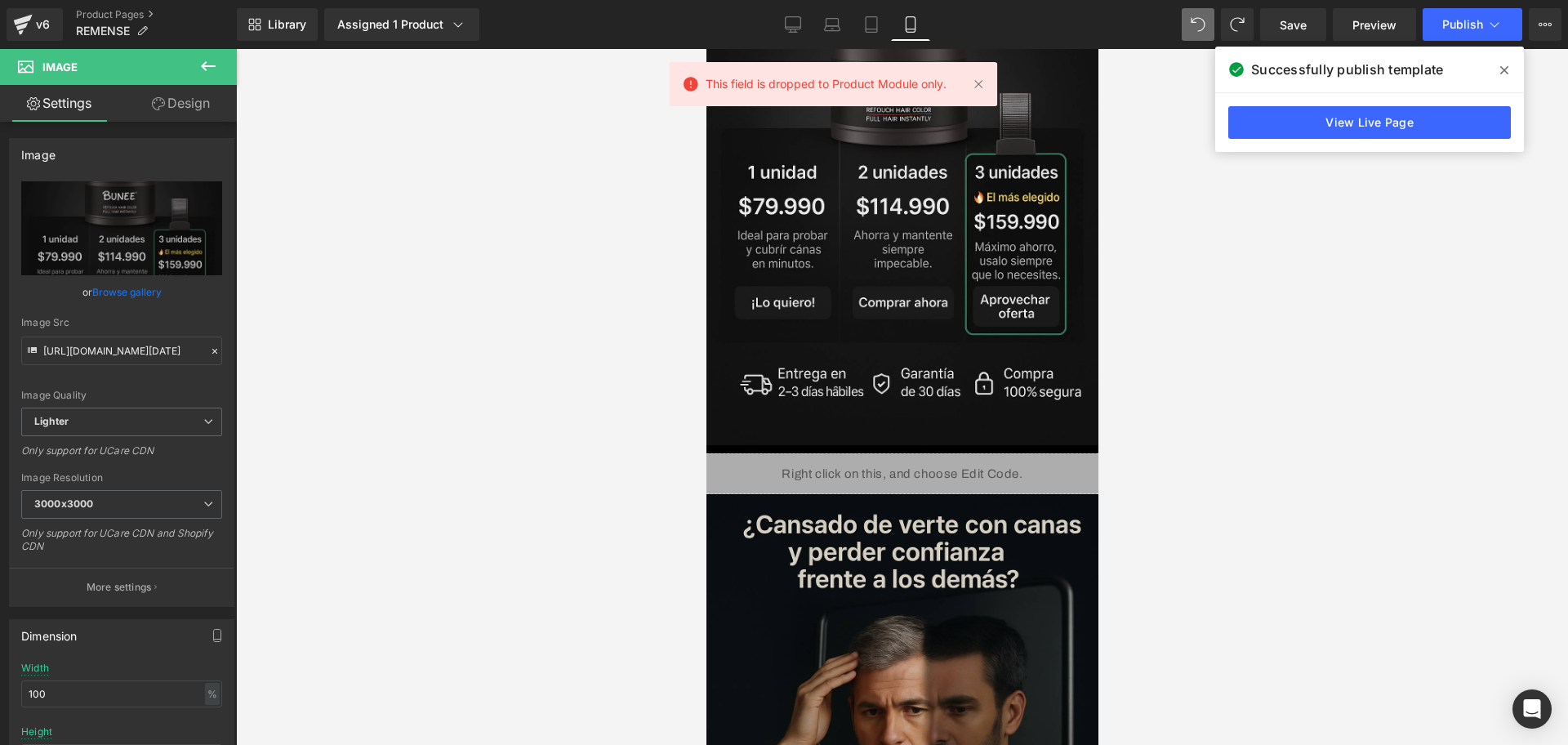
click at [216, 60] on icon at bounding box center [208, 66] width 20 height 20
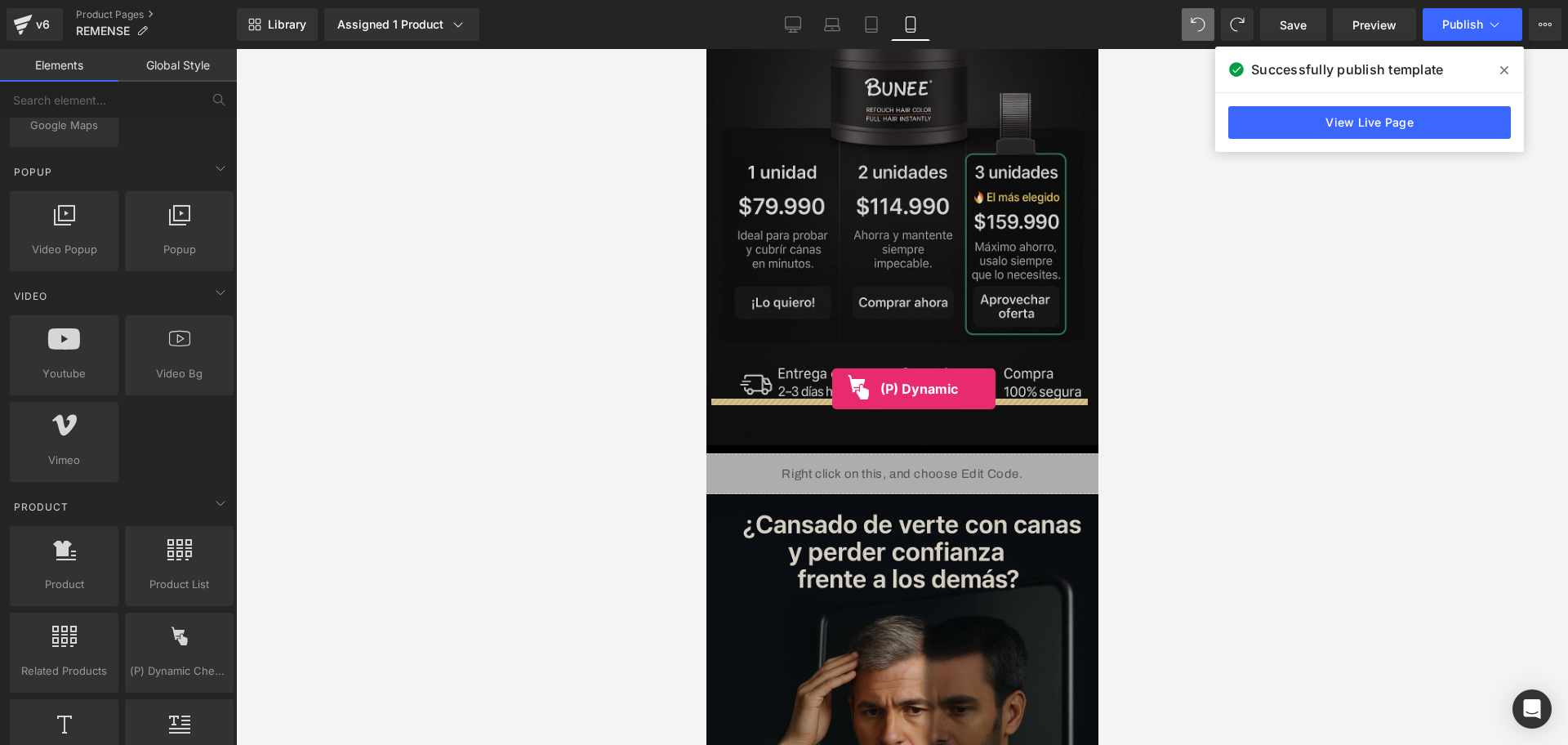
drag, startPoint x: 899, startPoint y: 735, endPoint x: 832, endPoint y: 389, distance: 352.4
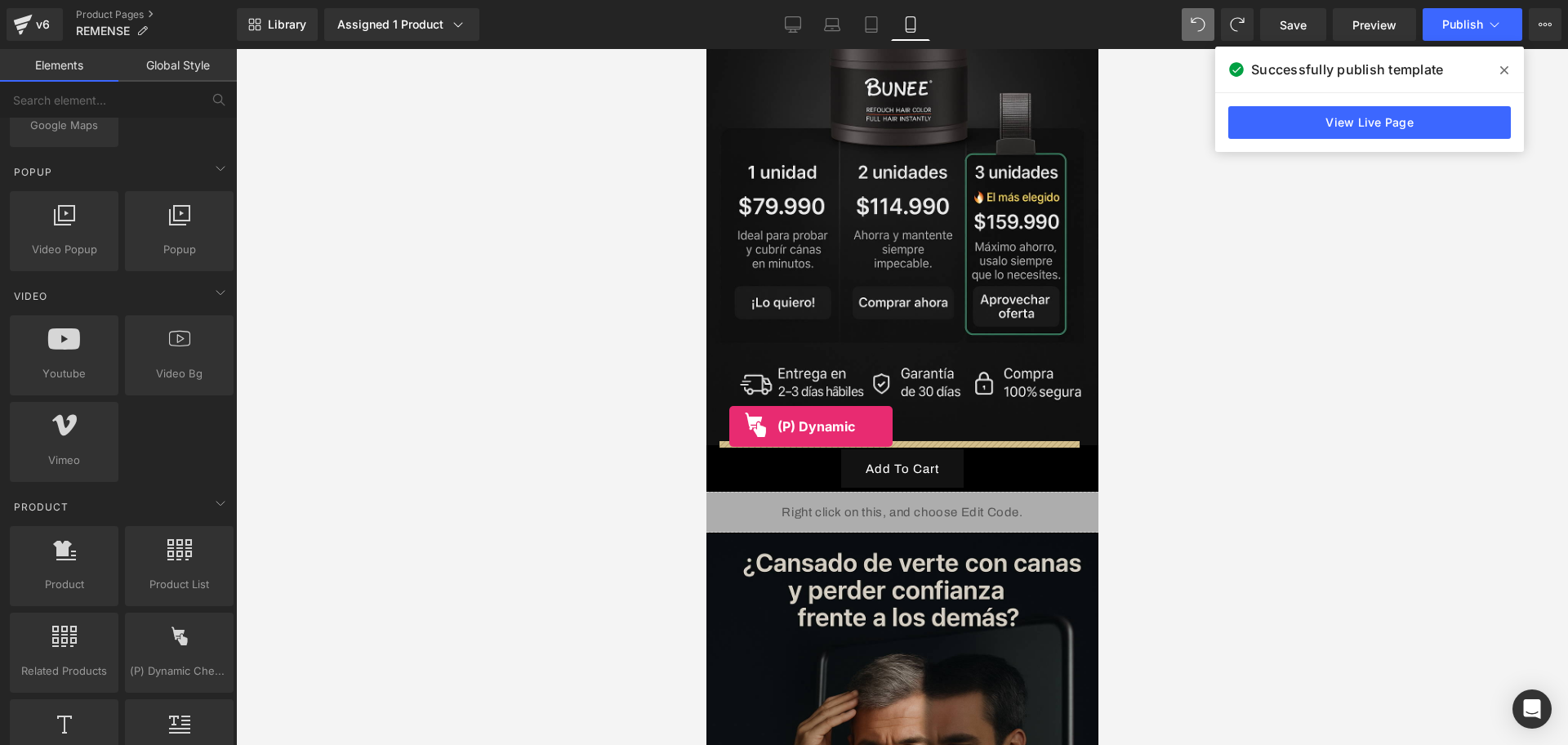
drag, startPoint x: 879, startPoint y: 726, endPoint x: 728, endPoint y: 427, distance: 335.0
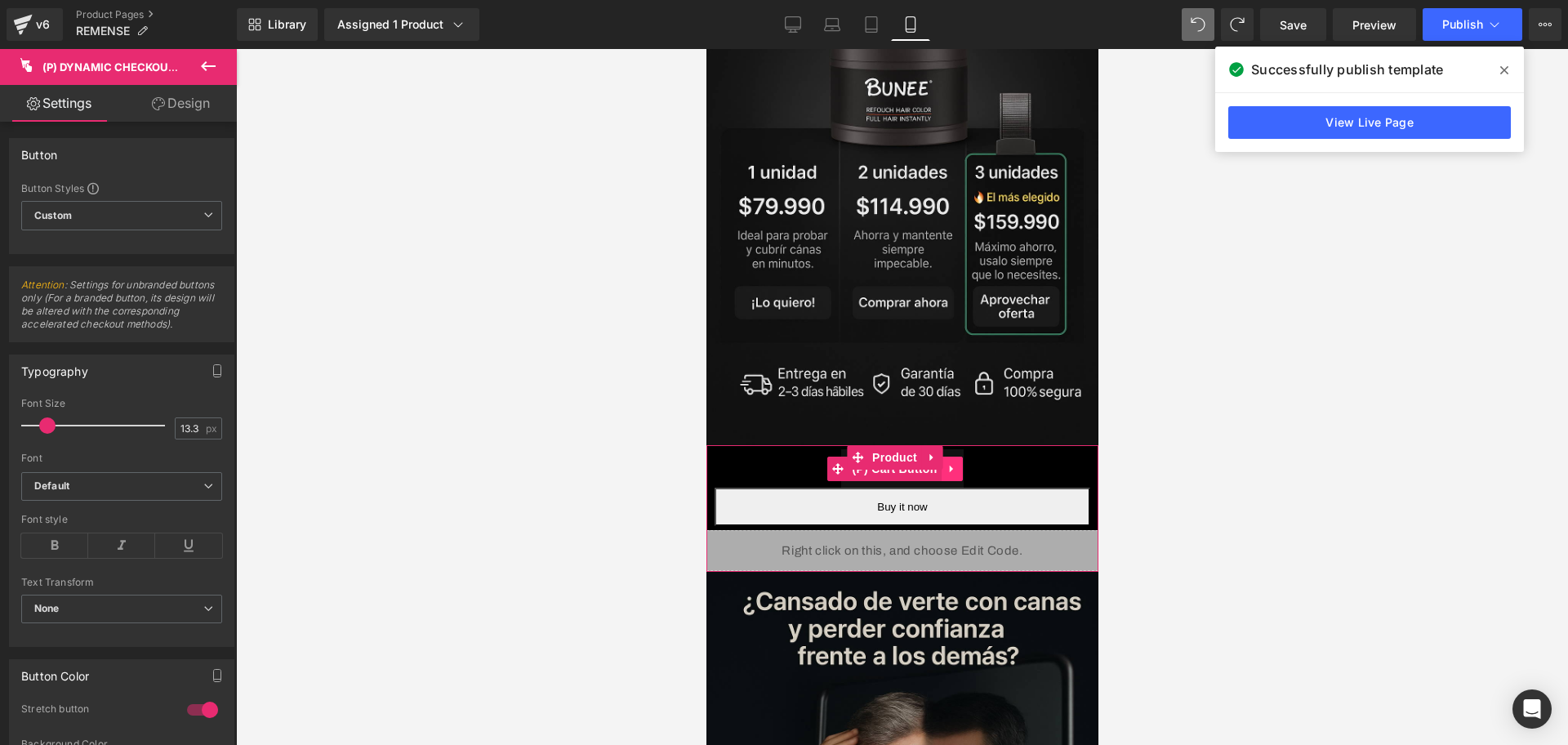
click at [950, 462] on icon at bounding box center [951, 469] width 11 height 12
click at [968, 456] on link at bounding box center [962, 469] width 21 height 24
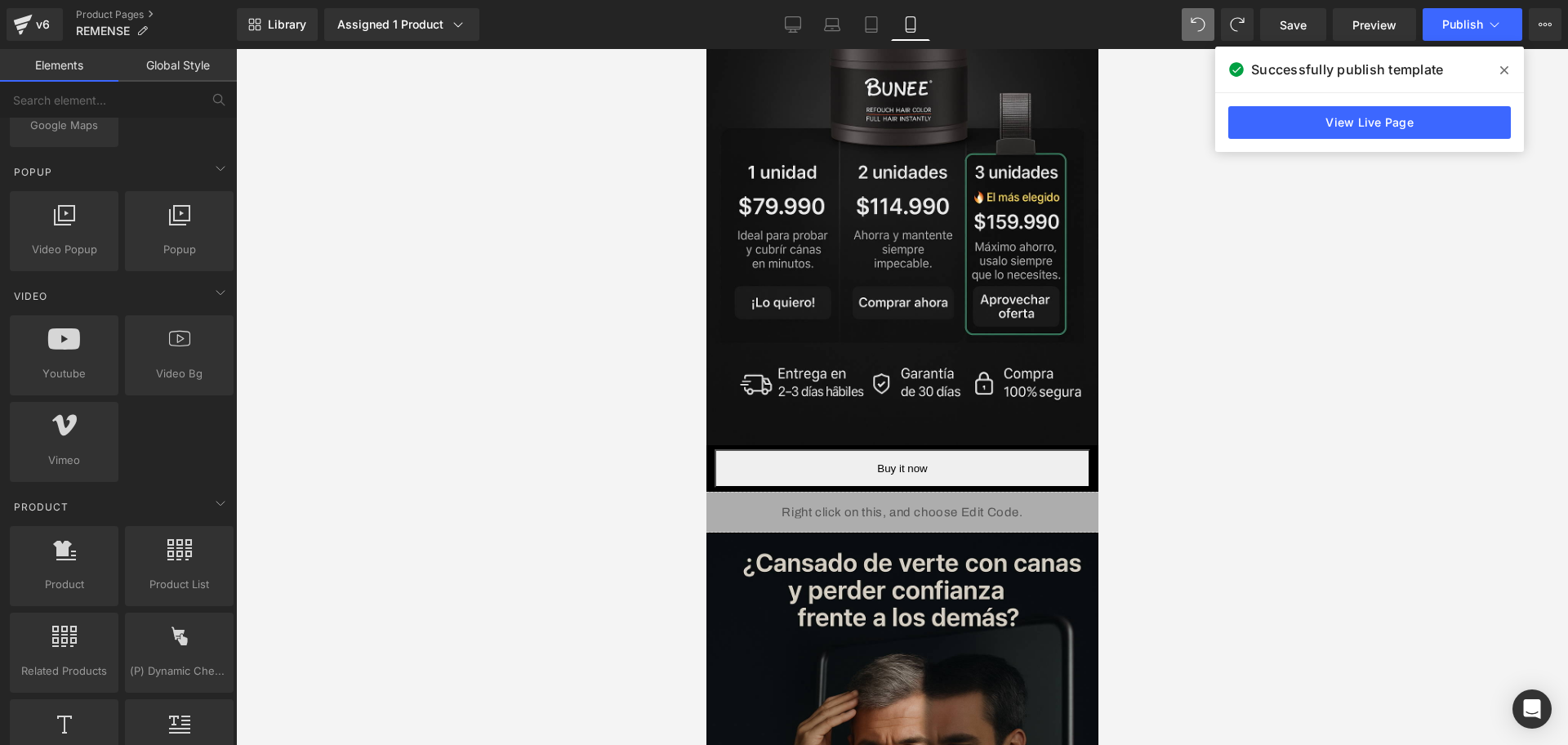
click at [1244, 429] on div at bounding box center [902, 396] width 1332 height 696
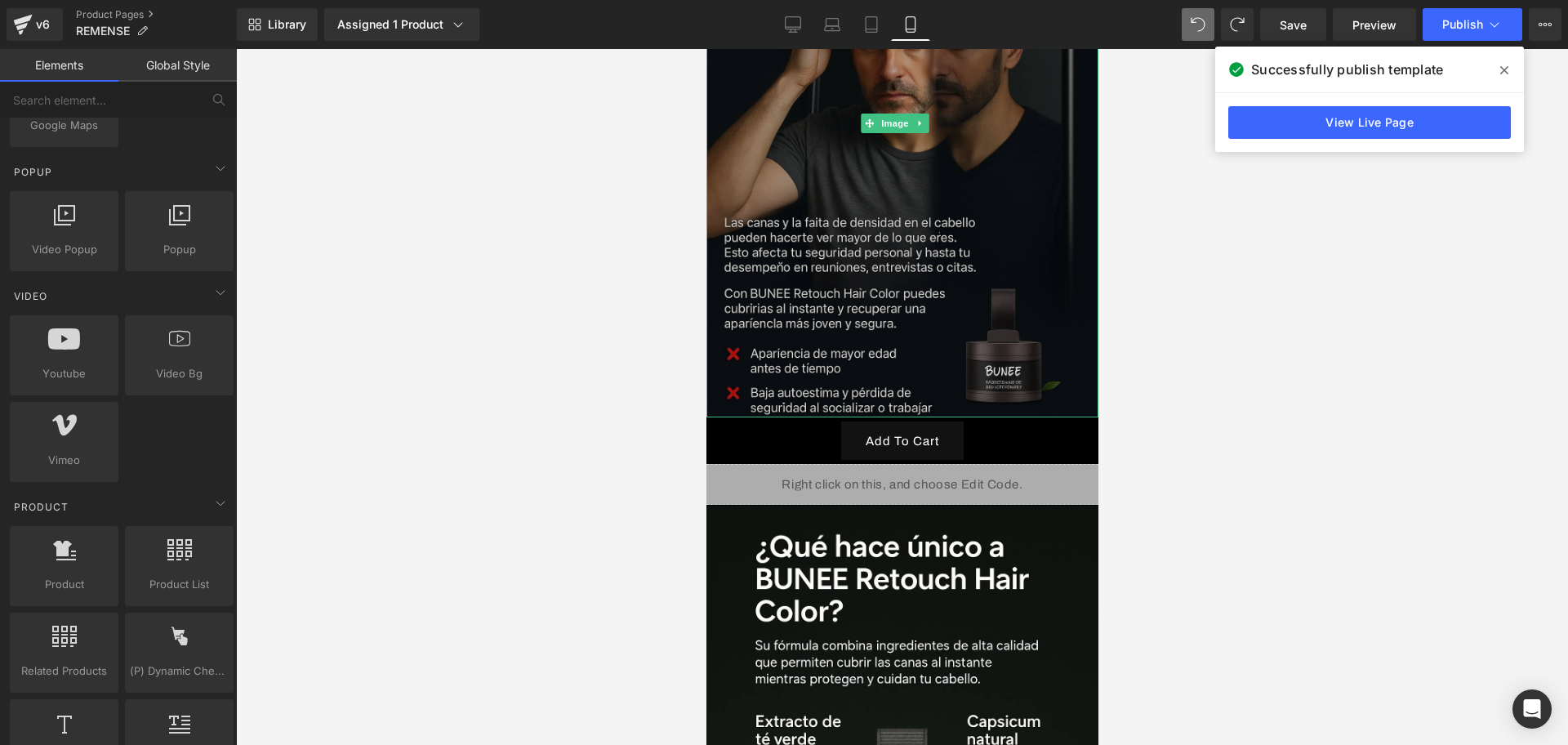
scroll to position [1634, 0]
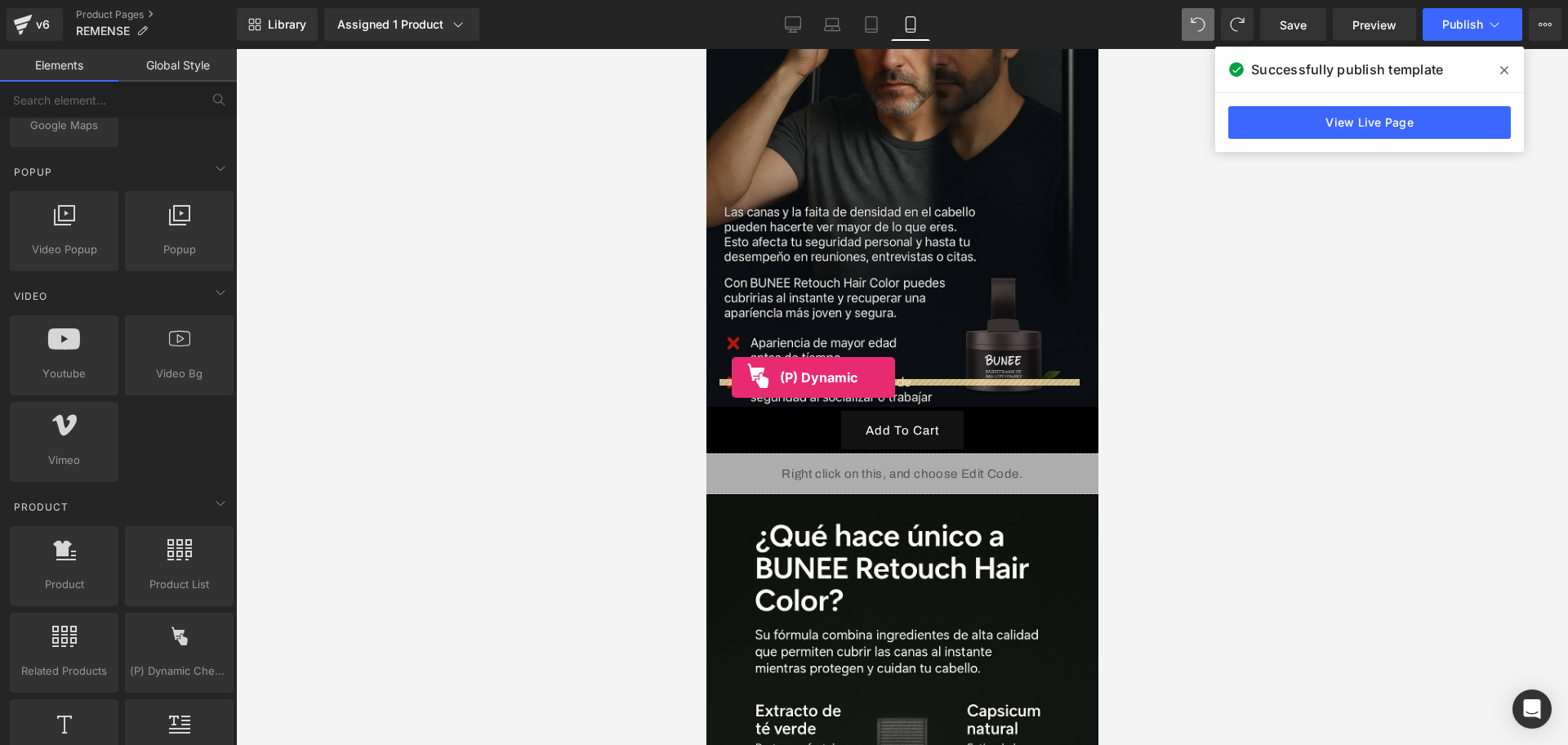
drag, startPoint x: 894, startPoint y: 706, endPoint x: 731, endPoint y: 377, distance: 367.2
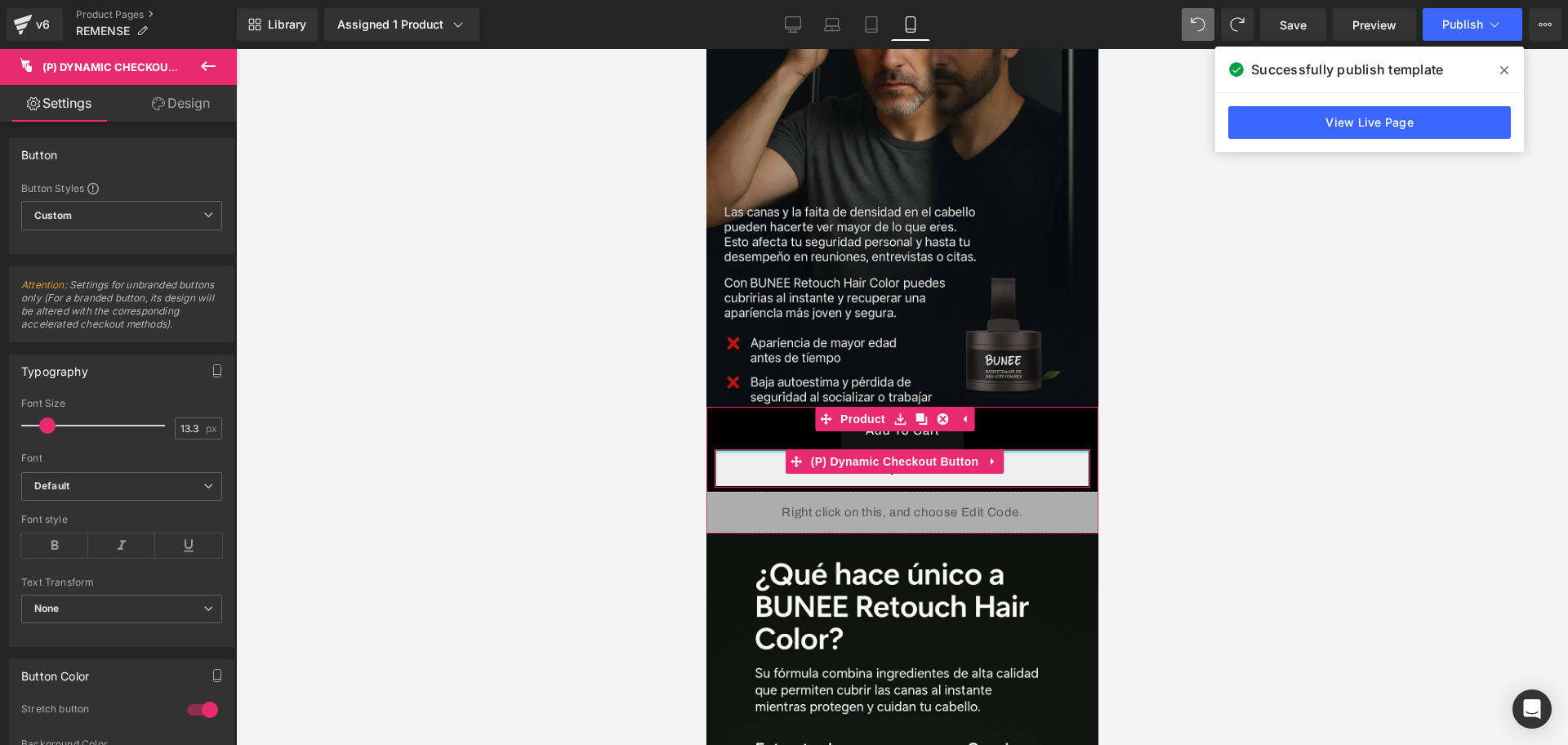
click at [1013, 449] on div at bounding box center [901, 451] width 375 height 4
click at [952, 411] on button "Add To Cart" at bounding box center [901, 430] width 123 height 38
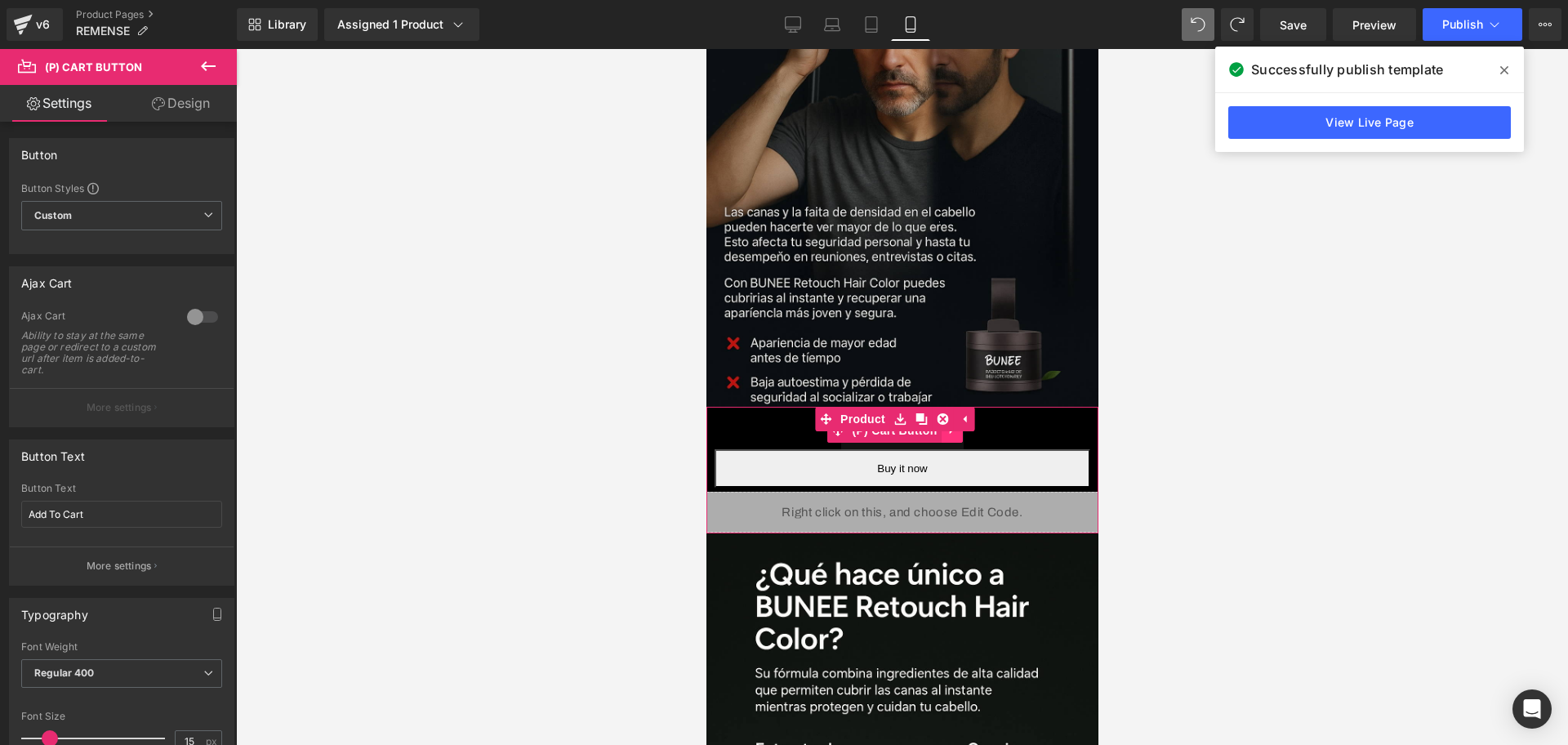
click at [953, 418] on link at bounding box center [952, 430] width 21 height 24
click at [962, 418] on link at bounding box center [962, 430] width 21 height 24
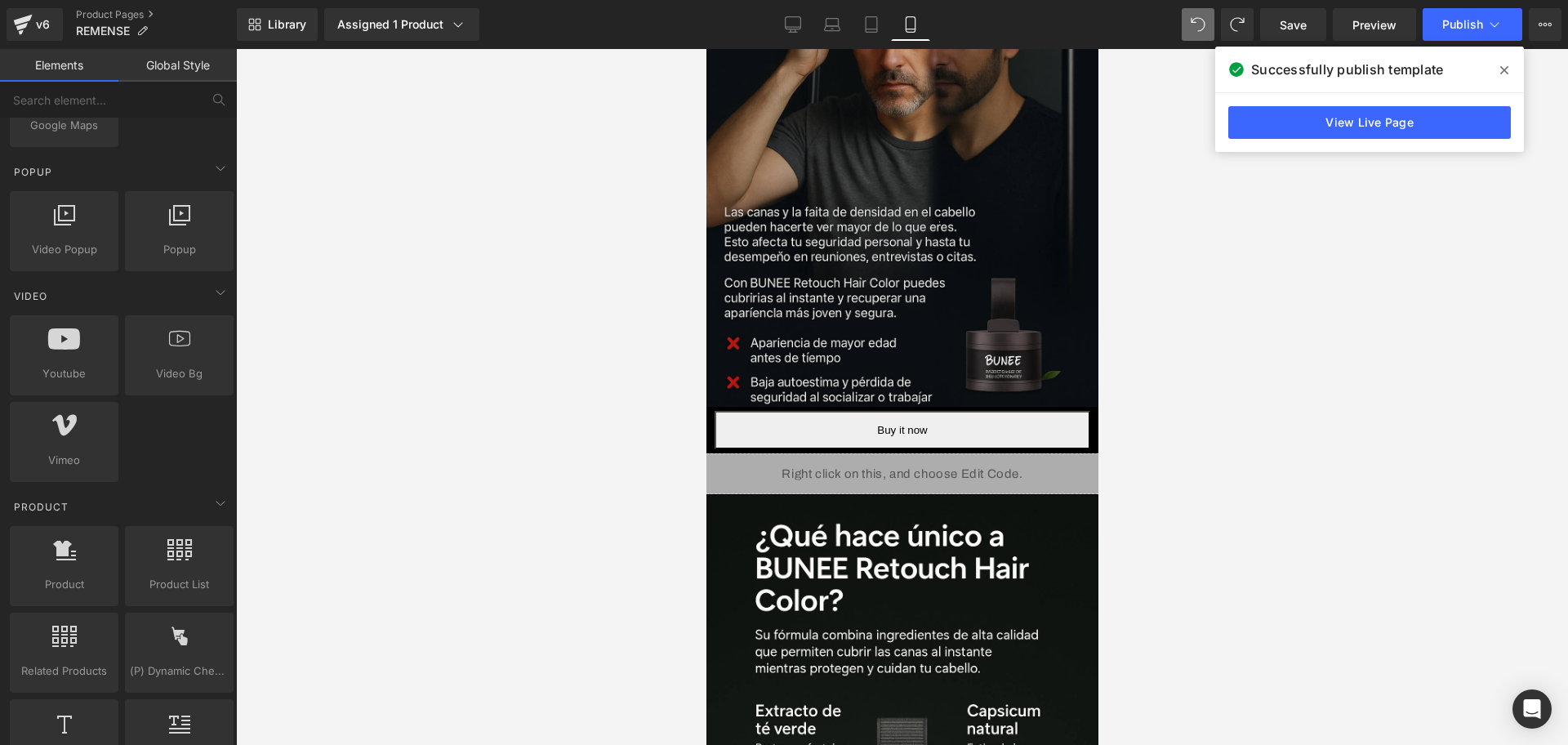
click at [1173, 396] on div at bounding box center [902, 396] width 1332 height 696
click at [1287, 12] on link "Save" at bounding box center [1293, 24] width 66 height 33
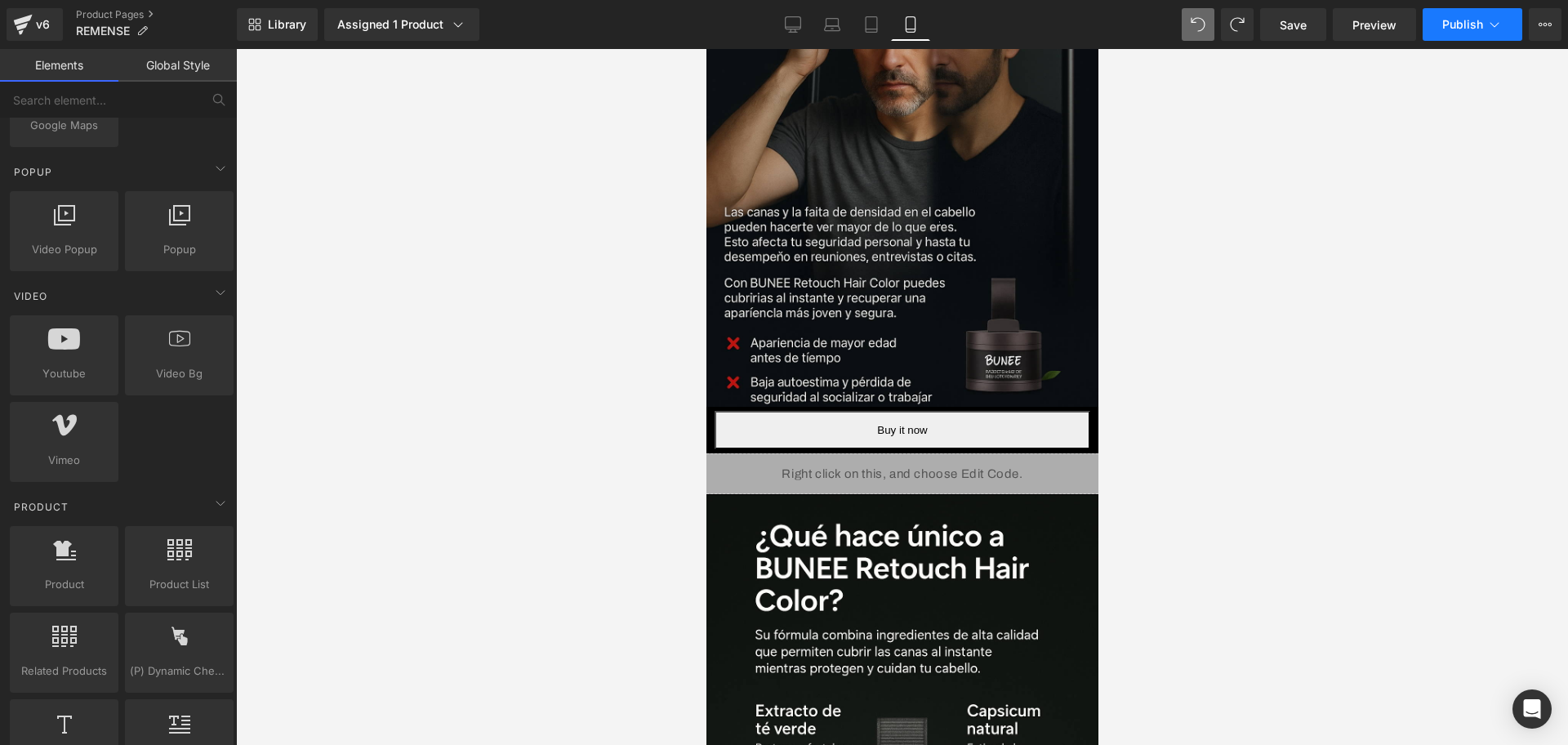
click at [1446, 40] on button "Publish" at bounding box center [1472, 24] width 100 height 33
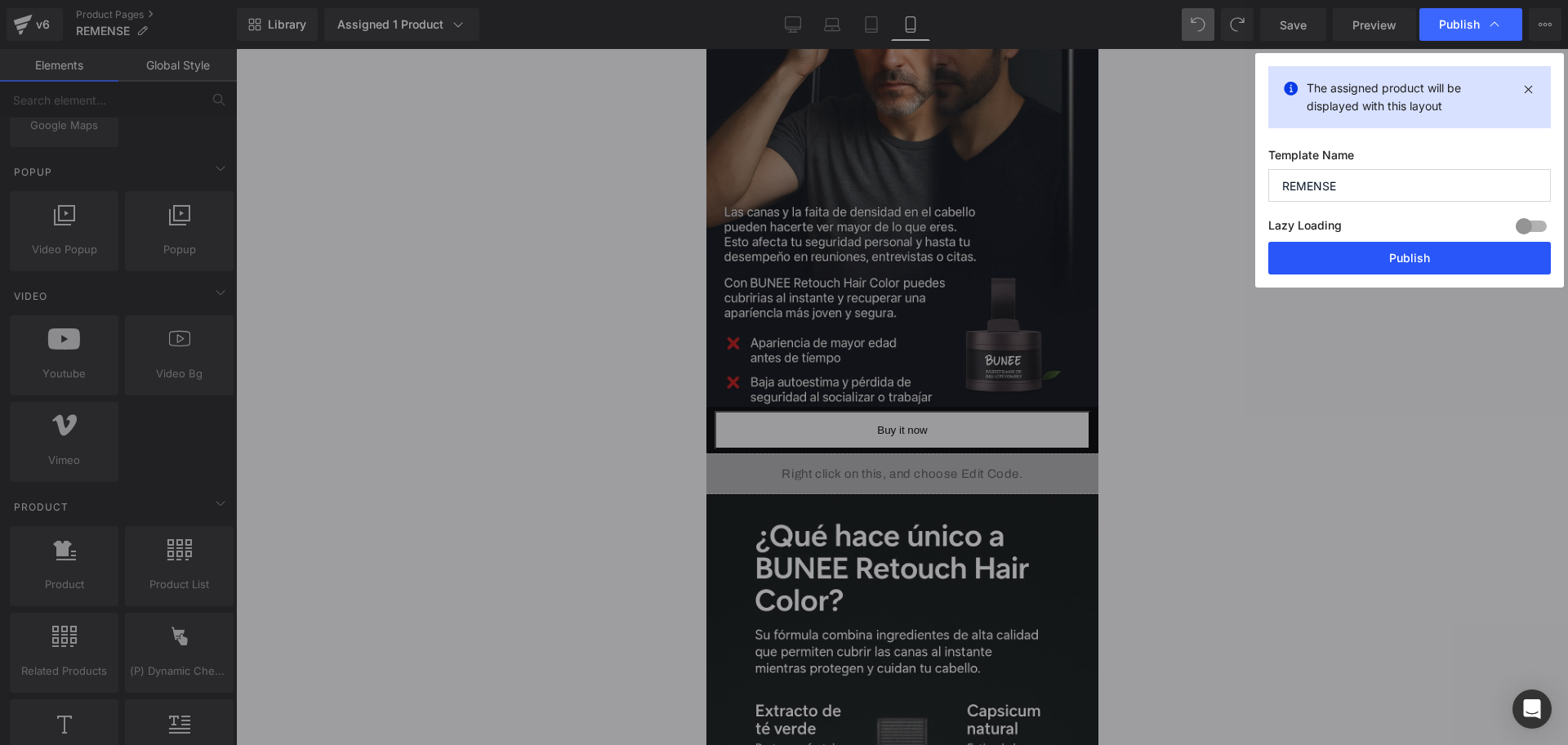
click at [1352, 263] on button "Publish" at bounding box center [1409, 258] width 282 height 33
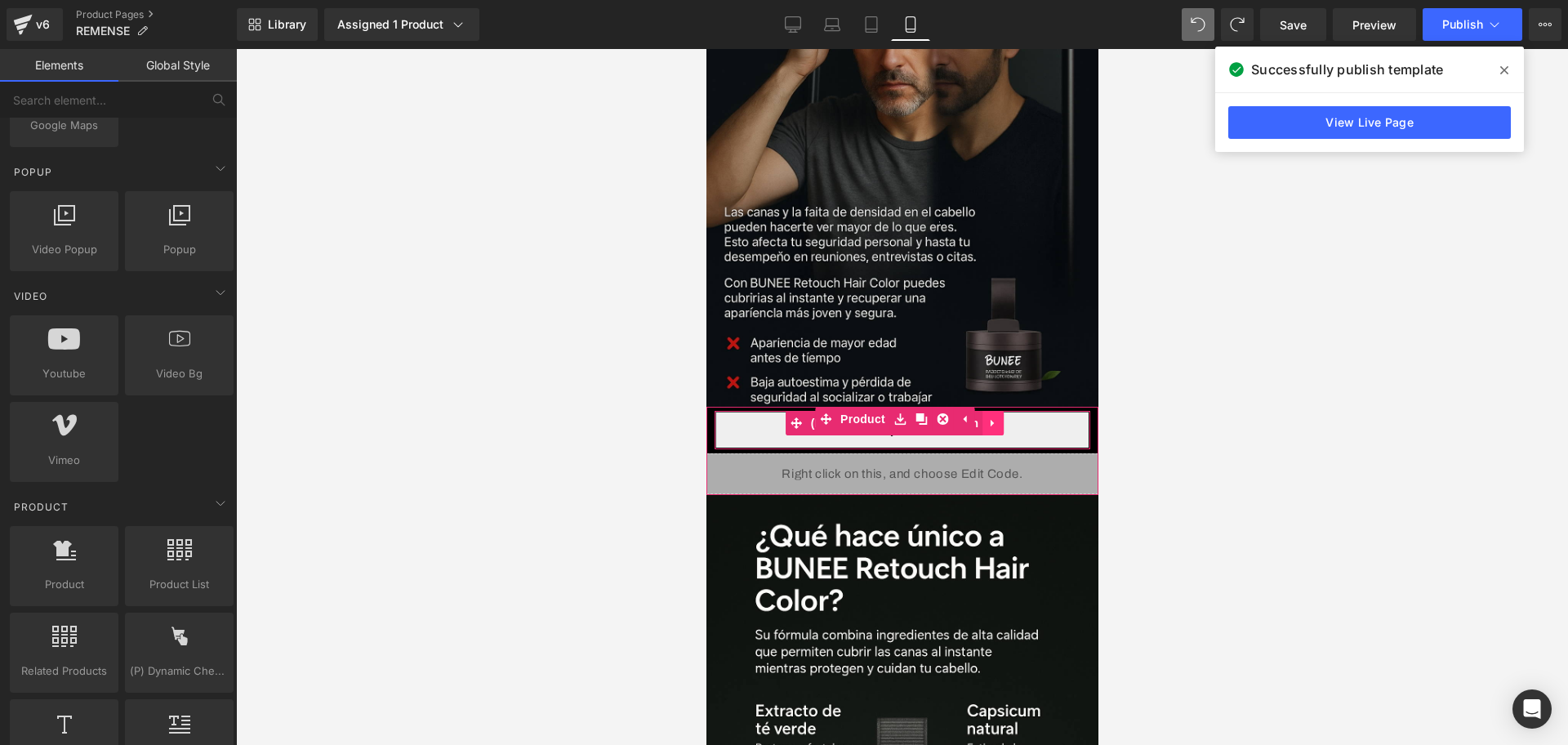
click at [987, 411] on link at bounding box center [993, 423] width 21 height 24
click at [1007, 417] on icon at bounding box center [1002, 423] width 11 height 12
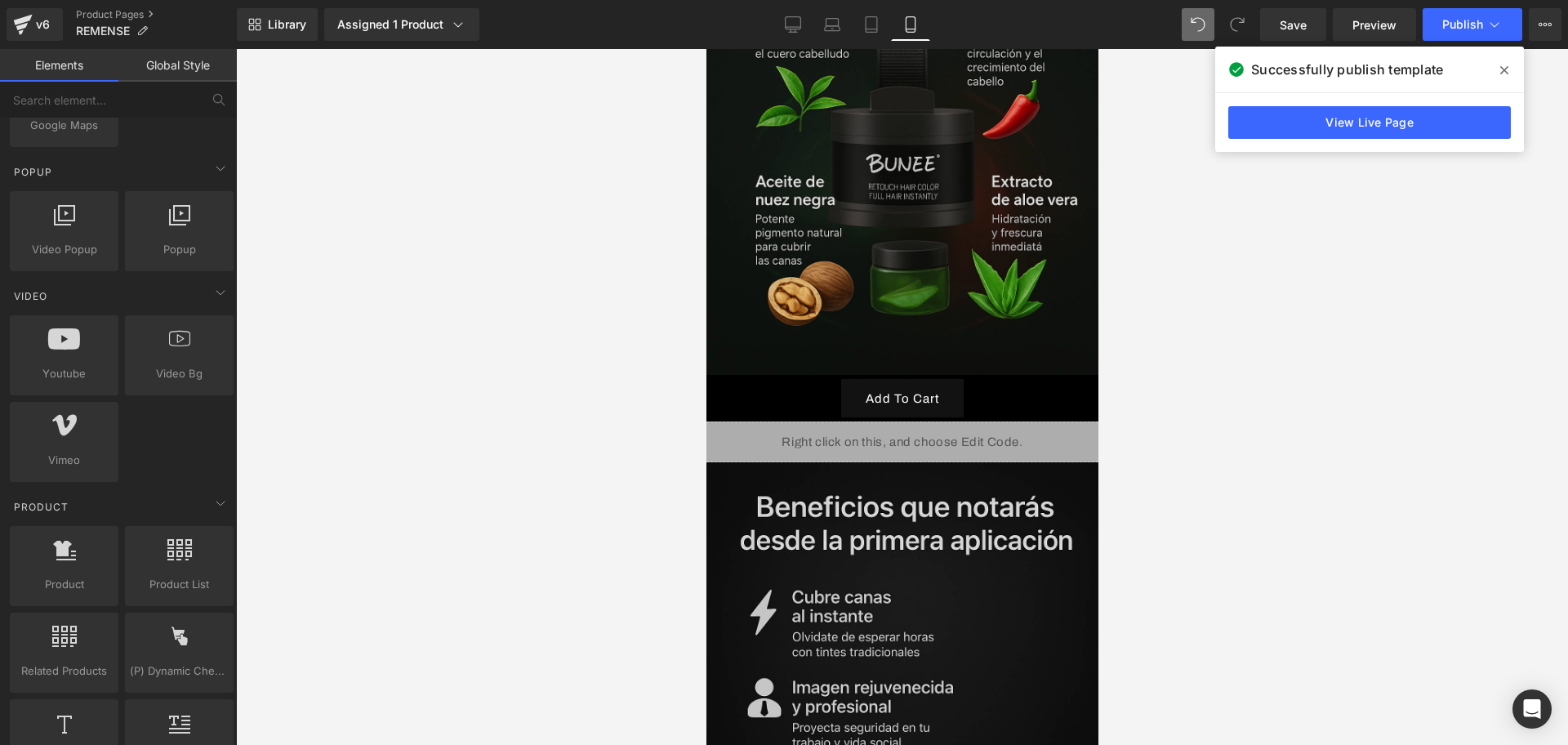
scroll to position [2349, 0]
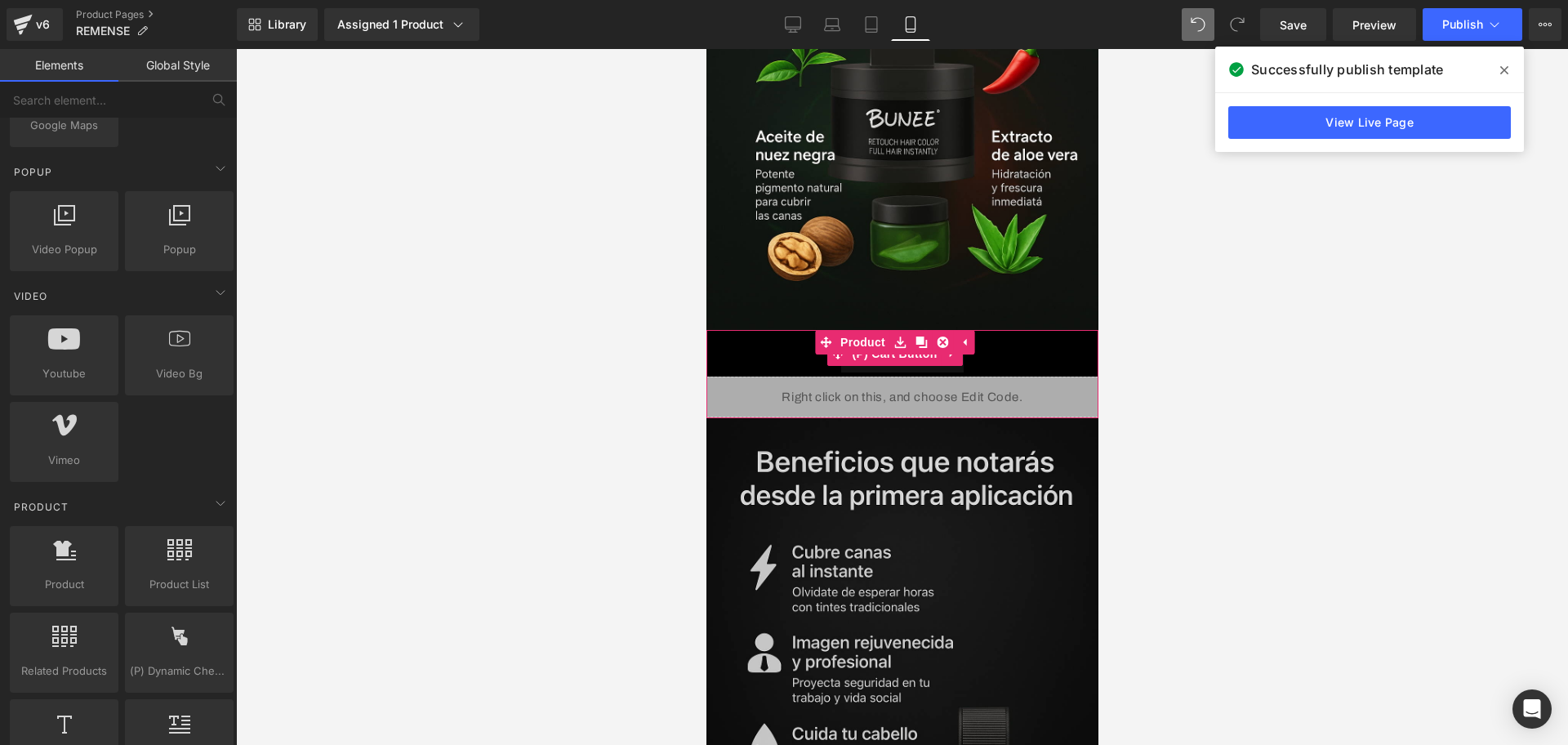
click at [946, 334] on button "Add To Cart" at bounding box center [901, 353] width 123 height 38
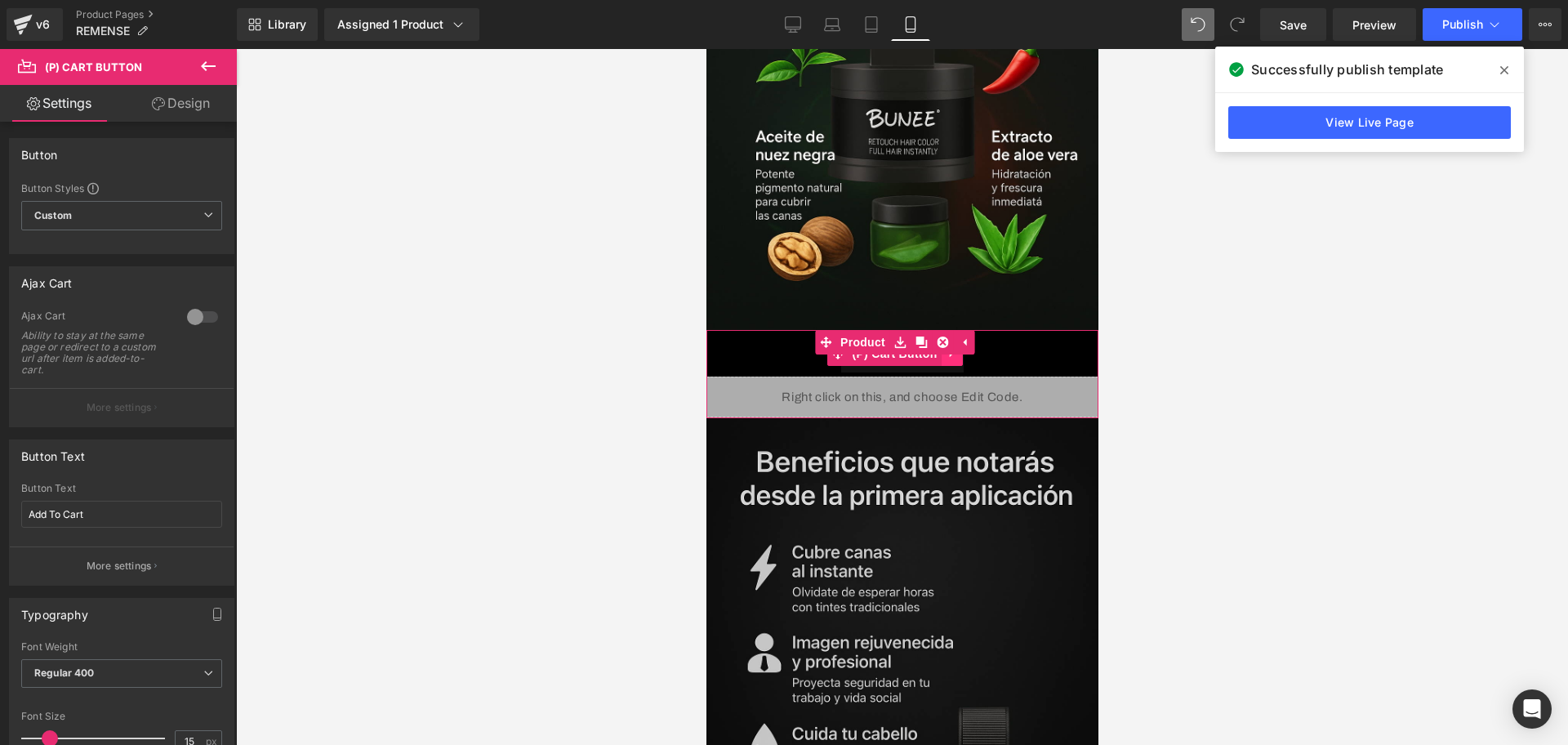
click at [946, 342] on link at bounding box center [952, 354] width 21 height 24
click at [967, 342] on link at bounding box center [962, 354] width 21 height 24
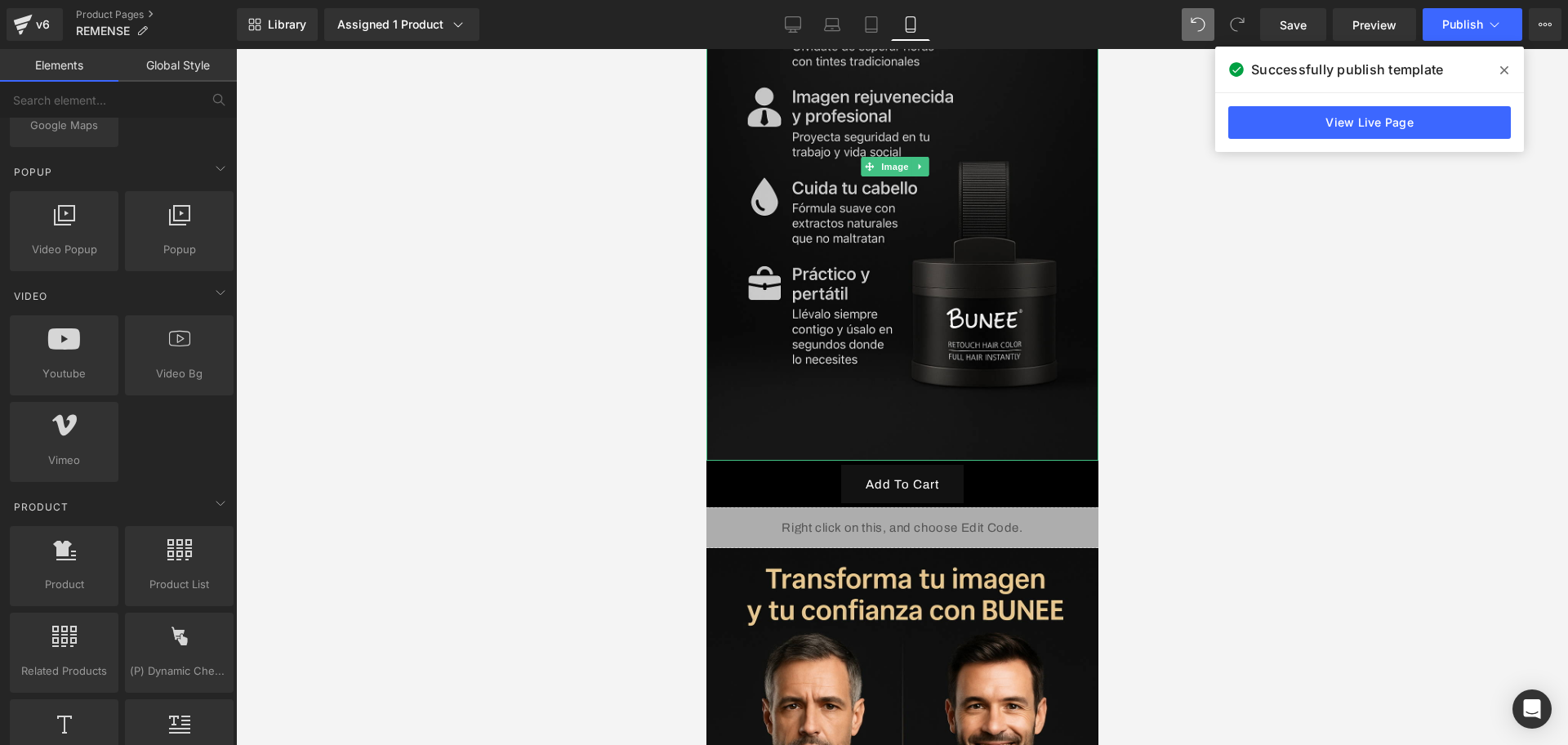
scroll to position [2859, 0]
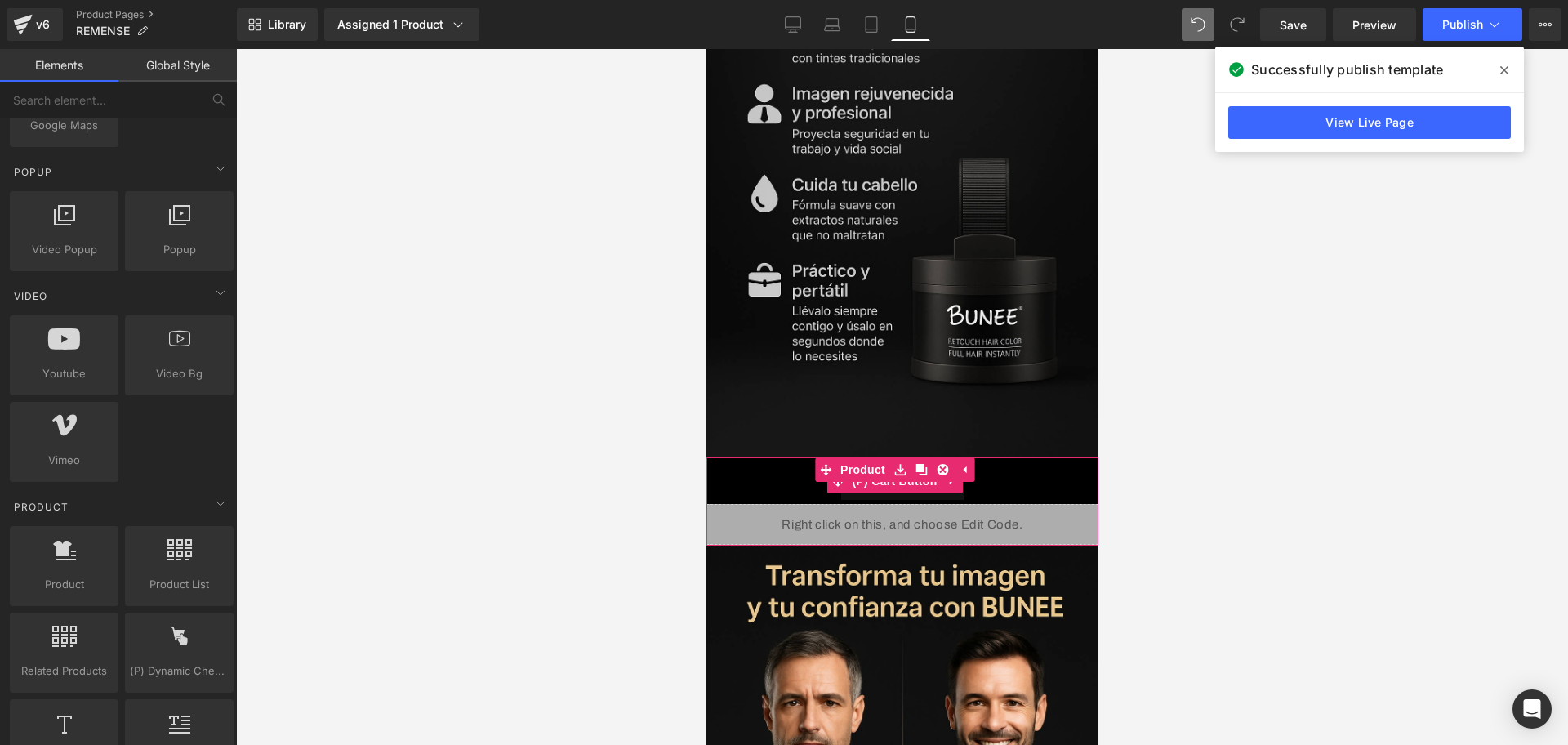
click at [952, 475] on icon at bounding box center [951, 481] width 11 height 12
click at [959, 469] on link at bounding box center [962, 481] width 21 height 24
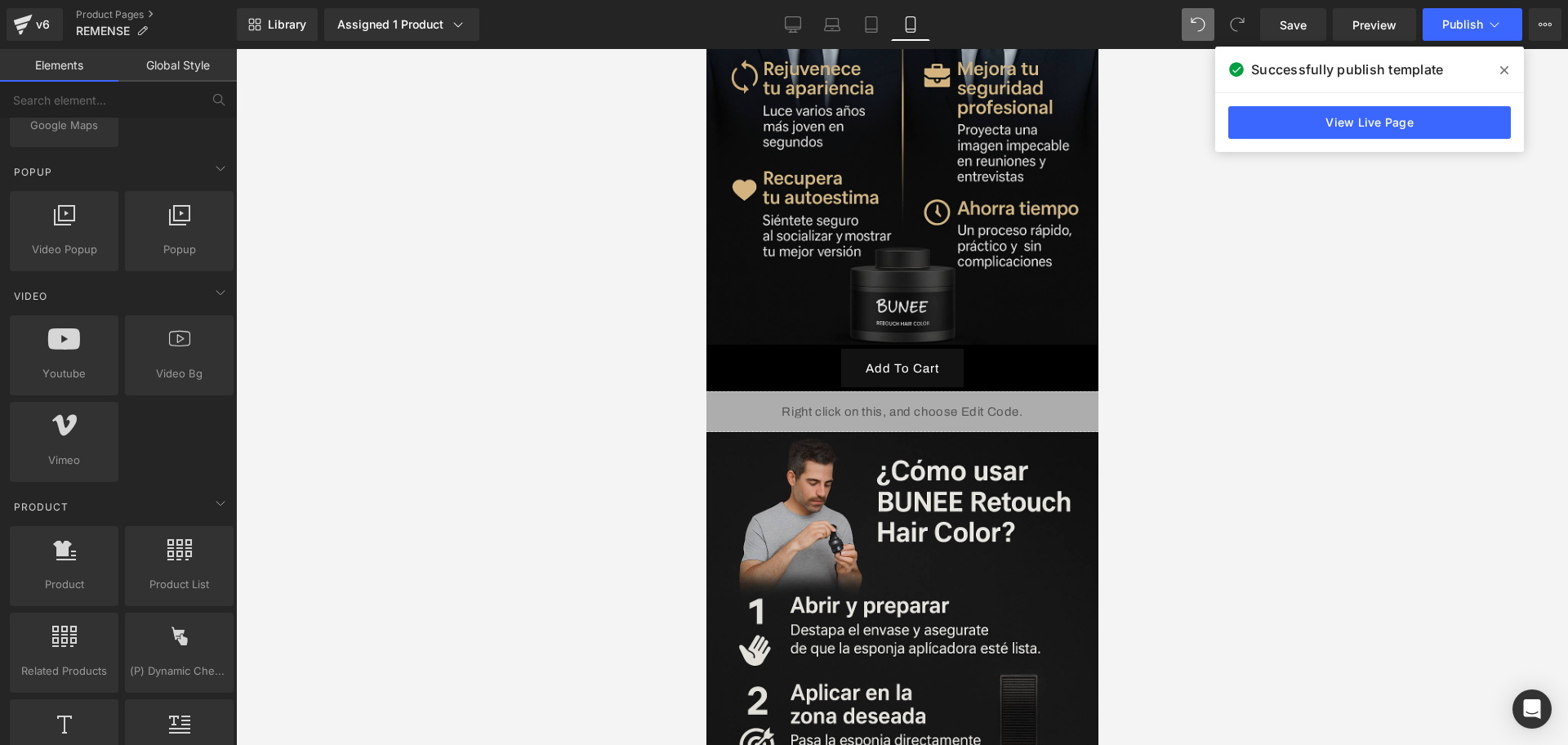
scroll to position [3574, 0]
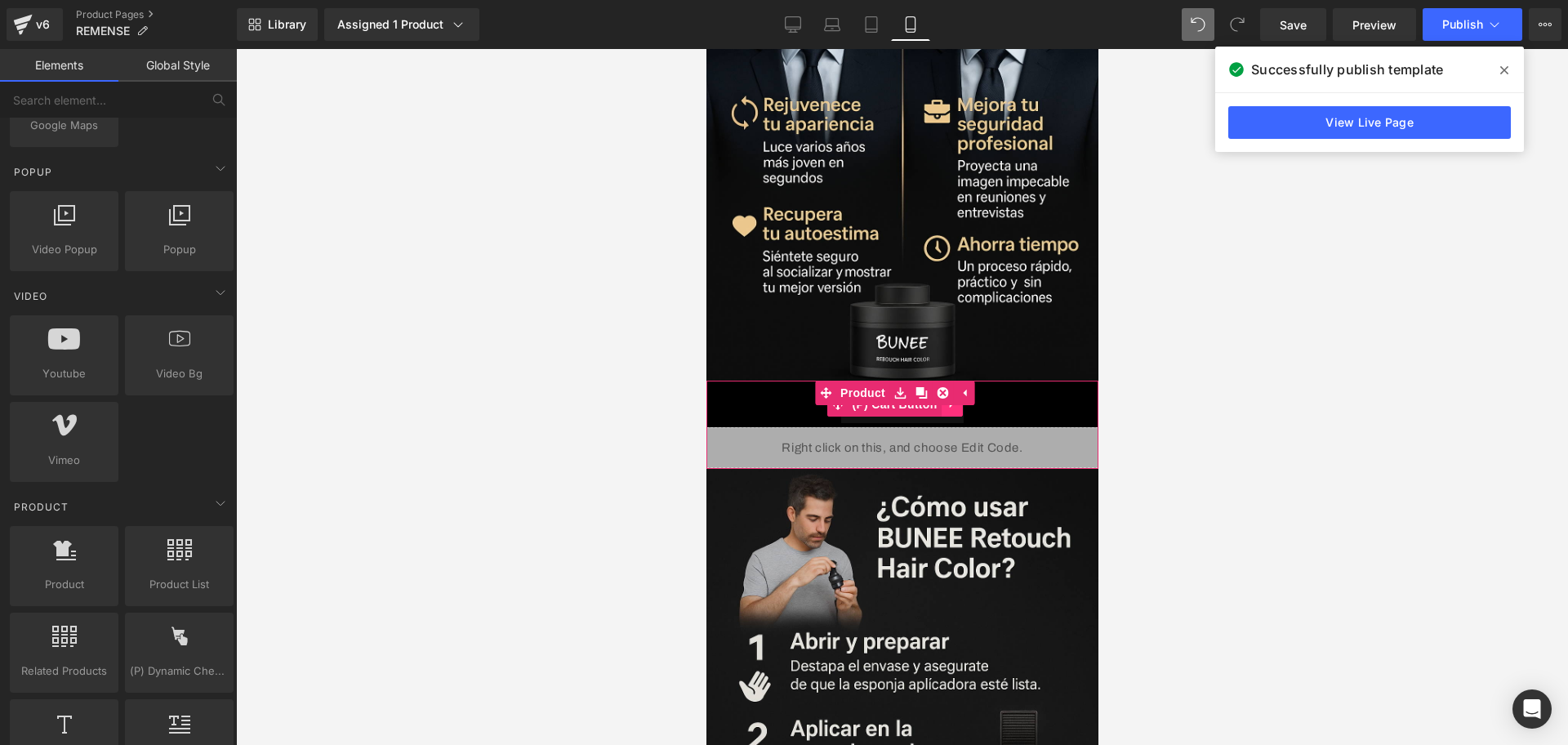
click at [956, 392] on link at bounding box center [952, 404] width 21 height 24
click at [957, 392] on link at bounding box center [962, 404] width 21 height 24
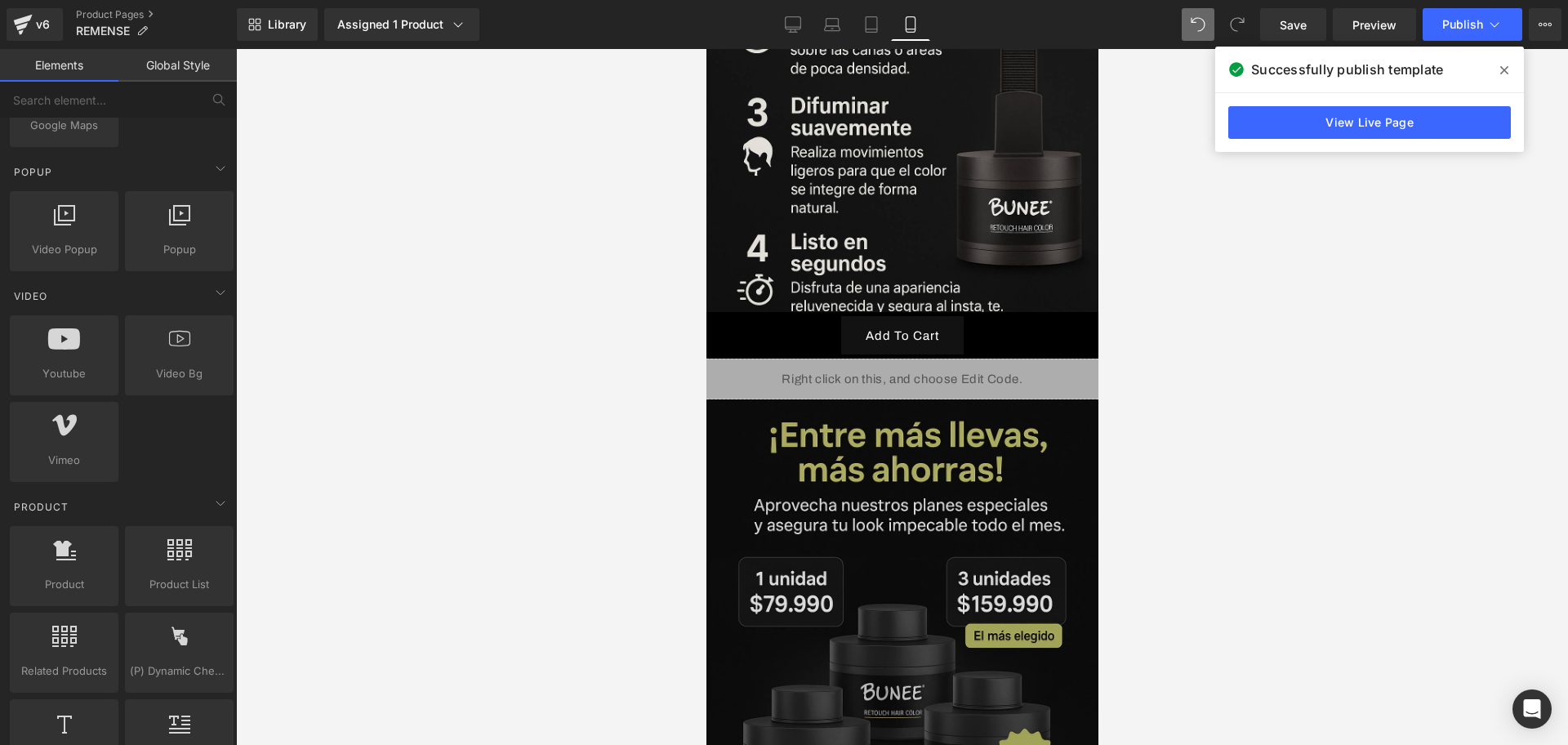
scroll to position [4085, 0]
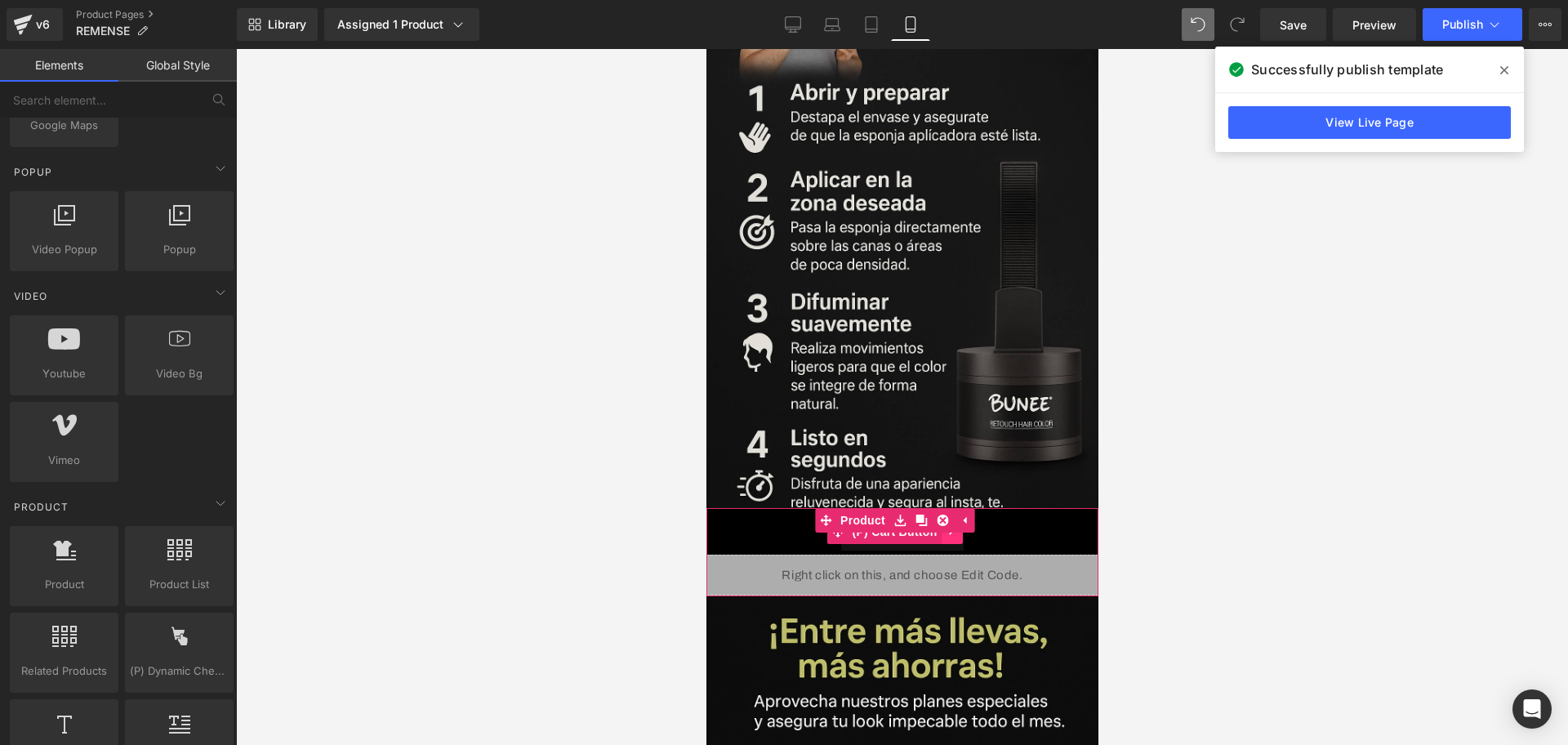
click at [959, 520] on link at bounding box center [952, 532] width 21 height 24
click at [960, 520] on link at bounding box center [962, 532] width 21 height 24
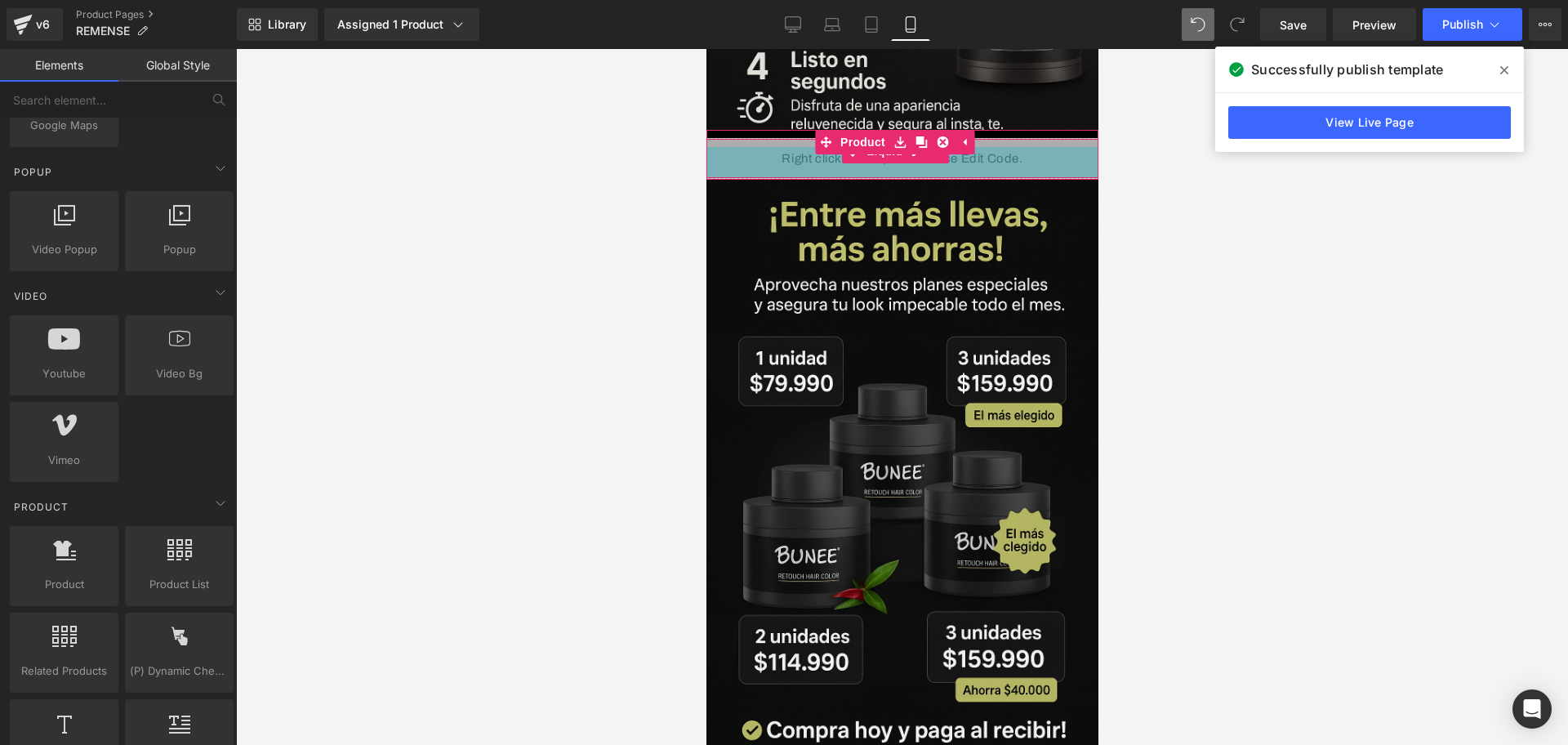
scroll to position [4595, 0]
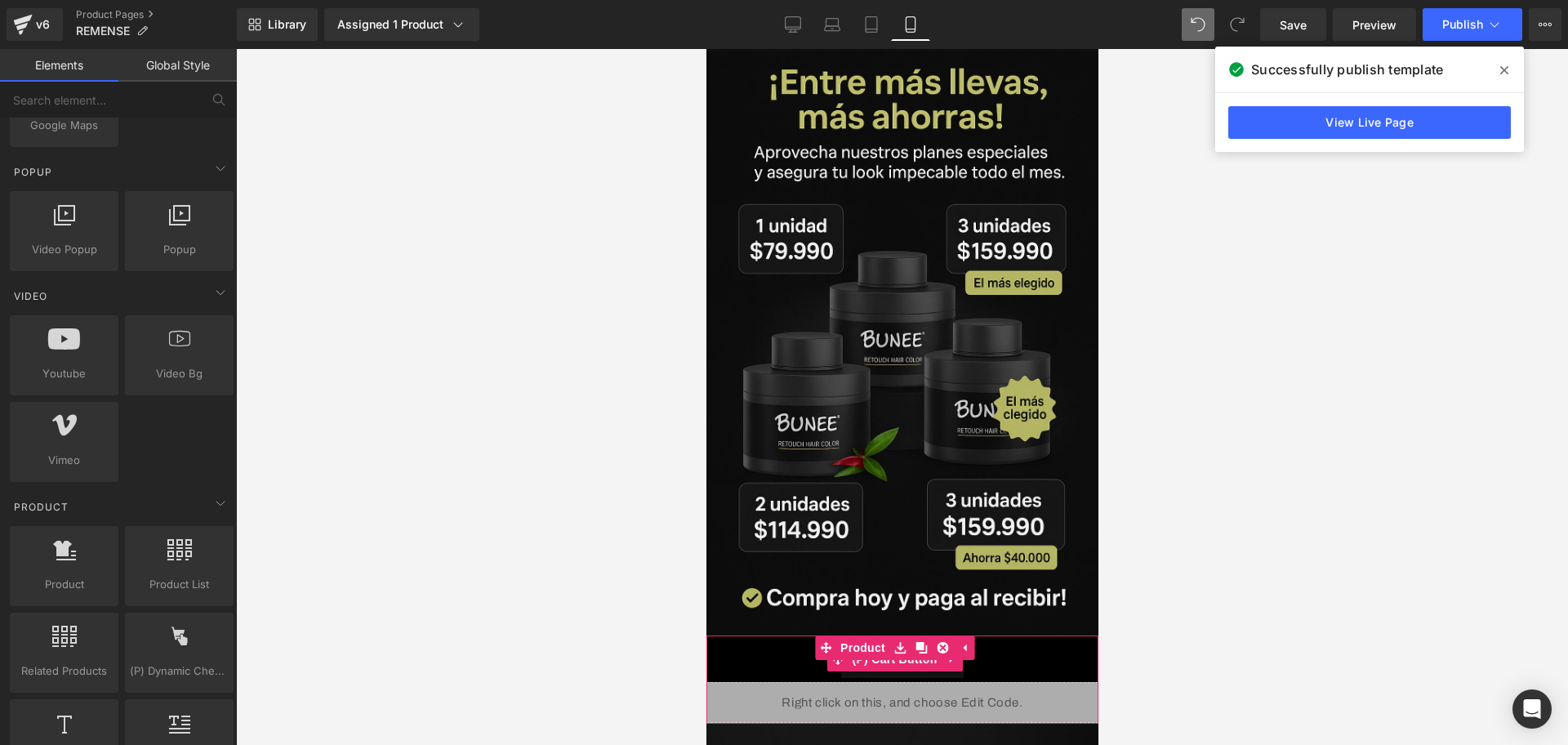
click at [947, 647] on link at bounding box center [952, 659] width 21 height 24
click at [959, 647] on link at bounding box center [962, 659] width 21 height 24
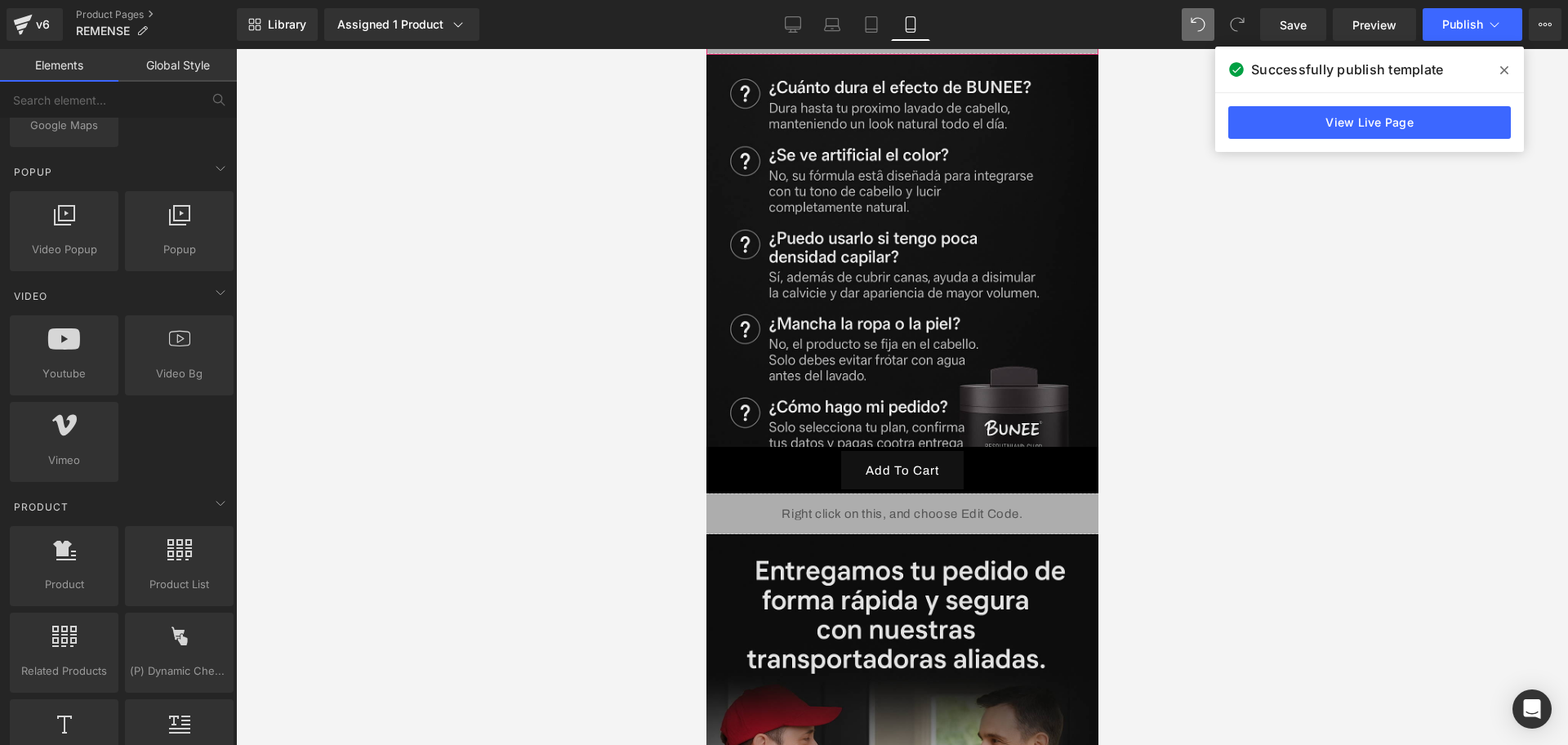
scroll to position [5310, 0]
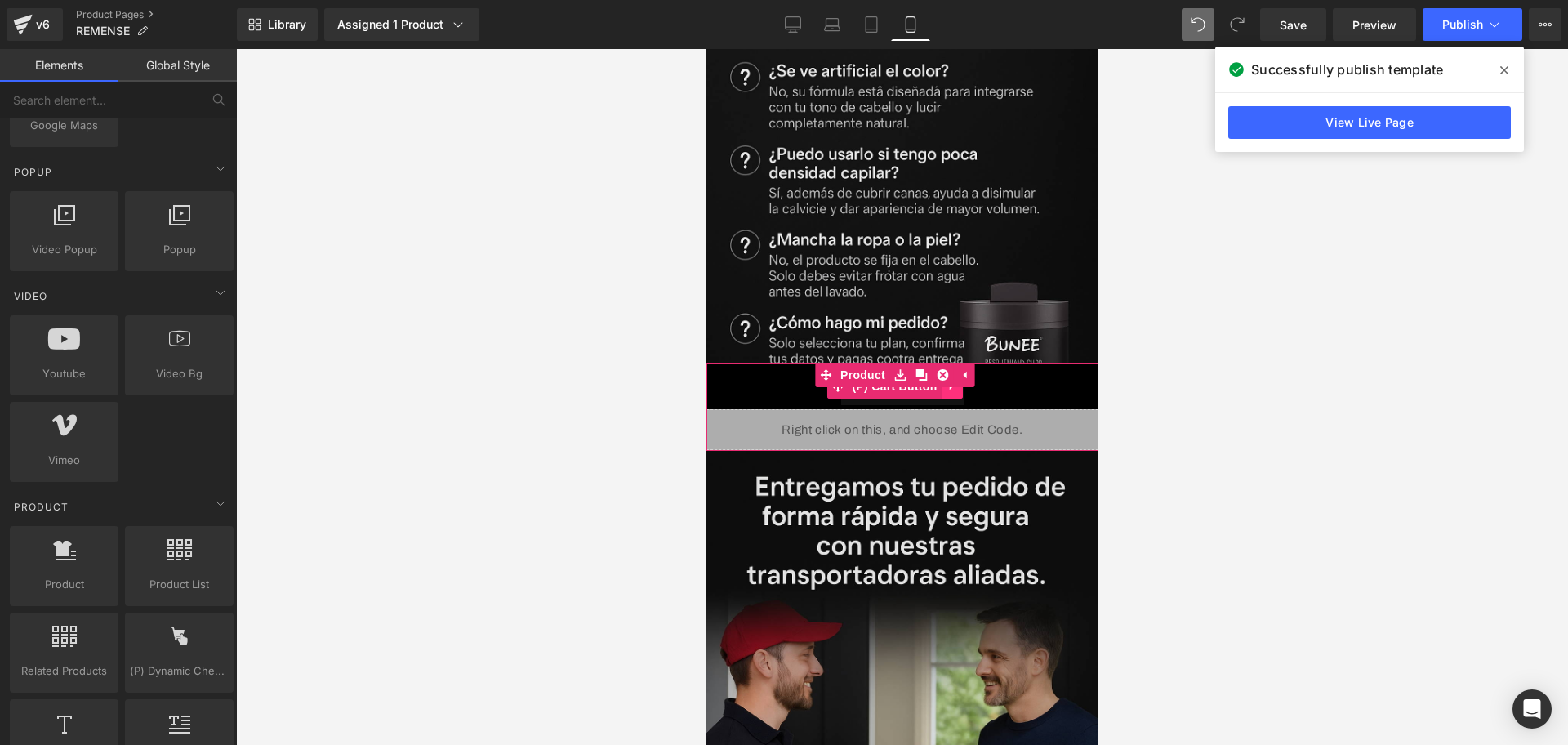
click at [953, 374] on link at bounding box center [952, 386] width 21 height 24
drag, startPoint x: 947, startPoint y: 192, endPoint x: 955, endPoint y: 194, distance: 8.2
click at [955, 374] on li at bounding box center [940, 386] width 63 height 24
click at [956, 374] on link at bounding box center [962, 386] width 21 height 24
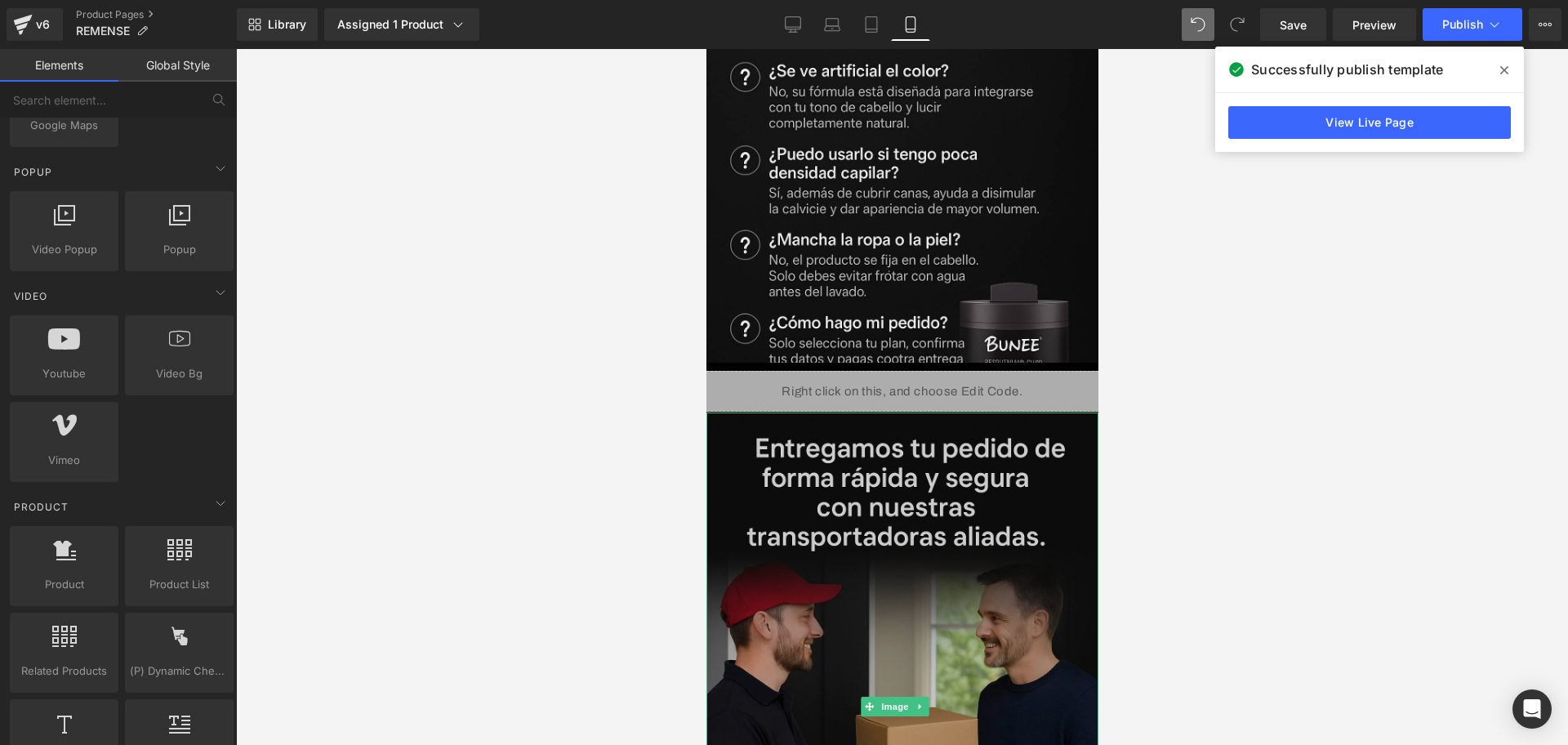
scroll to position [5617, 0]
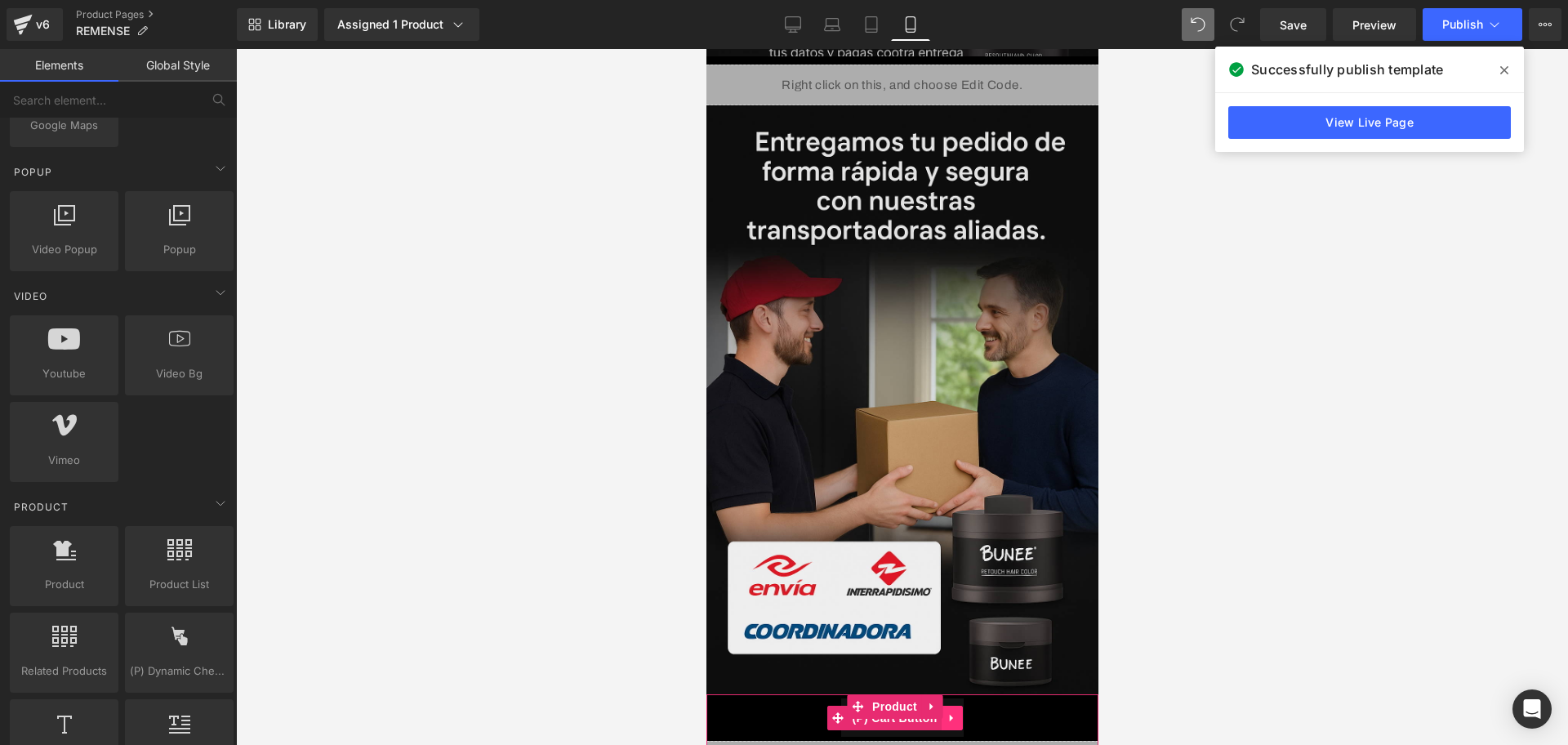
click at [946, 712] on icon at bounding box center [951, 718] width 11 height 12
click at [956, 712] on icon at bounding box center [961, 717] width 11 height 11
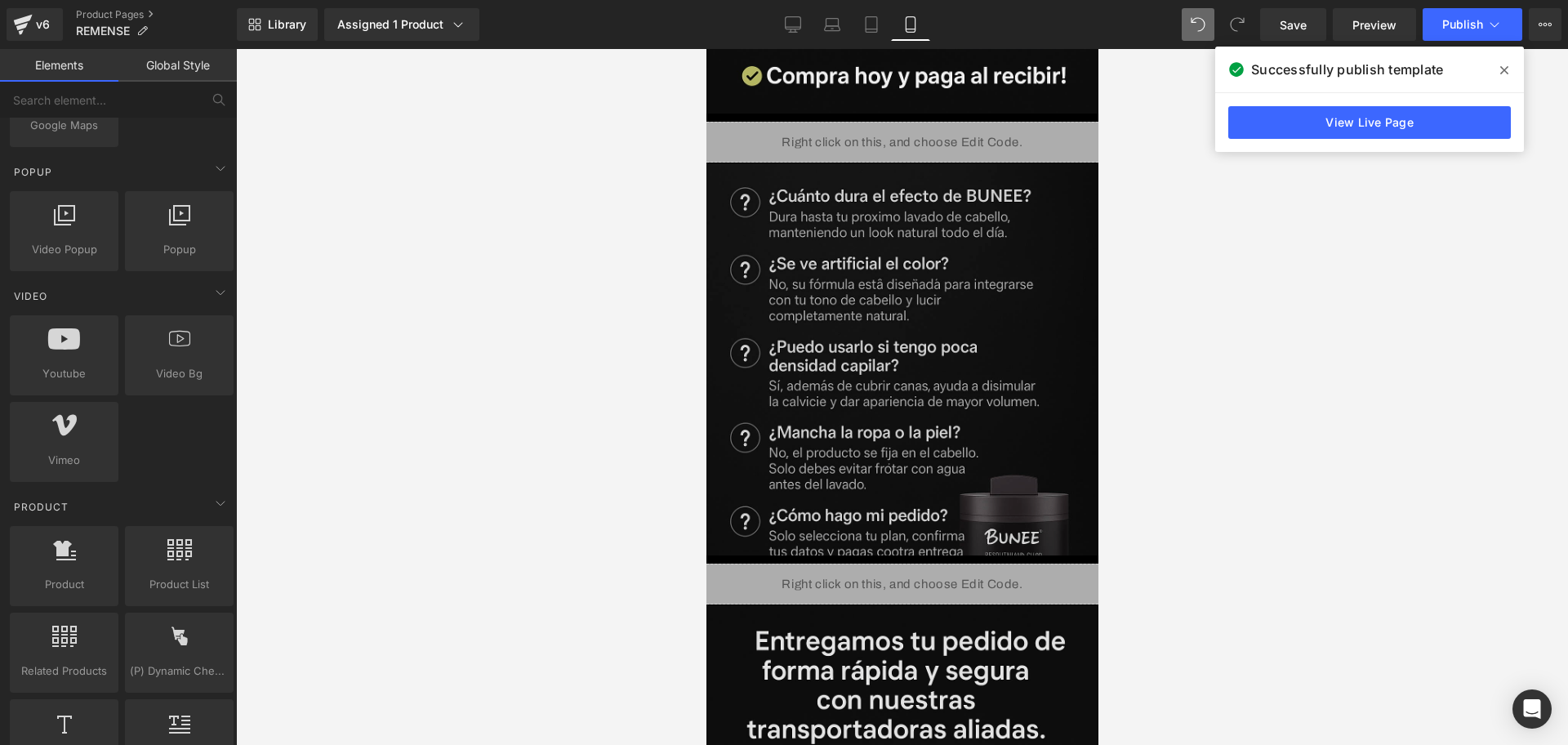
scroll to position [4998, 0]
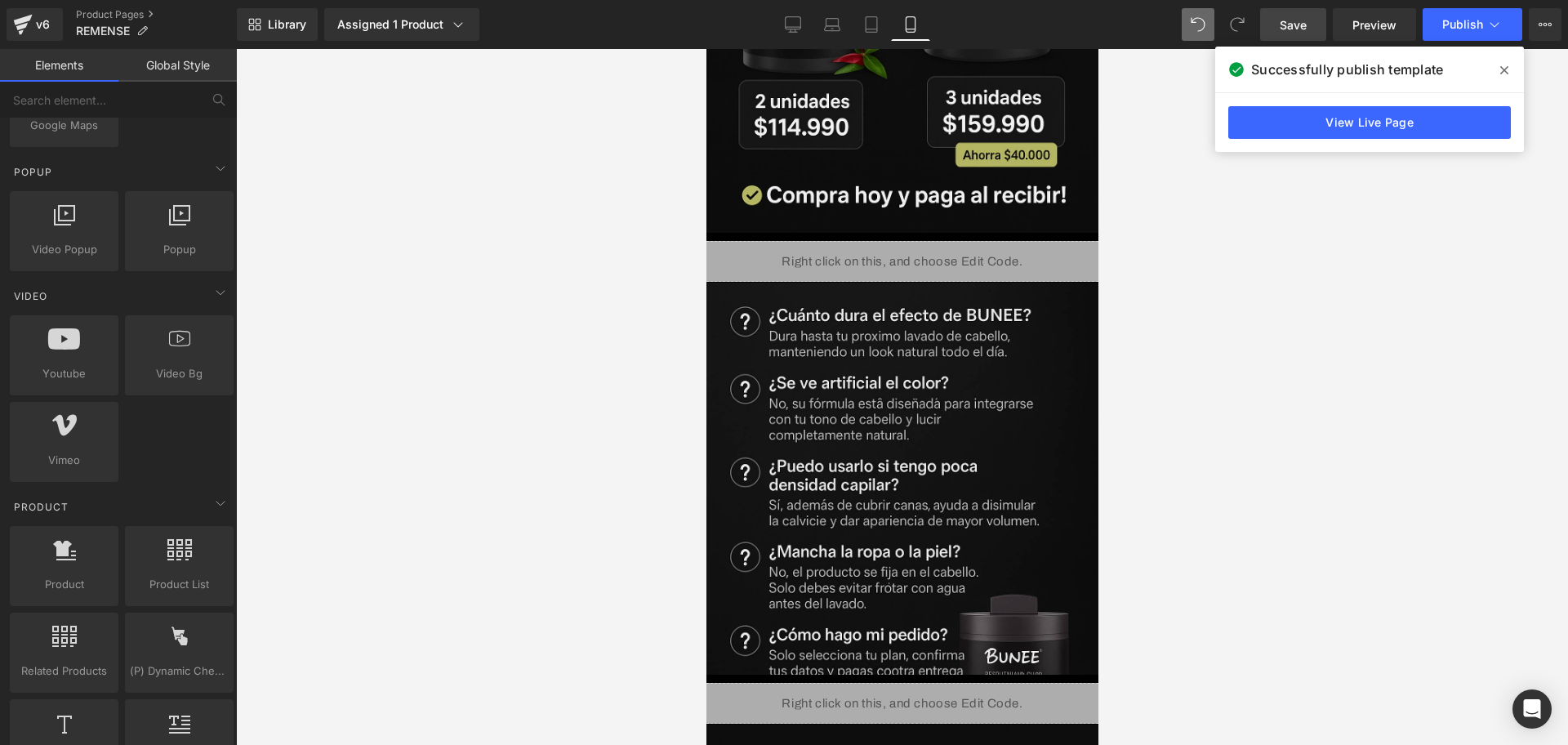
click at [1286, 23] on span "Save" at bounding box center [1293, 25] width 27 height 17
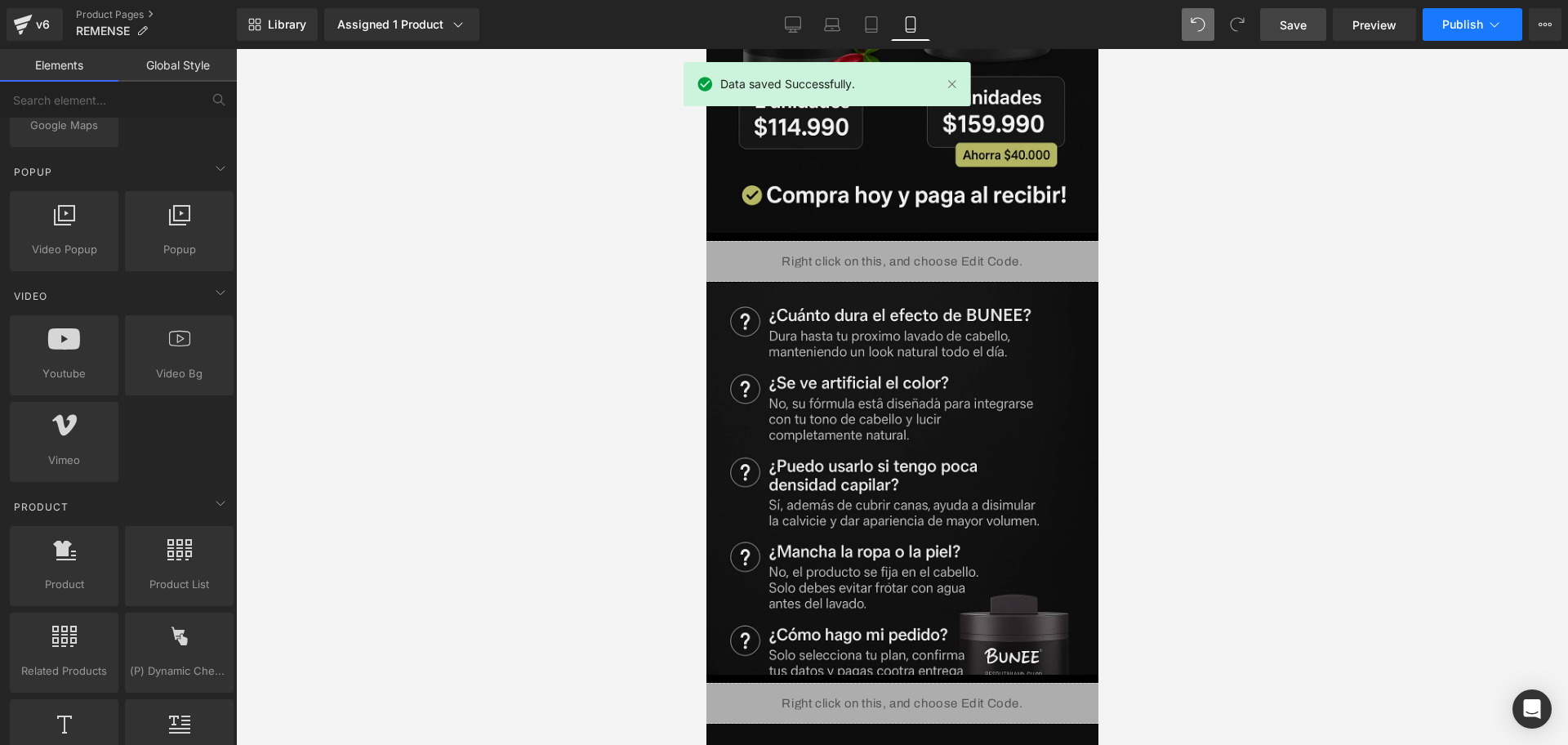
click at [1445, 30] on span "Publish" at bounding box center [1463, 24] width 41 height 13
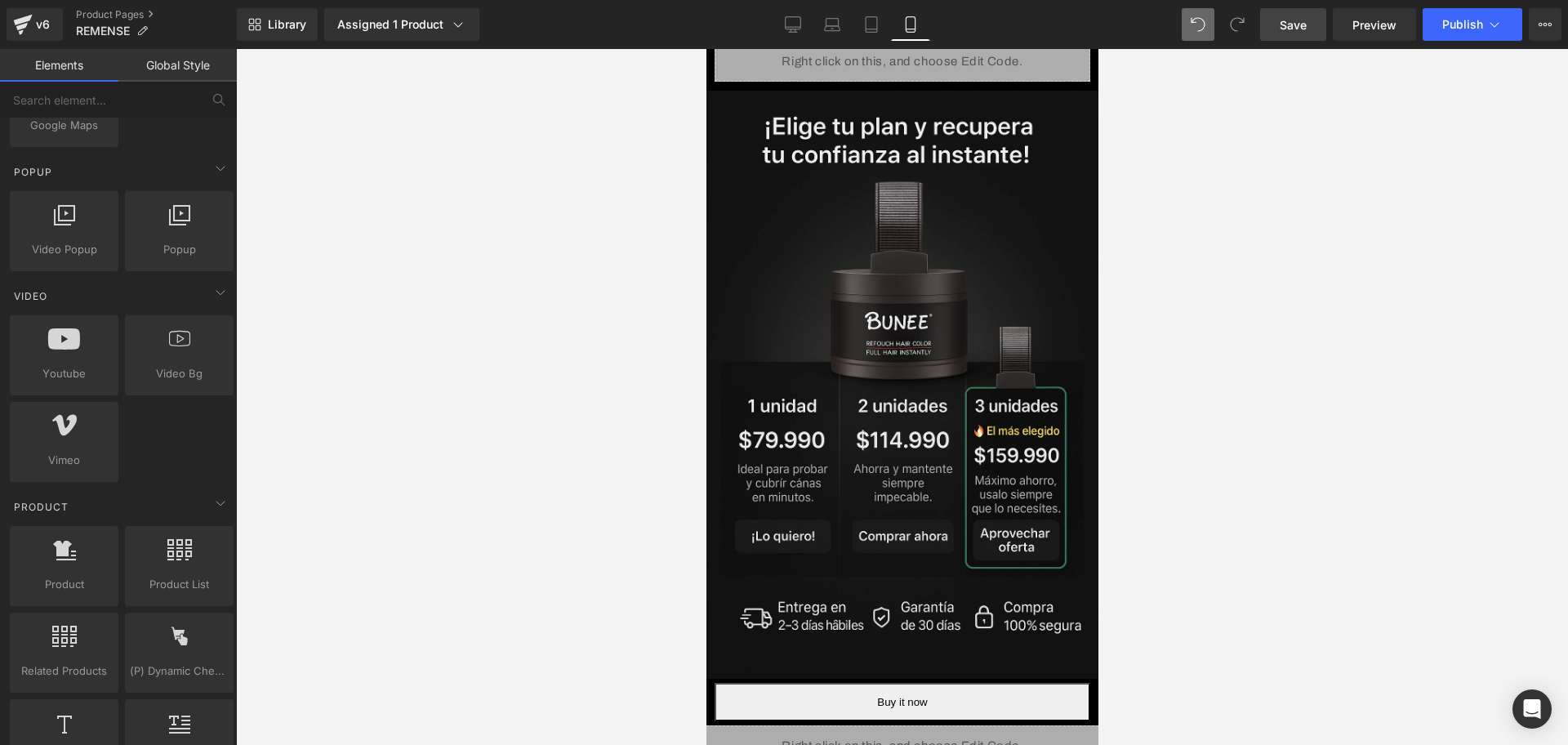
scroll to position [914, 0]
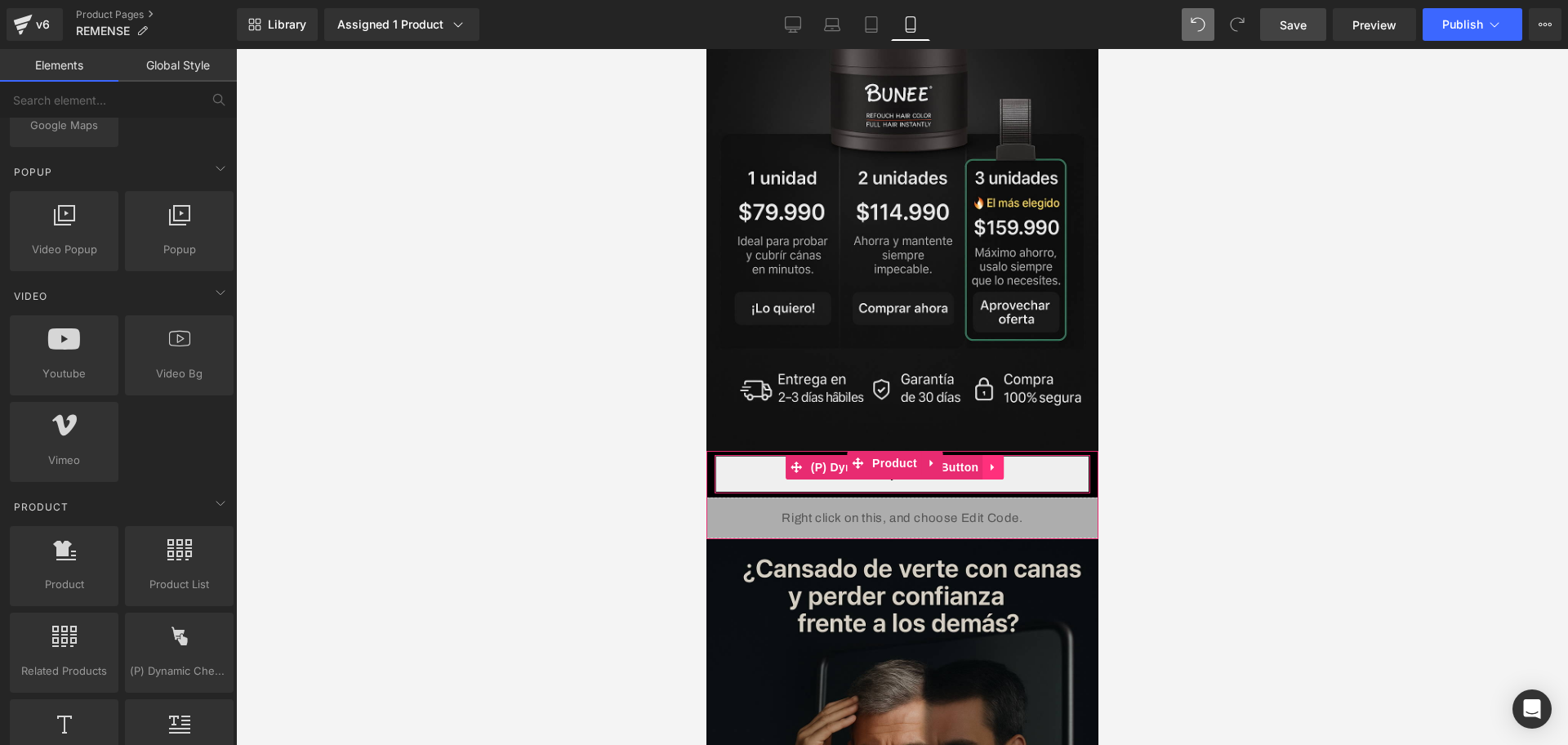
click at [993, 462] on icon at bounding box center [992, 468] width 11 height 12
click at [1000, 462] on icon at bounding box center [1002, 467] width 11 height 11
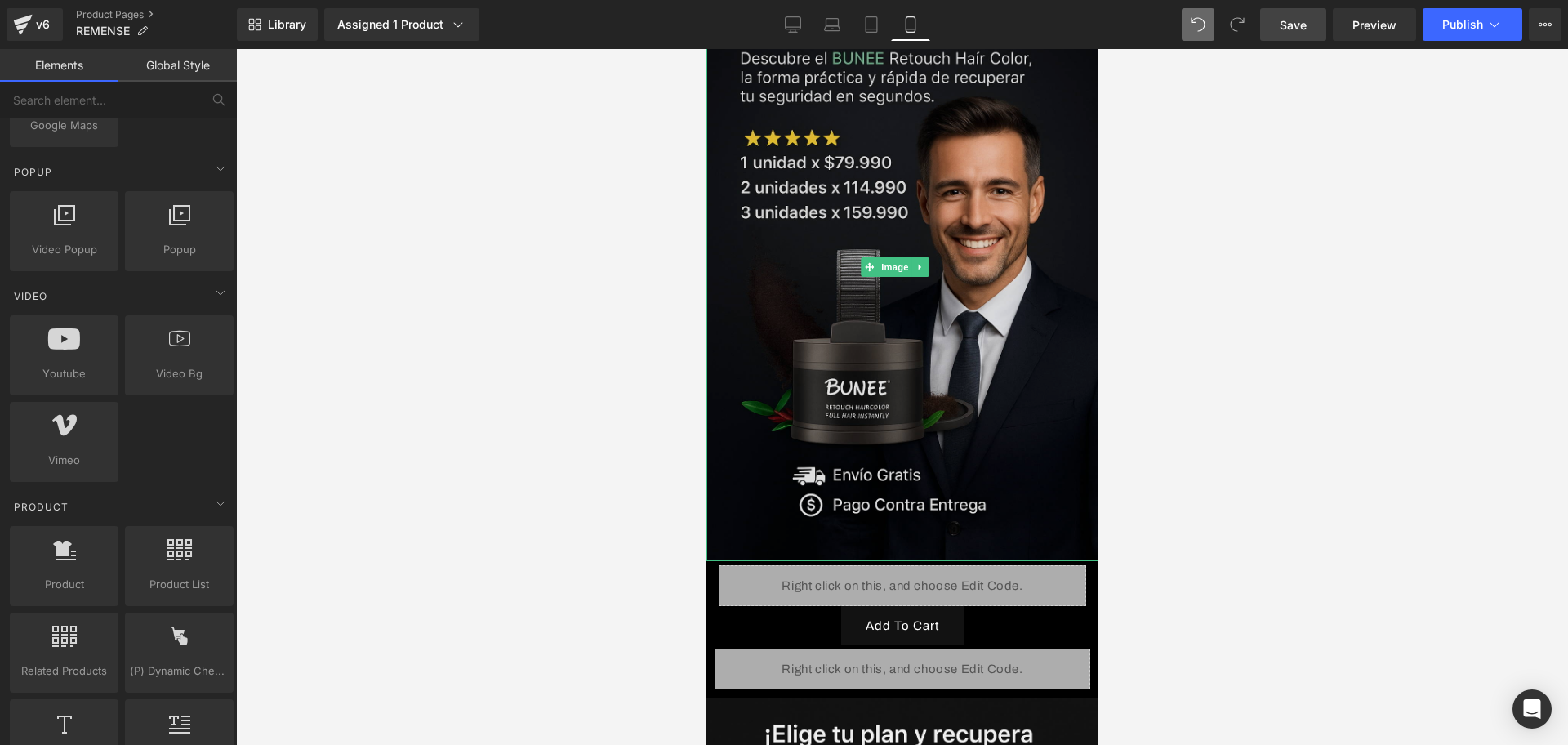
scroll to position [0, 0]
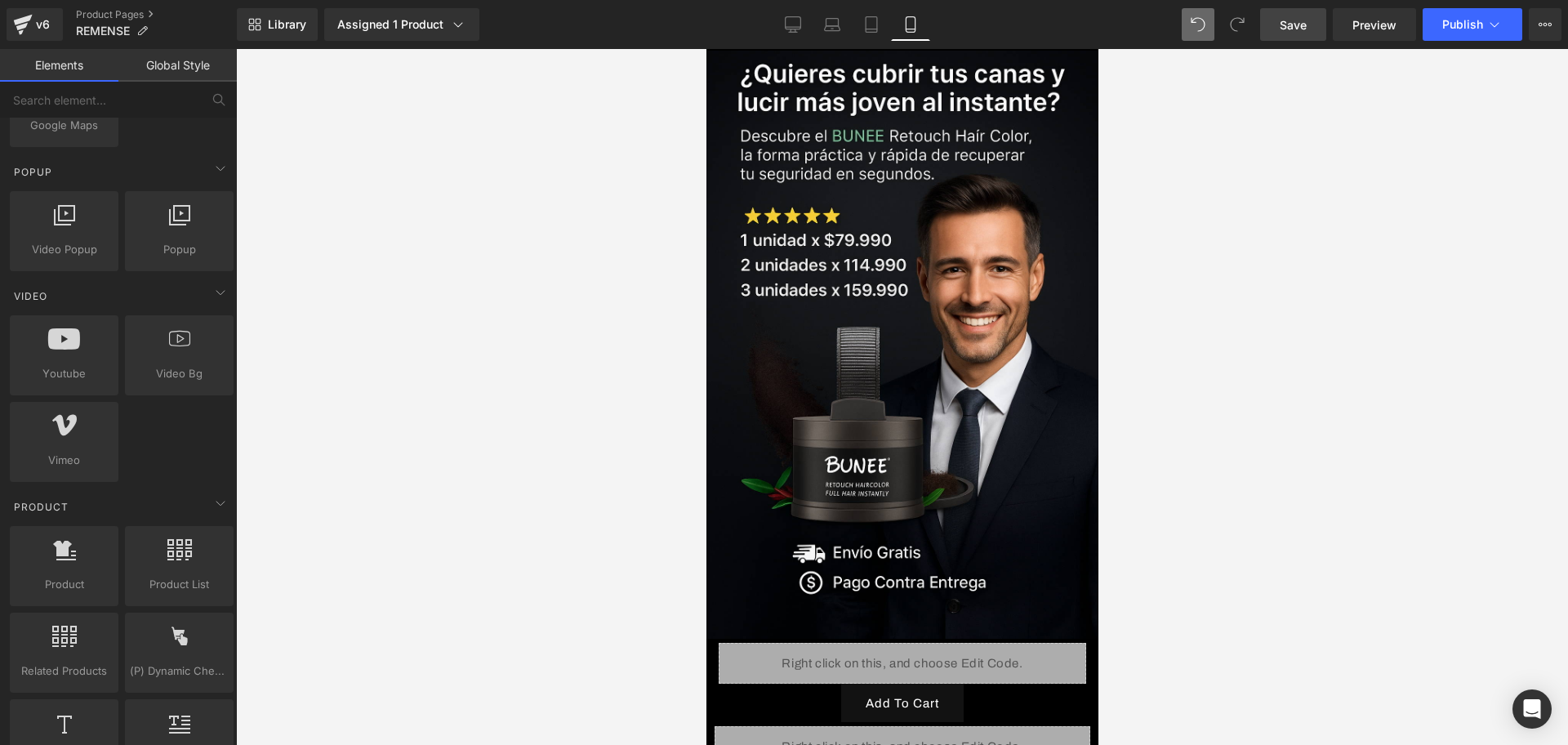
click at [1281, 31] on span "Save" at bounding box center [1293, 25] width 27 height 17
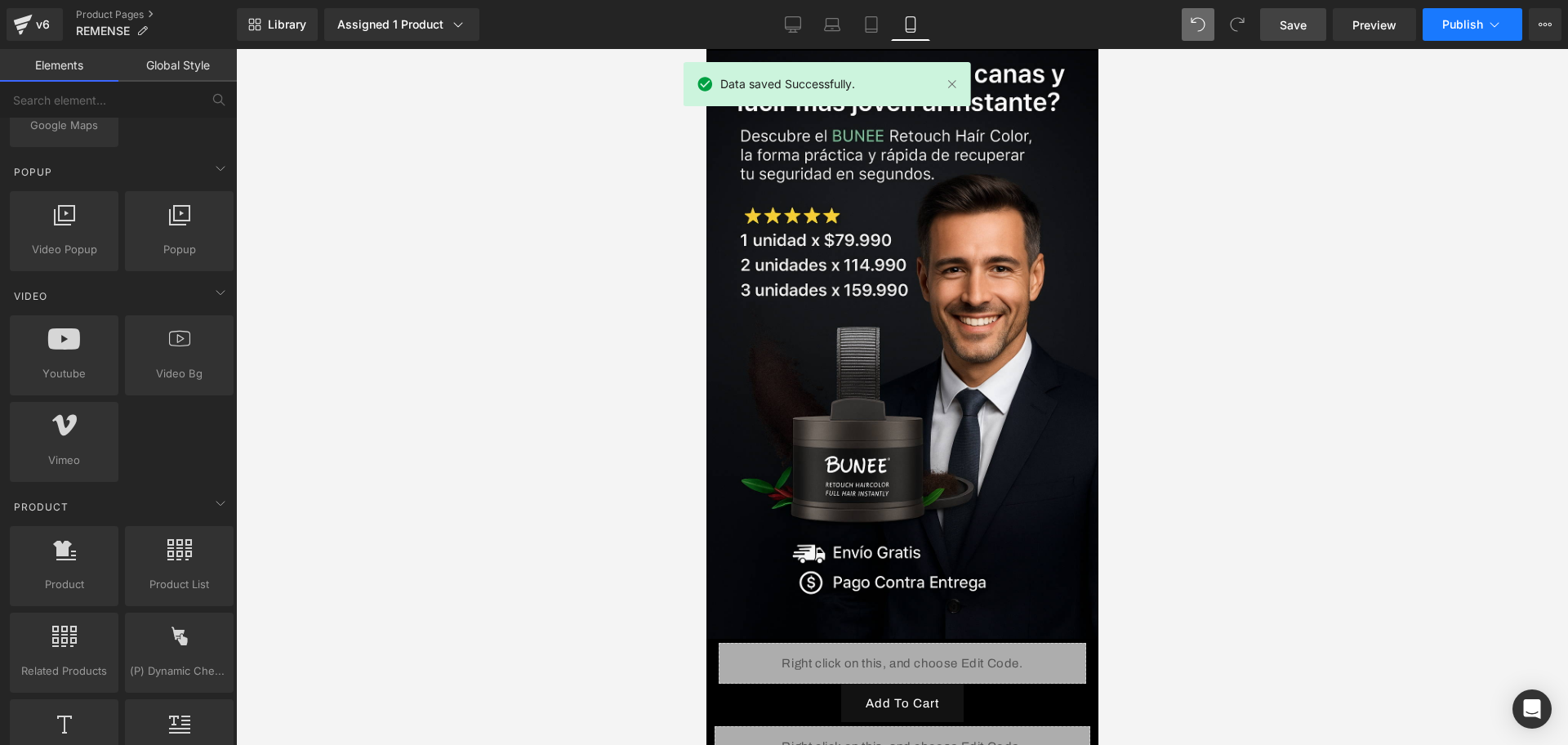
click at [1492, 37] on button "Publish" at bounding box center [1472, 24] width 100 height 33
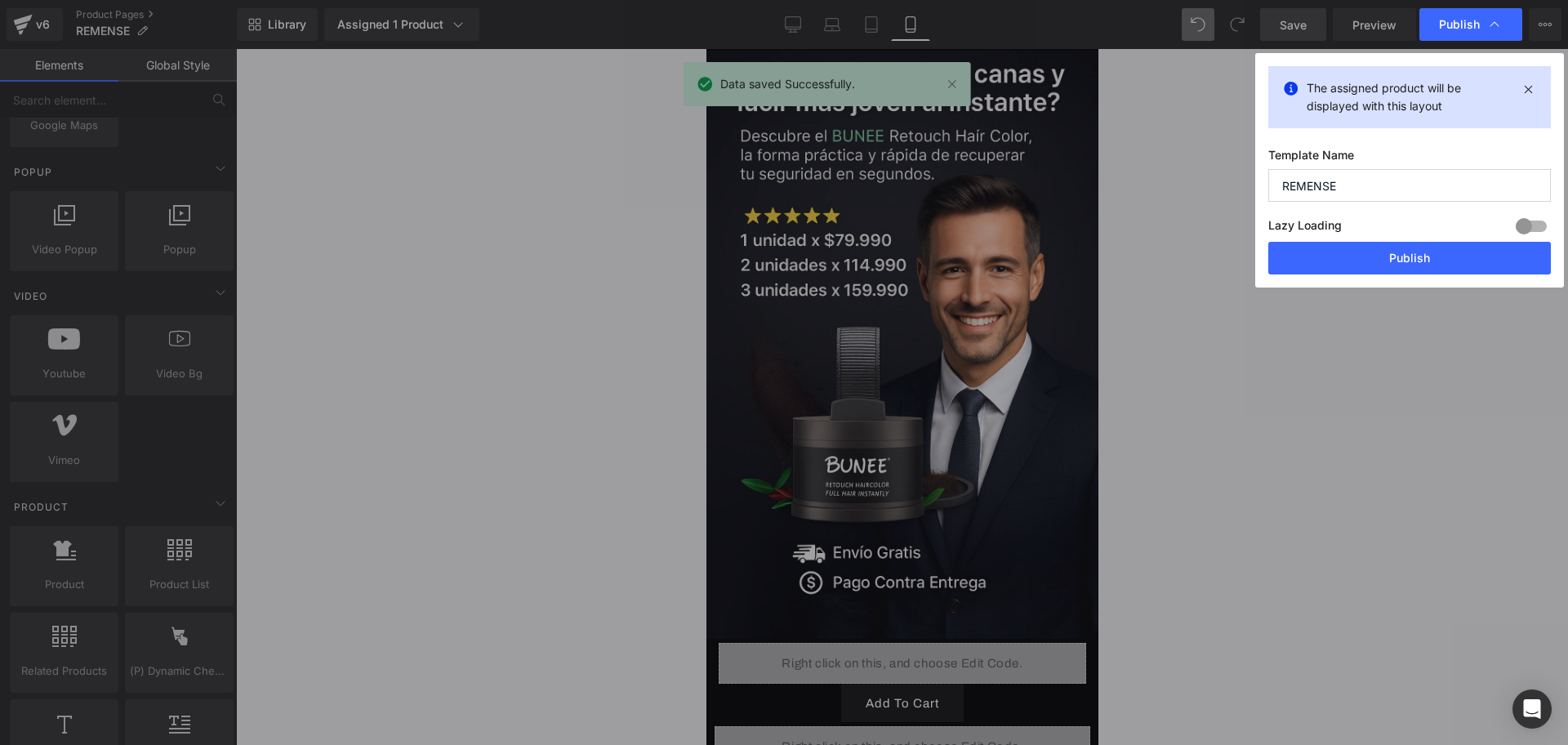
click at [1425, 253] on button "Publish" at bounding box center [1409, 258] width 282 height 33
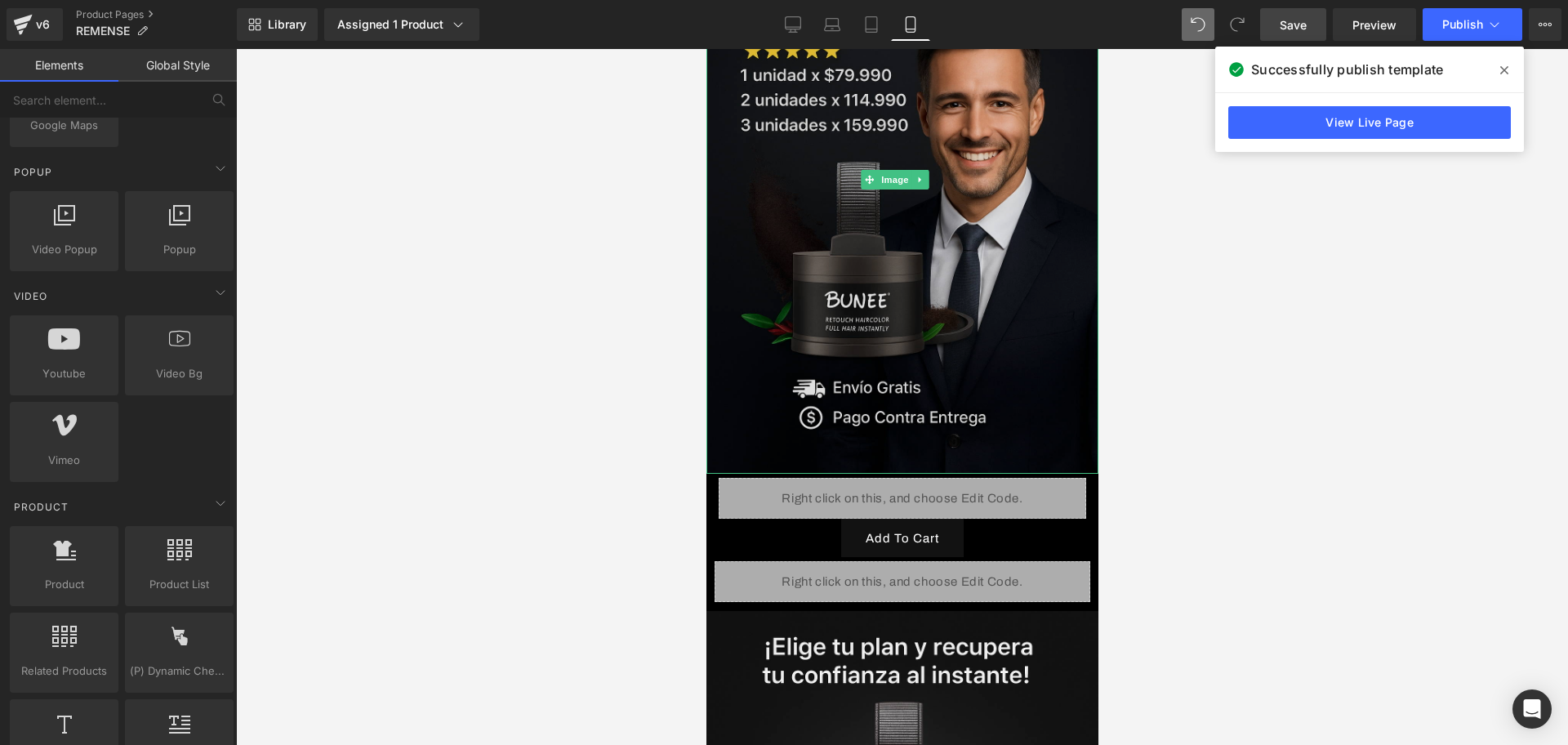
scroll to position [306, 0]
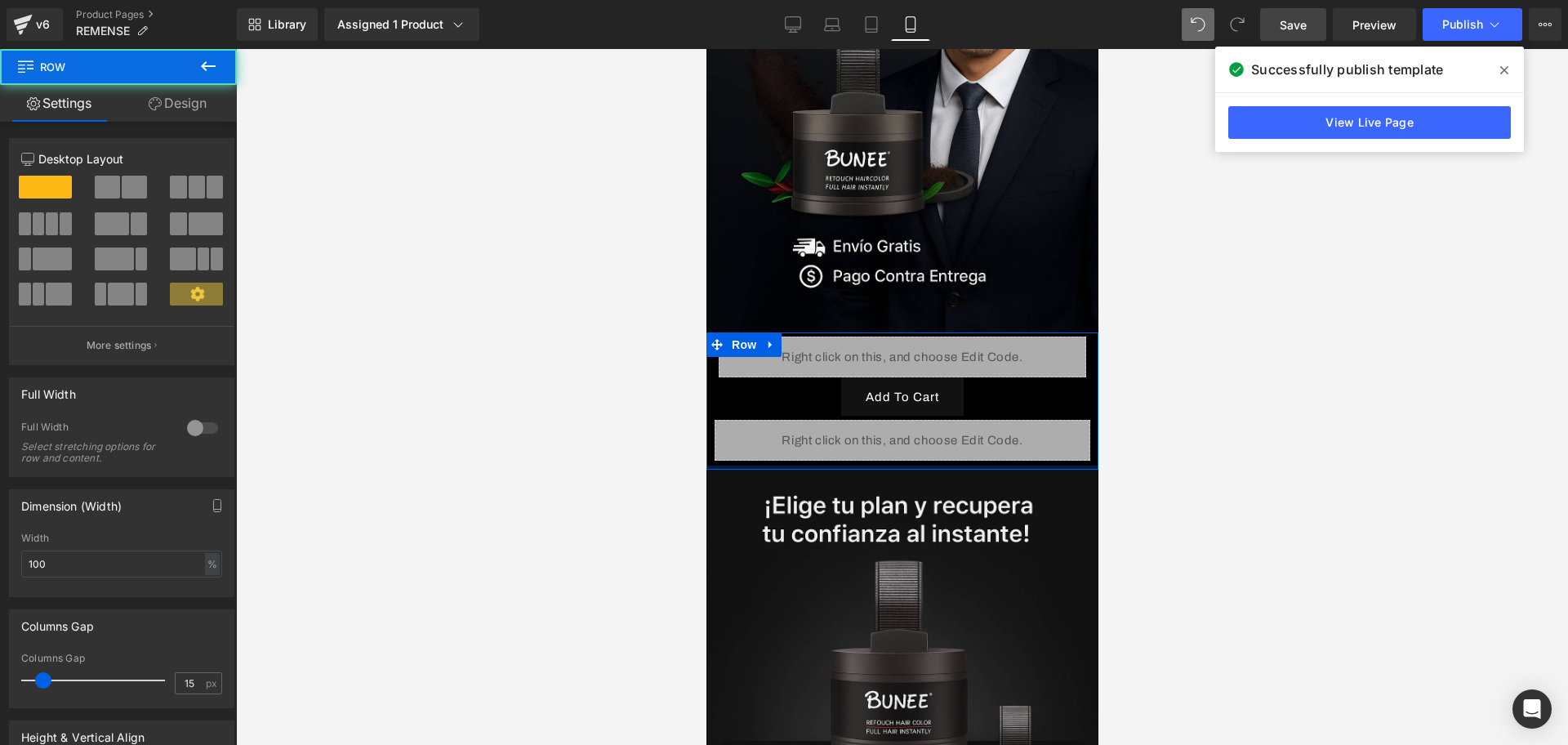
drag, startPoint x: 864, startPoint y: 444, endPoint x: 858, endPoint y: 422, distance: 22.8
click at [858, 422] on div "Liquid Add To Cart (P) Cart Button Liquid Product Row Row" at bounding box center [901, 401] width 392 height 137
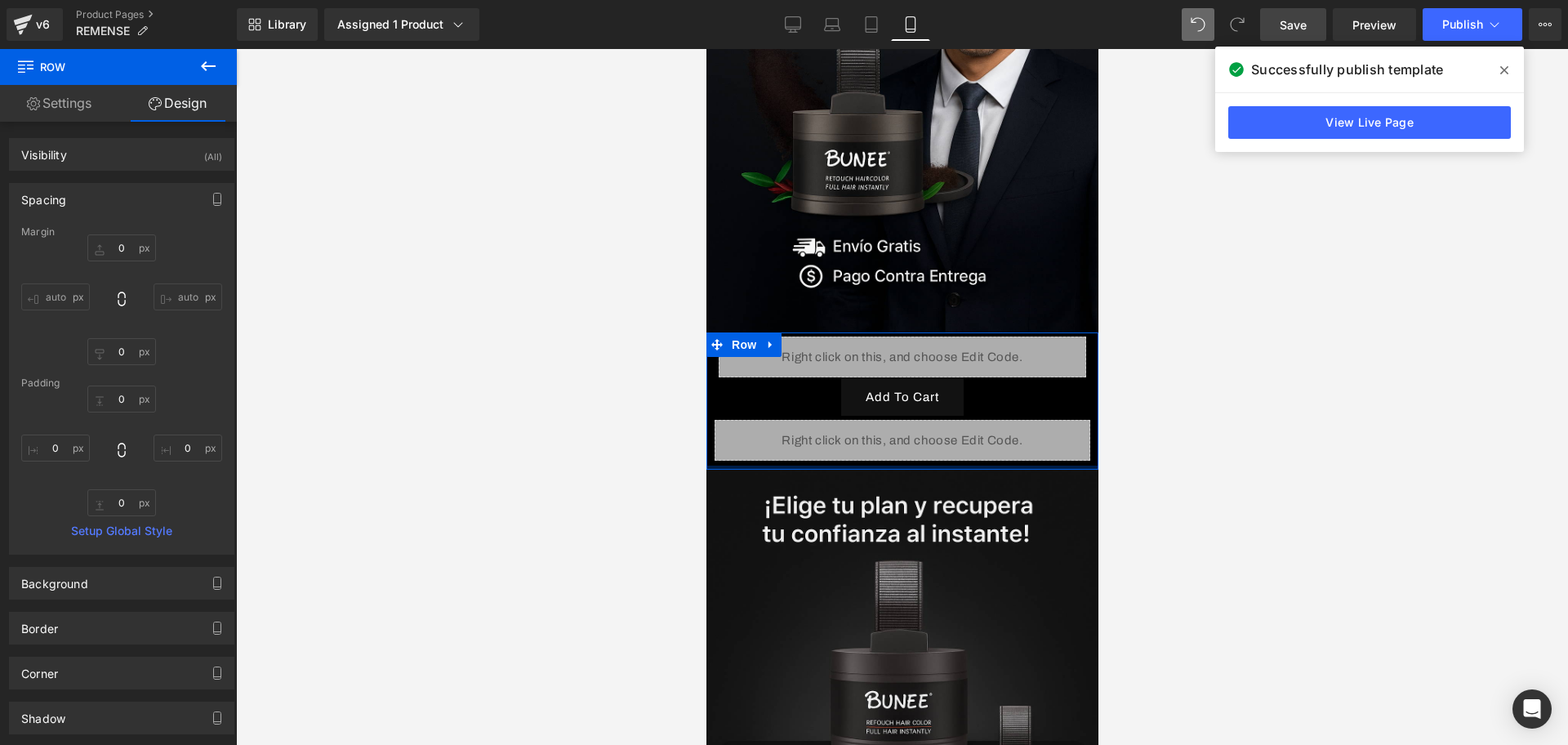
type input "0px"
drag, startPoint x: 874, startPoint y: 442, endPoint x: 871, endPoint y: 417, distance: 25.2
click at [871, 417] on div "Liquid Add To Cart (P) Cart Button Liquid Product Row Row" at bounding box center [901, 401] width 392 height 137
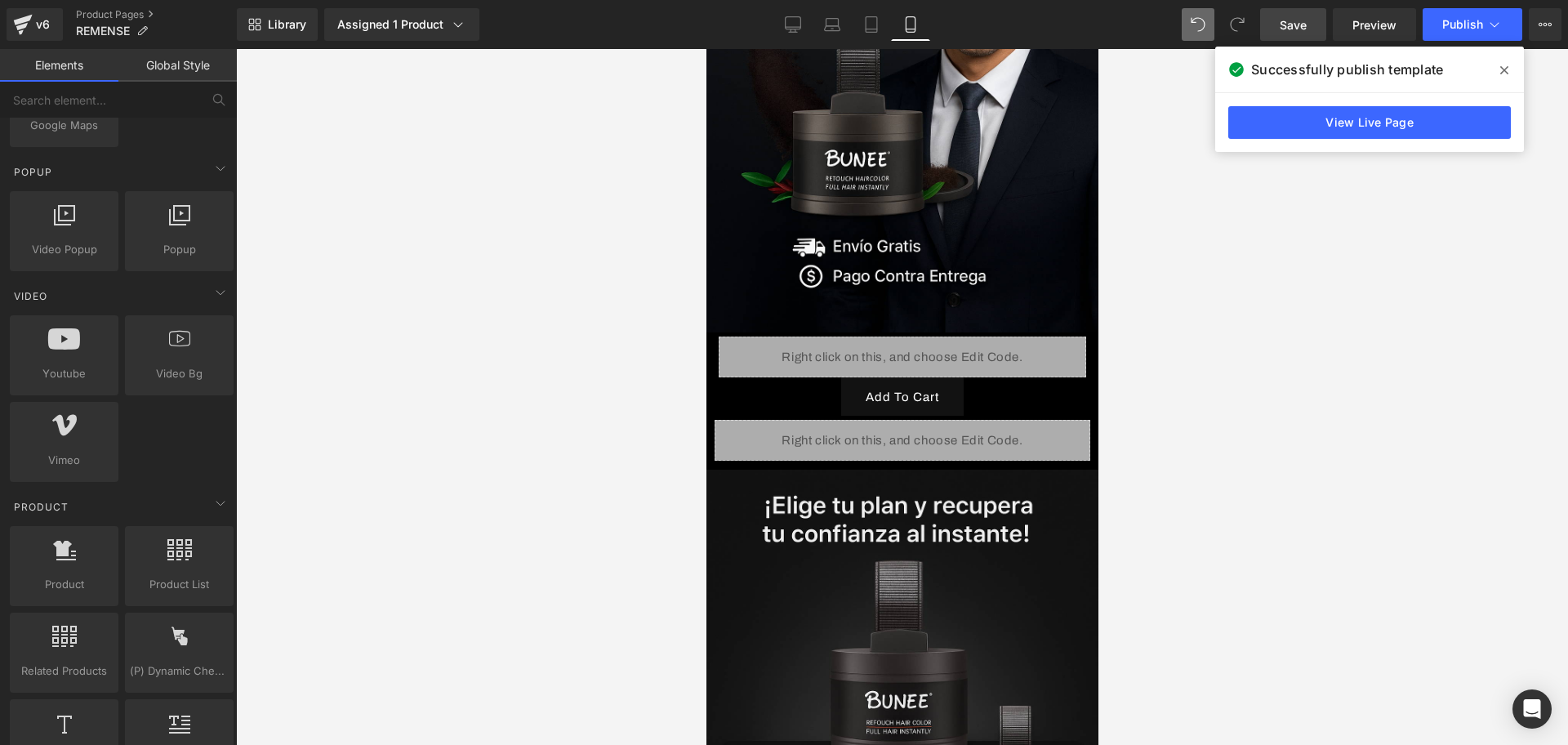
click at [1173, 432] on div at bounding box center [902, 396] width 1332 height 696
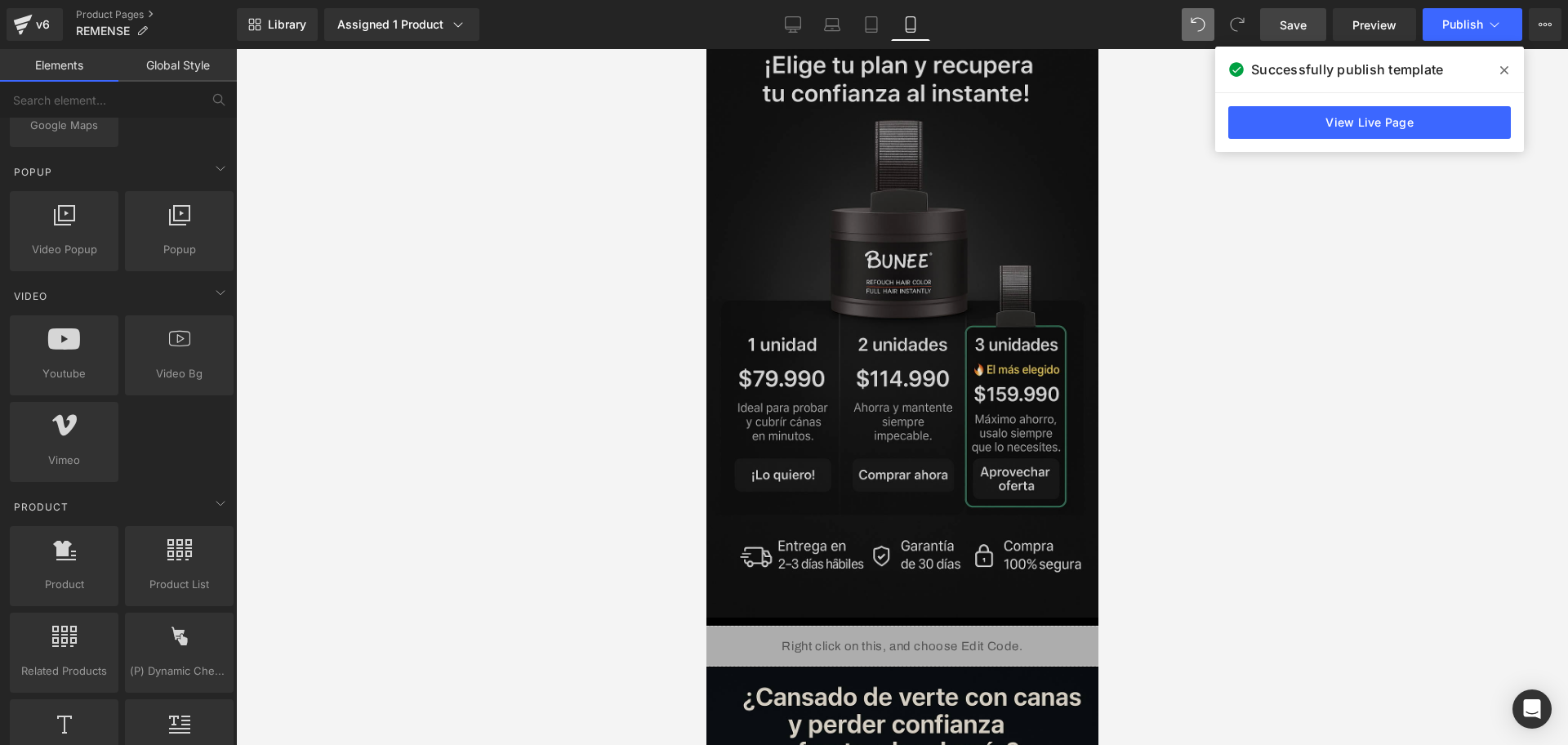
scroll to position [817, 0]
